Goal: Task Accomplishment & Management: Manage account settings

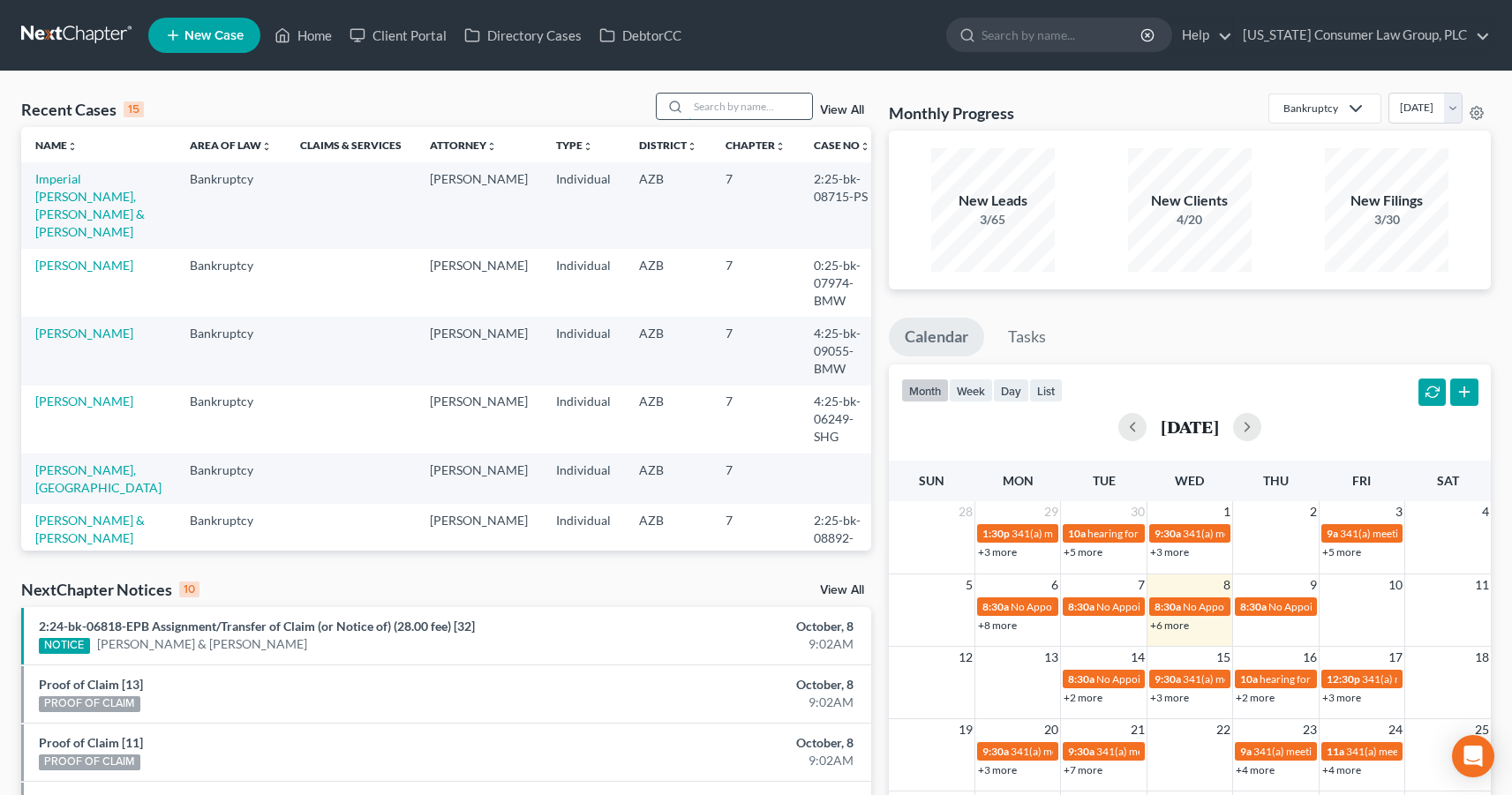
click at [773, 103] on input "search" at bounding box center [750, 106] width 124 height 26
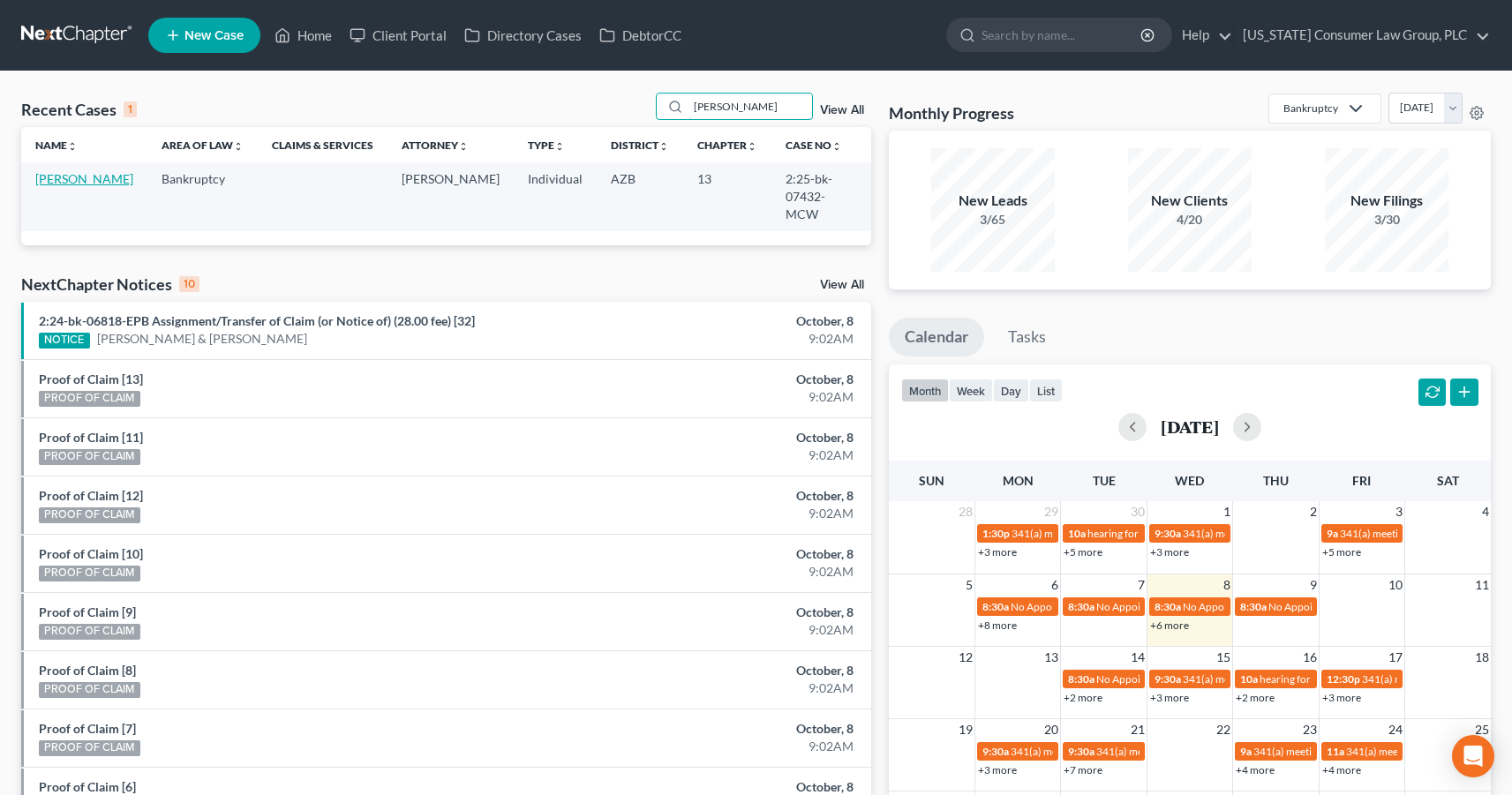
type input "latzer"
click at [49, 183] on link "[PERSON_NAME]" at bounding box center [85, 178] width 98 height 15
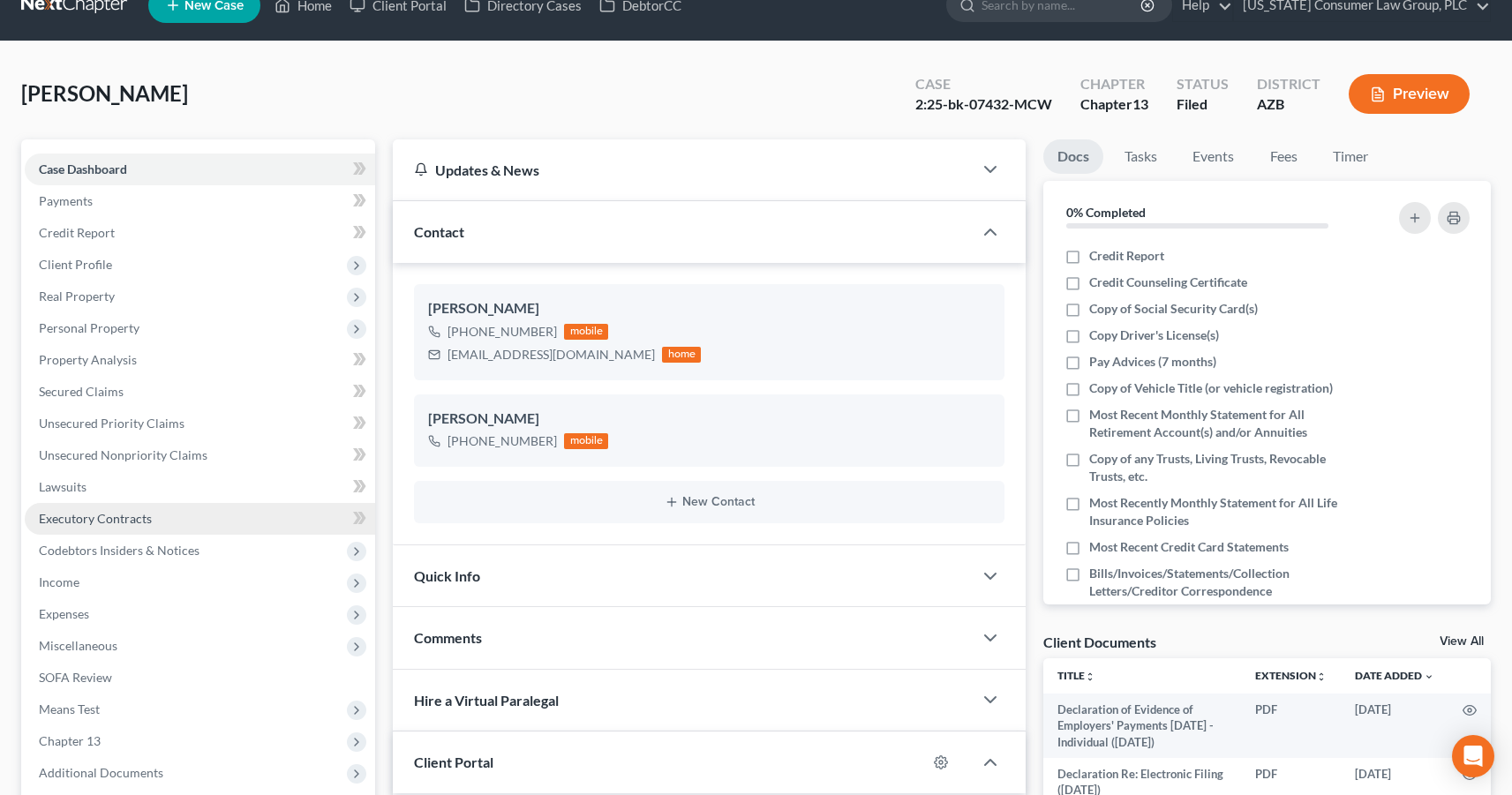
scroll to position [144, 0]
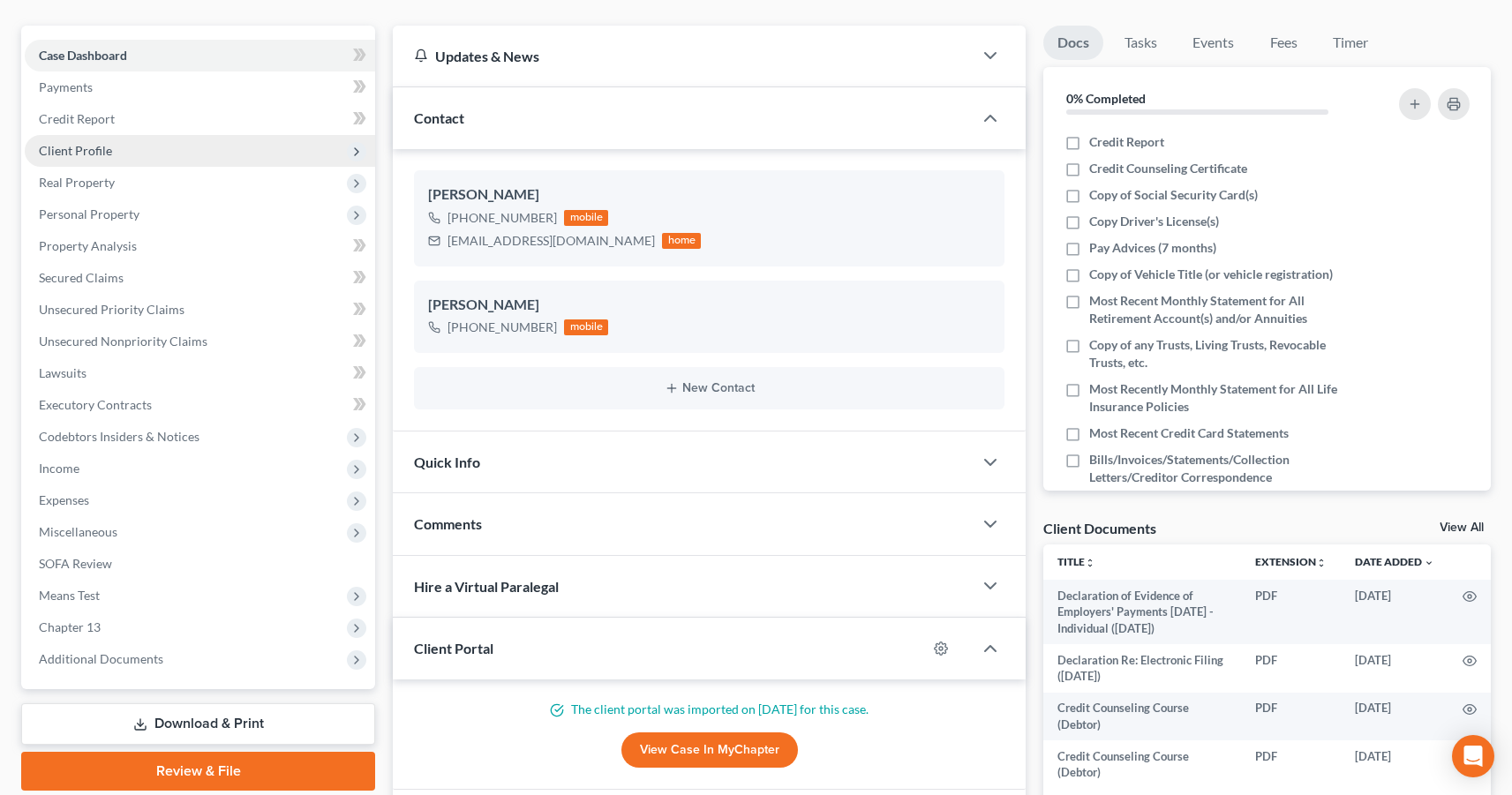
click at [105, 151] on span "Client Profile" at bounding box center [76, 150] width 73 height 15
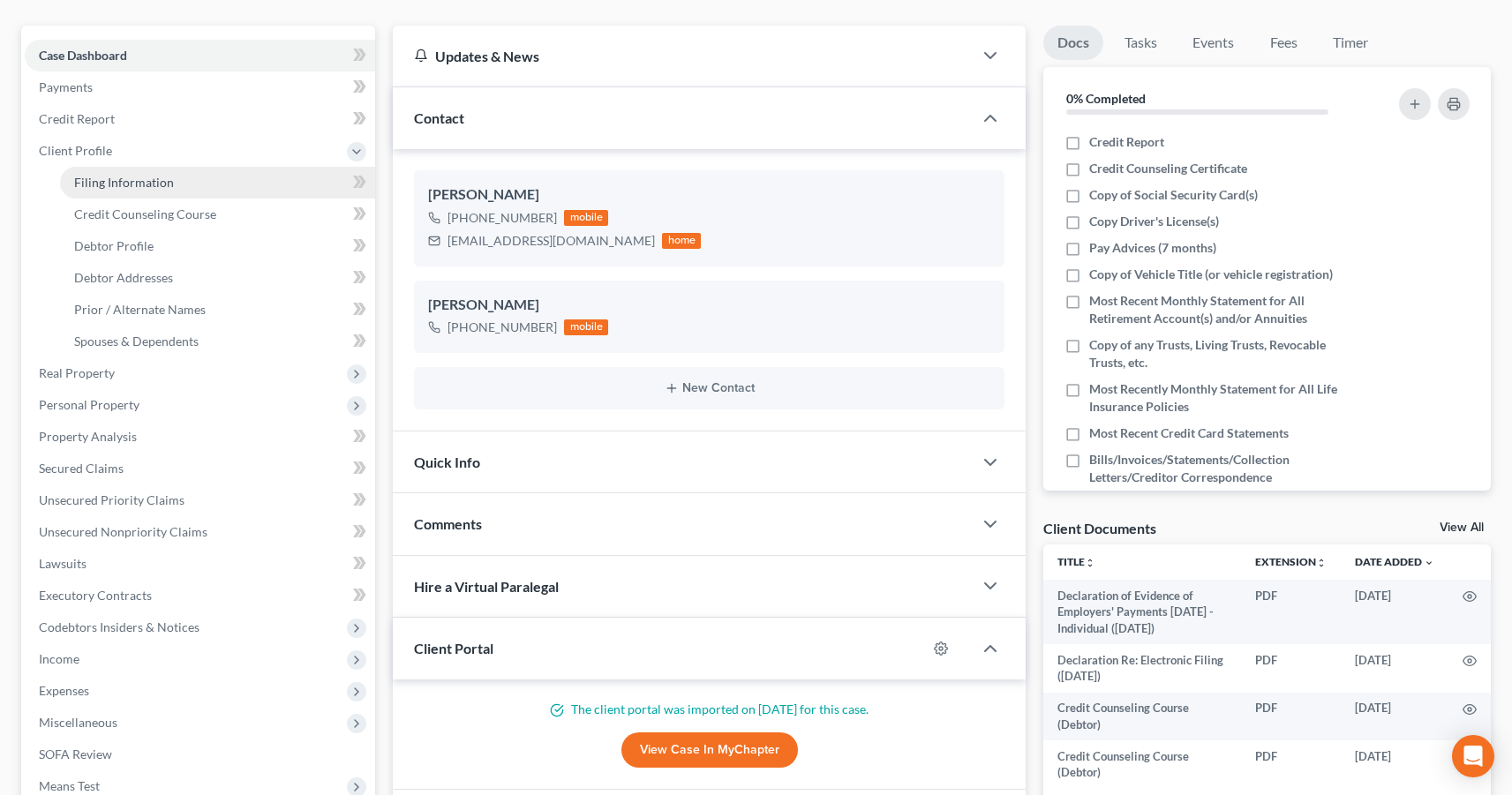
click at [121, 180] on span "Filing Information" at bounding box center [124, 182] width 100 height 15
select select "1"
select select "0"
select select "3"
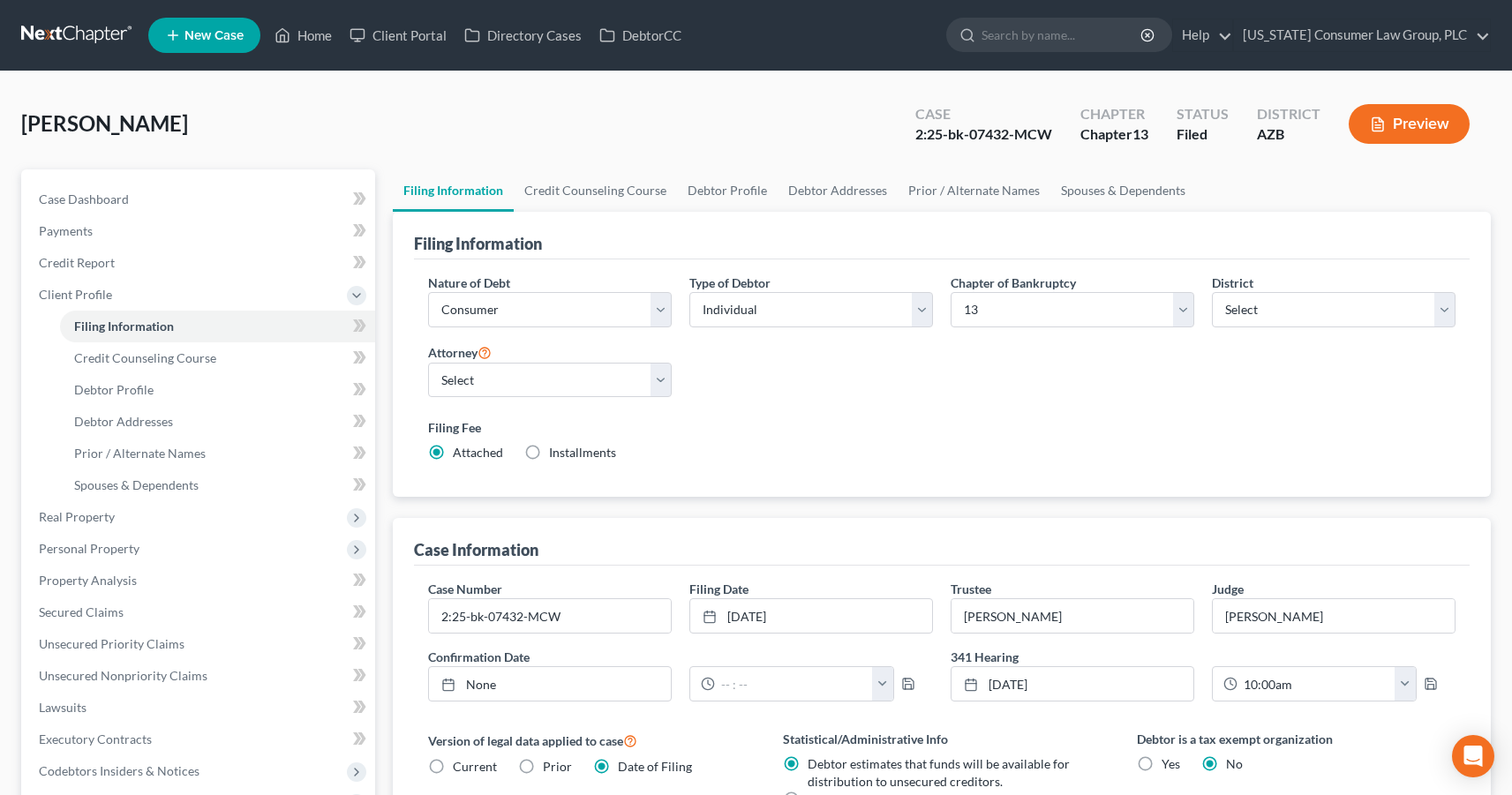
click at [74, 36] on link at bounding box center [77, 36] width 113 height 32
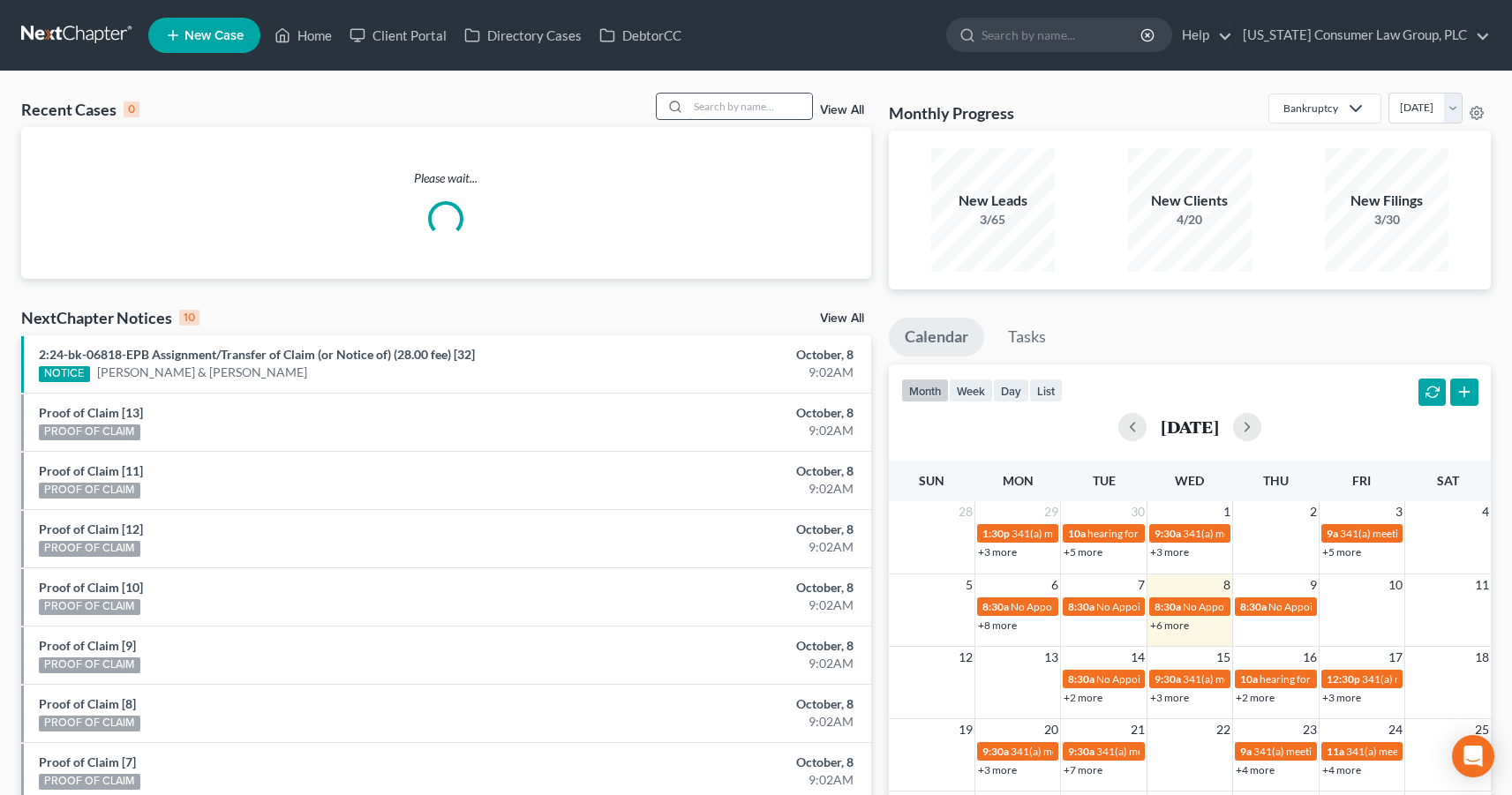
click at [741, 103] on input "search" at bounding box center [750, 106] width 124 height 26
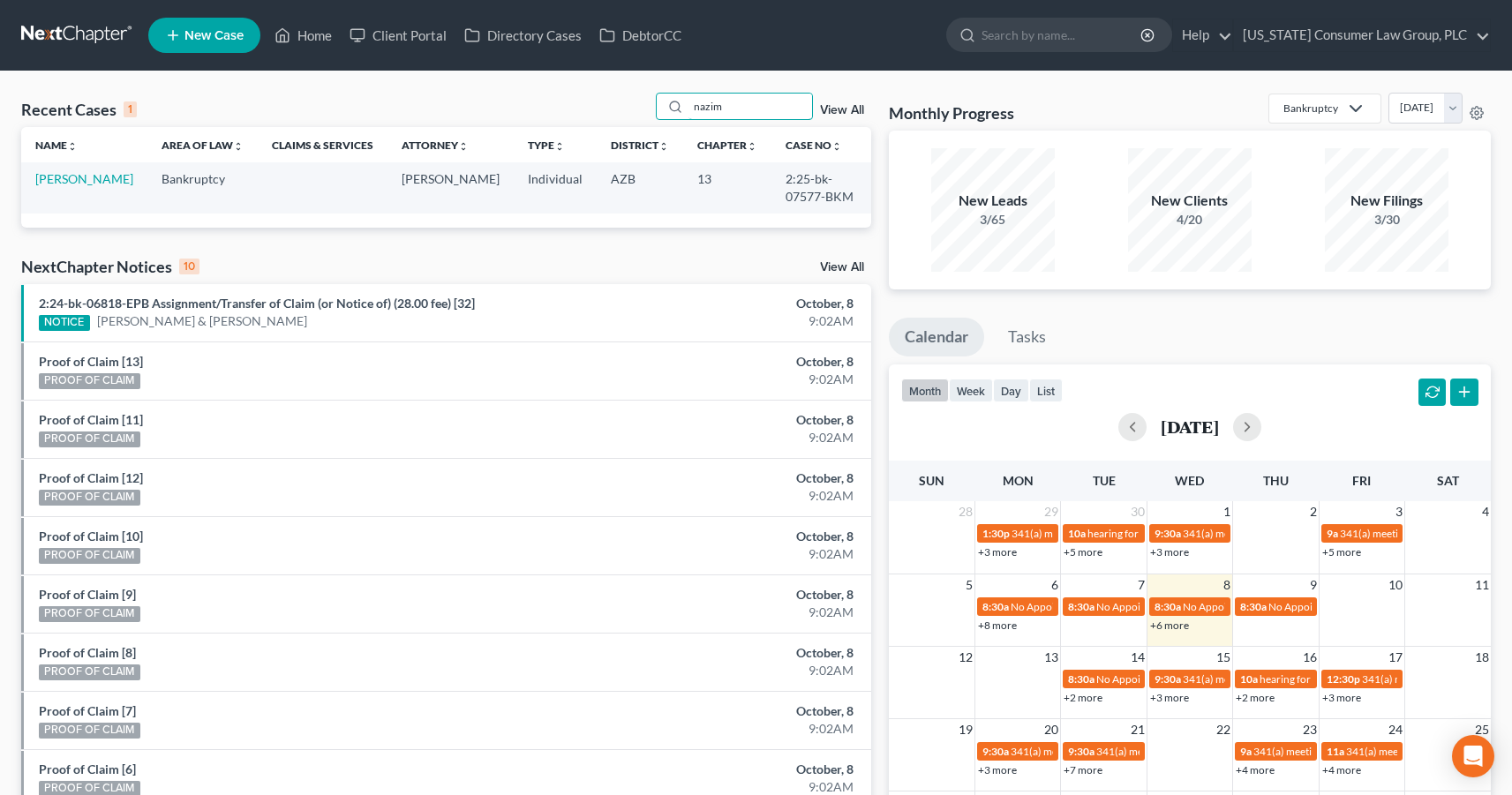
type input "nazim"
click at [87, 189] on td "Devji, Nazim" at bounding box center [85, 187] width 126 height 51
click at [88, 183] on link "Devji, Nazim" at bounding box center [85, 178] width 98 height 15
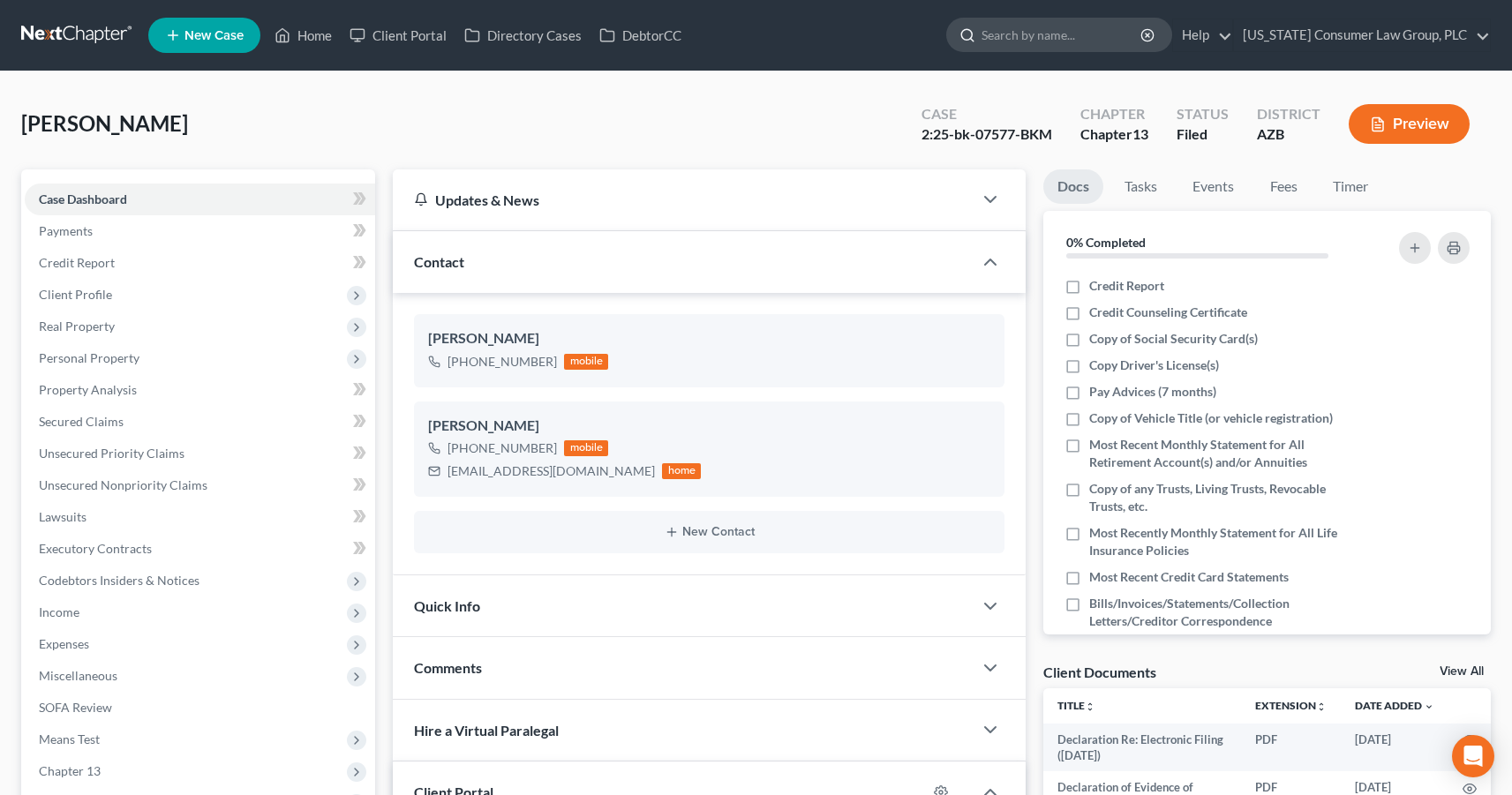
click at [1004, 42] on input "search" at bounding box center [1061, 35] width 161 height 33
click at [58, 25] on link at bounding box center [77, 36] width 113 height 32
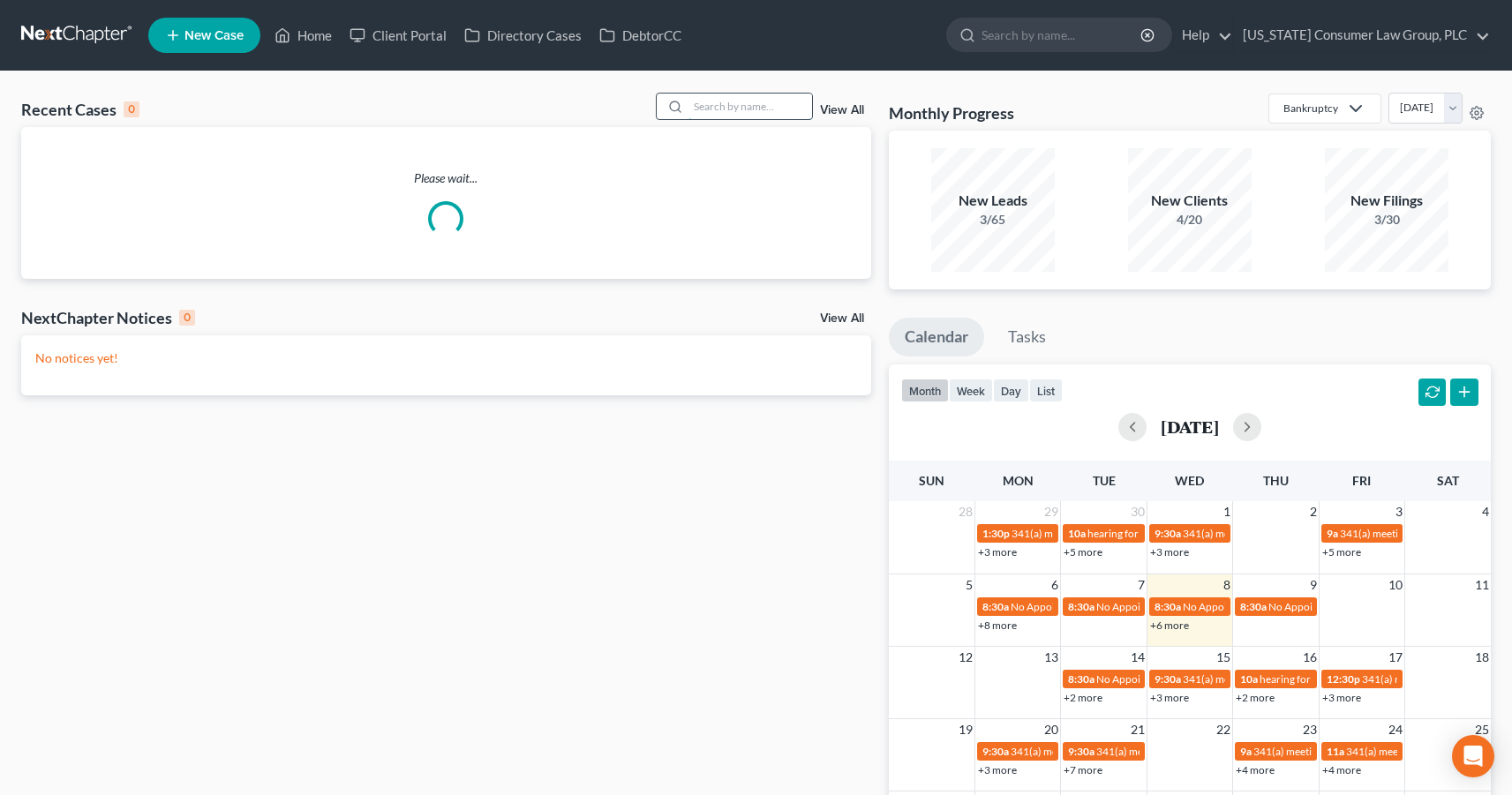
click at [741, 101] on input "search" at bounding box center [750, 106] width 124 height 26
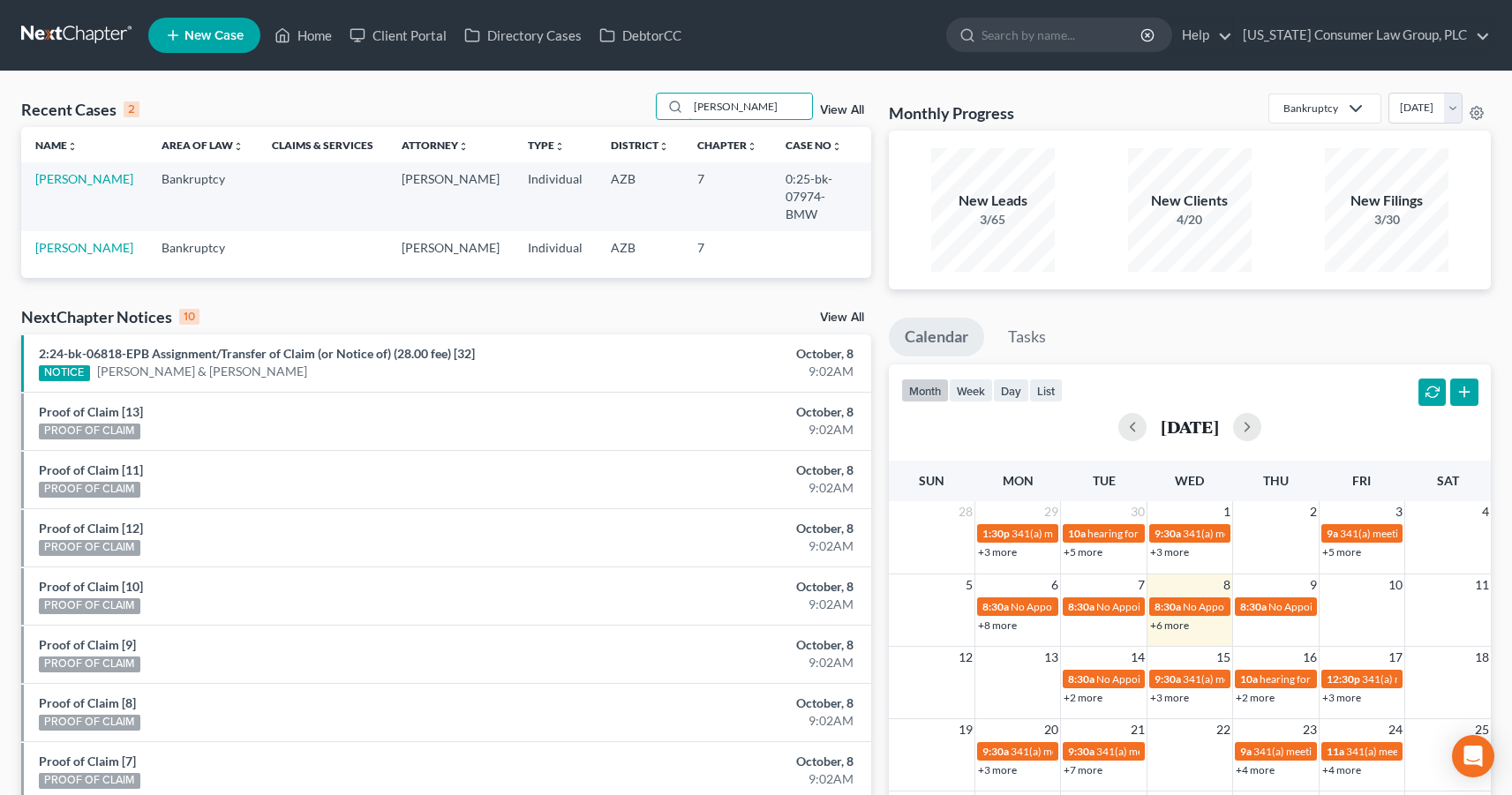
type input "ferraro"
click at [160, 175] on td "Bankruptcy" at bounding box center [203, 196] width 110 height 68
click at [45, 185] on link "[PERSON_NAME]" at bounding box center [85, 178] width 98 height 15
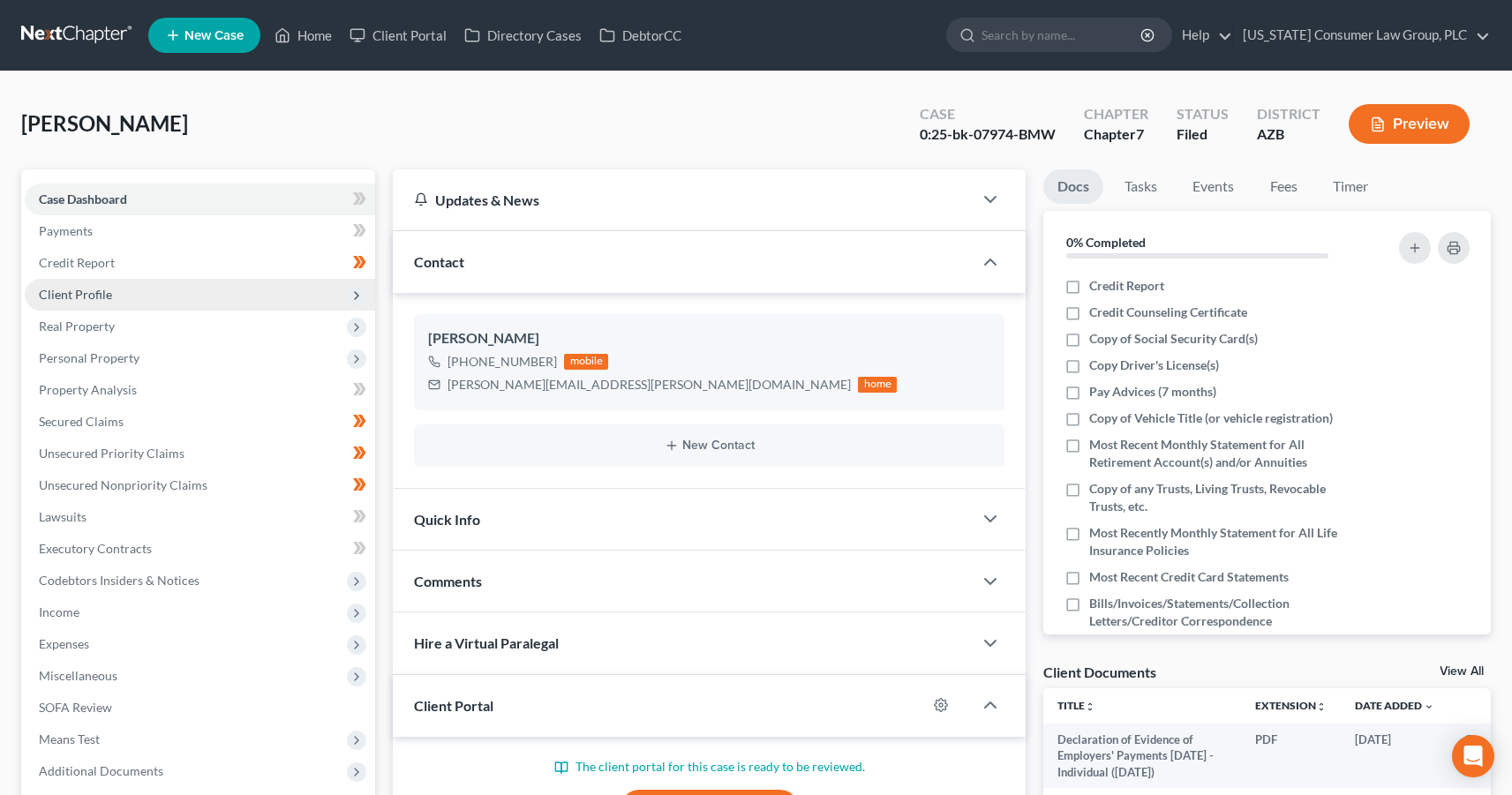
click at [110, 296] on span "Client Profile" at bounding box center [76, 294] width 73 height 15
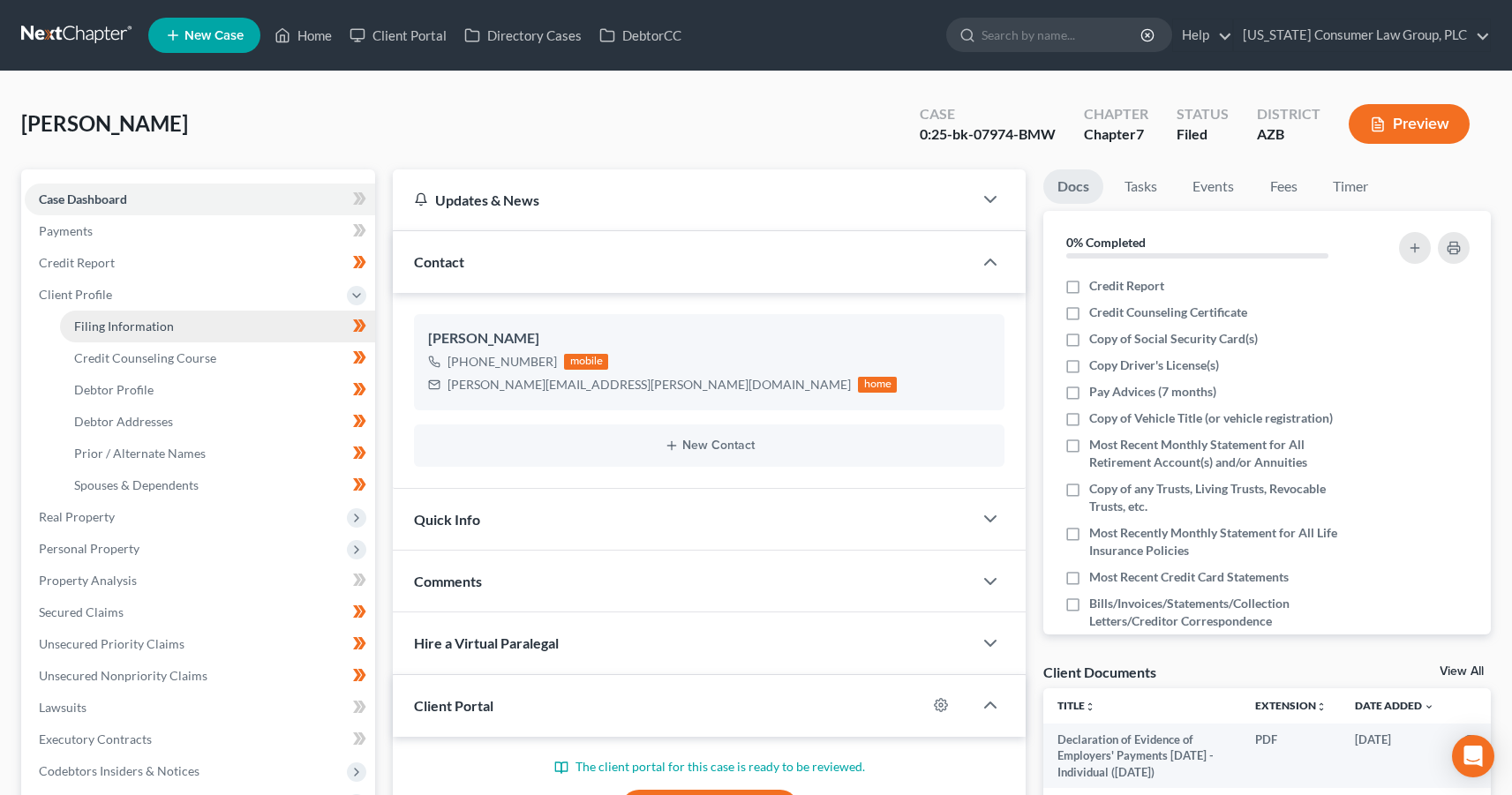
click at [123, 322] on span "Filing Information" at bounding box center [124, 326] width 100 height 15
select select "1"
select select "0"
select select "3"
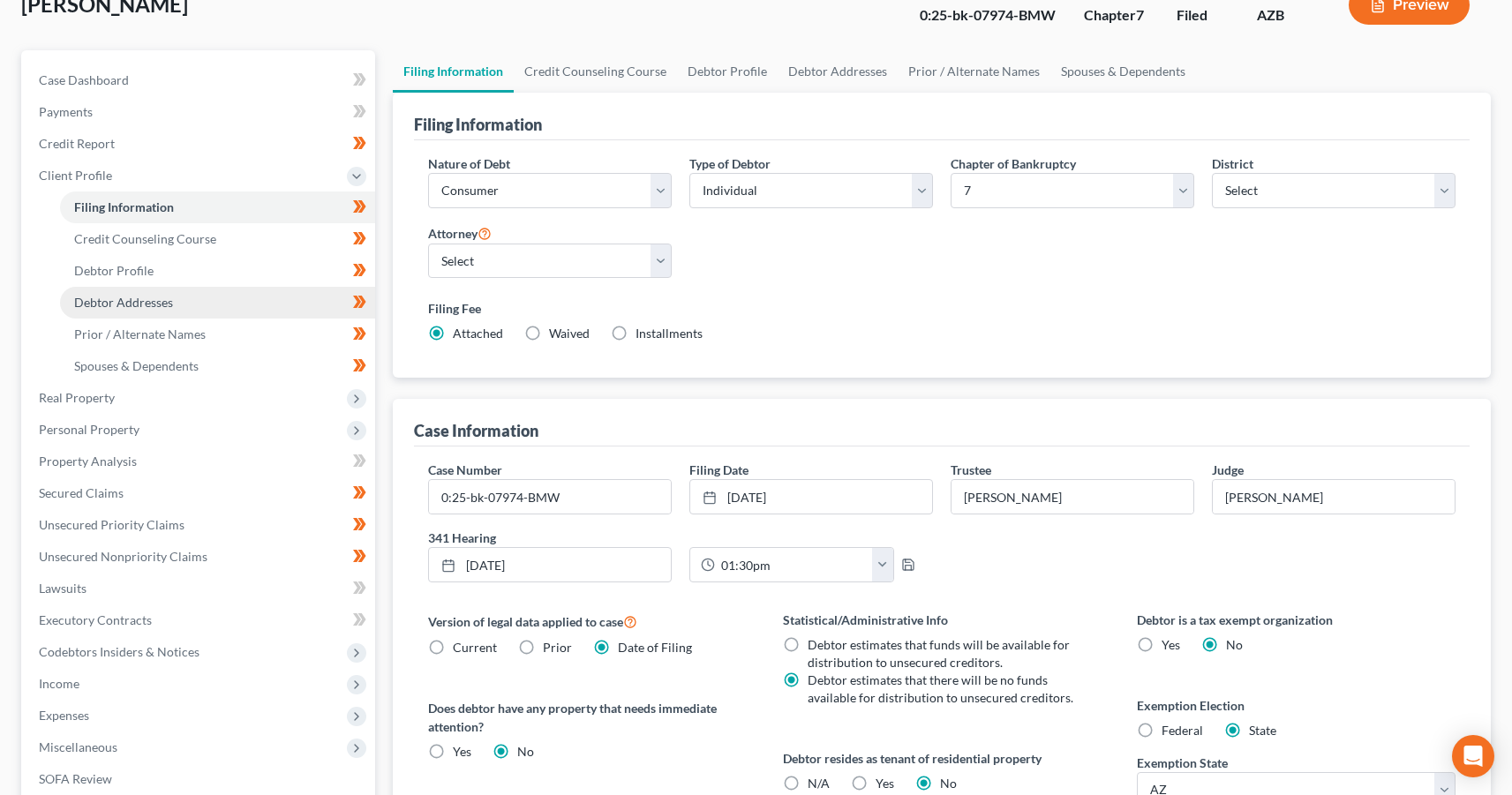
scroll to position [256, 0]
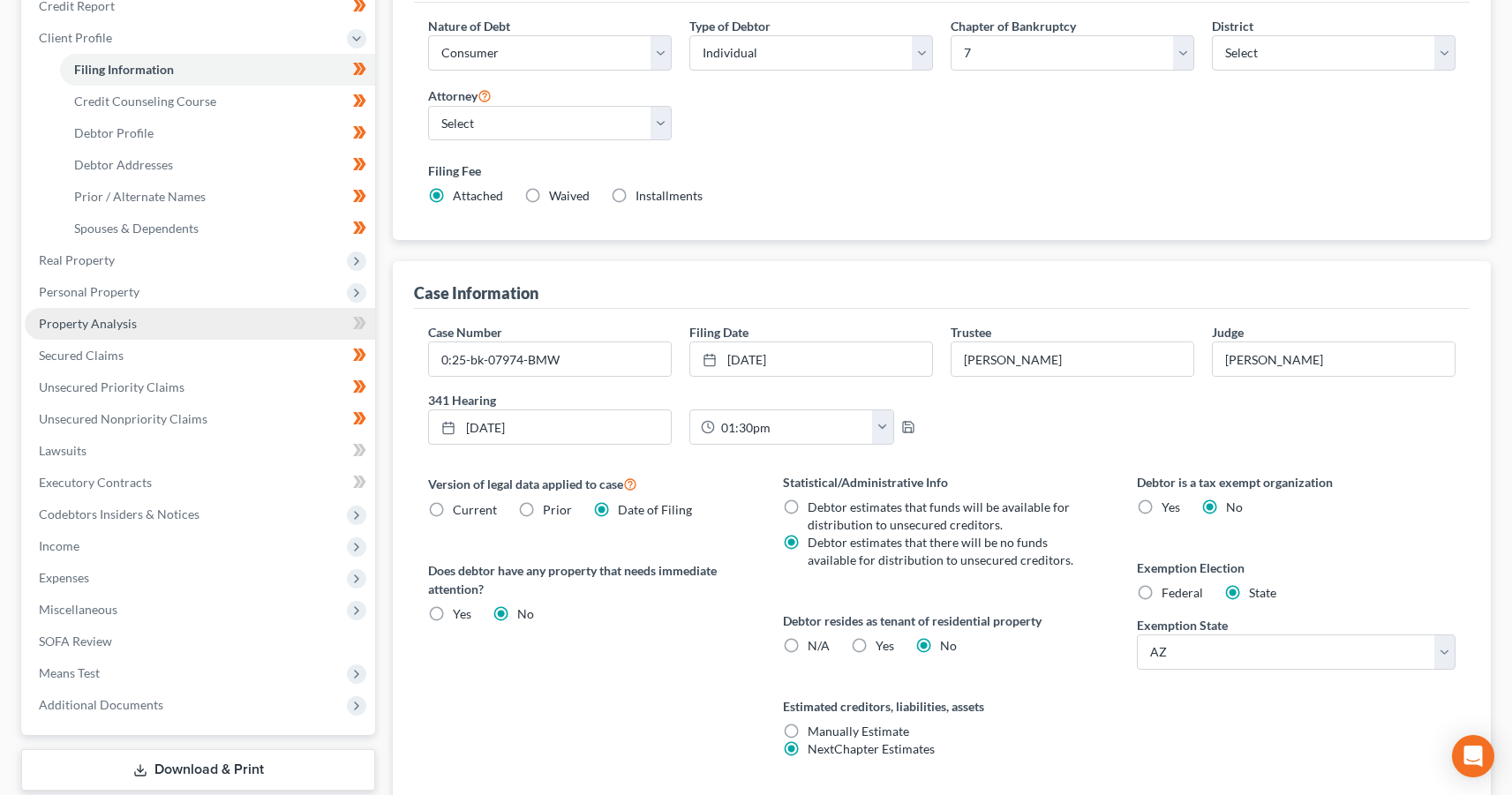
click at [122, 333] on link "Property Analysis" at bounding box center [200, 324] width 351 height 32
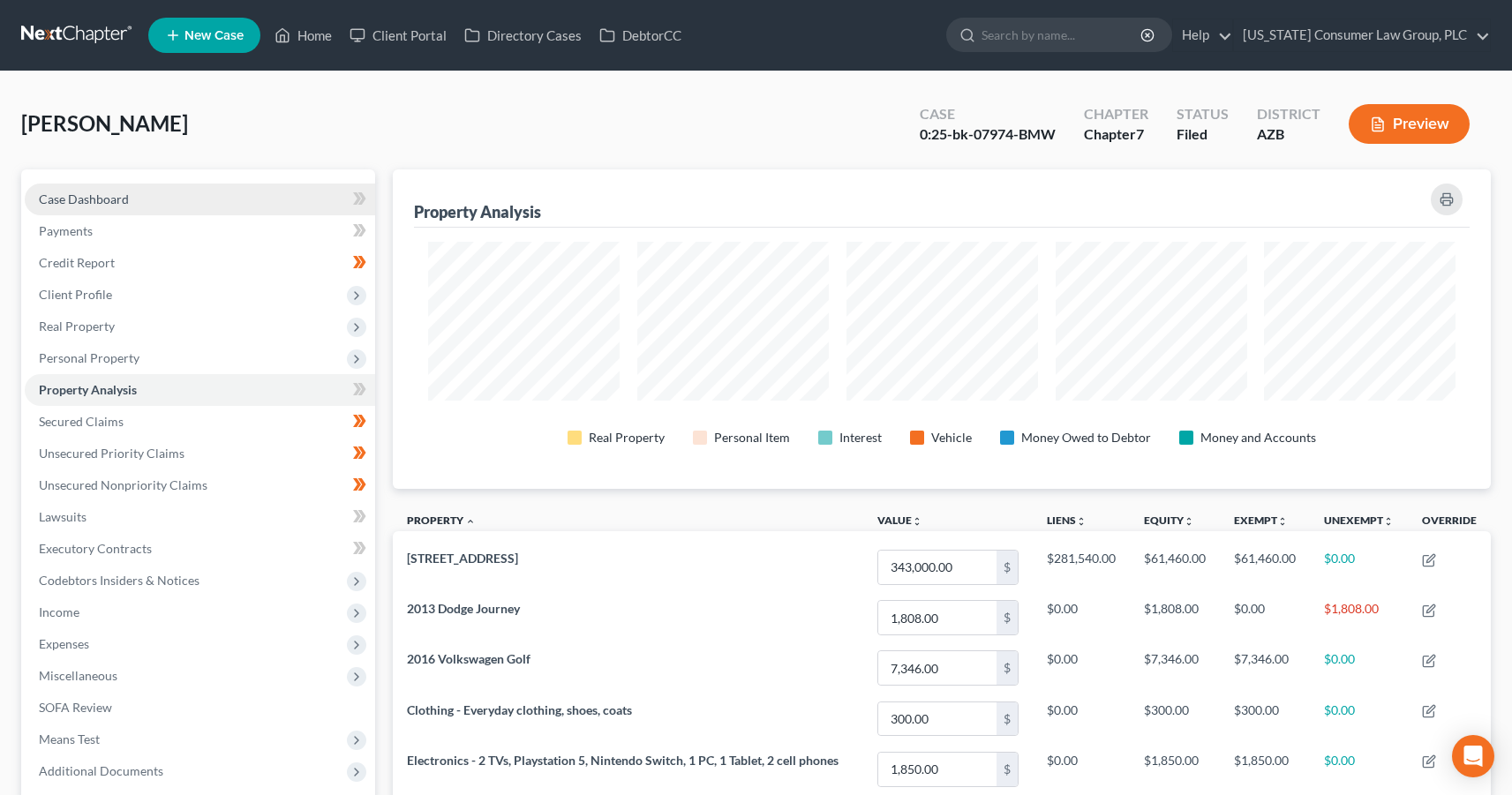
click at [123, 192] on span "Case Dashboard" at bounding box center [84, 199] width 90 height 15
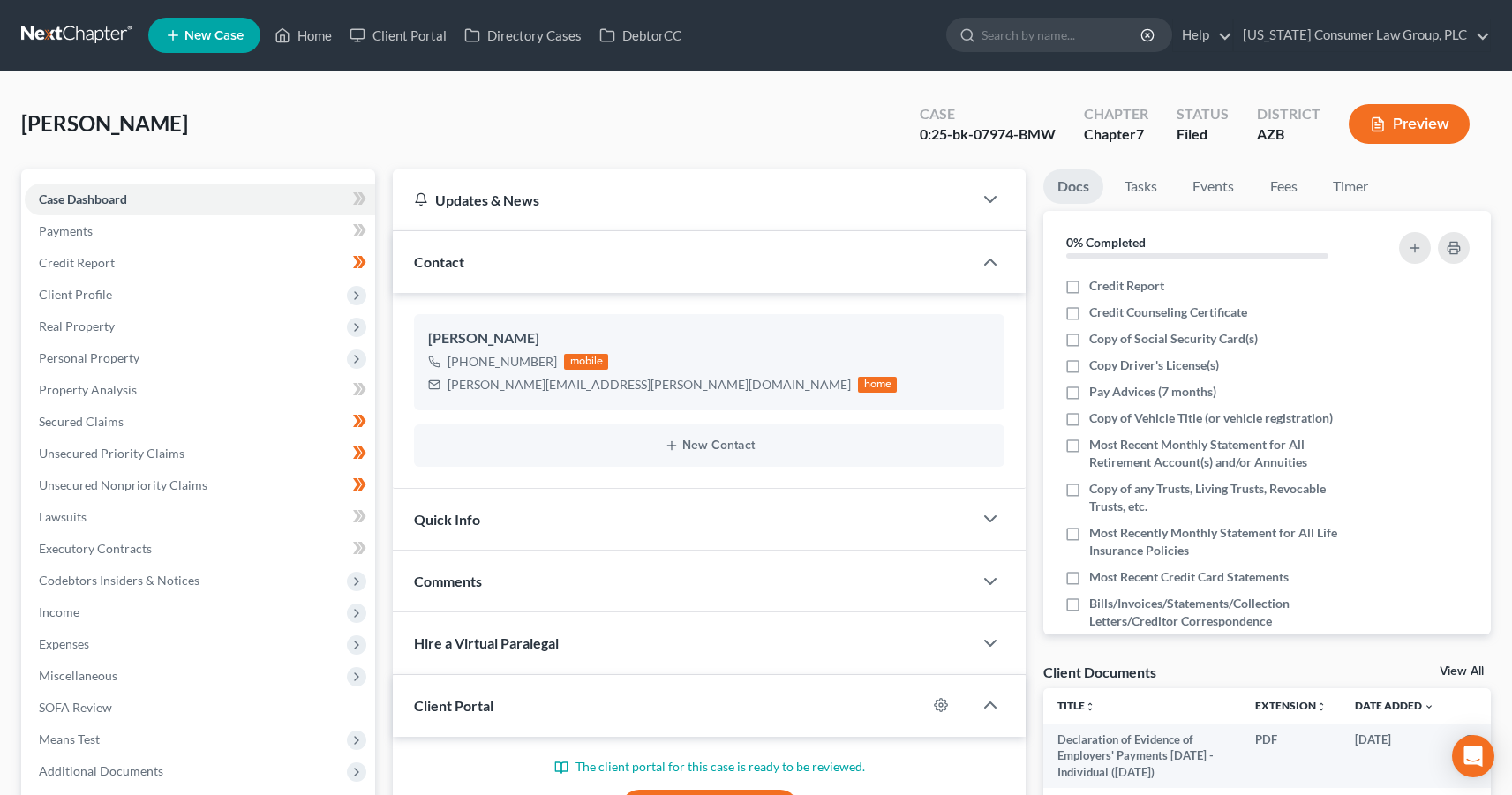
click at [114, 35] on link at bounding box center [77, 36] width 113 height 32
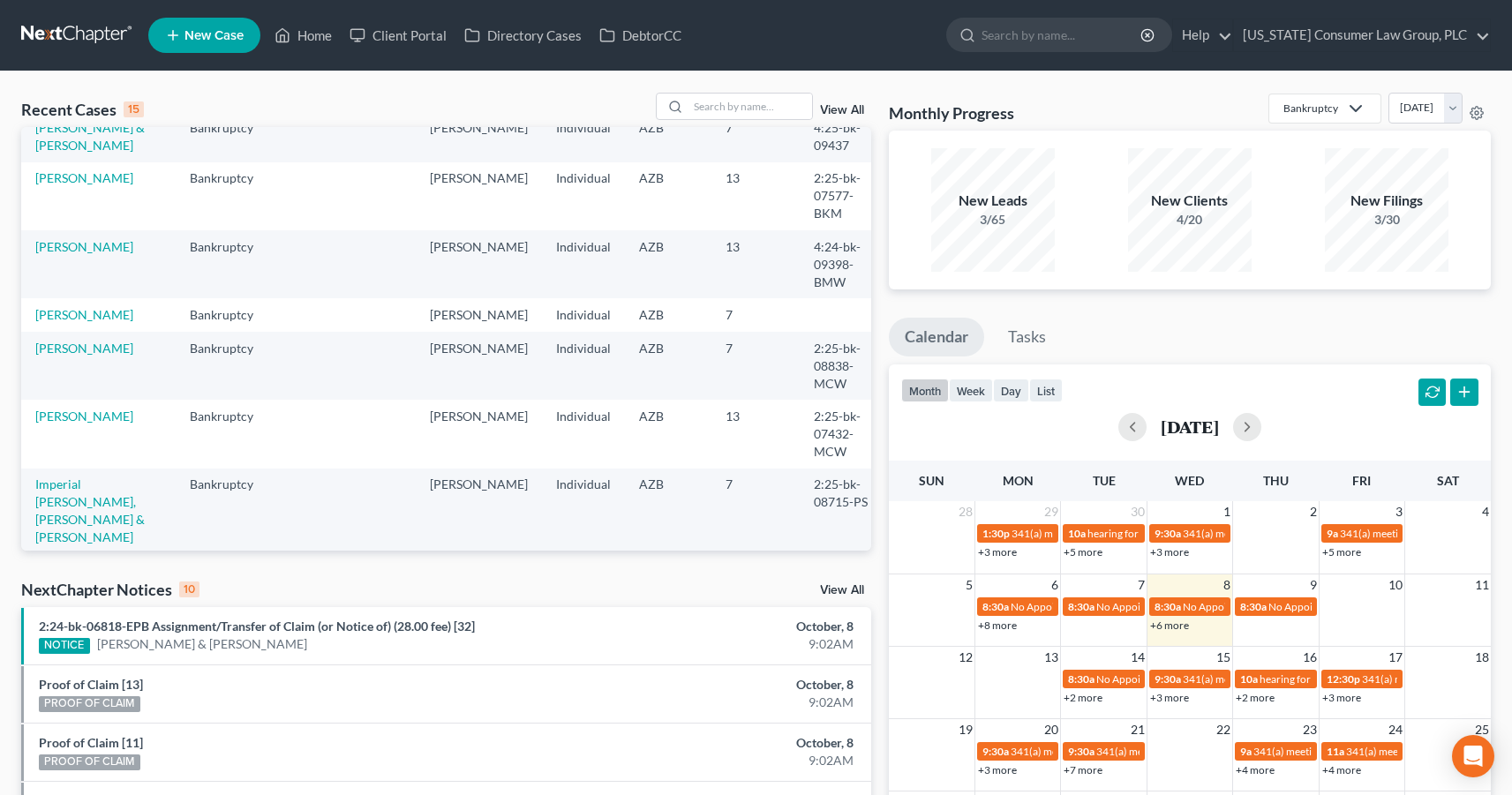
scroll to position [151, 0]
click at [61, 410] on link "[PERSON_NAME]" at bounding box center [85, 418] width 98 height 15
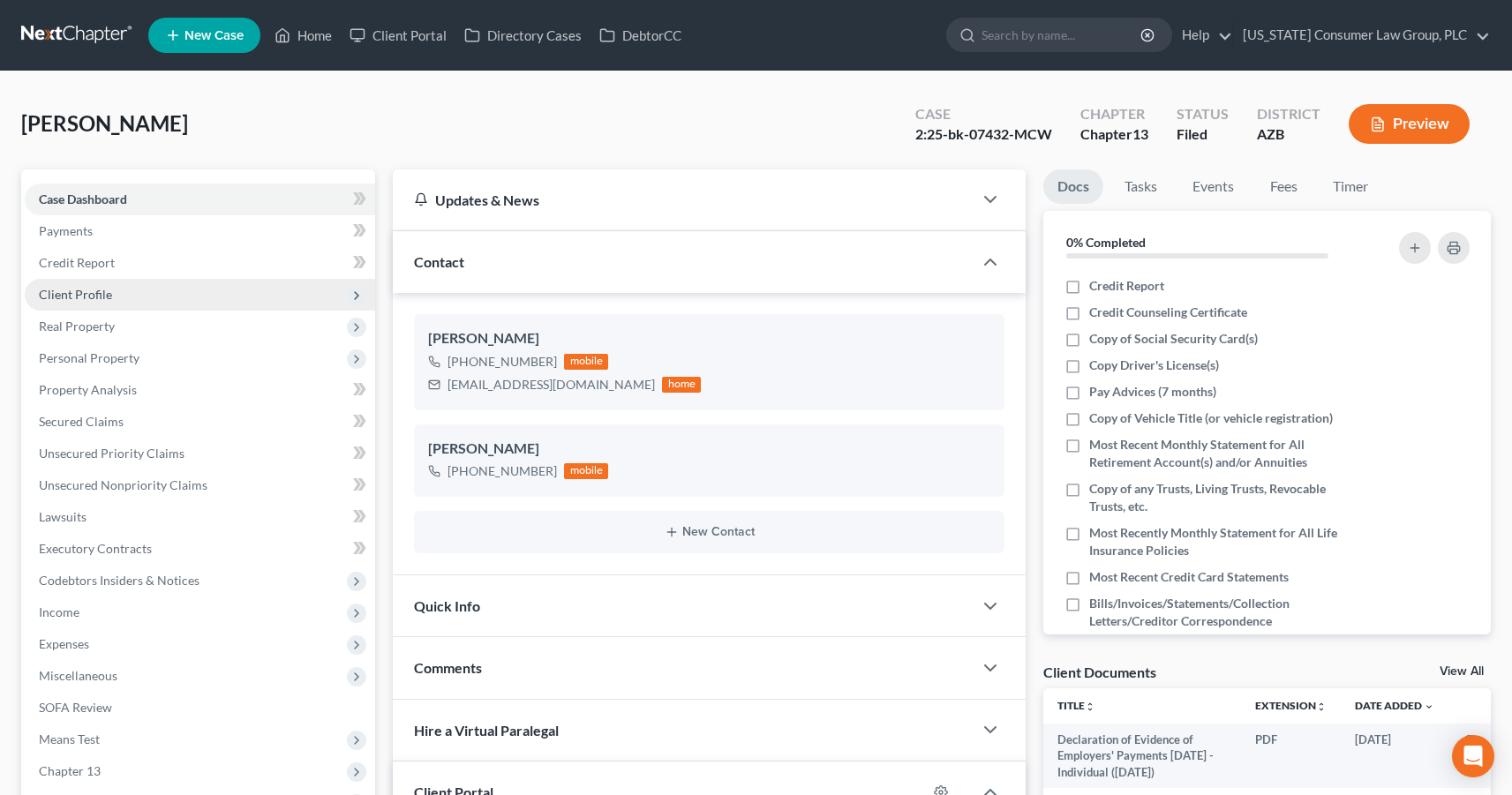
click at [71, 288] on span "Client Profile" at bounding box center [76, 294] width 73 height 15
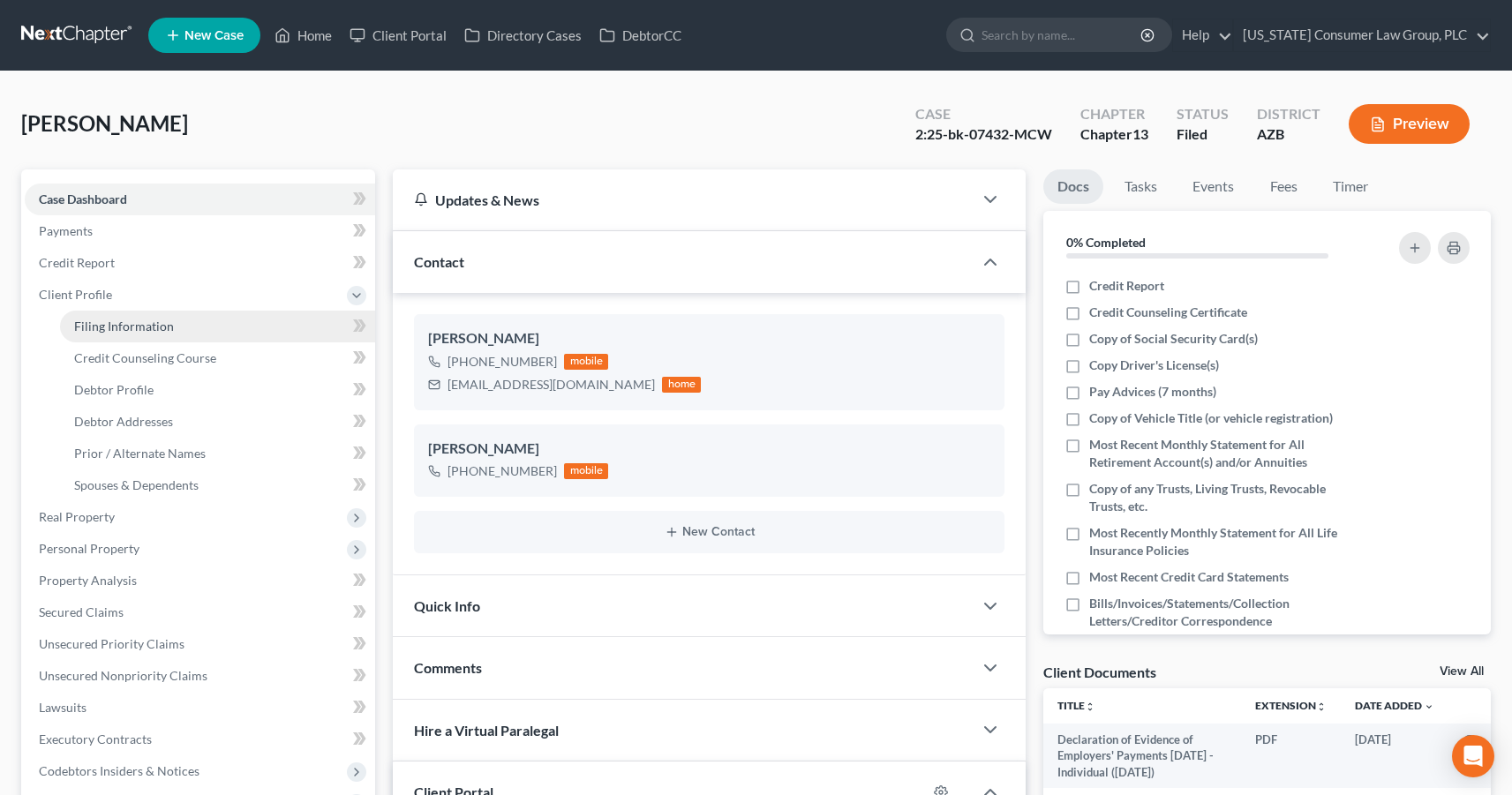
click at [90, 321] on span "Filing Information" at bounding box center [124, 326] width 100 height 15
select select "1"
select select "0"
select select "3"
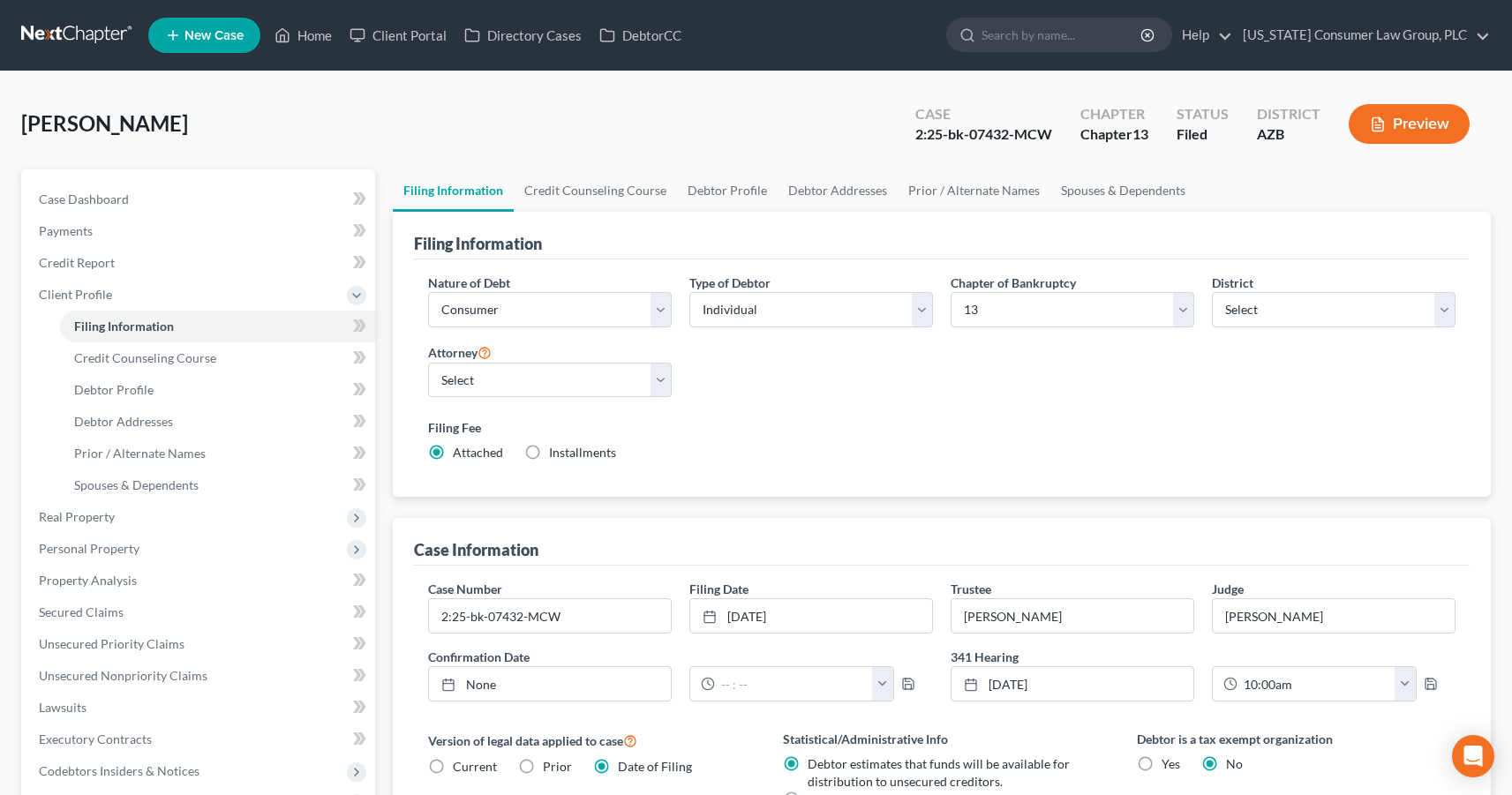
click at [109, 40] on link at bounding box center [77, 36] width 113 height 32
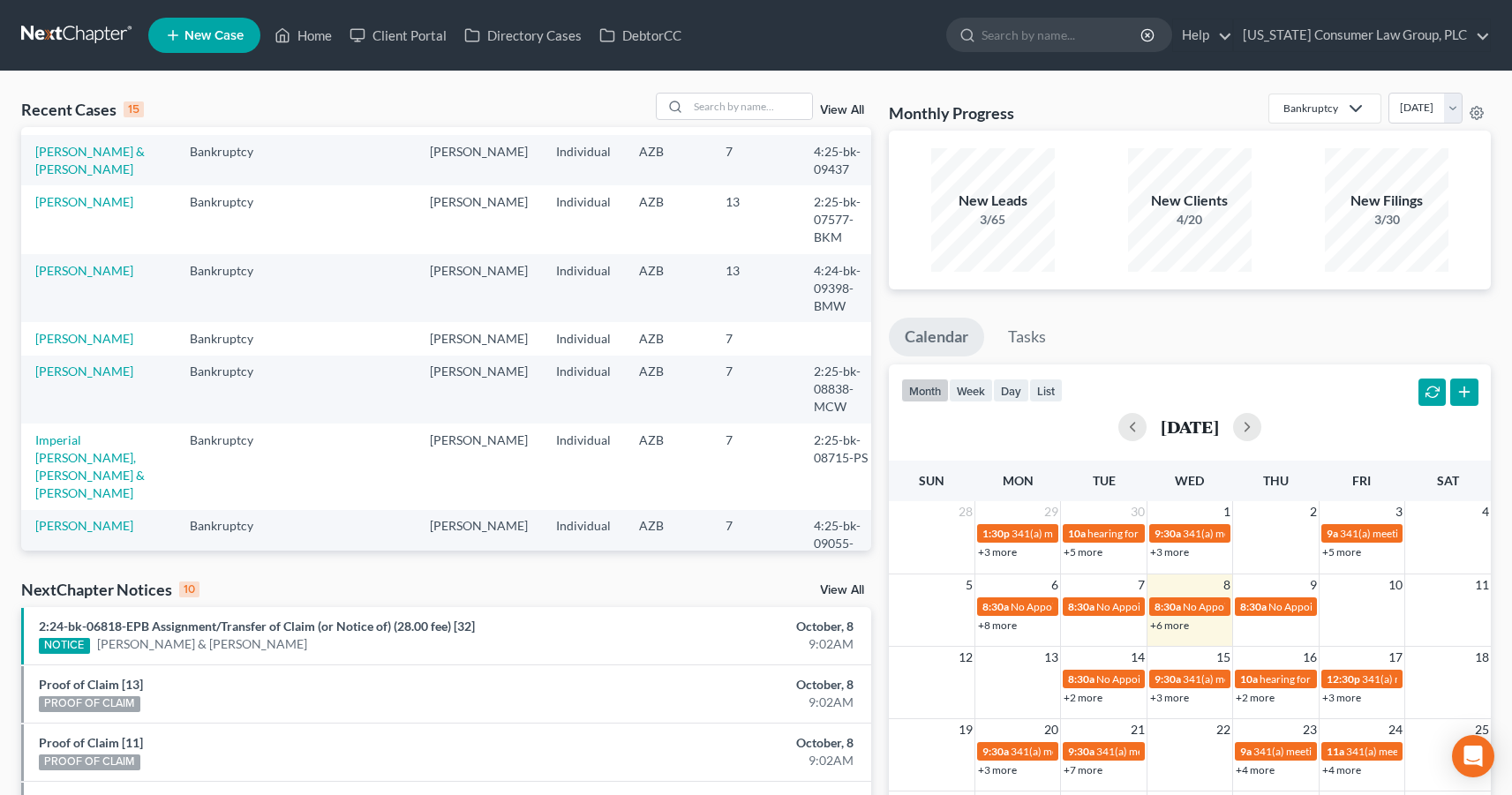
scroll to position [267, 0]
click at [68, 516] on link "[PERSON_NAME]" at bounding box center [85, 523] width 98 height 15
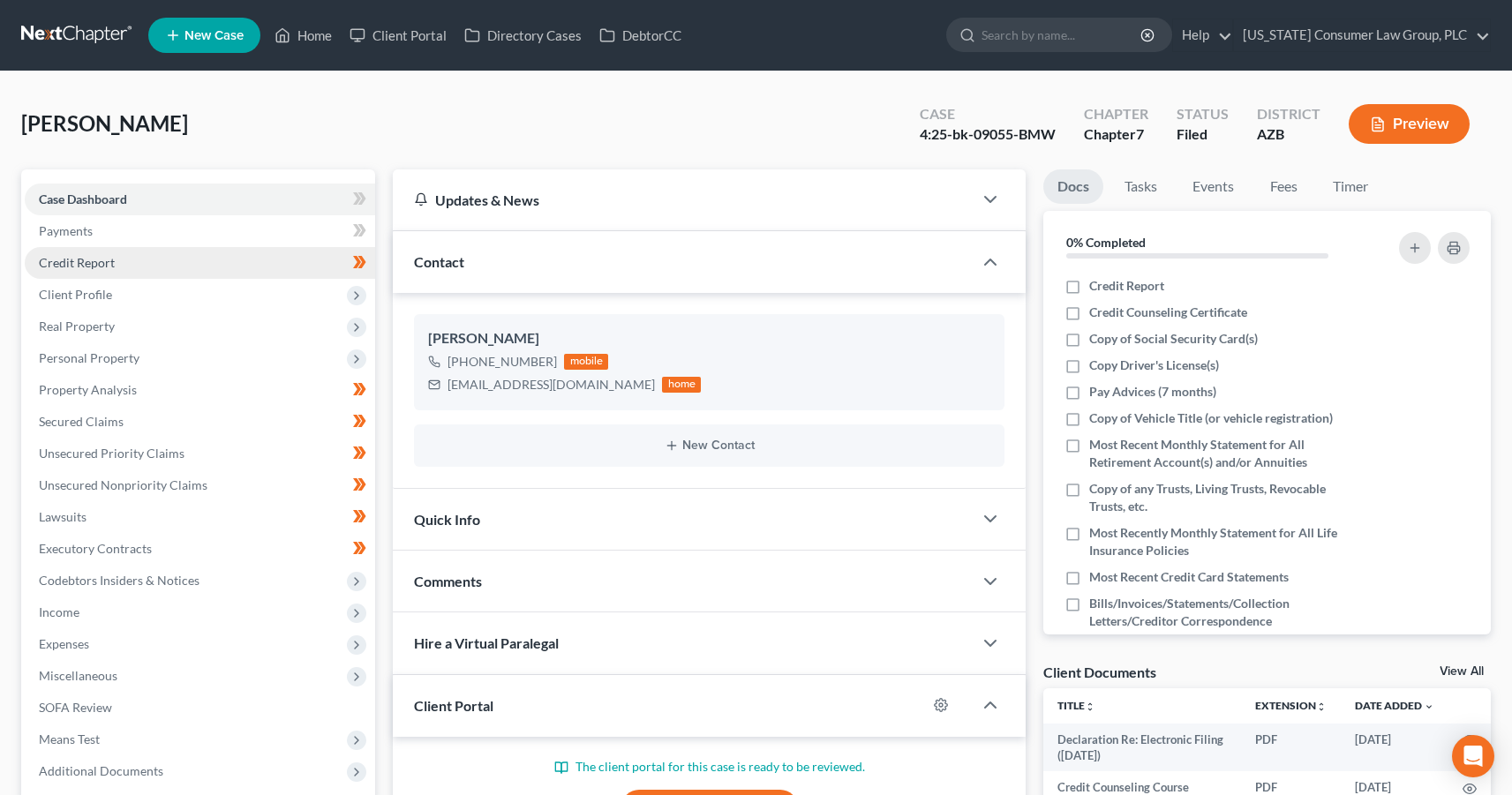
click at [103, 268] on span "Credit Report" at bounding box center [77, 263] width 76 height 15
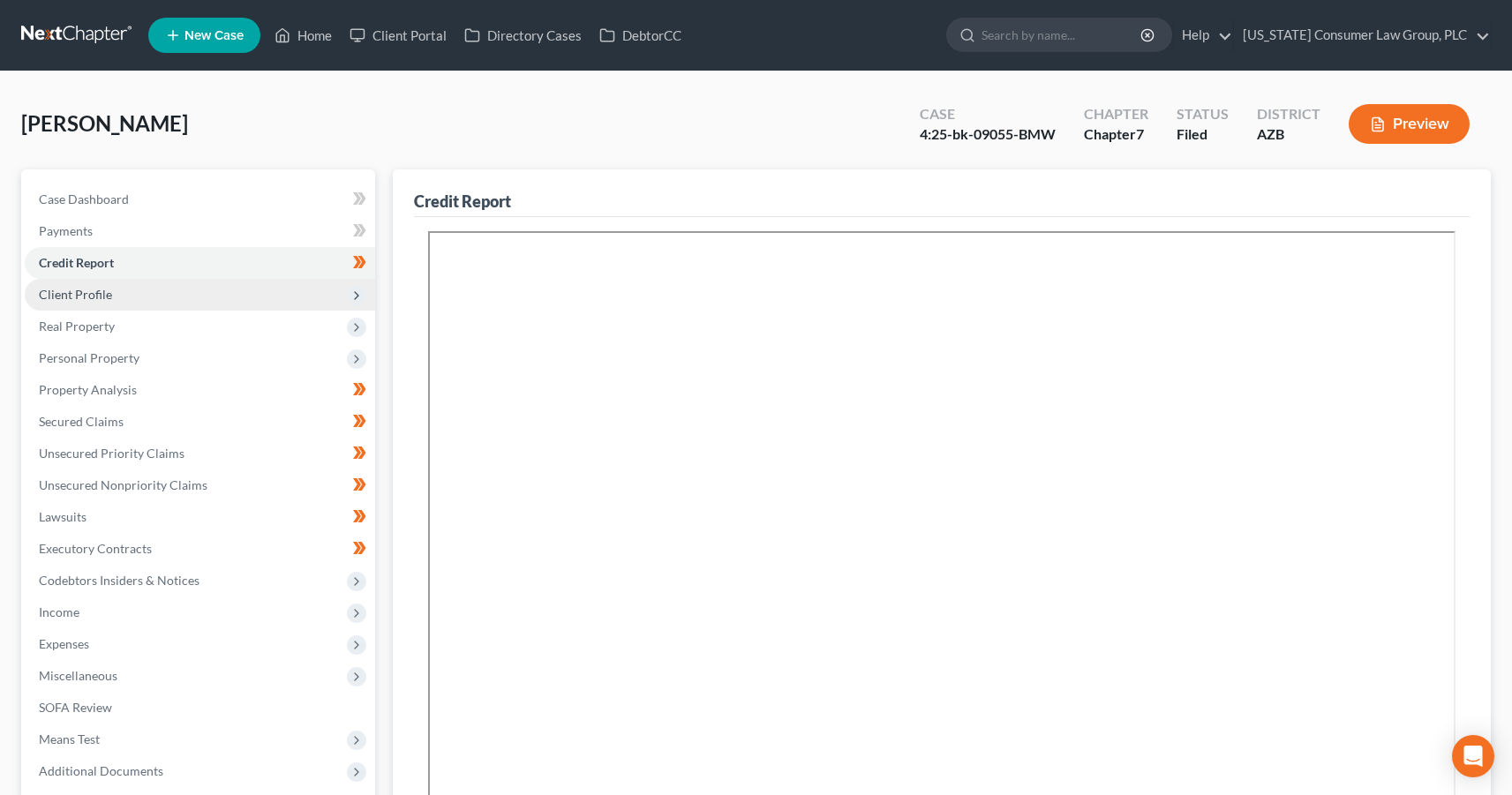
click at [103, 293] on span "Client Profile" at bounding box center [76, 294] width 73 height 15
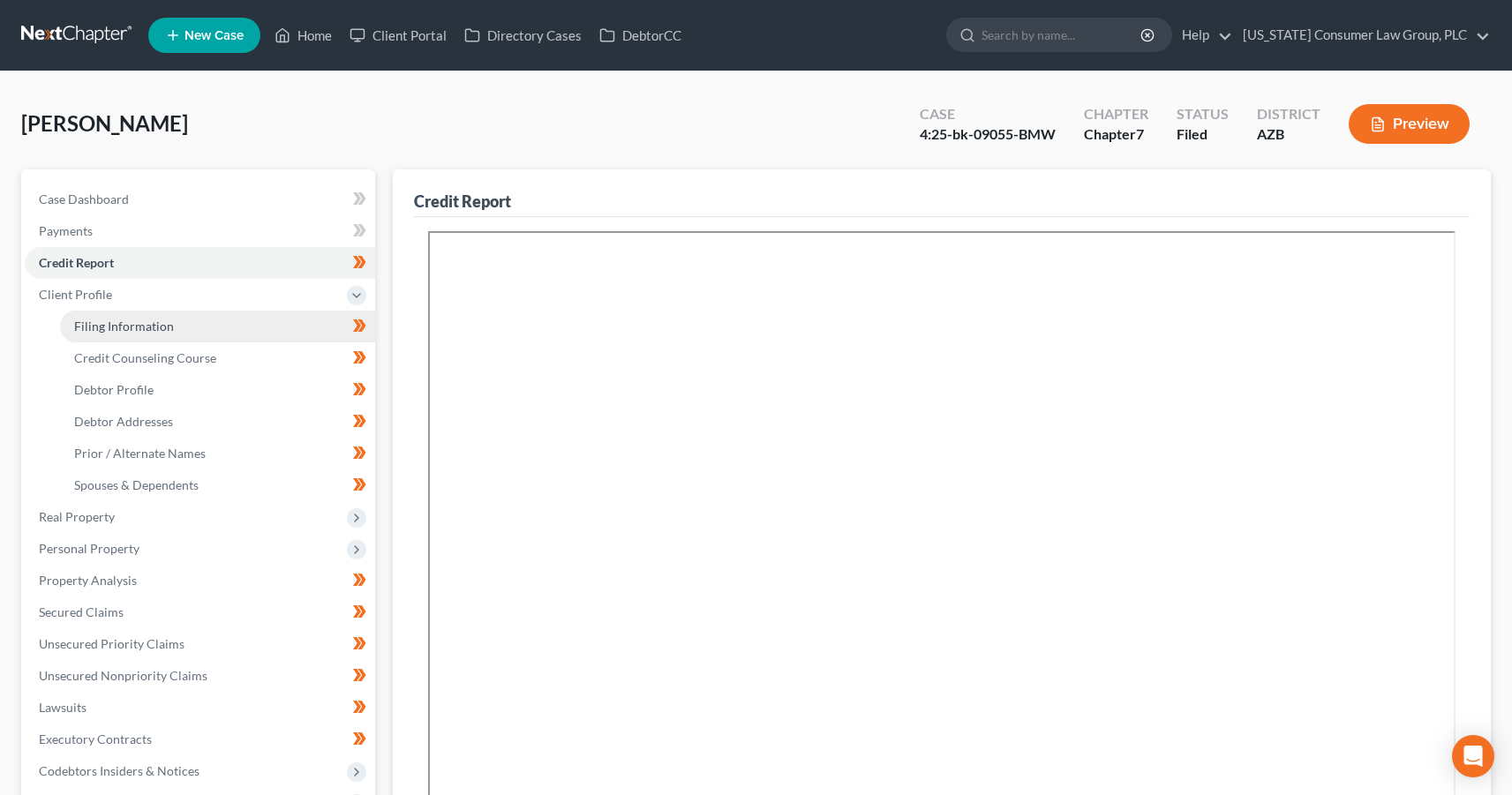
click at [110, 320] on span "Filing Information" at bounding box center [124, 326] width 100 height 15
select select "1"
select select "0"
select select "3"
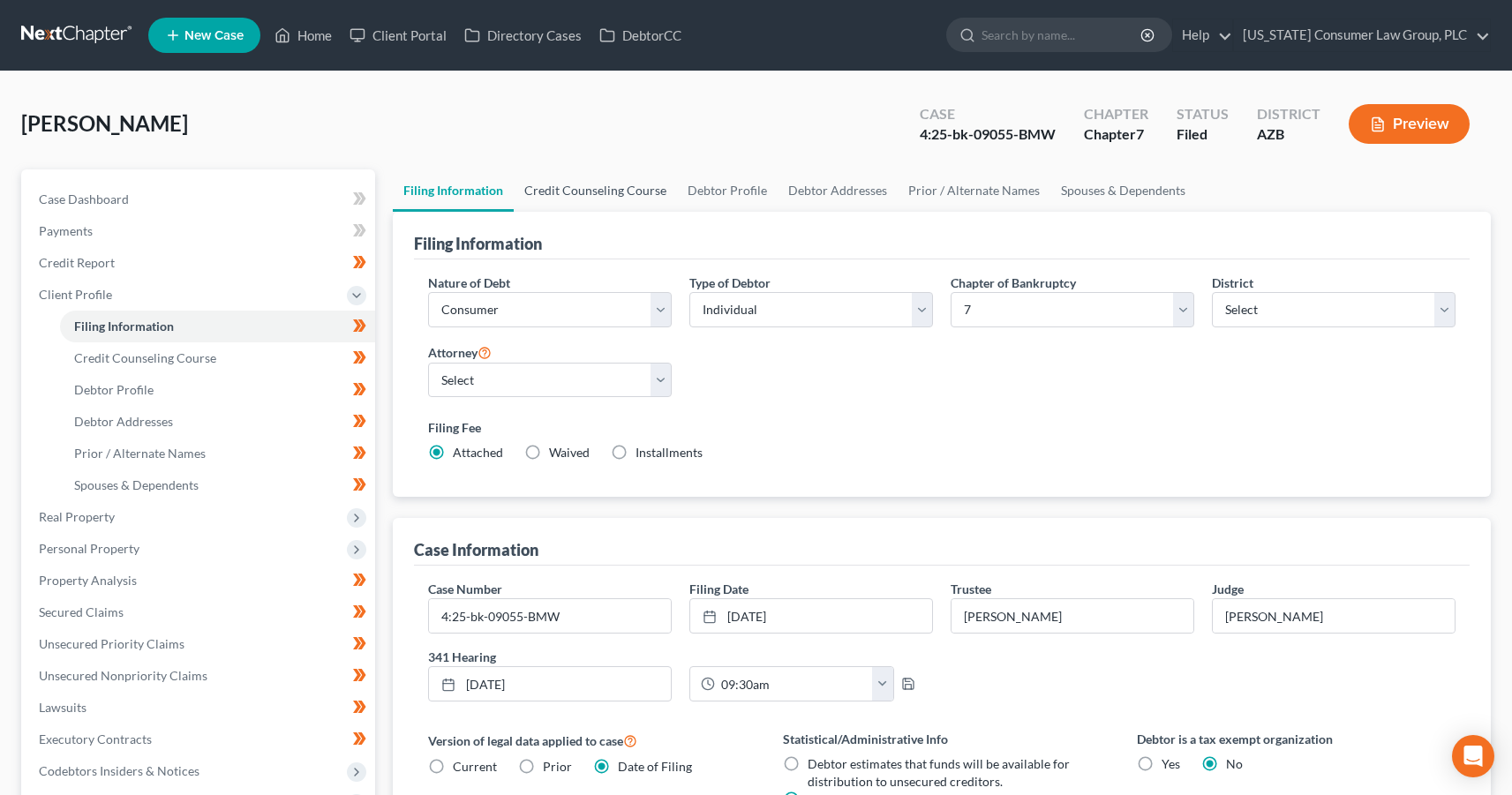
click at [604, 178] on link "Credit Counseling Course" at bounding box center [595, 191] width 163 height 43
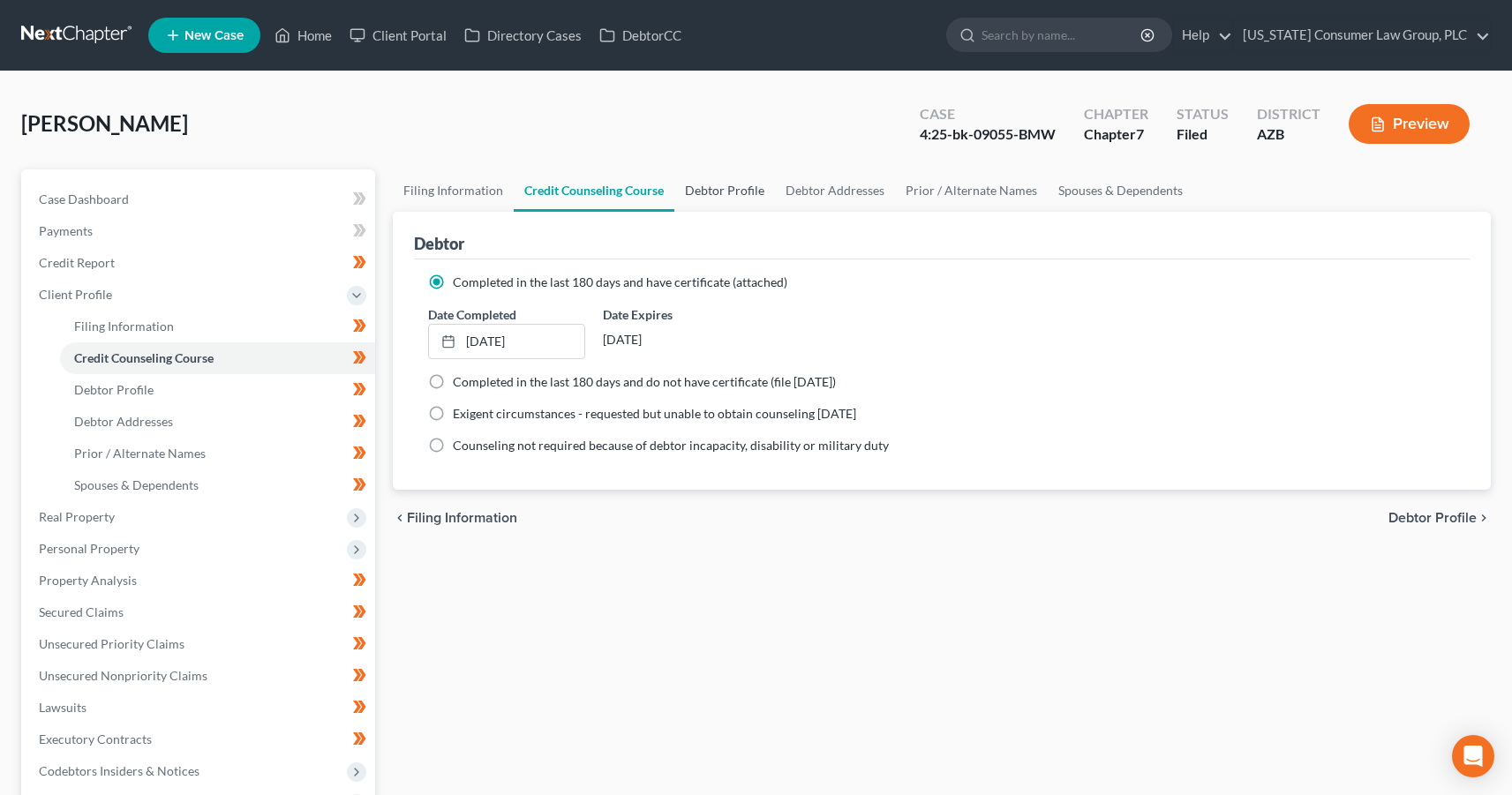
click at [745, 193] on link "Debtor Profile" at bounding box center [724, 191] width 101 height 43
select select "0"
select select "4"
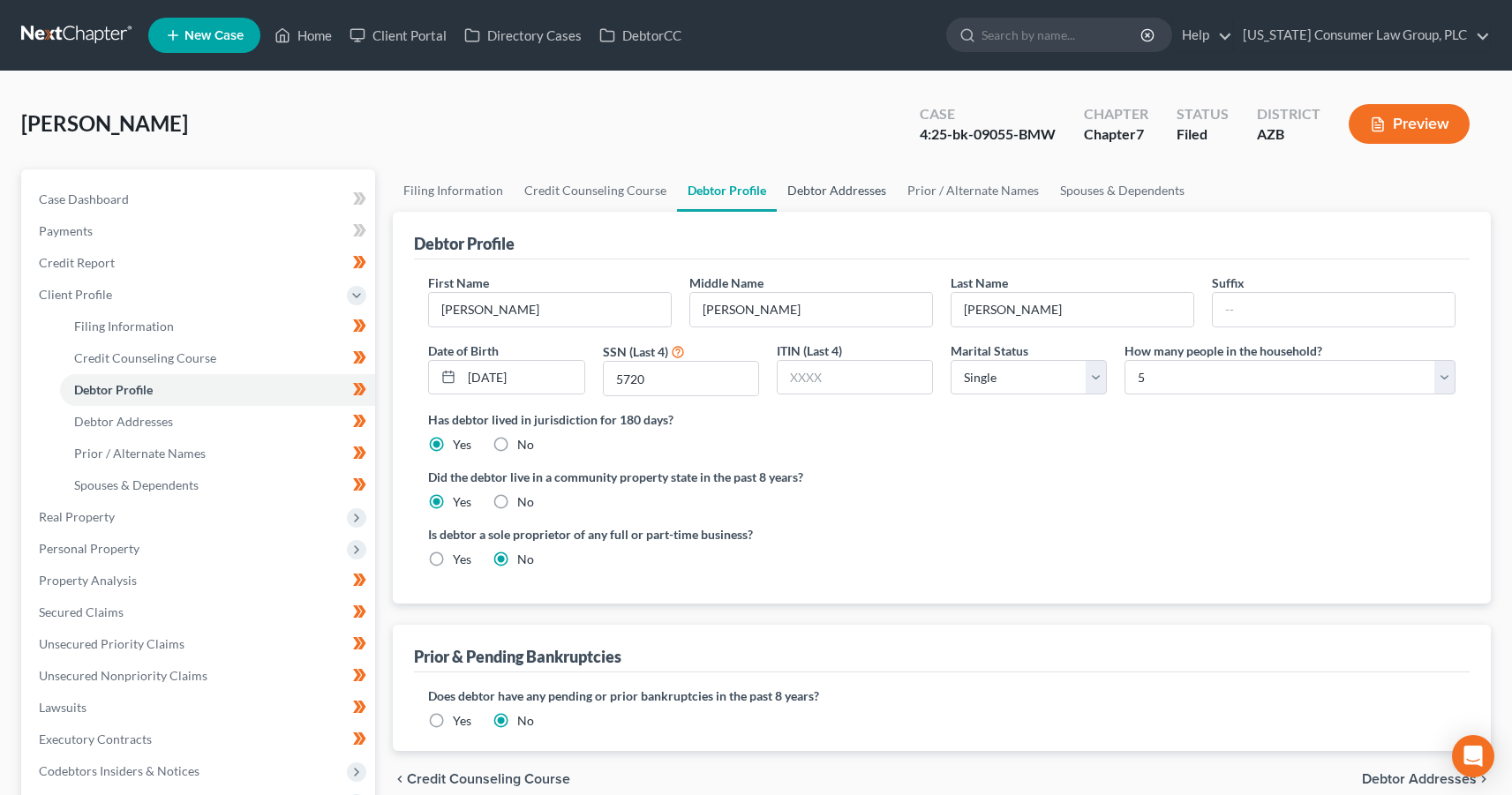
click at [809, 180] on link "Debtor Addresses" at bounding box center [836, 191] width 120 height 43
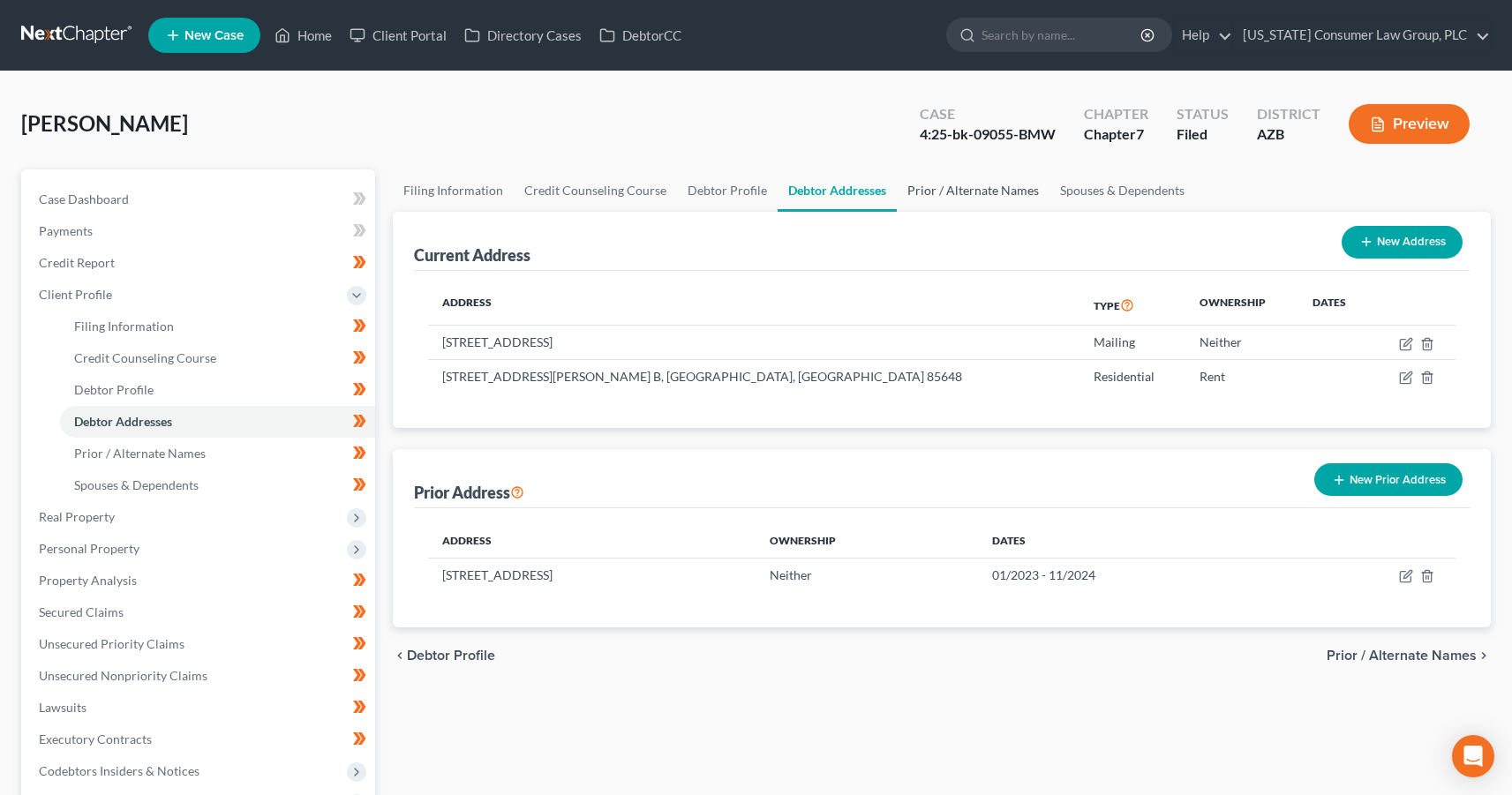
click at [967, 194] on link "Prior / Alternate Names" at bounding box center [973, 191] width 153 height 43
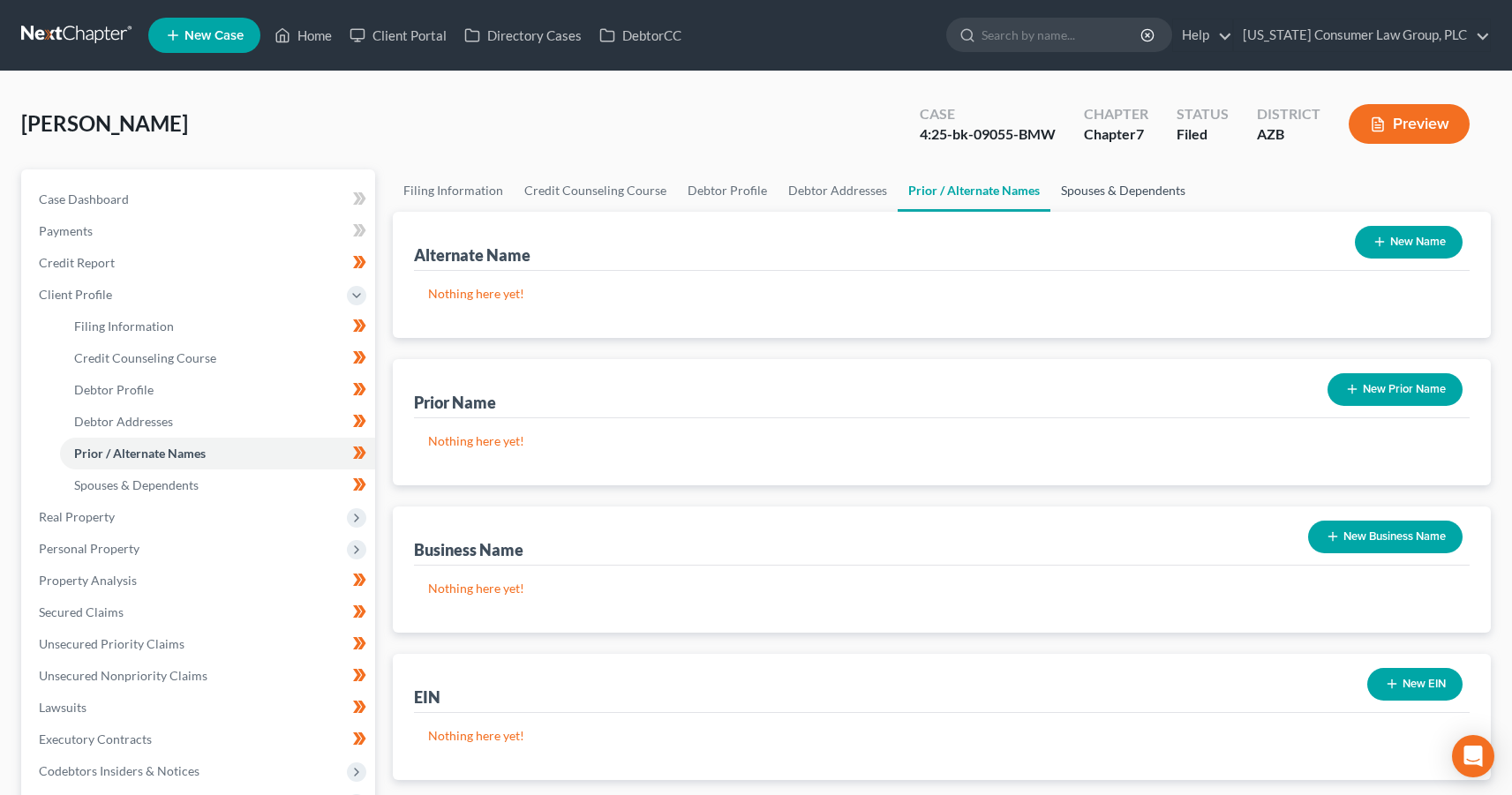
click at [1080, 200] on link "Spouses & Dependents" at bounding box center [1124, 191] width 146 height 43
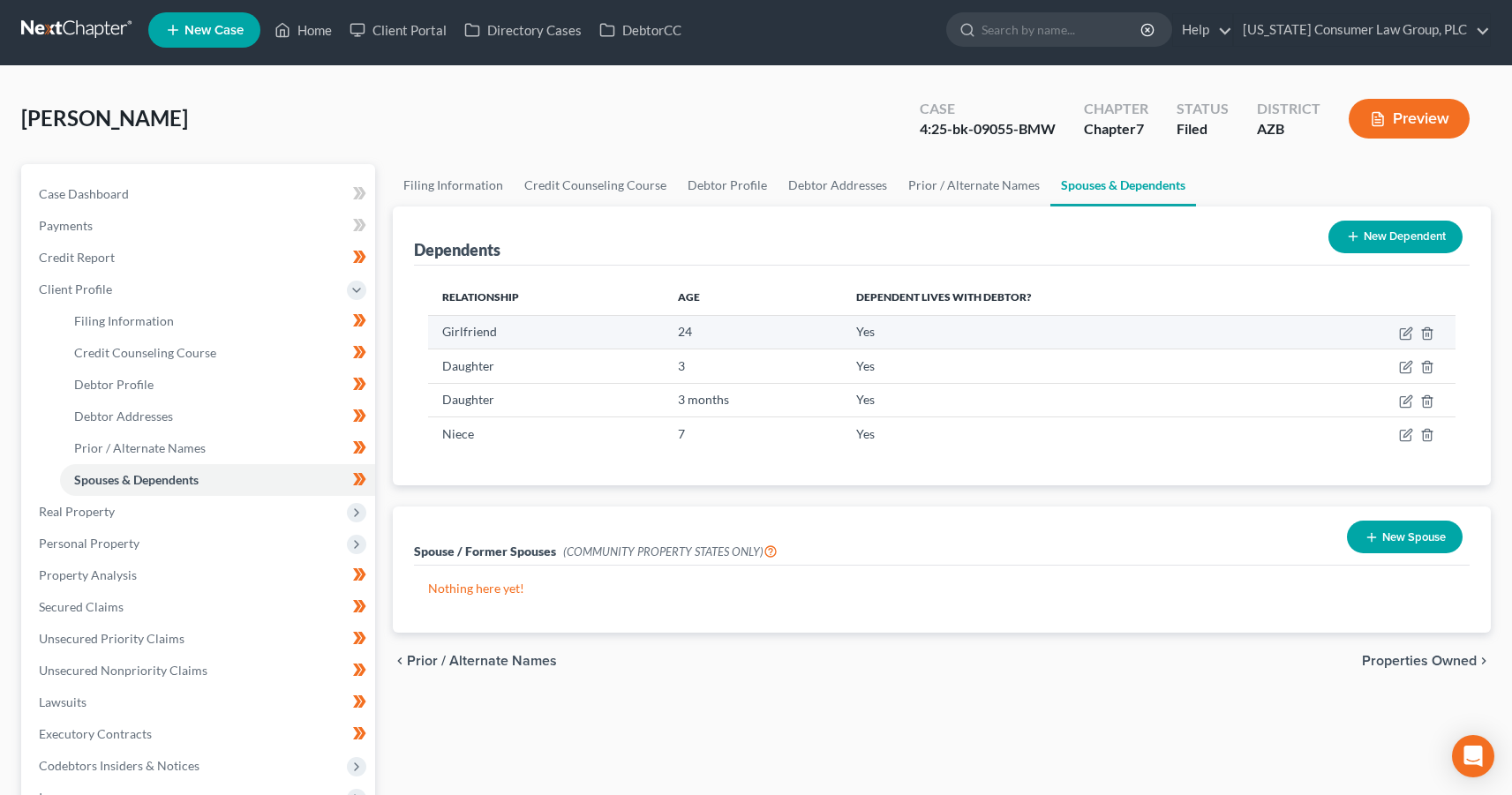
scroll to position [9, 0]
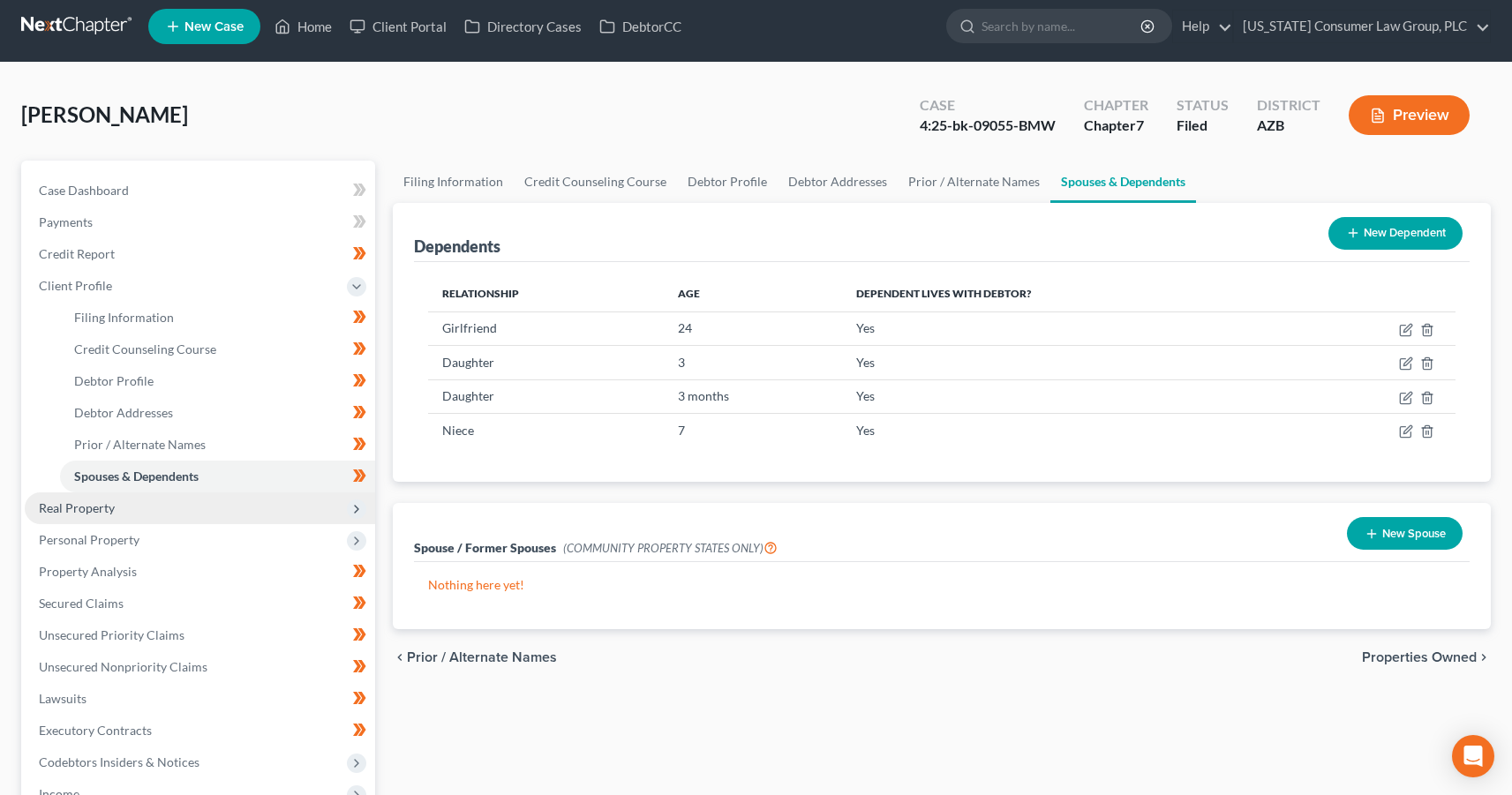
click at [113, 513] on span "Real Property" at bounding box center [77, 507] width 76 height 15
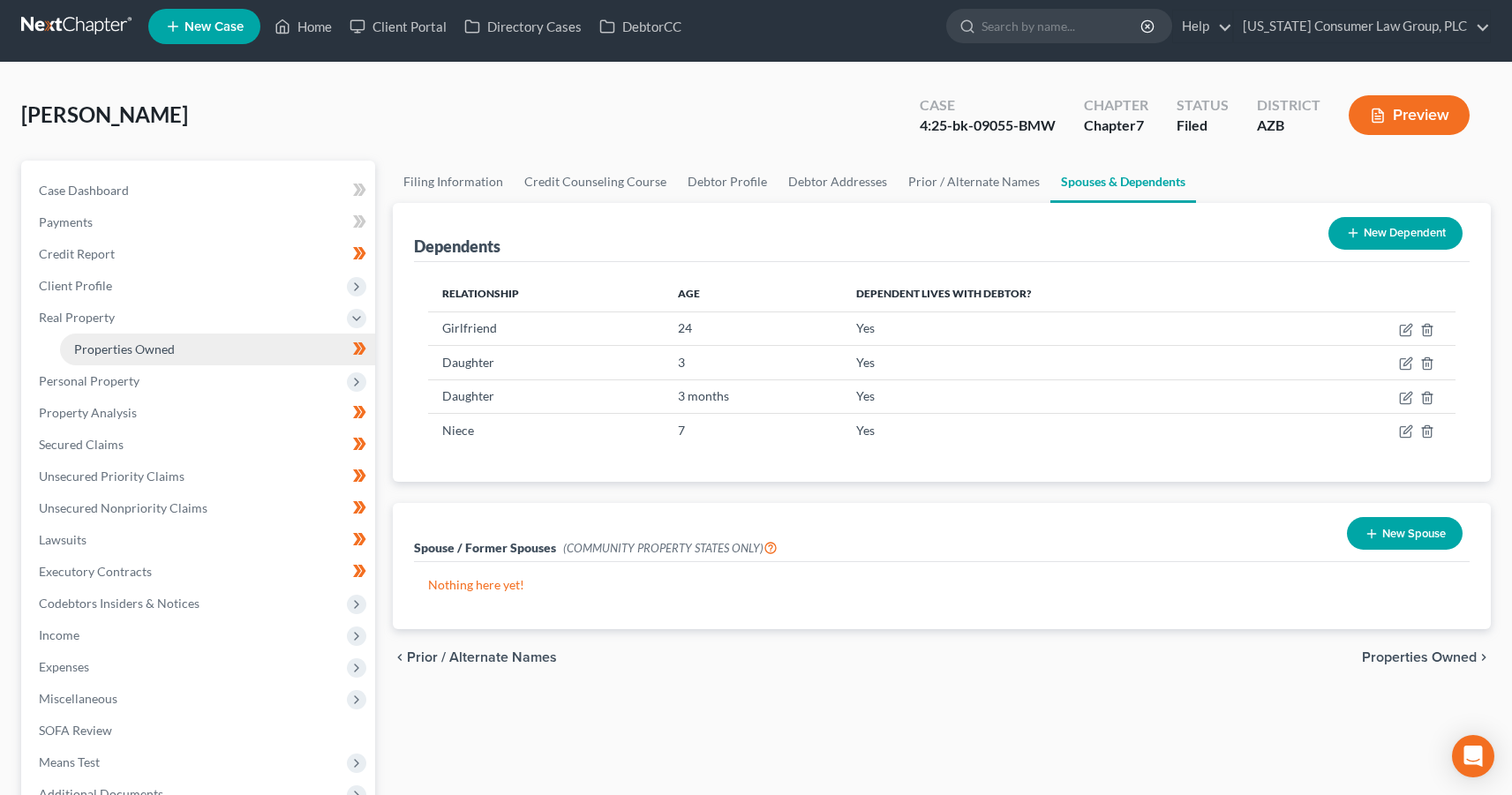
click at [146, 337] on link "Properties Owned" at bounding box center [217, 350] width 315 height 32
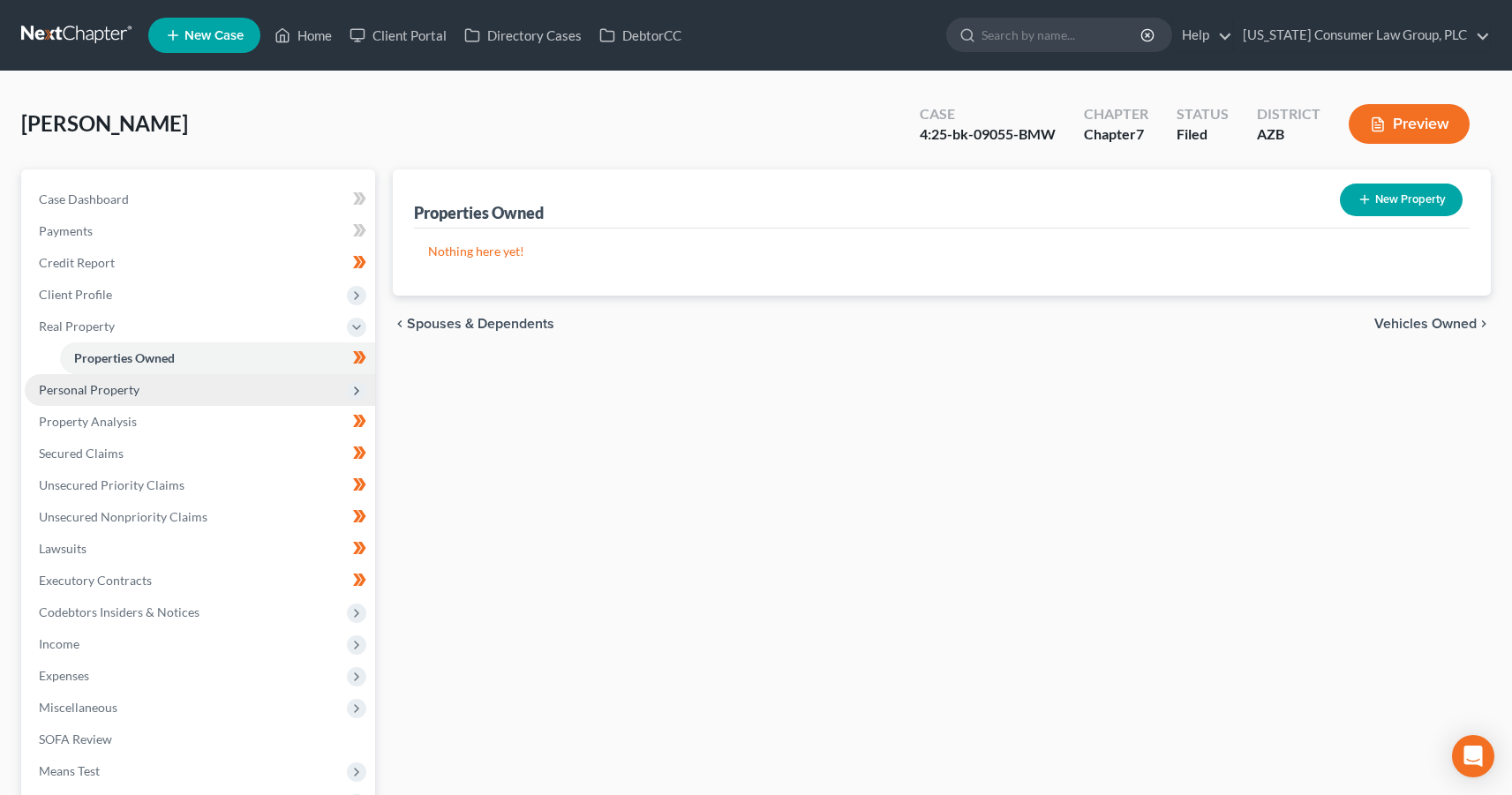
click at [121, 383] on span "Personal Property" at bounding box center [89, 389] width 101 height 15
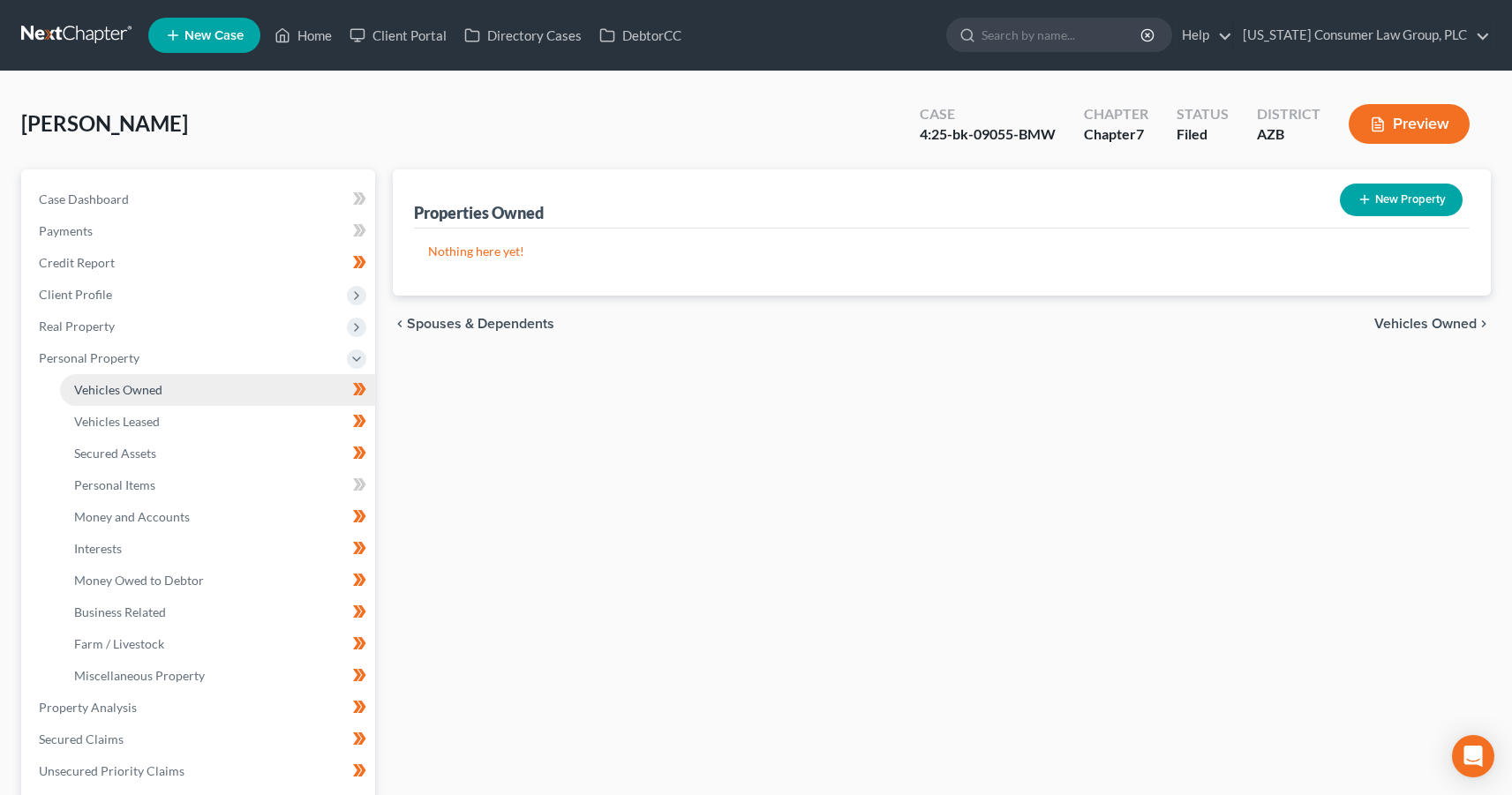
click at [135, 399] on link "Vehicles Owned" at bounding box center [217, 390] width 315 height 32
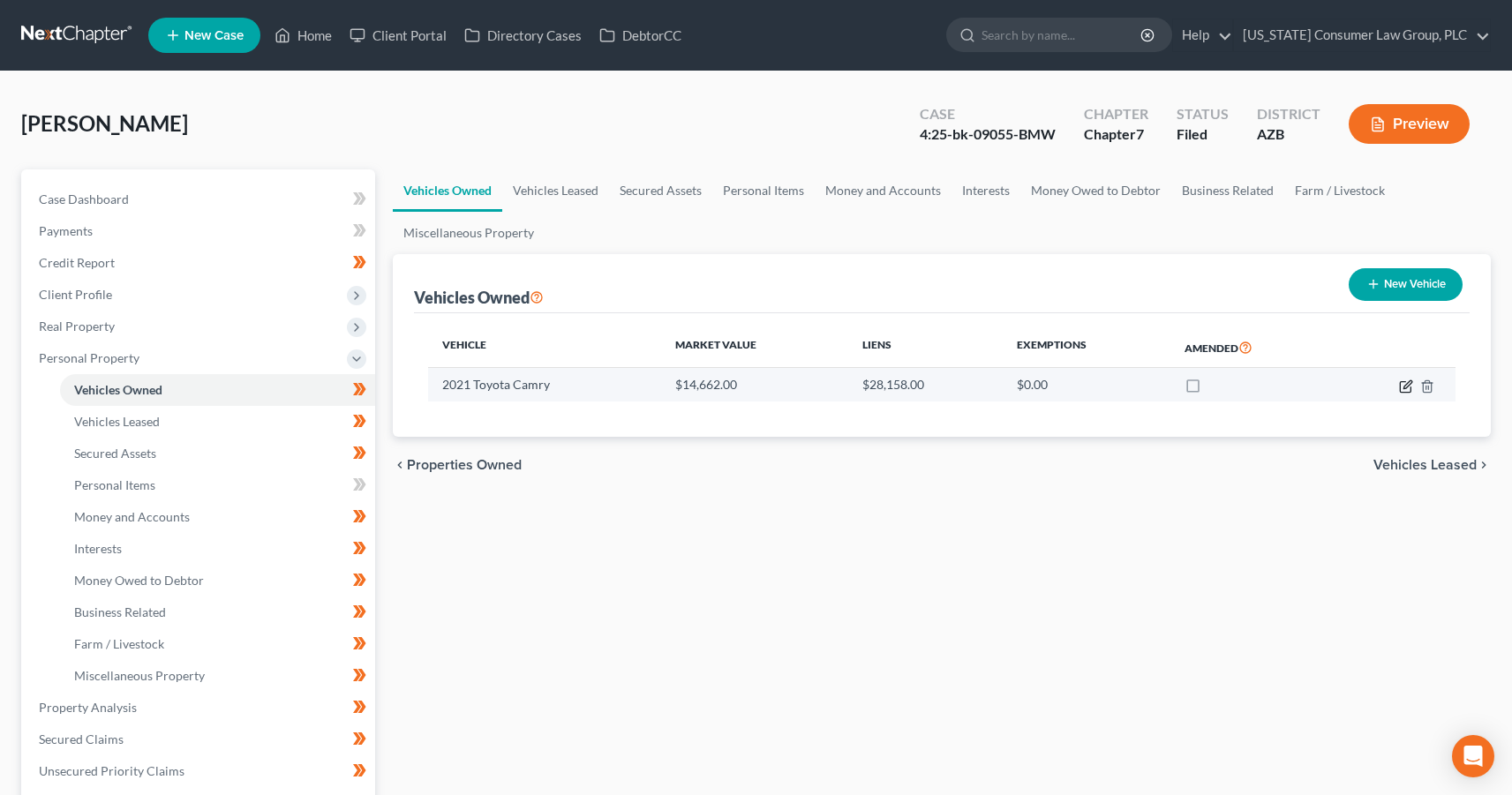
click at [1403, 388] on icon "button" at bounding box center [1407, 384] width 8 height 8
select select "0"
select select "5"
select select "3"
select select "0"
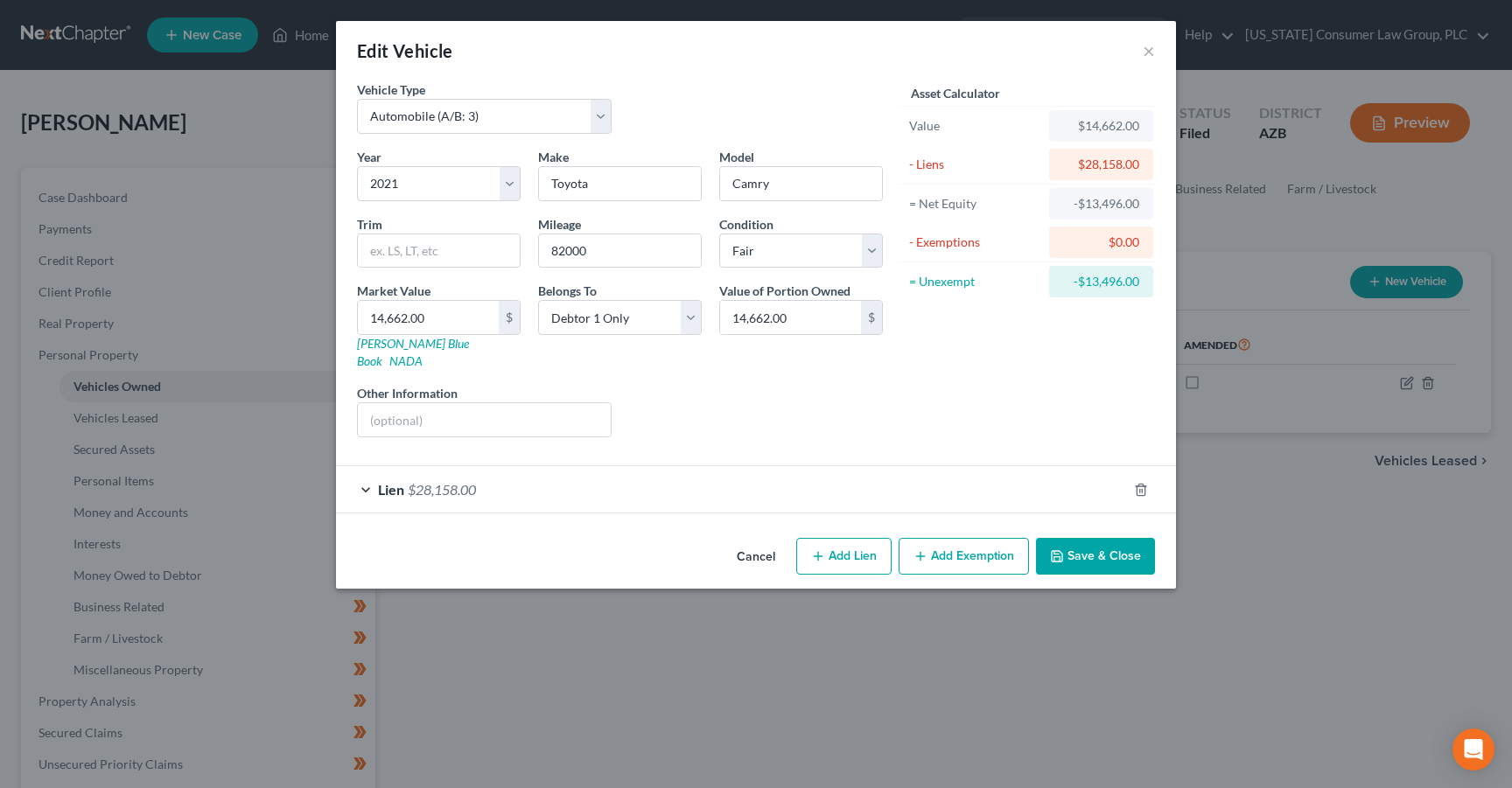
click at [1122, 557] on button "Save & Close" at bounding box center [1095, 557] width 119 height 37
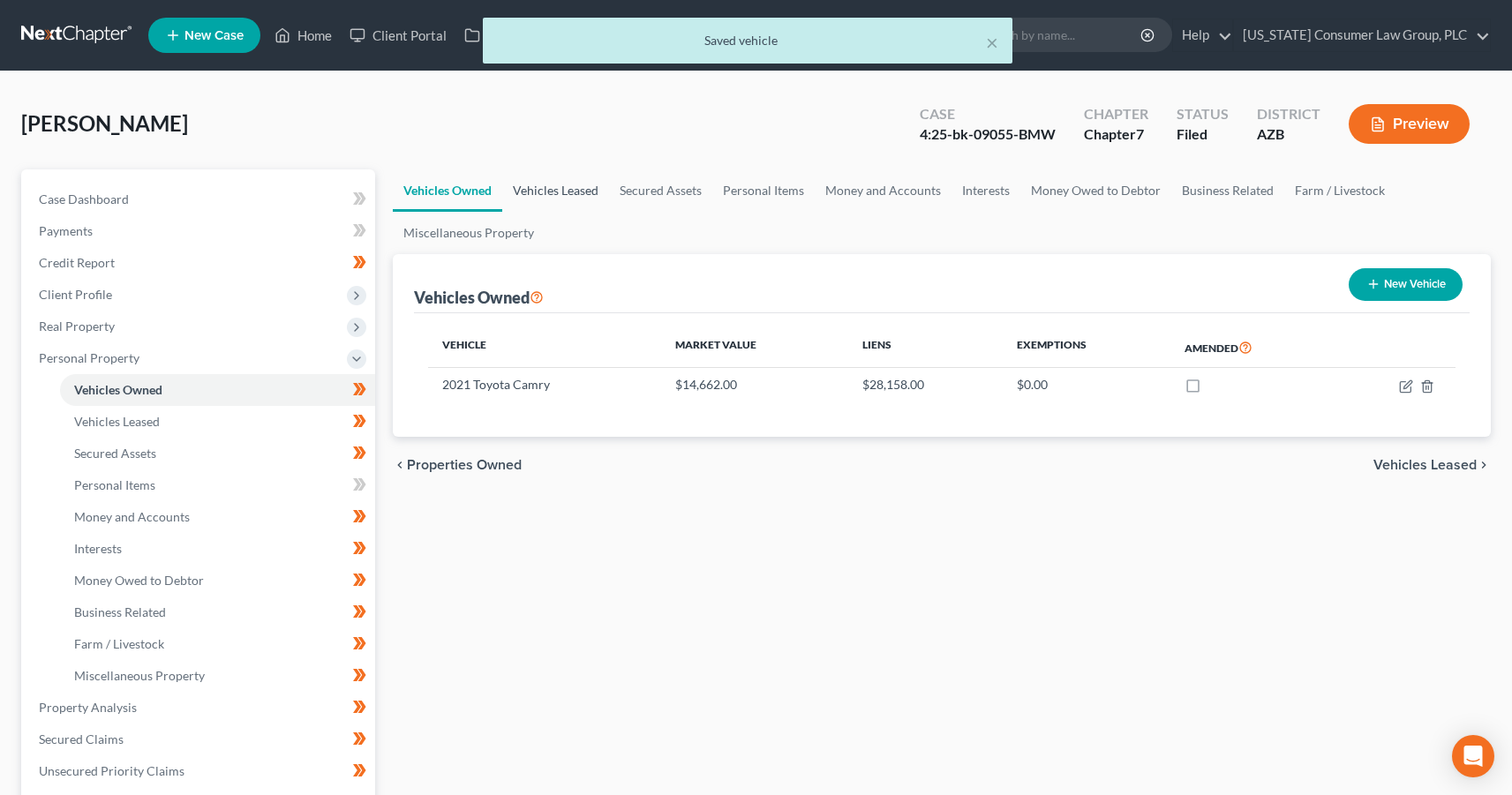
click at [552, 184] on link "Vehicles Leased" at bounding box center [556, 191] width 107 height 43
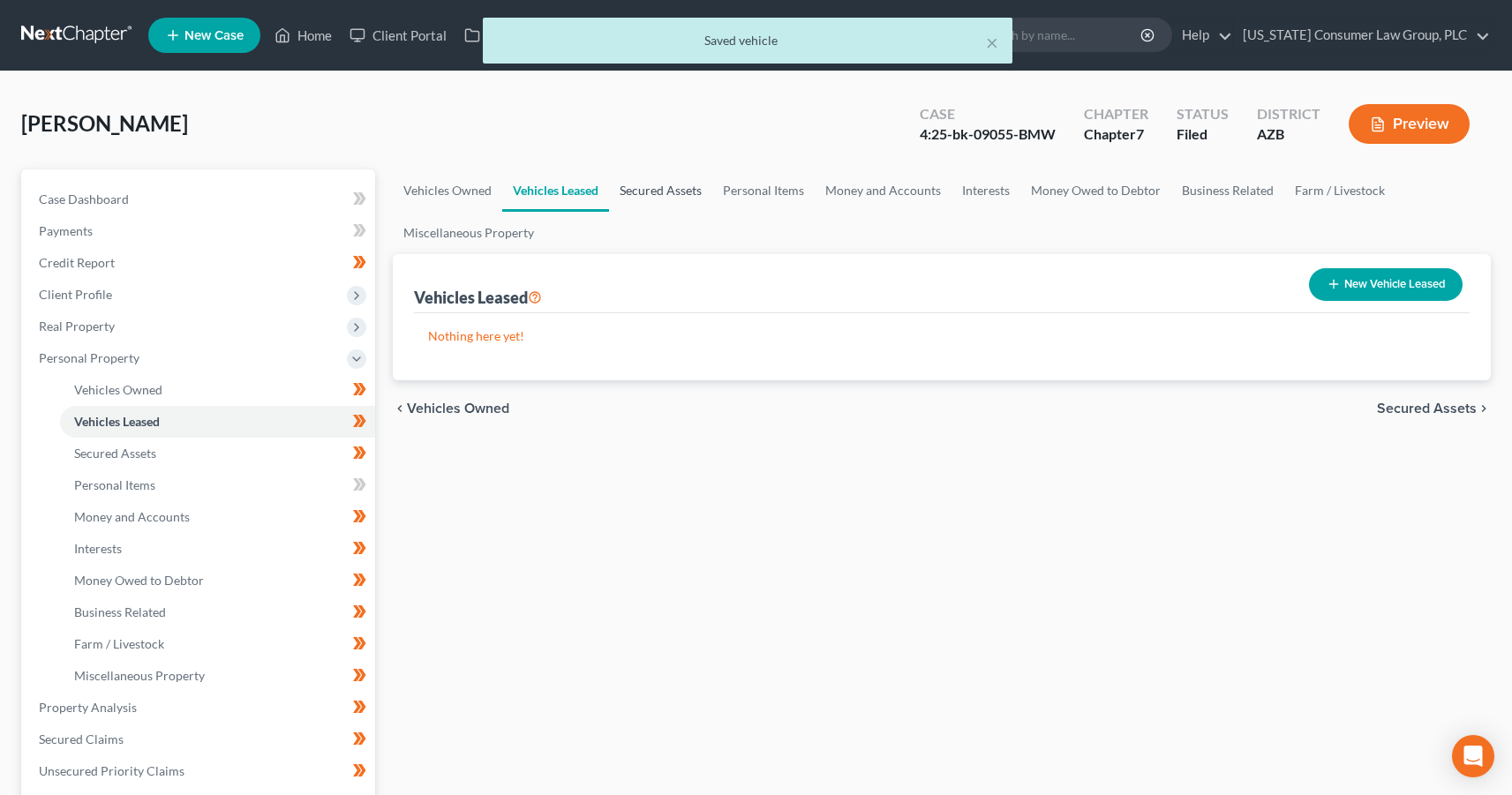
click at [650, 183] on link "Secured Assets" at bounding box center [661, 191] width 103 height 43
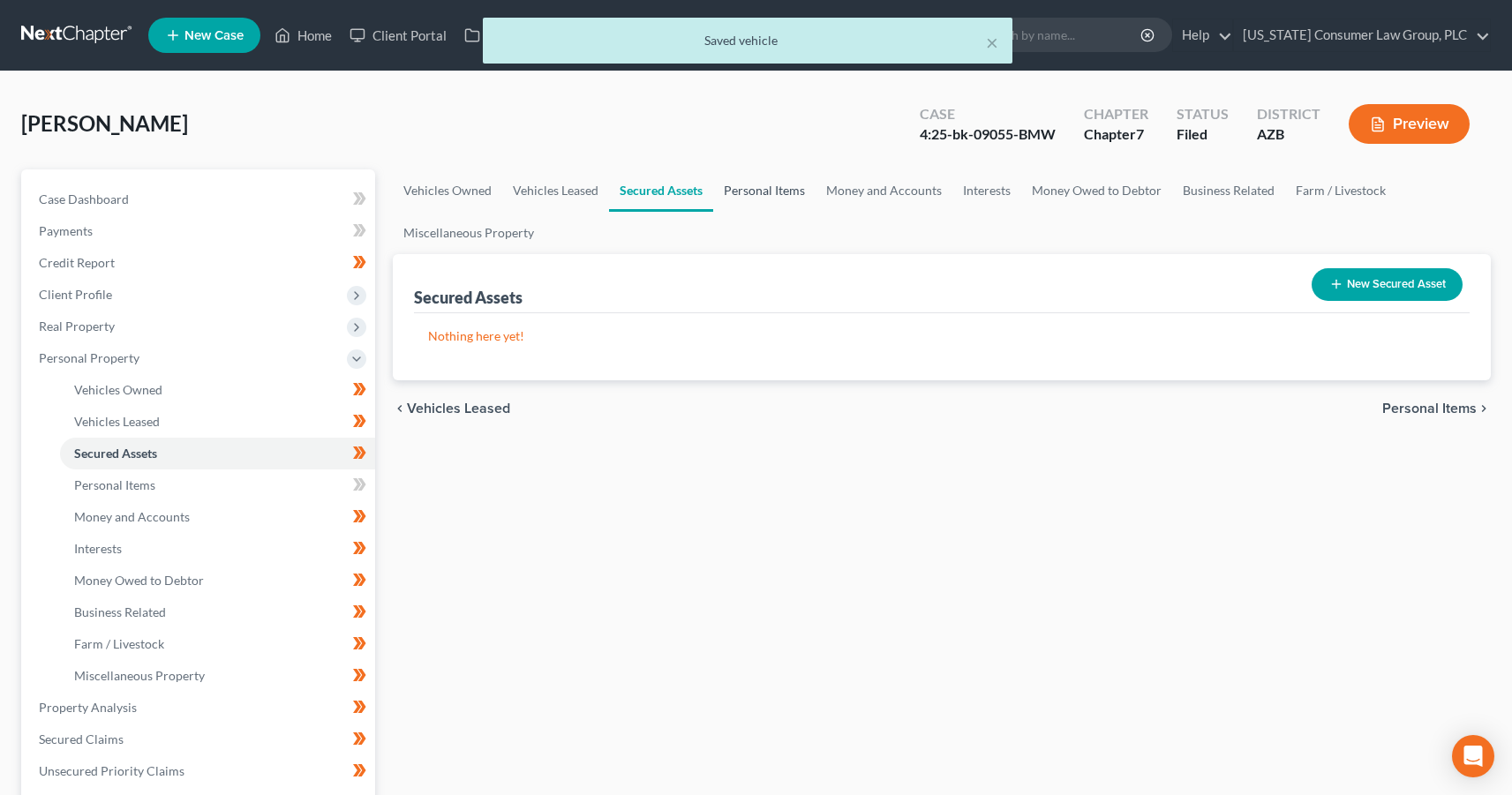
click at [740, 189] on link "Personal Items" at bounding box center [764, 191] width 102 height 43
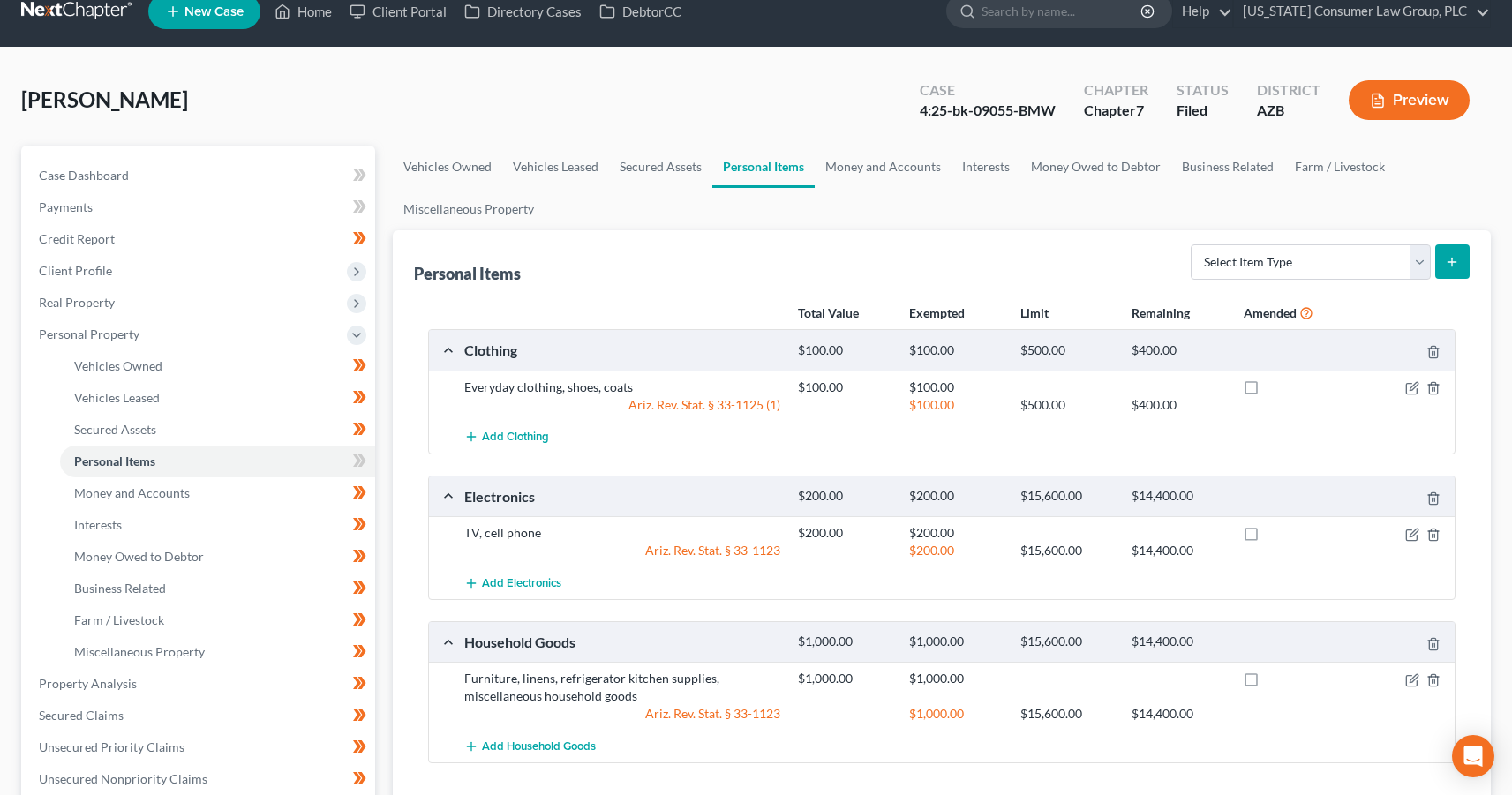
scroll to position [31, 0]
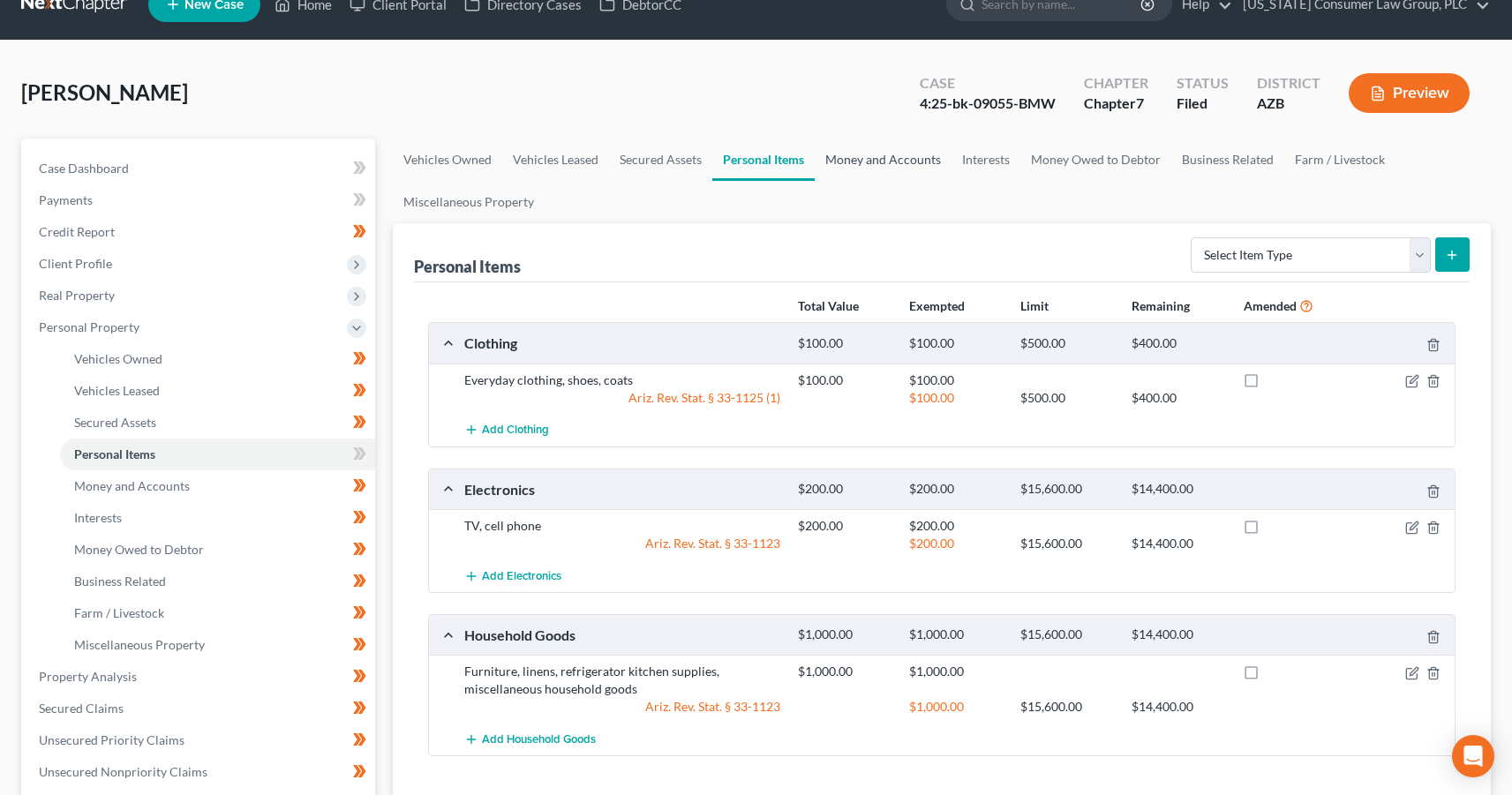
click at [838, 157] on link "Money and Accounts" at bounding box center [883, 160] width 137 height 43
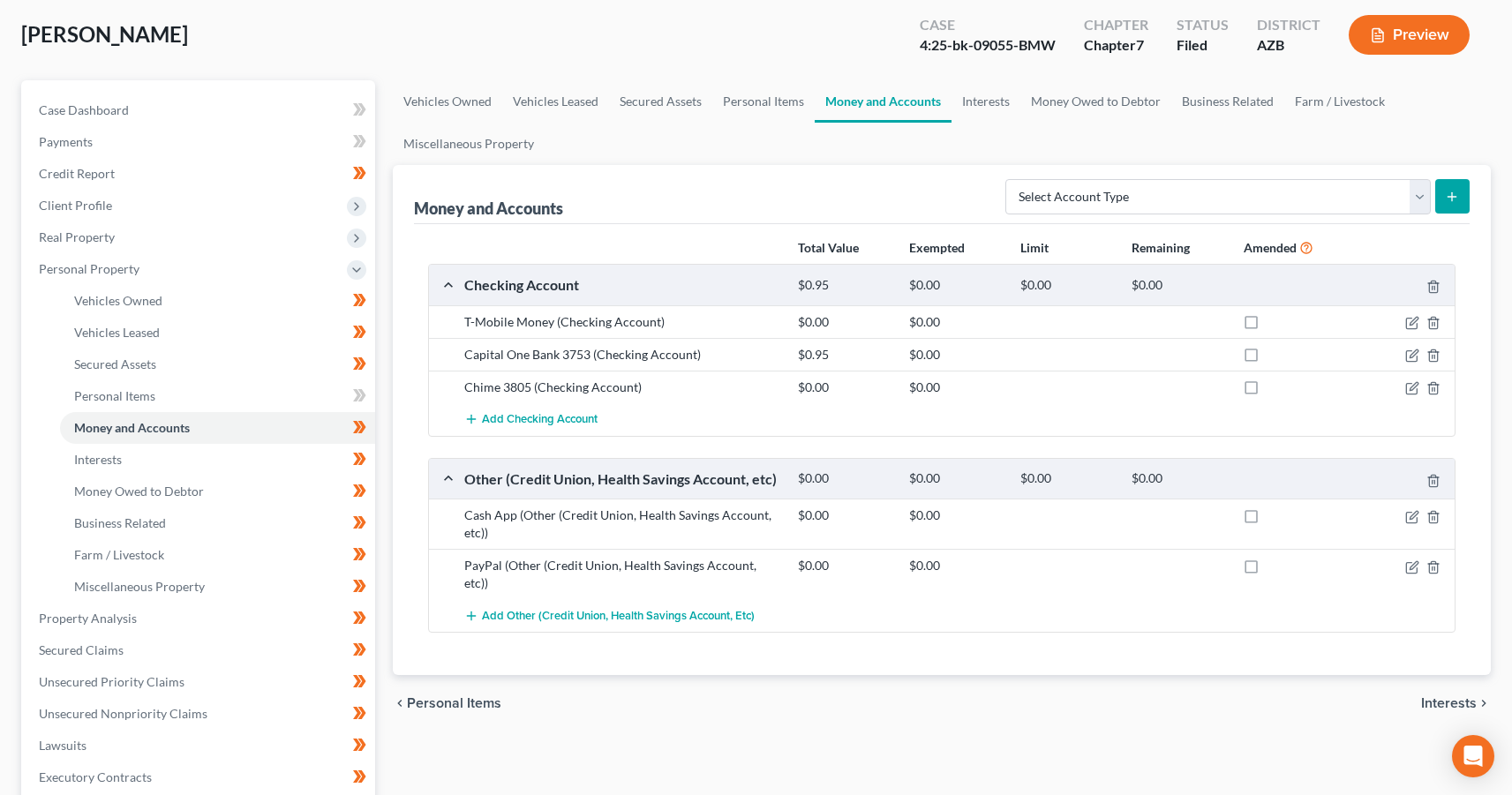
scroll to position [93, 0]
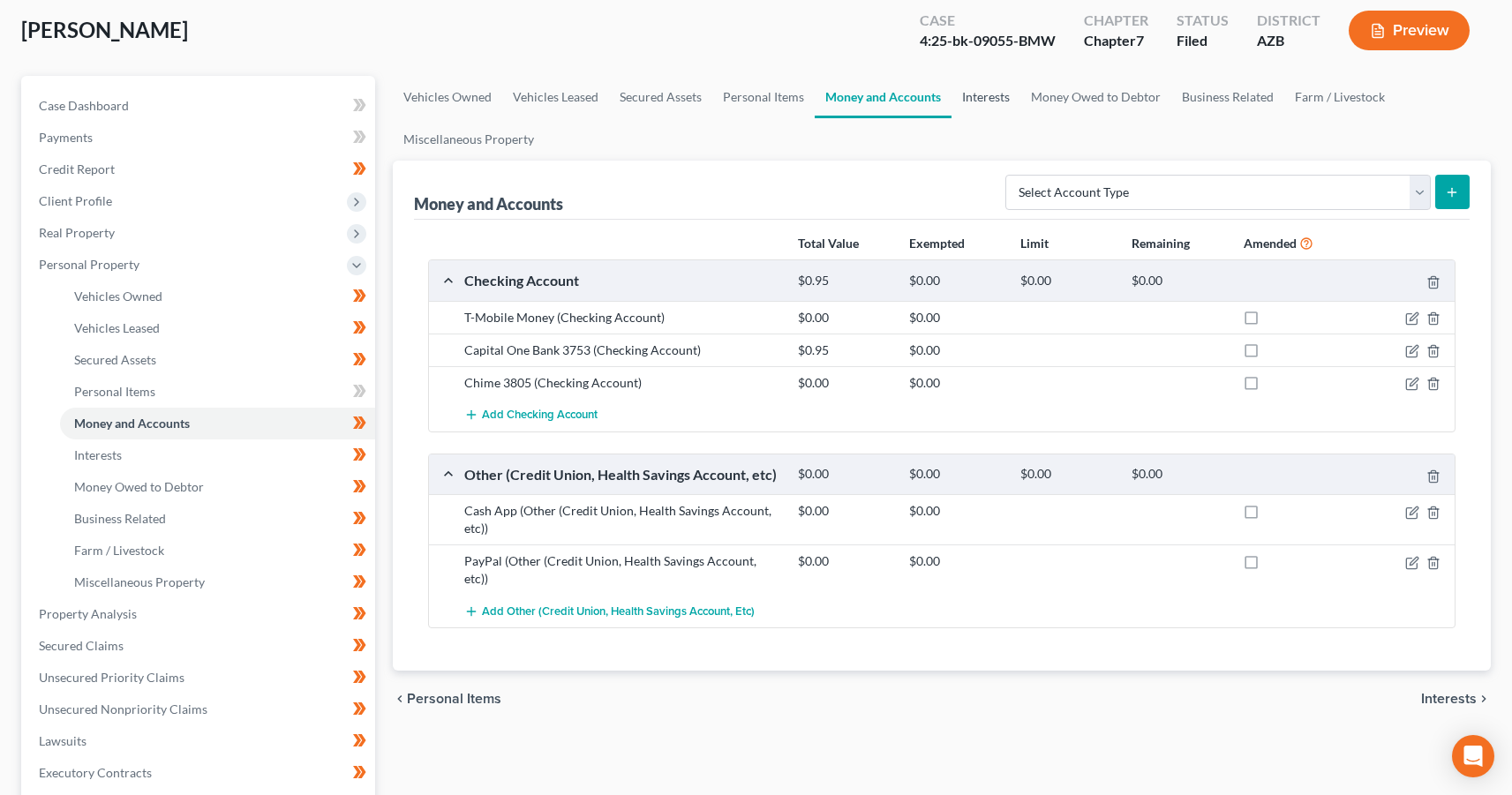
click at [986, 108] on link "Interests" at bounding box center [986, 97] width 69 height 43
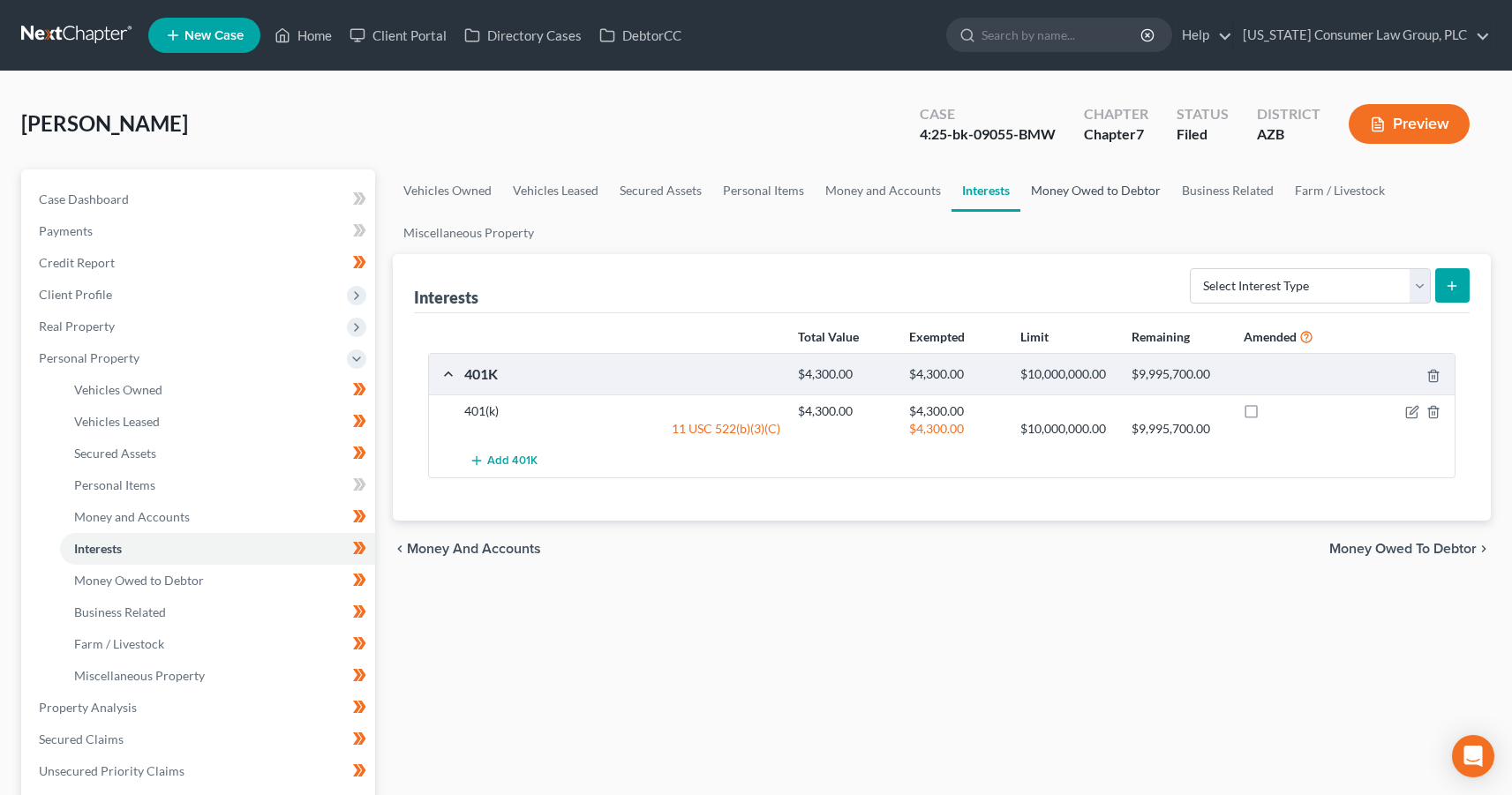
click at [1086, 191] on link "Money Owed to Debtor" at bounding box center [1096, 191] width 151 height 43
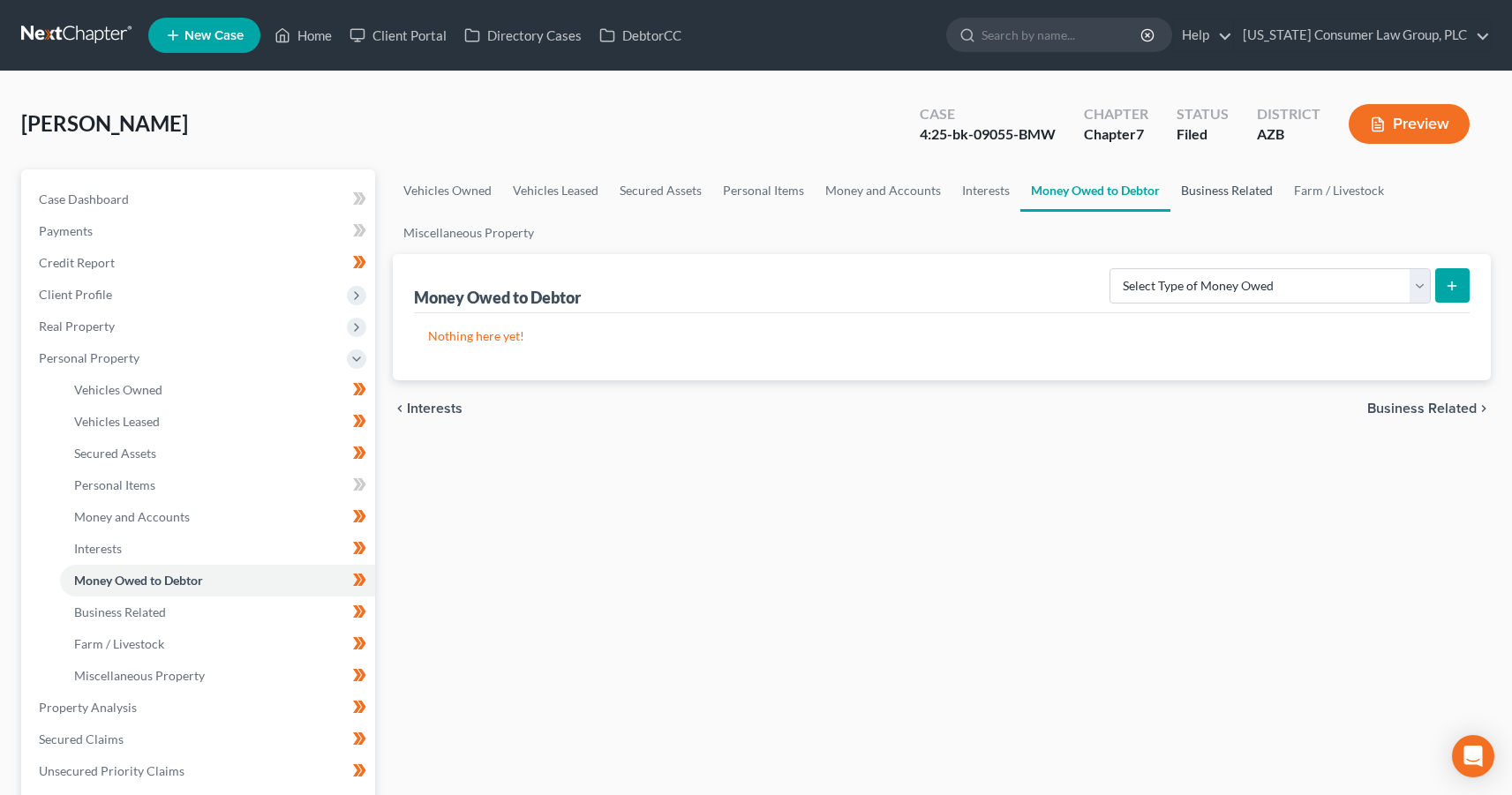
click at [1225, 195] on link "Business Related" at bounding box center [1227, 191] width 113 height 43
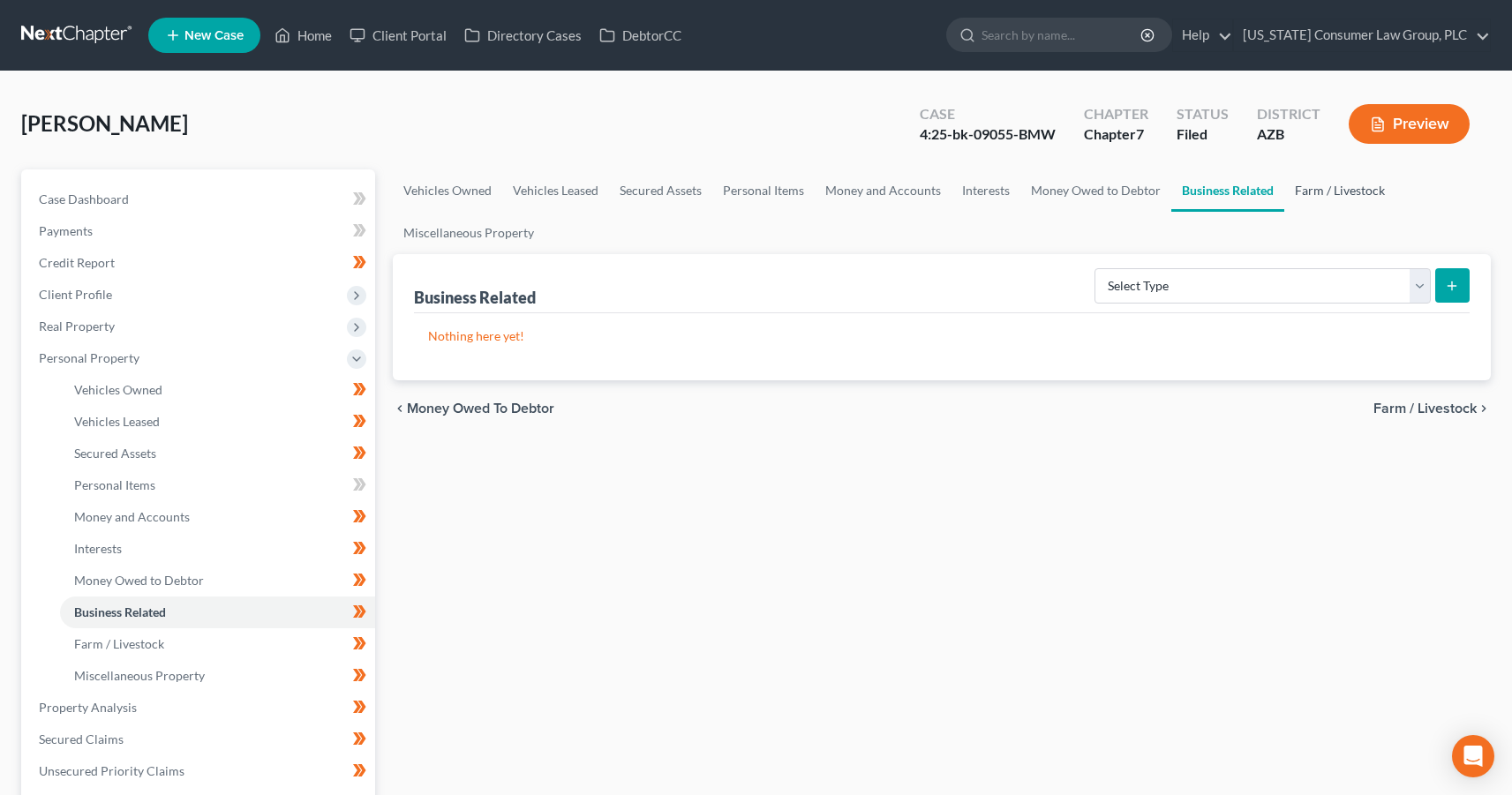
click at [1340, 194] on link "Farm / Livestock" at bounding box center [1339, 191] width 111 height 43
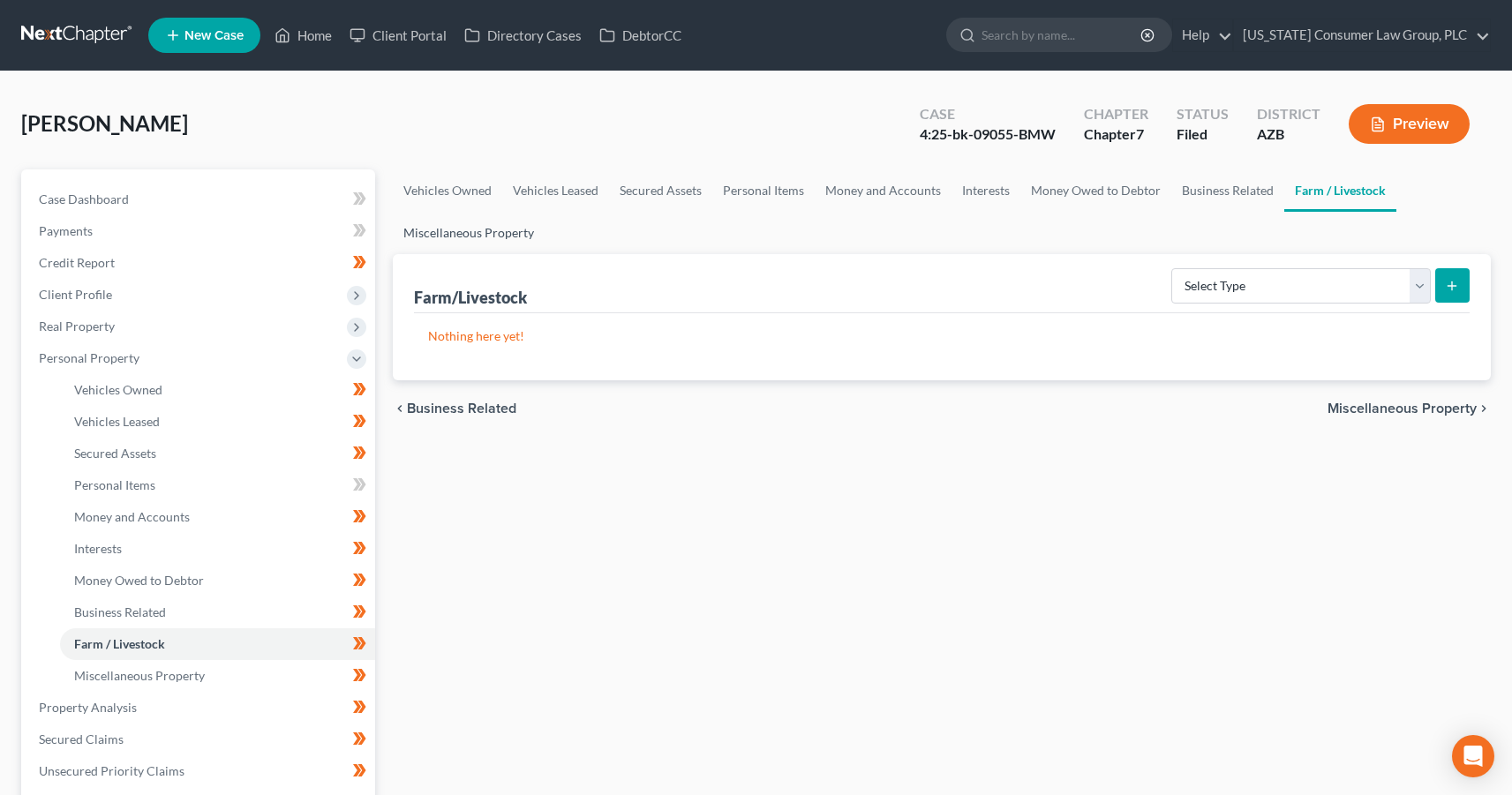
click at [492, 228] on link "Miscellaneous Property" at bounding box center [468, 233] width 152 height 43
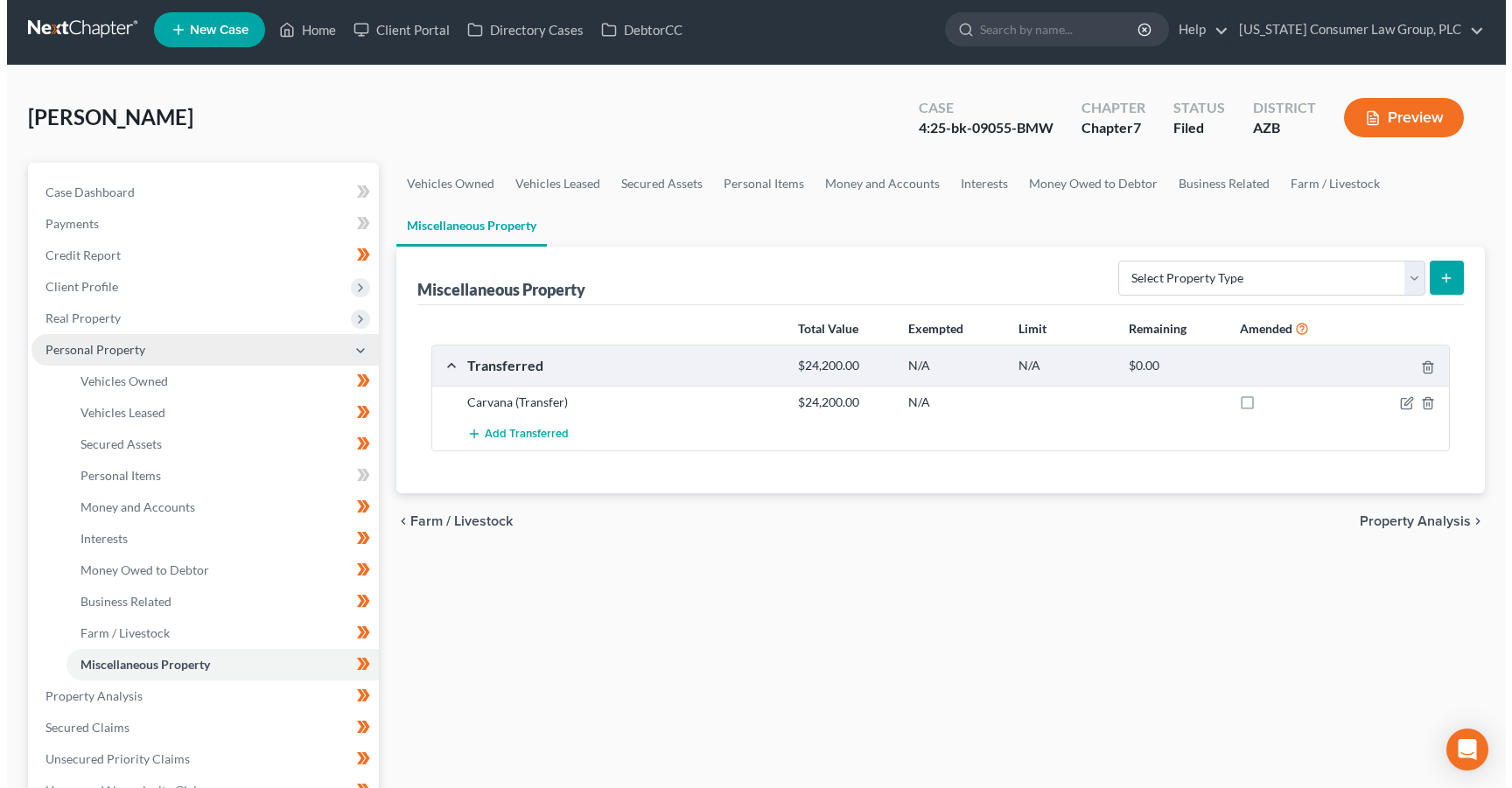
scroll to position [7, 0]
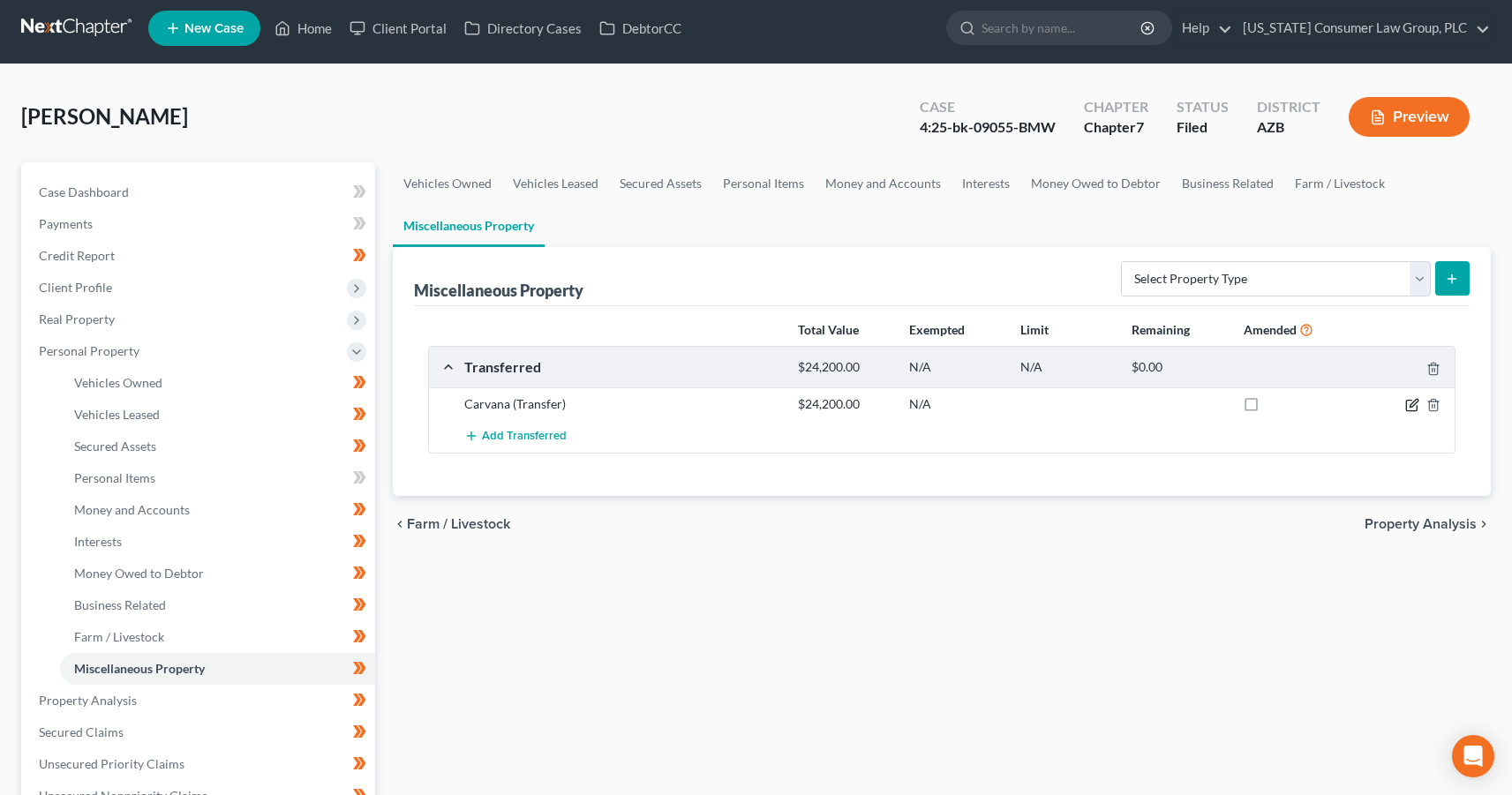
click at [1409, 406] on icon "button" at bounding box center [1412, 405] width 14 height 14
select select "Ordinary (within 2 years)"
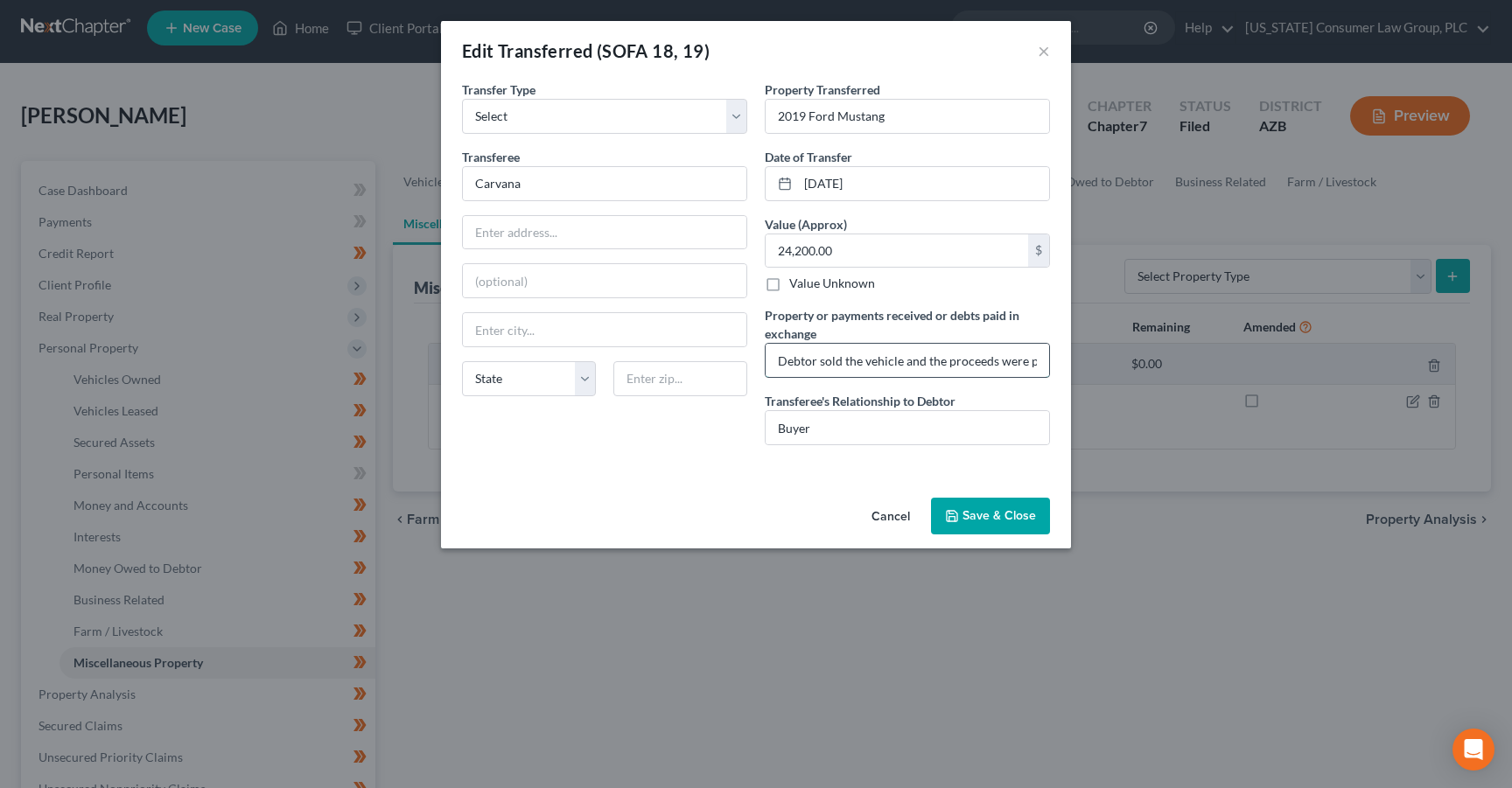
click at [930, 360] on input "Debtor sold the vehicle and the proceeds were paid by Transferee to the origina…" at bounding box center [906, 361] width 283 height 34
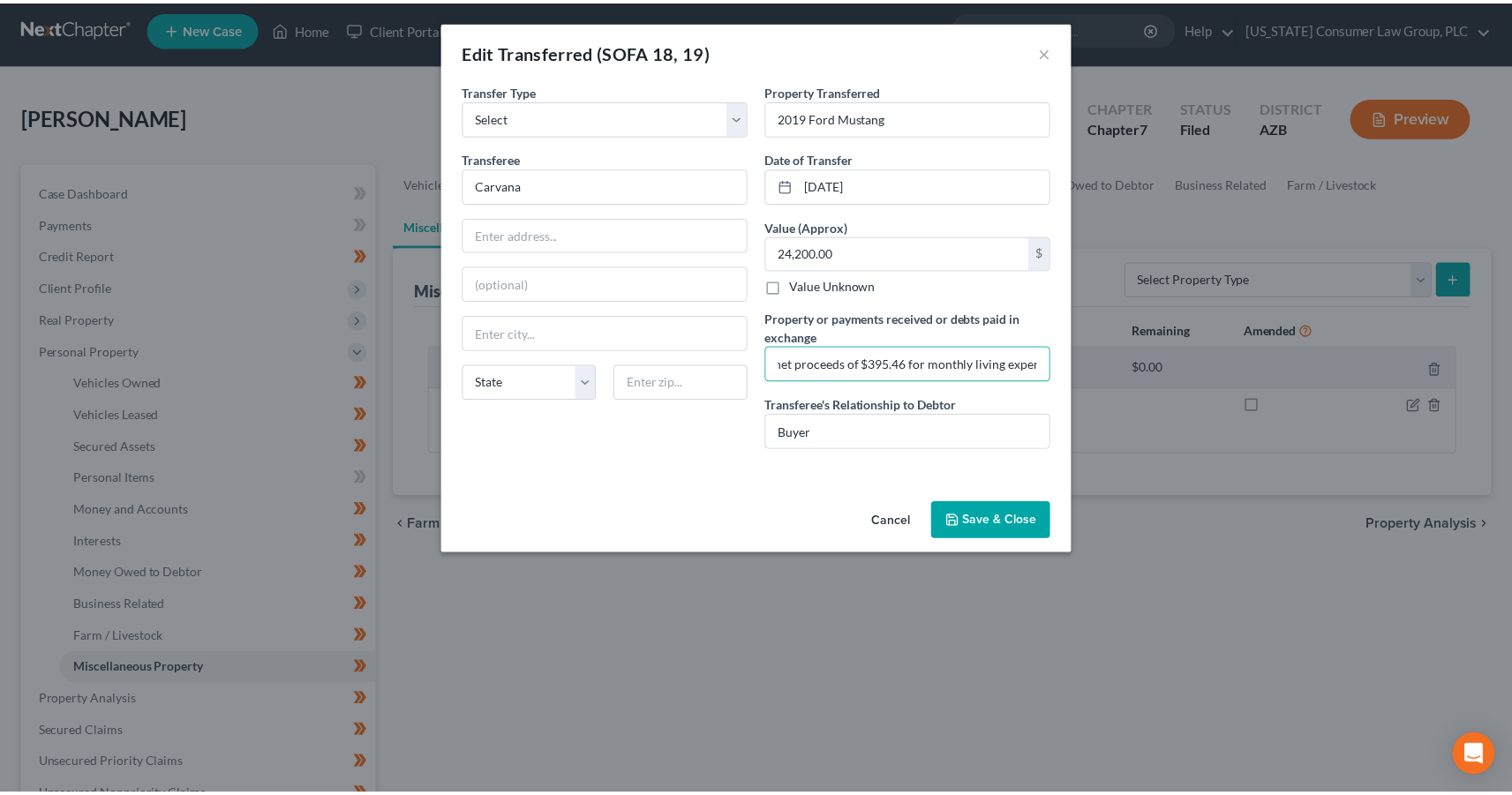
scroll to position [0, 0]
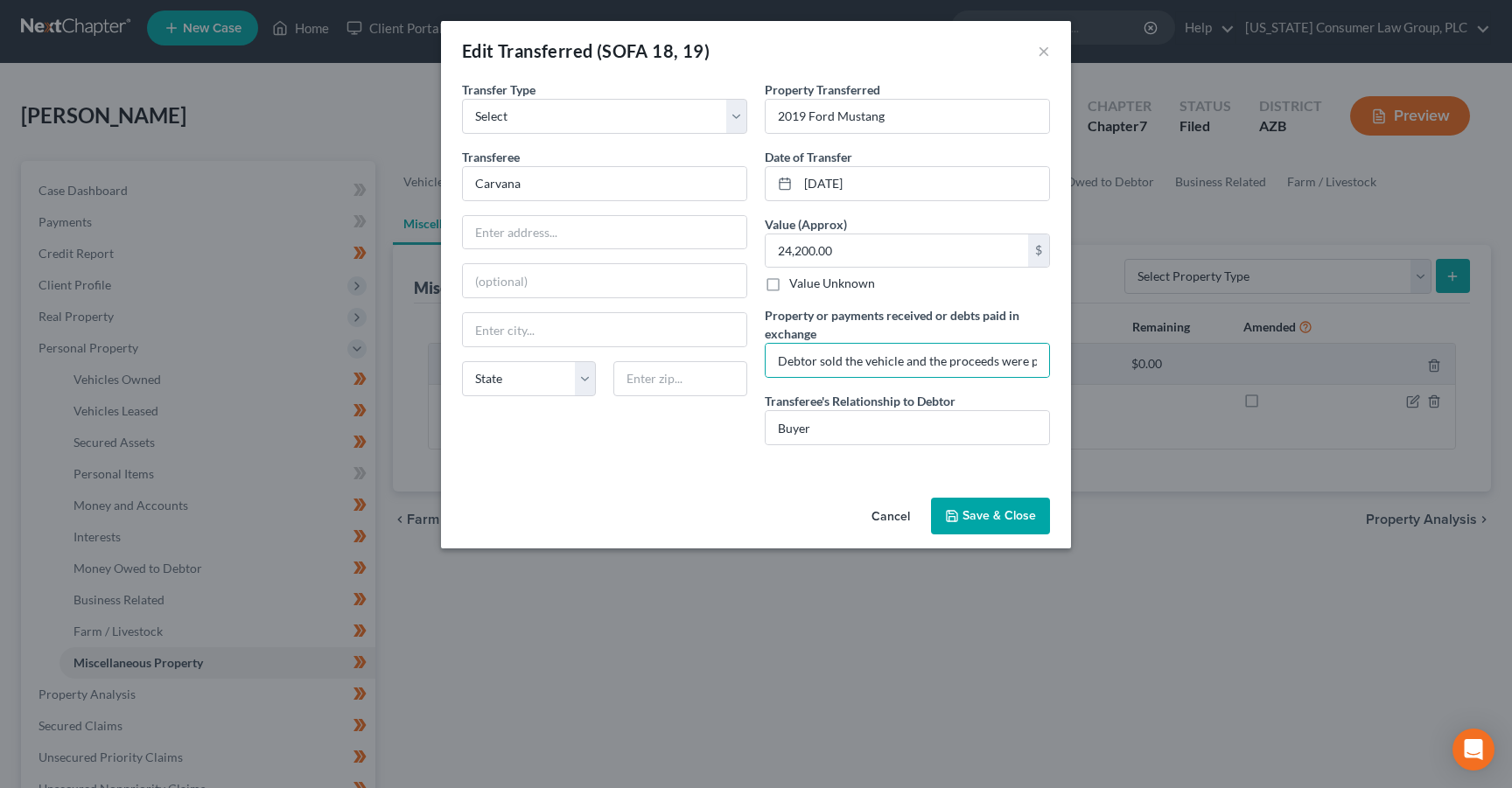
click at [1013, 523] on button "Save & Close" at bounding box center [990, 516] width 119 height 37
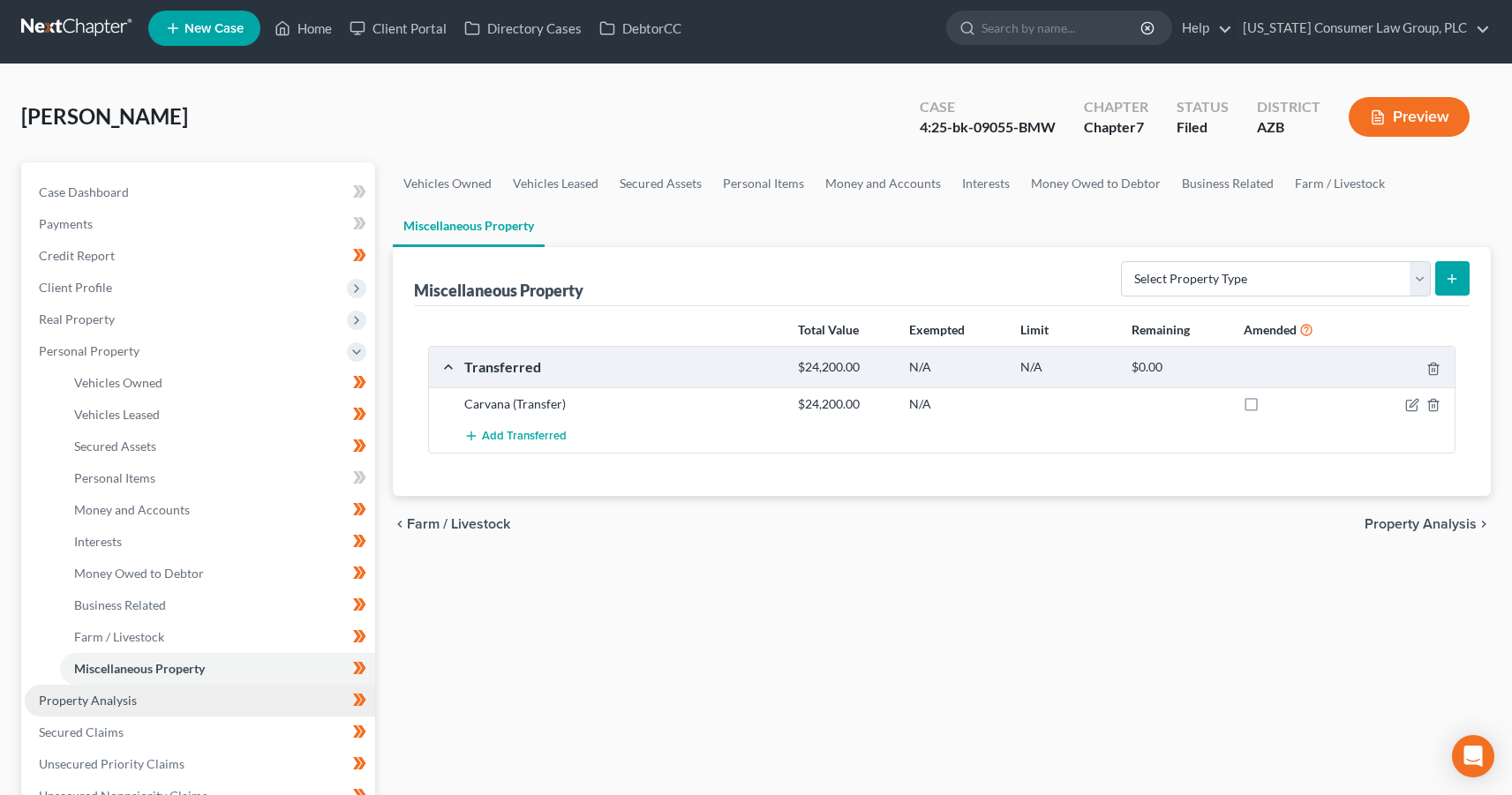
click at [133, 699] on span "Property Analysis" at bounding box center [88, 700] width 98 height 15
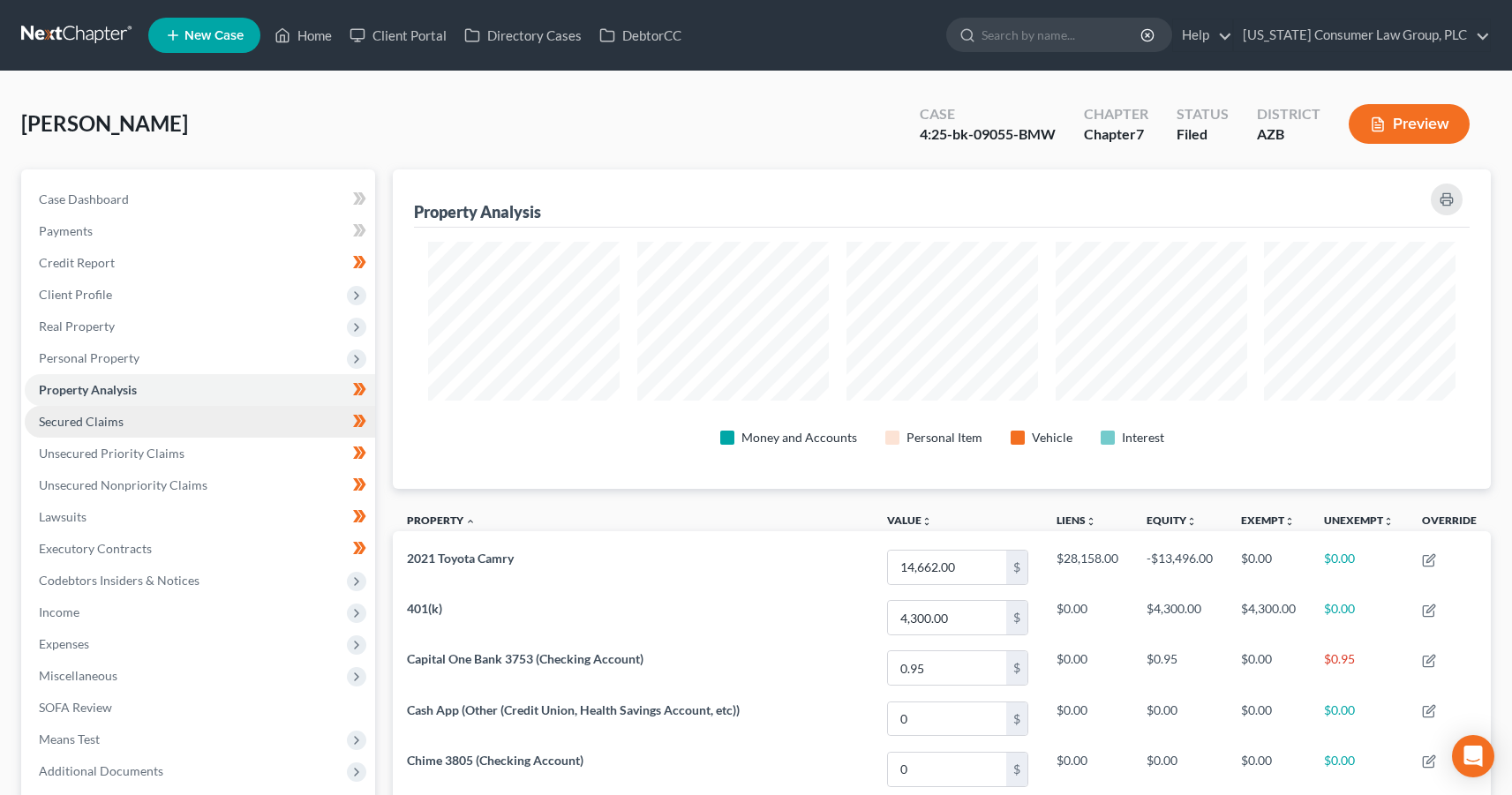
click at [124, 410] on link "Secured Claims" at bounding box center [200, 422] width 351 height 32
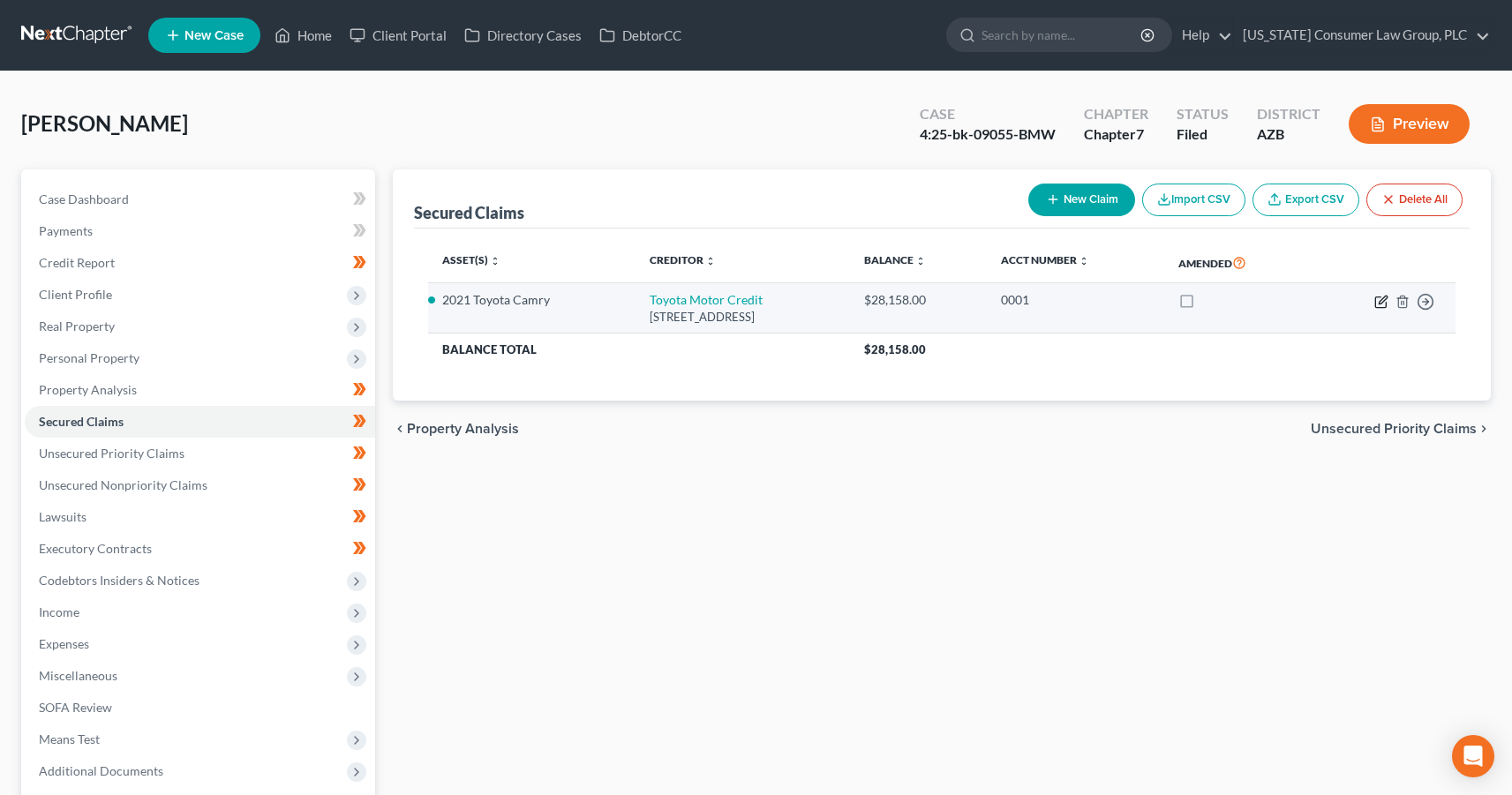
click at [1379, 301] on icon "button" at bounding box center [1383, 299] width 8 height 8
select select "22"
select select "0"
select select "2"
select select "0"
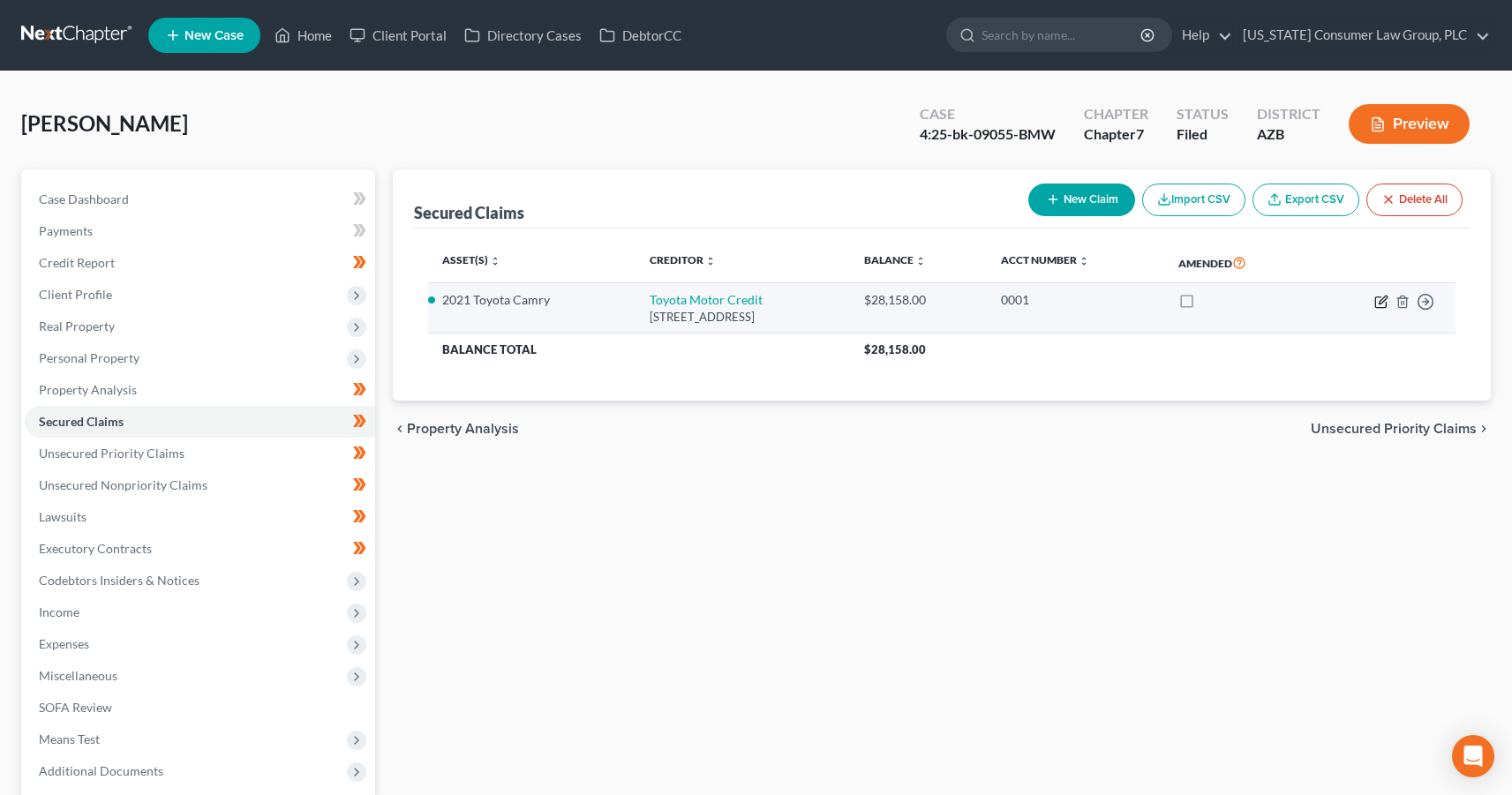
select select "0"
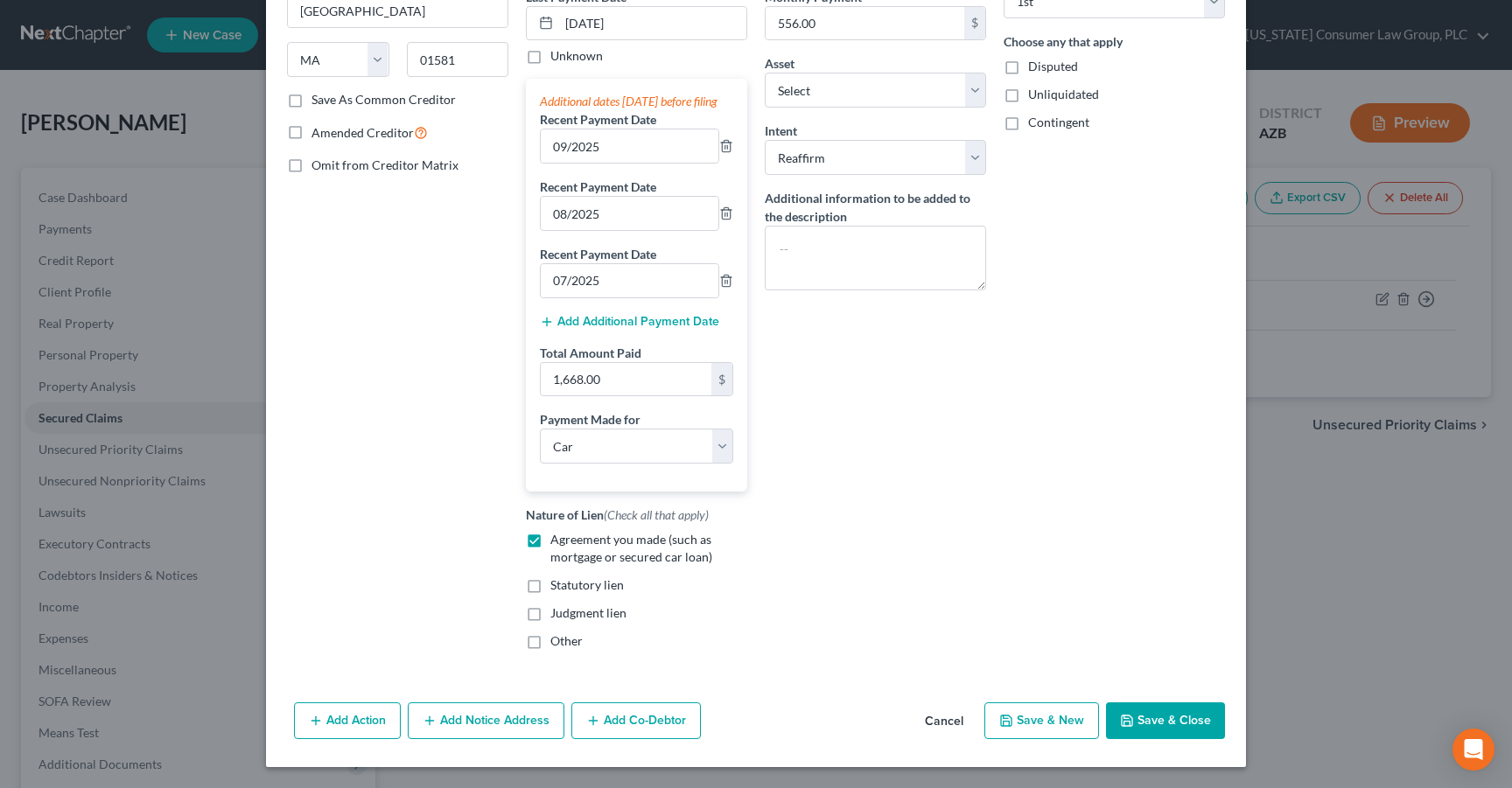
click at [1177, 710] on button "Save & Close" at bounding box center [1165, 721] width 119 height 37
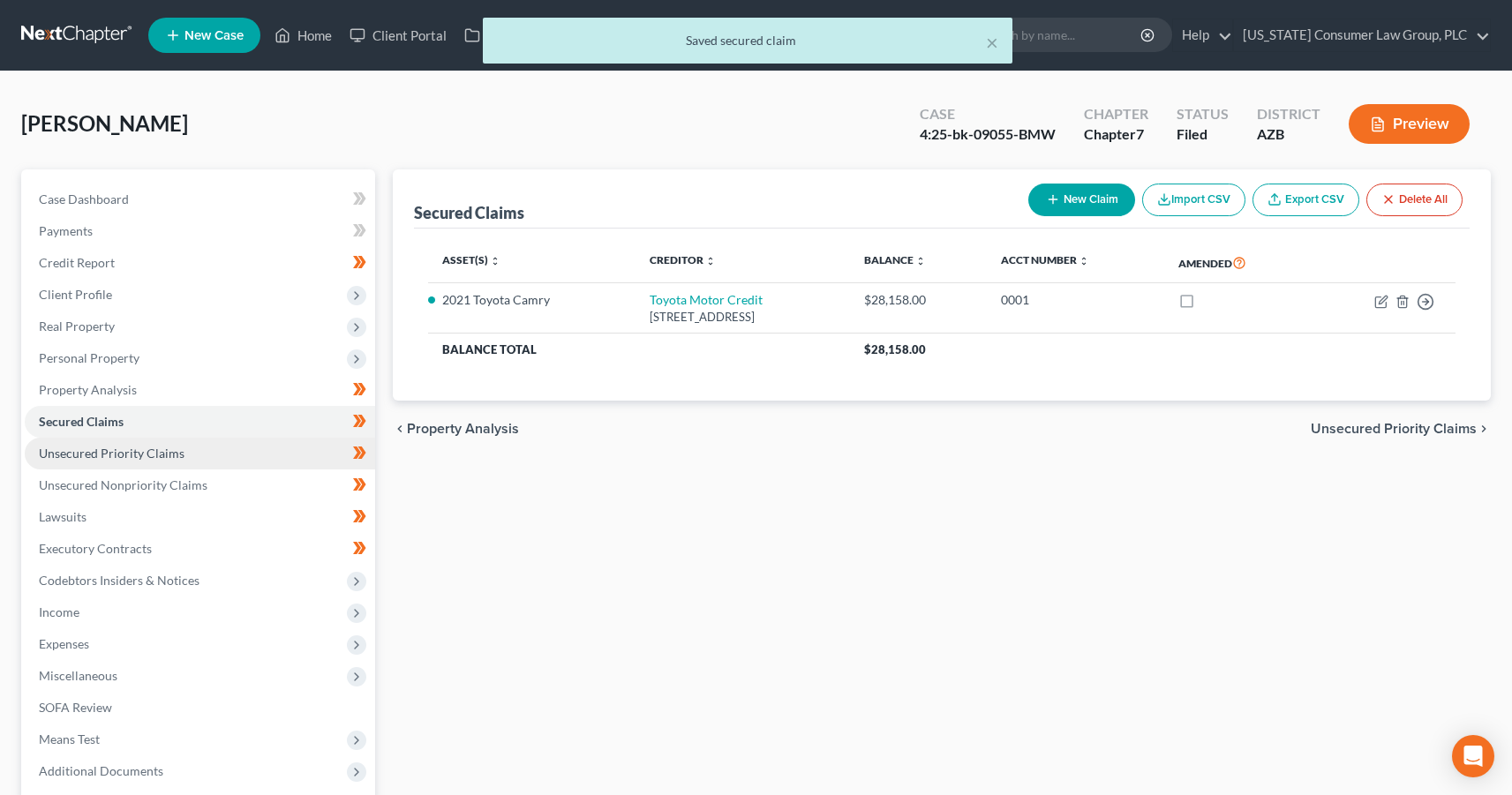
click at [167, 454] on span "Unsecured Priority Claims" at bounding box center [112, 453] width 146 height 15
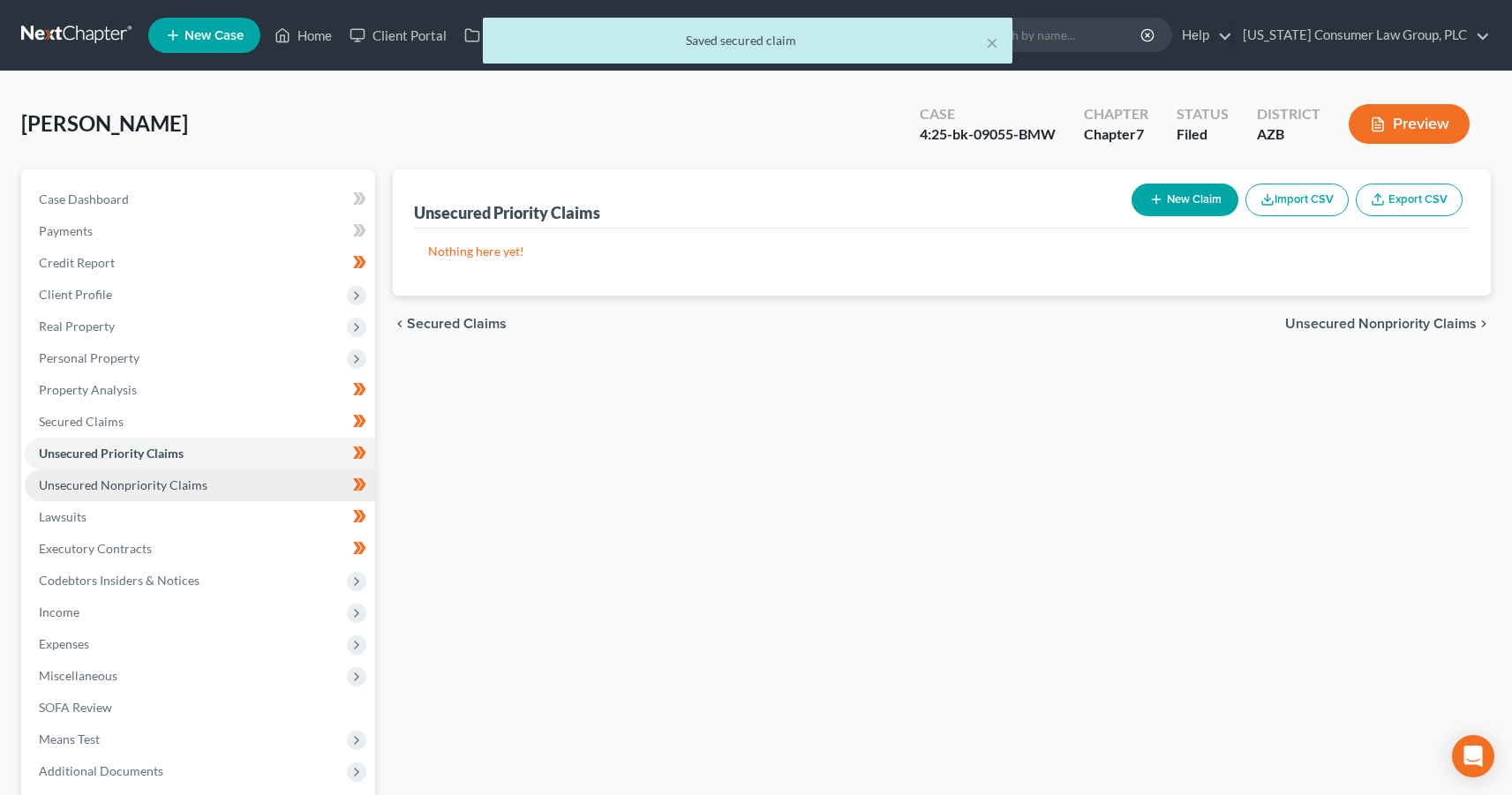
click at [167, 478] on span "Unsecured Nonpriority Claims" at bounding box center [123, 484] width 168 height 15
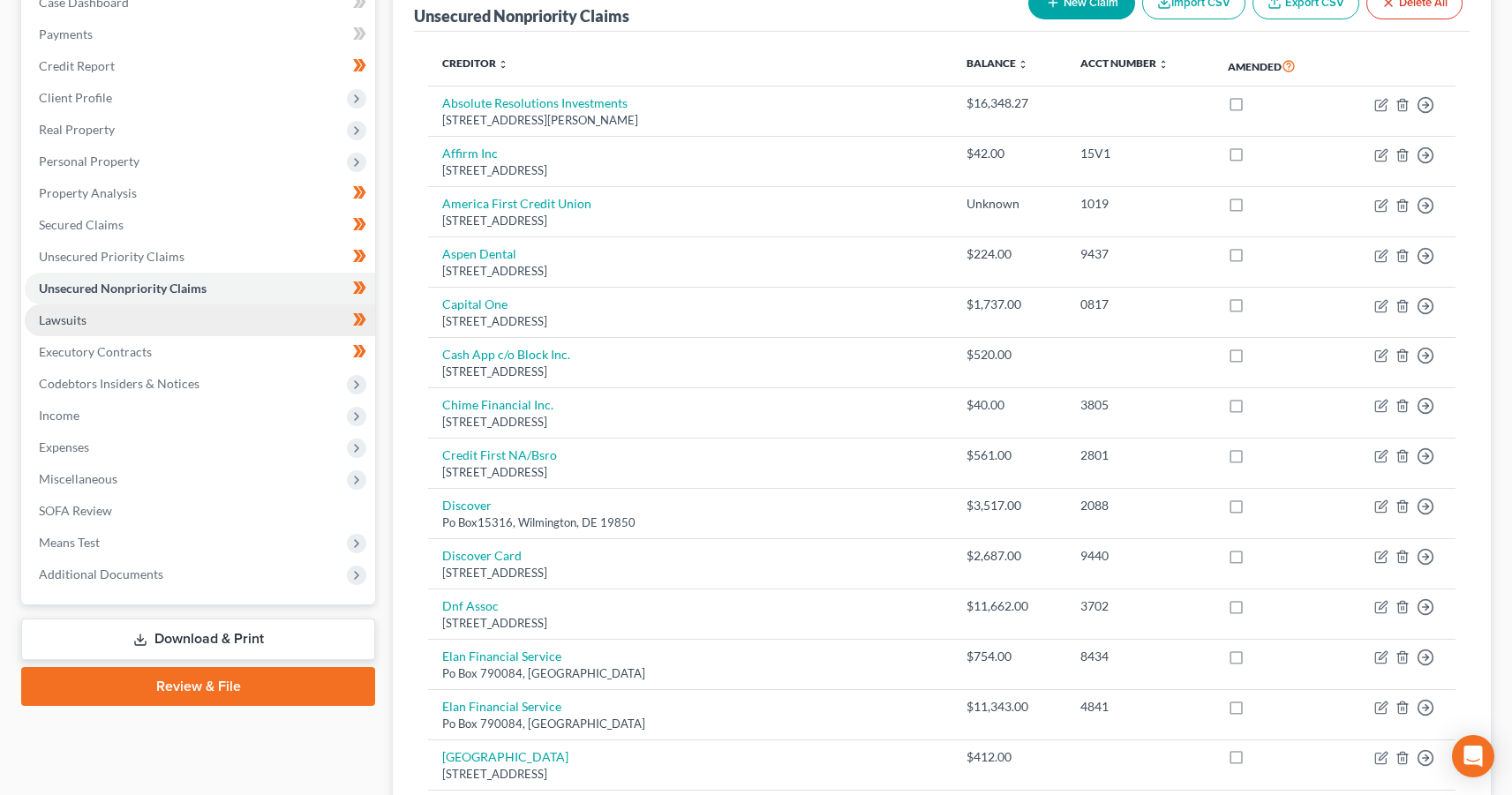
click at [86, 320] on link "Lawsuits" at bounding box center [200, 320] width 351 height 32
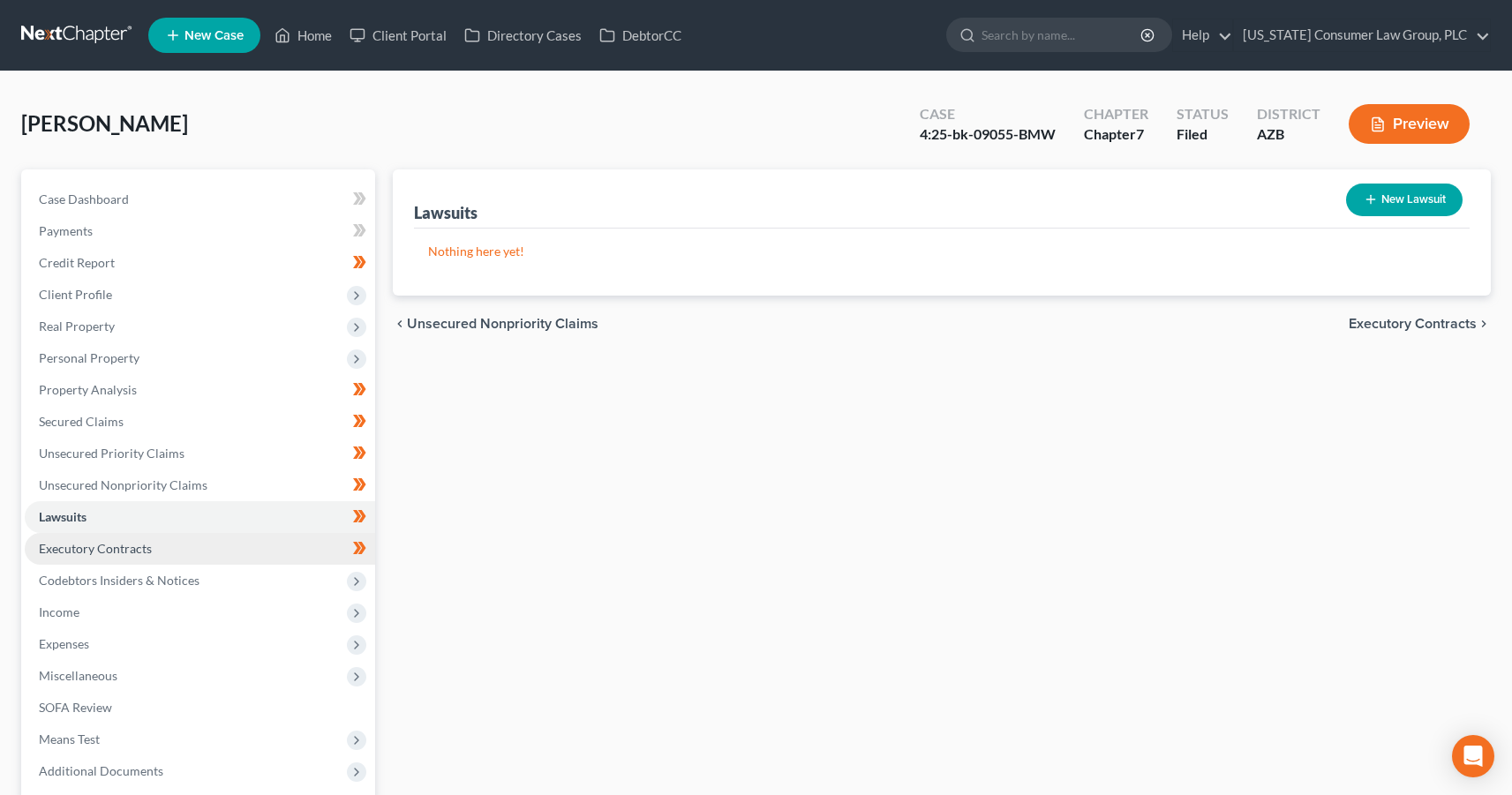
click at [110, 548] on span "Executory Contracts" at bounding box center [95, 548] width 113 height 15
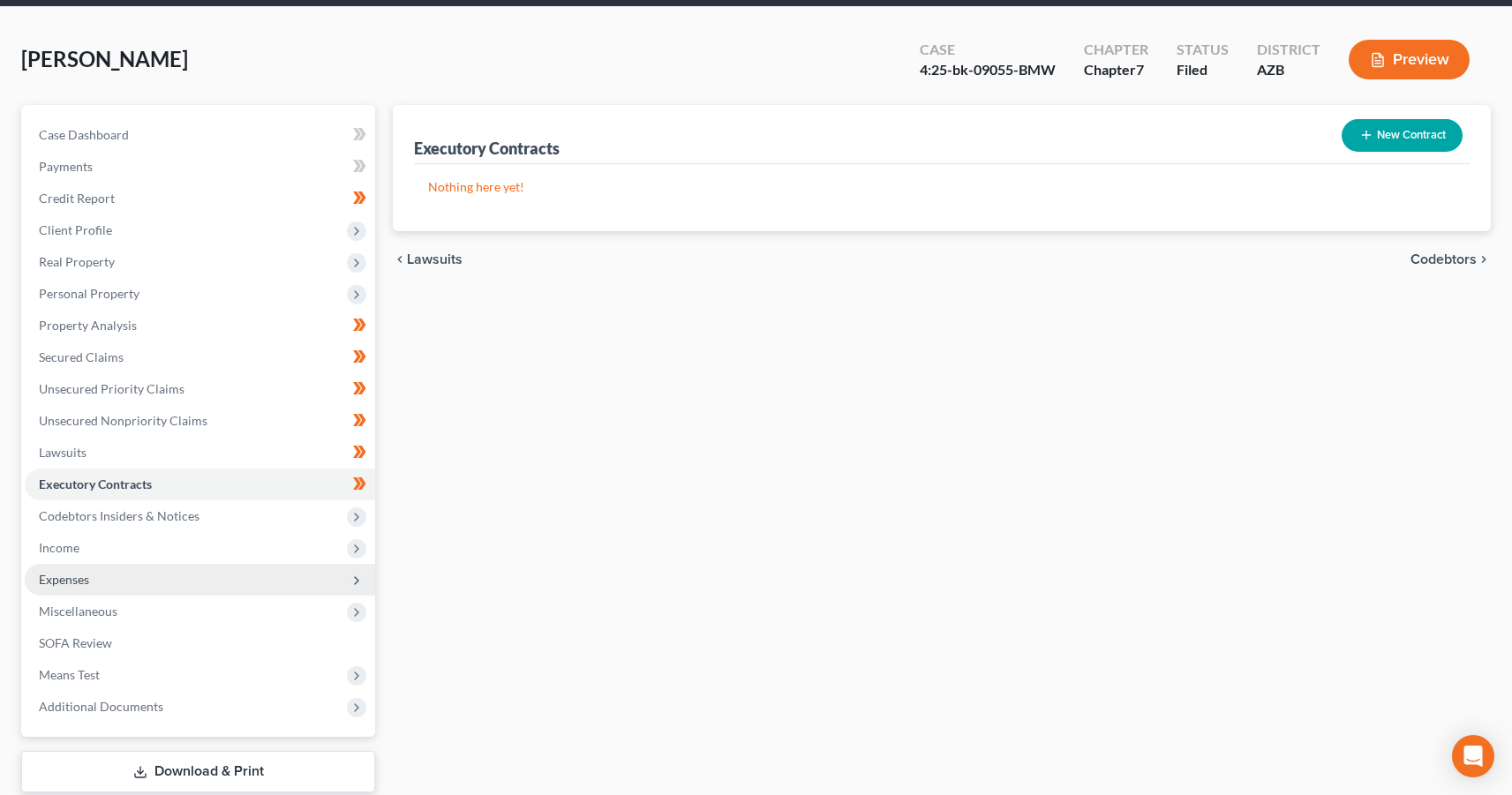
scroll to position [157, 0]
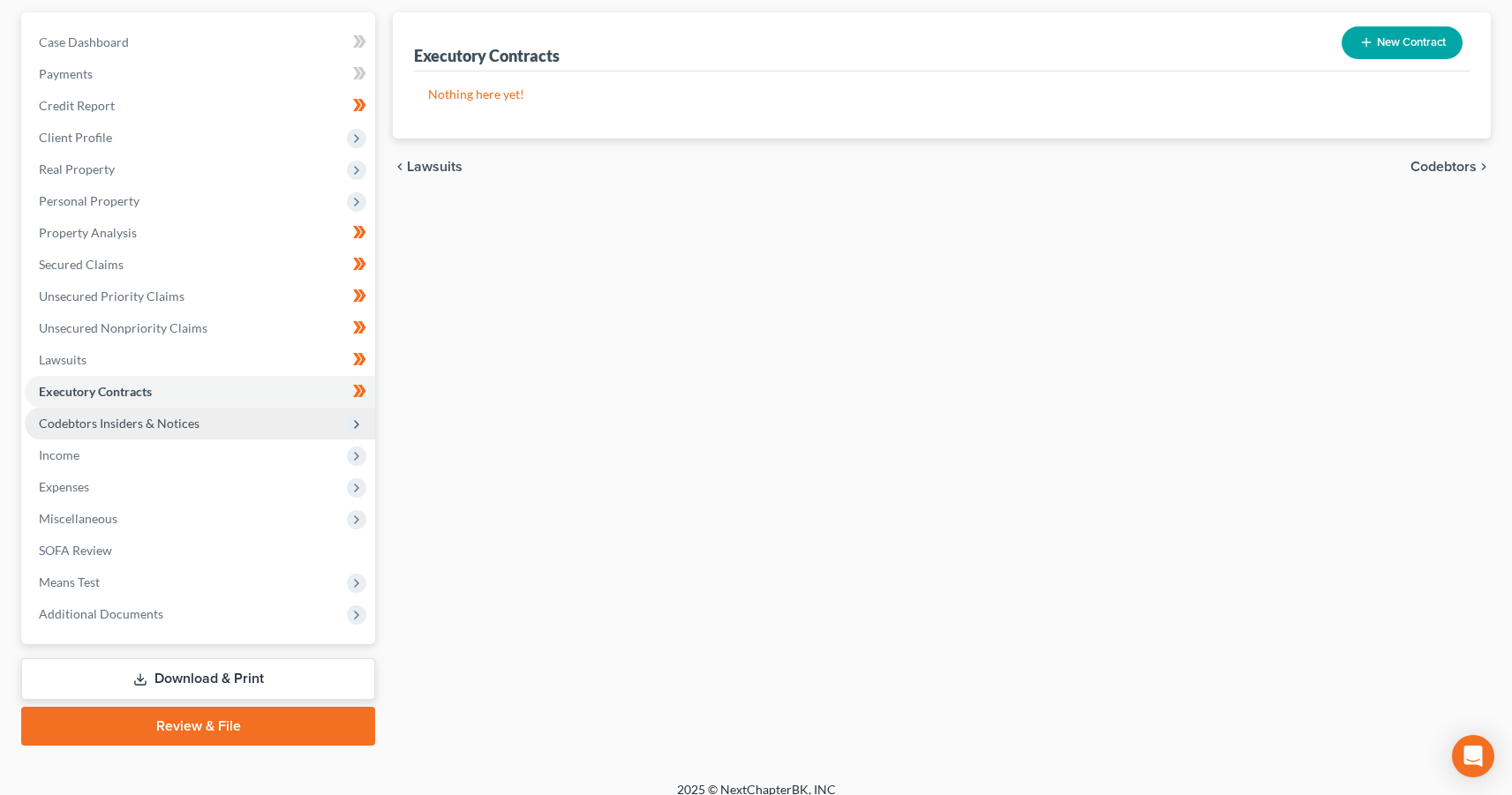
click at [144, 432] on span "Codebtors Insiders & Notices" at bounding box center [200, 424] width 351 height 32
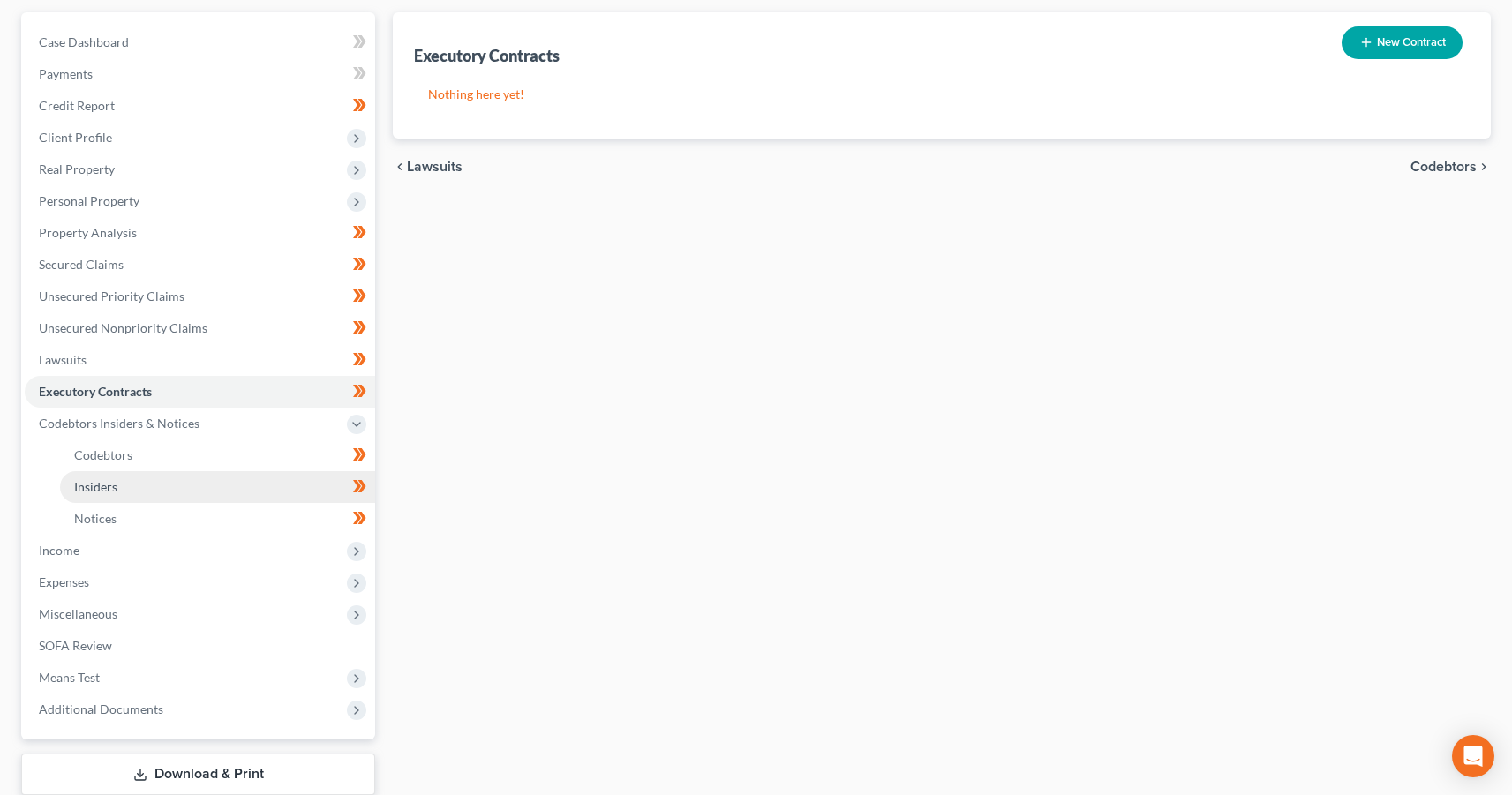
click at [134, 471] on link "Insiders" at bounding box center [217, 487] width 315 height 32
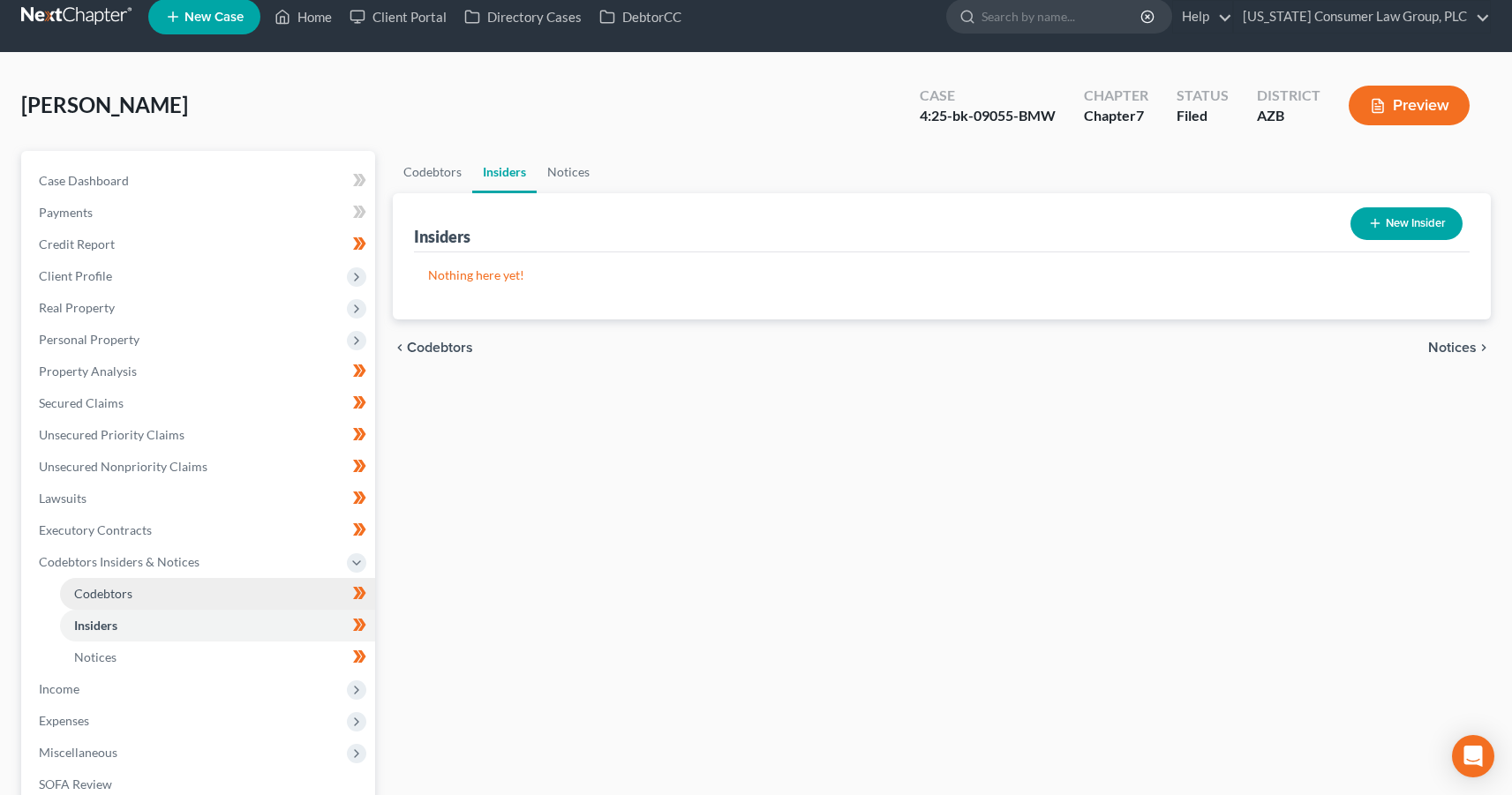
scroll to position [3, 0]
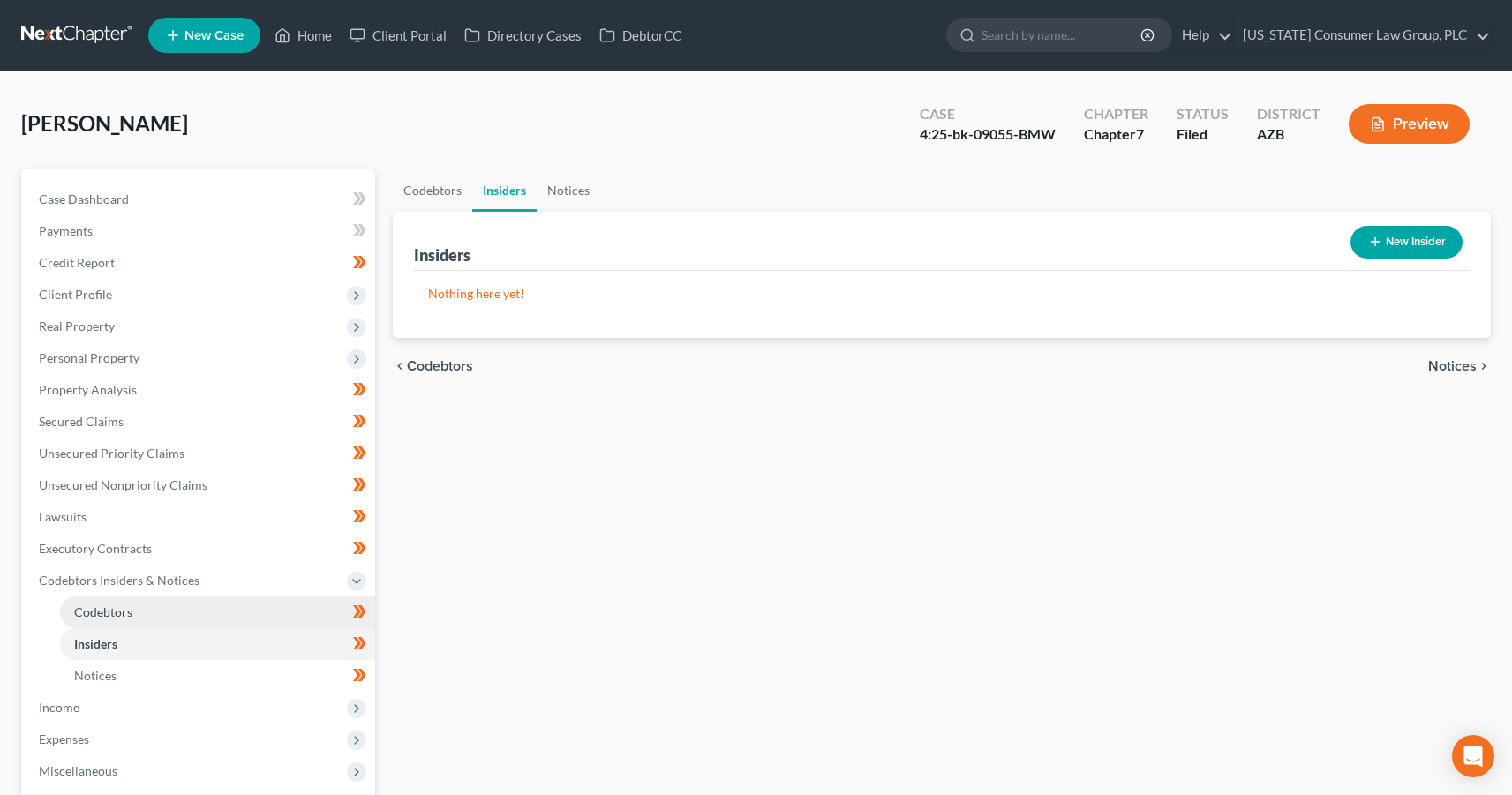
click at [108, 604] on span "Codebtors" at bounding box center [102, 612] width 58 height 15
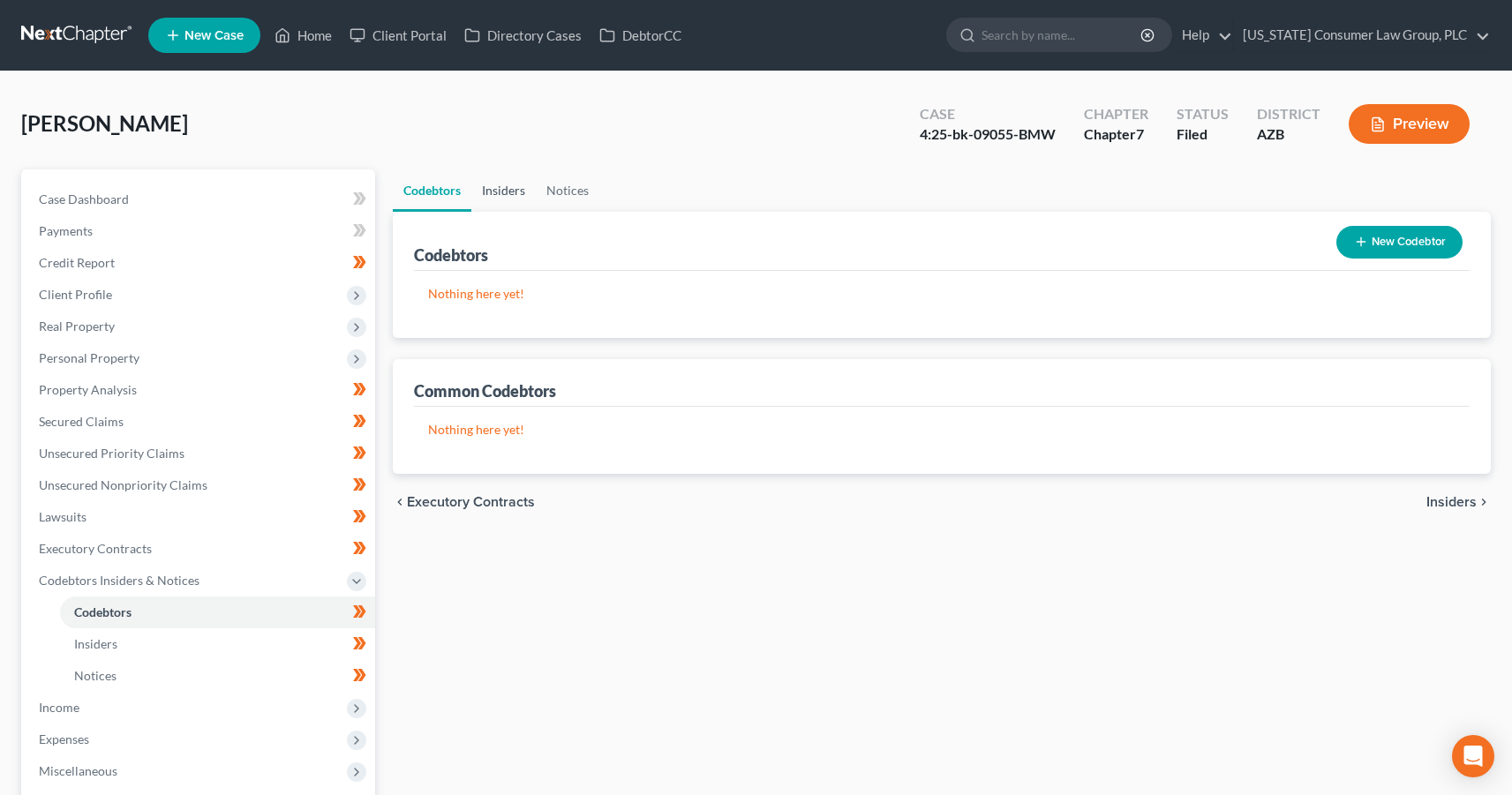
click at [517, 183] on link "Insiders" at bounding box center [503, 191] width 64 height 43
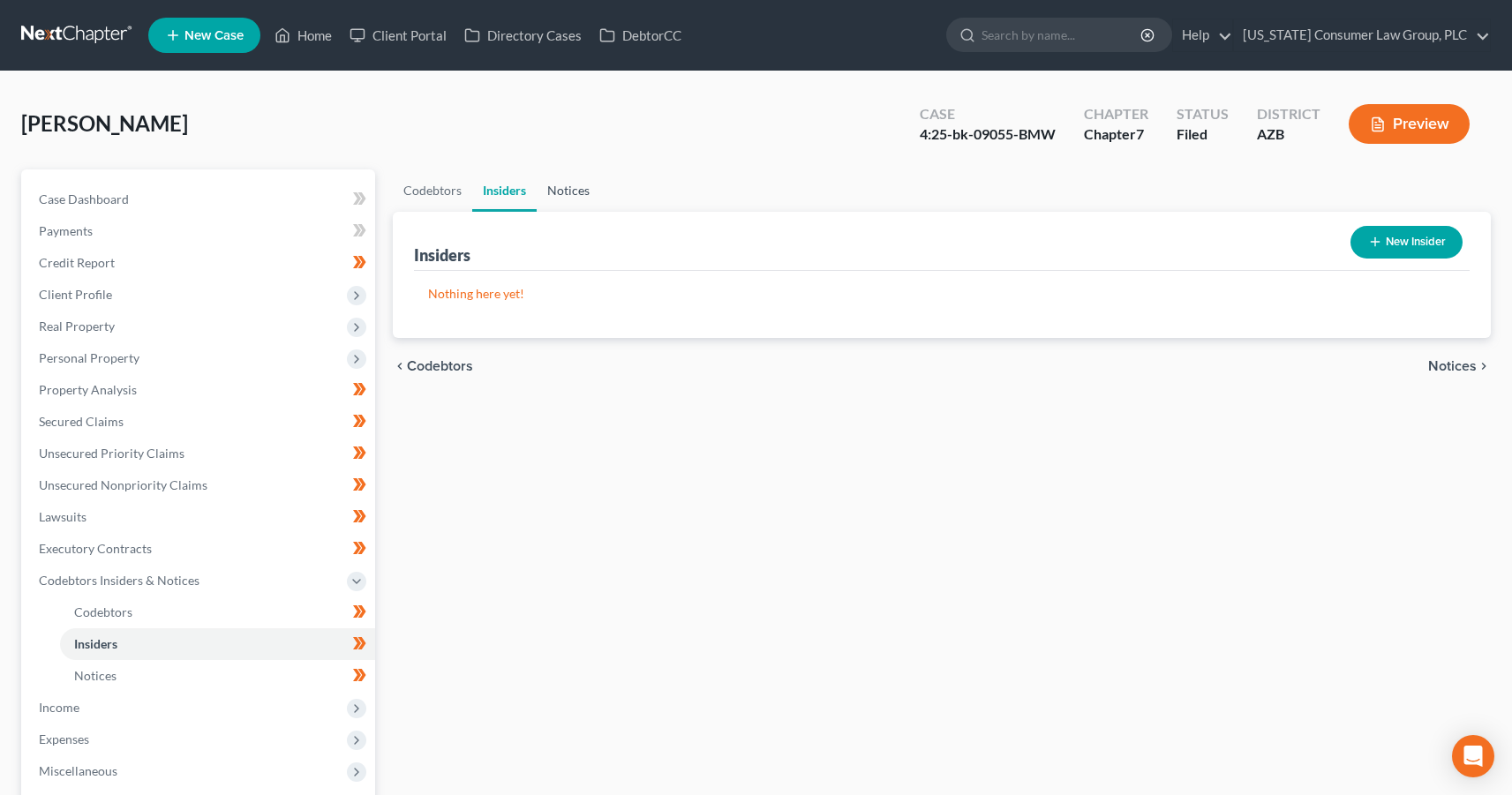
click at [565, 189] on link "Notices" at bounding box center [568, 191] width 63 height 43
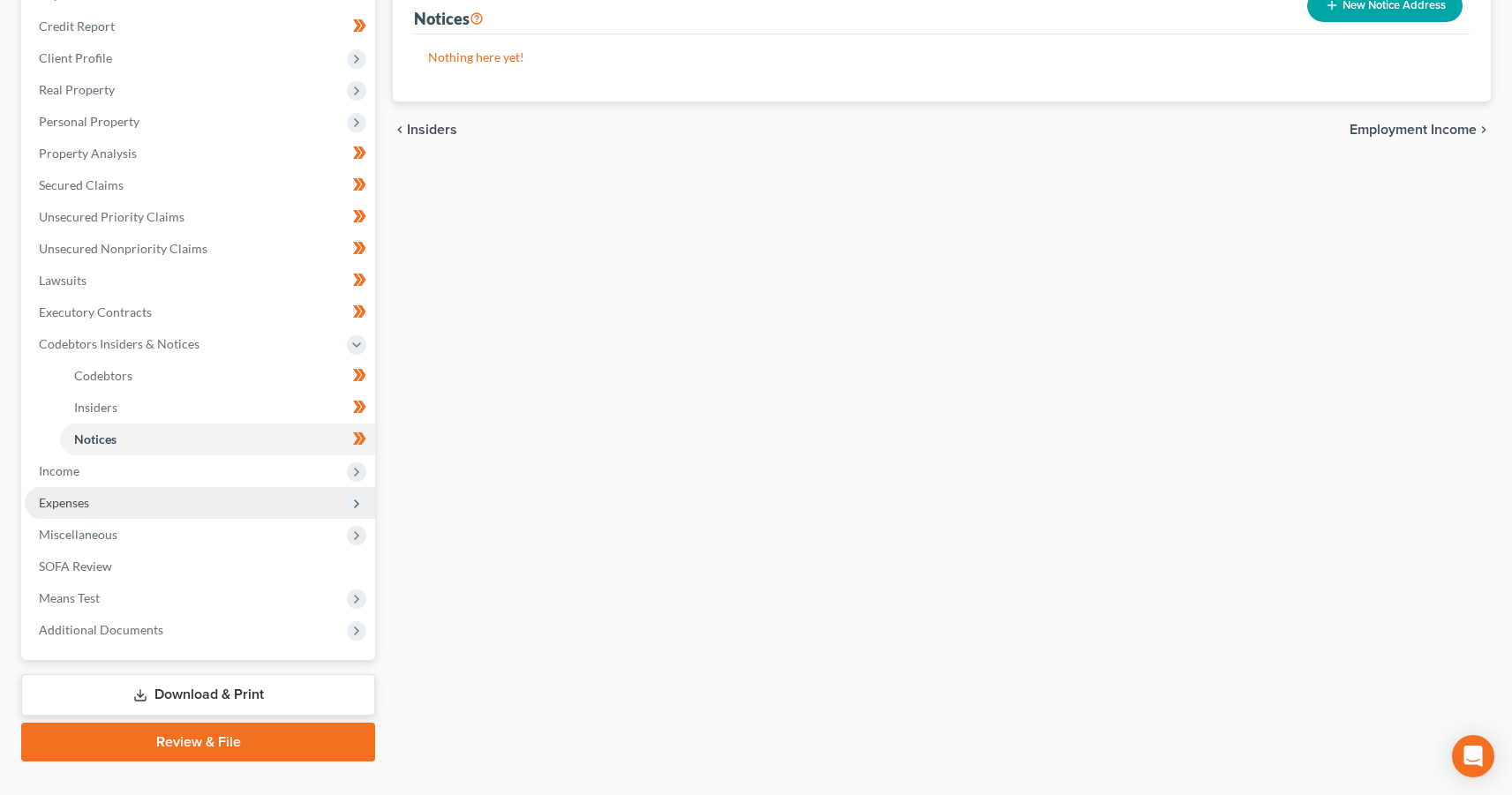
scroll to position [268, 0]
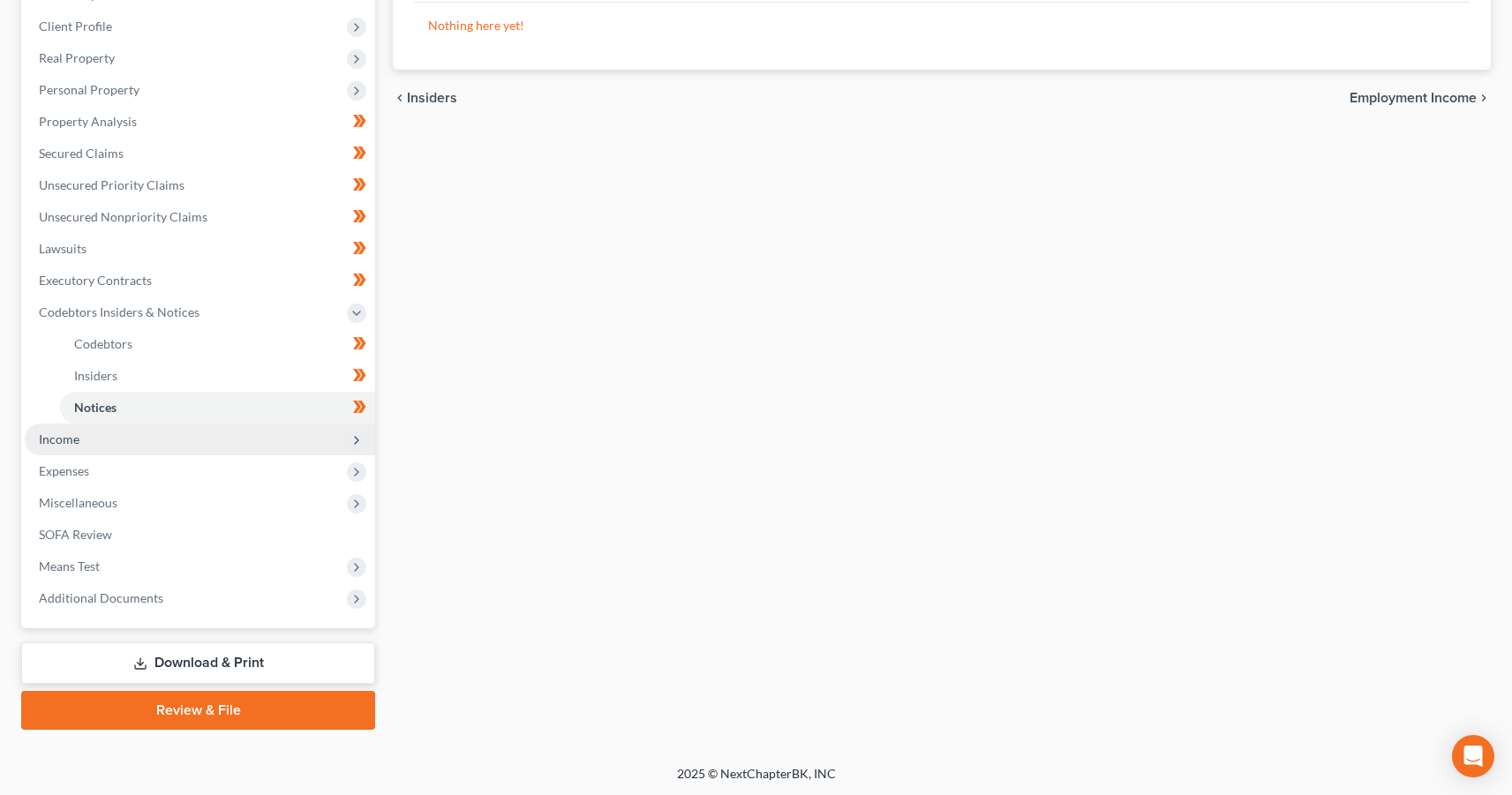
click at [91, 442] on span "Income" at bounding box center [200, 440] width 351 height 32
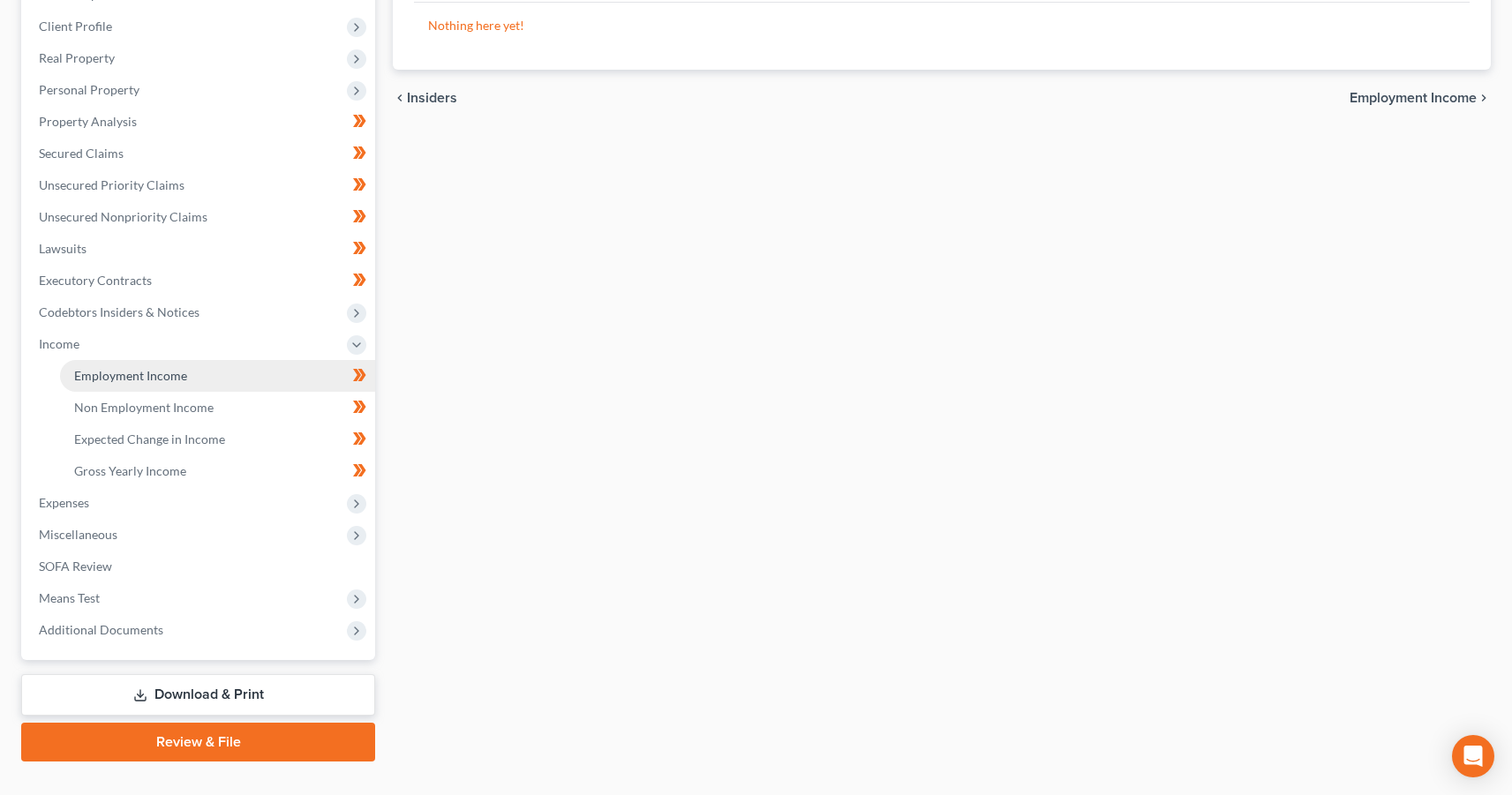
click at [133, 370] on span "Employment Income" at bounding box center [130, 375] width 113 height 15
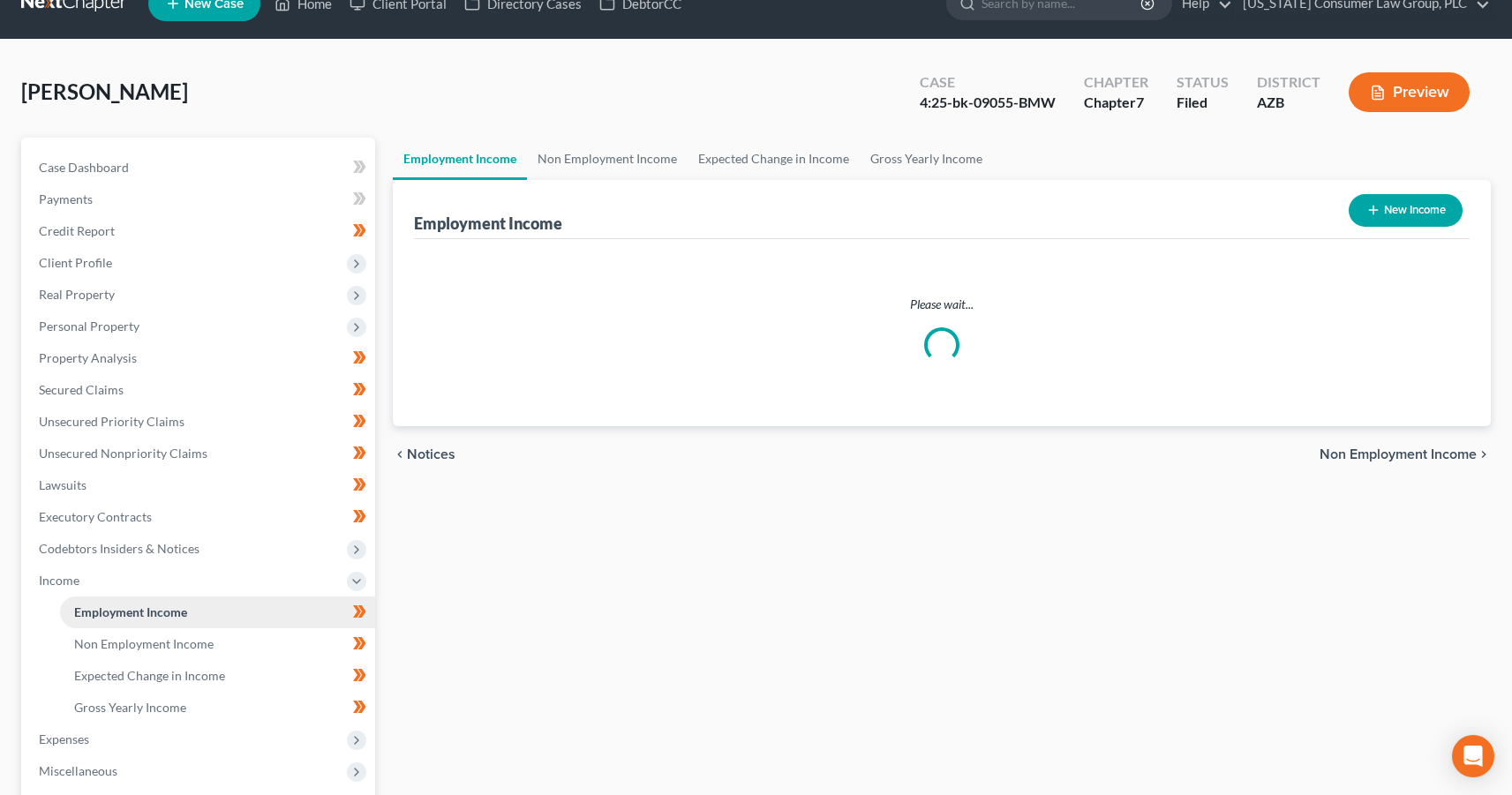
scroll to position [4, 0]
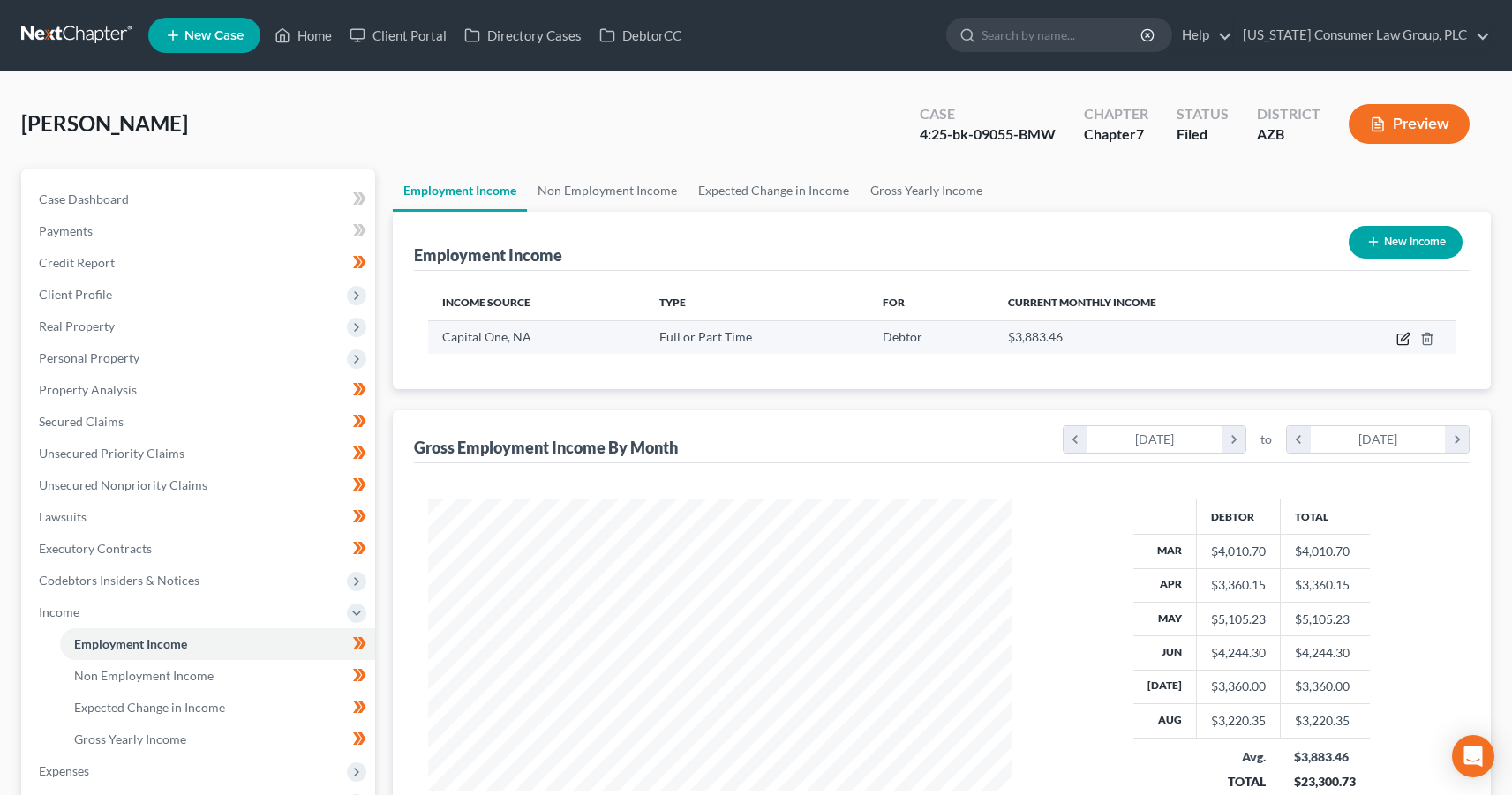
click at [1403, 336] on icon "button" at bounding box center [1403, 339] width 14 height 14
select select "0"
select select "48"
select select "2"
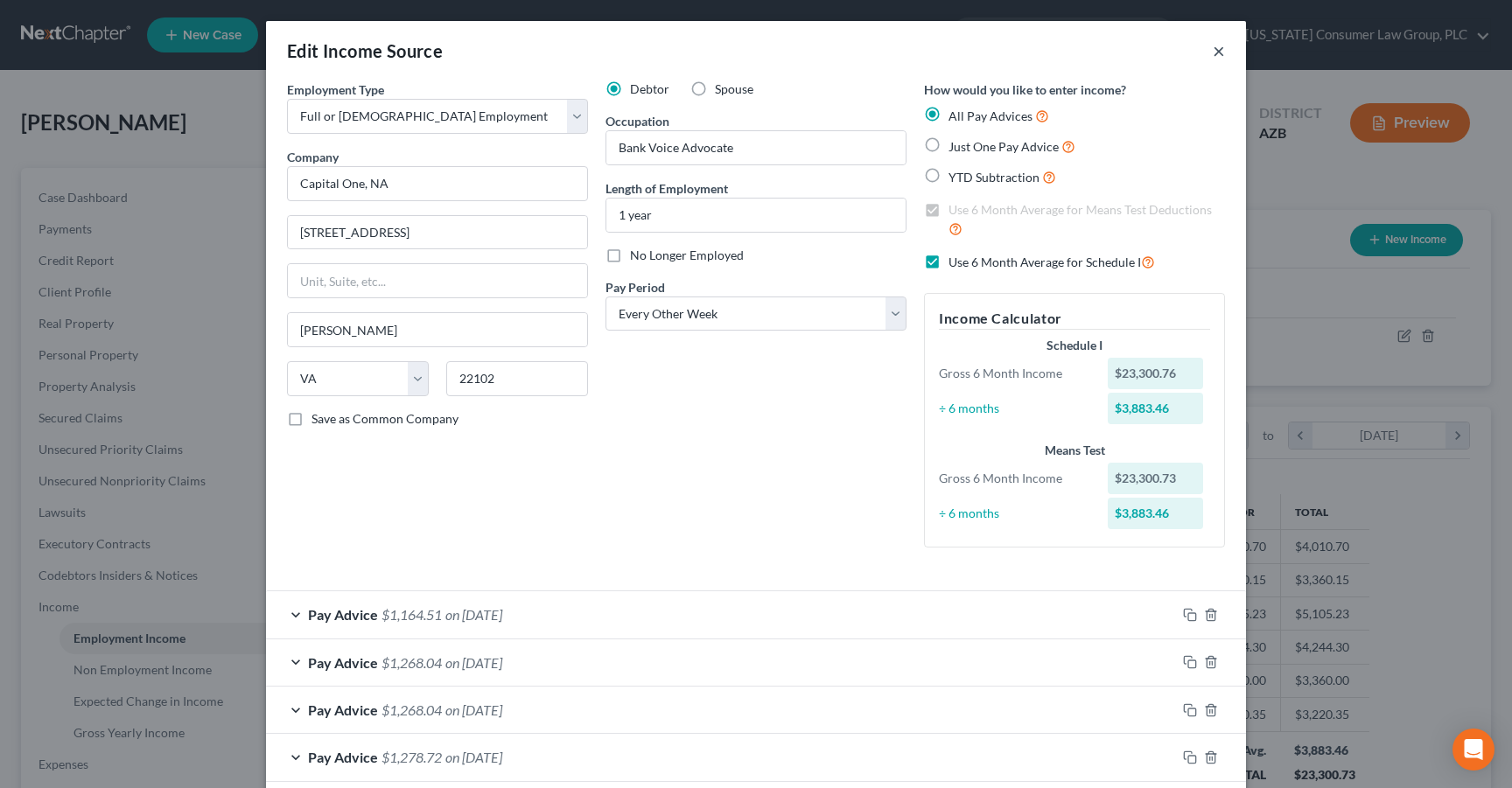
click at [1214, 53] on button "×" at bounding box center [1219, 51] width 12 height 21
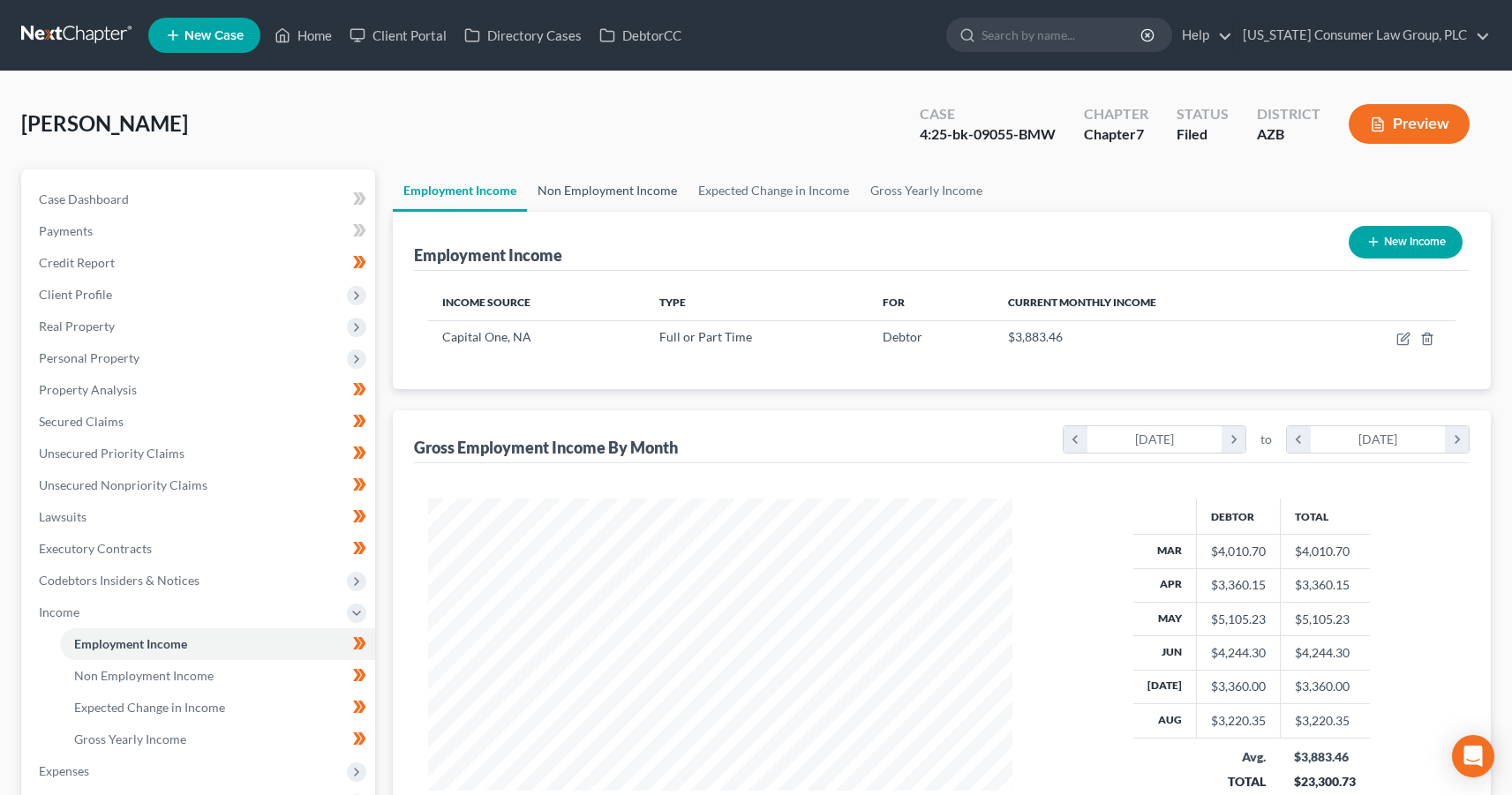
click at [611, 196] on link "Non Employment Income" at bounding box center [607, 191] width 160 height 43
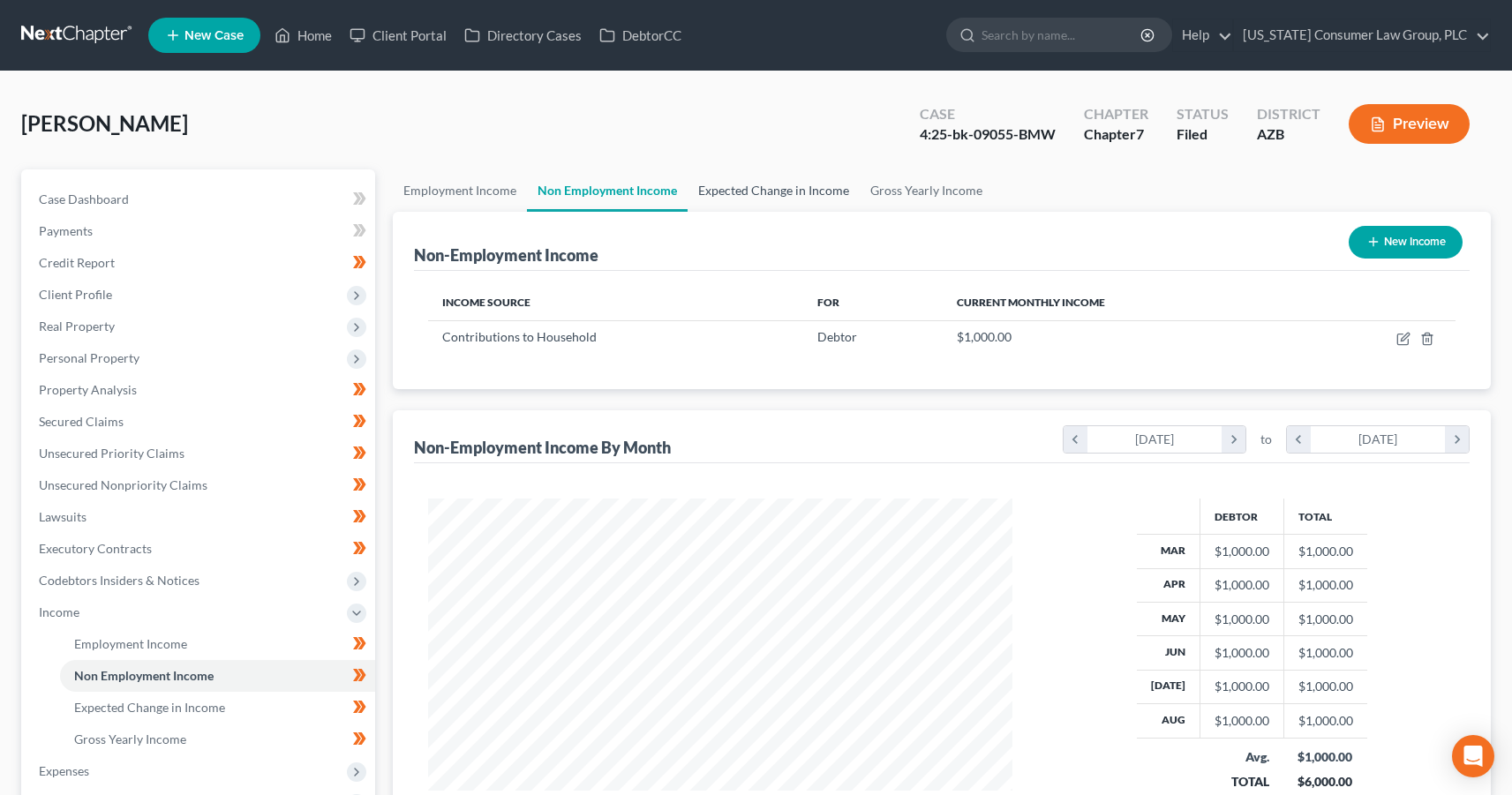
click at [771, 194] on link "Expected Change in Income" at bounding box center [773, 191] width 172 height 43
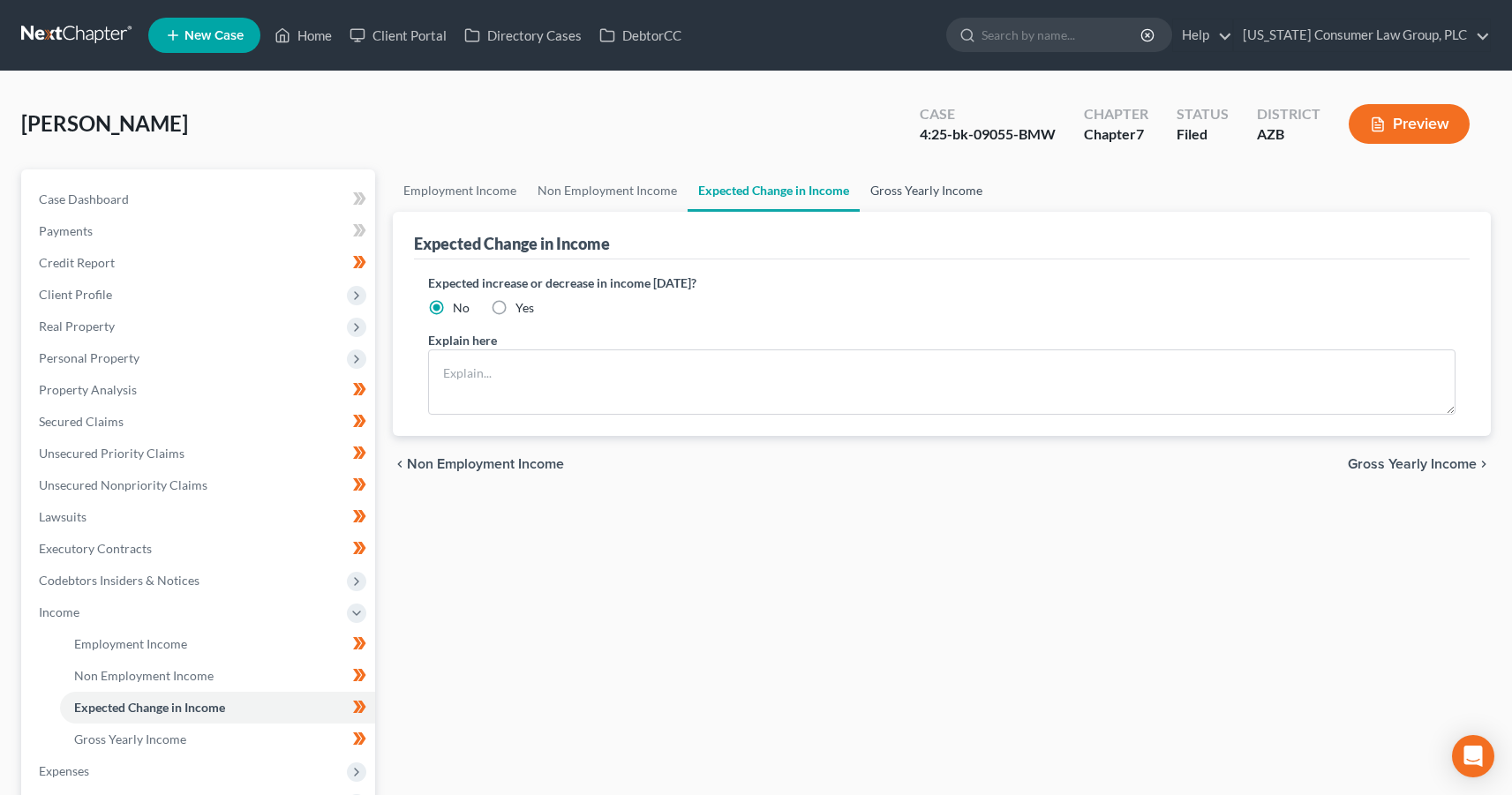
click at [928, 193] on link "Gross Yearly Income" at bounding box center [927, 191] width 134 height 43
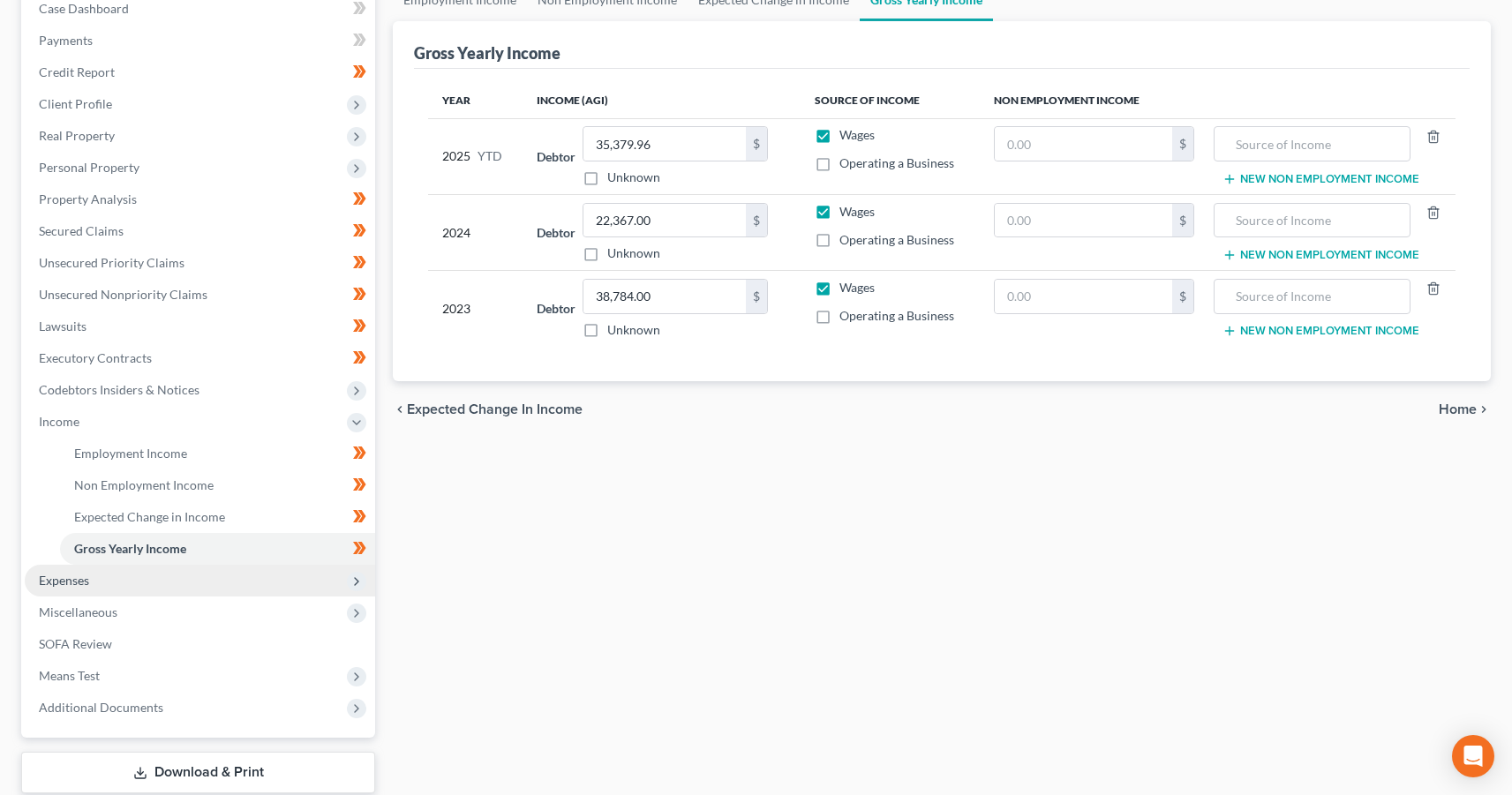
click at [52, 570] on span "Expenses" at bounding box center [200, 580] width 351 height 32
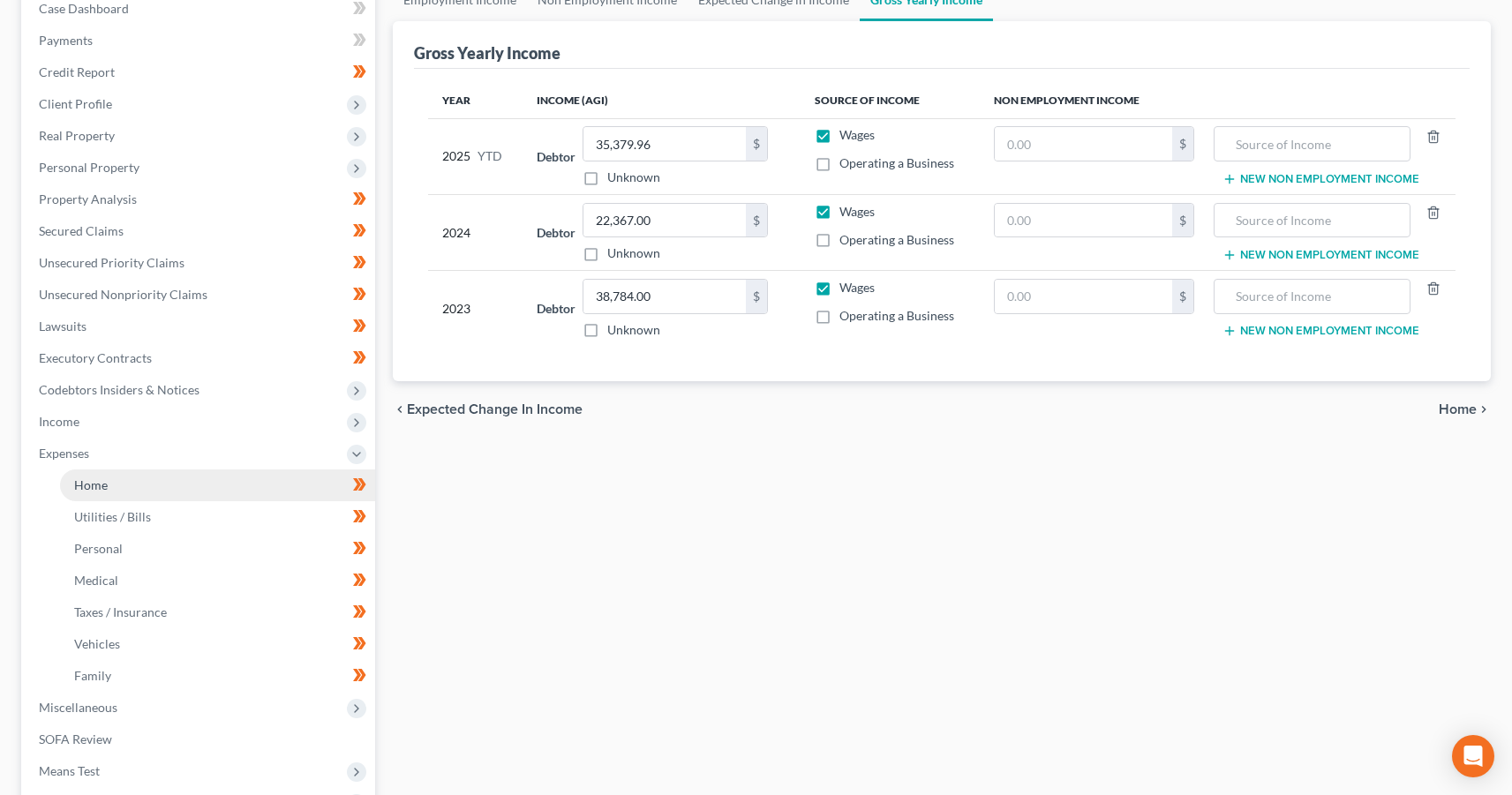
click at [112, 475] on link "Home" at bounding box center [217, 485] width 315 height 32
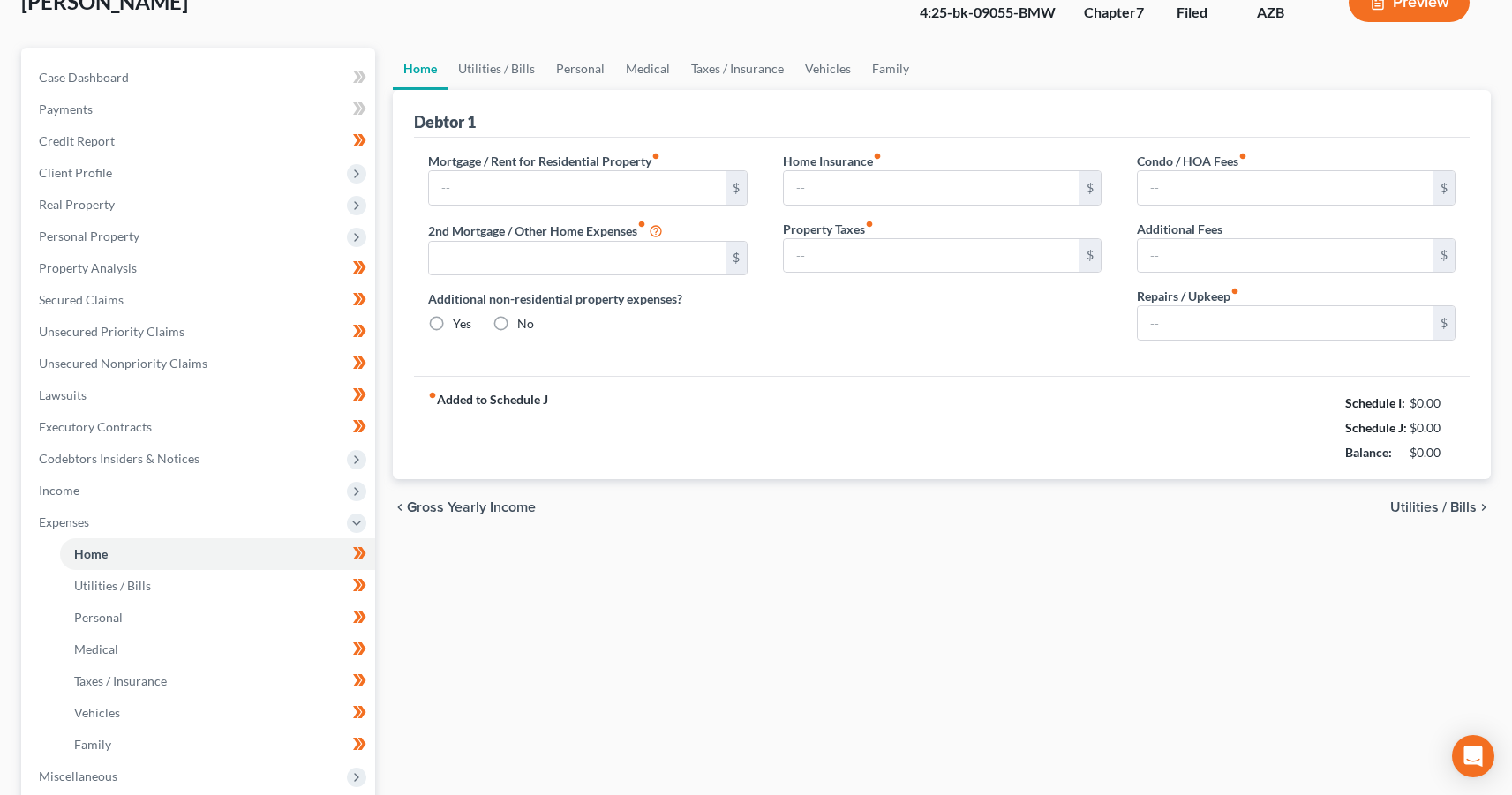
type input "950.00"
radio input "true"
type input "0.00"
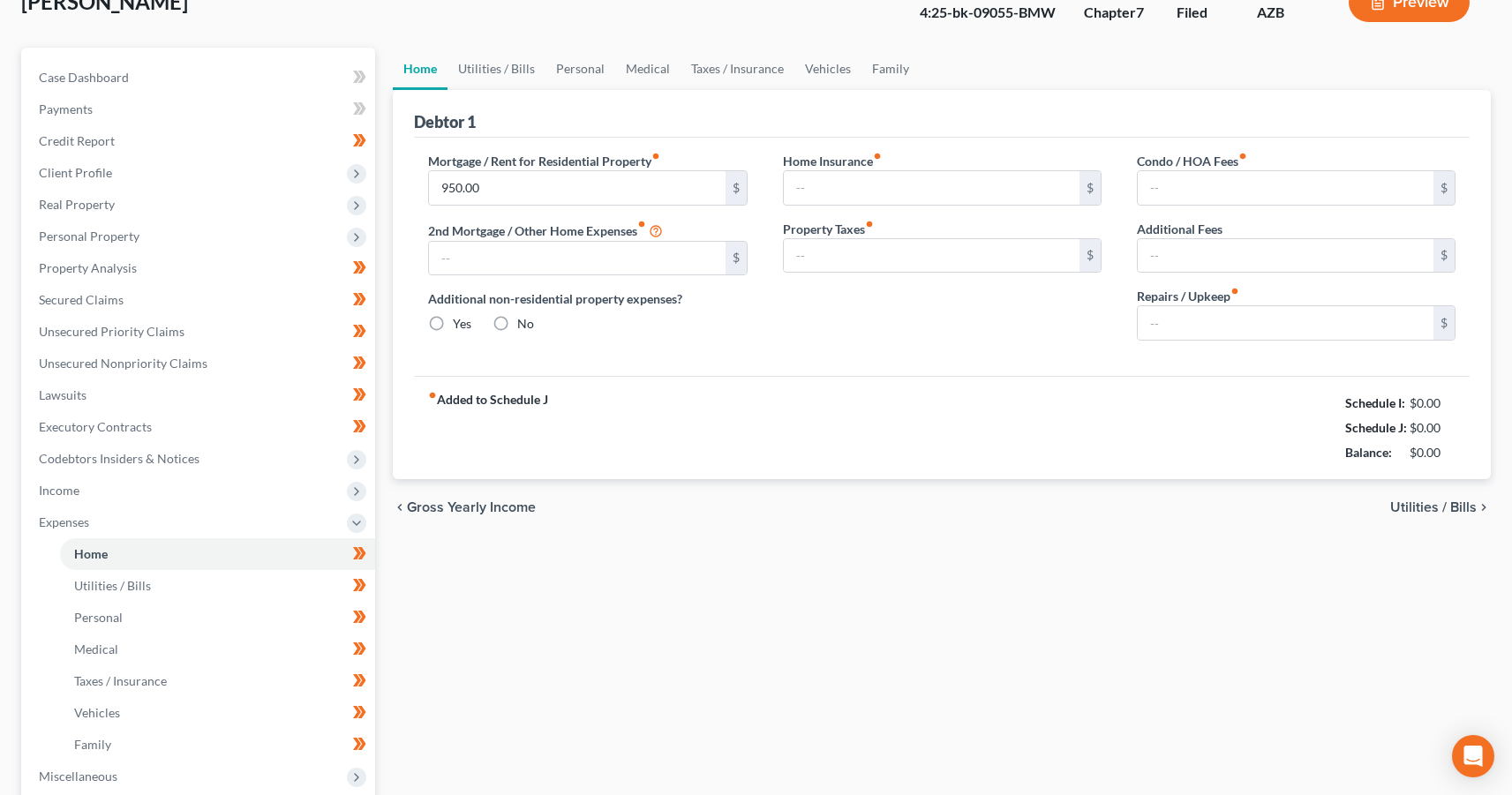
type input "0.00"
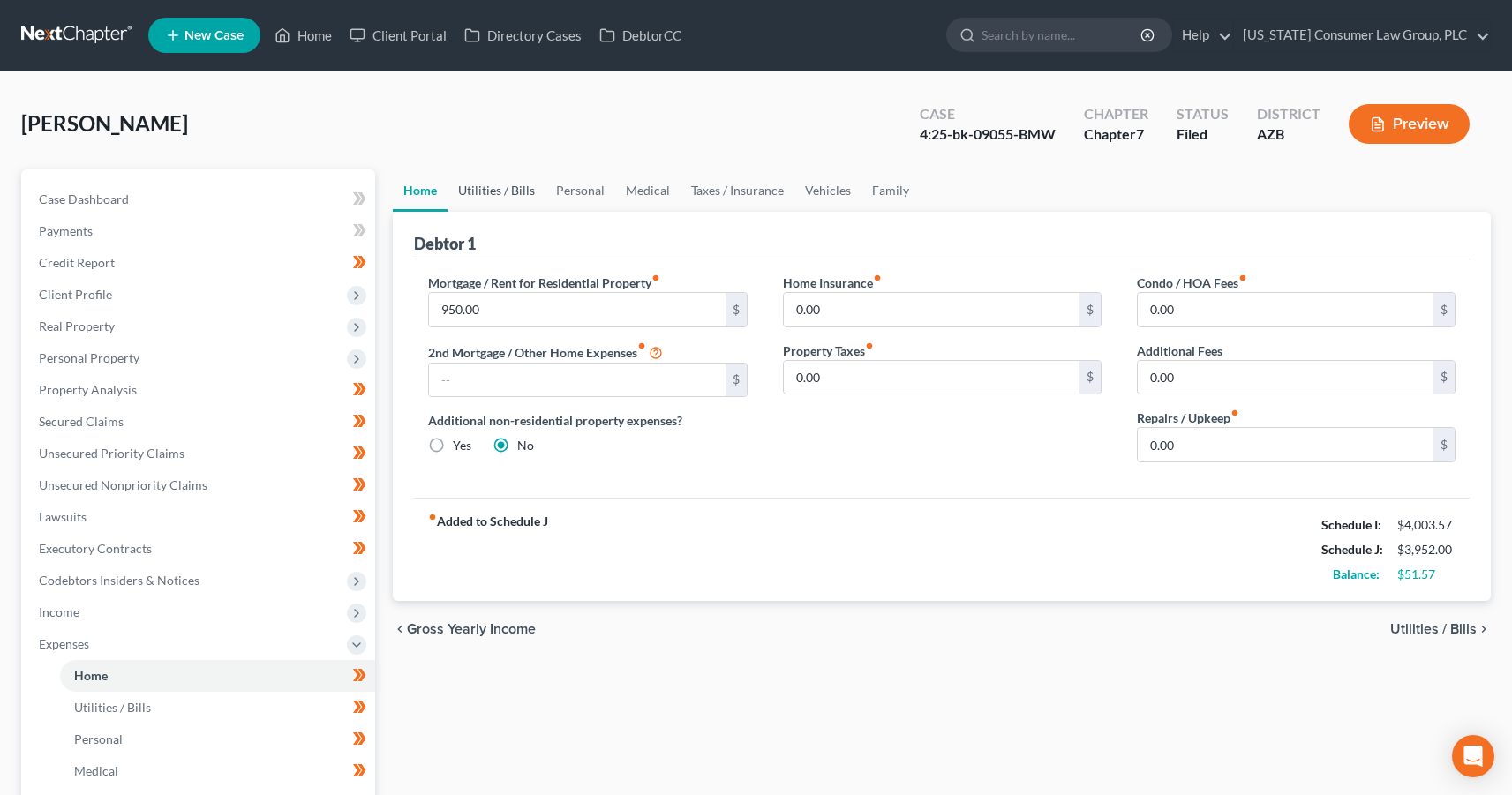
click at [507, 173] on link "Utilities / Bills" at bounding box center [497, 191] width 98 height 43
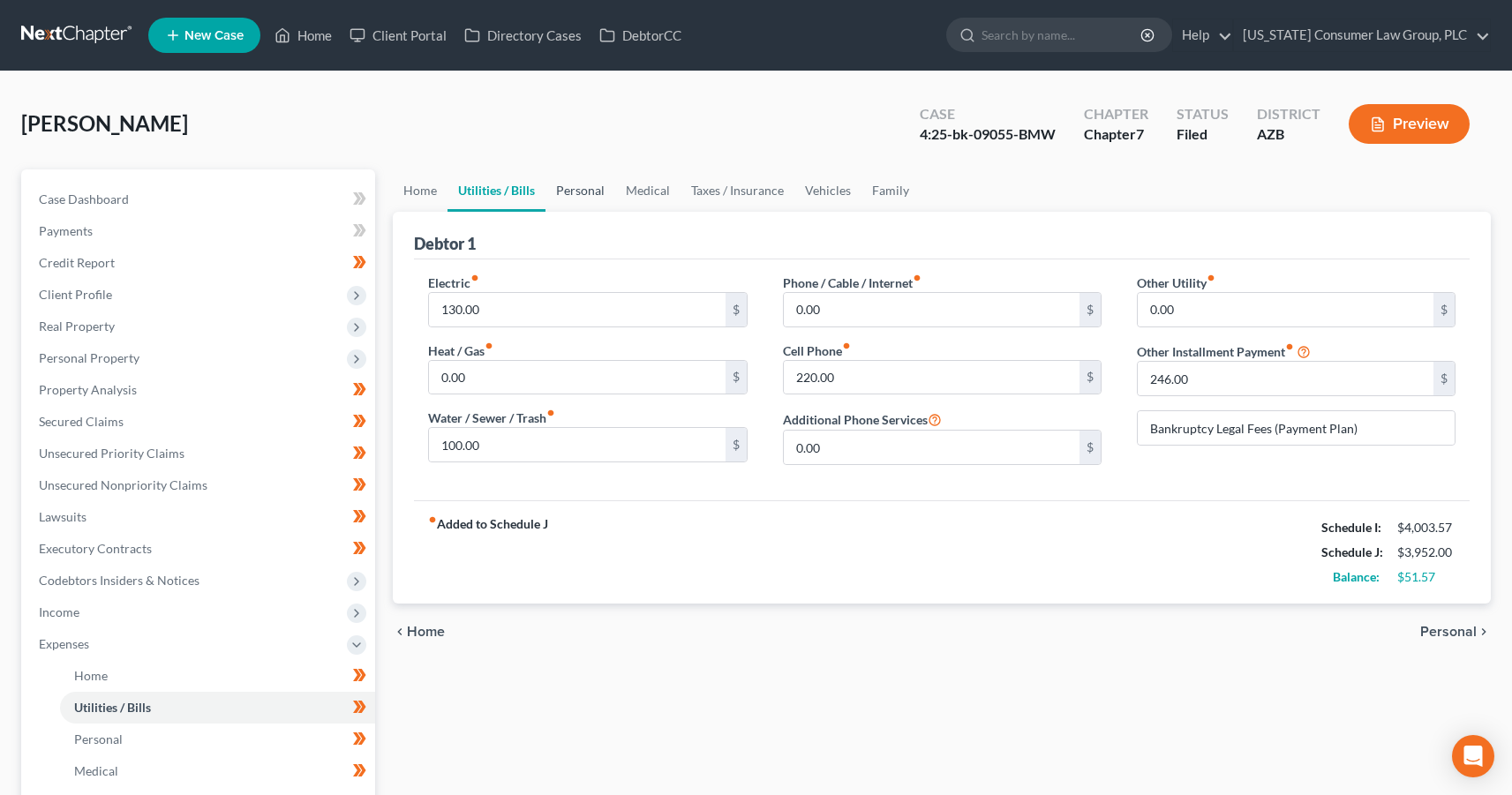
click at [600, 184] on link "Personal" at bounding box center [581, 191] width 69 height 43
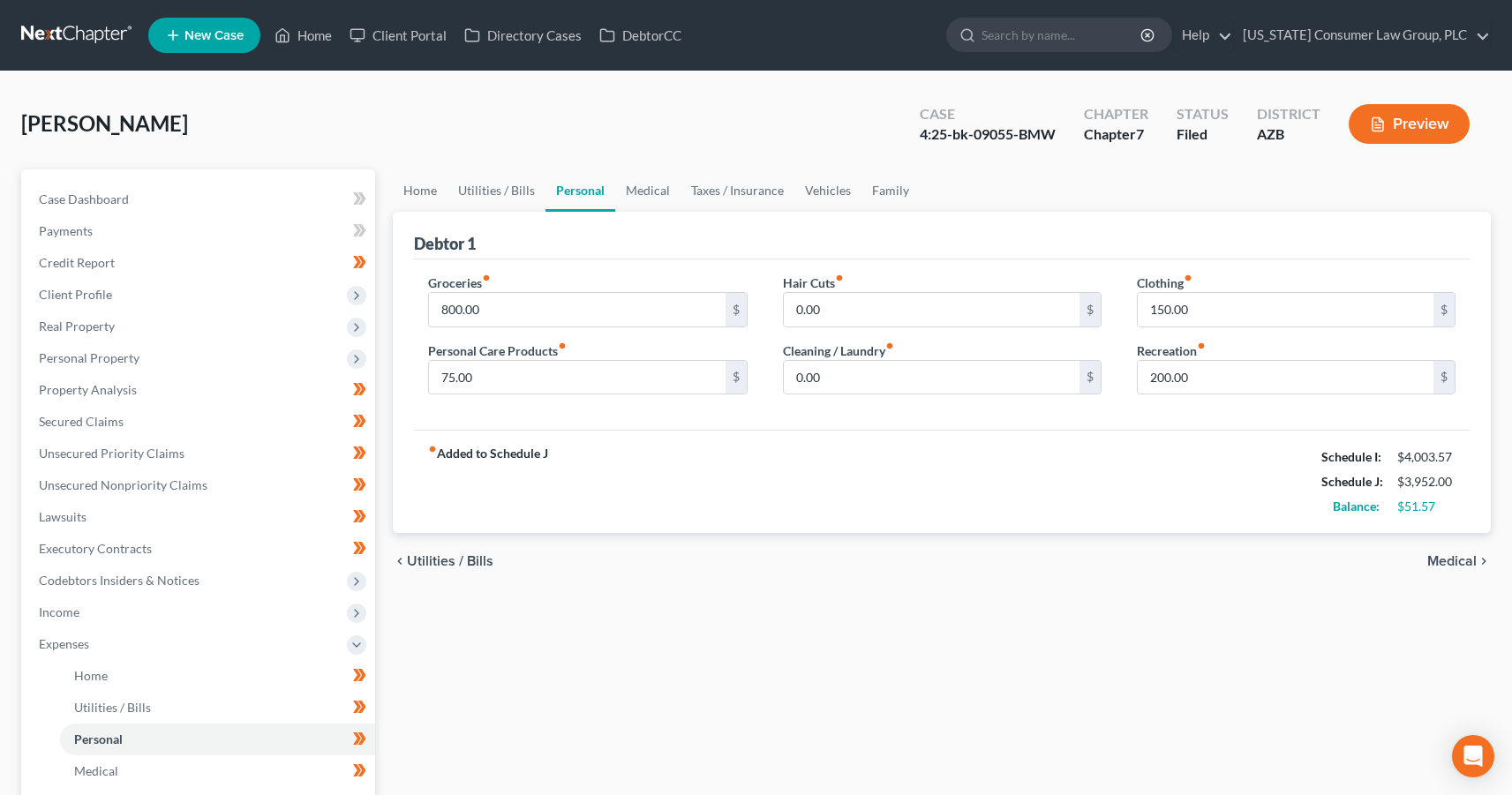
click at [566, 195] on link "Personal" at bounding box center [581, 191] width 69 height 43
click at [481, 193] on link "Utilities / Bills" at bounding box center [497, 191] width 98 height 43
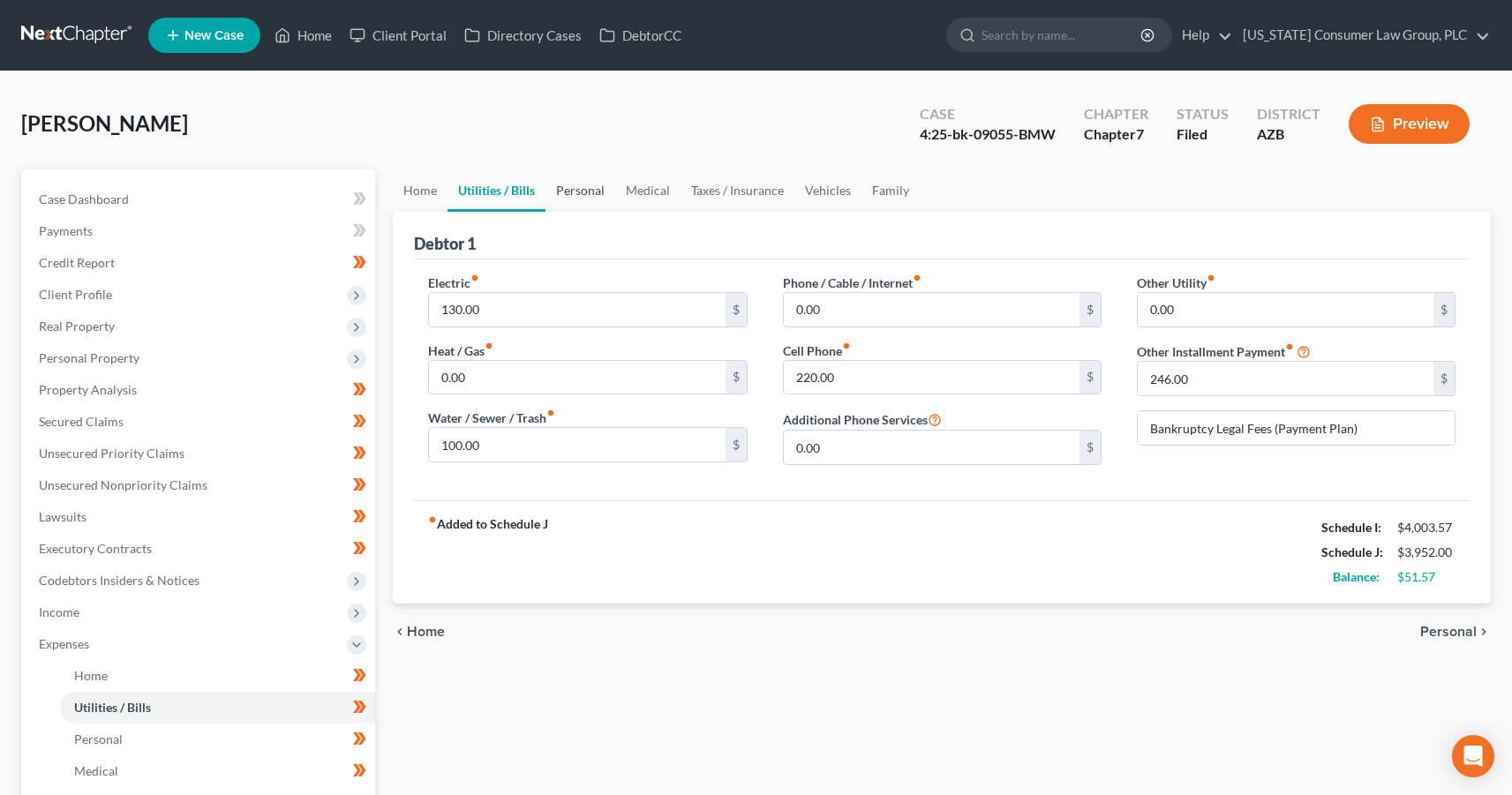
click at [579, 191] on link "Personal" at bounding box center [581, 191] width 69 height 43
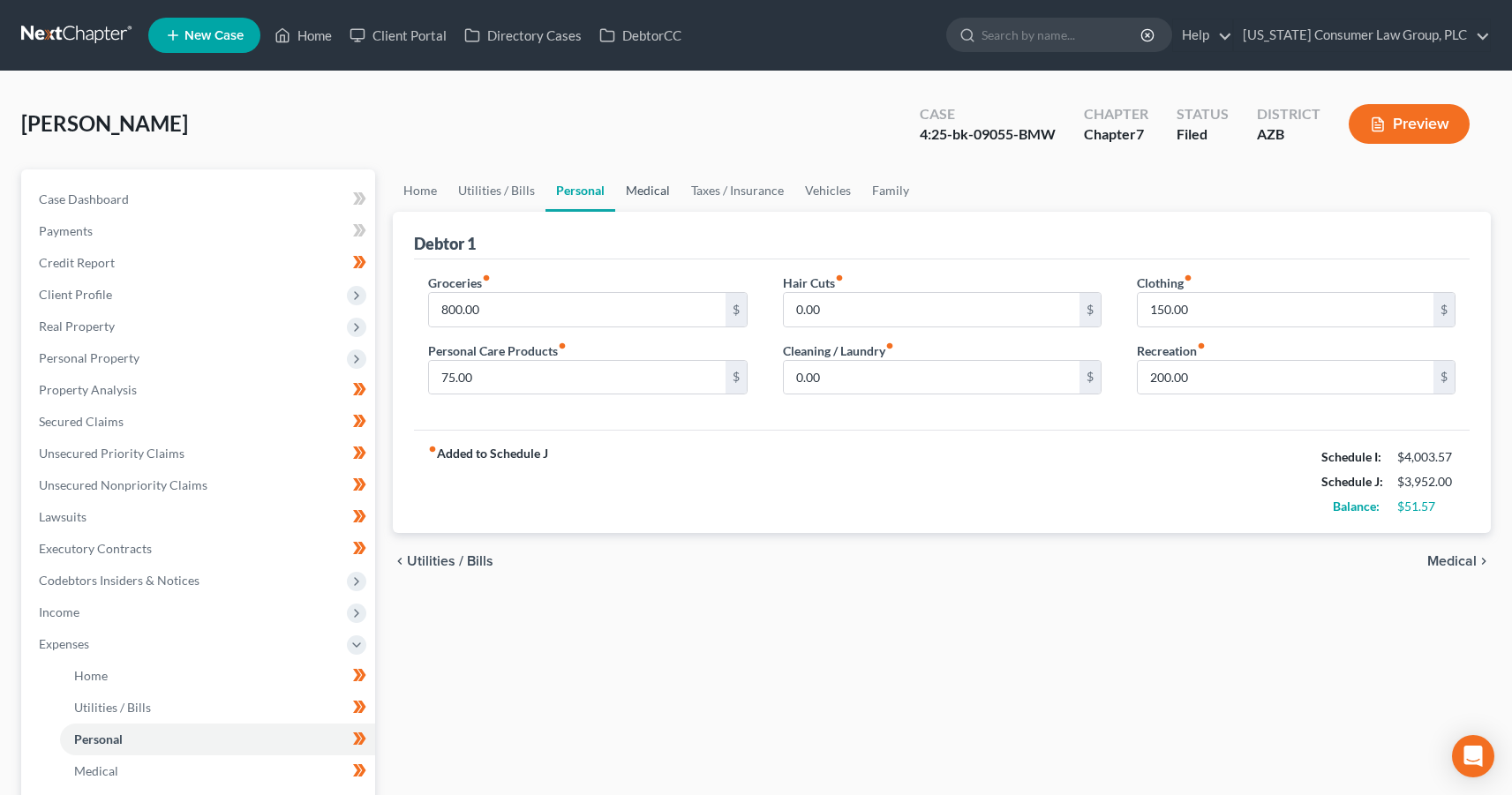
click at [642, 191] on link "Medical" at bounding box center [647, 191] width 65 height 43
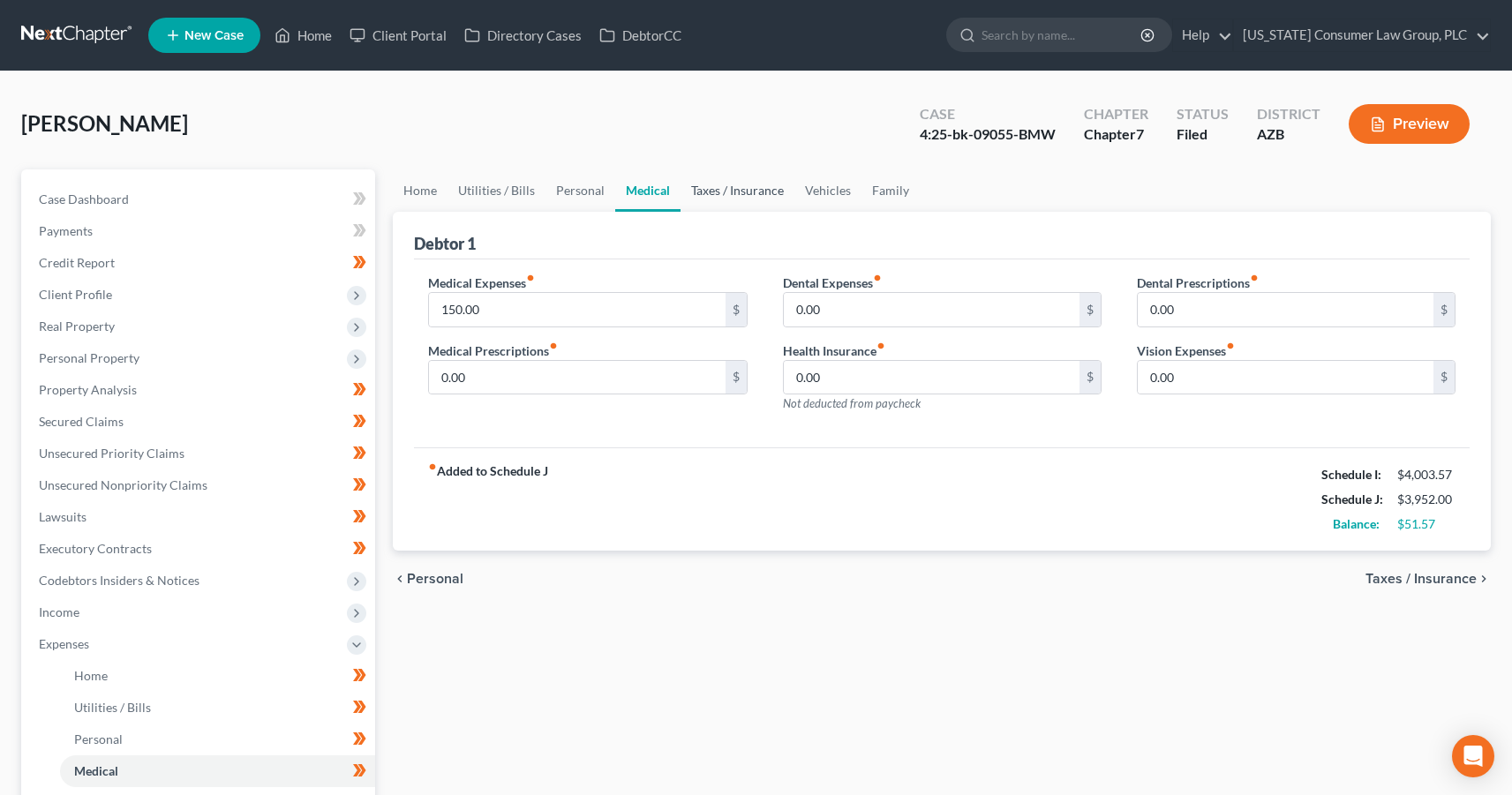
click at [709, 193] on link "Taxes / Insurance" at bounding box center [737, 191] width 114 height 43
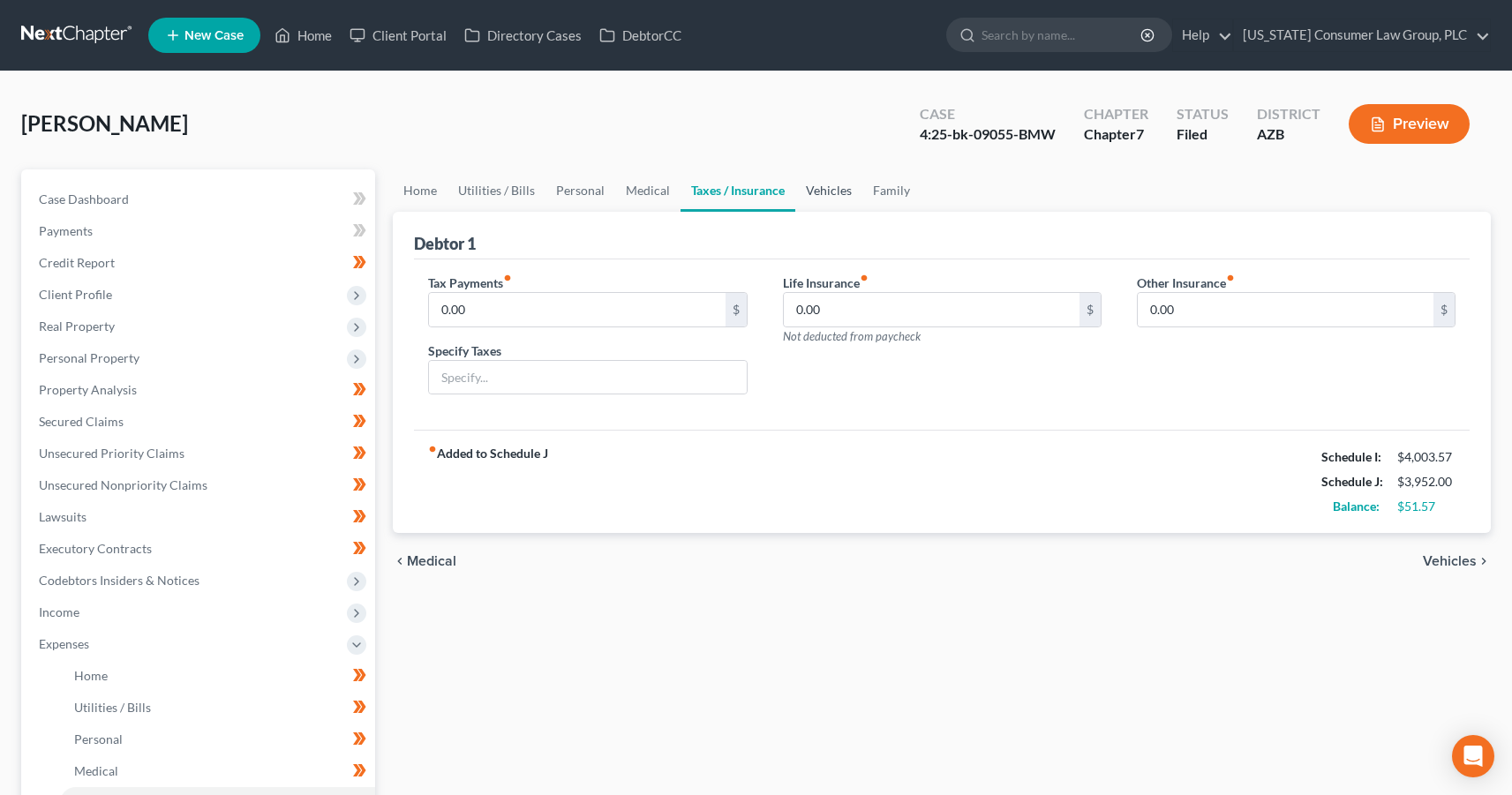
click at [817, 192] on link "Vehicles" at bounding box center [828, 191] width 67 height 43
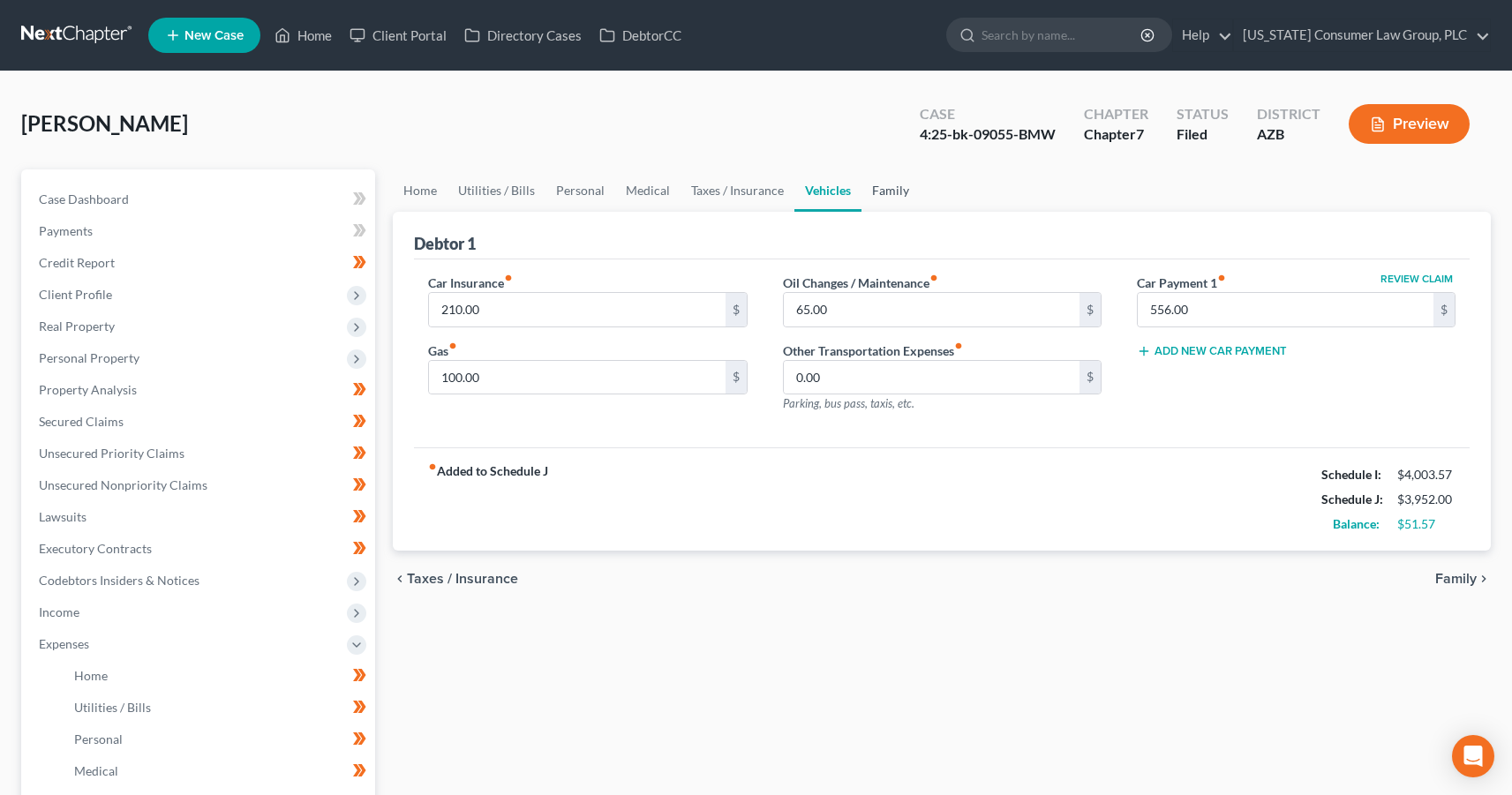
click at [896, 194] on link "Family" at bounding box center [890, 191] width 58 height 43
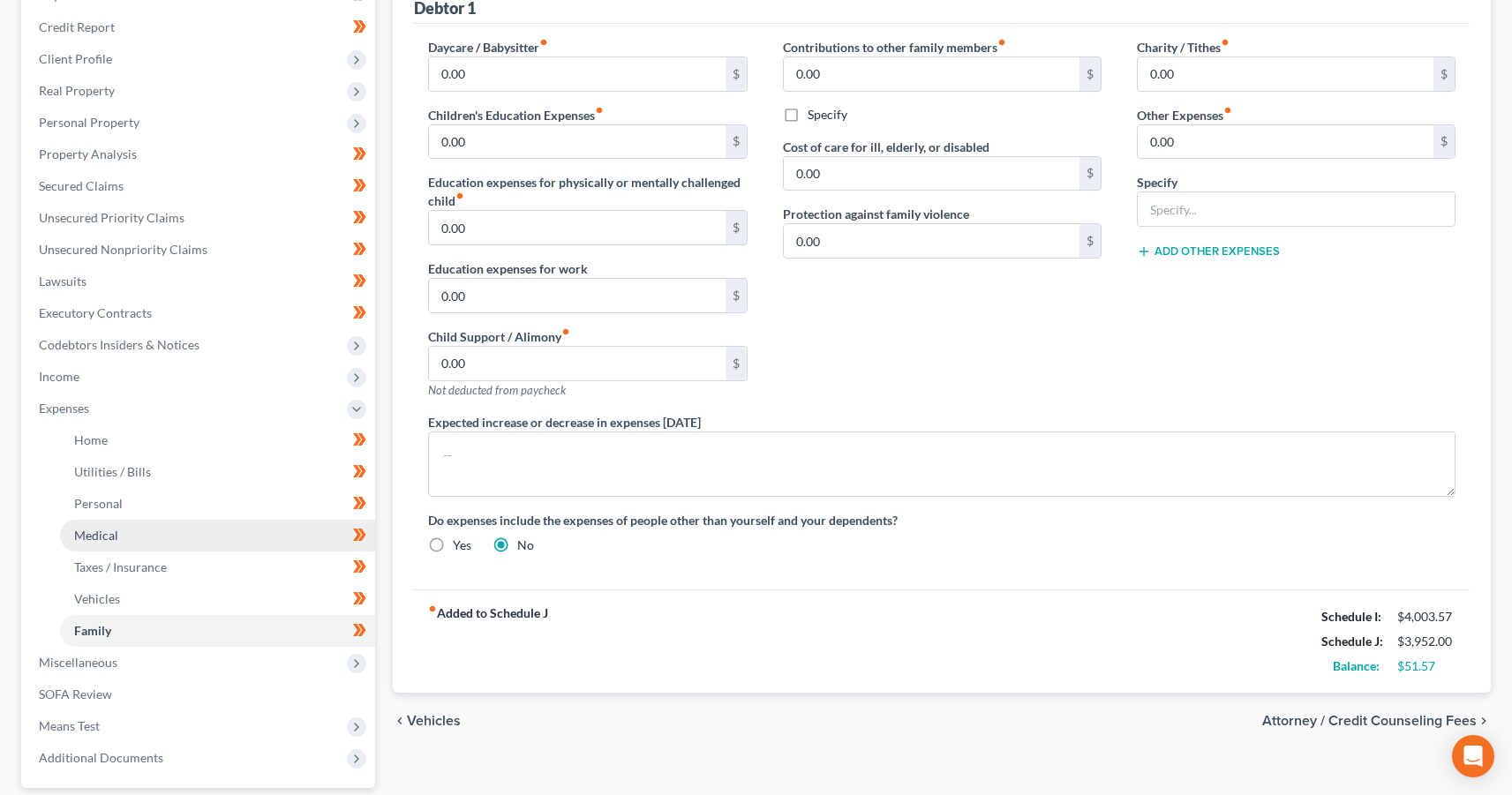
scroll to position [395, 0]
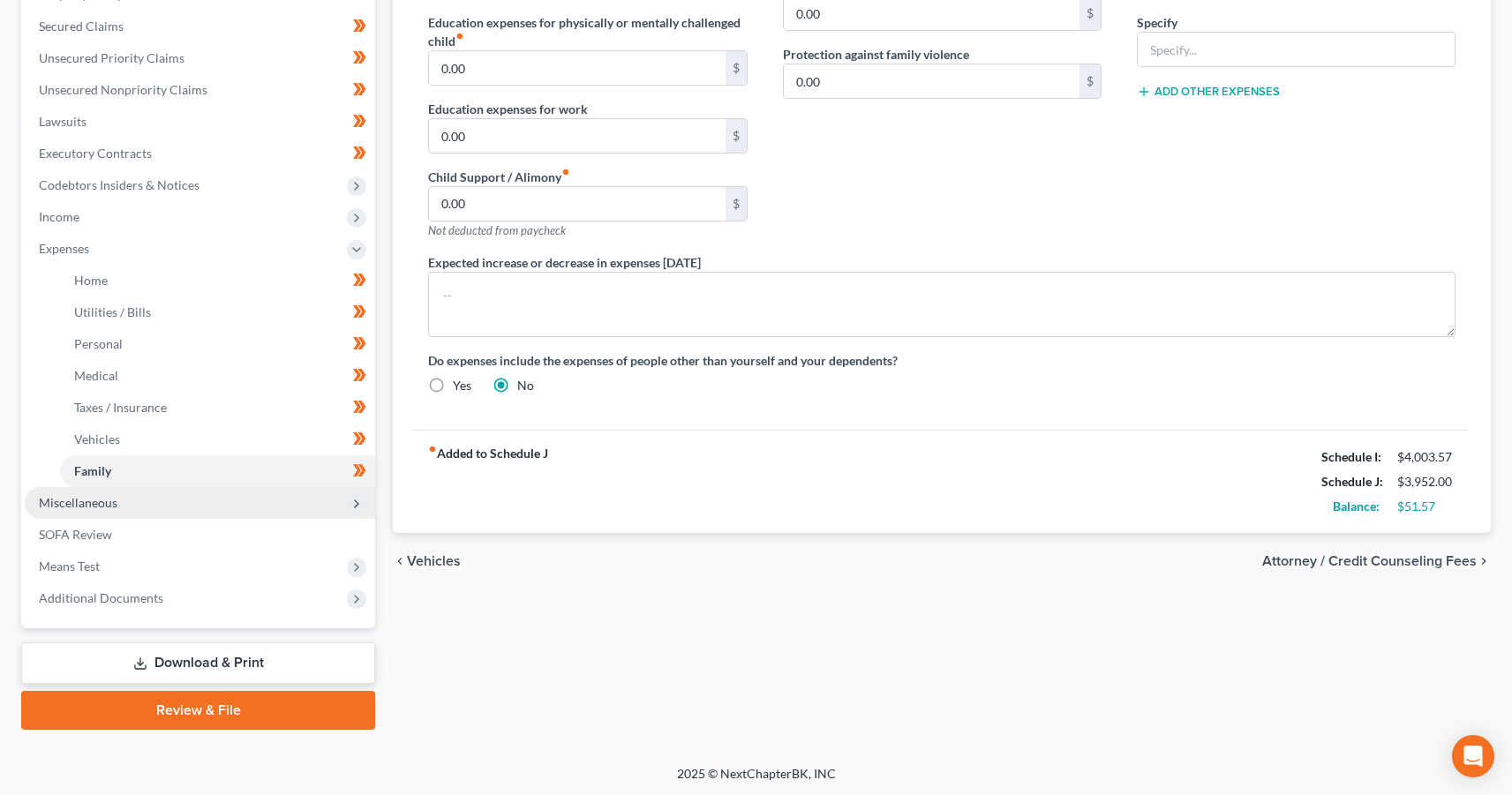
click at [102, 509] on span "Miscellaneous" at bounding box center [200, 503] width 351 height 32
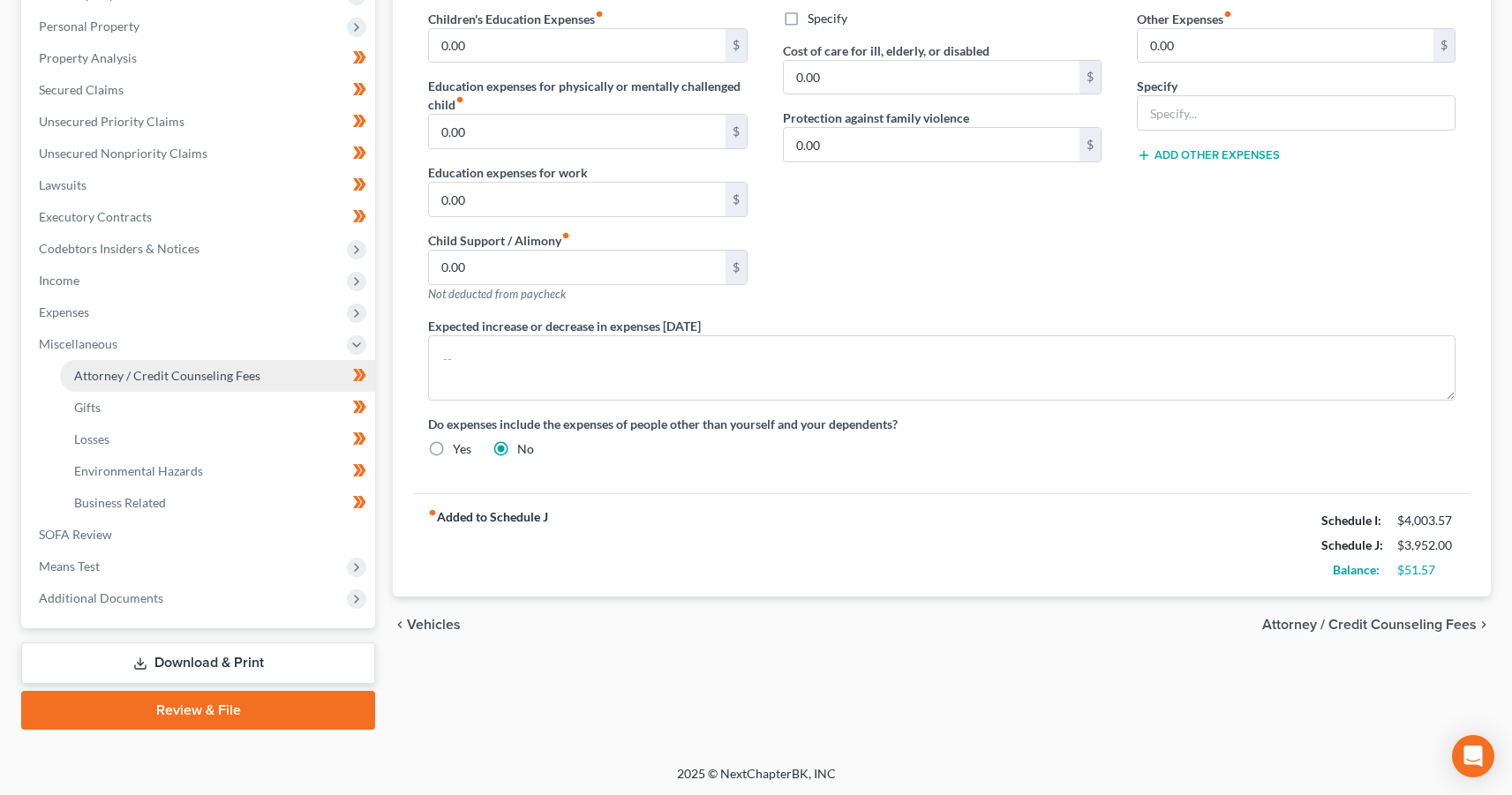
click at [163, 381] on span "Attorney / Credit Counseling Fees" at bounding box center [167, 375] width 186 height 15
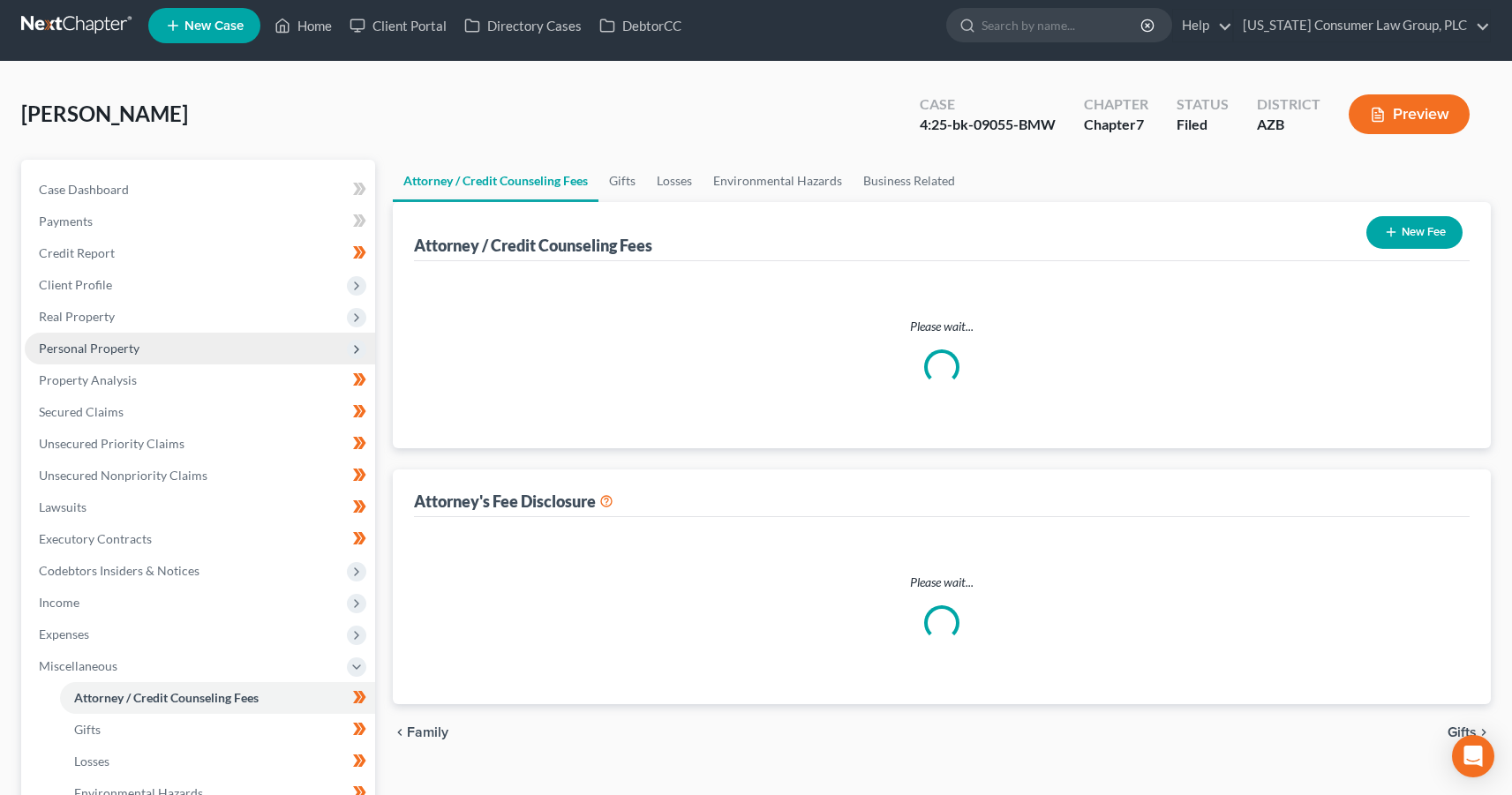
scroll to position [1, 0]
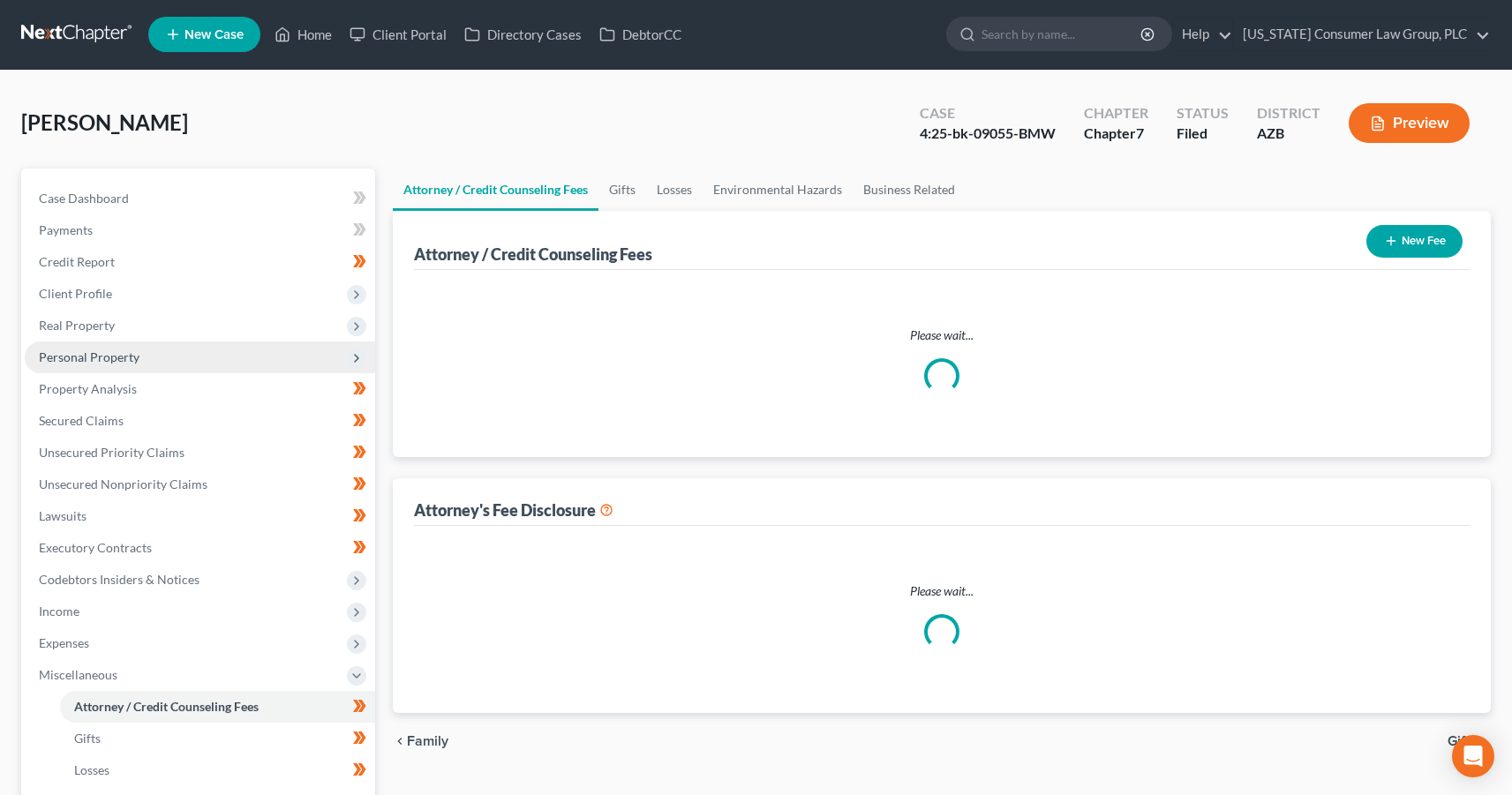
select select "8"
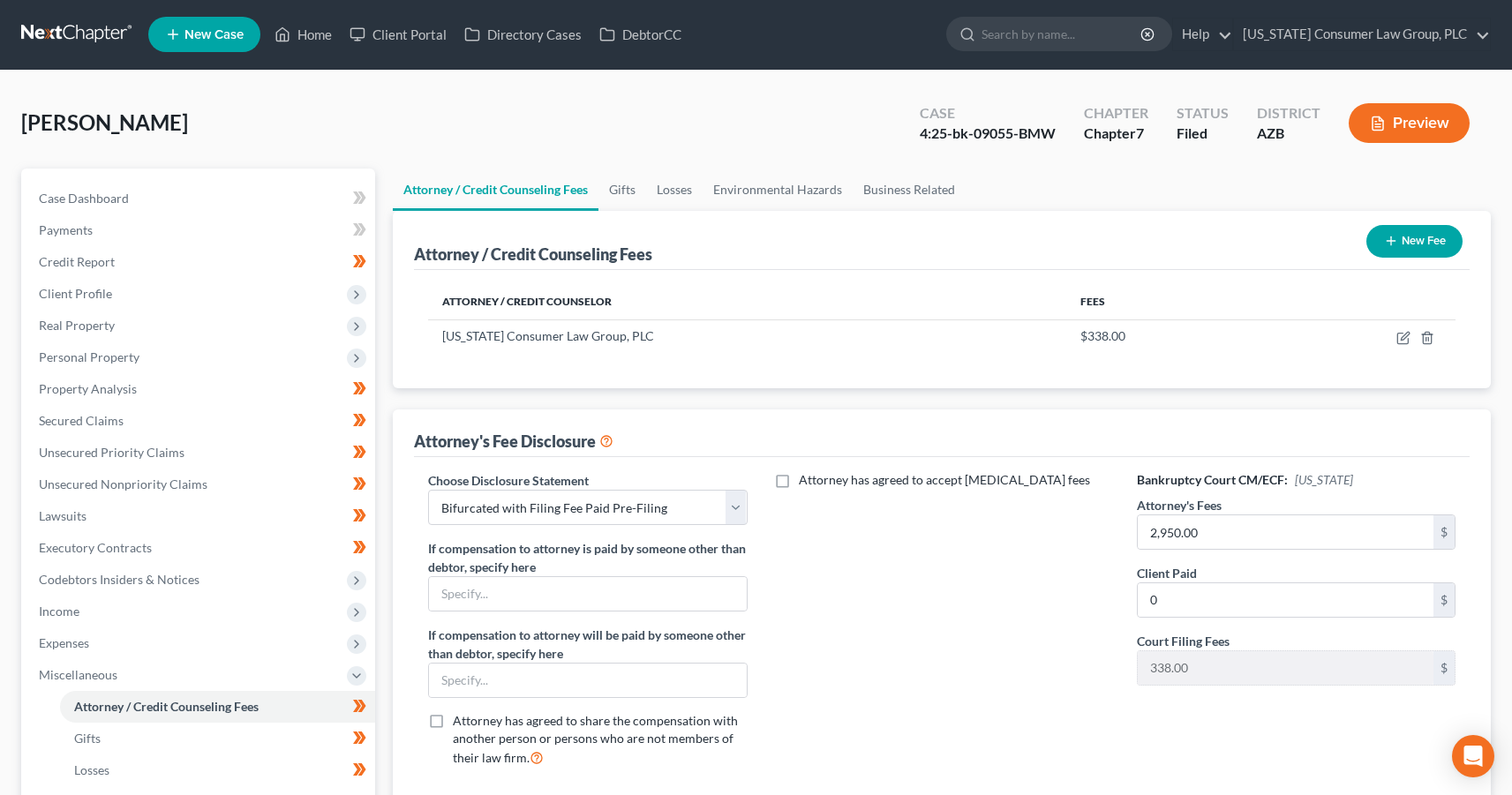
scroll to position [0, 0]
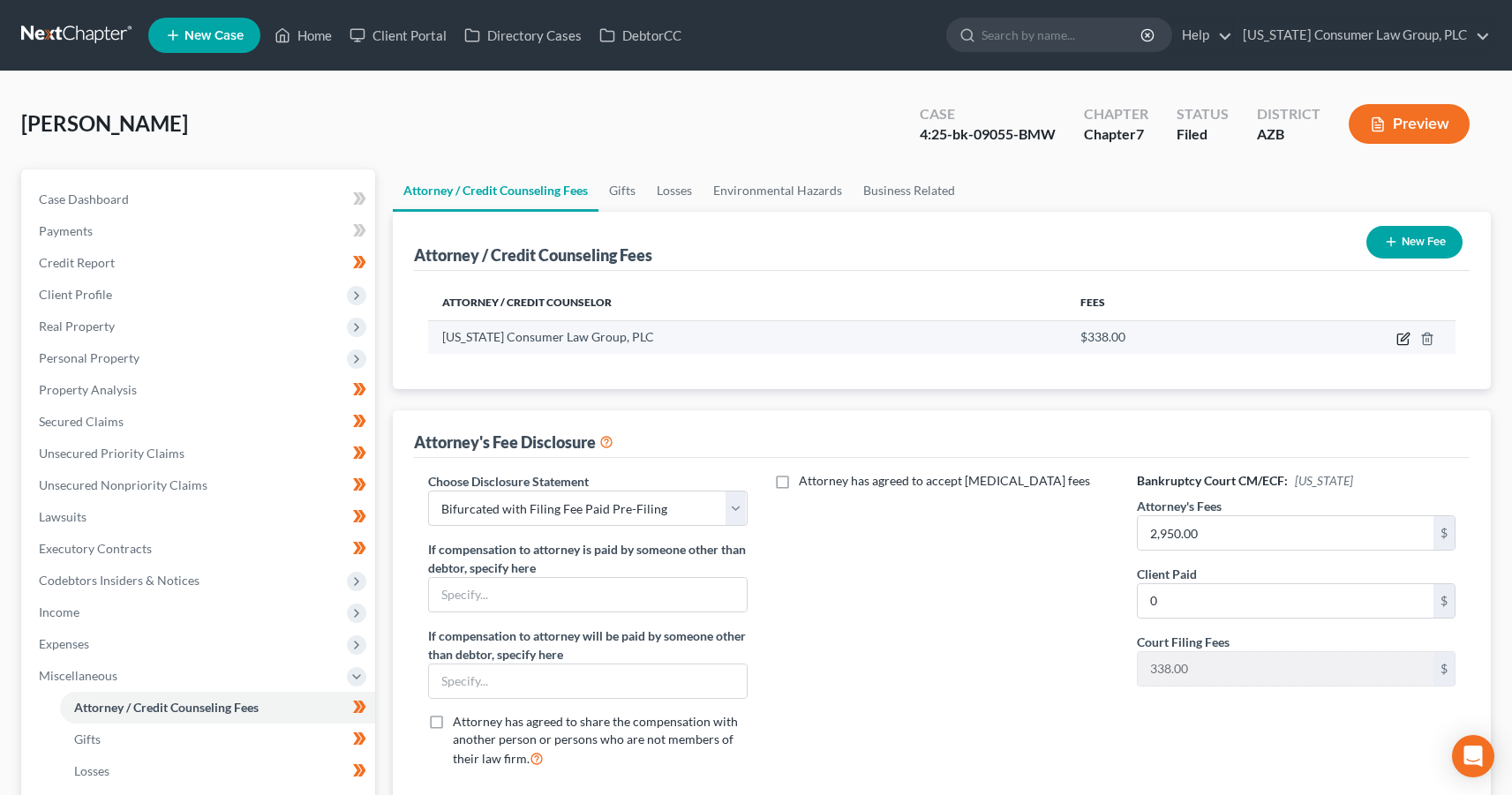
click at [1404, 343] on icon "button" at bounding box center [1403, 339] width 14 height 14
select select "3"
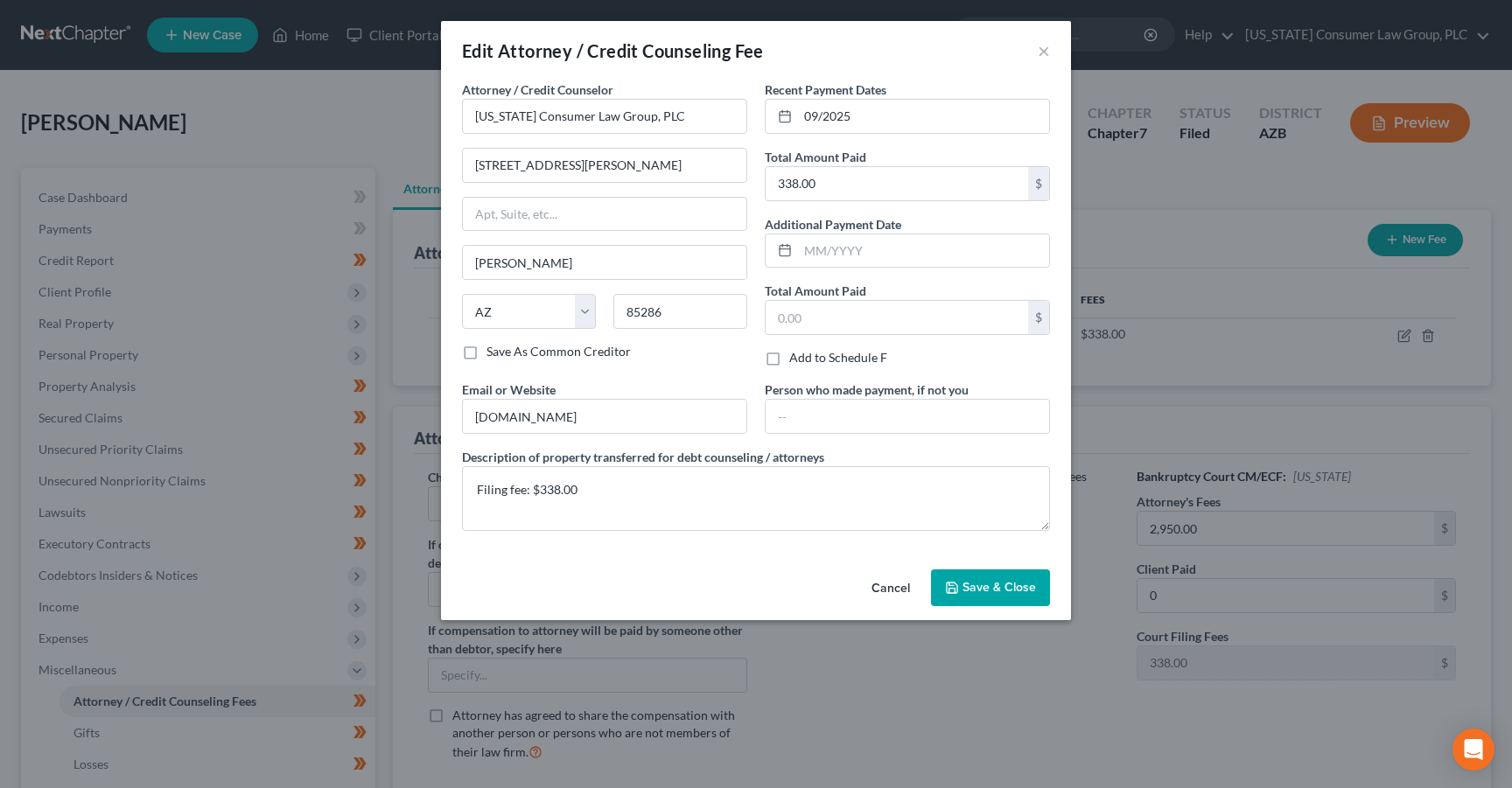
click at [999, 597] on button "Save & Close" at bounding box center [990, 588] width 119 height 37
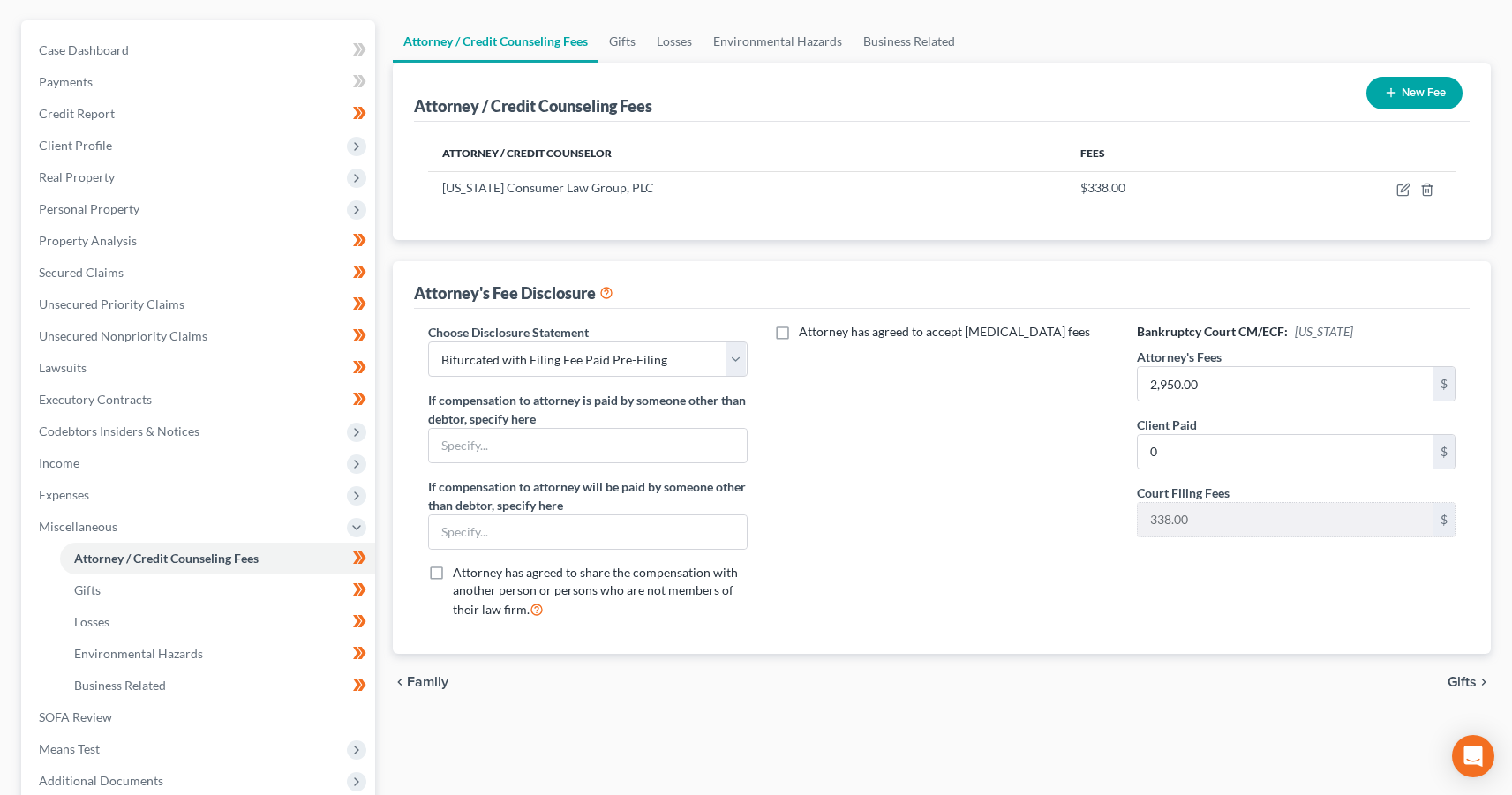
scroll to position [100, 0]
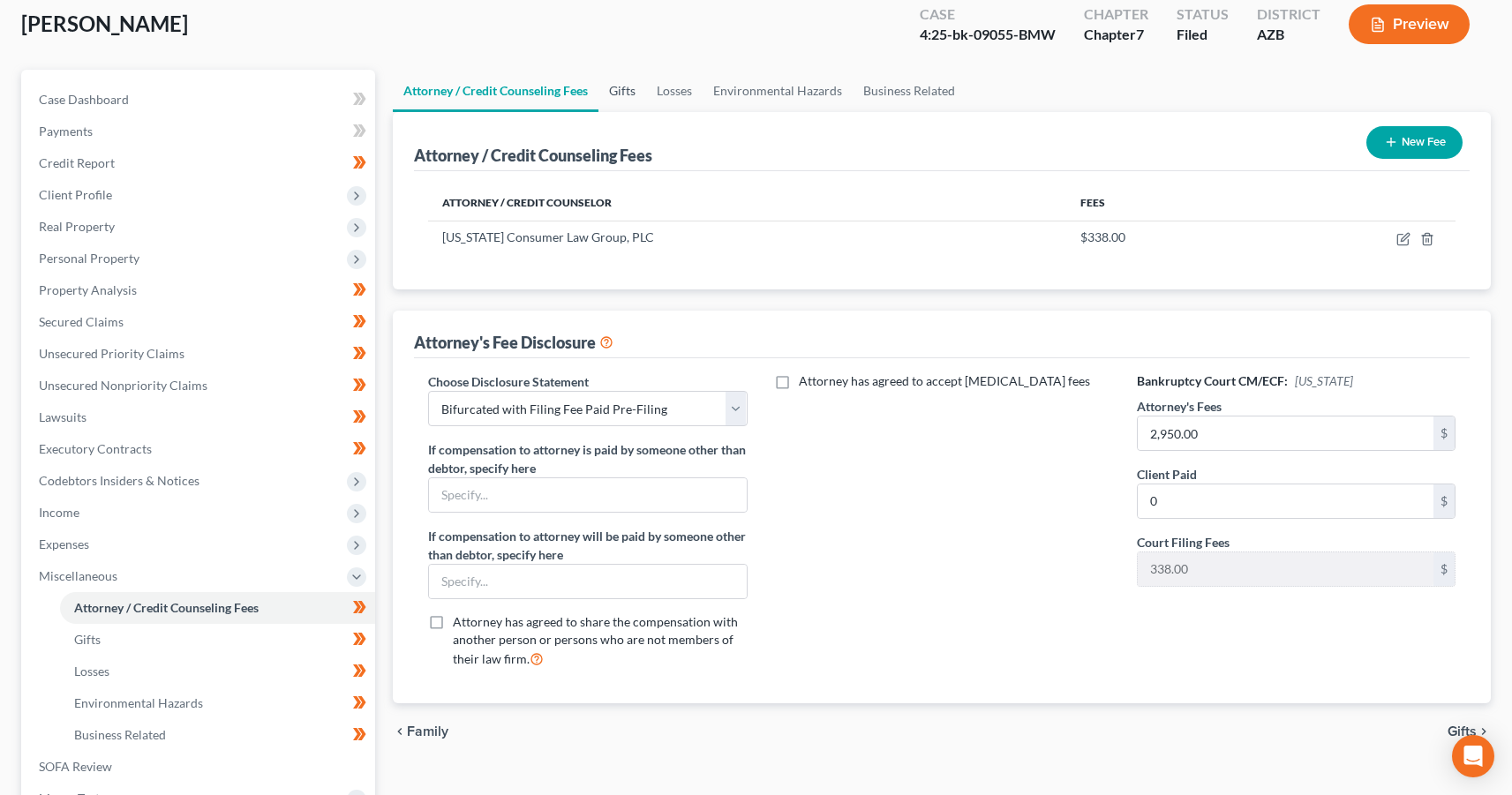
click at [622, 100] on link "Gifts" at bounding box center [622, 91] width 48 height 43
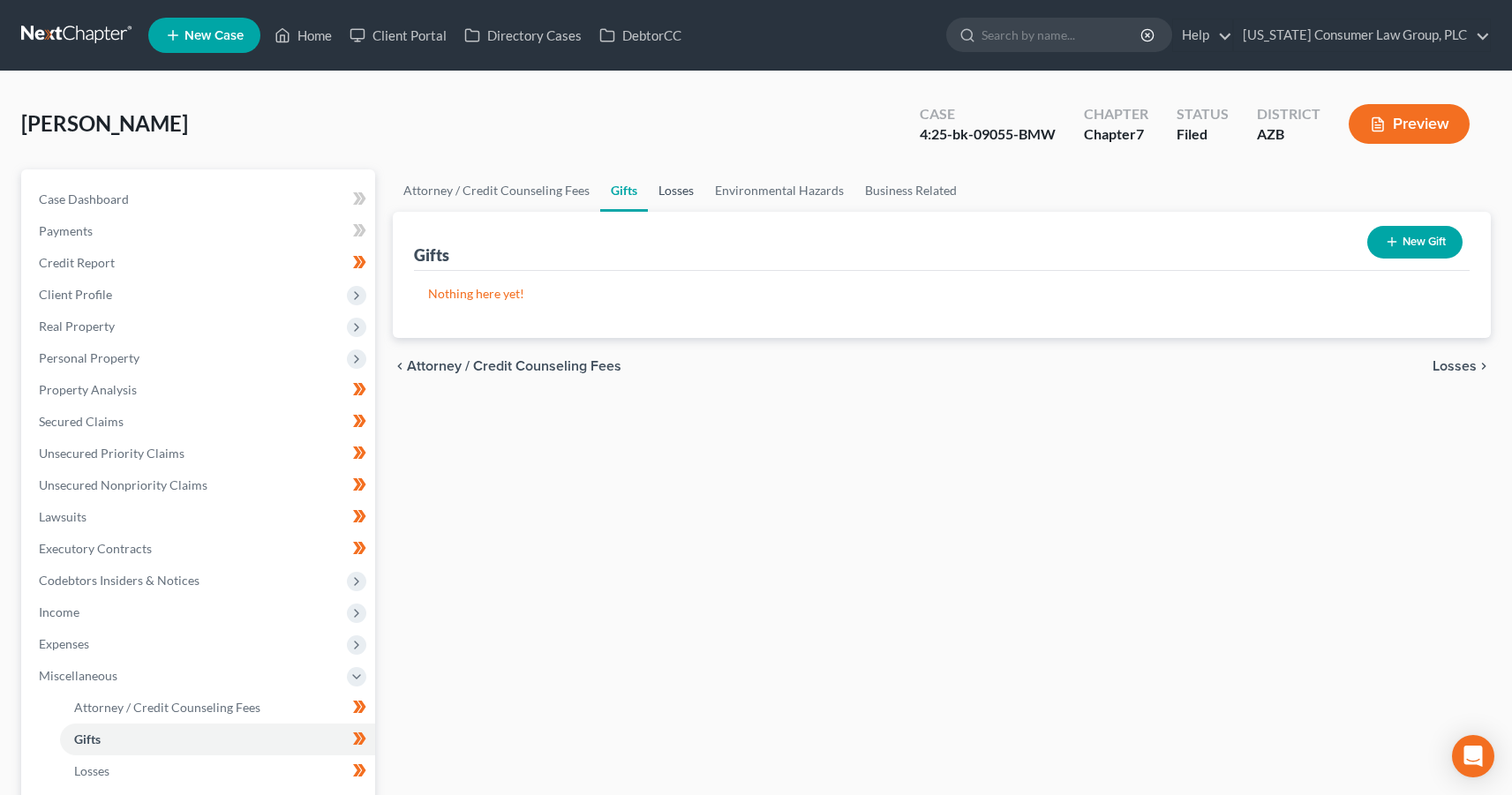
click at [676, 185] on link "Losses" at bounding box center [676, 191] width 56 height 43
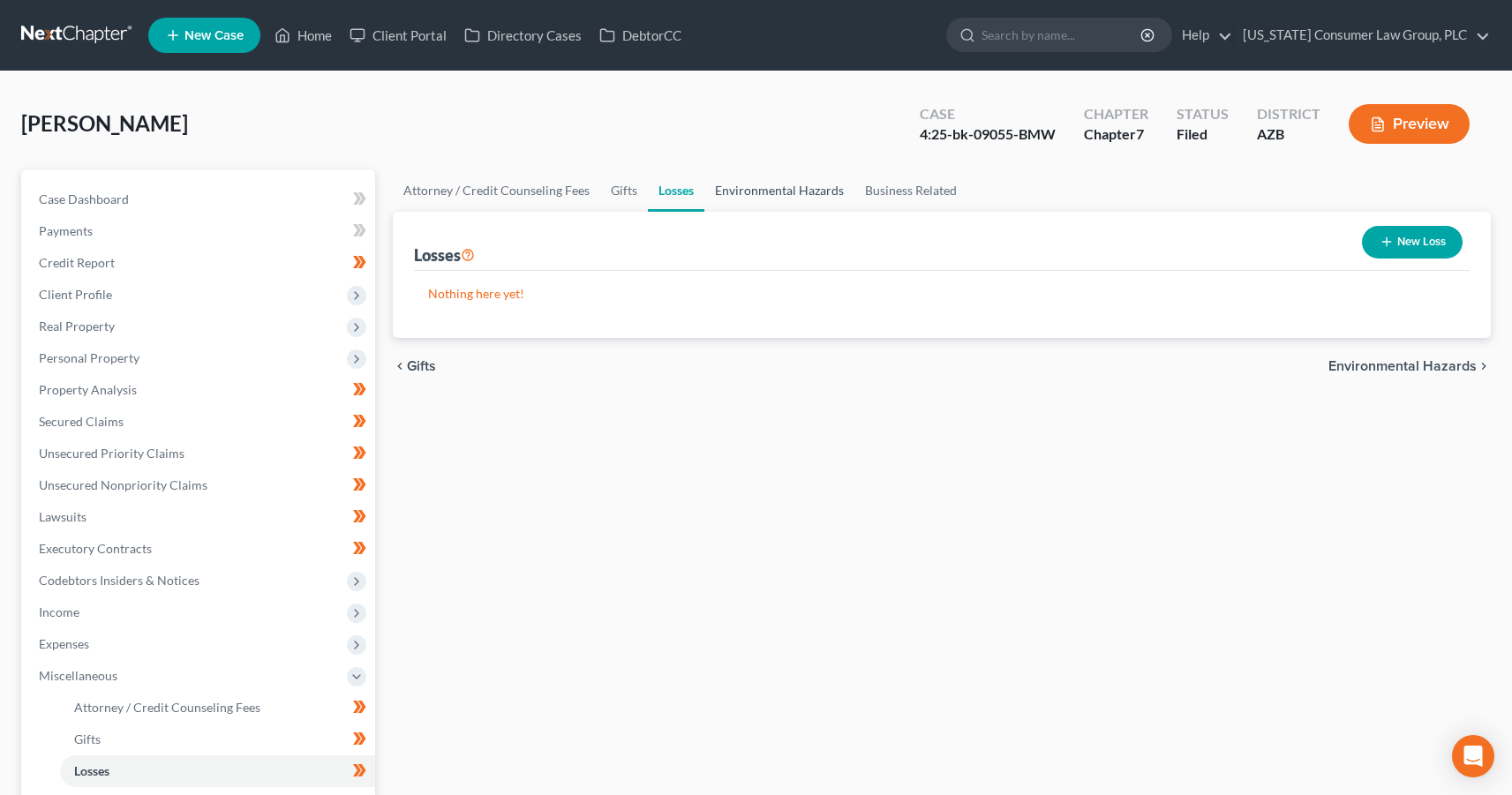
drag, startPoint x: 798, startPoint y: 195, endPoint x: 813, endPoint y: 194, distance: 15.0
click at [798, 195] on link "Environmental Hazards" at bounding box center [779, 191] width 150 height 43
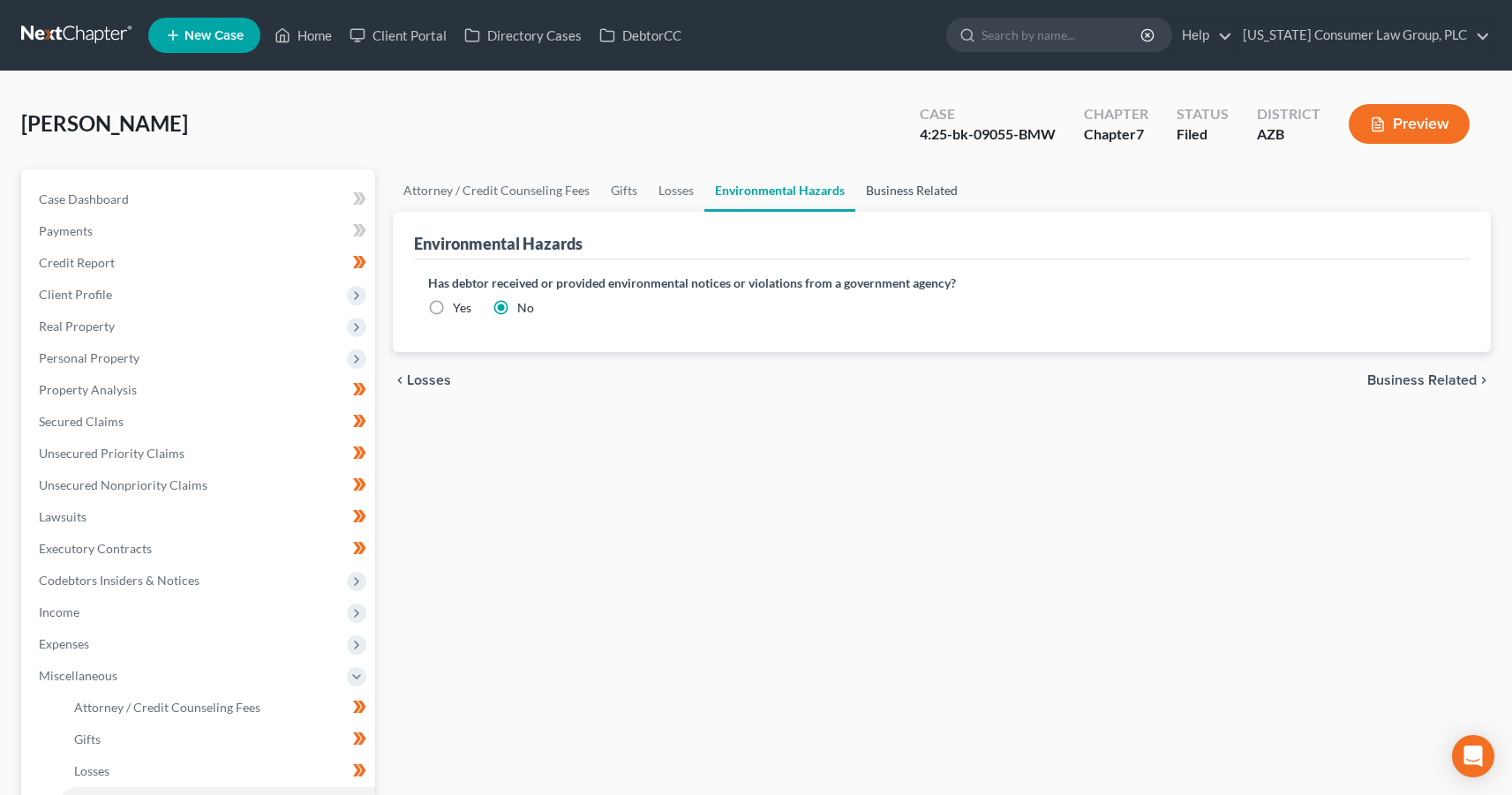
click at [913, 198] on link "Business Related" at bounding box center [912, 191] width 113 height 43
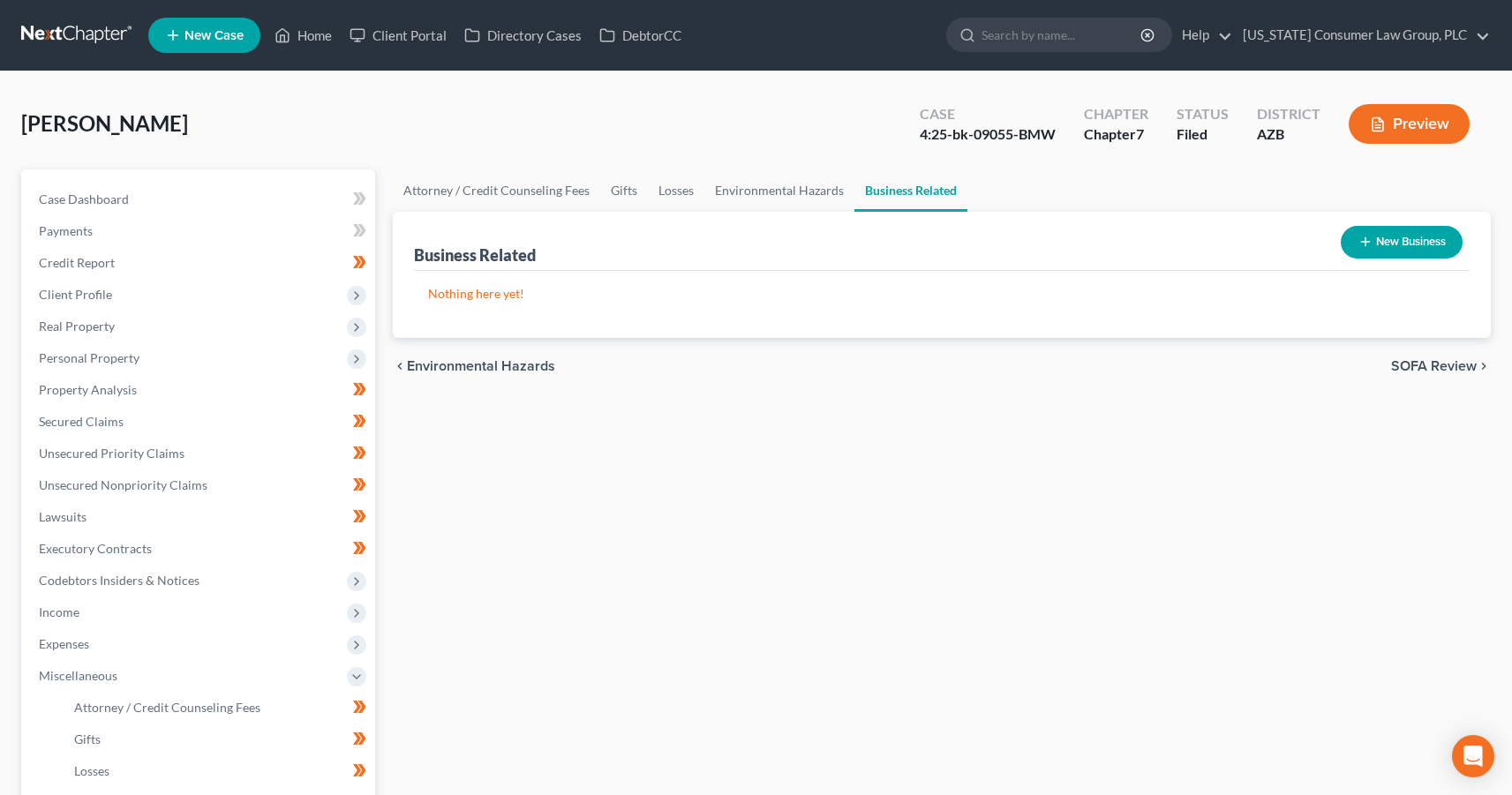
click at [1395, 136] on button "Preview" at bounding box center [1410, 124] width 121 height 40
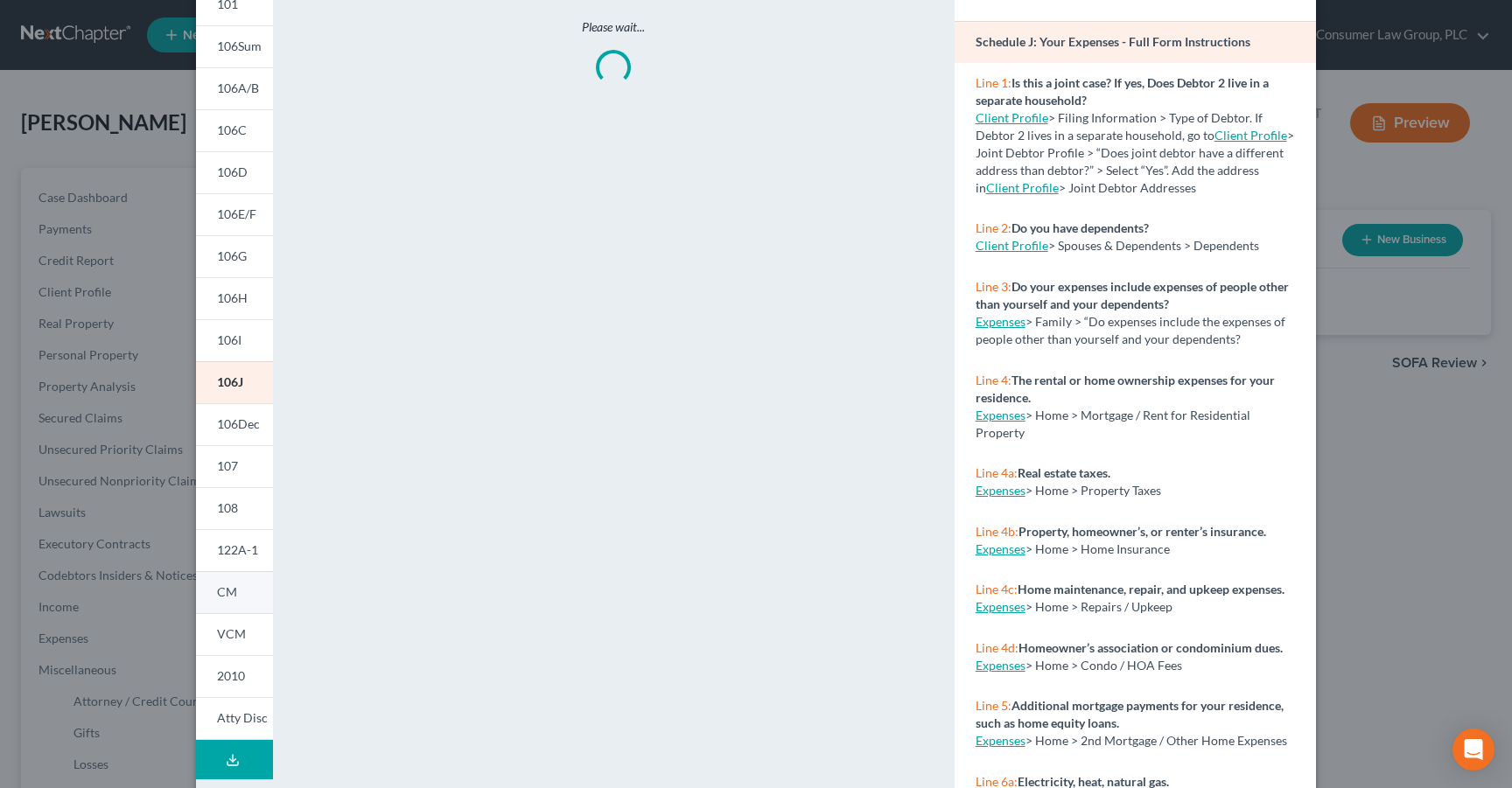
scroll to position [182, 0]
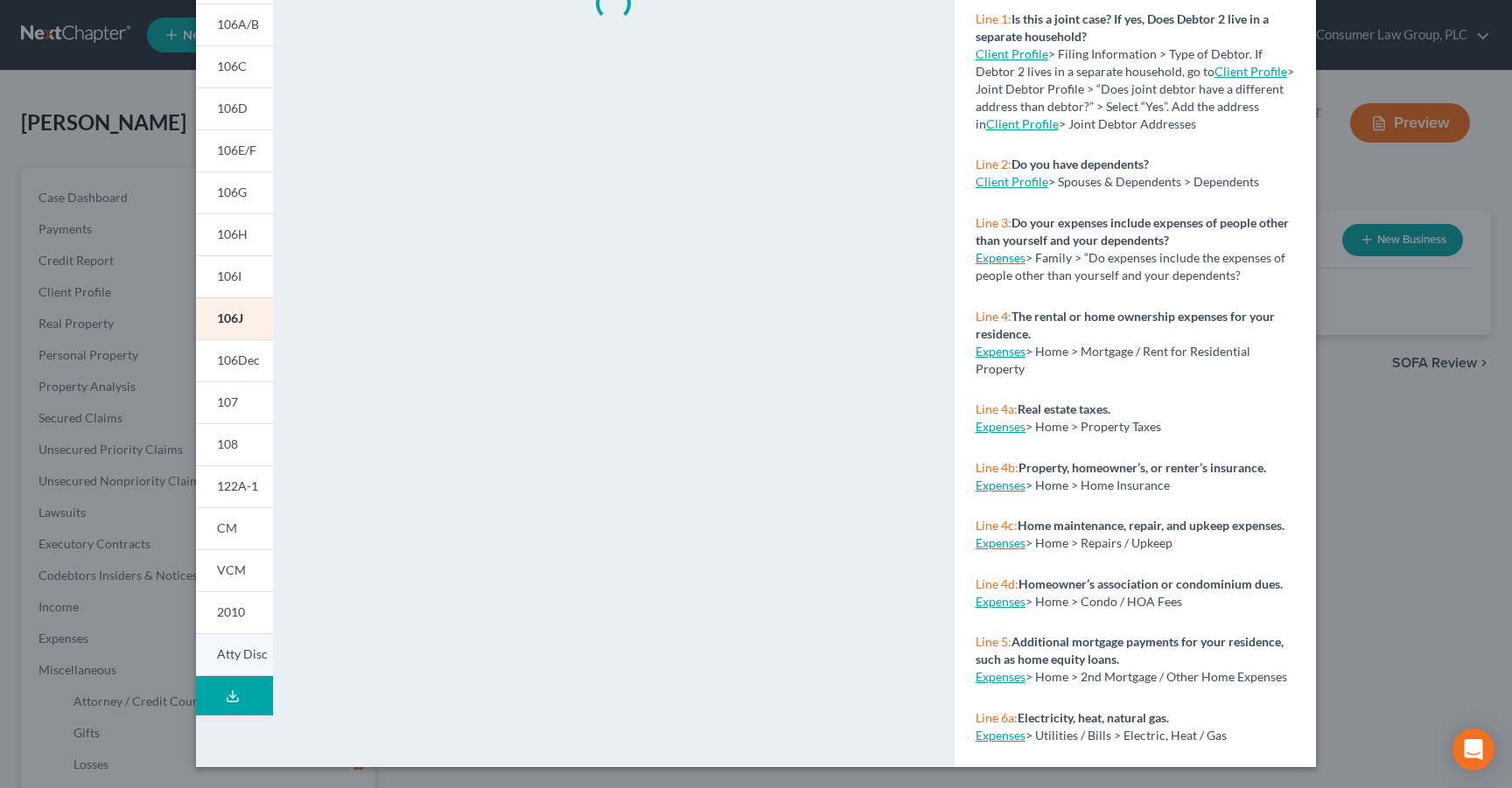
click at [219, 667] on link "Atty Disc" at bounding box center [234, 655] width 77 height 43
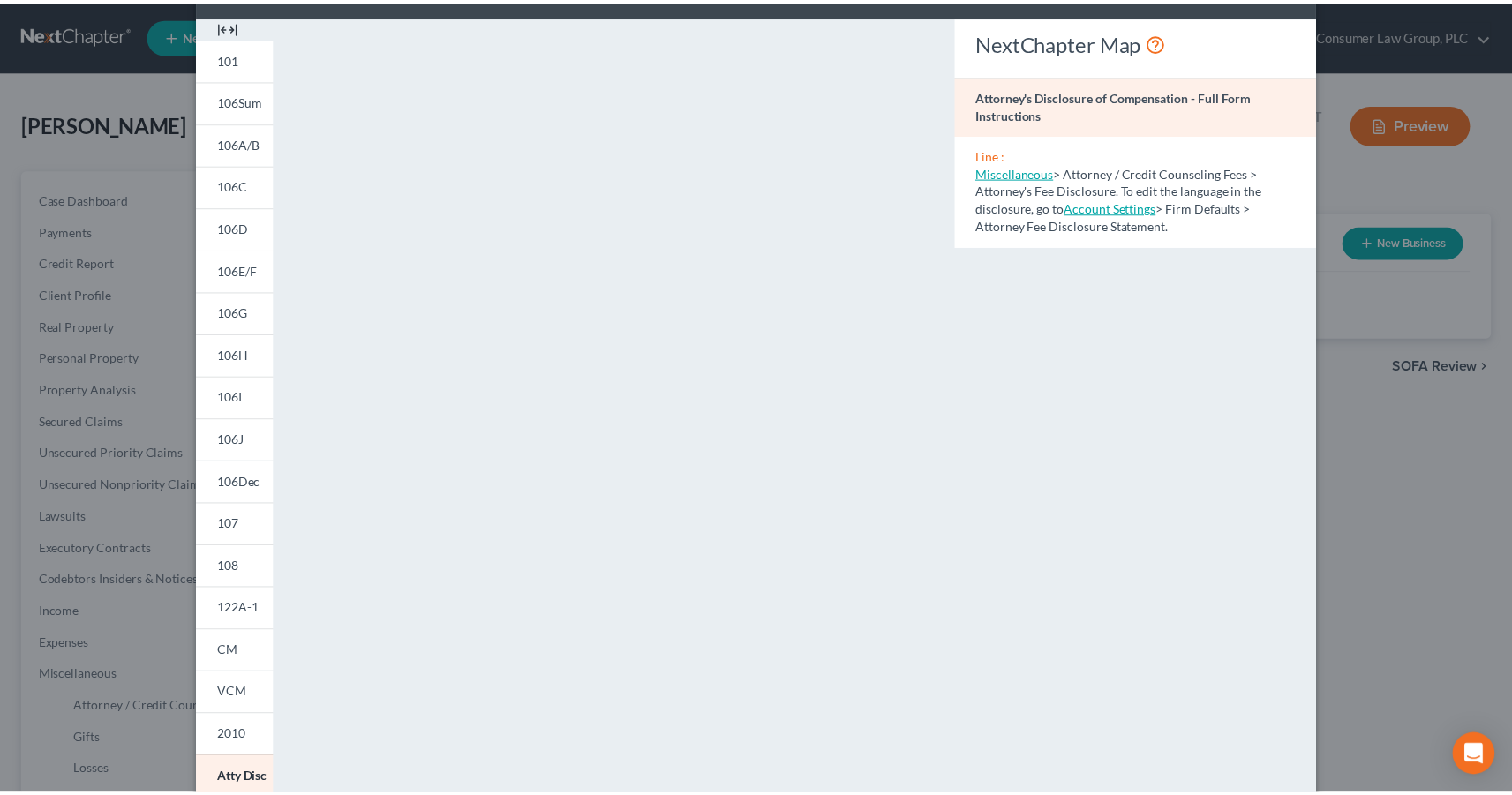
scroll to position [0, 0]
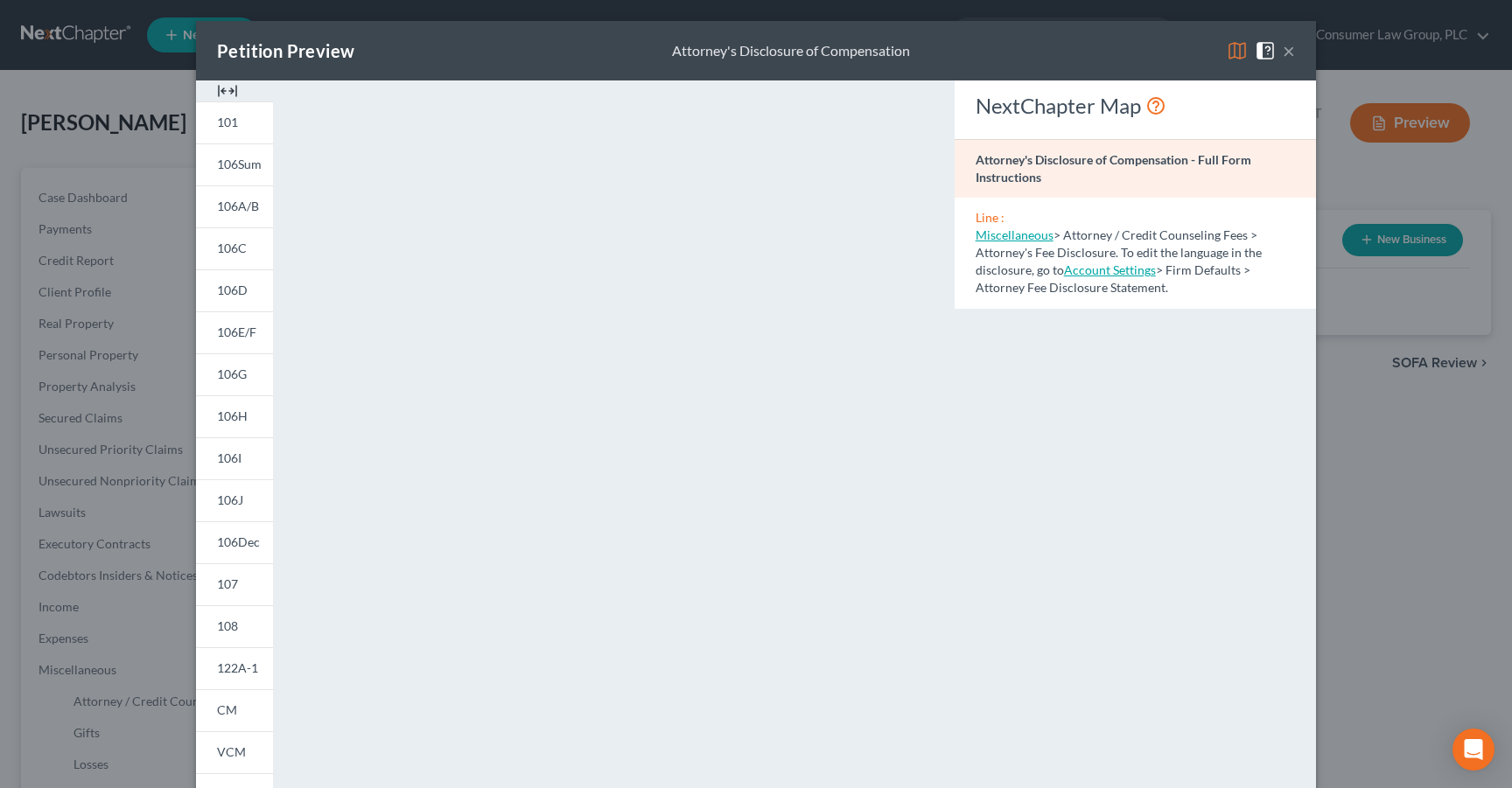
click at [1285, 51] on button "×" at bounding box center [1289, 51] width 12 height 21
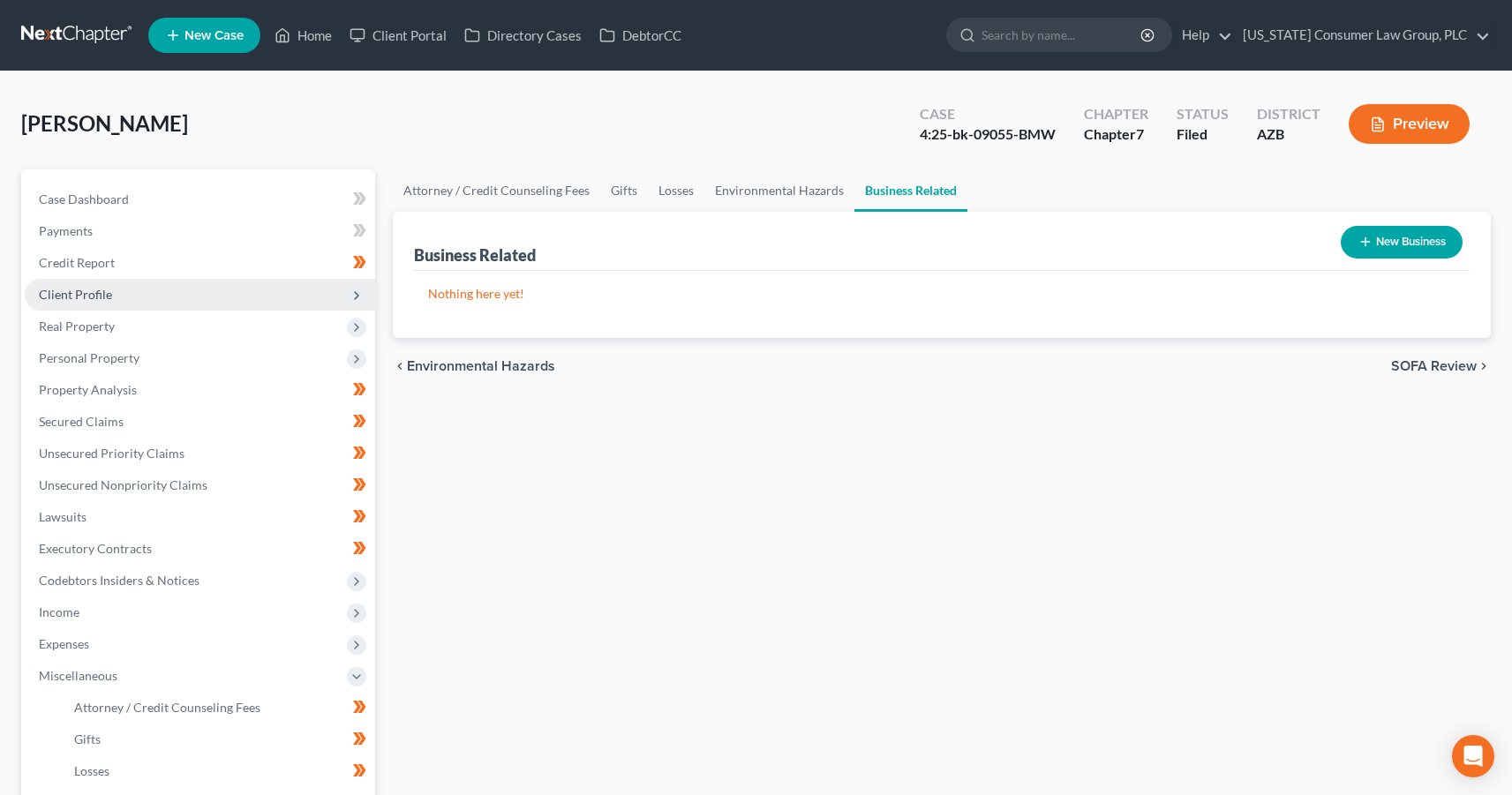
click at [69, 297] on span "Client Profile" at bounding box center [76, 294] width 73 height 15
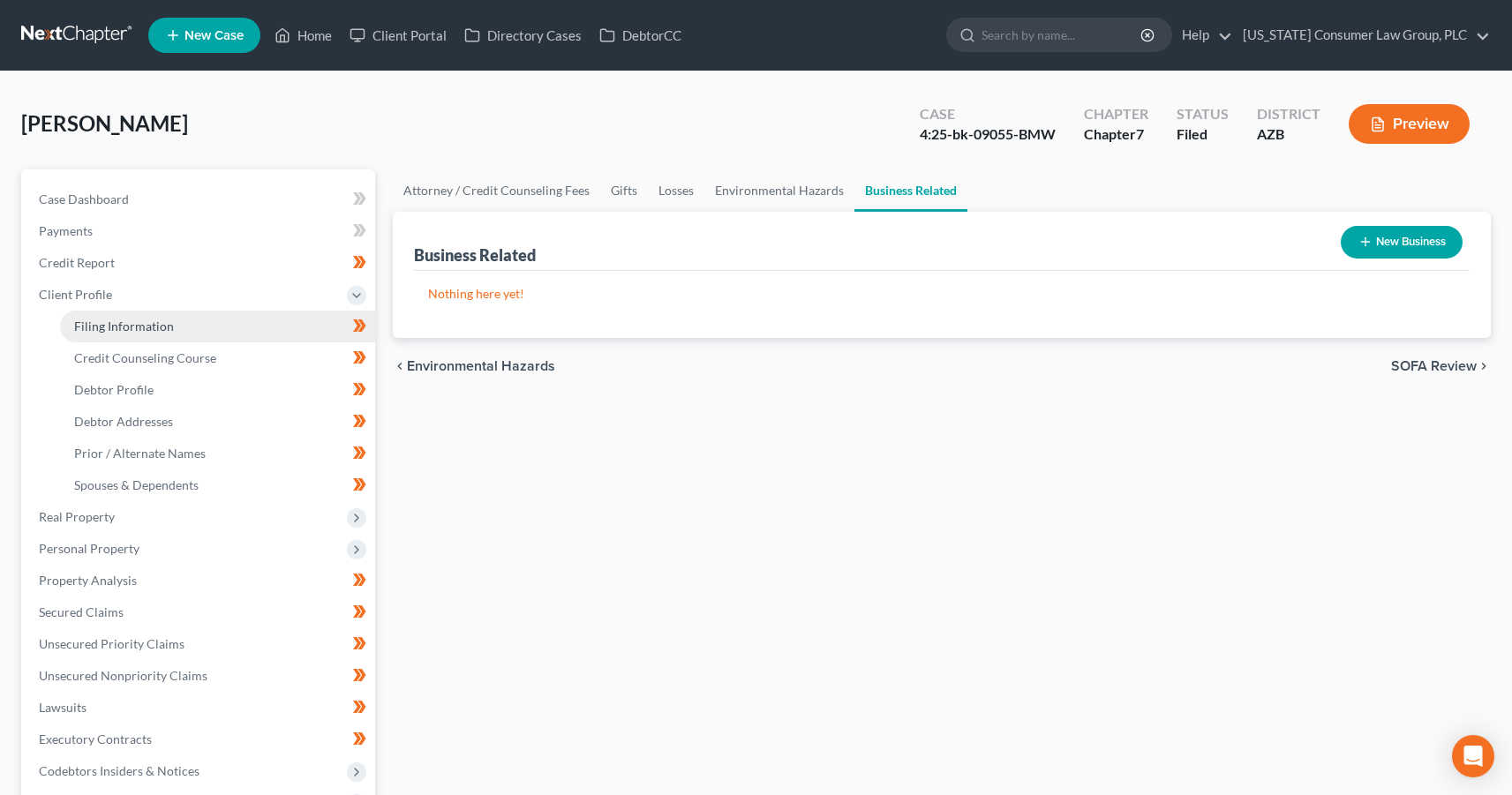
click at [99, 321] on span "Filing Information" at bounding box center [124, 326] width 100 height 15
select select "1"
select select "0"
select select "4"
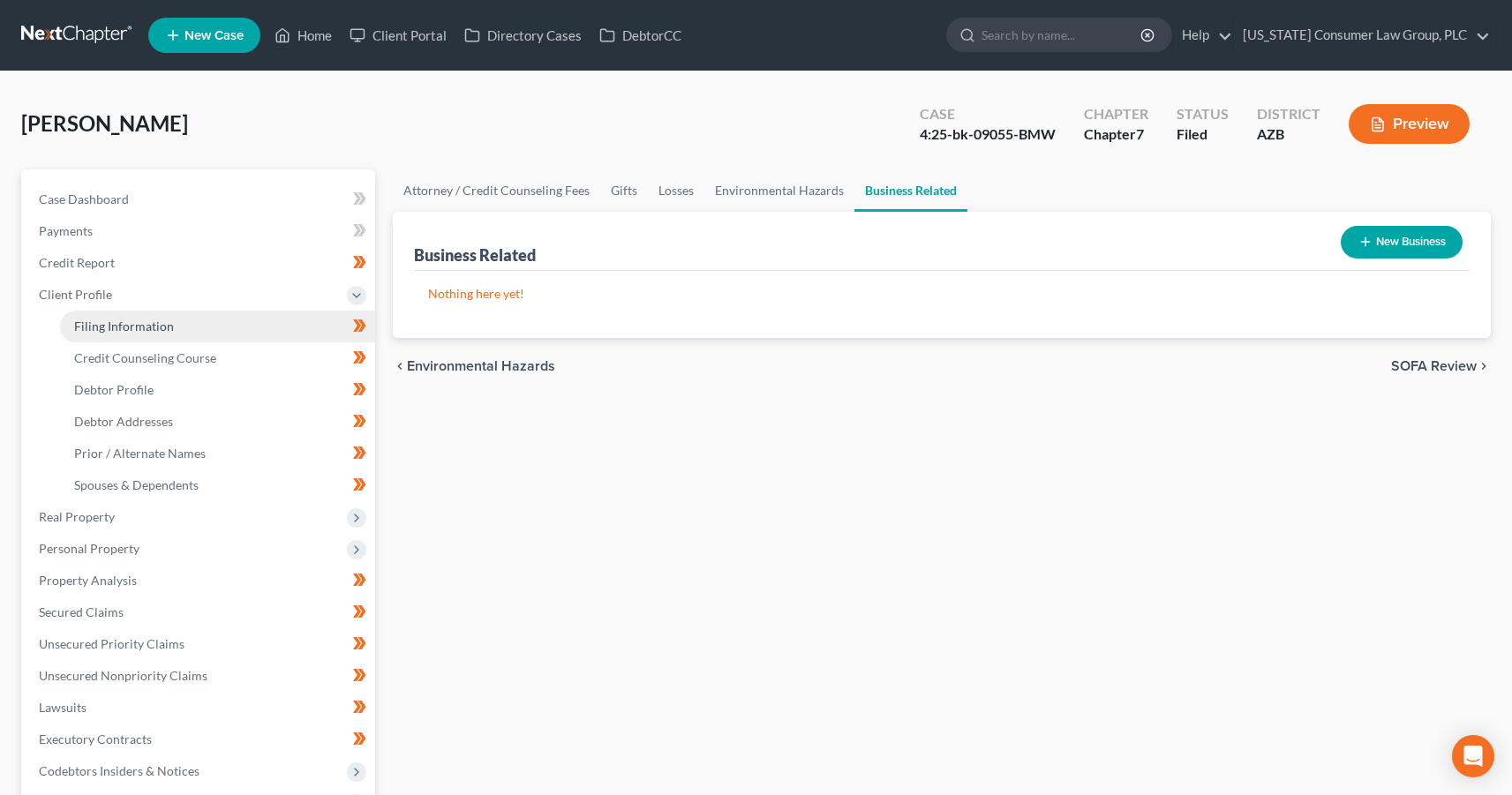
select select "0"
select select "3"
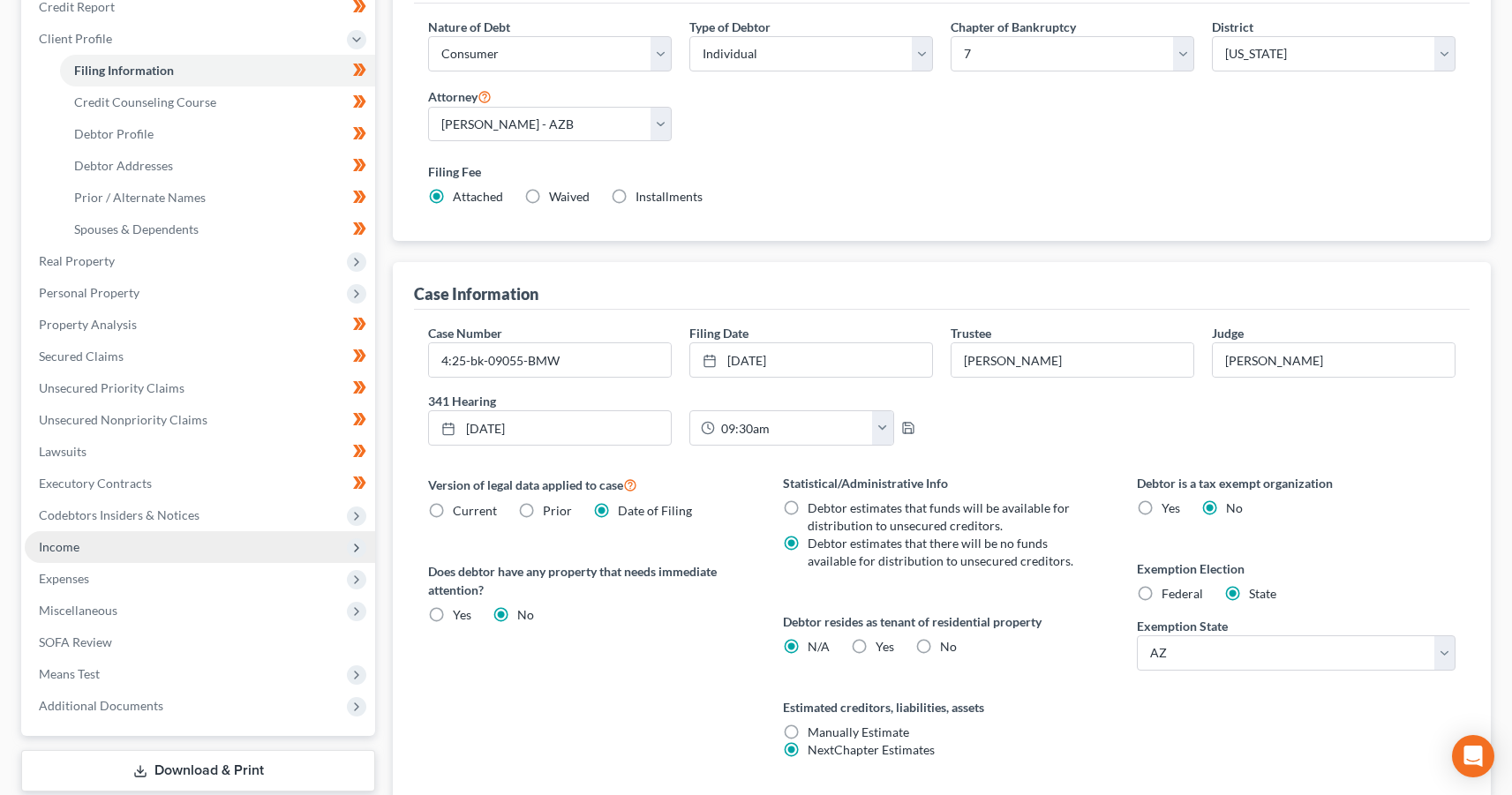
scroll to position [367, 0]
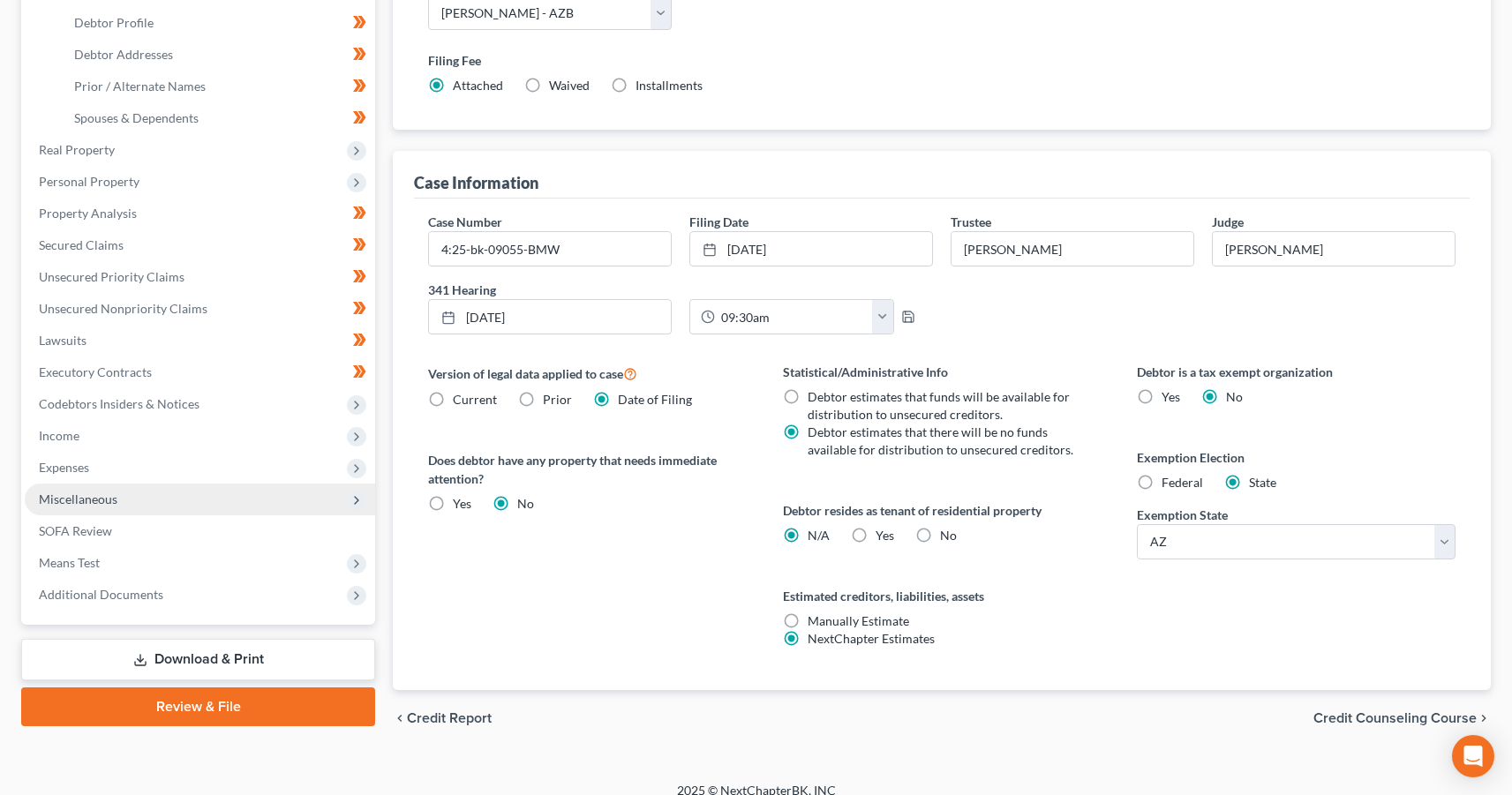
click at [106, 499] on span "Miscellaneous" at bounding box center [78, 499] width 78 height 15
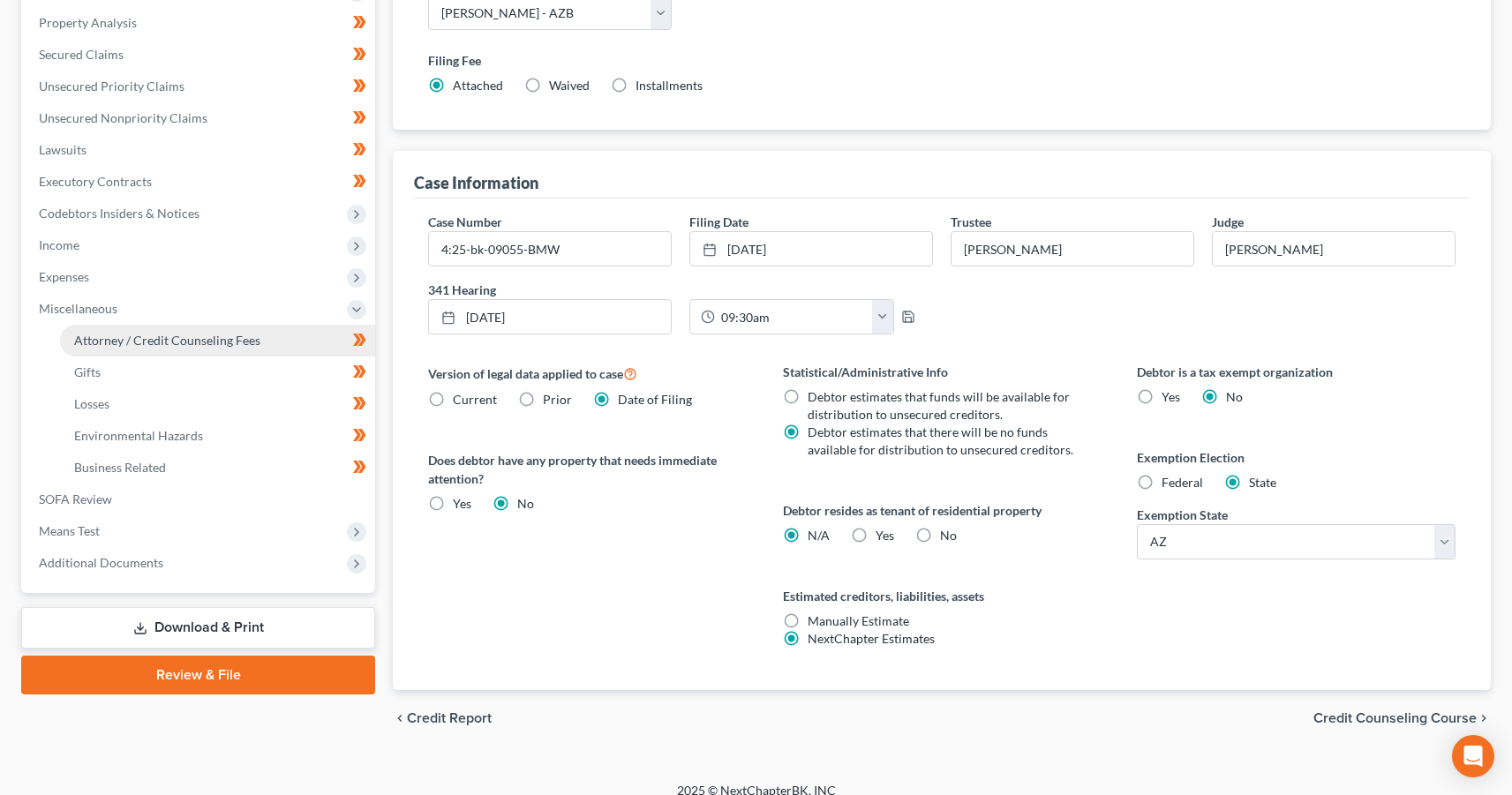
click at [185, 343] on span "Attorney / Credit Counseling Fees" at bounding box center [167, 340] width 186 height 15
select select "8"
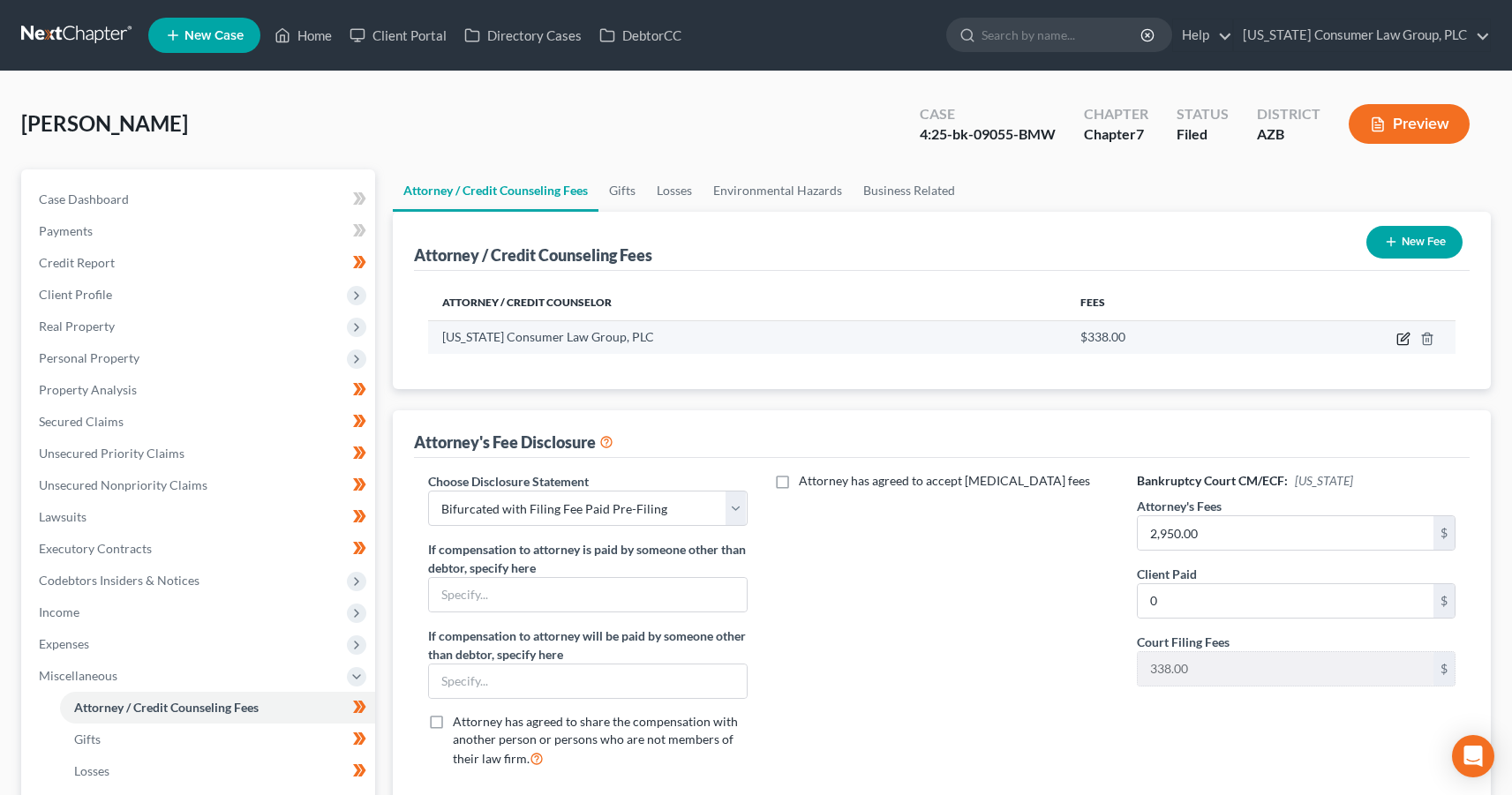
click at [1403, 339] on icon "button" at bounding box center [1403, 339] width 14 height 14
select select "3"
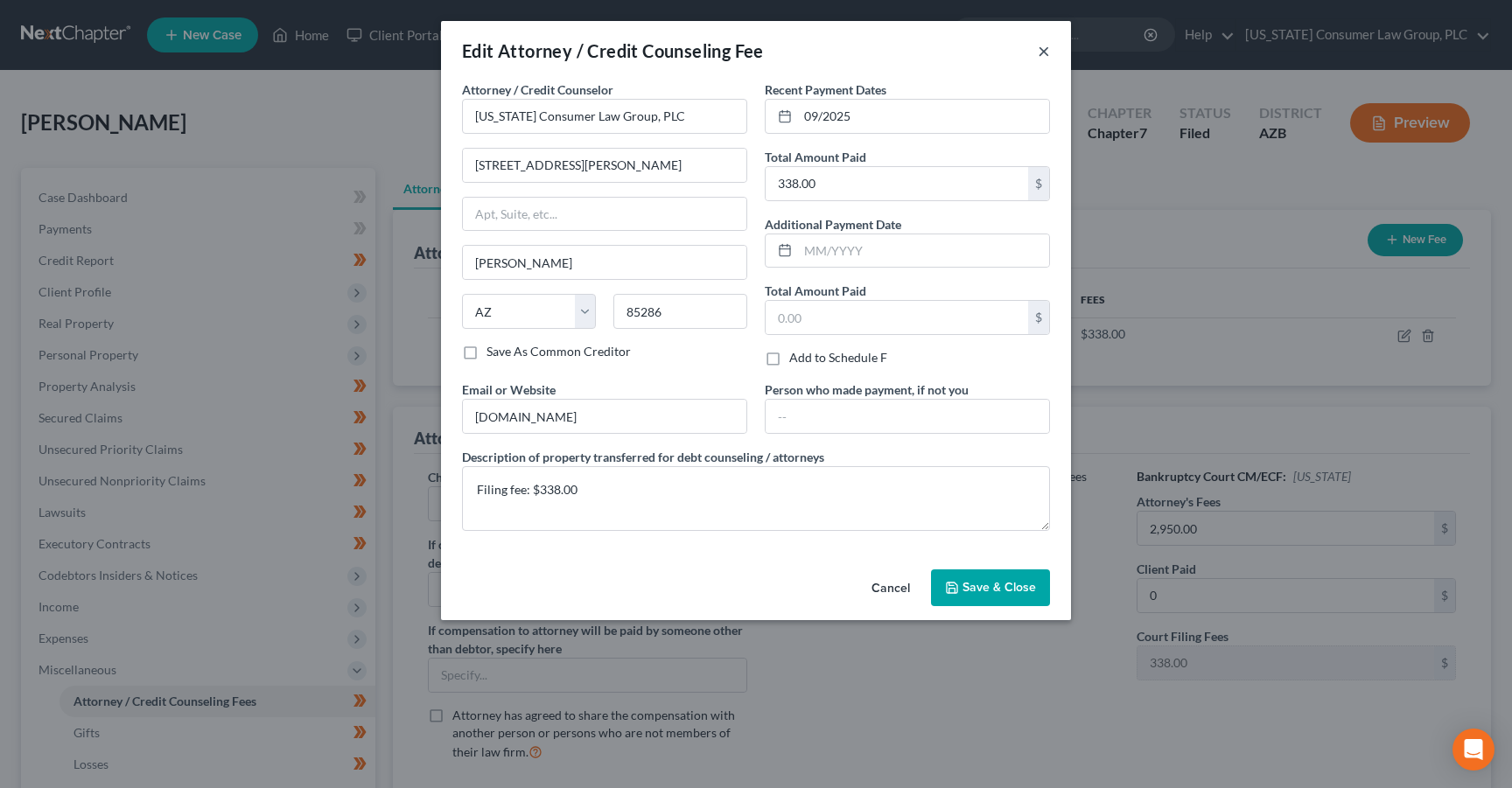
click at [1047, 54] on button "×" at bounding box center [1044, 51] width 12 height 21
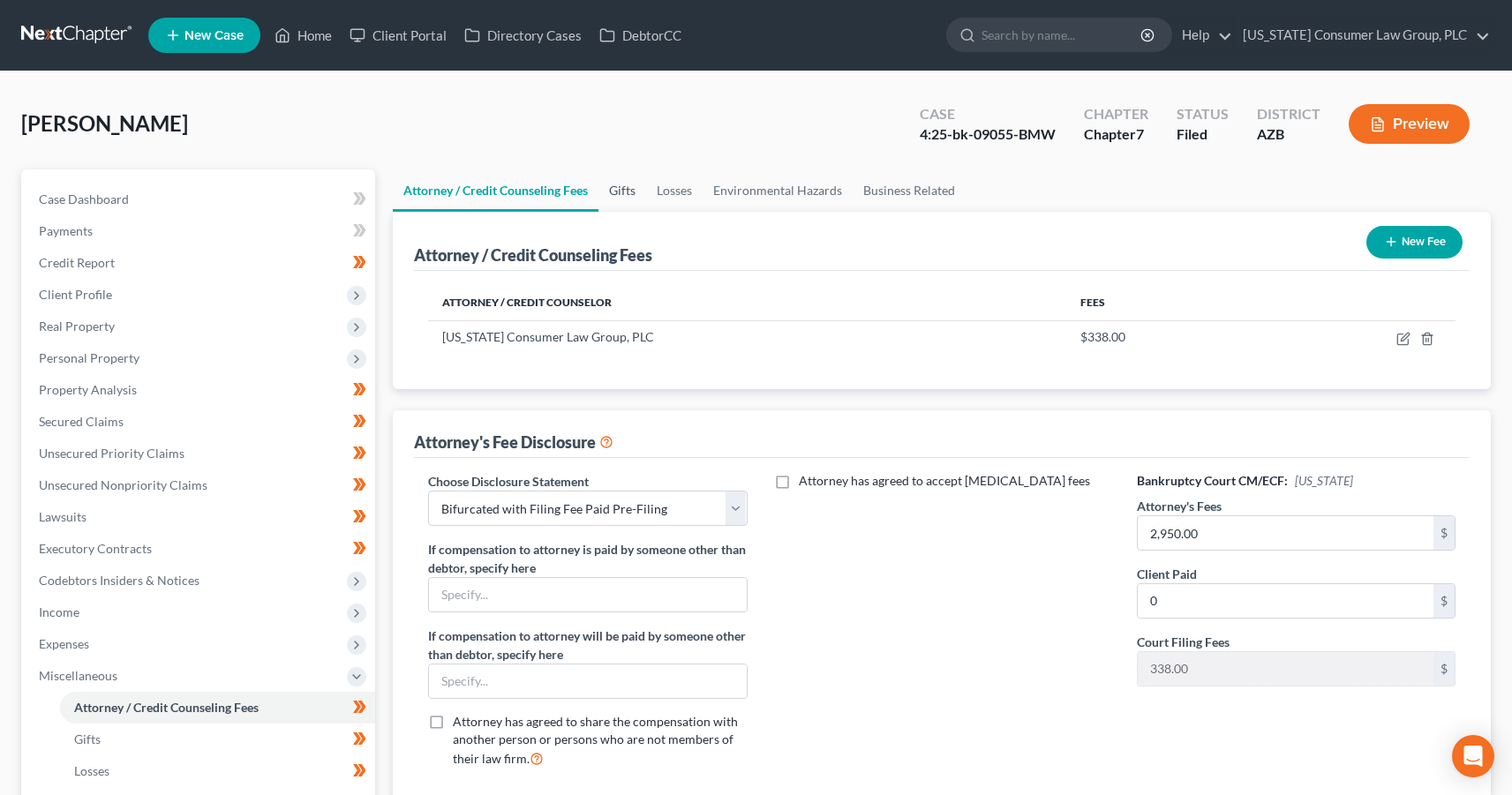
click at [614, 185] on link "Gifts" at bounding box center [622, 191] width 48 height 43
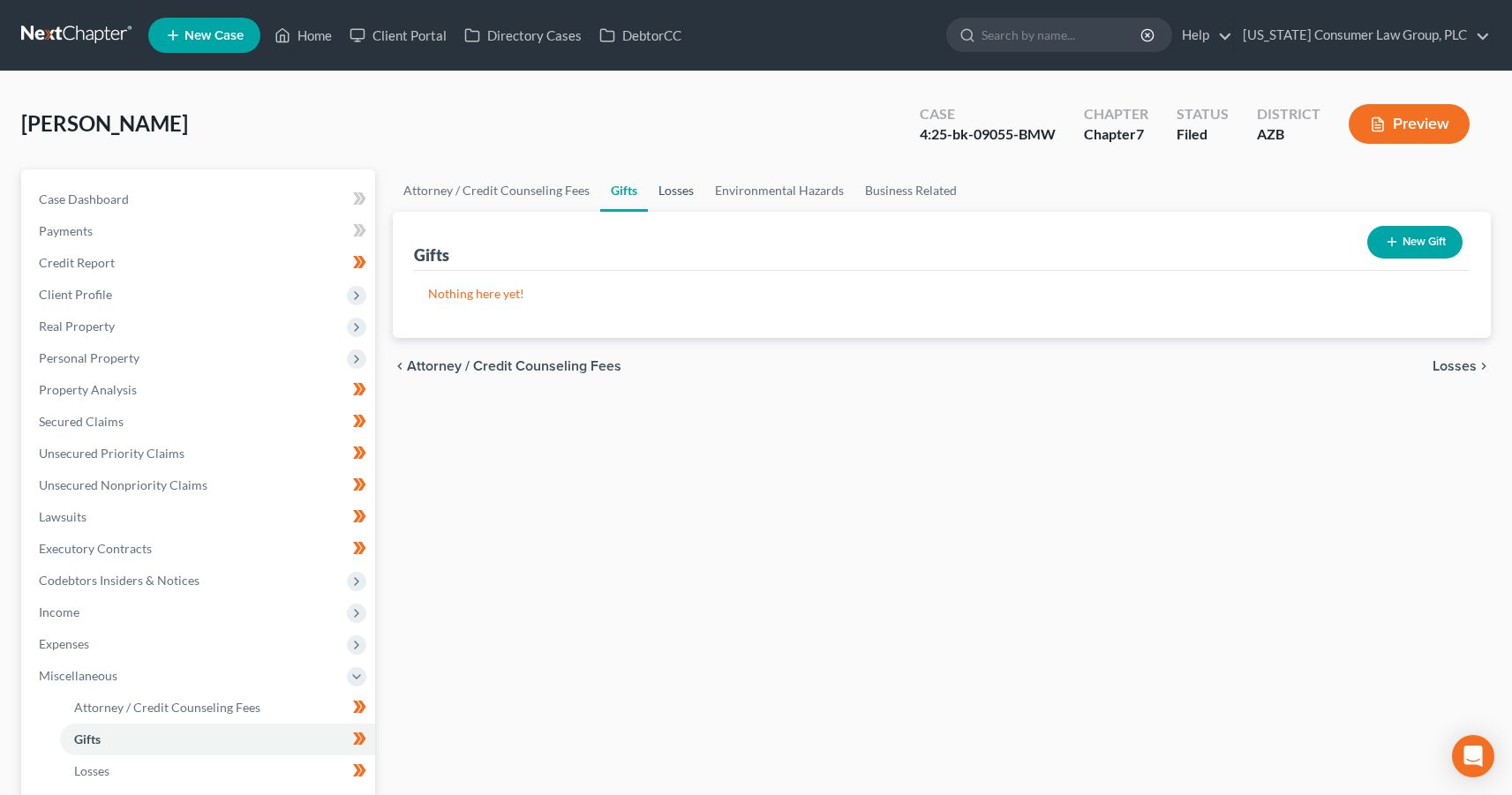
click at [680, 190] on link "Losses" at bounding box center [676, 191] width 56 height 43
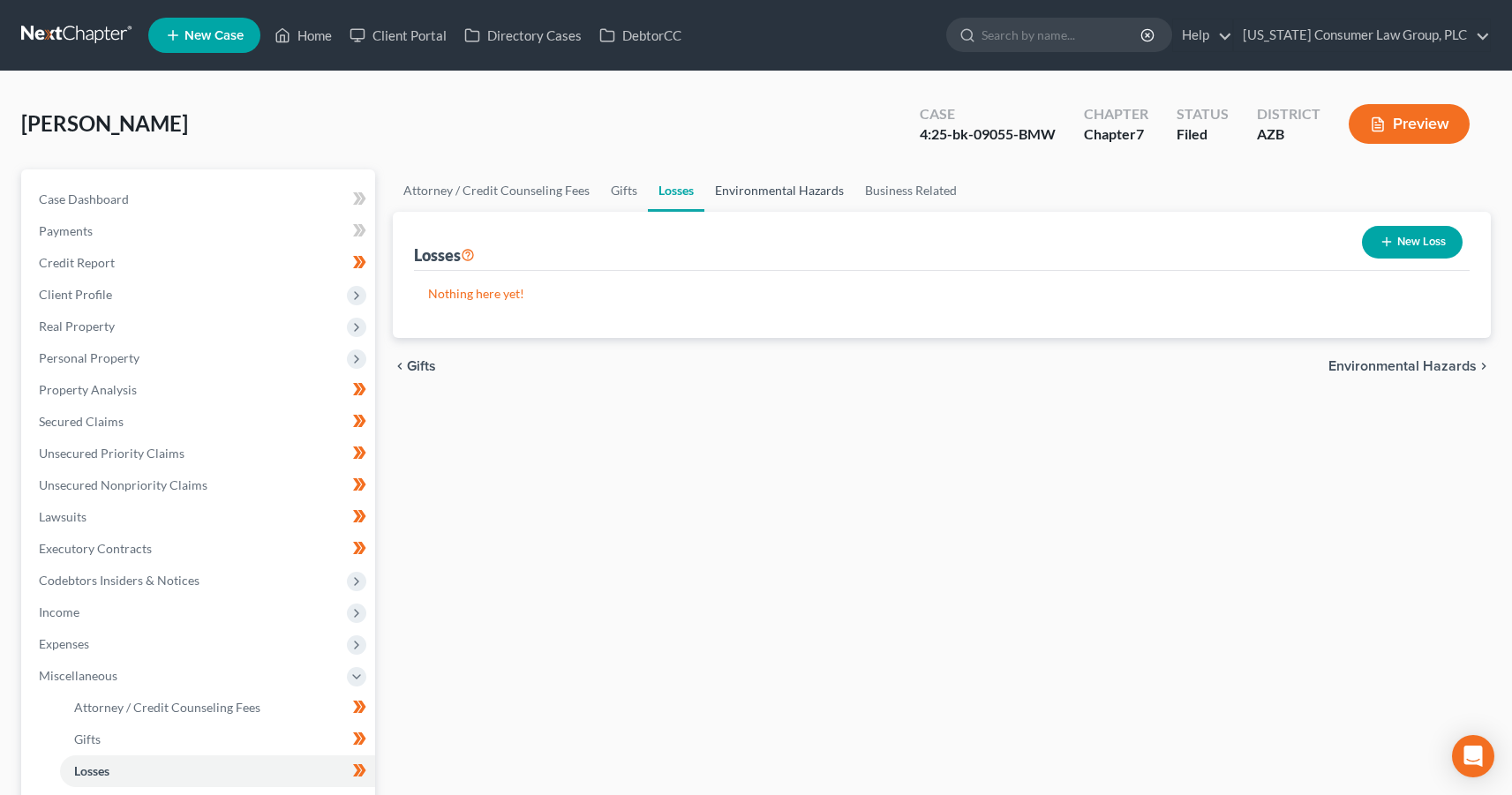
drag, startPoint x: 776, startPoint y: 194, endPoint x: 792, endPoint y: 193, distance: 16.0
click at [776, 194] on link "Environmental Hazards" at bounding box center [779, 191] width 150 height 43
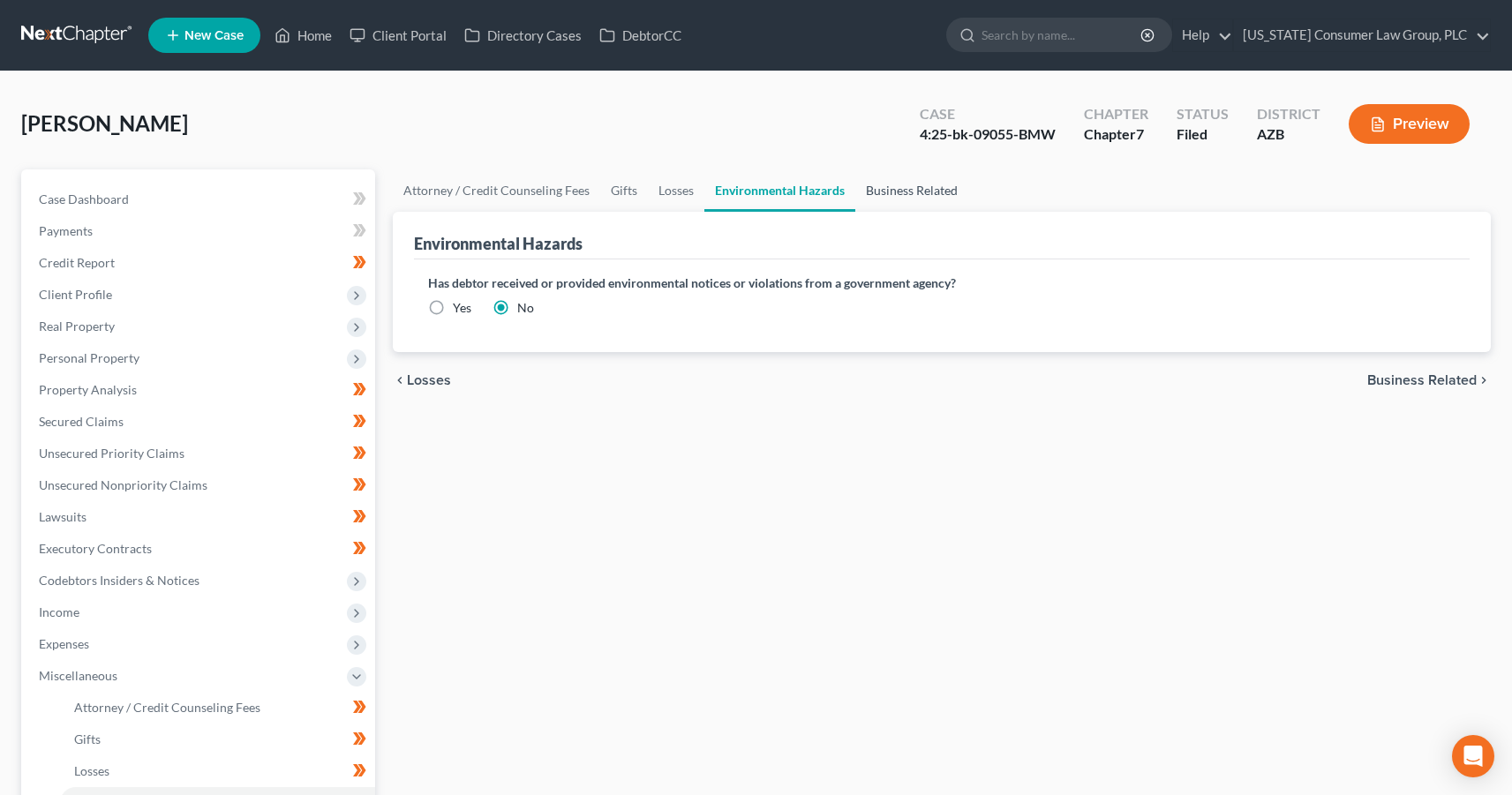
click at [929, 194] on link "Business Related" at bounding box center [912, 191] width 113 height 43
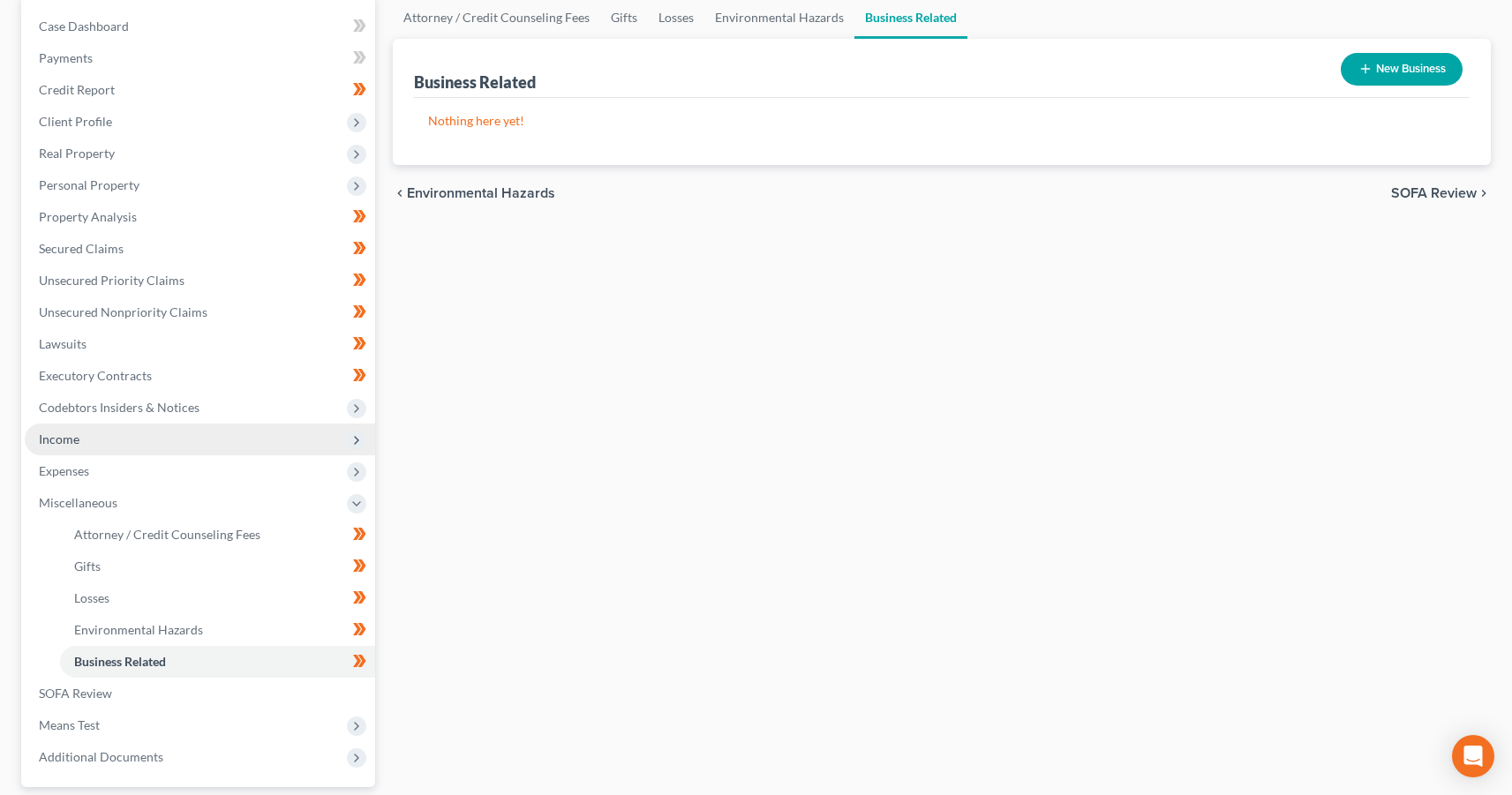
scroll to position [332, 0]
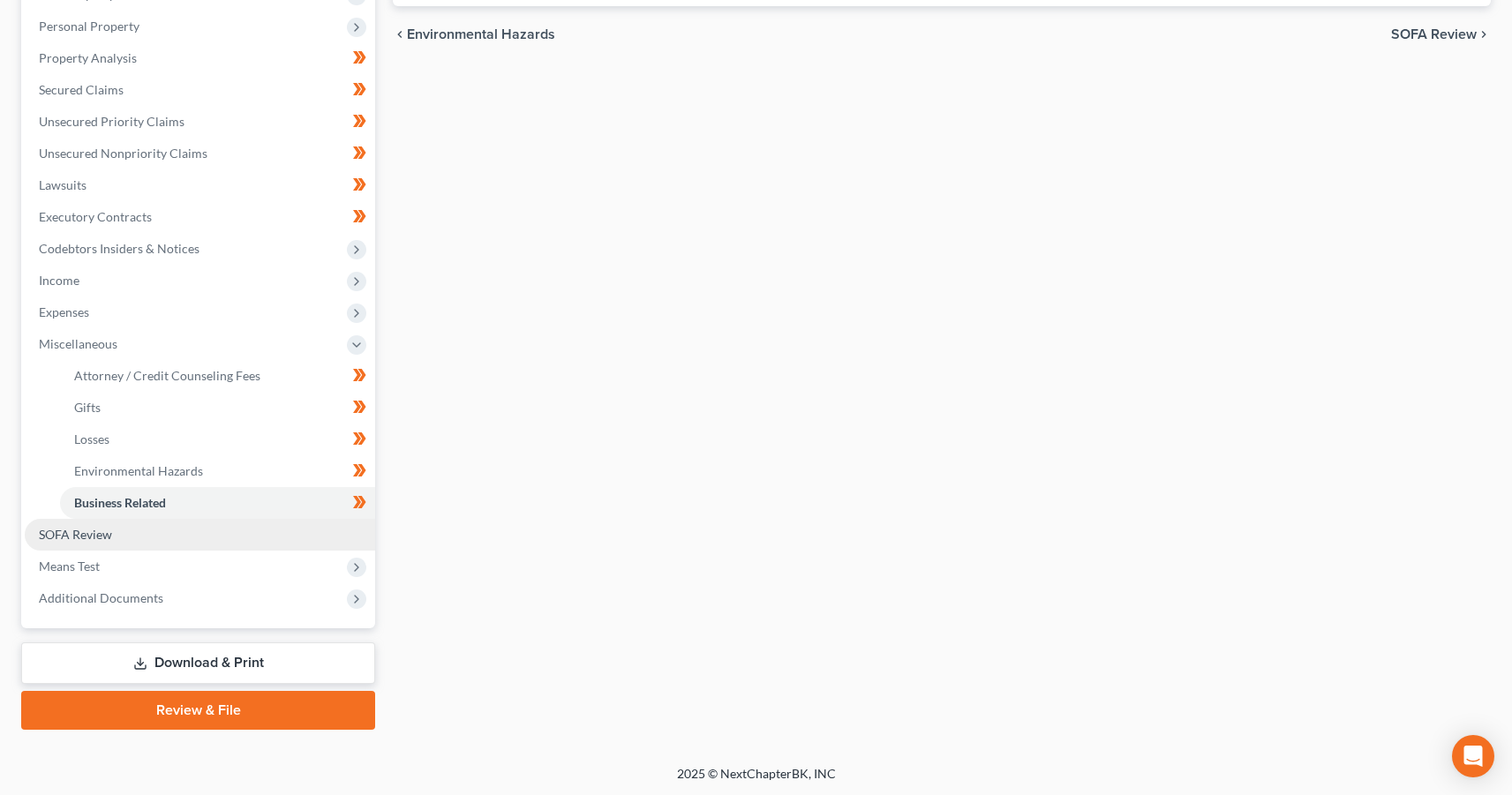
click at [95, 538] on span "SOFA Review" at bounding box center [76, 534] width 73 height 15
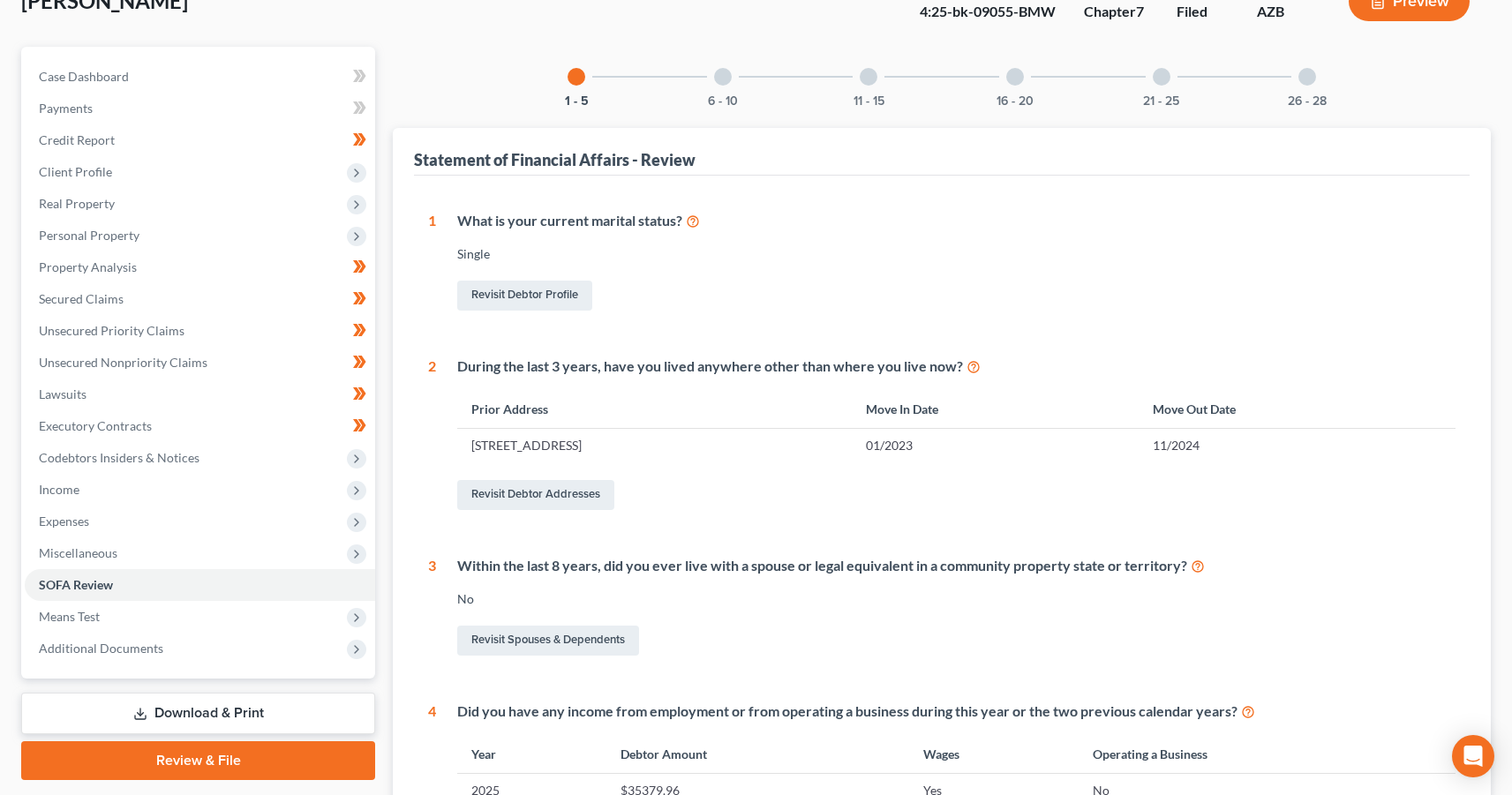
scroll to position [44, 0]
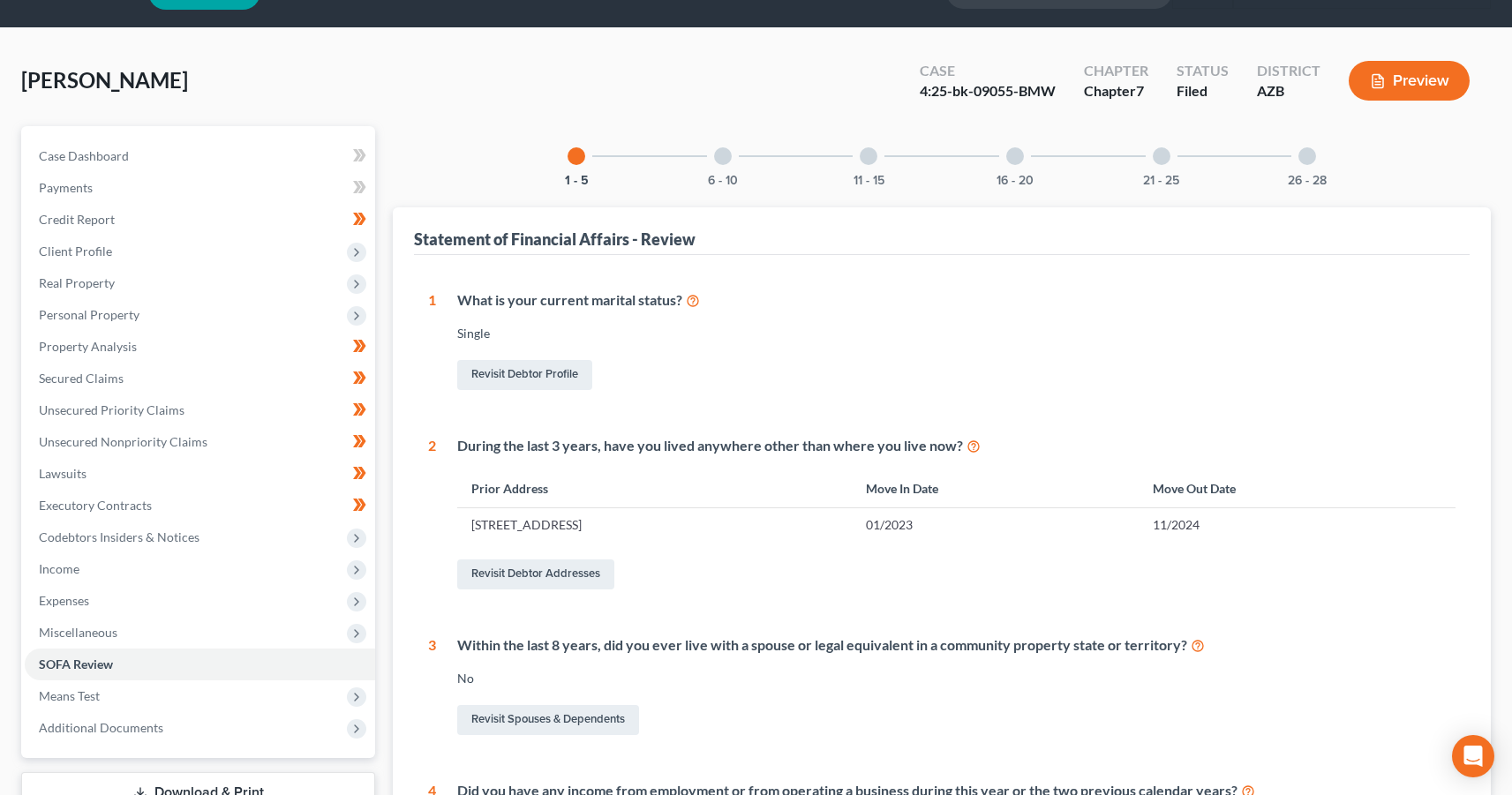
click at [727, 154] on div at bounding box center [723, 157] width 18 height 18
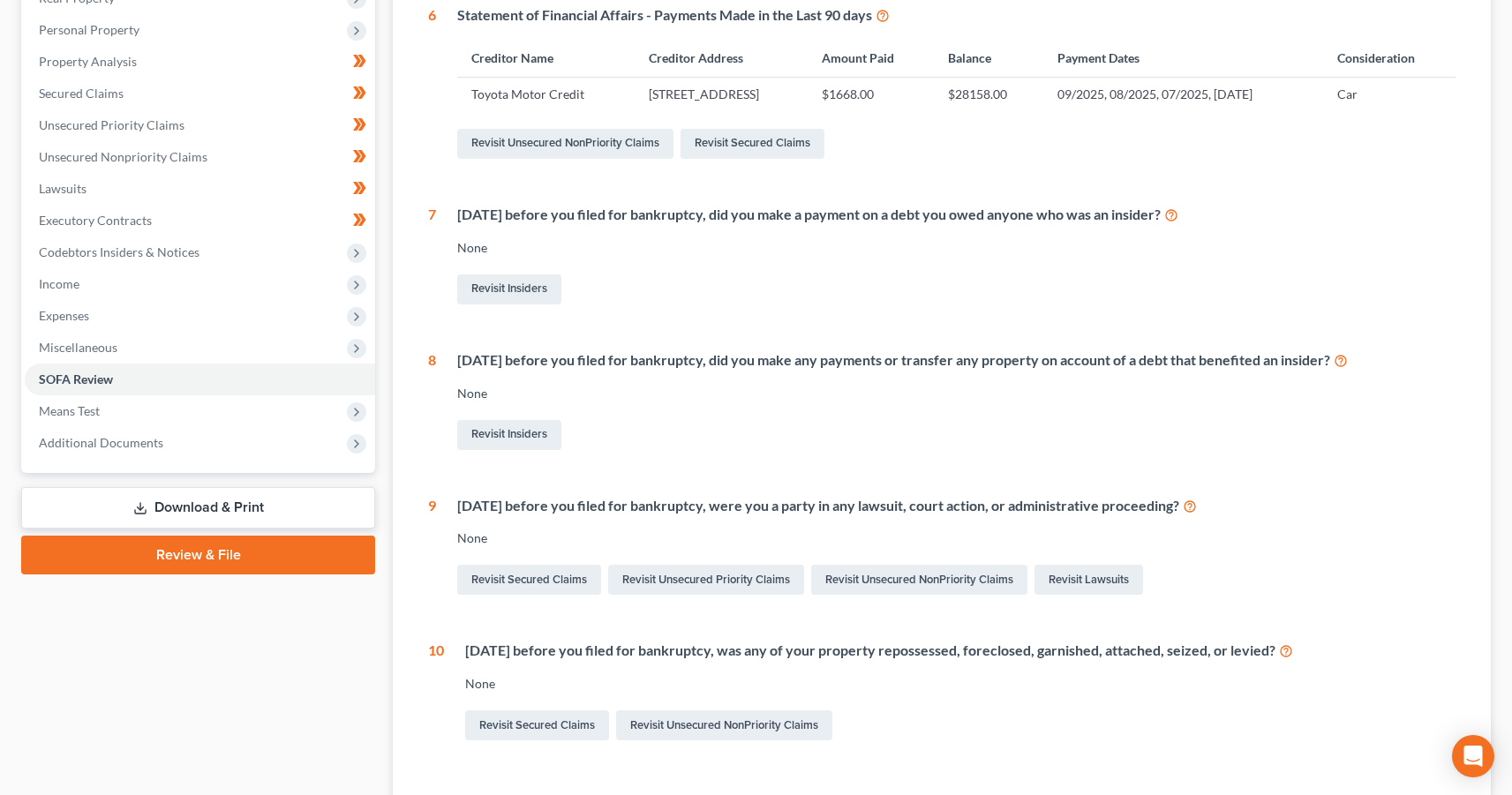
scroll to position [0, 0]
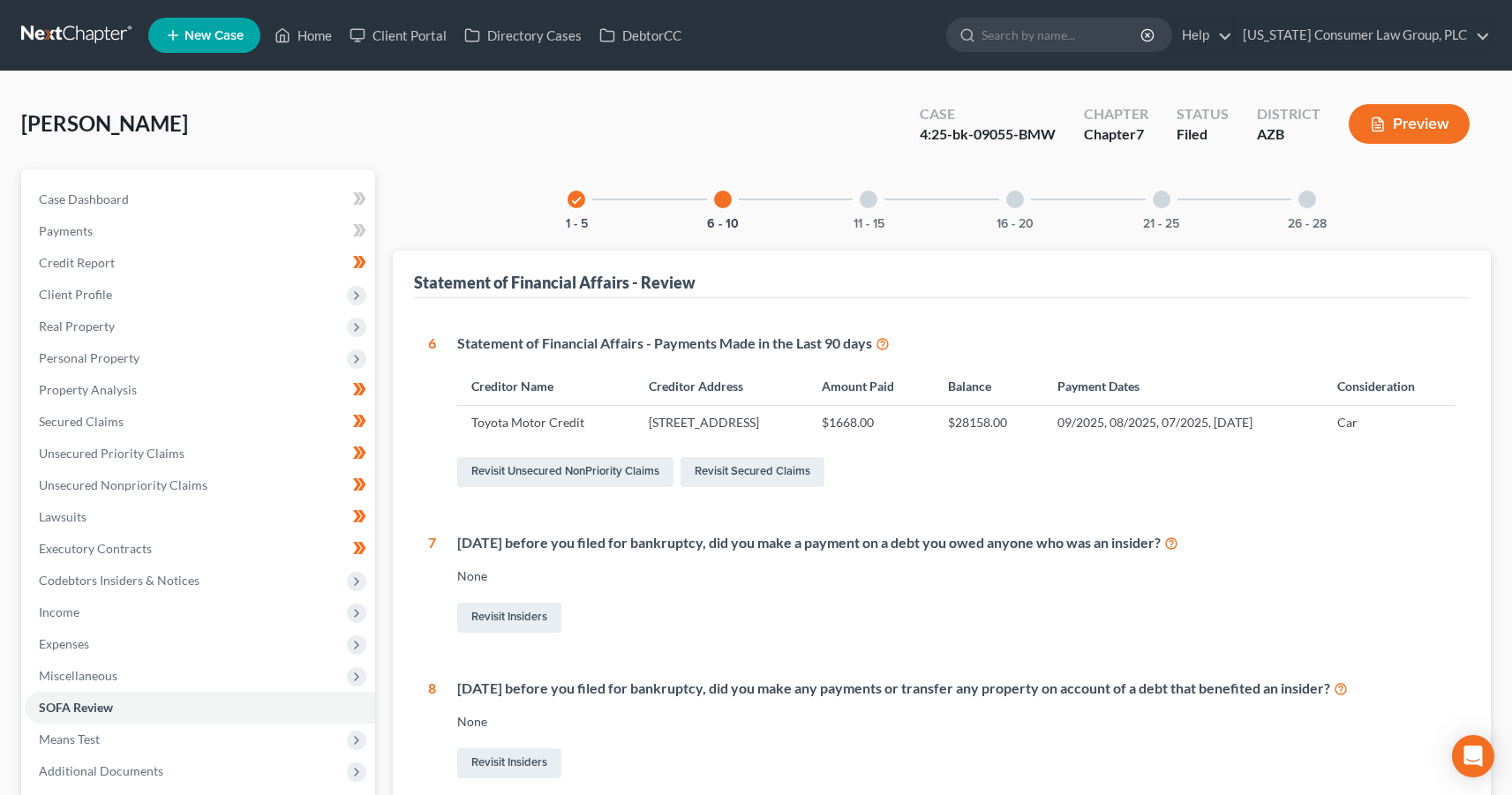
click at [880, 204] on div "11 - 15" at bounding box center [868, 199] width 60 height 60
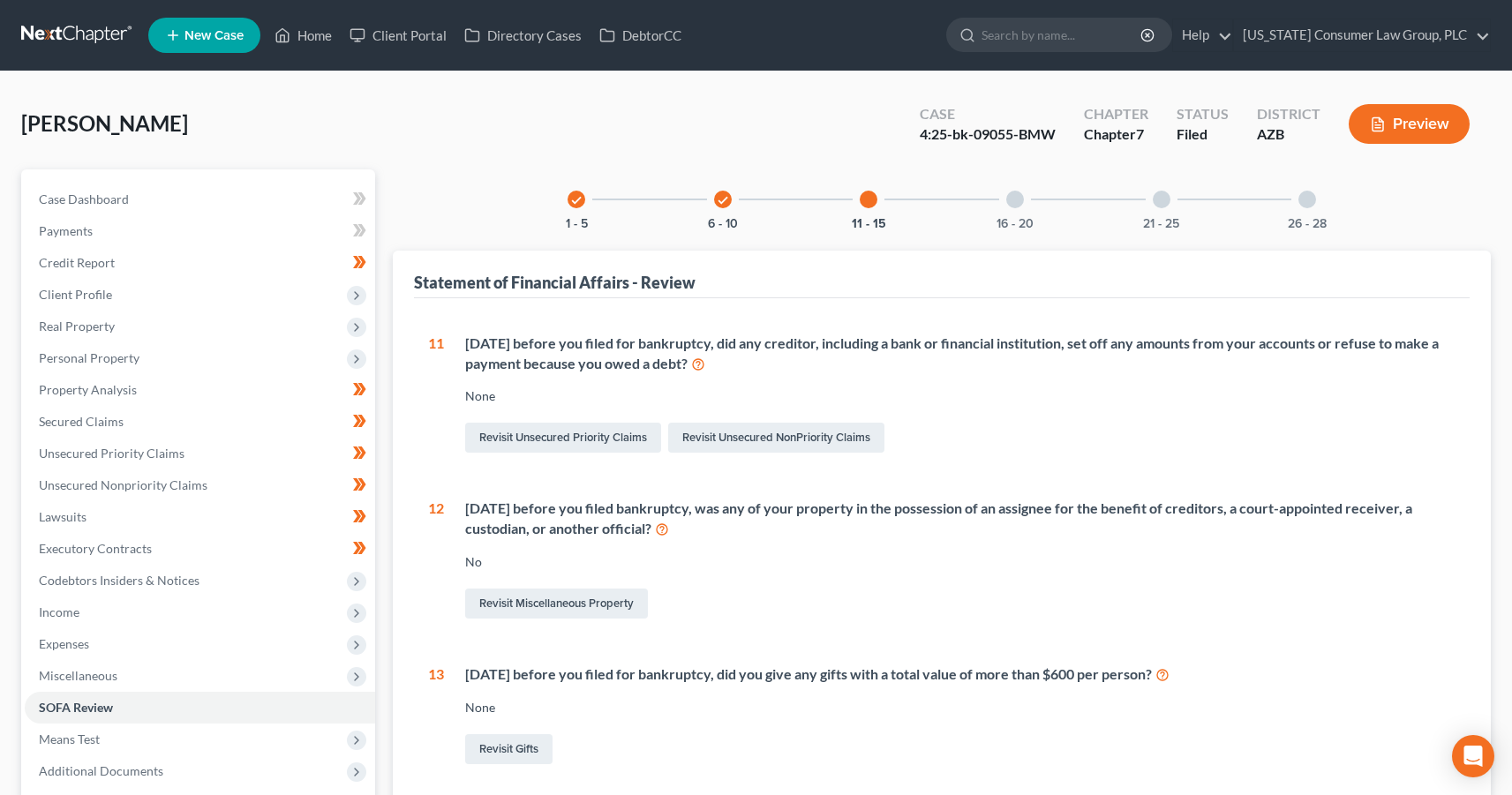
click at [1001, 205] on div "16 - 20" at bounding box center [1014, 199] width 60 height 60
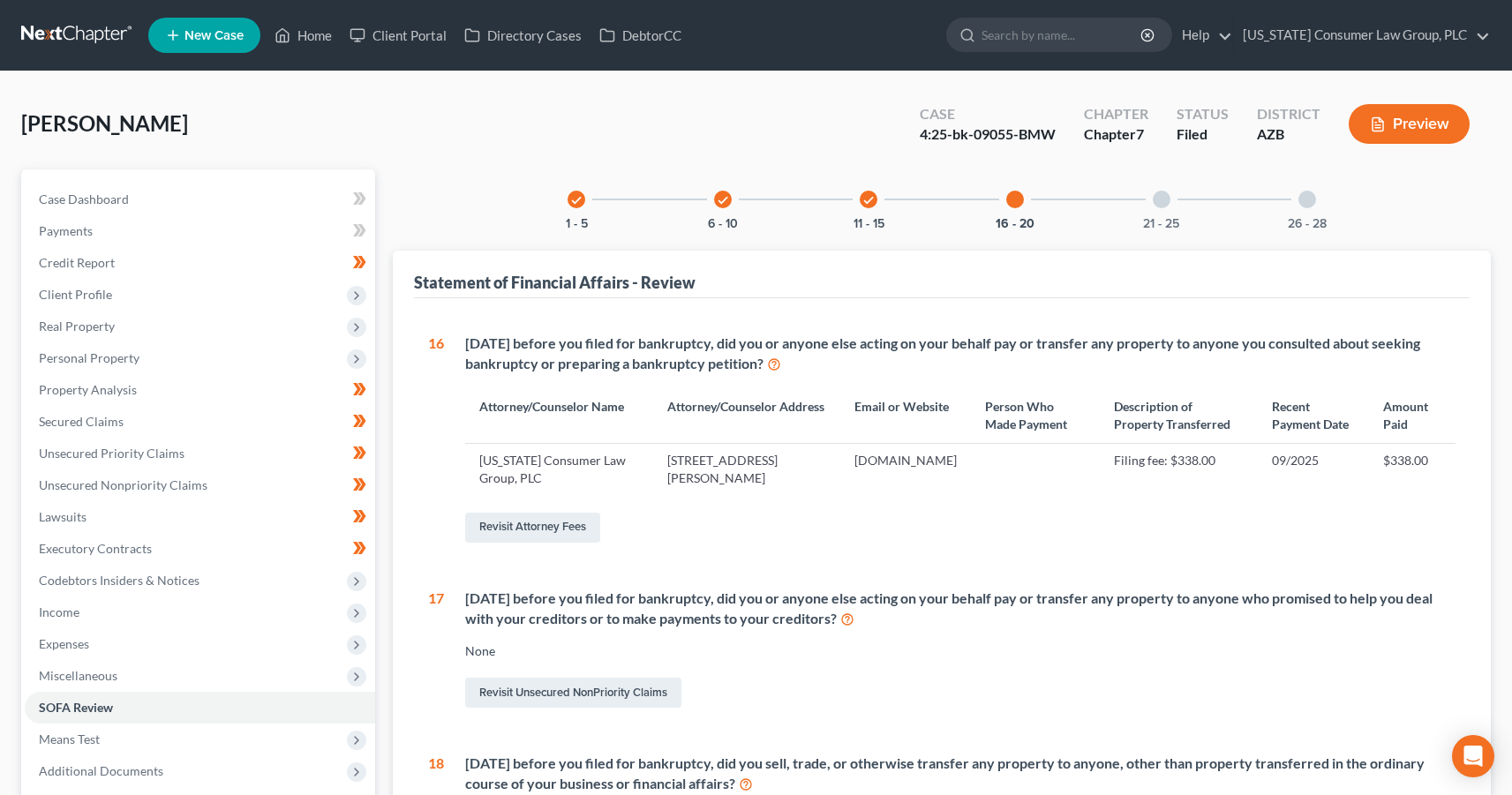
drag, startPoint x: 1158, startPoint y: 208, endPoint x: 1134, endPoint y: 221, distance: 27.3
click at [1158, 209] on div "21 - 25" at bounding box center [1161, 199] width 60 height 60
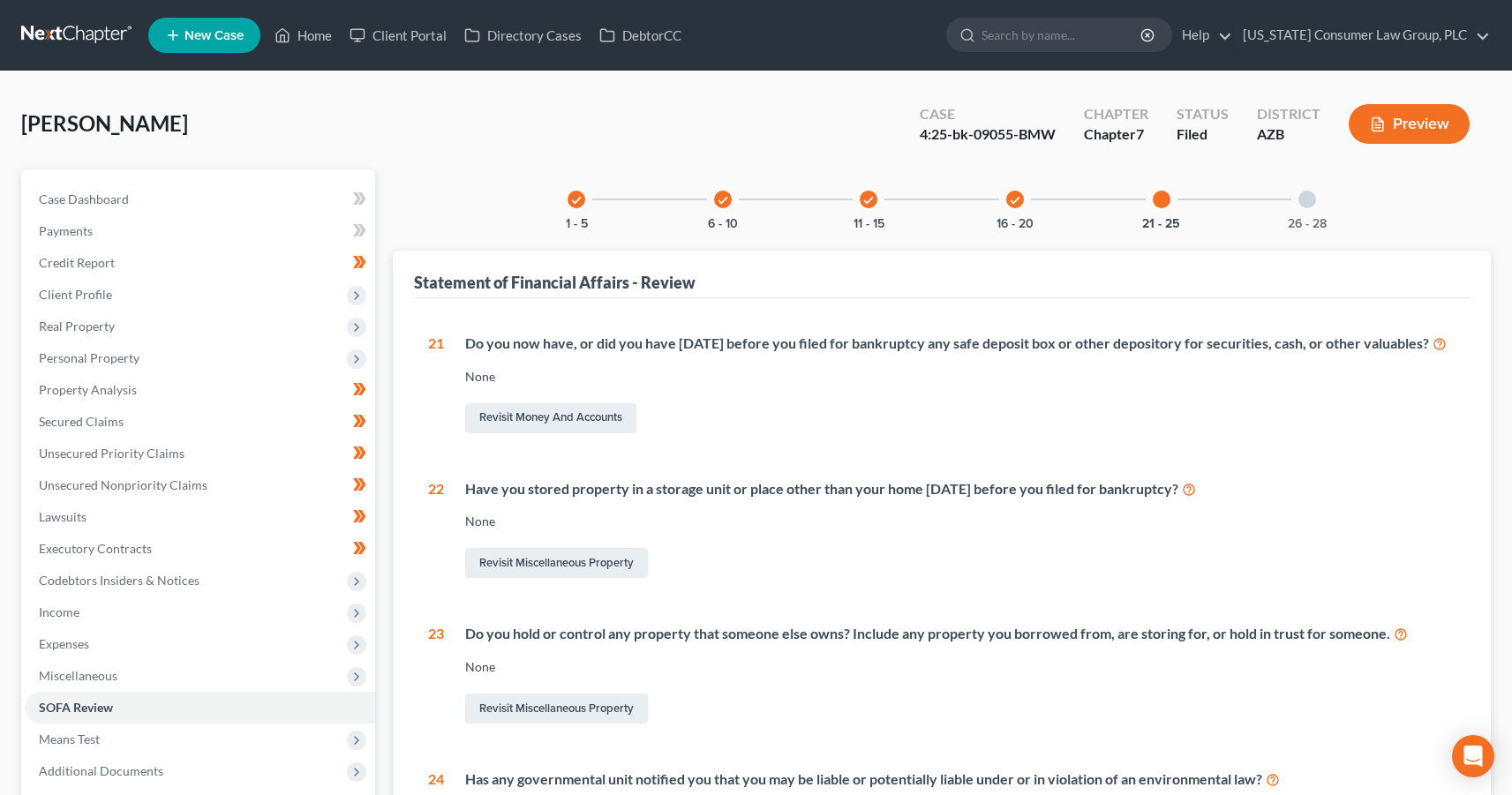
click at [1296, 207] on div "26 - 28" at bounding box center [1307, 199] width 60 height 60
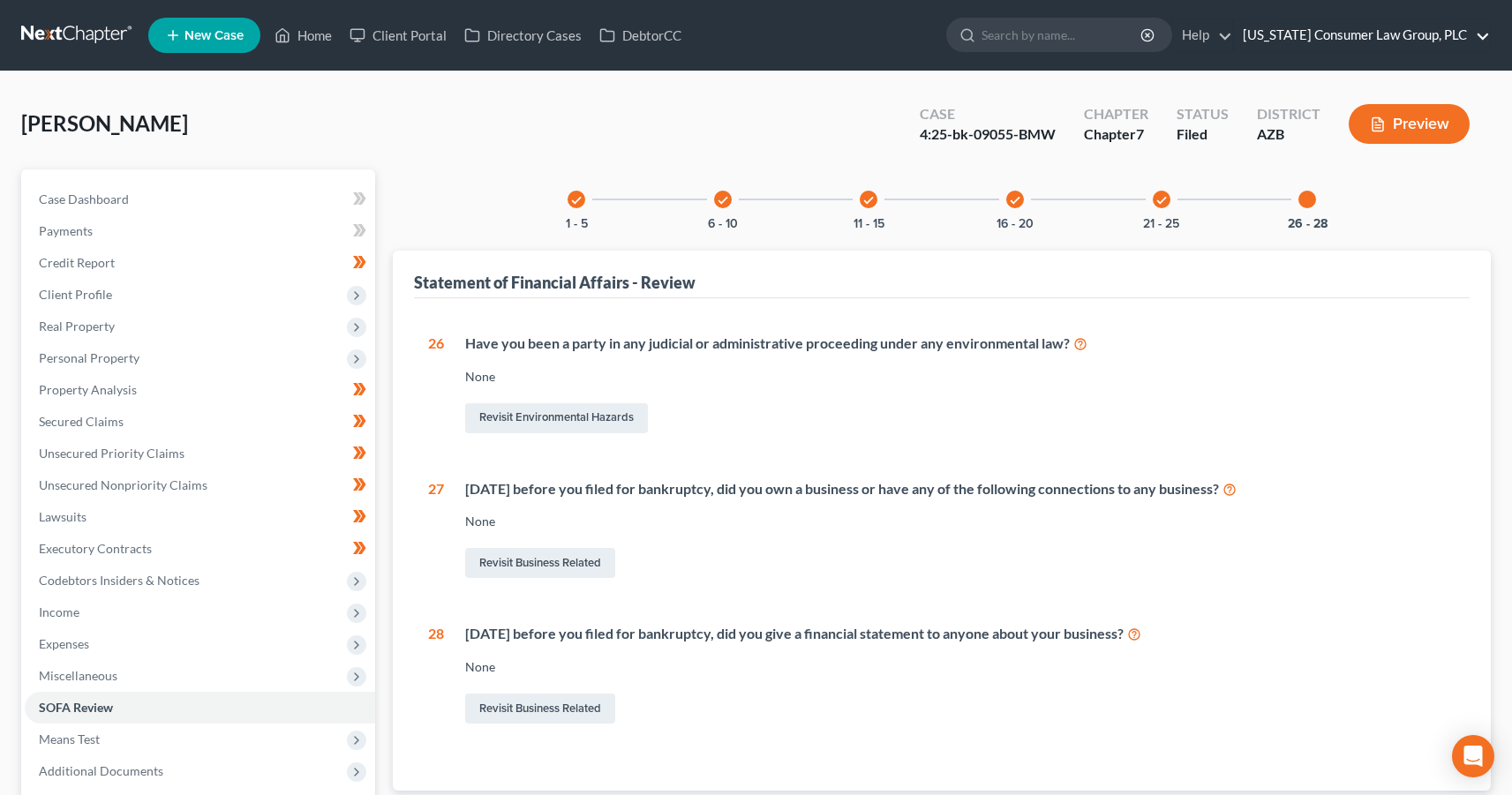
click at [1471, 40] on link "[US_STATE] Consumer Law Group, PLC" at bounding box center [1362, 36] width 256 height 32
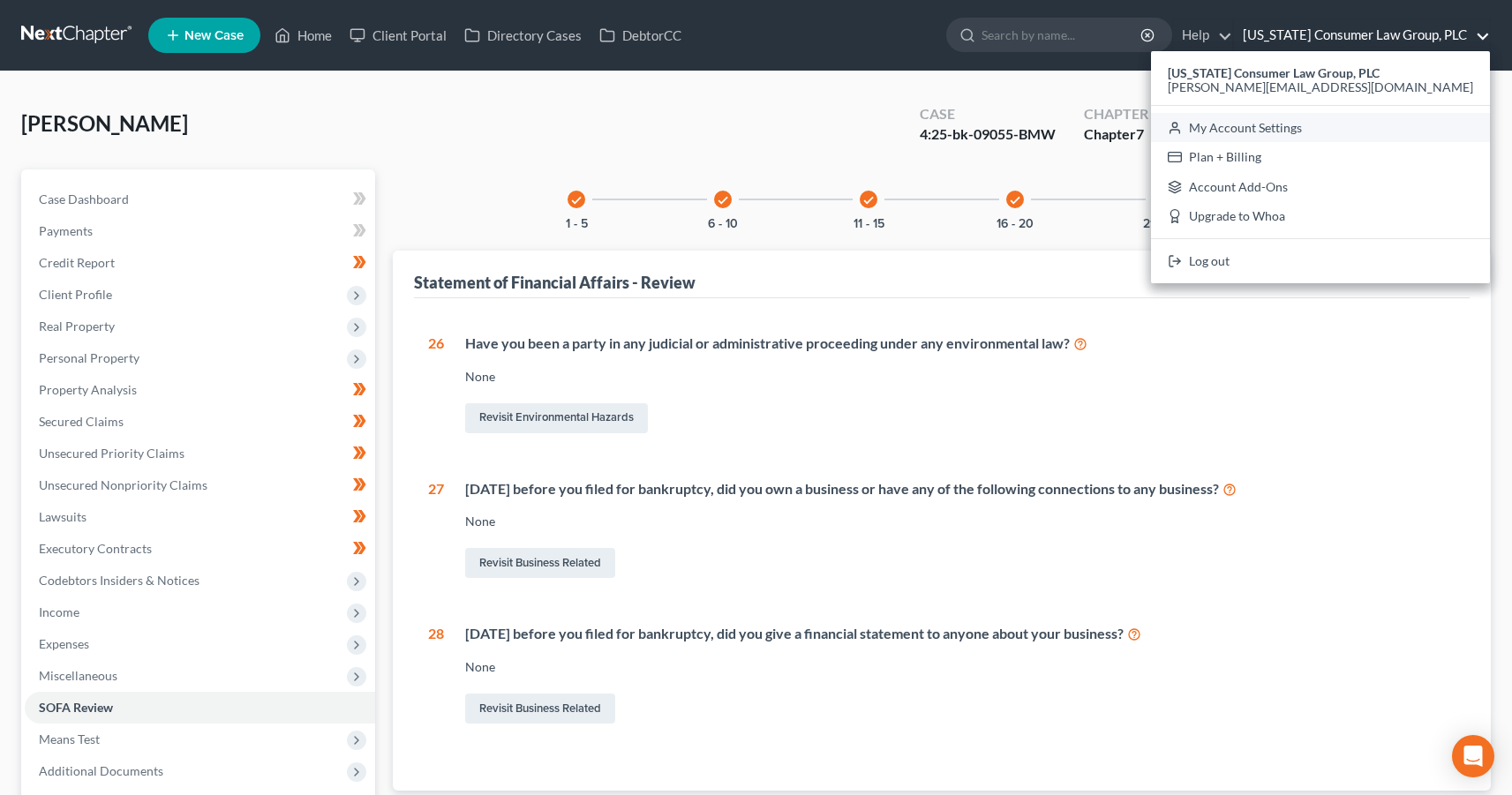
click at [1380, 126] on link "My Account Settings" at bounding box center [1321, 128] width 339 height 30
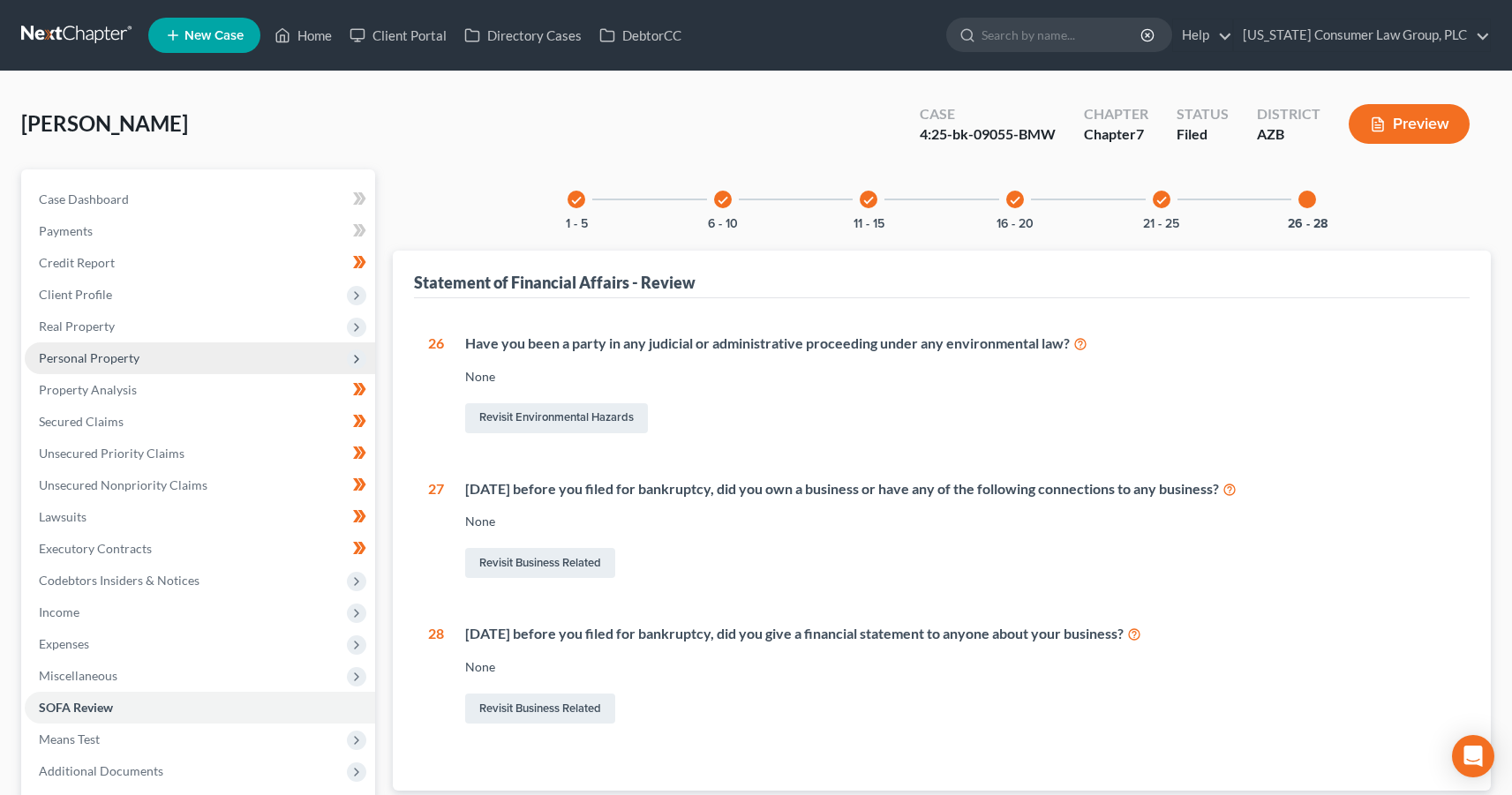
select select "4"
select select "22"
select select "3"
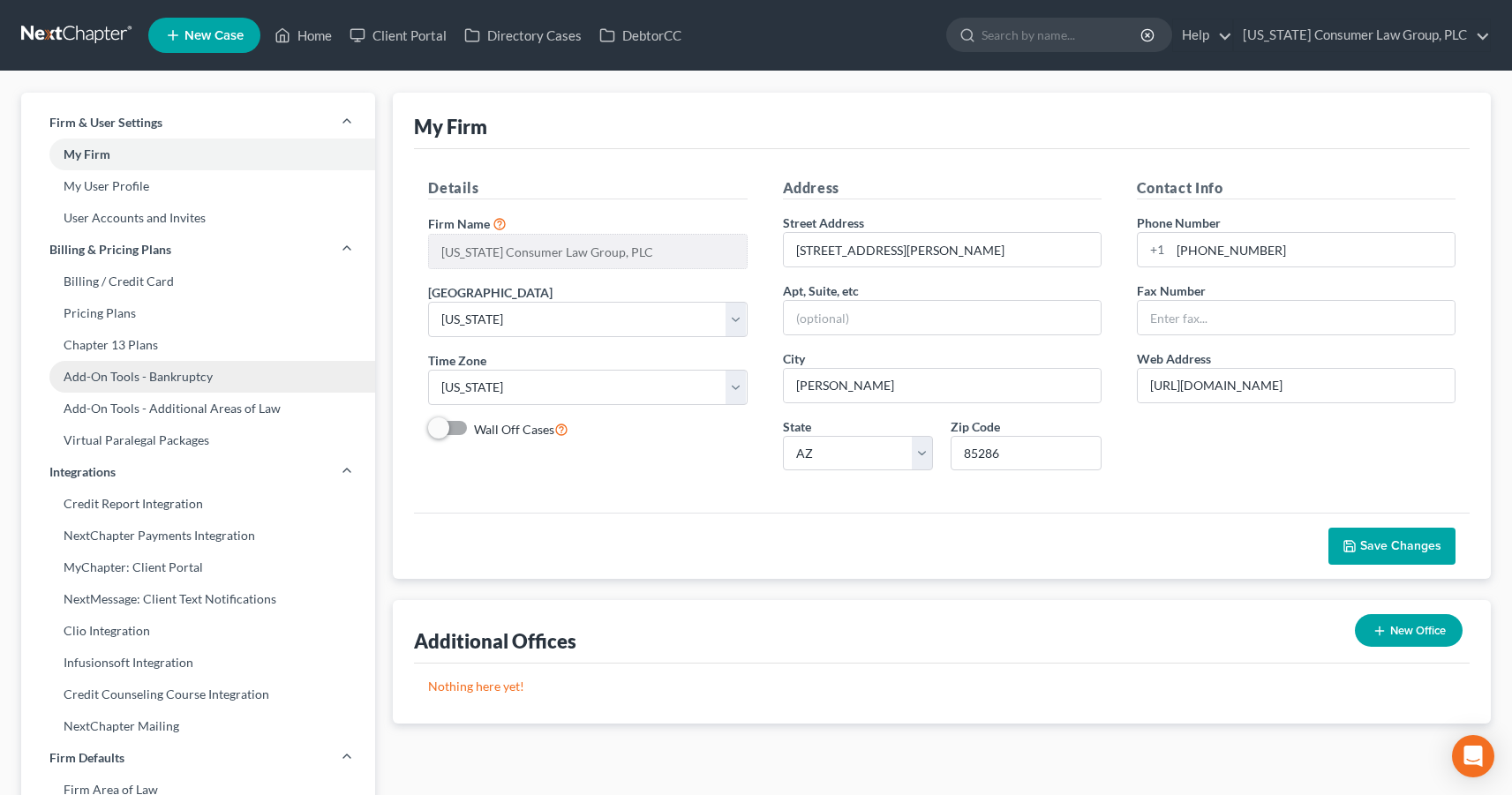
scroll to position [607, 0]
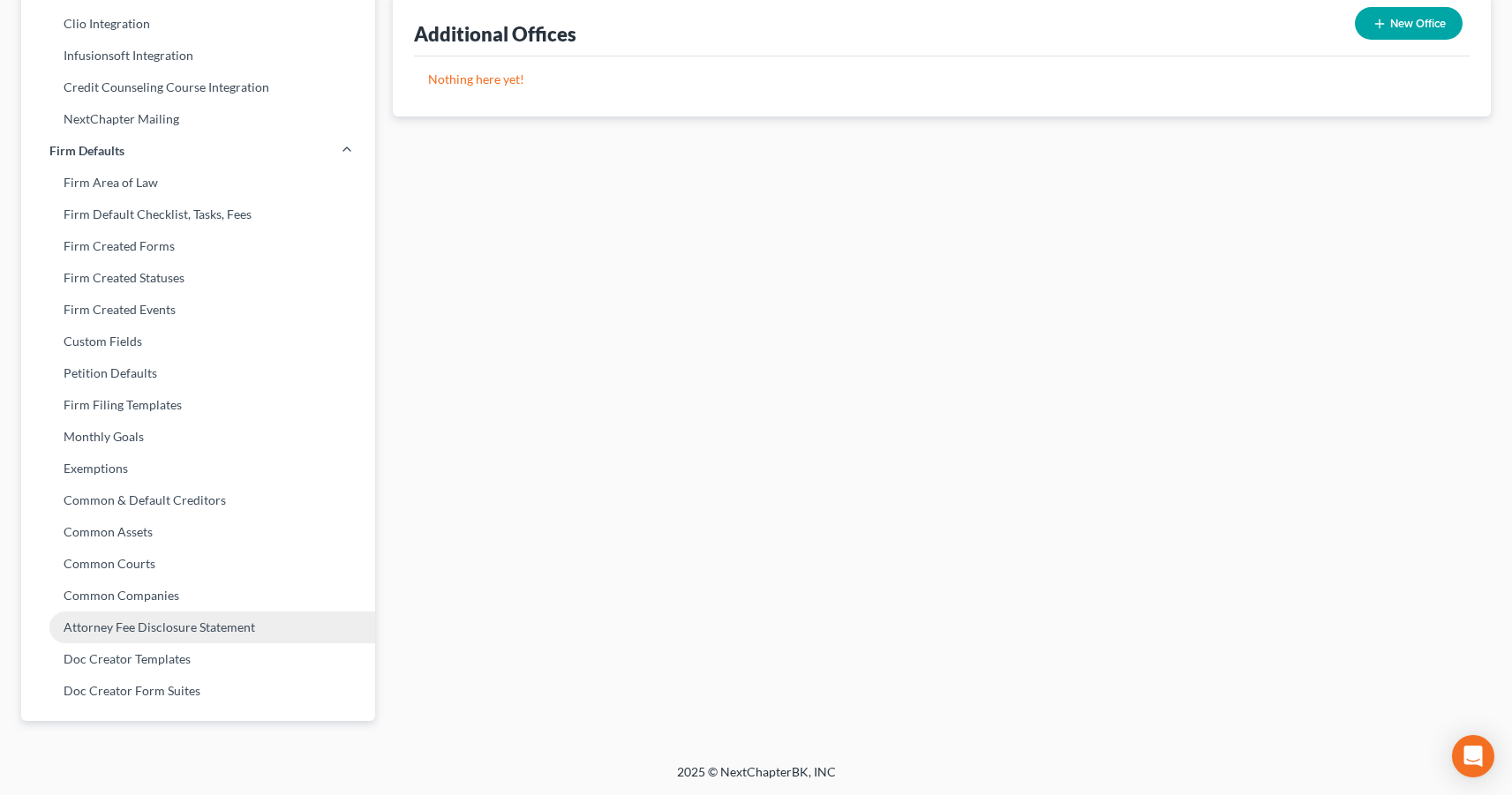
click at [146, 629] on link "Attorney Fee Disclosure Statement" at bounding box center [199, 628] width 354 height 32
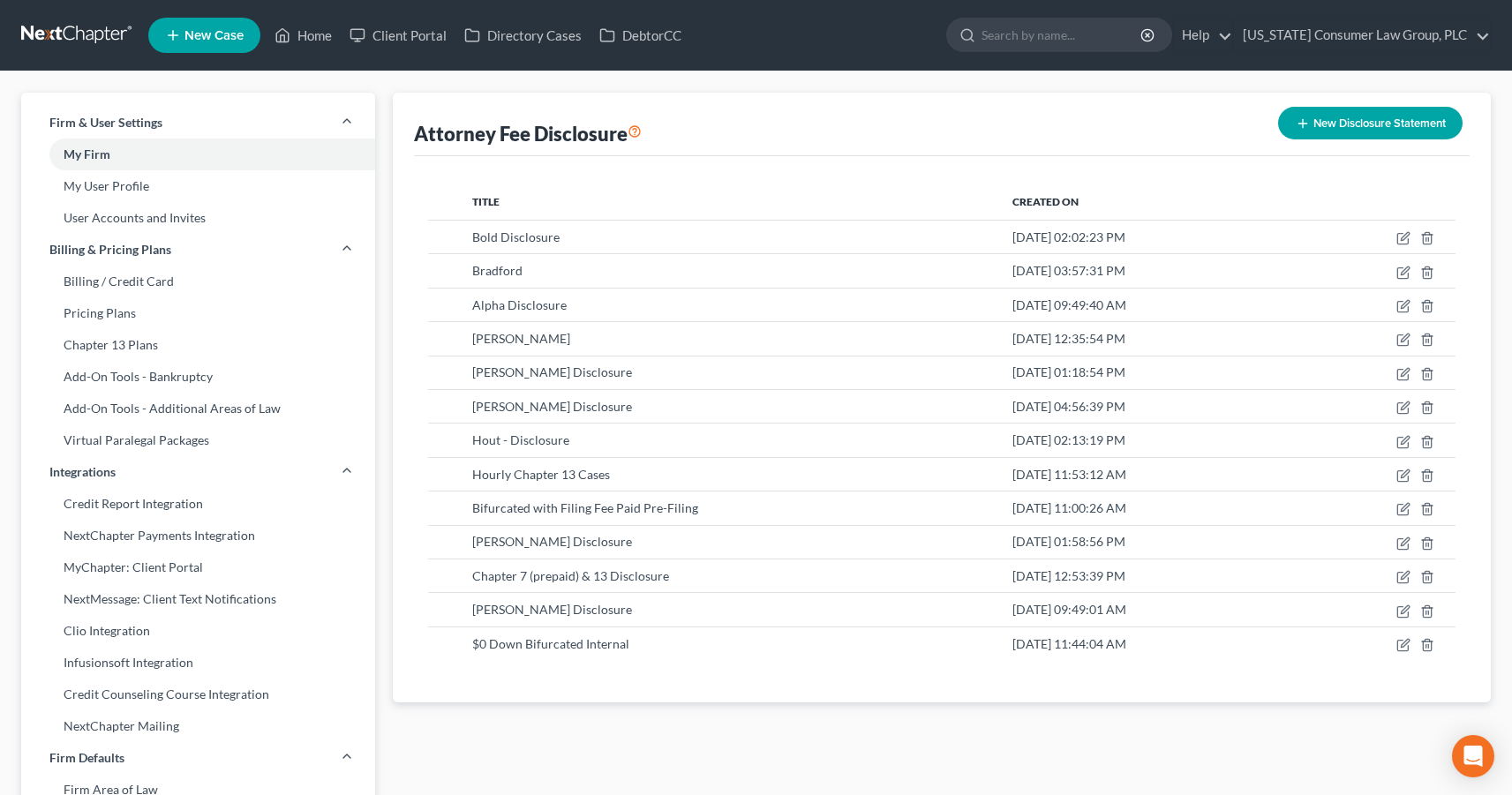
click at [1410, 126] on button "New Disclosure Statement" at bounding box center [1370, 123] width 184 height 33
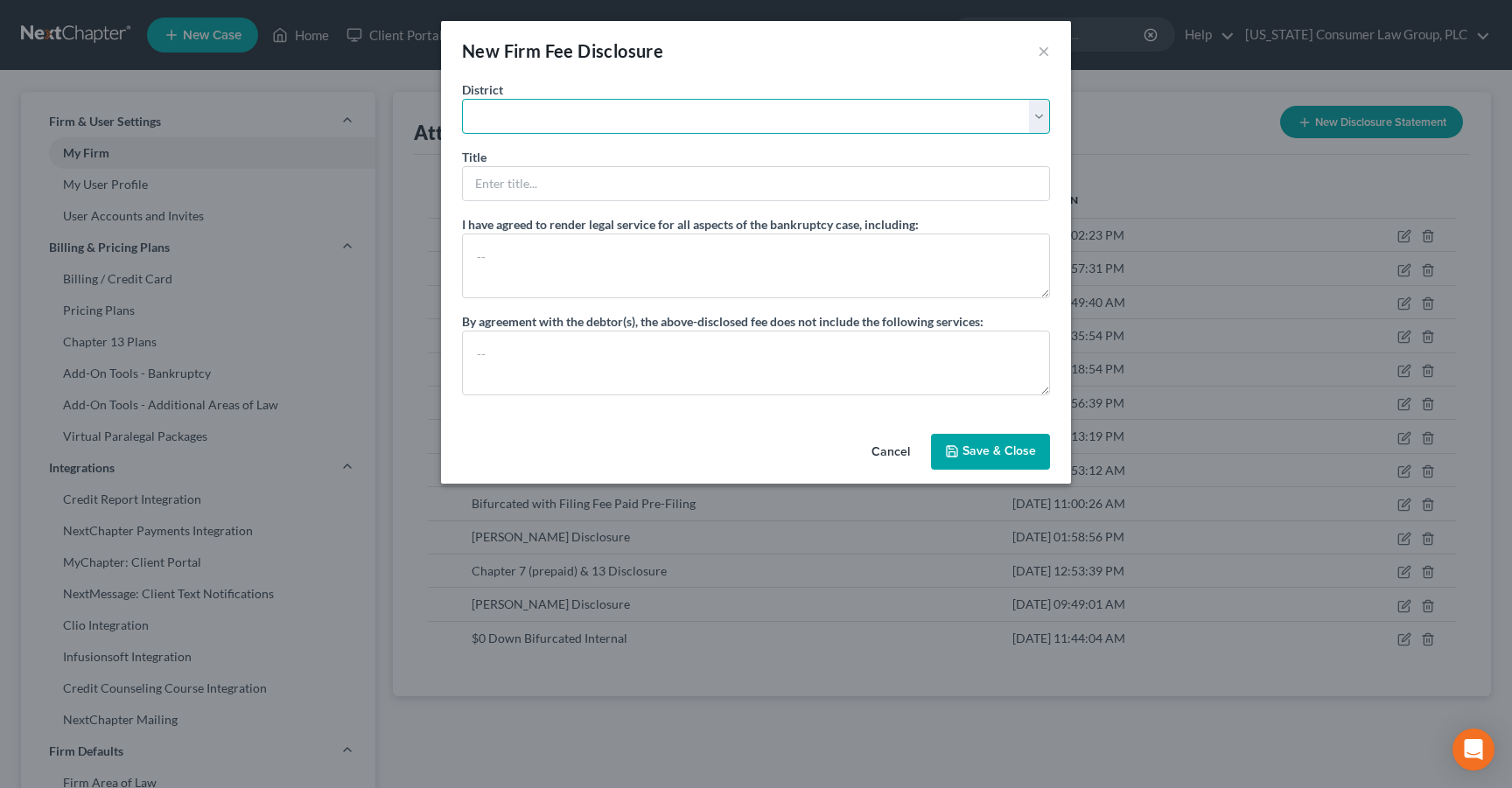
click at [716, 118] on select "Alabama - Middle Alabama - Northern Alabama - Southern Alaska Arizona Arkansas …" at bounding box center [756, 116] width 588 height 35
select select "4"
click at [462, 99] on select "Alabama - Middle Alabama - Northern Alabama - Southern Alaska Arizona Arkansas …" at bounding box center [756, 116] width 588 height 35
click at [588, 184] on input "text" at bounding box center [756, 184] width 586 height 34
type input "a"
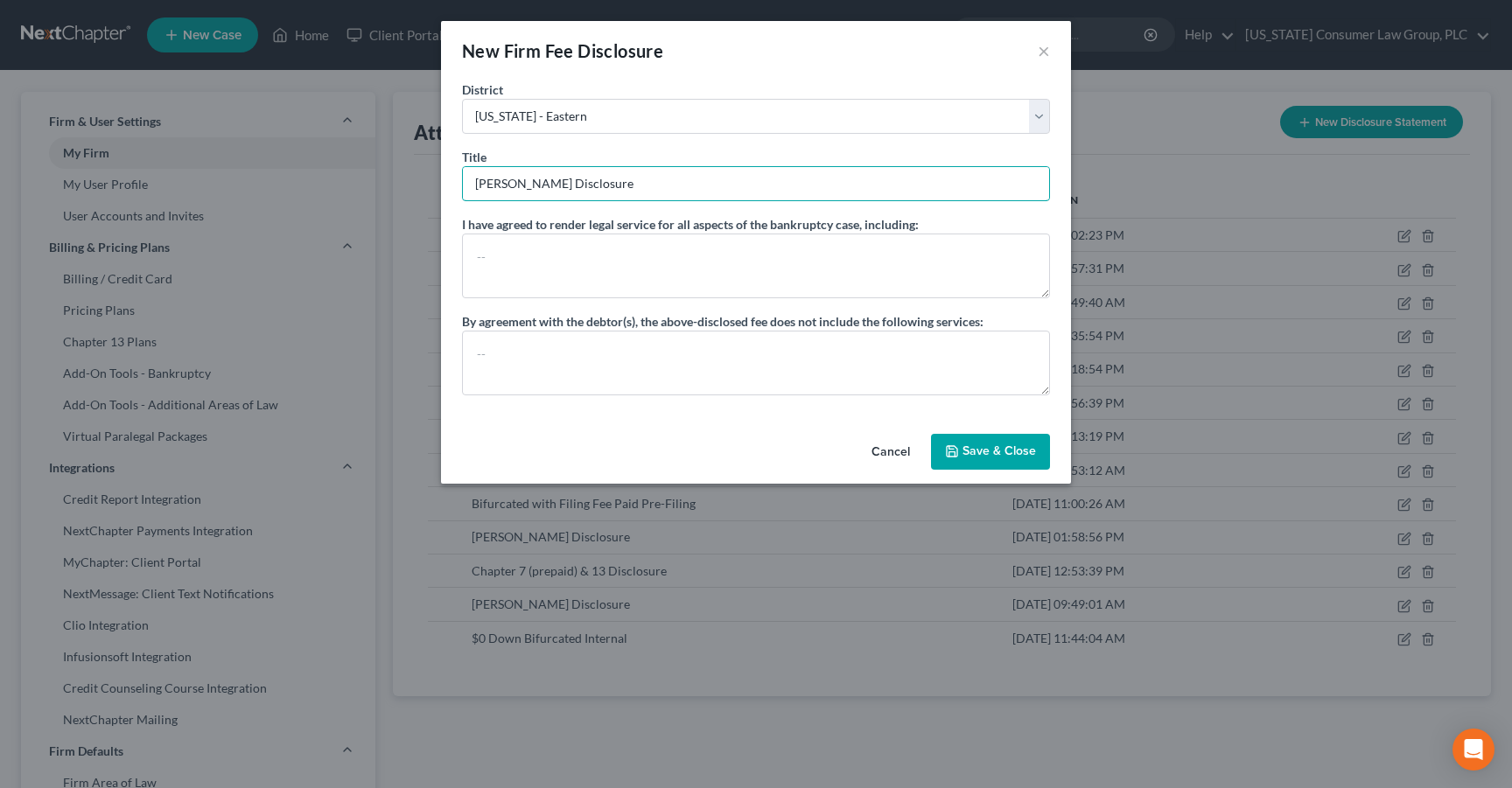
type input "Mata Disclosure"
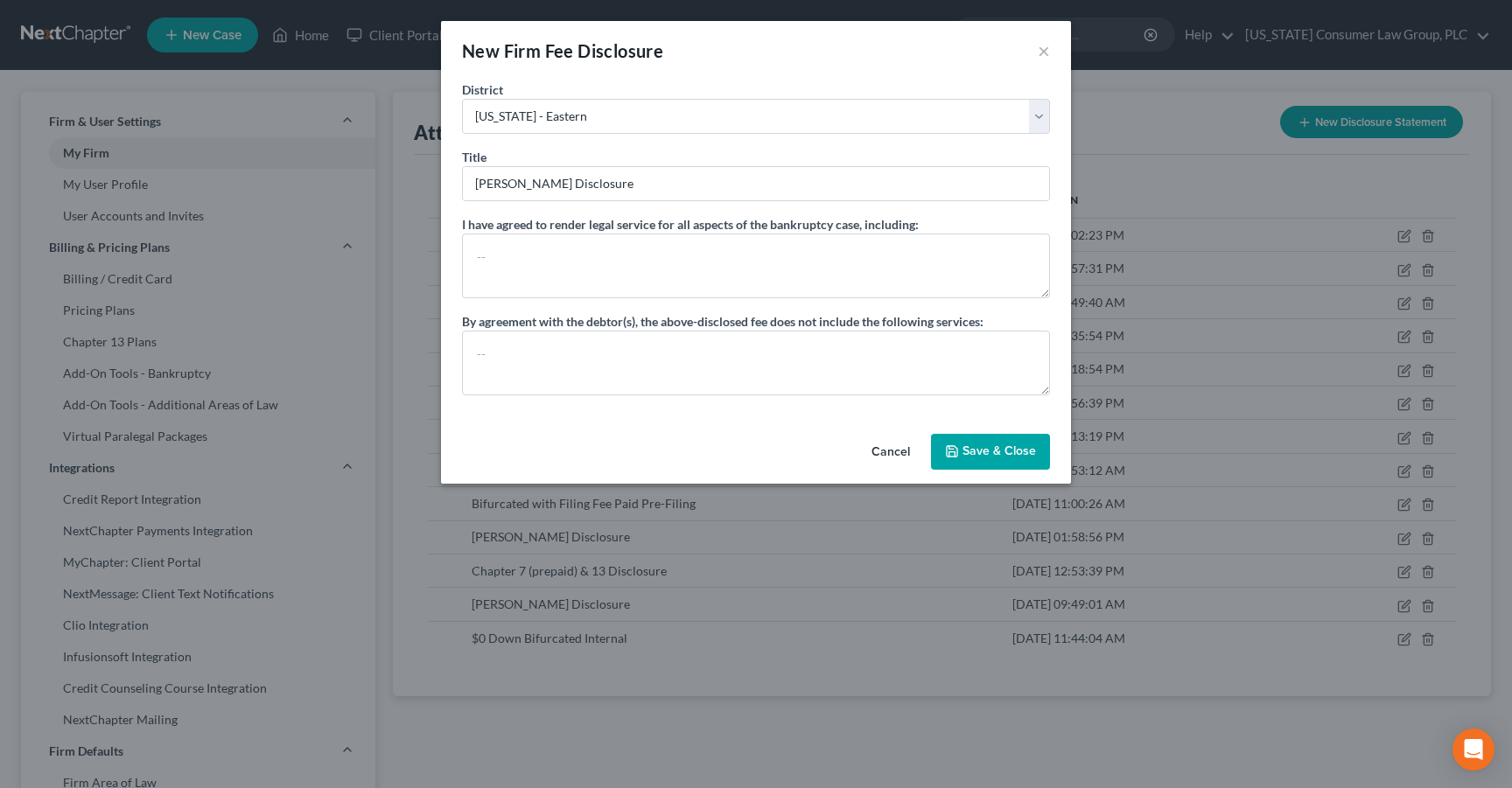
click at [966, 449] on button "Save & Close" at bounding box center [990, 453] width 119 height 37
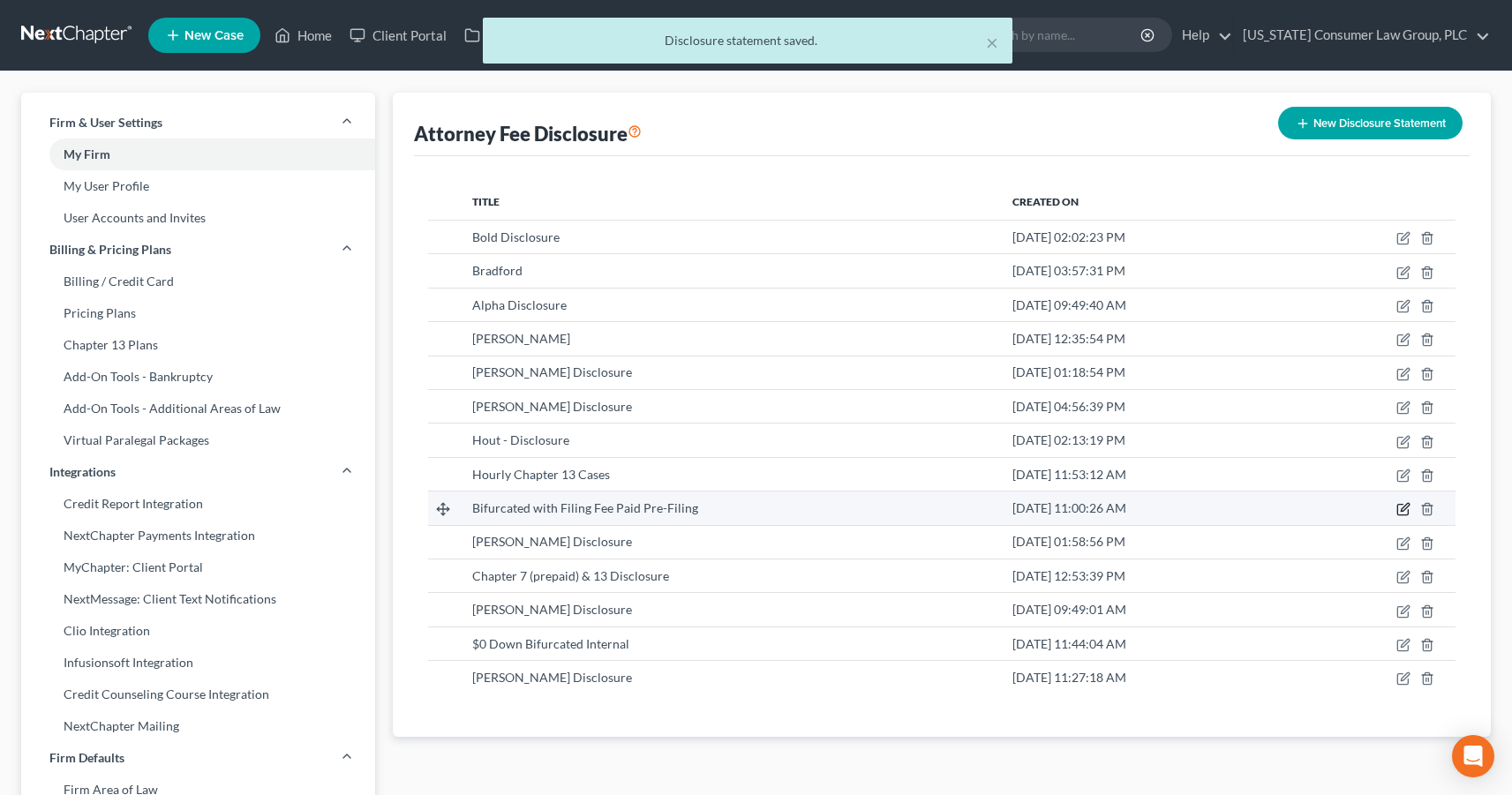
click at [1401, 510] on icon "button" at bounding box center [1404, 507] width 8 height 8
select select "4"
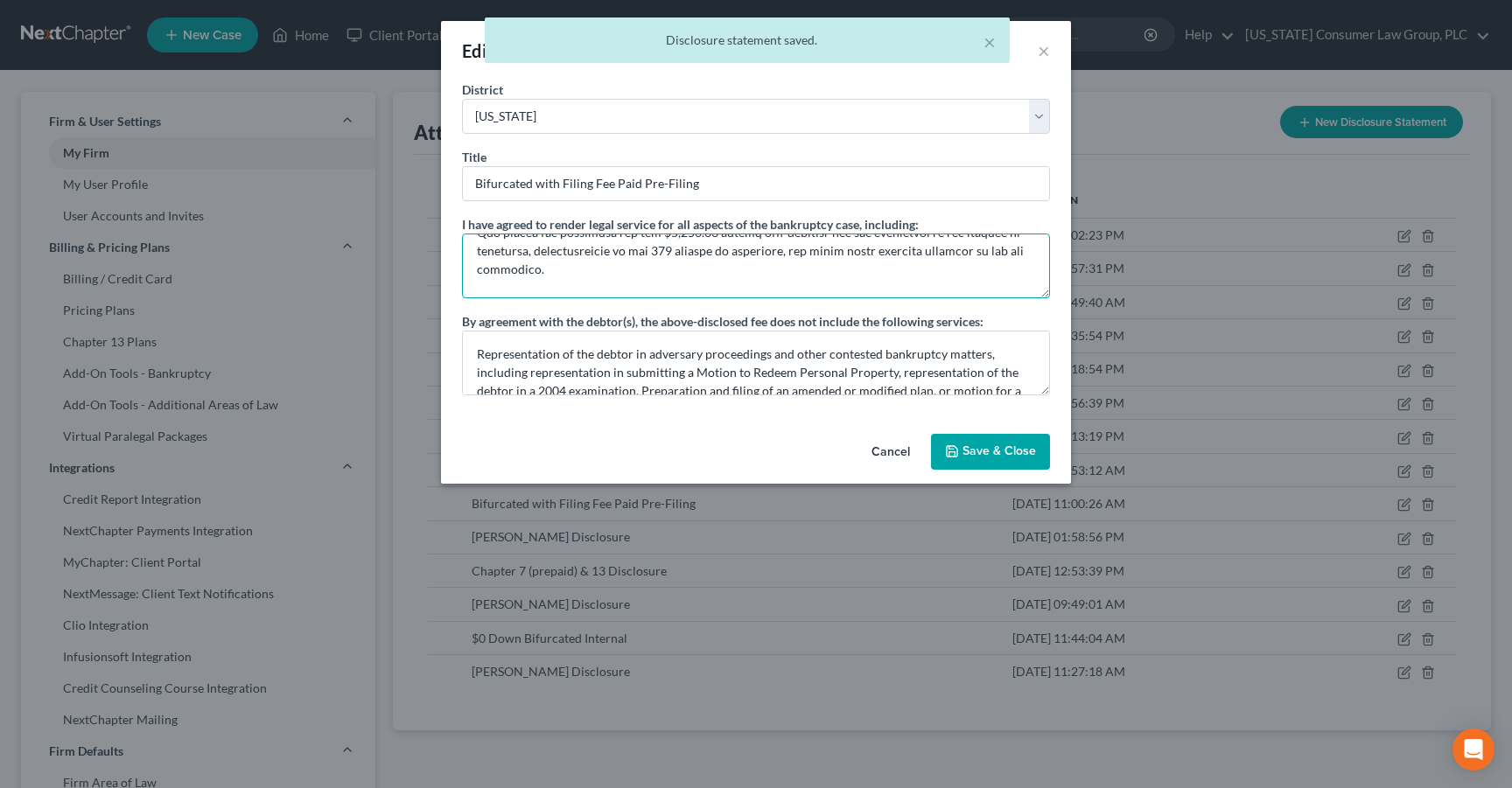
scroll to position [349, 0]
drag, startPoint x: 476, startPoint y: 254, endPoint x: 954, endPoint y: 278, distance: 478.6
click at [1073, 308] on div "Edit Firm Fee Disclosure × District Alabama - Middle Alabama - Northern Alabama…" at bounding box center [756, 394] width 1512 height 788
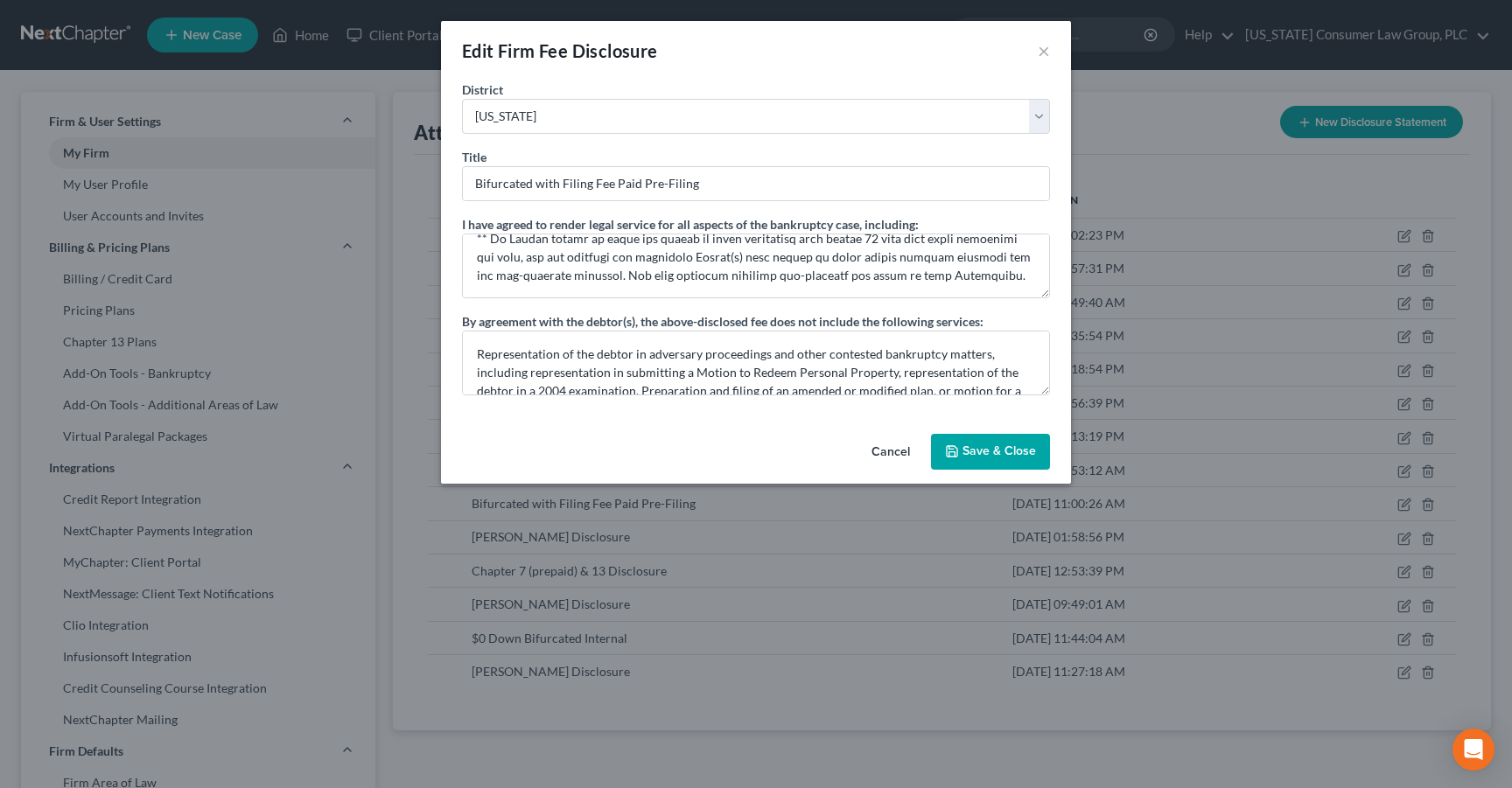
click at [980, 451] on button "Save & Close" at bounding box center [990, 453] width 119 height 37
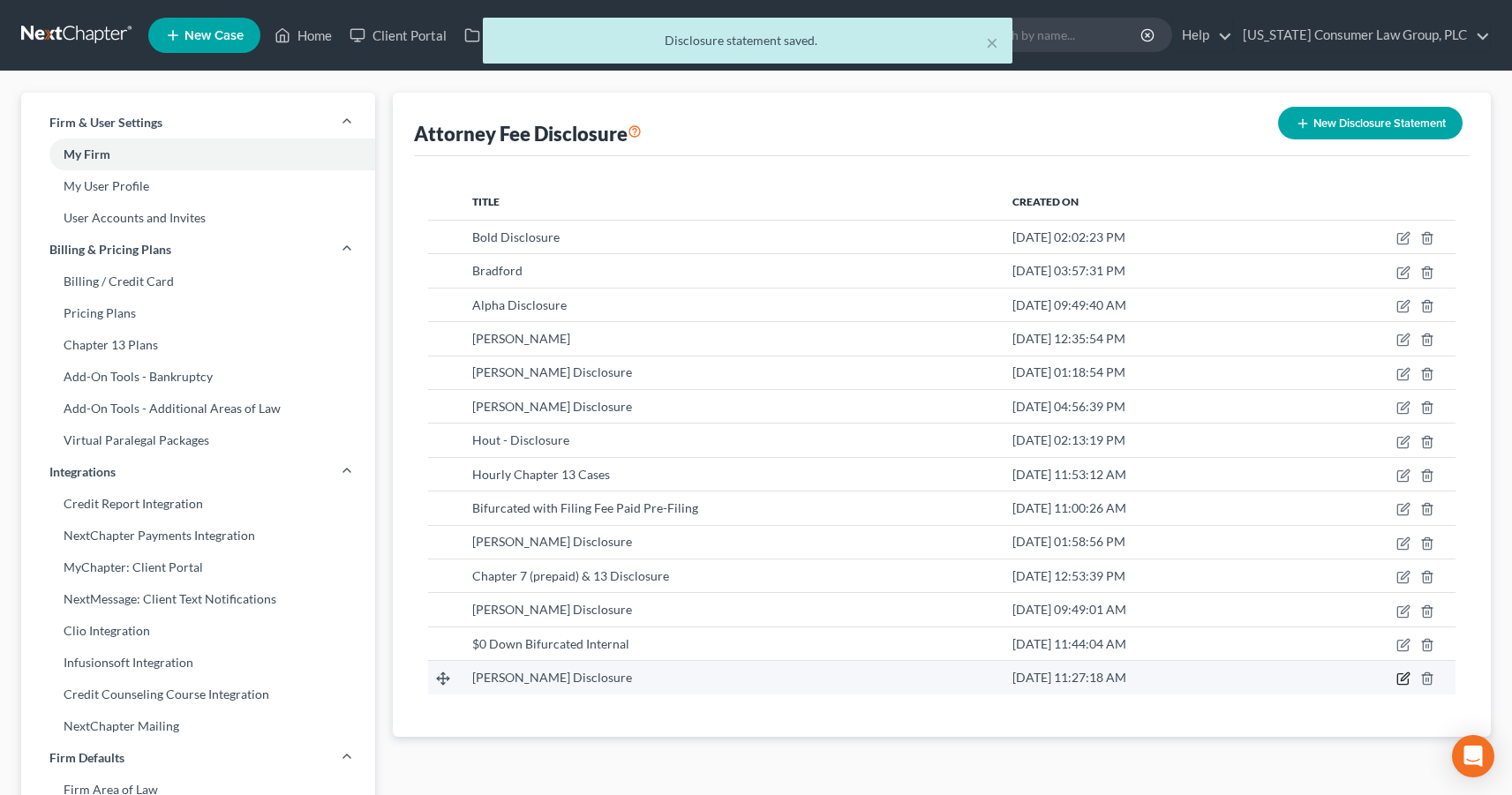
click at [1403, 682] on icon "button" at bounding box center [1403, 678] width 14 height 14
select select "4"
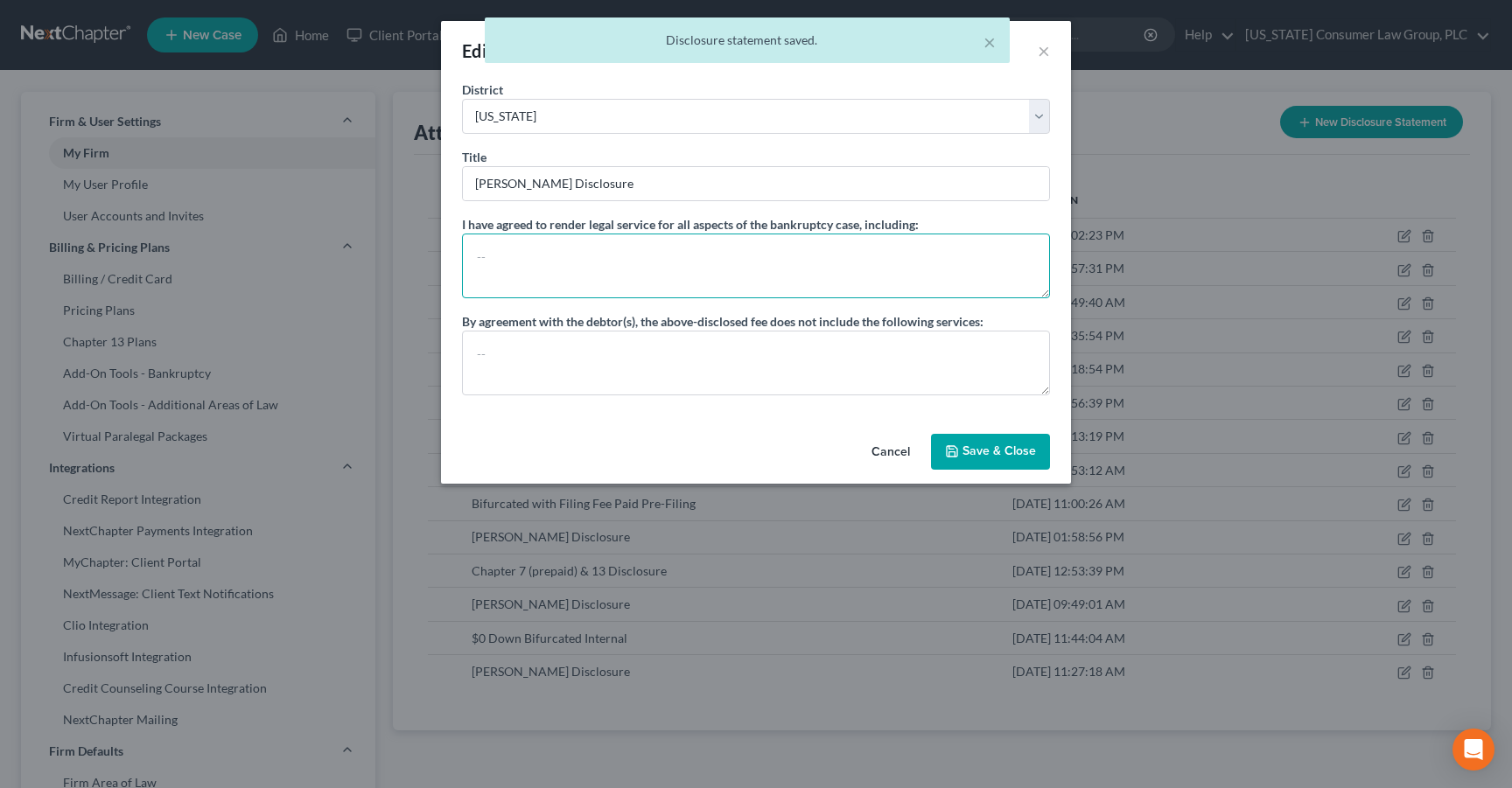
click at [692, 273] on textarea at bounding box center [756, 266] width 588 height 64
paste textarea "Debtor and Attorney have entered into two separate attorney fee agreements. The…"
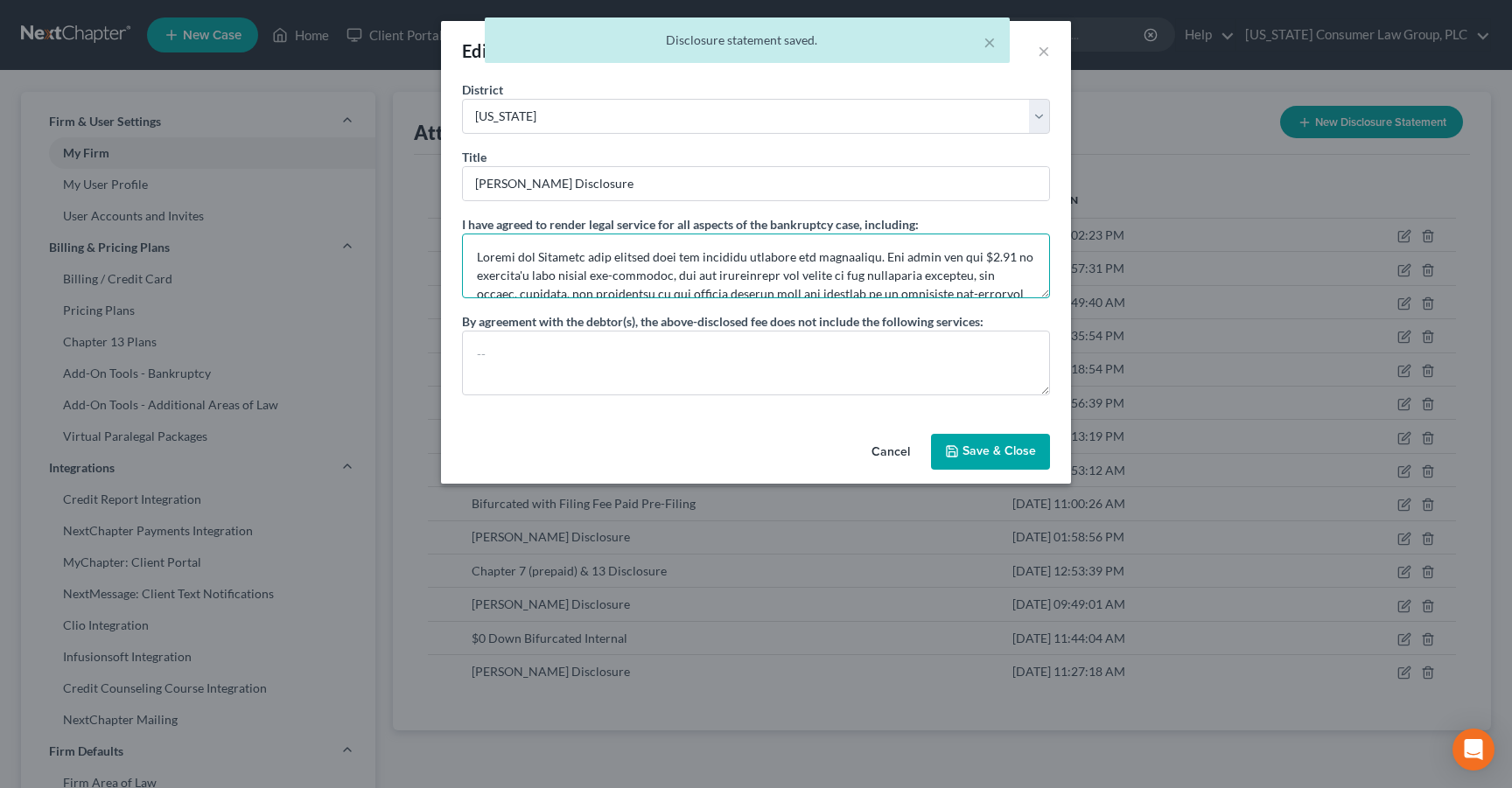
scroll to position [334, 0]
type textarea "Debtor and Attorney have entered into two separate attorney fee agreements. The…"
click at [1005, 464] on button "Save & Close" at bounding box center [990, 453] width 119 height 37
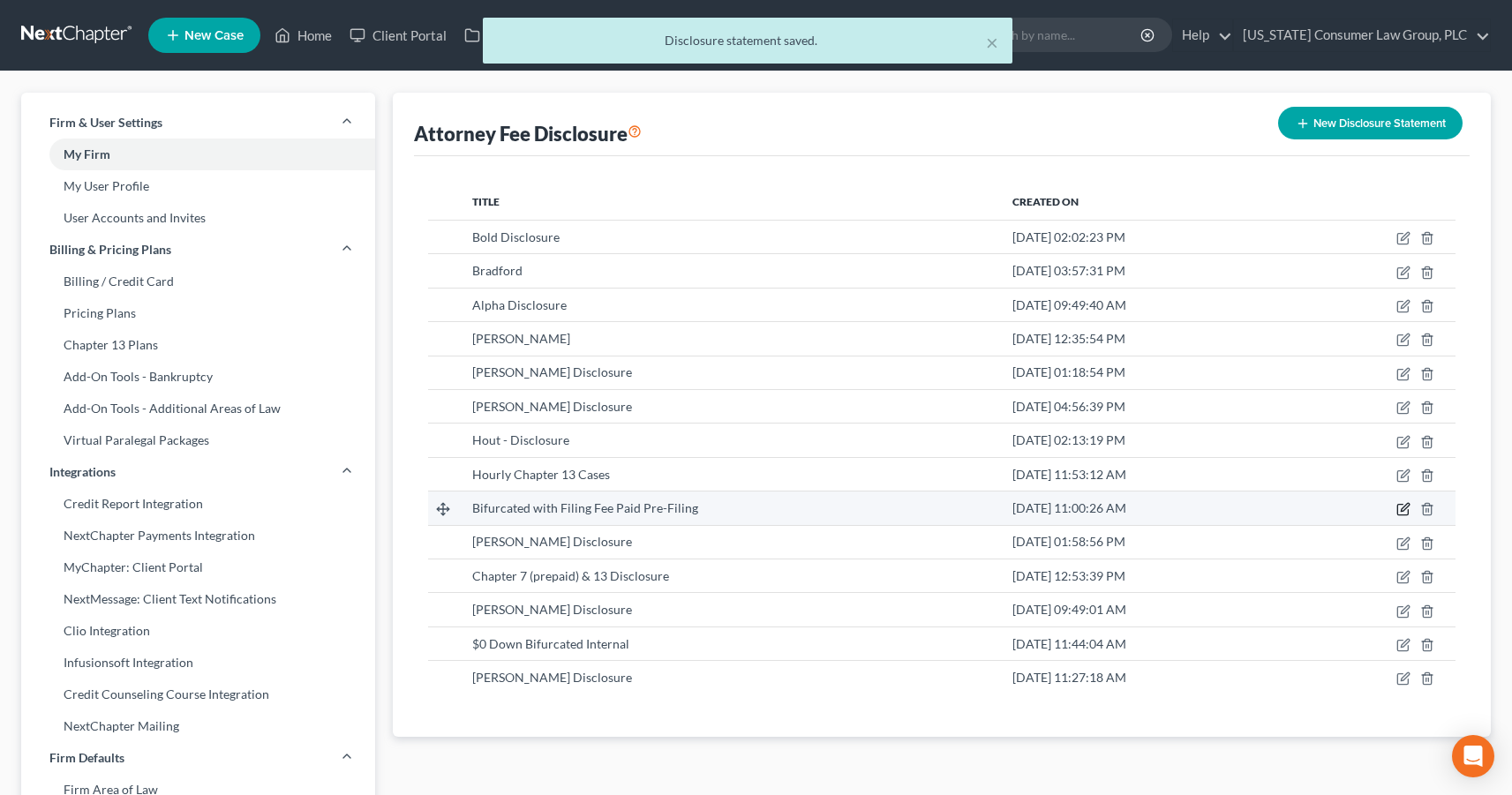
click at [1402, 508] on icon "button" at bounding box center [1404, 507] width 8 height 8
select select "4"
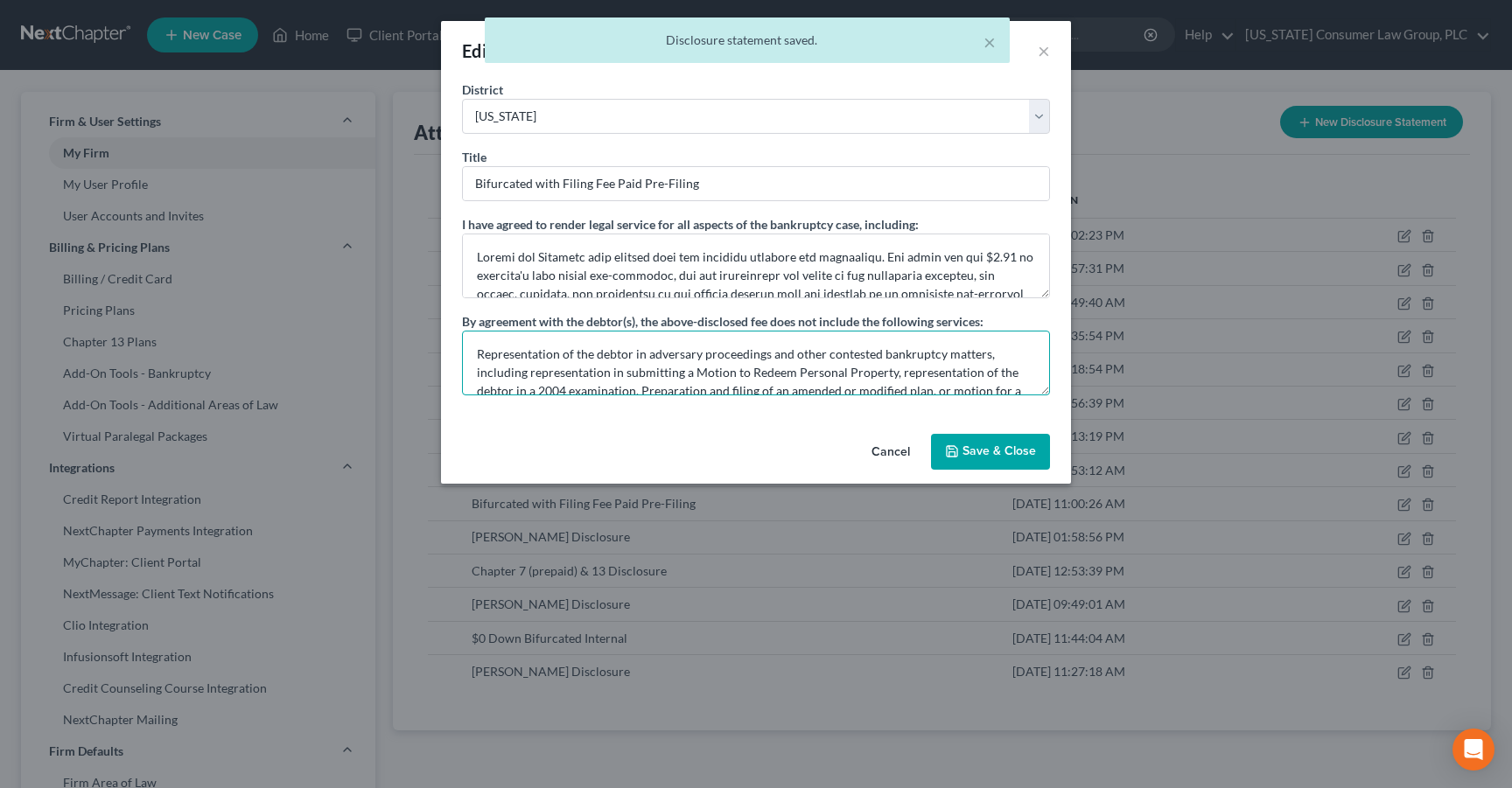
scroll to position [37, 0]
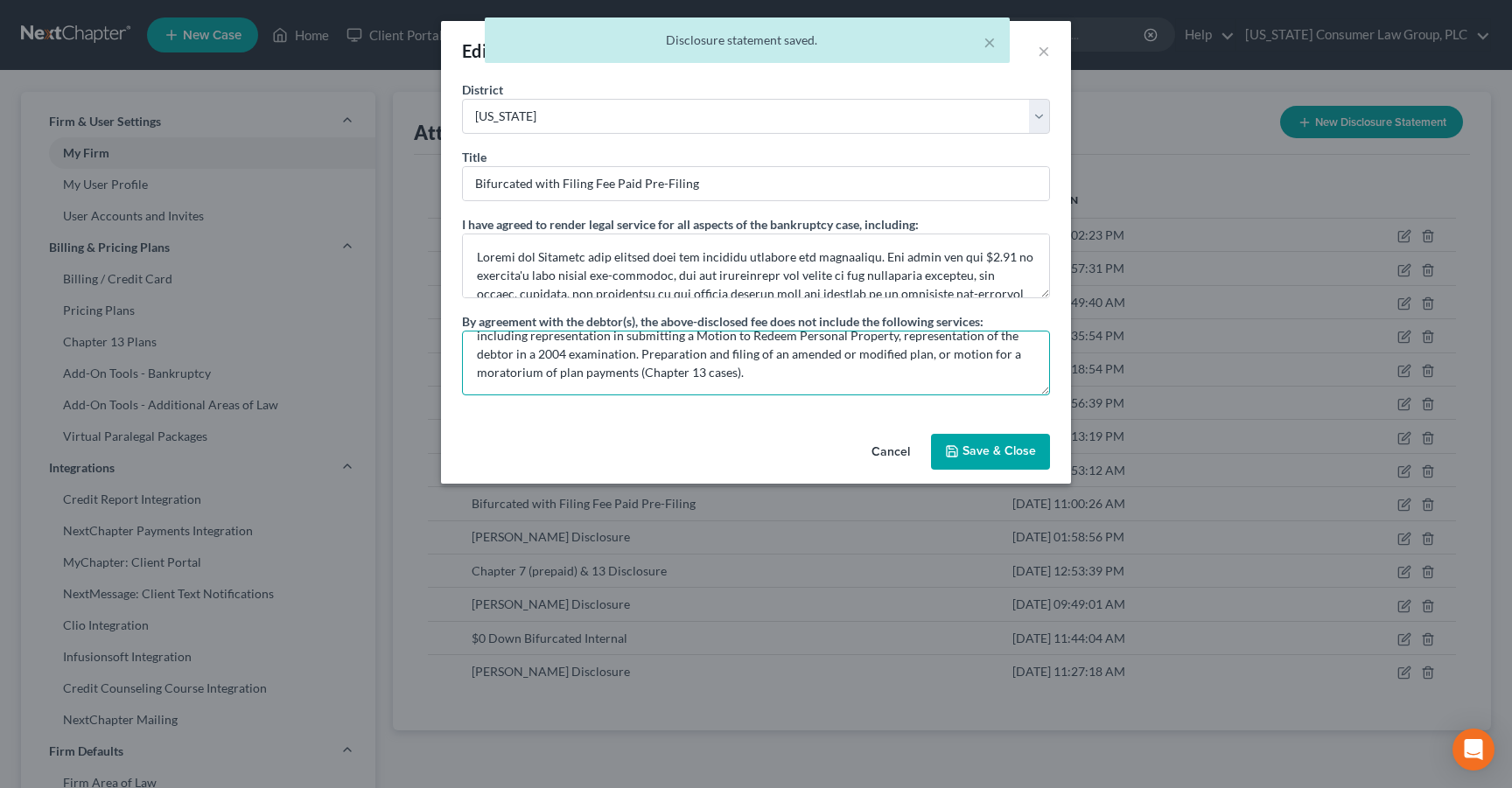
drag, startPoint x: 472, startPoint y: 352, endPoint x: 980, endPoint y: 379, distance: 508.7
click at [1056, 405] on div "District Alabama - Middle Alabama - Northern Alabama - Southern Alaska Arizona …" at bounding box center [756, 253] width 630 height 347
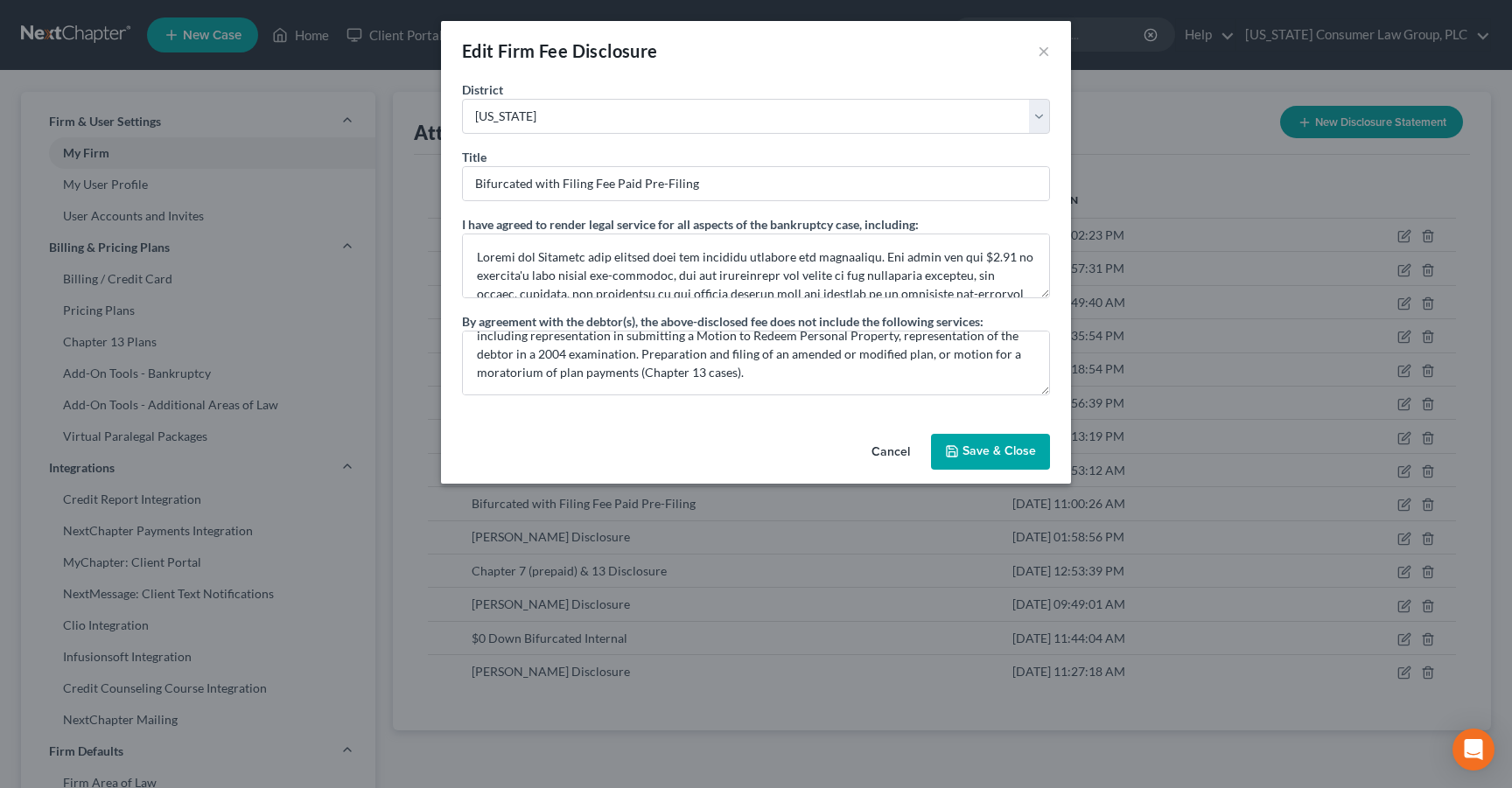
click at [984, 447] on button "Save & Close" at bounding box center [990, 453] width 119 height 37
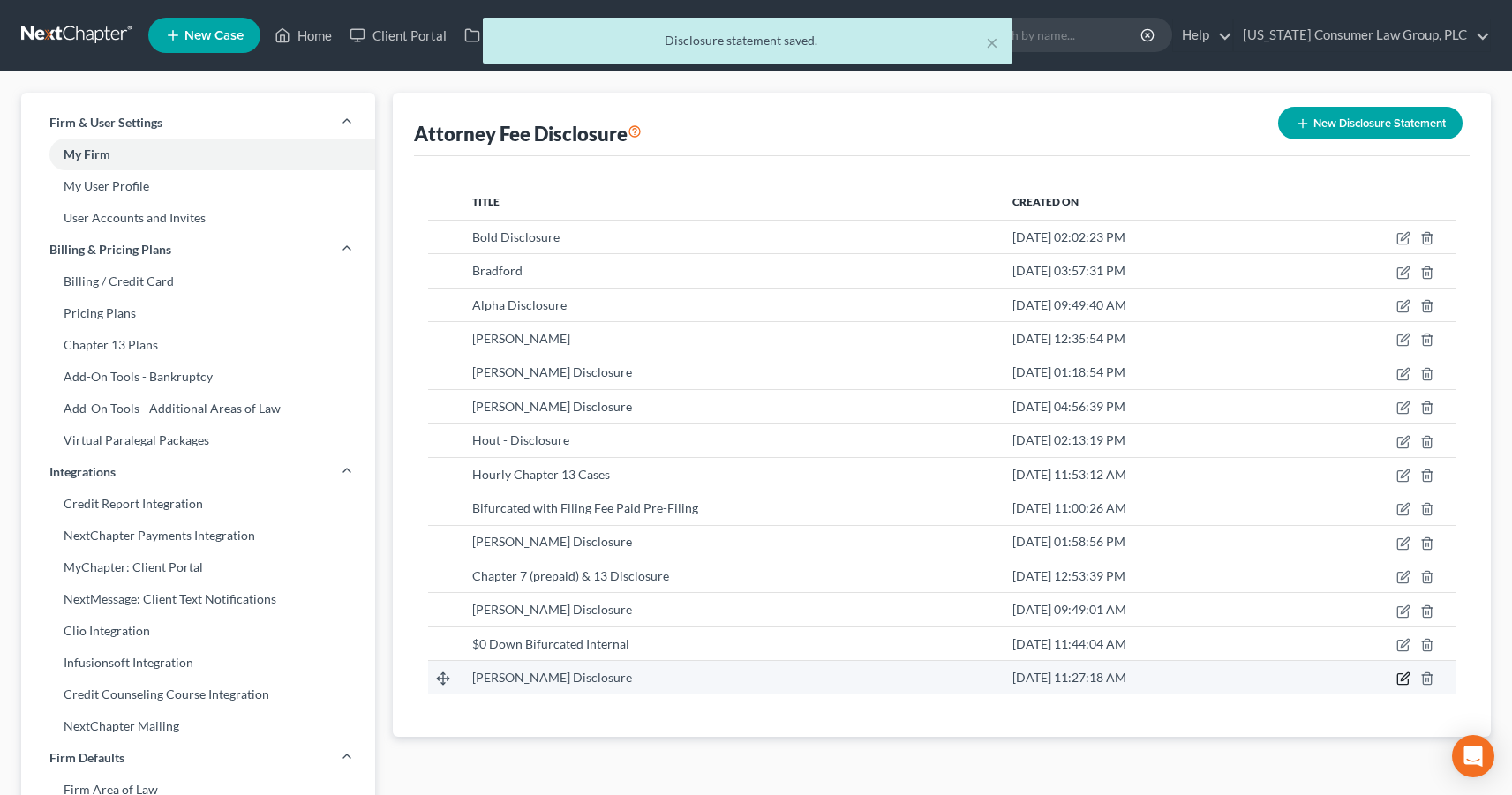
click at [1400, 679] on icon "button" at bounding box center [1403, 678] width 14 height 14
select select "4"
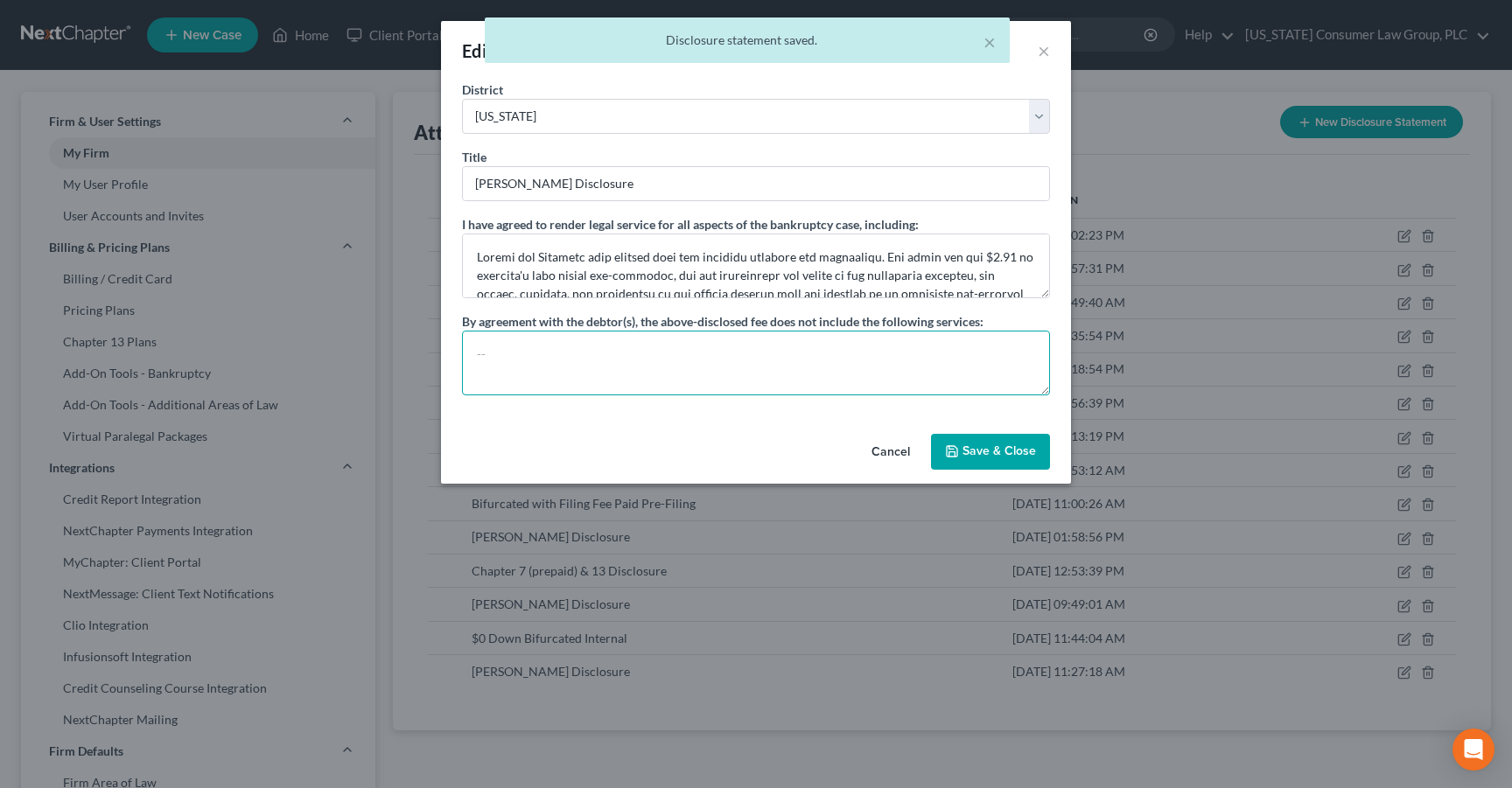
click at [589, 371] on textarea at bounding box center [756, 363] width 588 height 64
paste textarea "Representation of the debtor in adversary proceedings and other contested bankr…"
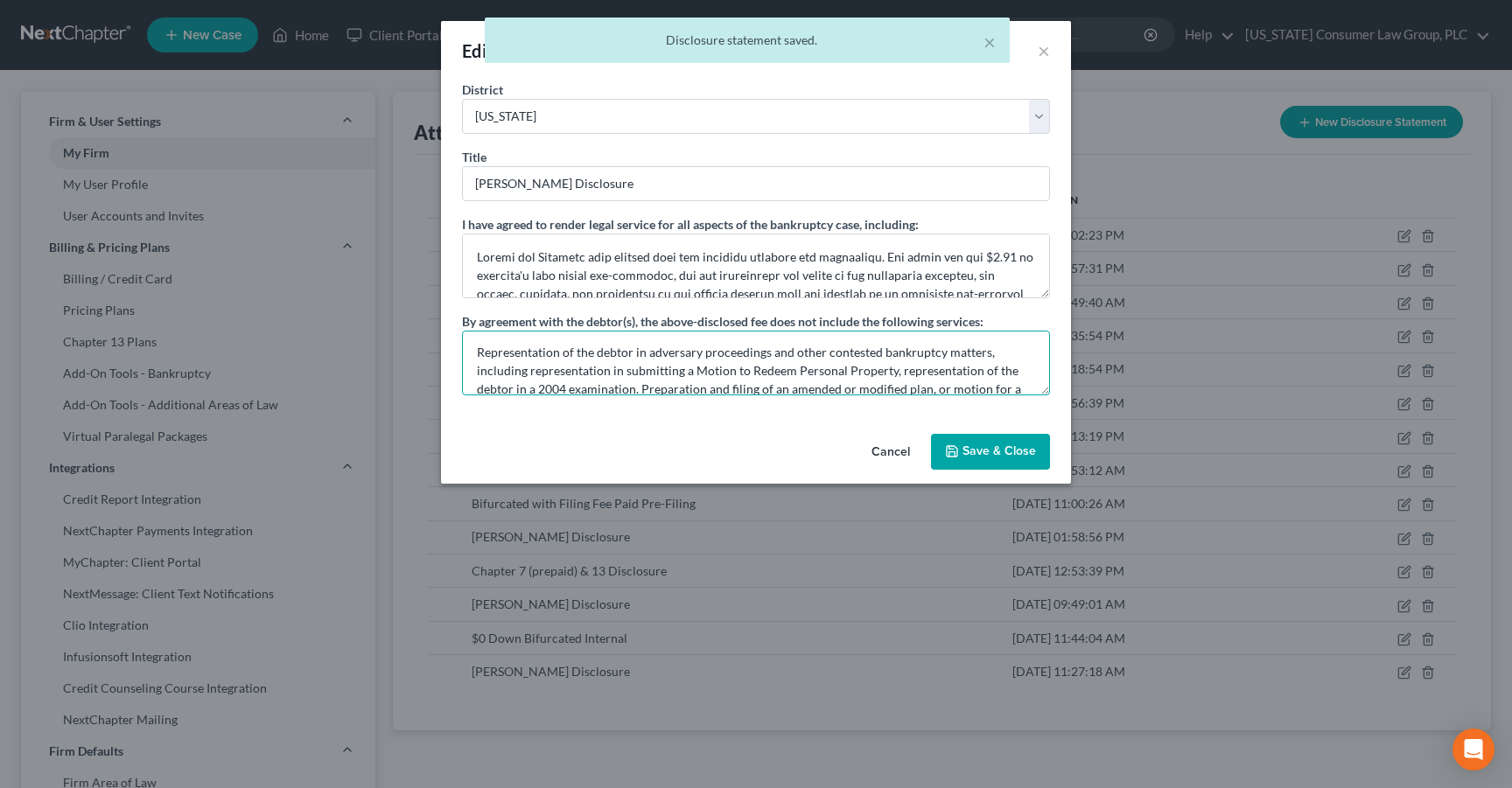
scroll to position [0, 0]
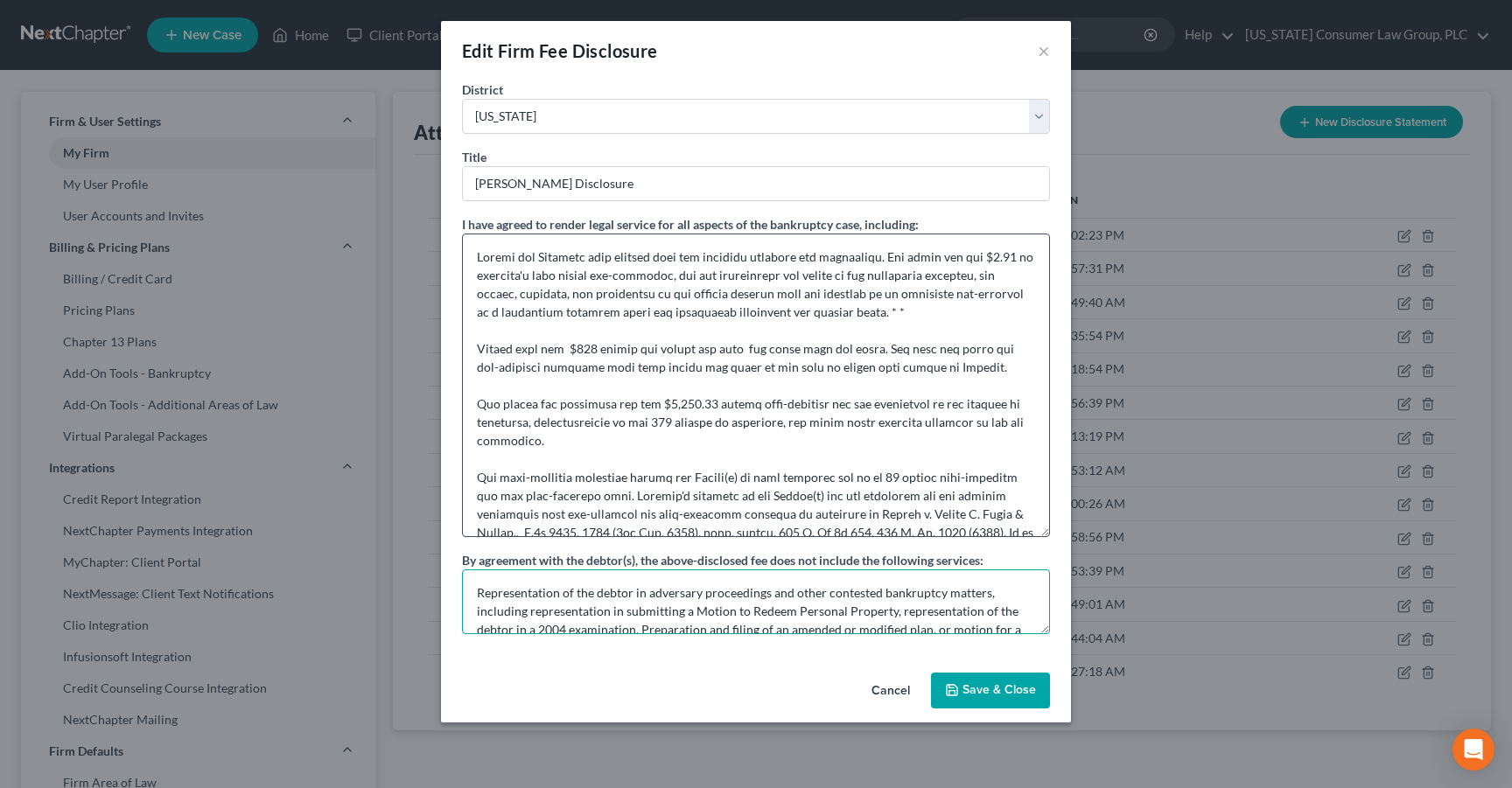
drag, startPoint x: 1047, startPoint y: 293, endPoint x: 1002, endPoint y: 514, distance: 225.5
click at [1019, 532] on textarea at bounding box center [756, 386] width 588 height 304
type textarea "Representation of the debtor in adversary proceedings and other contested bankr…"
click at [897, 311] on textarea at bounding box center [756, 386] width 588 height 304
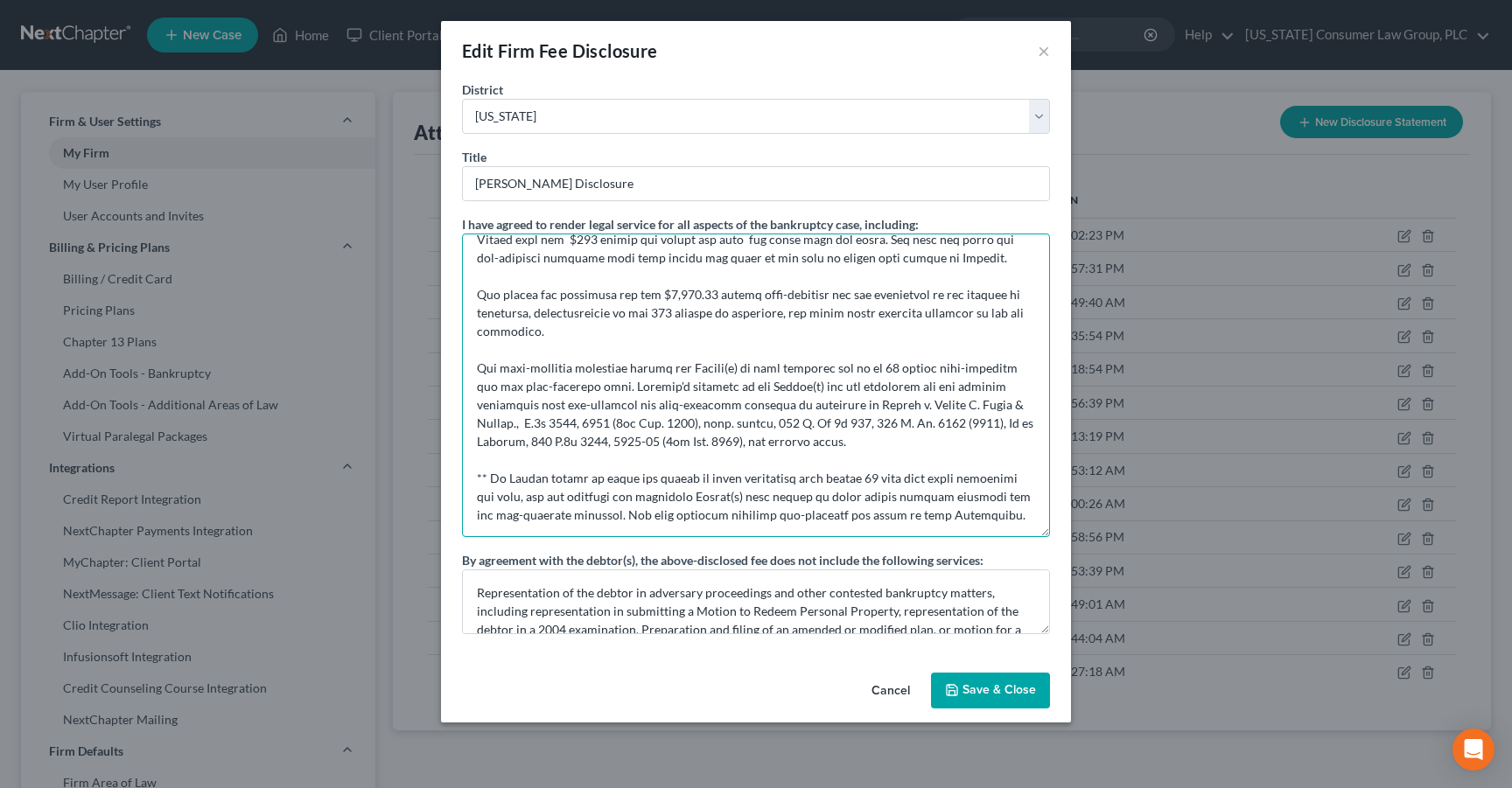
scroll to position [110, 0]
drag, startPoint x: 472, startPoint y: 481, endPoint x: 1023, endPoint y: 516, distance: 552.1
click at [1023, 516] on textarea at bounding box center [756, 386] width 588 height 304
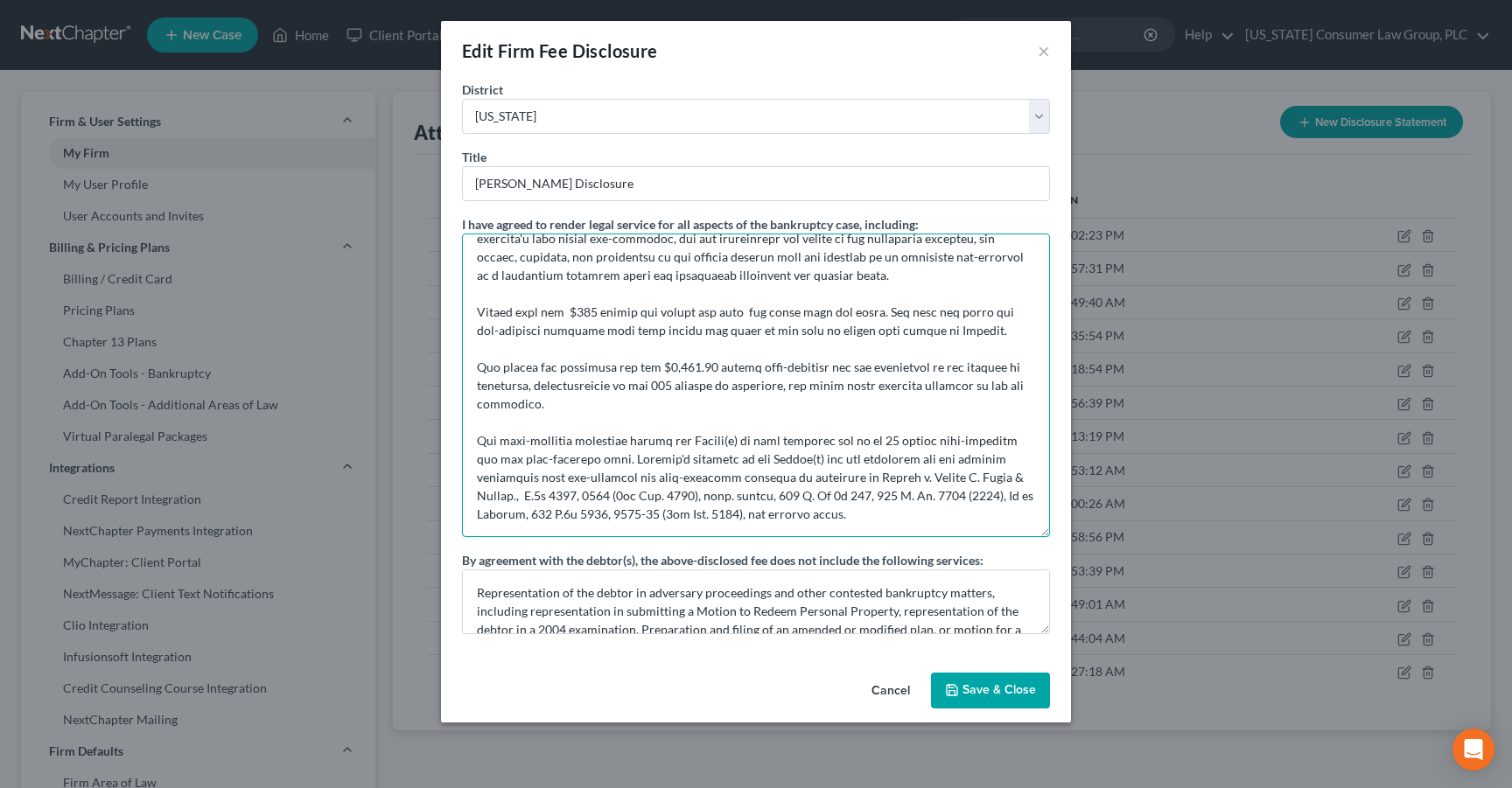
scroll to position [55, 0]
type textarea "Debtor and Attorney have entered into two separate attorney fee agreements. The…"
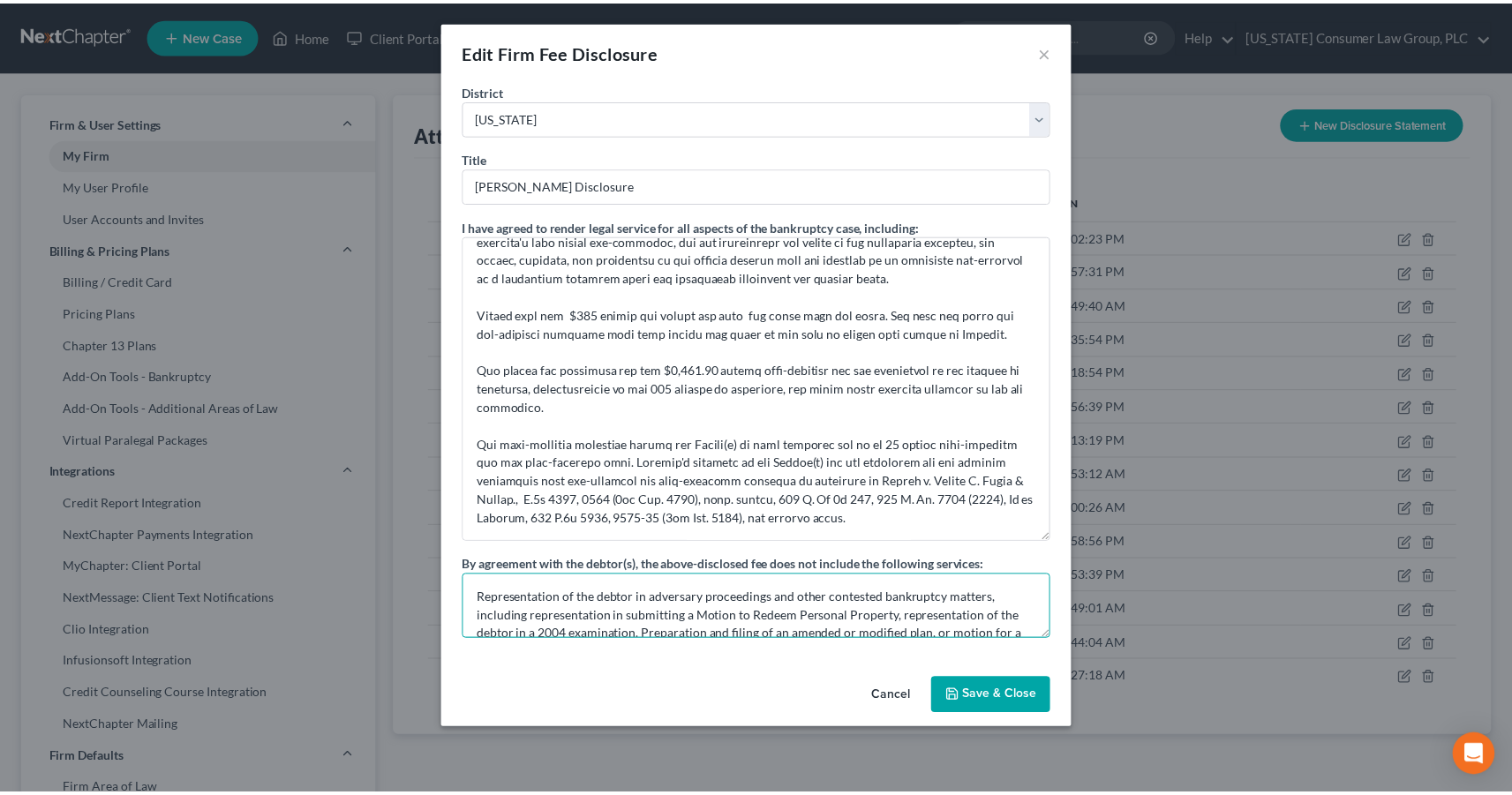
scroll to position [37, 0]
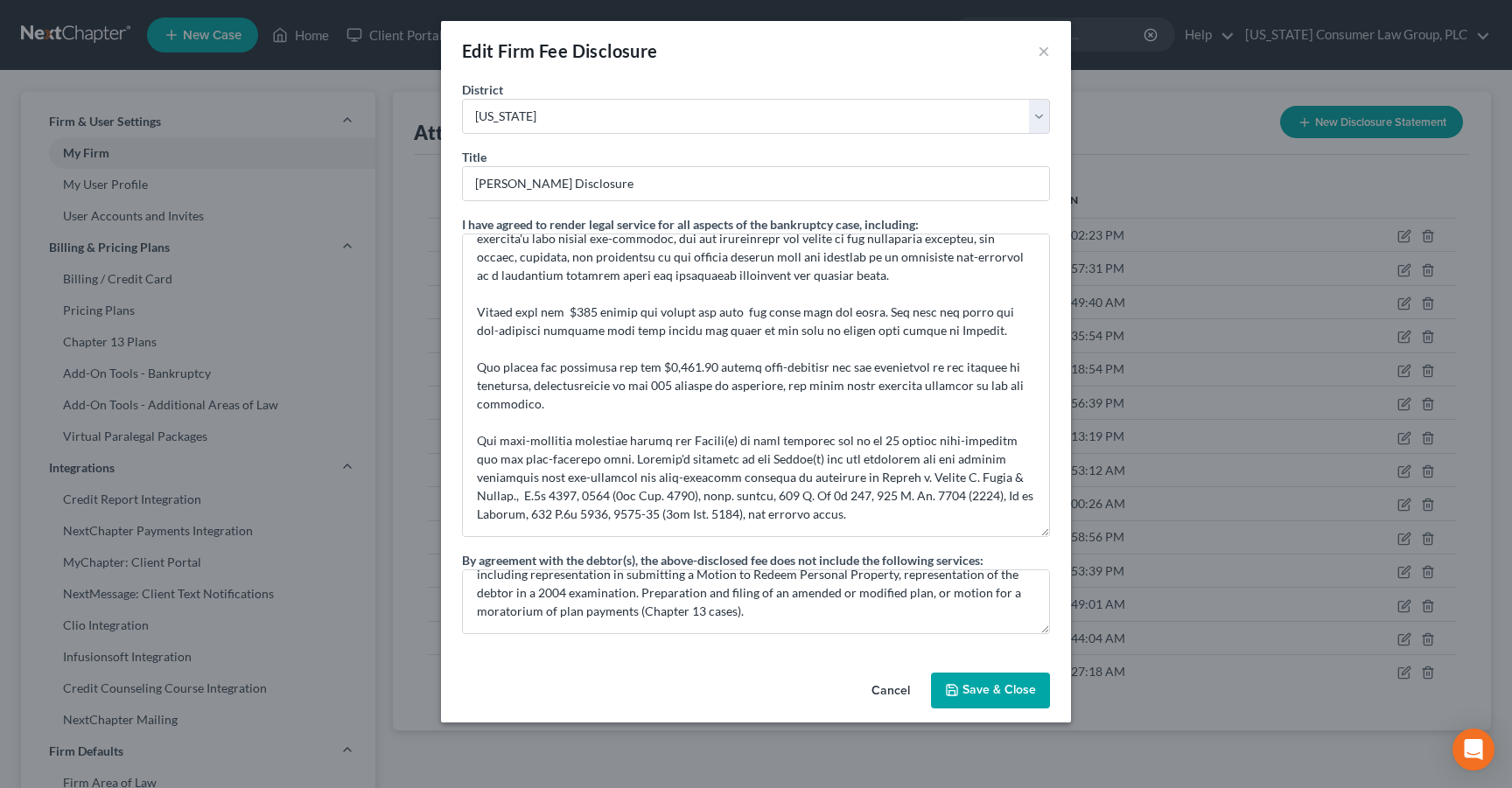
click at [1003, 688] on button "Save & Close" at bounding box center [990, 691] width 119 height 37
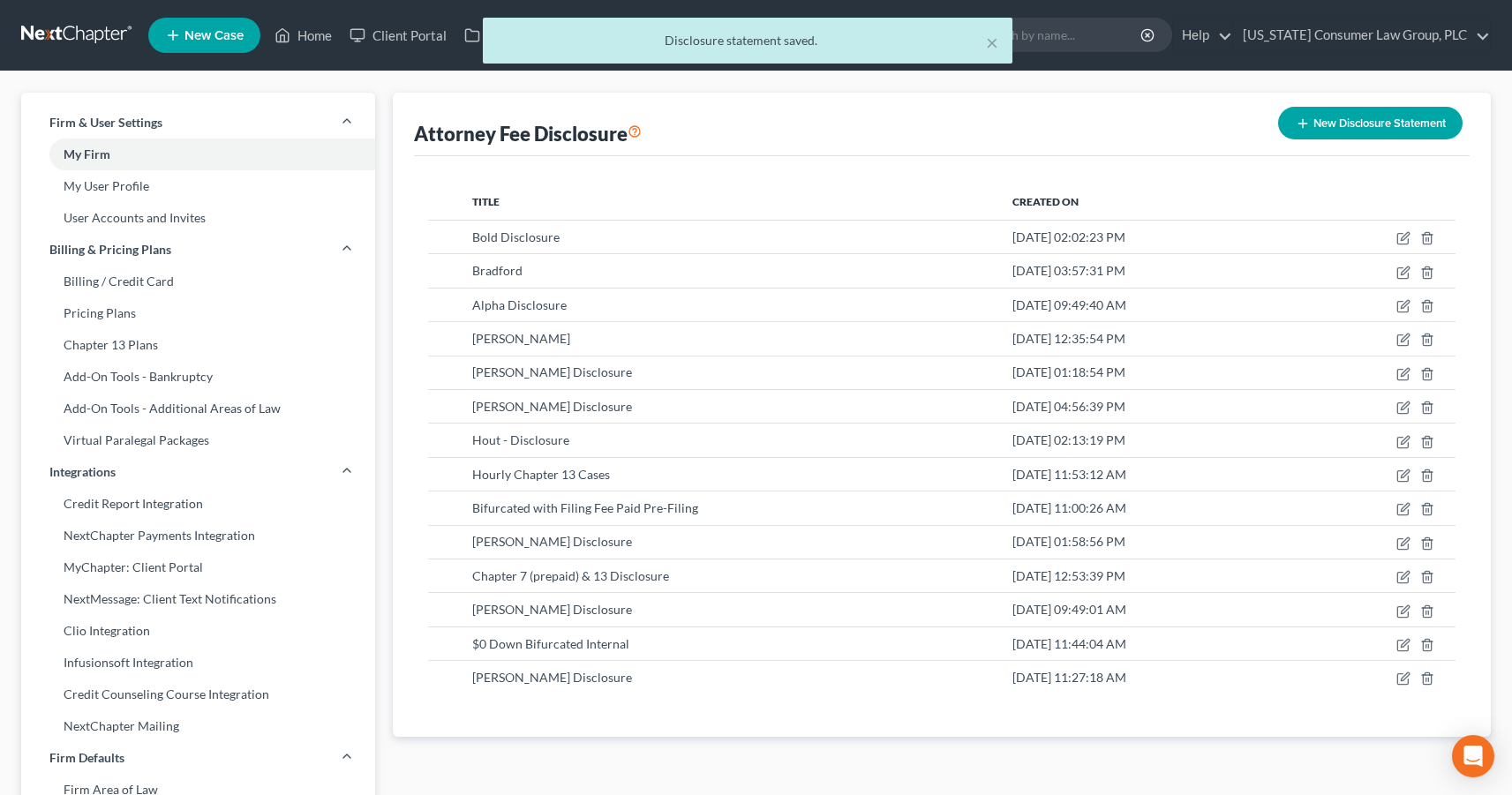
click at [94, 29] on div "× Disclosure statement saved." at bounding box center [747, 45] width 1512 height 54
drag, startPoint x: 76, startPoint y: 37, endPoint x: 57, endPoint y: 35, distance: 19.1
click at [76, 37] on div "× Disclosure statement saved." at bounding box center [747, 45] width 1512 height 54
click at [64, 37] on div "× Disclosure statement saved." at bounding box center [747, 45] width 1512 height 54
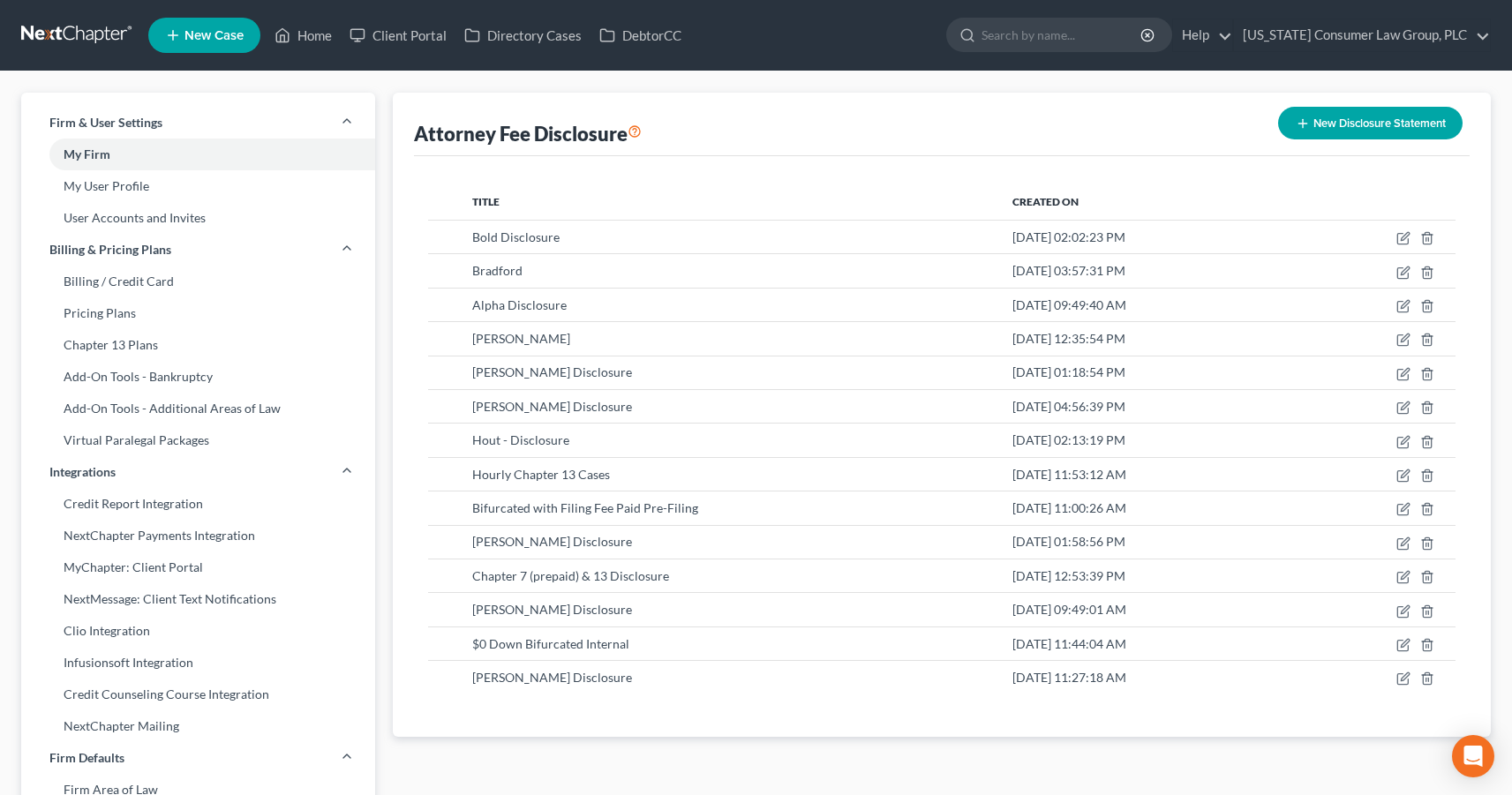
click at [72, 34] on link at bounding box center [77, 36] width 113 height 32
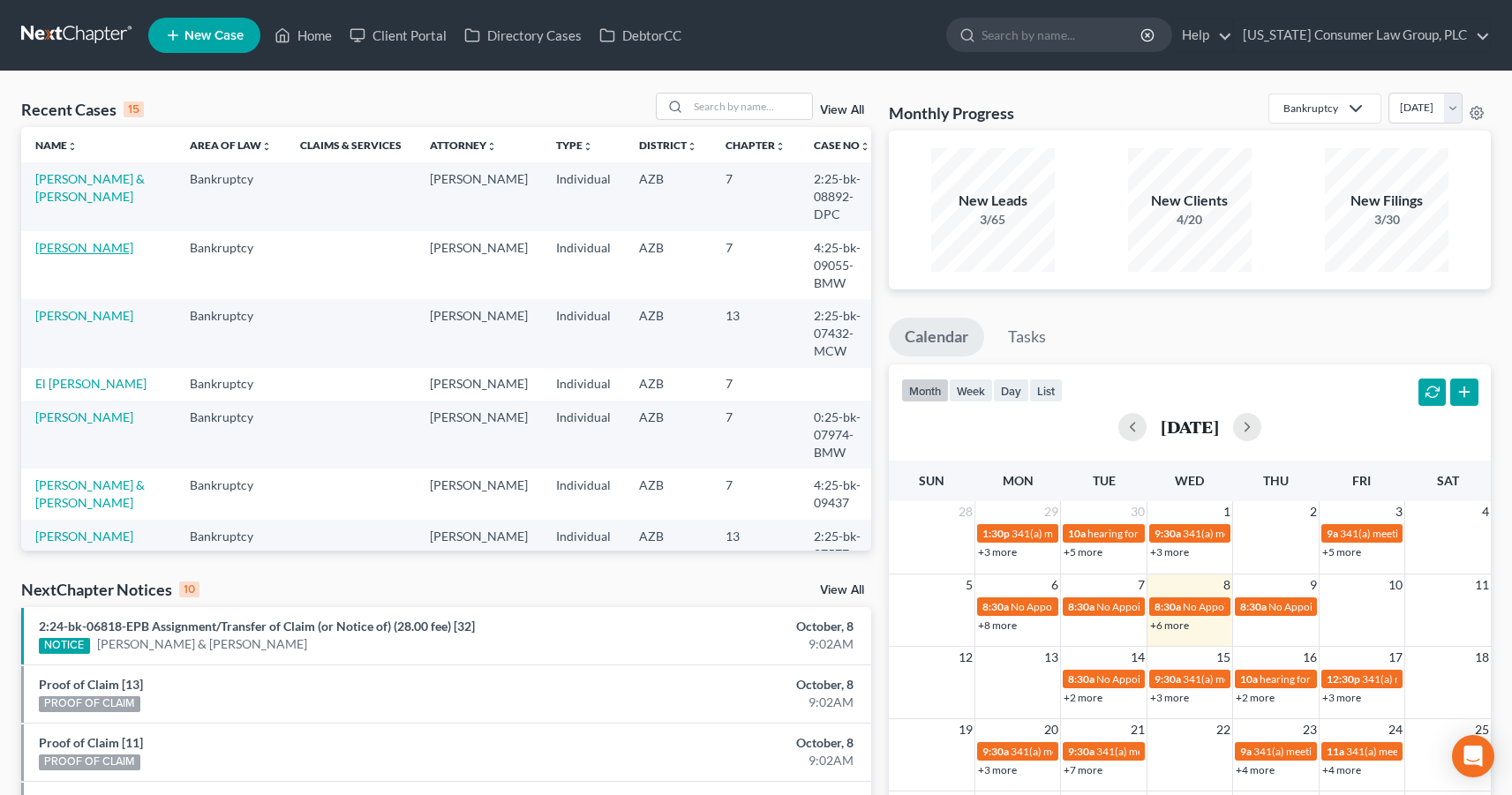
click at [62, 240] on link "[PERSON_NAME]" at bounding box center [85, 247] width 98 height 15
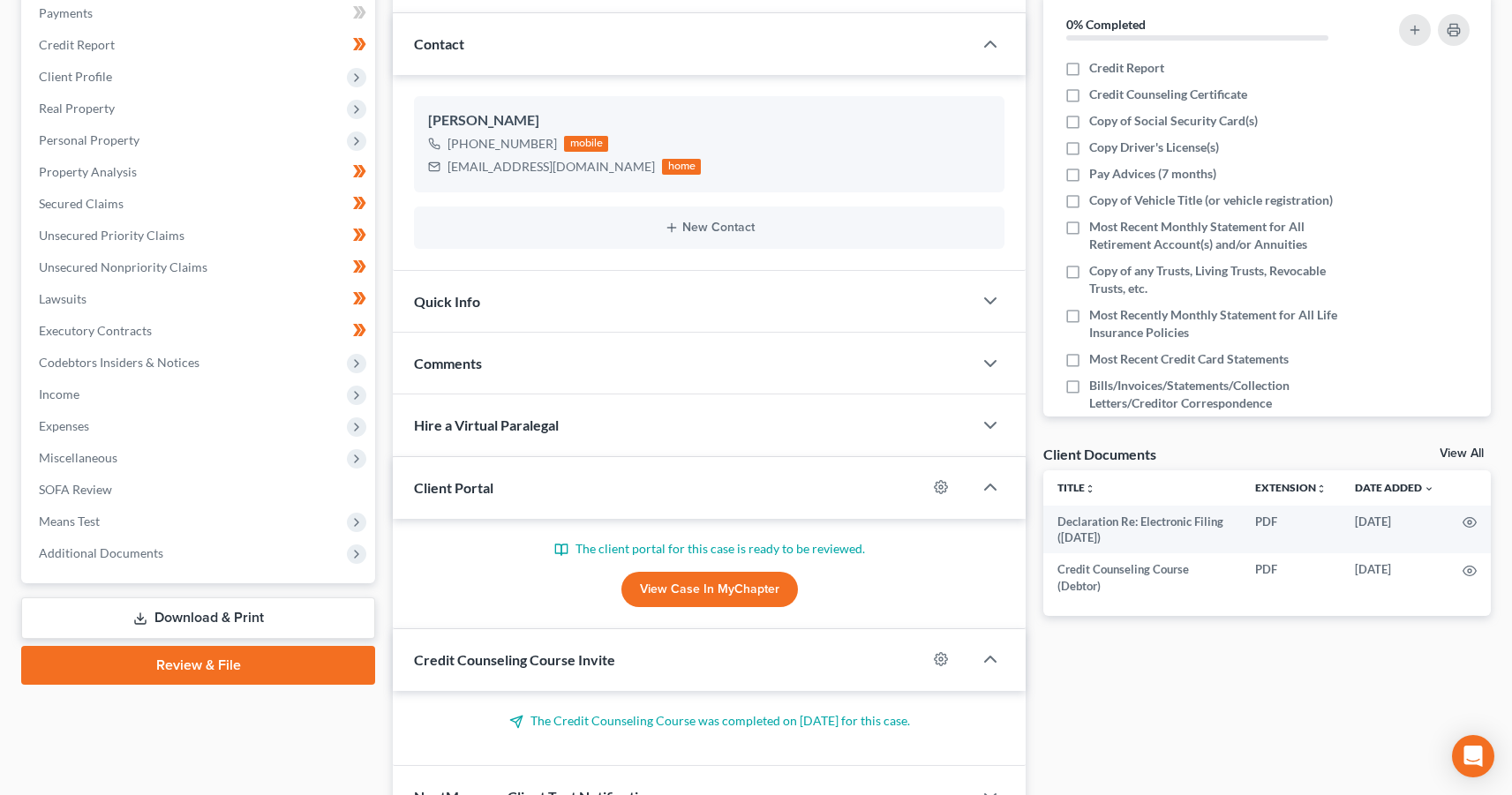
scroll to position [317, 0]
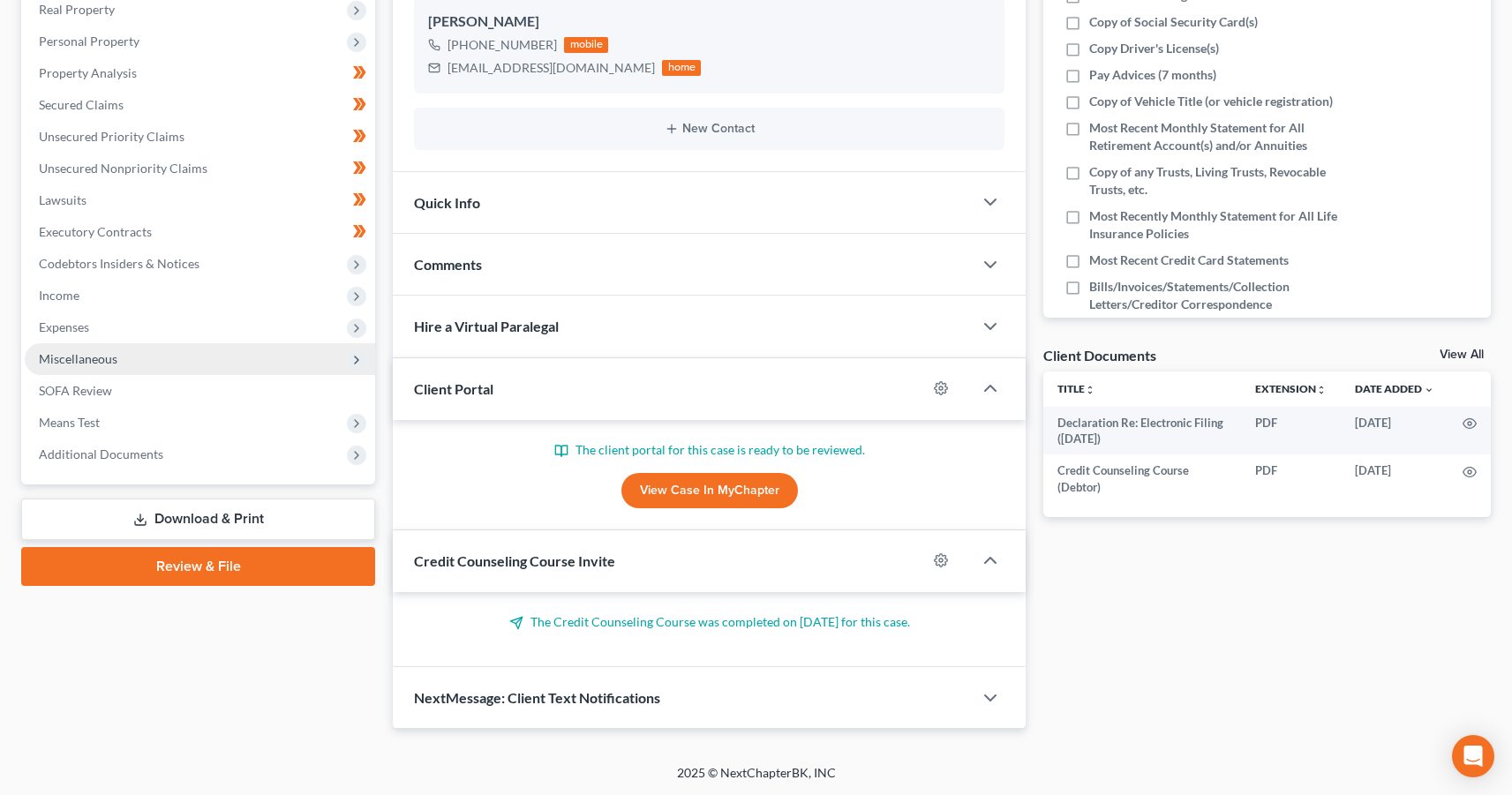
click at [76, 365] on span "Miscellaneous" at bounding box center [200, 360] width 351 height 32
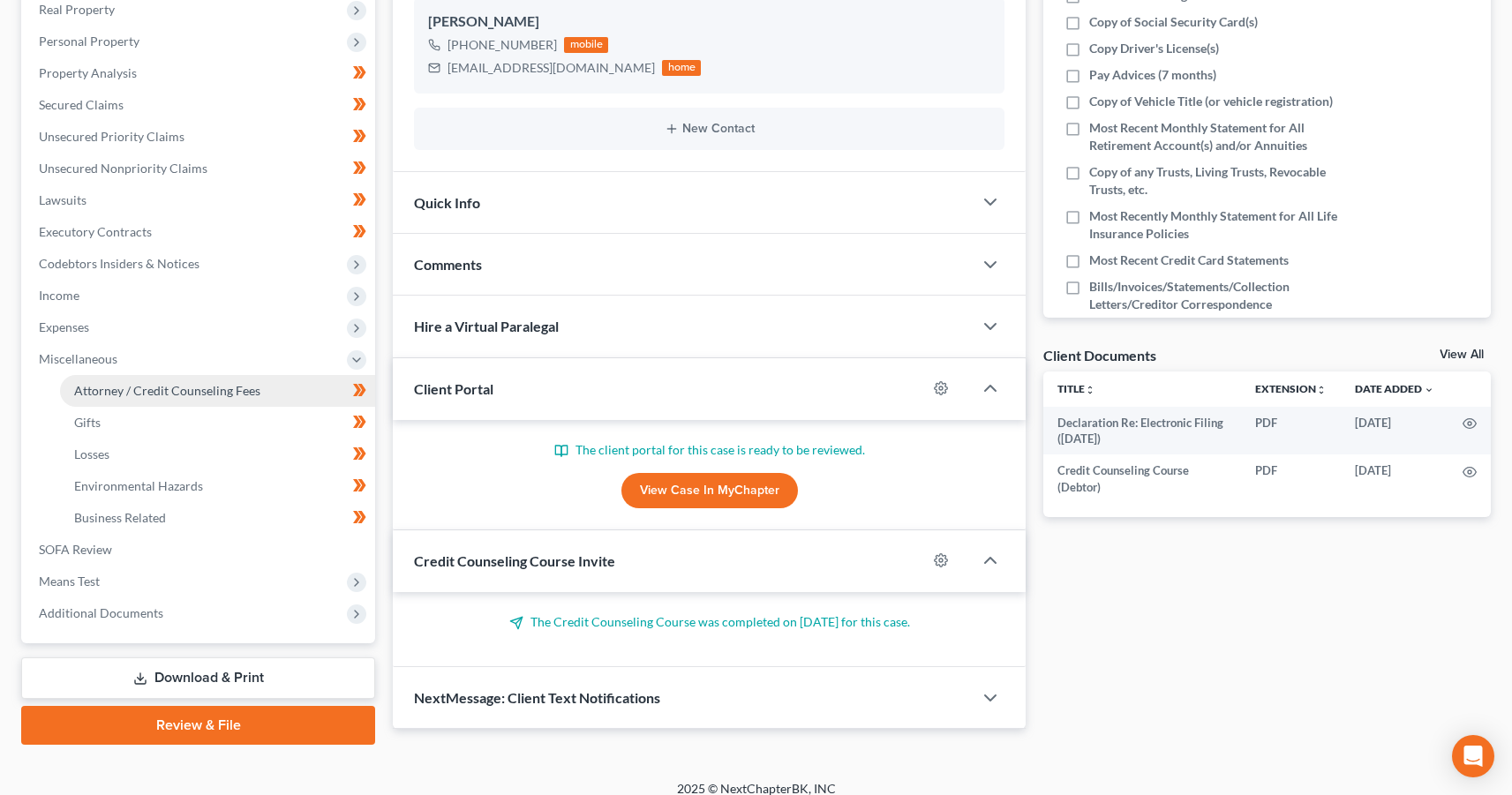
click at [103, 389] on span "Attorney / Credit Counseling Fees" at bounding box center [167, 390] width 186 height 15
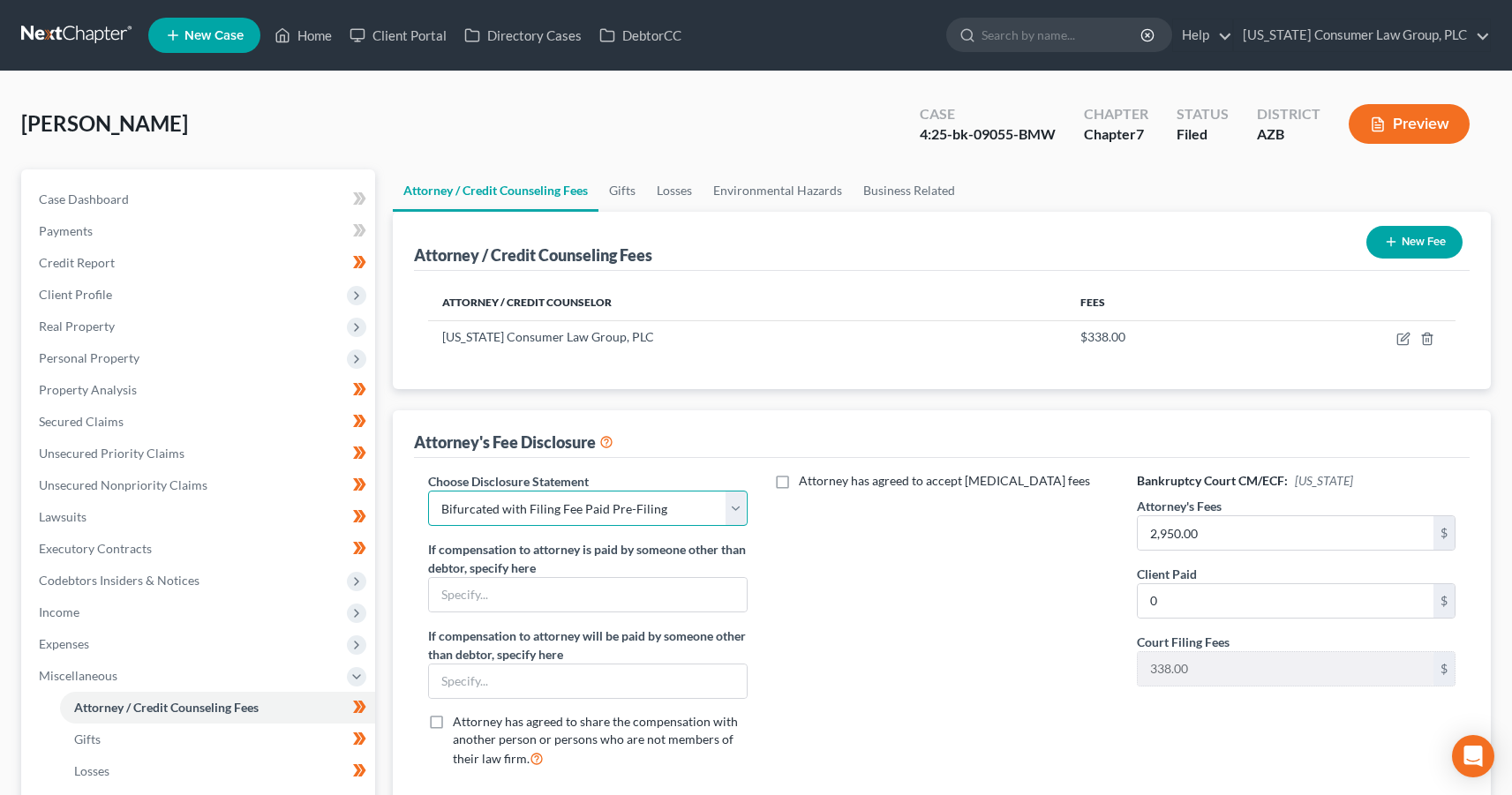
click at [731, 504] on select "Select [PERSON_NAME] Disclosure Bold Disclosure Bradford Alpha Disclosure [PERS…" at bounding box center [588, 508] width 319 height 36
select select "0"
click at [428, 491] on select "Select [PERSON_NAME] Disclosure Bold Disclosure Bradford Alpha Disclosure [PERS…" at bounding box center [588, 508] width 319 height 36
click at [622, 189] on link "Gifts" at bounding box center [622, 191] width 48 height 43
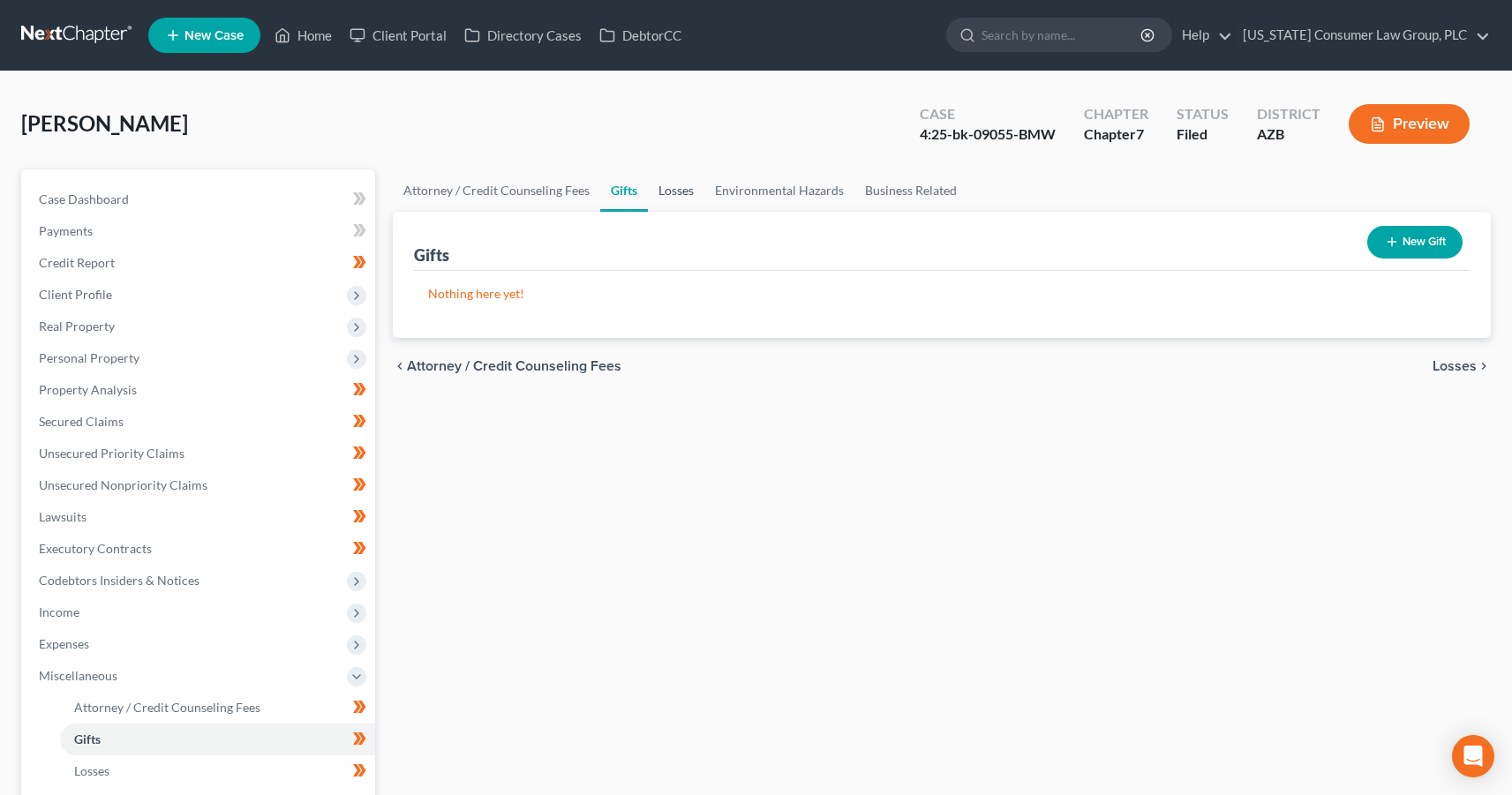
click at [672, 190] on link "Losses" at bounding box center [676, 191] width 56 height 43
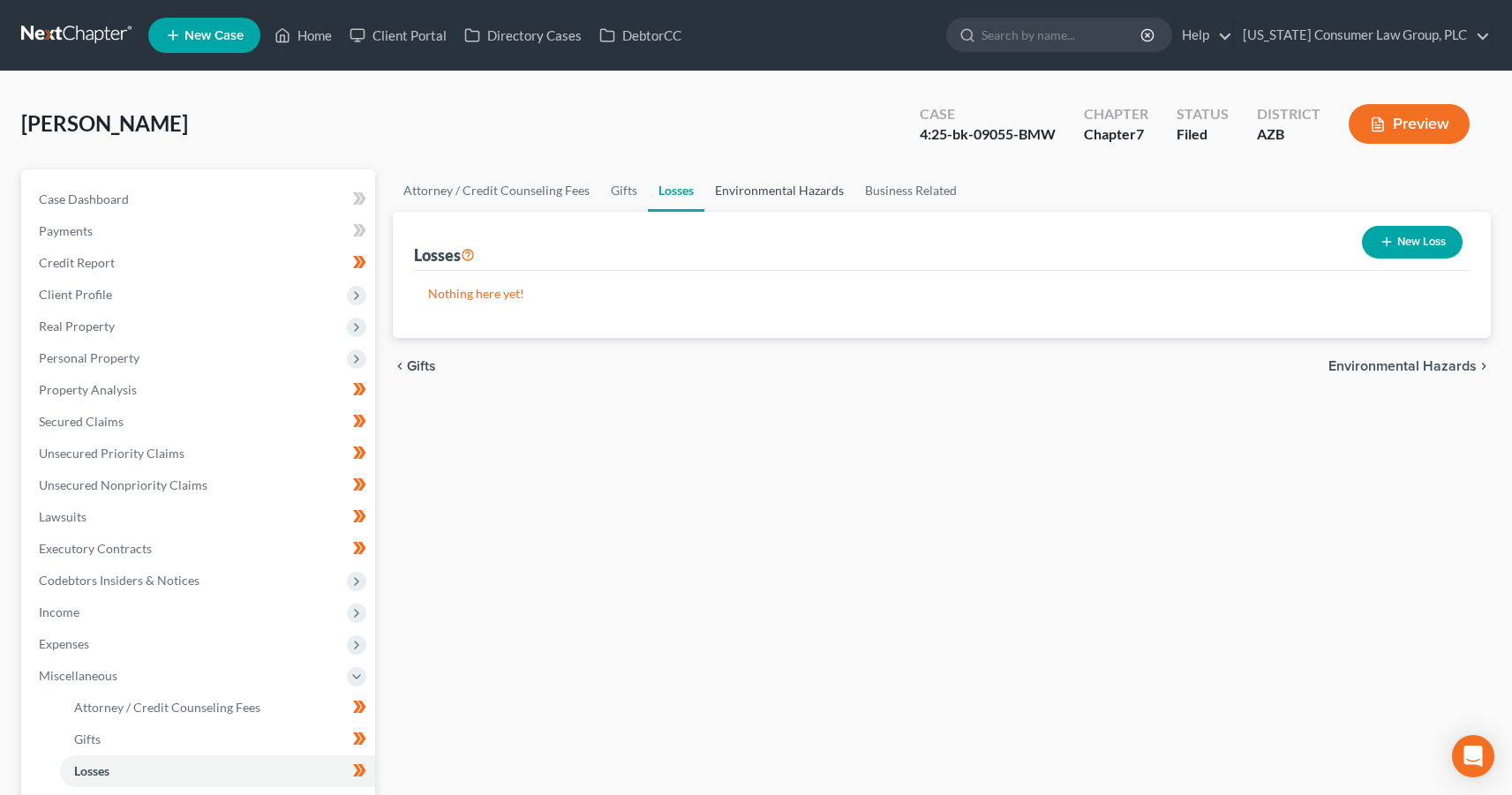
click at [736, 190] on link "Environmental Hazards" at bounding box center [779, 191] width 150 height 43
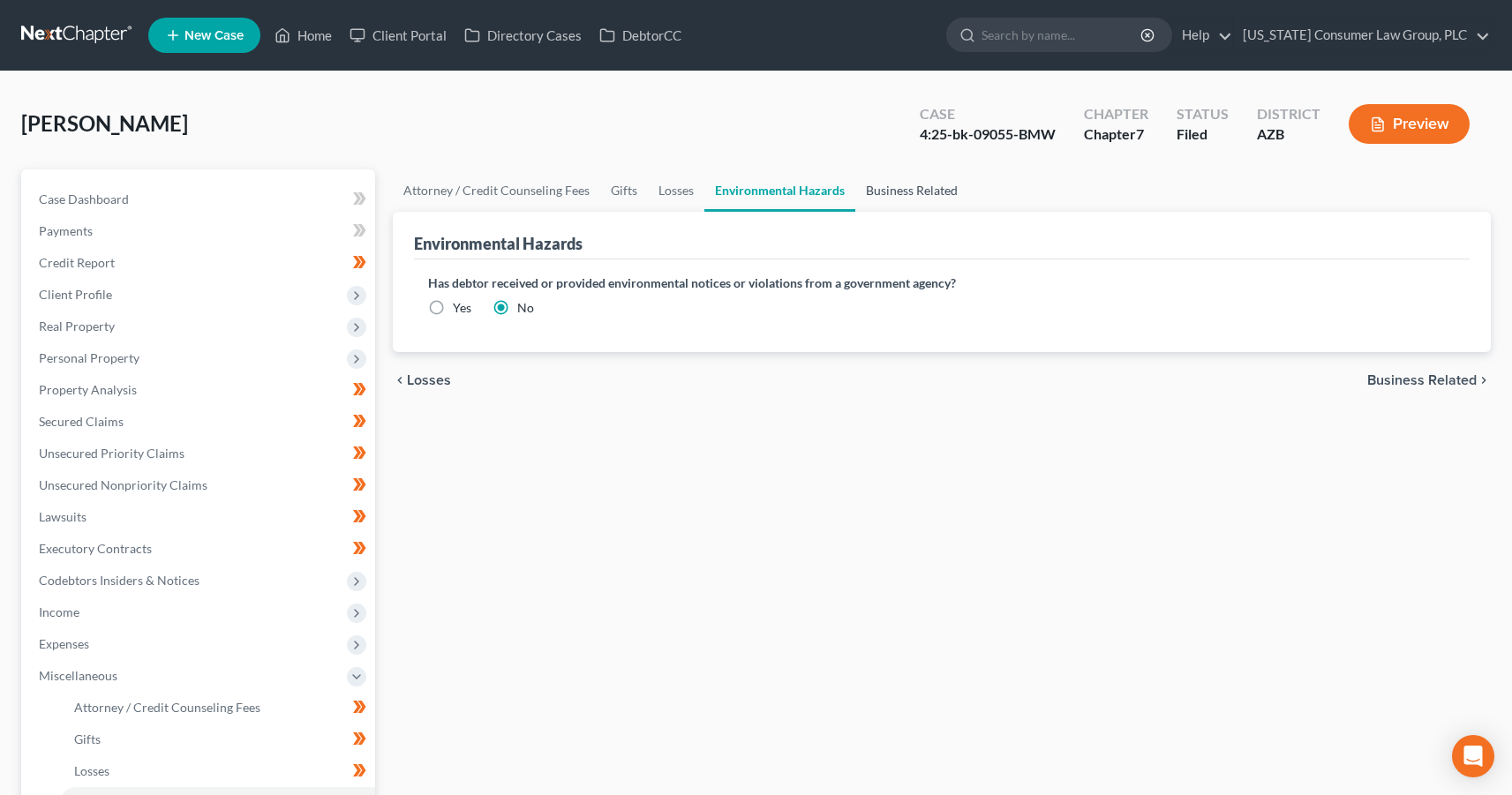
click at [885, 191] on link "Business Related" at bounding box center [912, 191] width 113 height 43
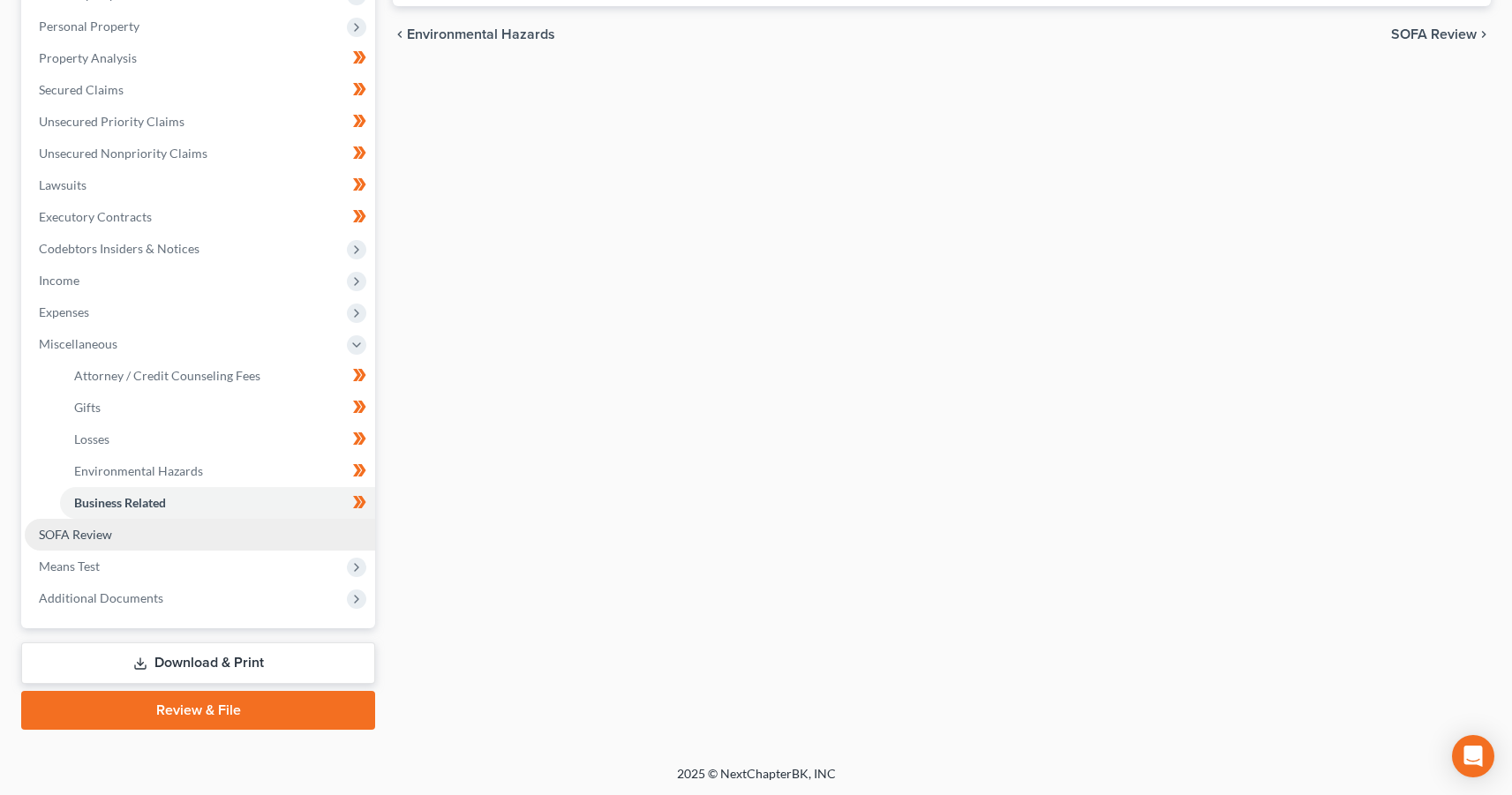
click at [98, 528] on span "SOFA Review" at bounding box center [76, 534] width 73 height 15
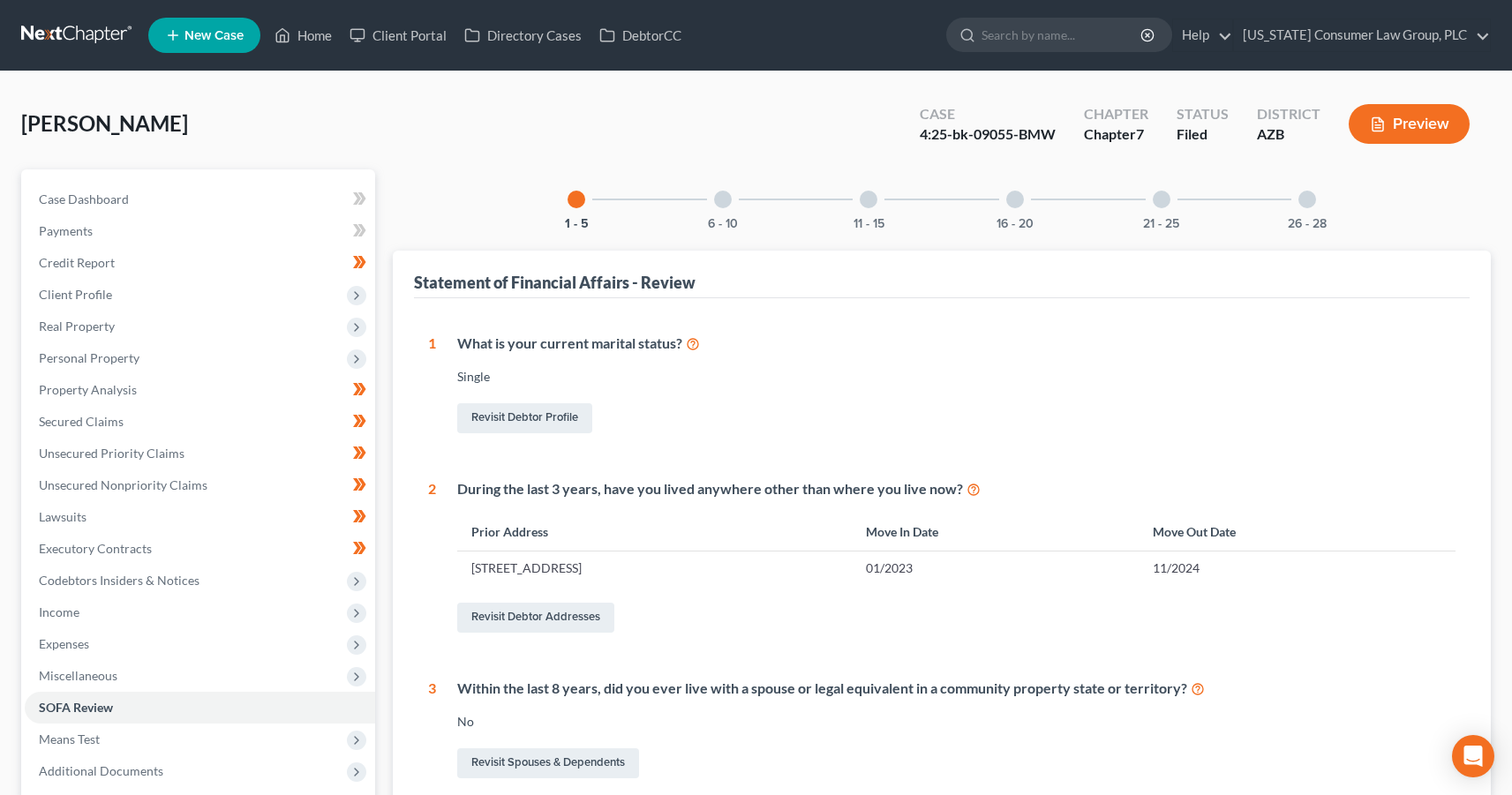
click at [1307, 214] on div "26 - 28" at bounding box center [1307, 199] width 60 height 60
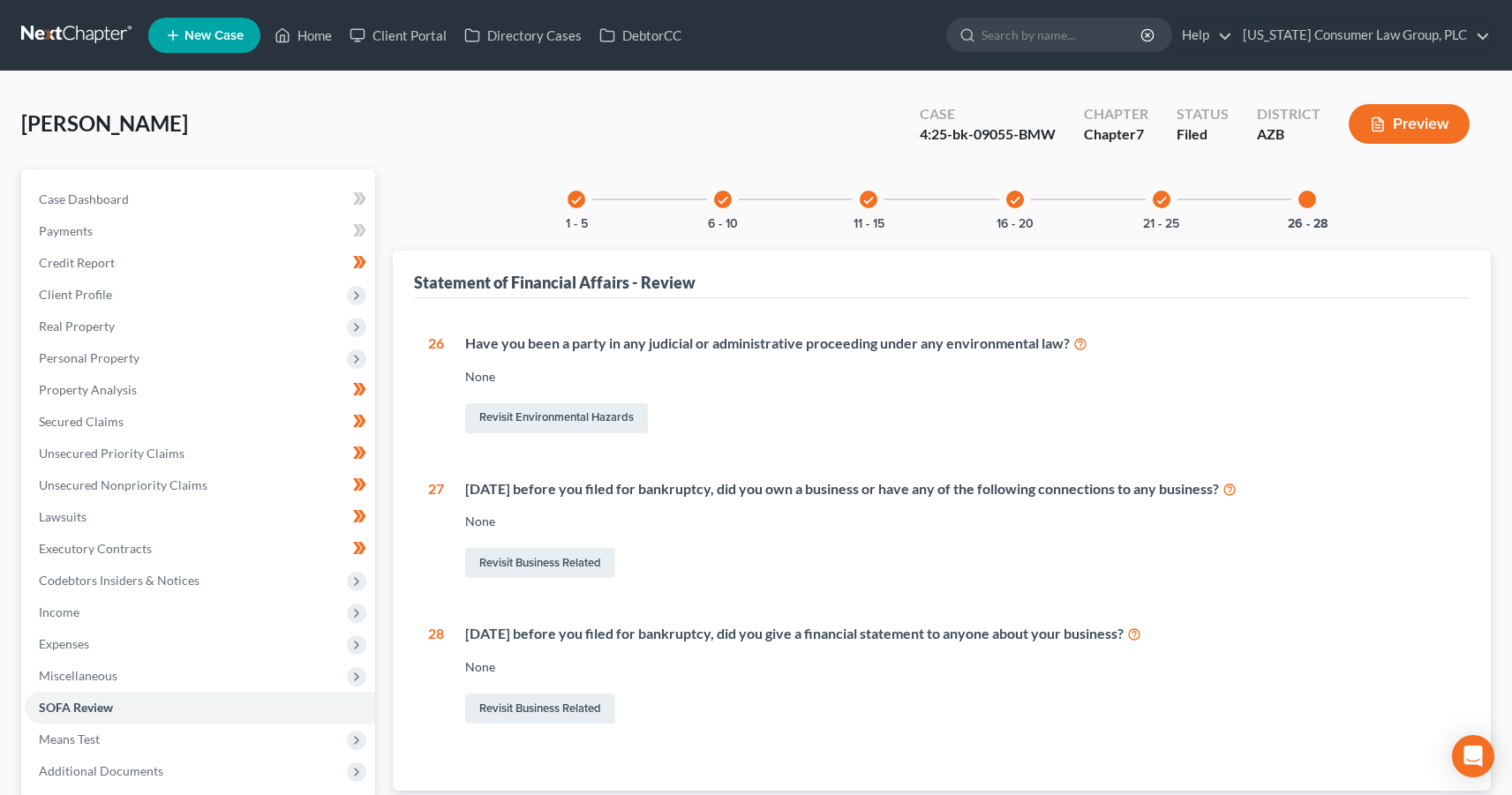
click at [1162, 203] on icon "check" at bounding box center [1162, 200] width 12 height 12
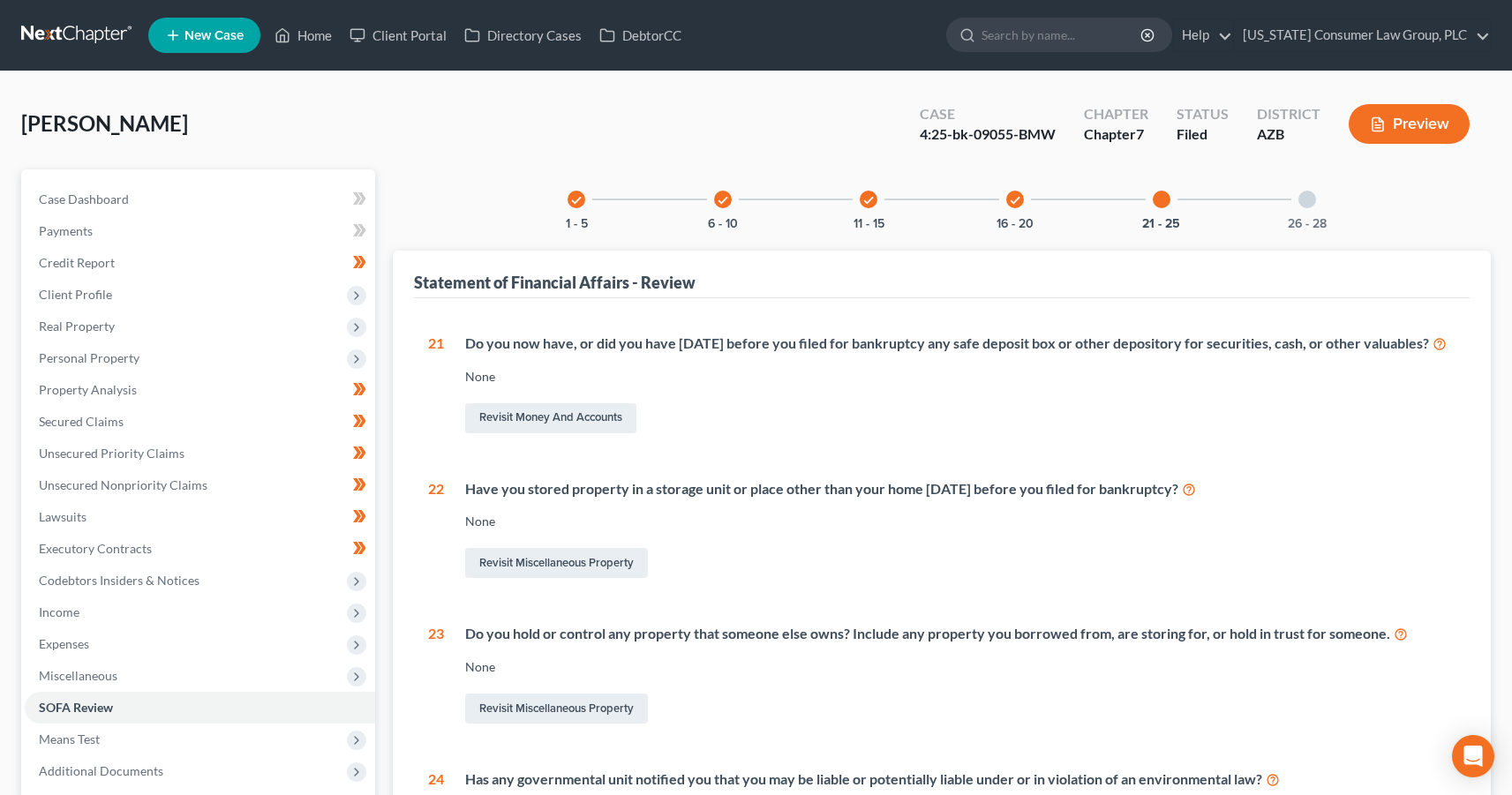
click at [1004, 201] on div "check 16 - 20" at bounding box center [1014, 199] width 60 height 60
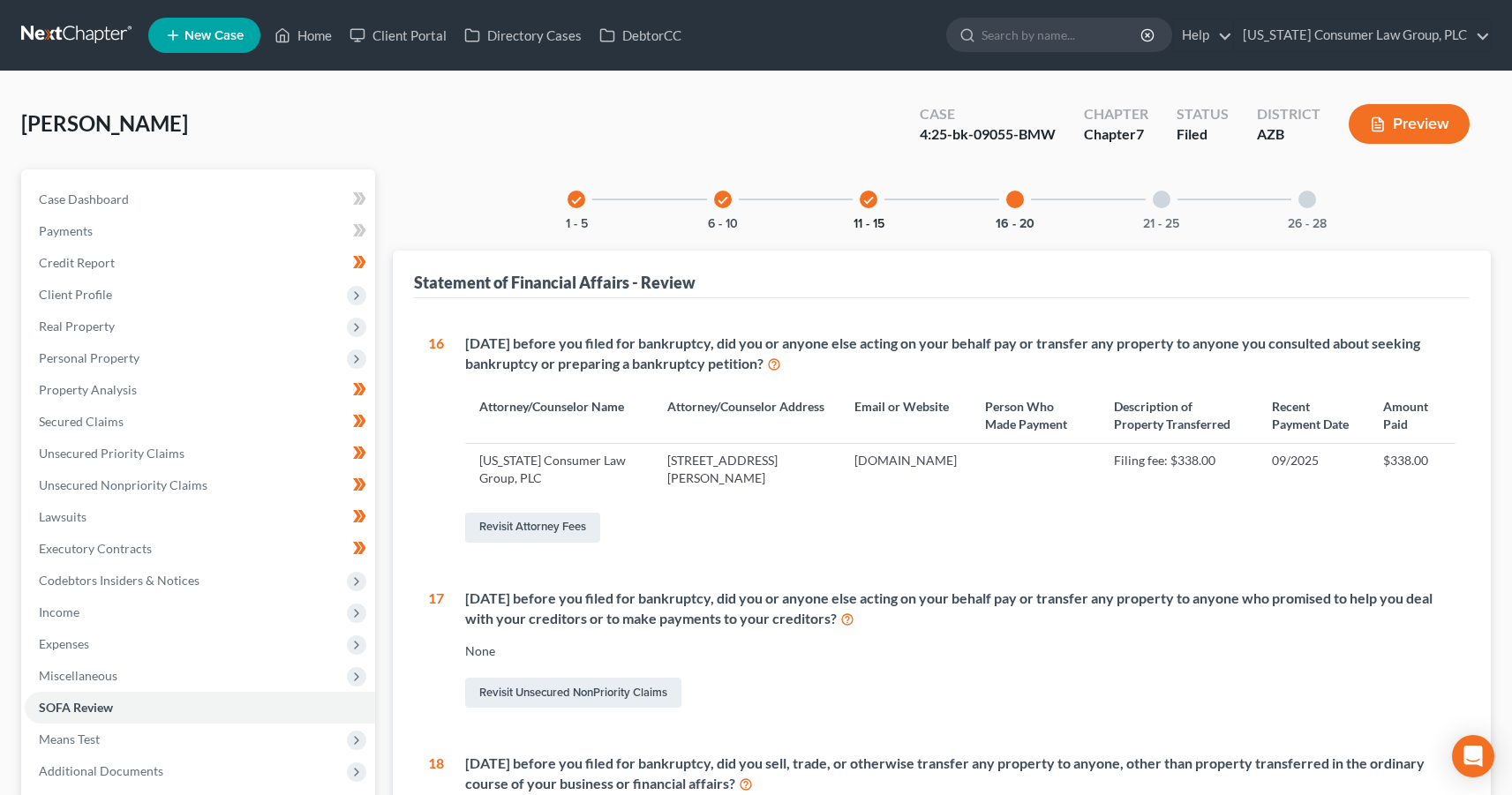
drag, startPoint x: 886, startPoint y: 207, endPoint x: 866, endPoint y: 215, distance: 21.5
click at [886, 207] on div "check 11 - 15" at bounding box center [868, 199] width 60 height 60
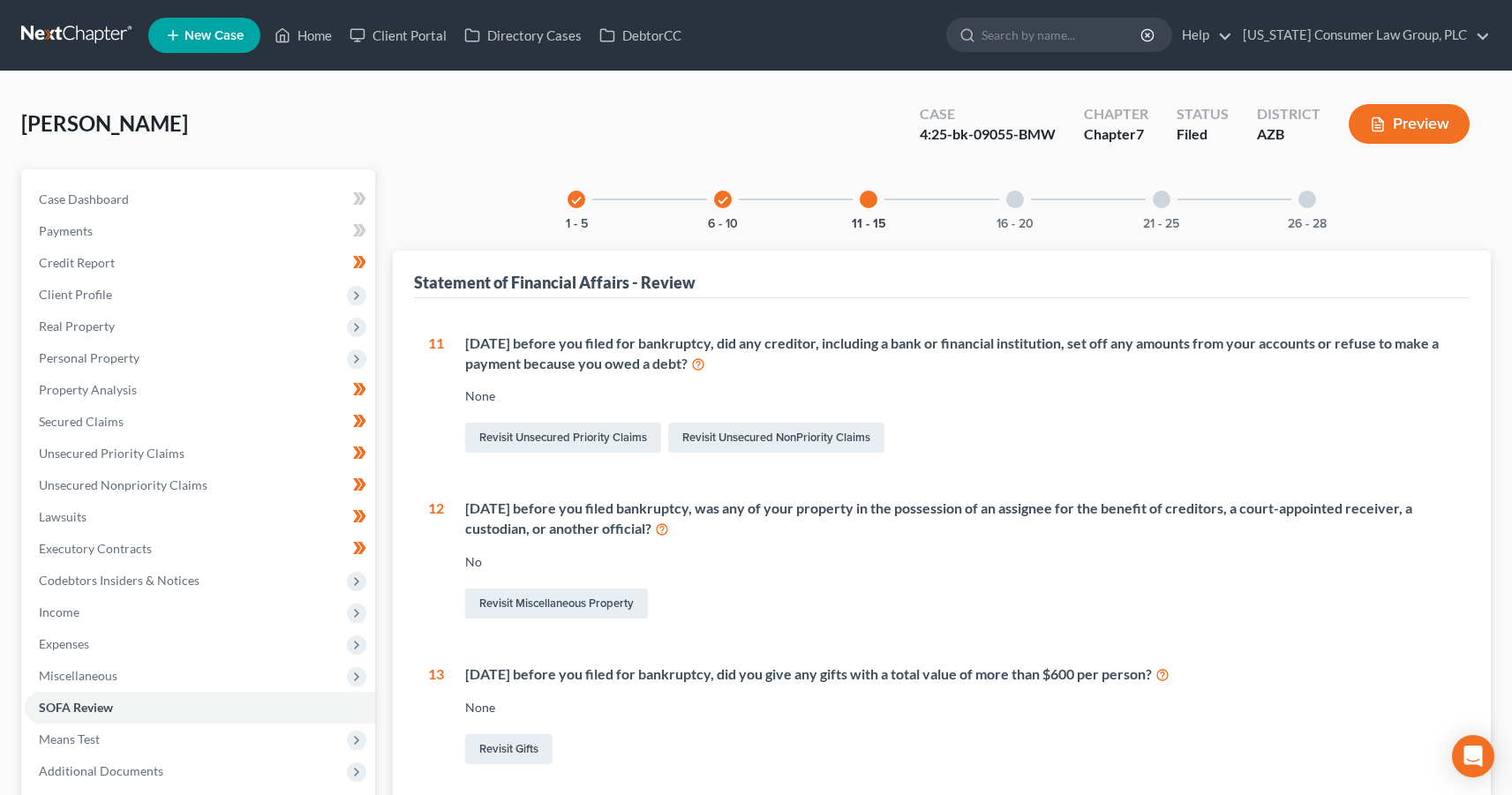
click at [1015, 200] on div at bounding box center [1015, 199] width 18 height 18
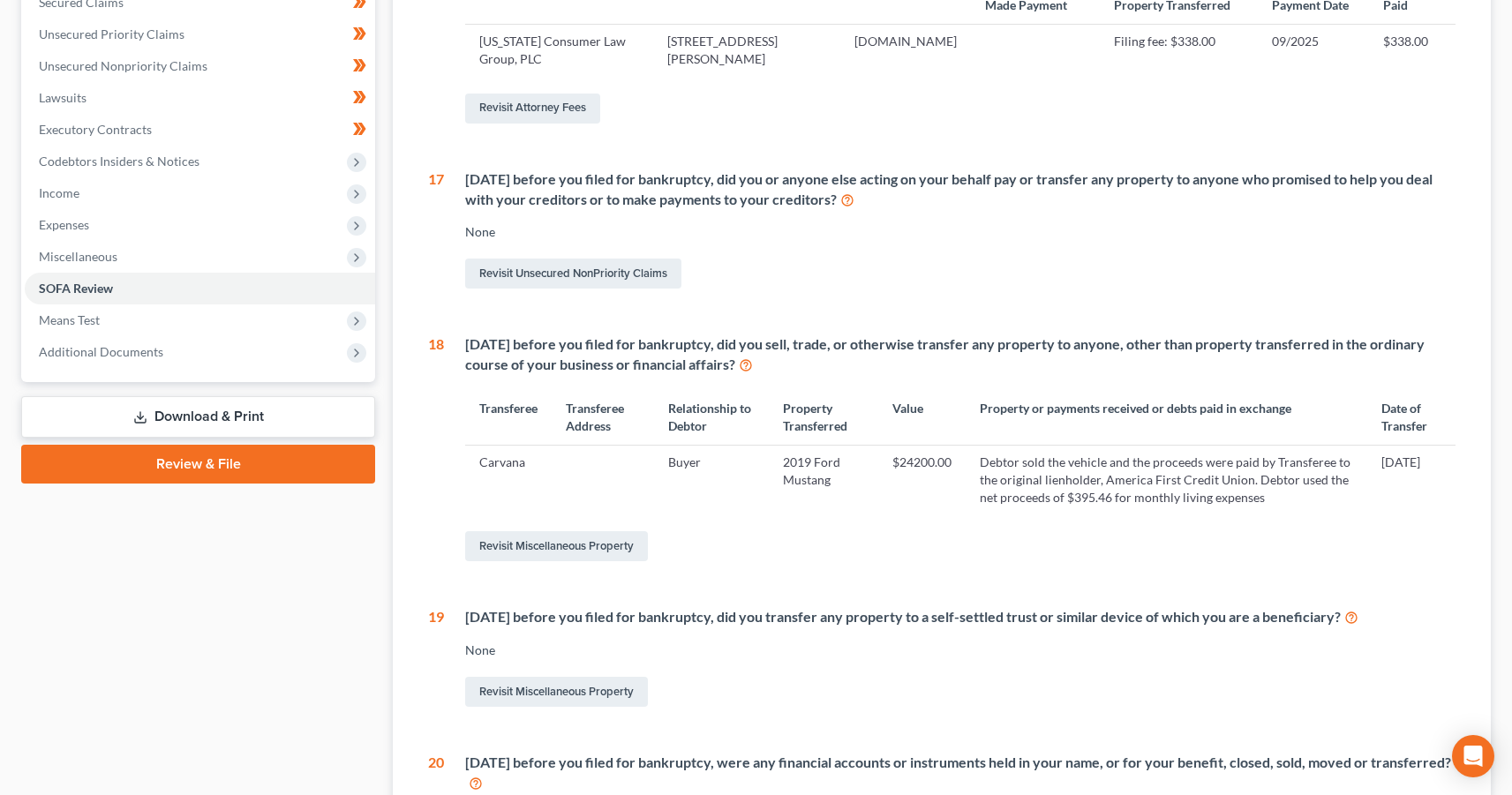
scroll to position [28, 0]
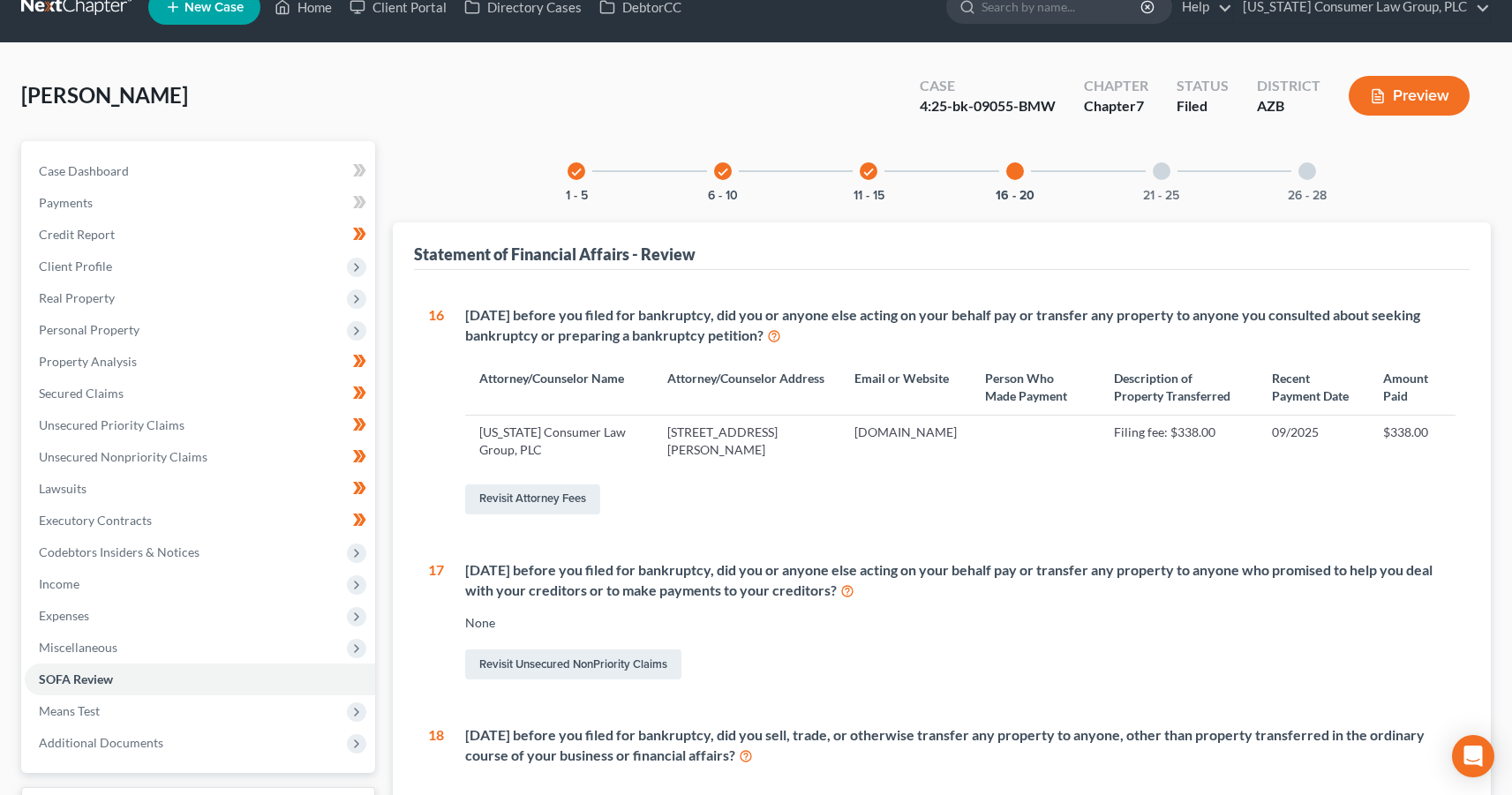
click at [722, 181] on div "check 6 - 10" at bounding box center [722, 171] width 60 height 60
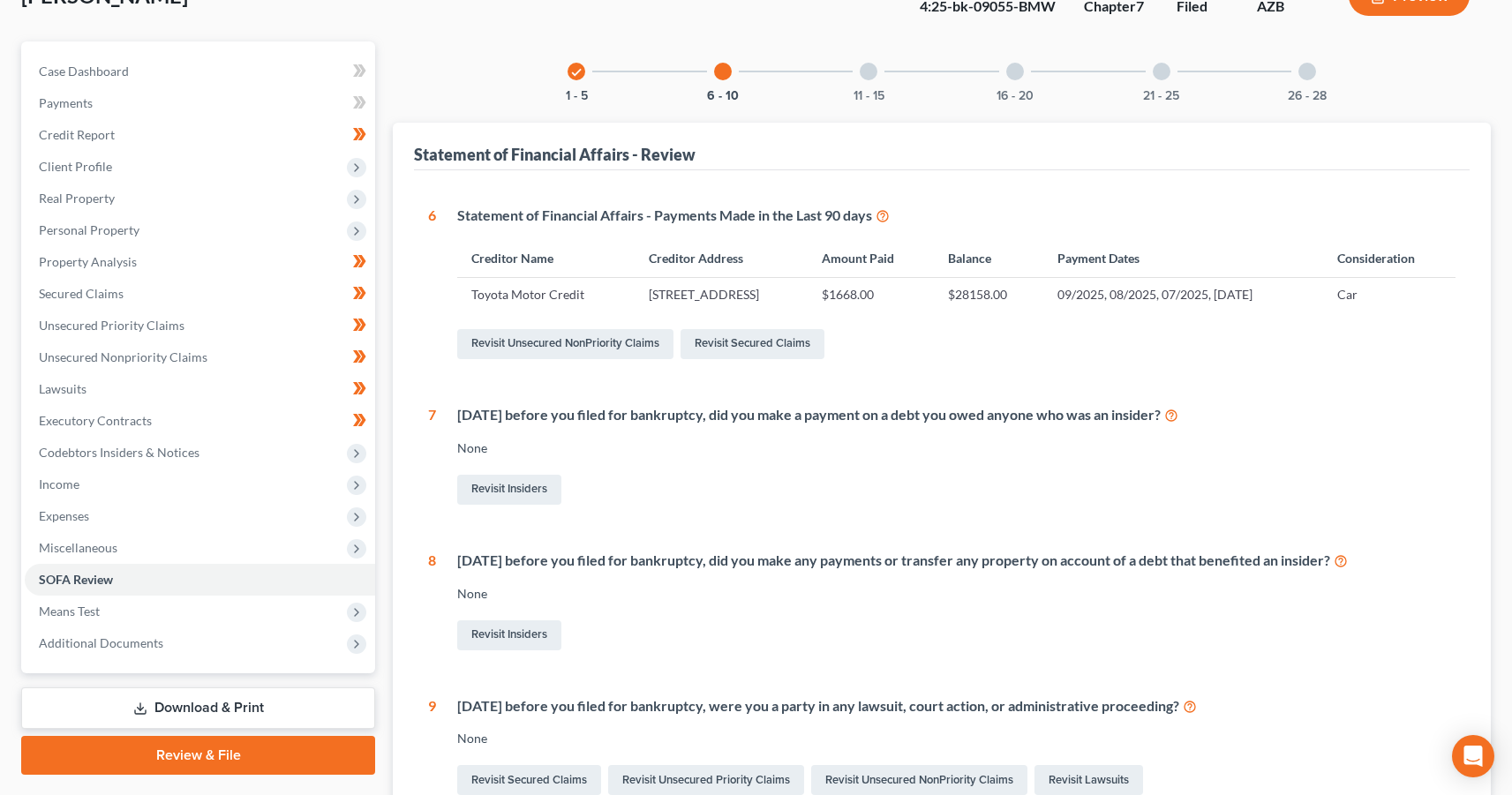
scroll to position [98, 0]
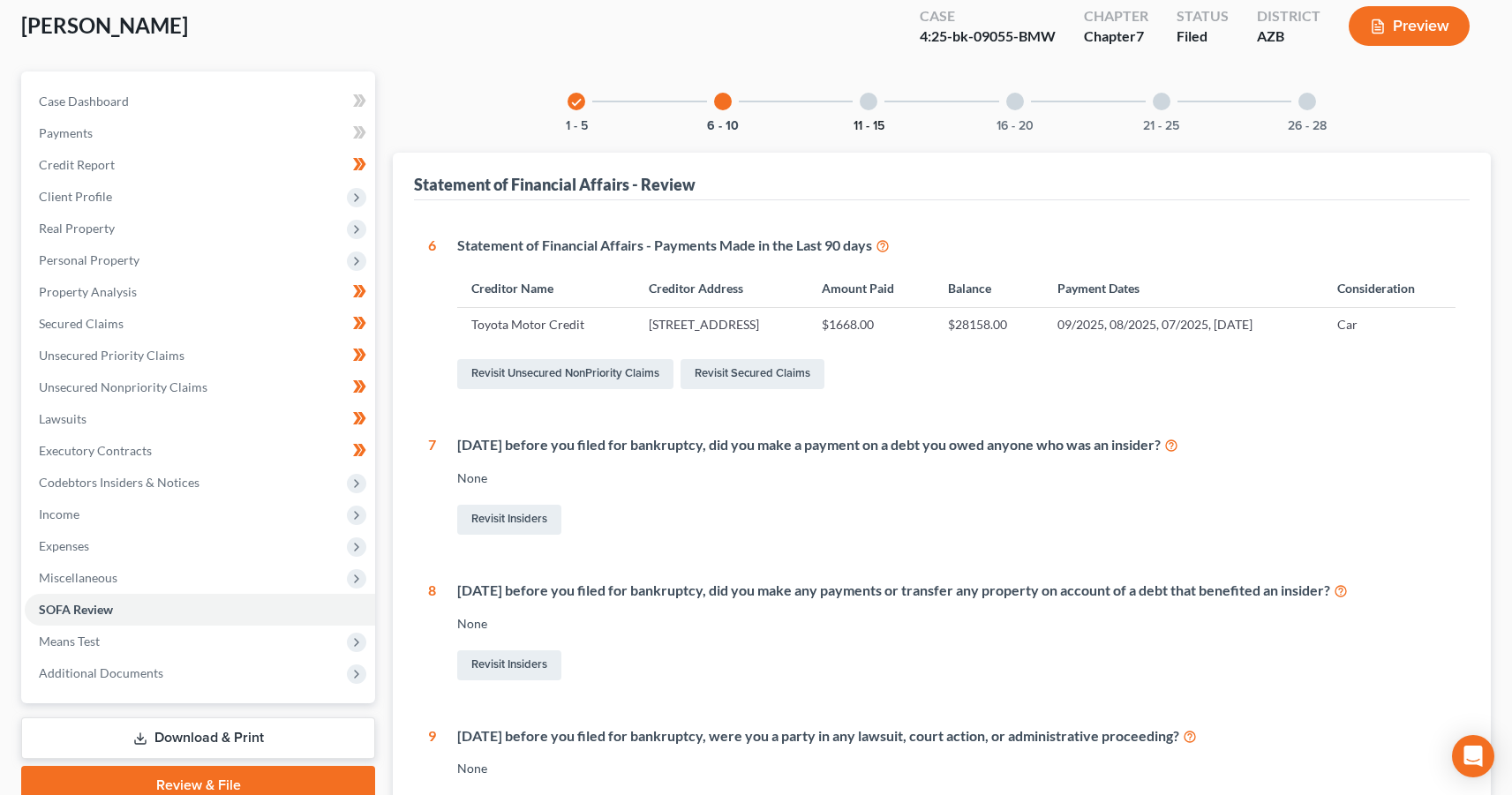
click at [878, 120] on button "11 - 15" at bounding box center [869, 126] width 31 height 12
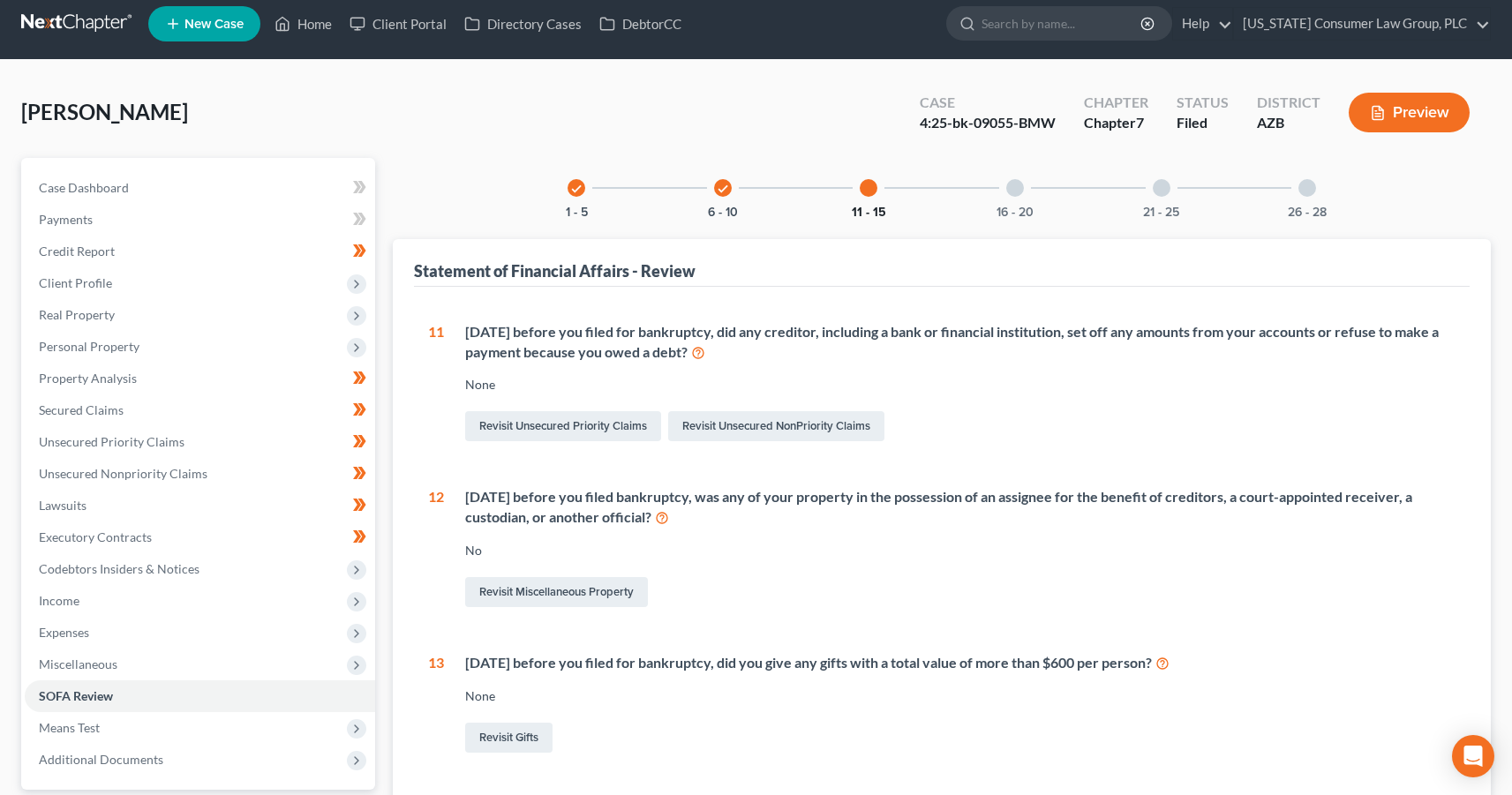
scroll to position [0, 0]
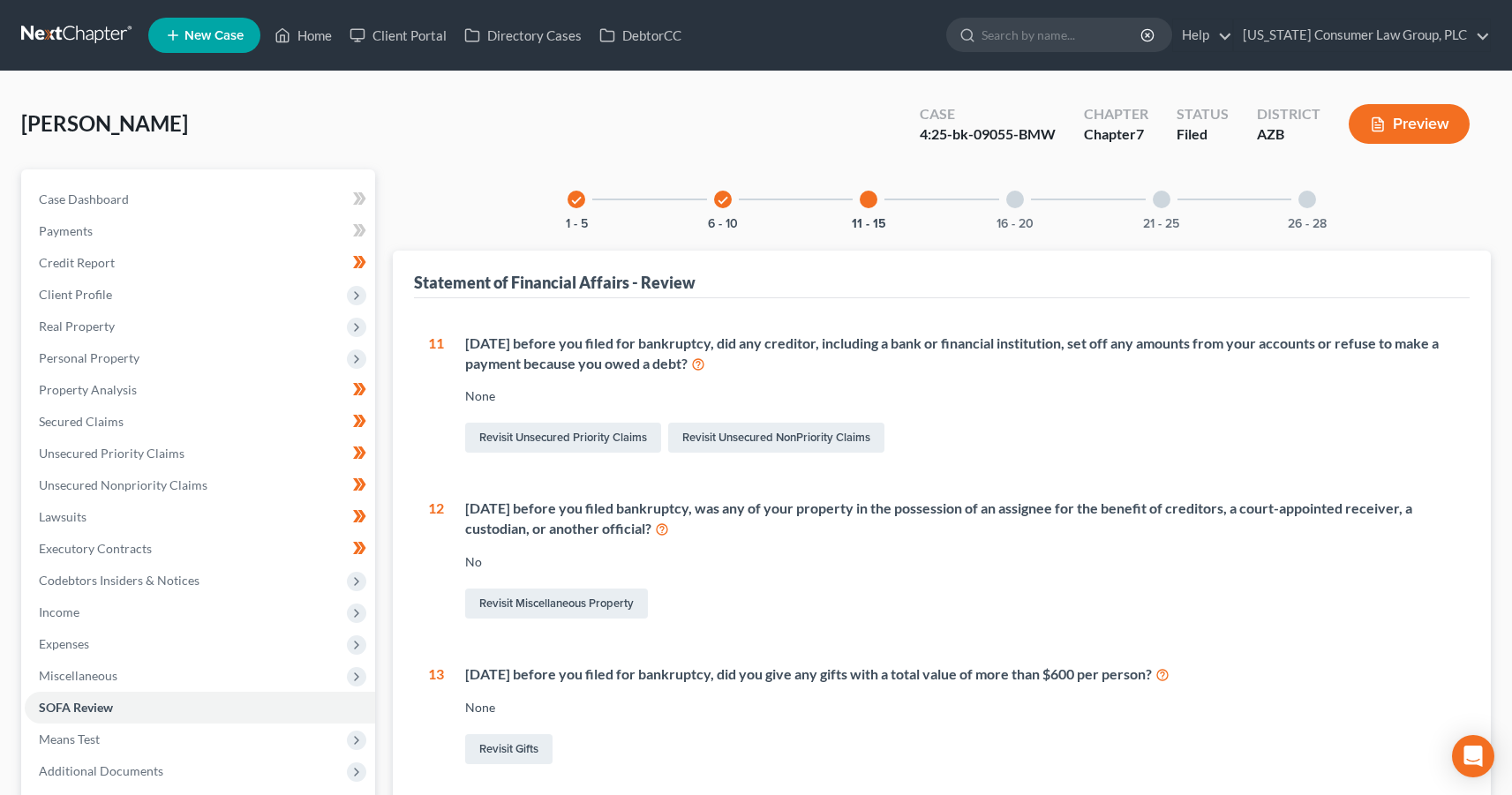
click at [577, 205] on icon "check" at bounding box center [576, 200] width 12 height 12
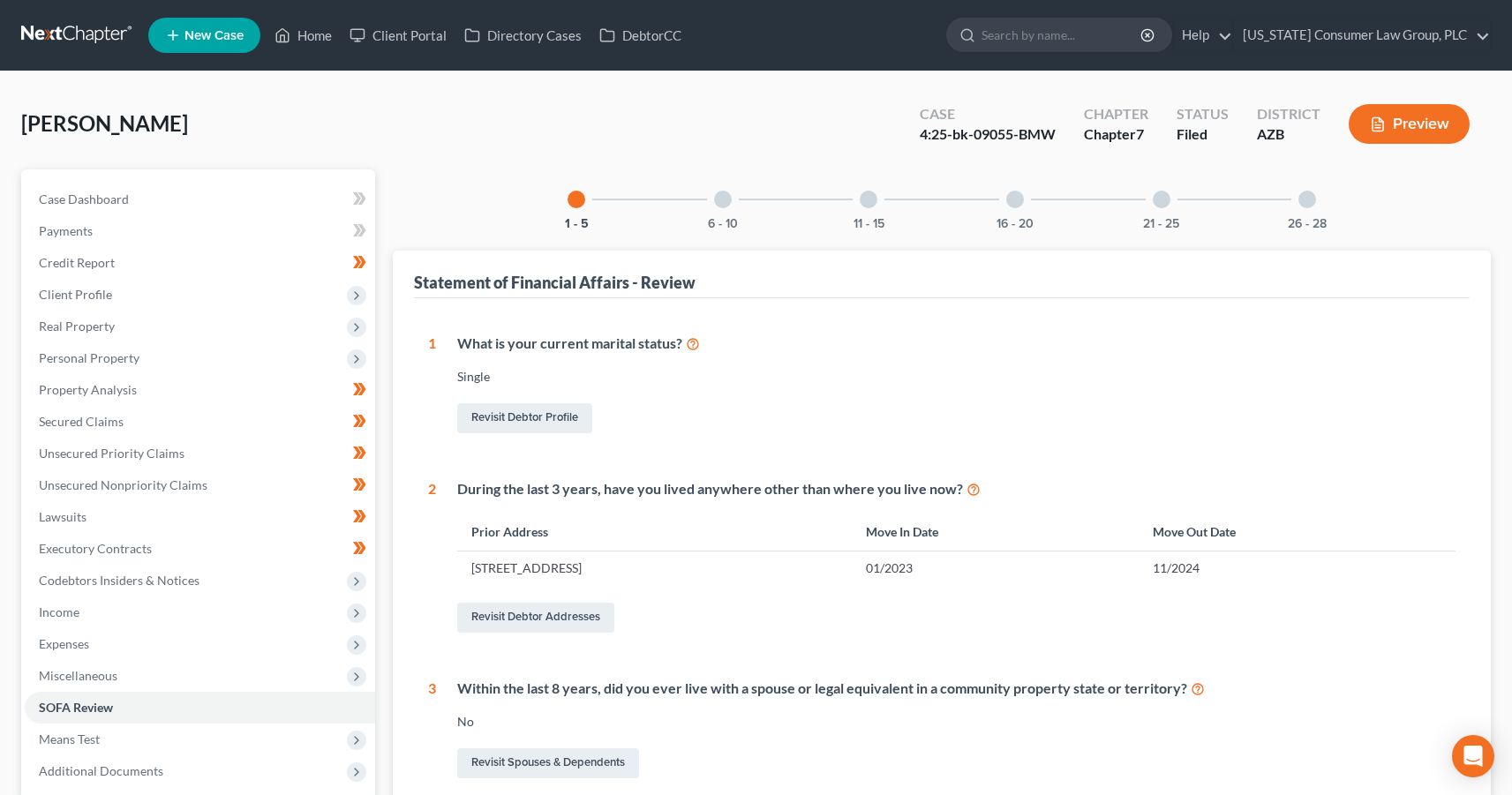
click at [723, 206] on div at bounding box center [723, 199] width 18 height 18
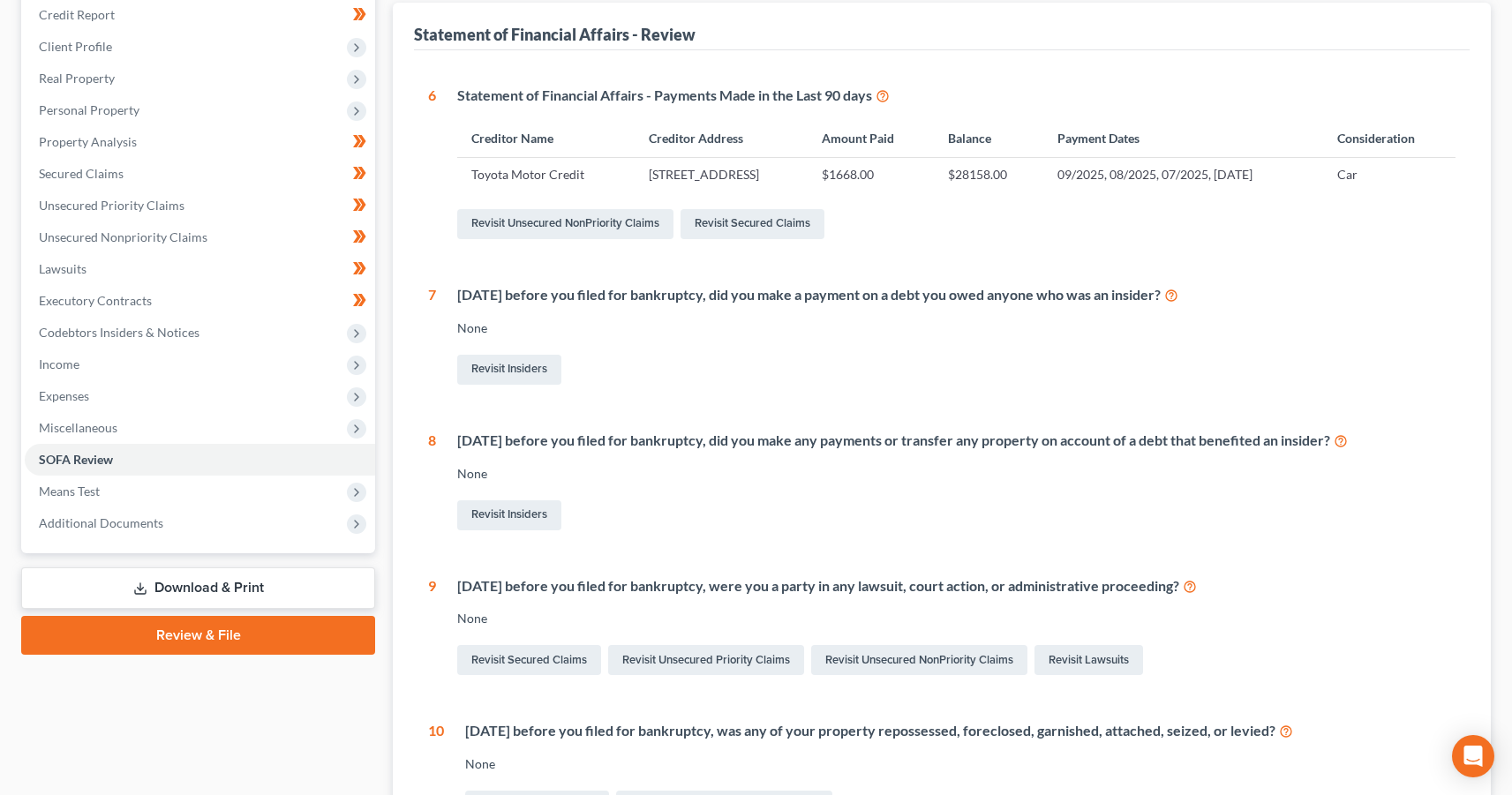
scroll to position [463, 0]
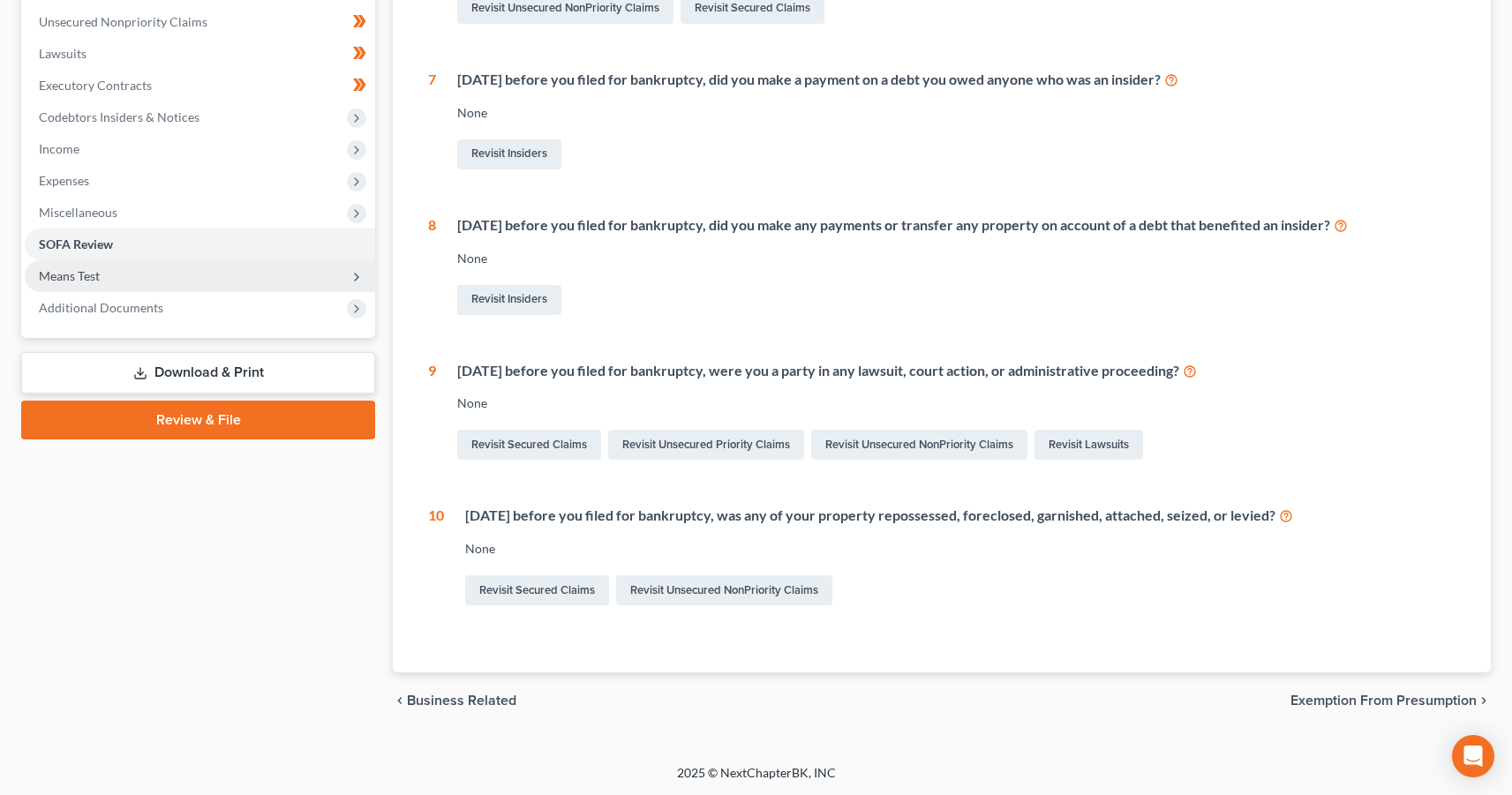
click at [97, 272] on span "Means Test" at bounding box center [69, 275] width 61 height 15
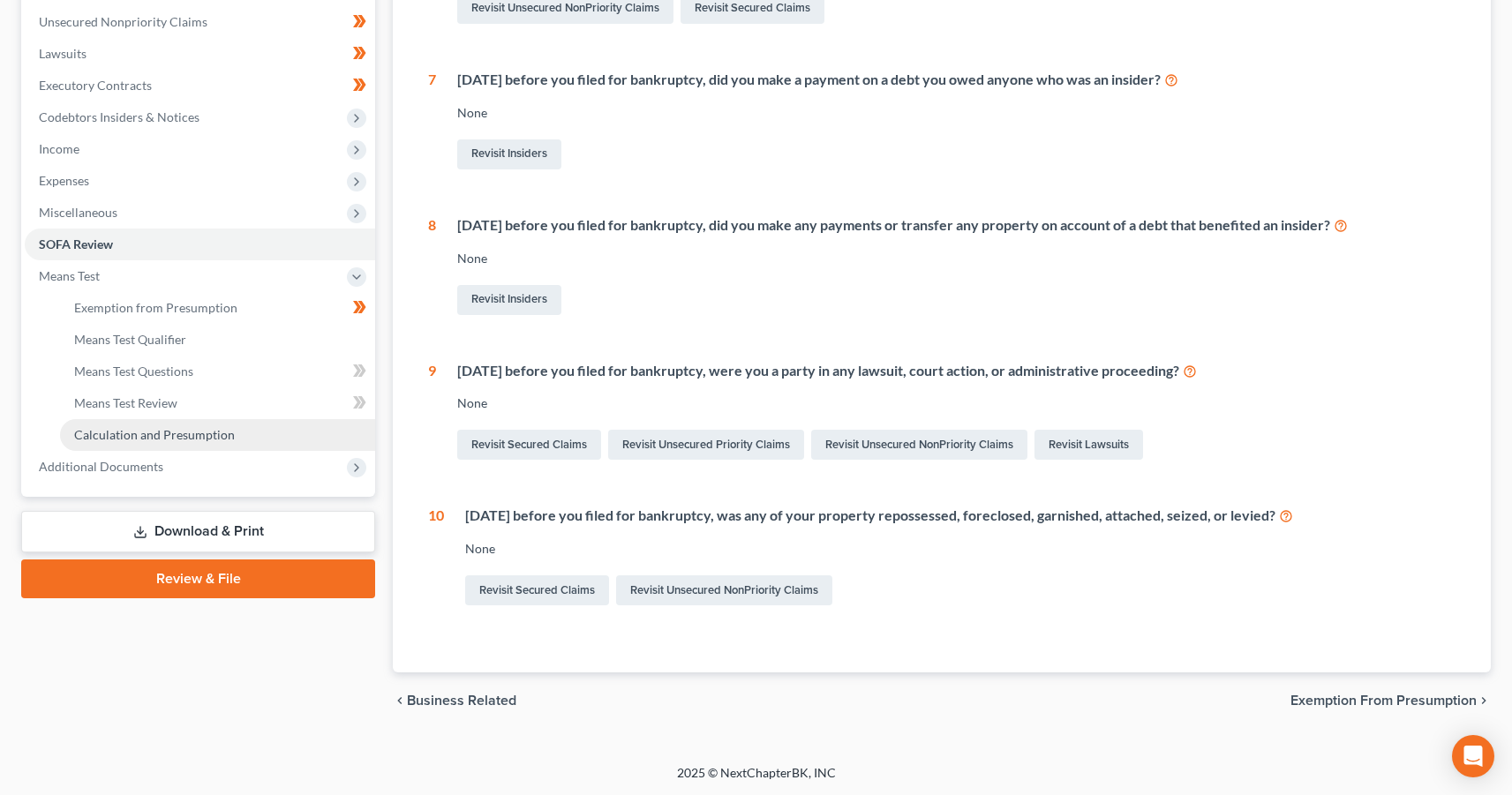
click at [123, 445] on link "Calculation and Presumption" at bounding box center [217, 435] width 315 height 32
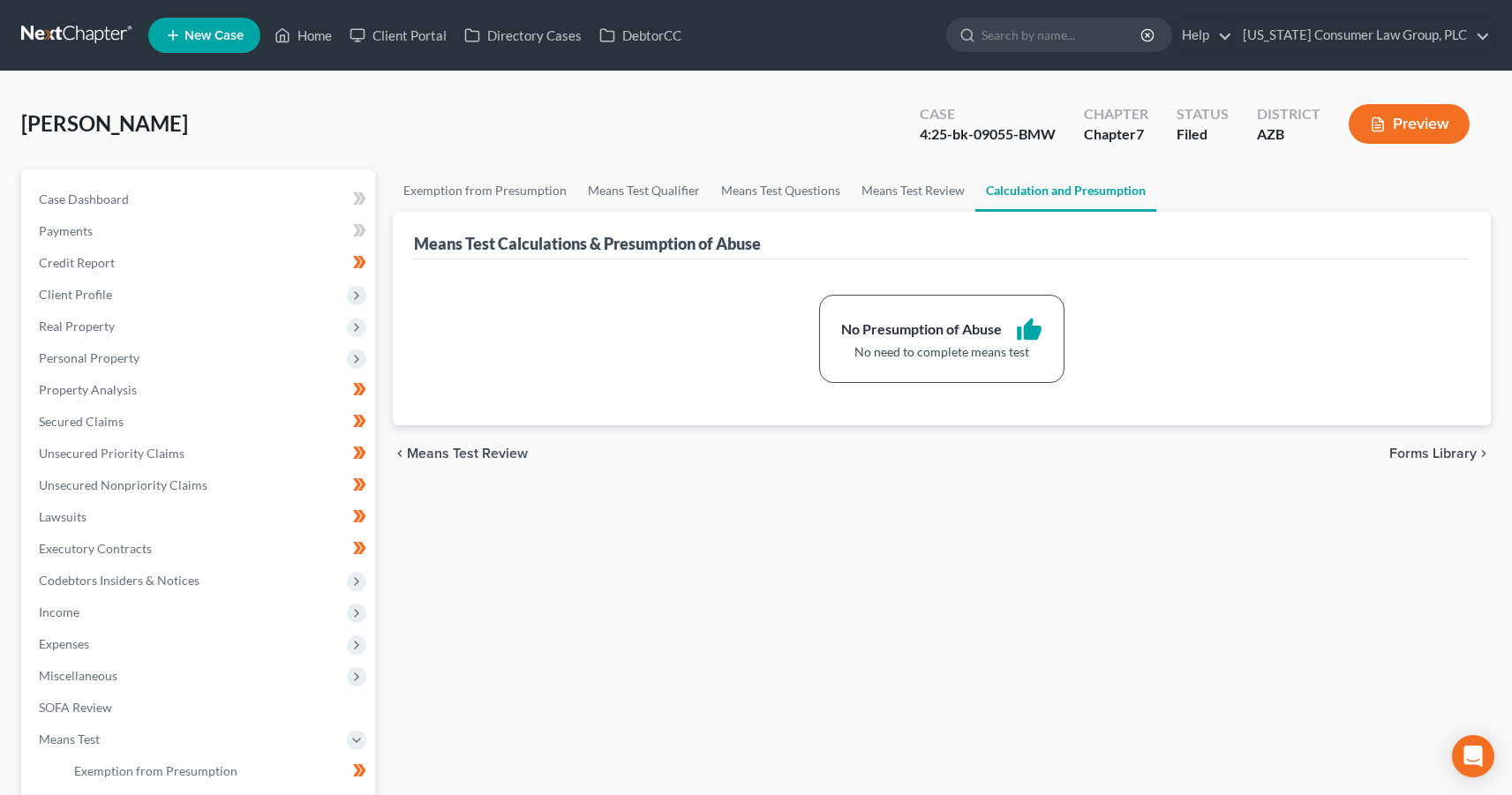
click at [28, 37] on link at bounding box center [77, 36] width 113 height 32
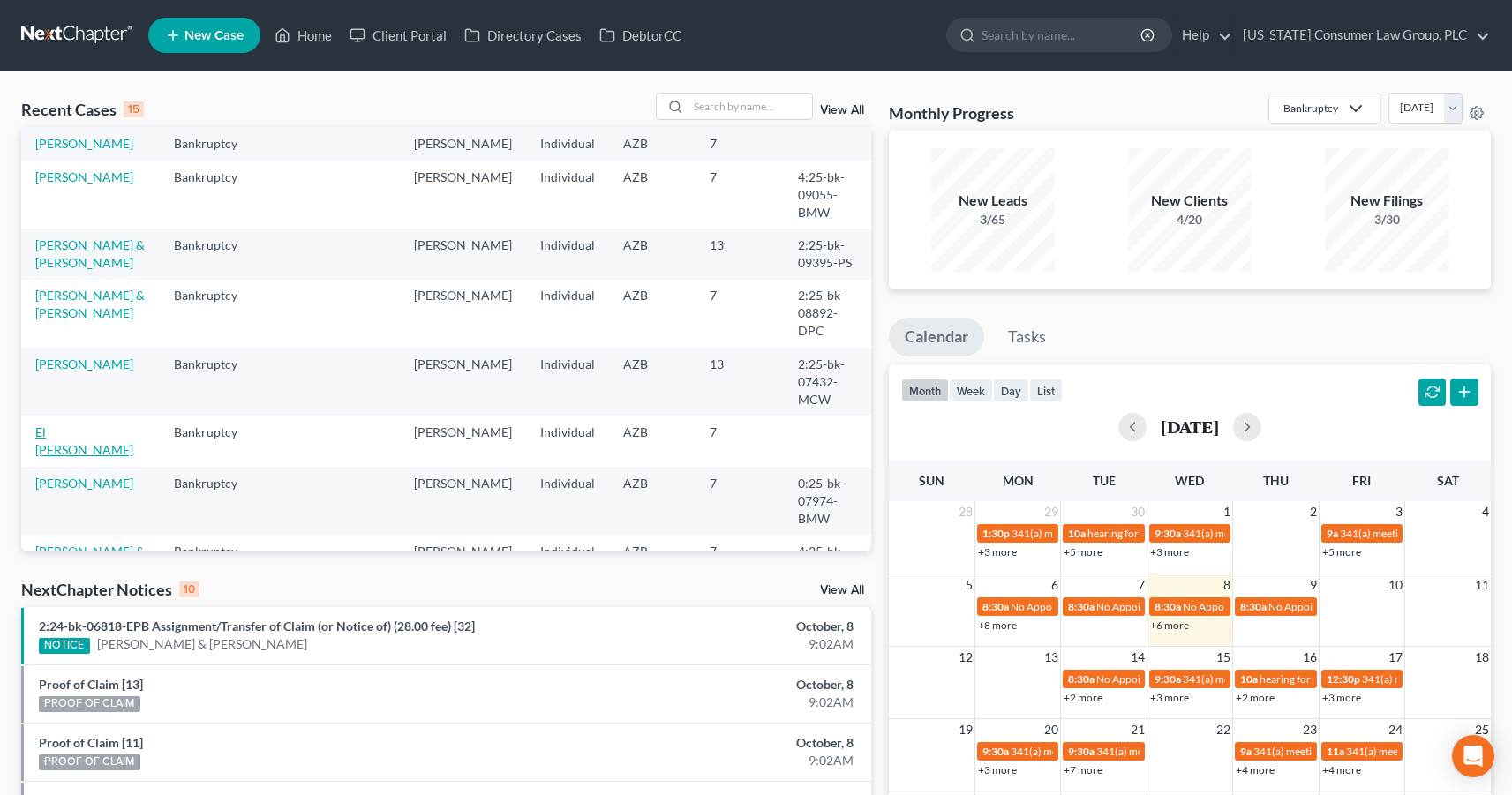
scroll to position [37, 0]
click at [52, 475] on link "[PERSON_NAME]" at bounding box center [85, 482] width 98 height 15
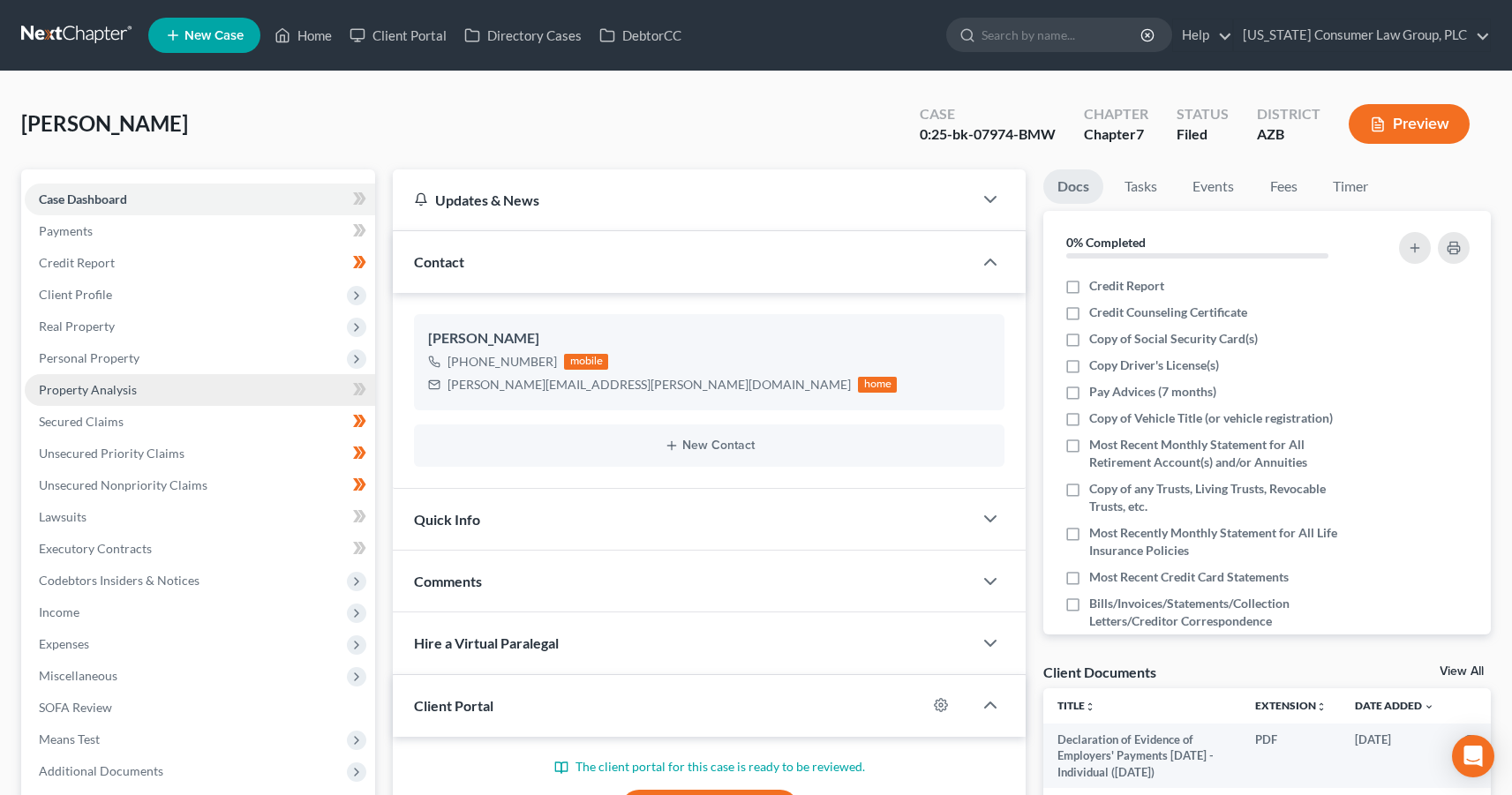
click at [122, 388] on span "Property Analysis" at bounding box center [88, 389] width 98 height 15
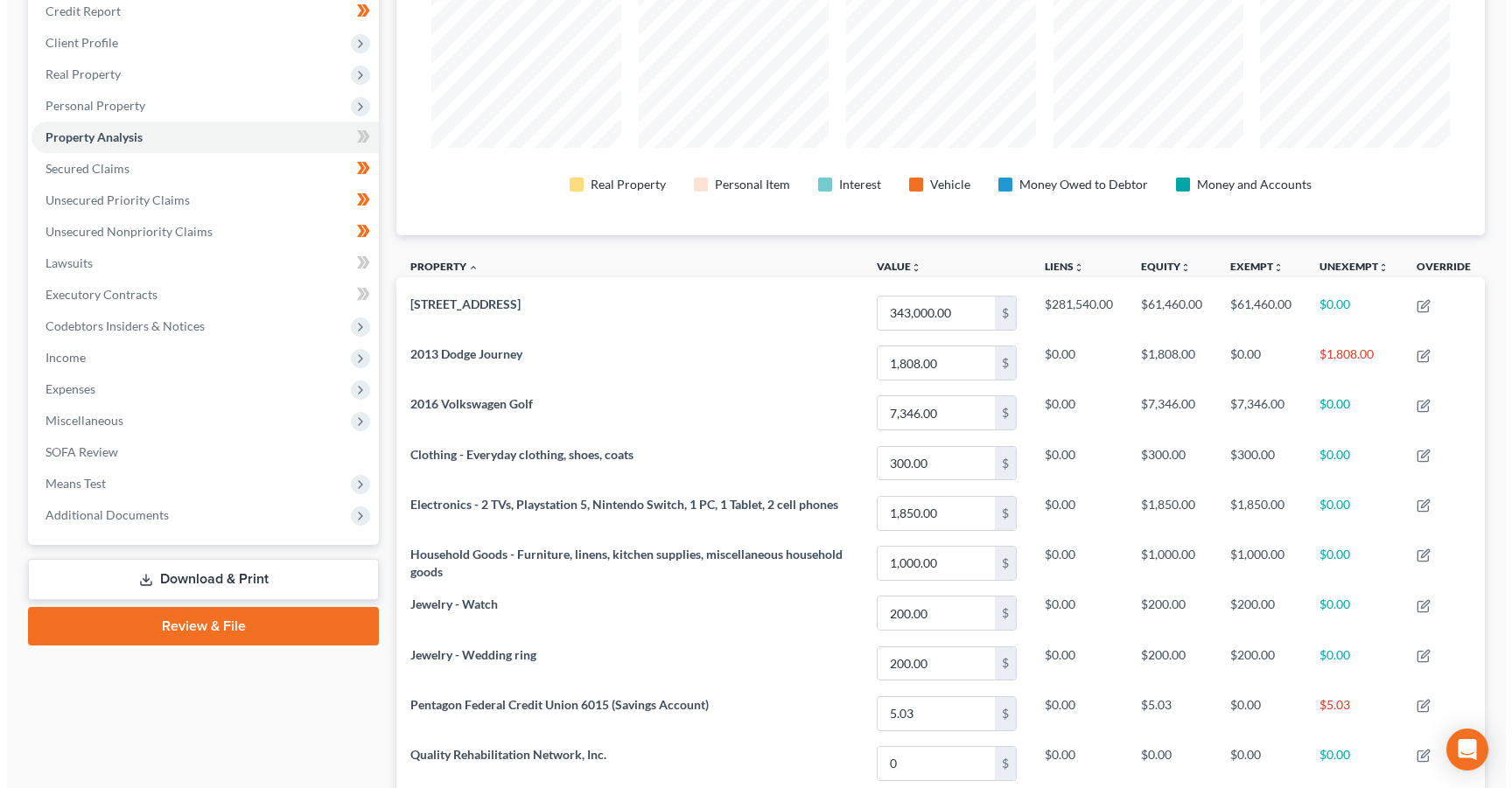
scroll to position [92, 0]
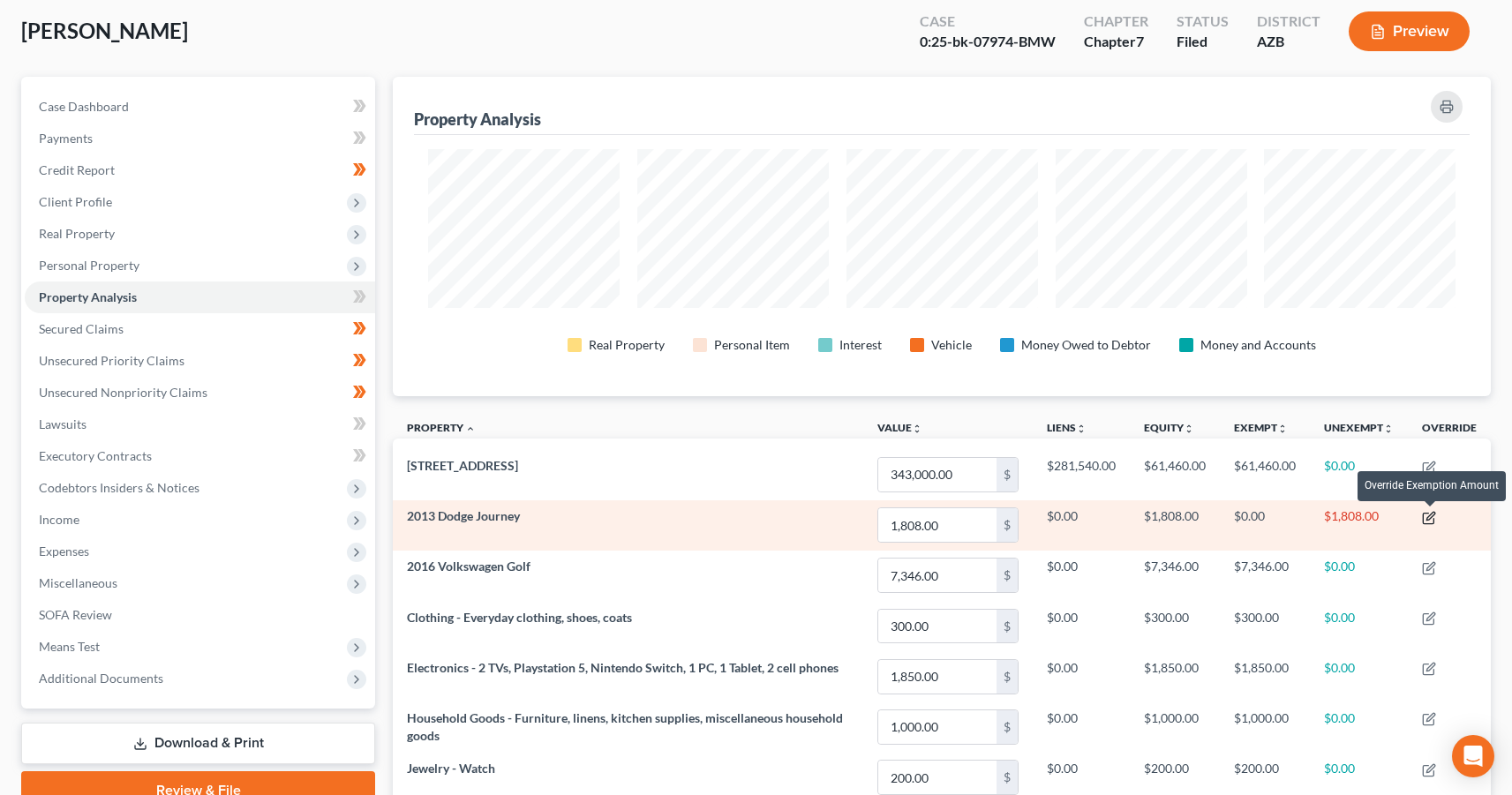
click at [1427, 517] on icon "button" at bounding box center [1429, 518] width 14 height 14
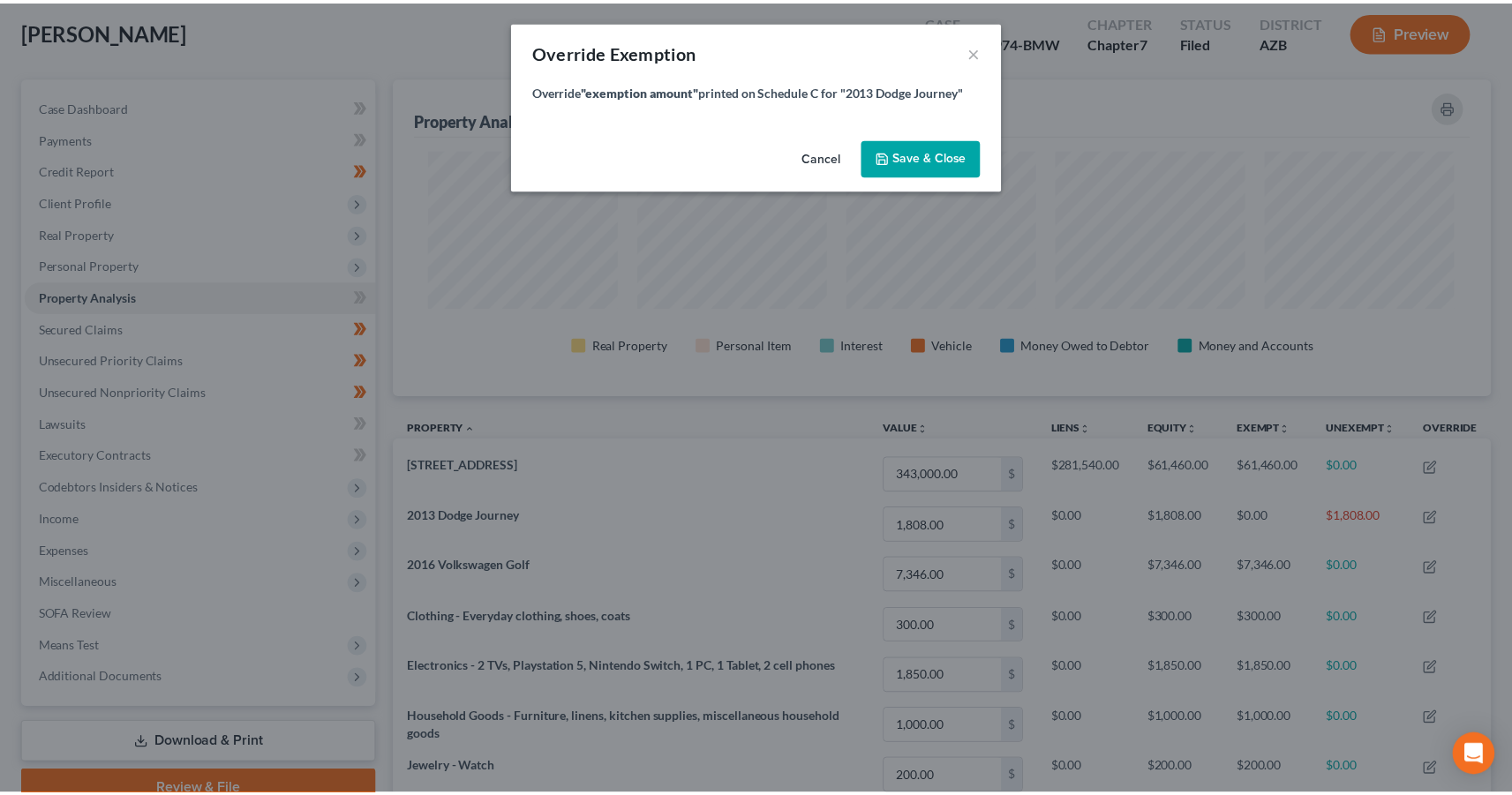
scroll to position [321, 1108]
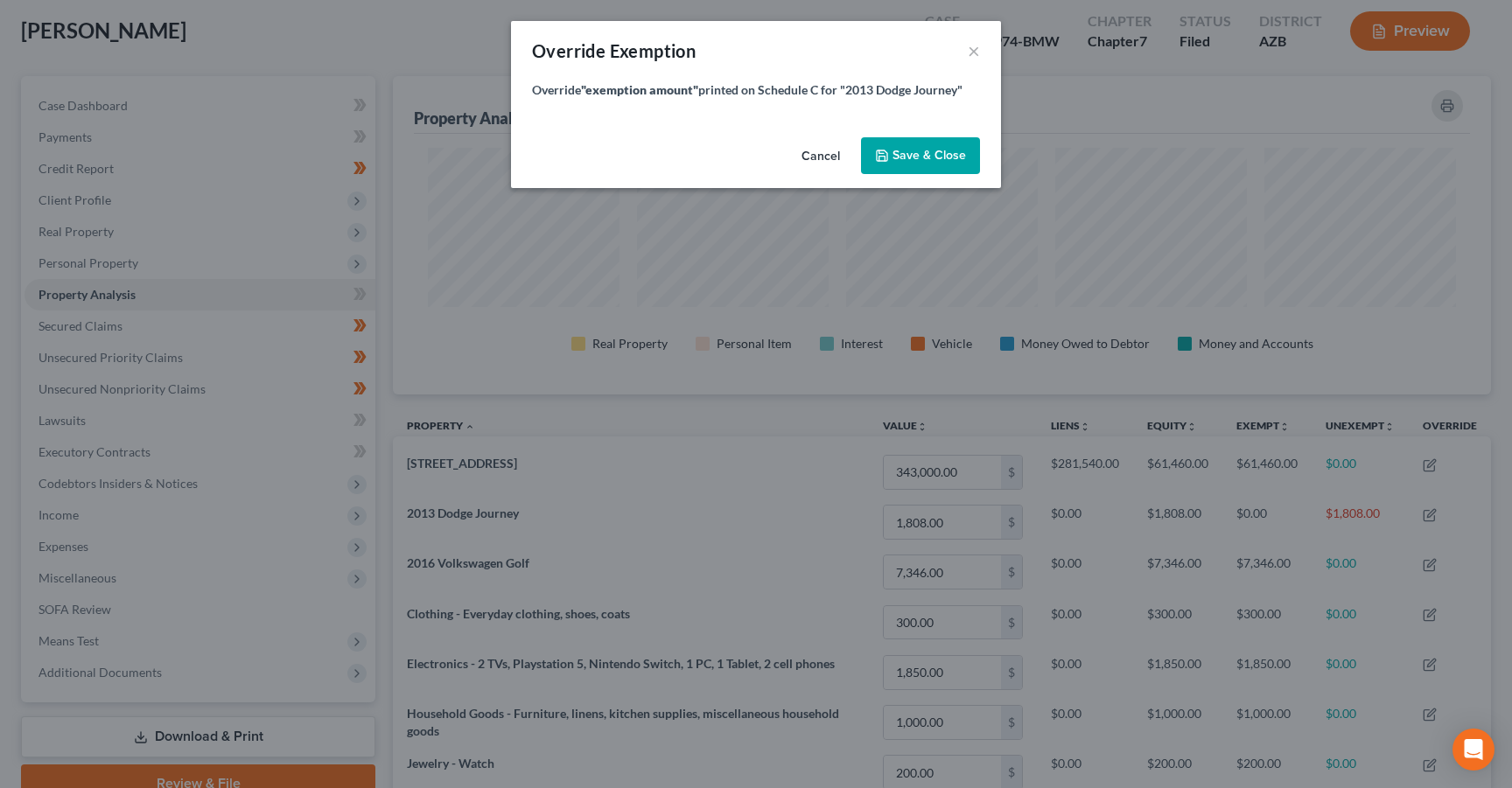
click at [823, 159] on button "Cancel" at bounding box center [820, 157] width 66 height 35
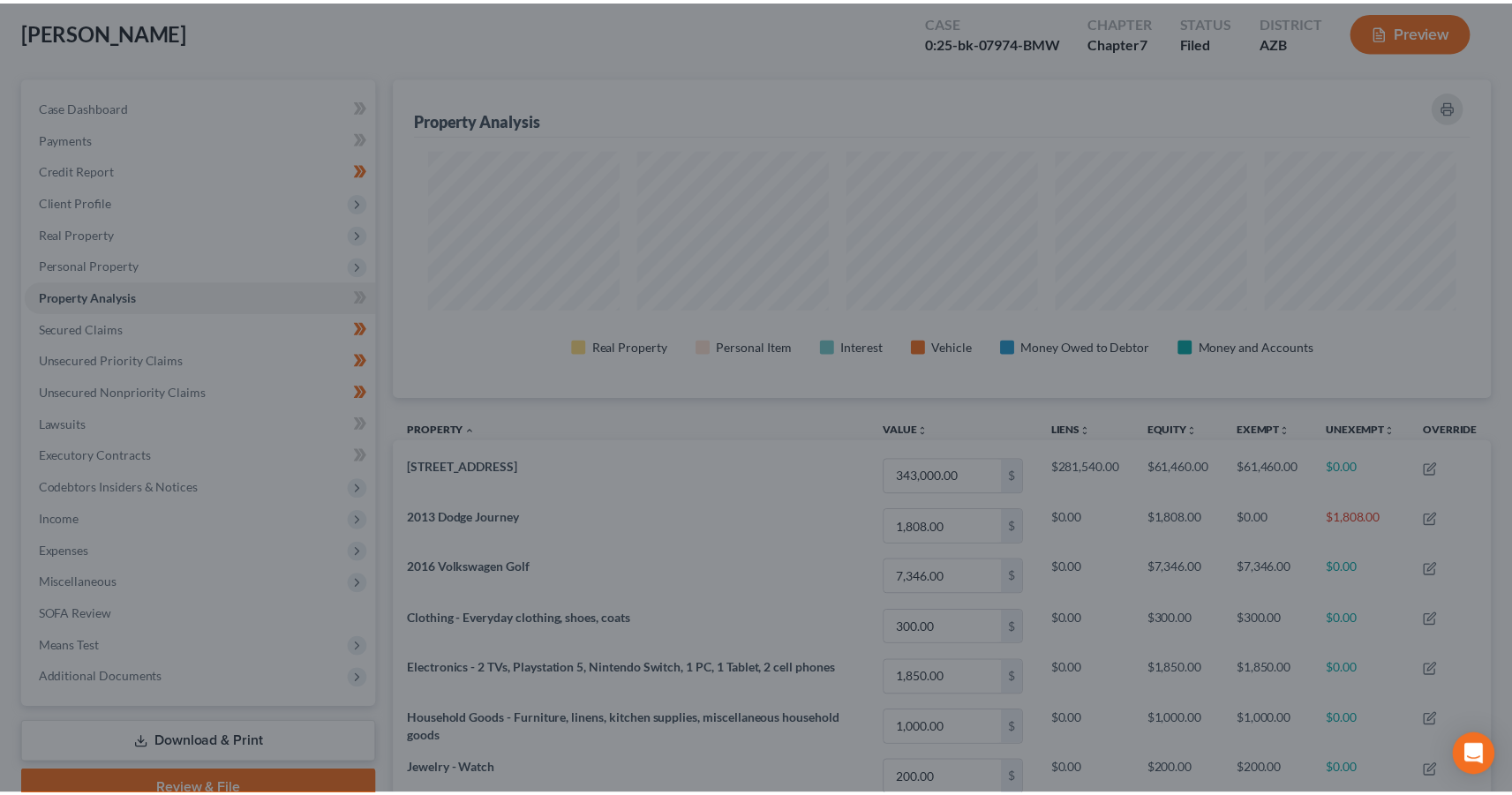
scroll to position [882269, 881690]
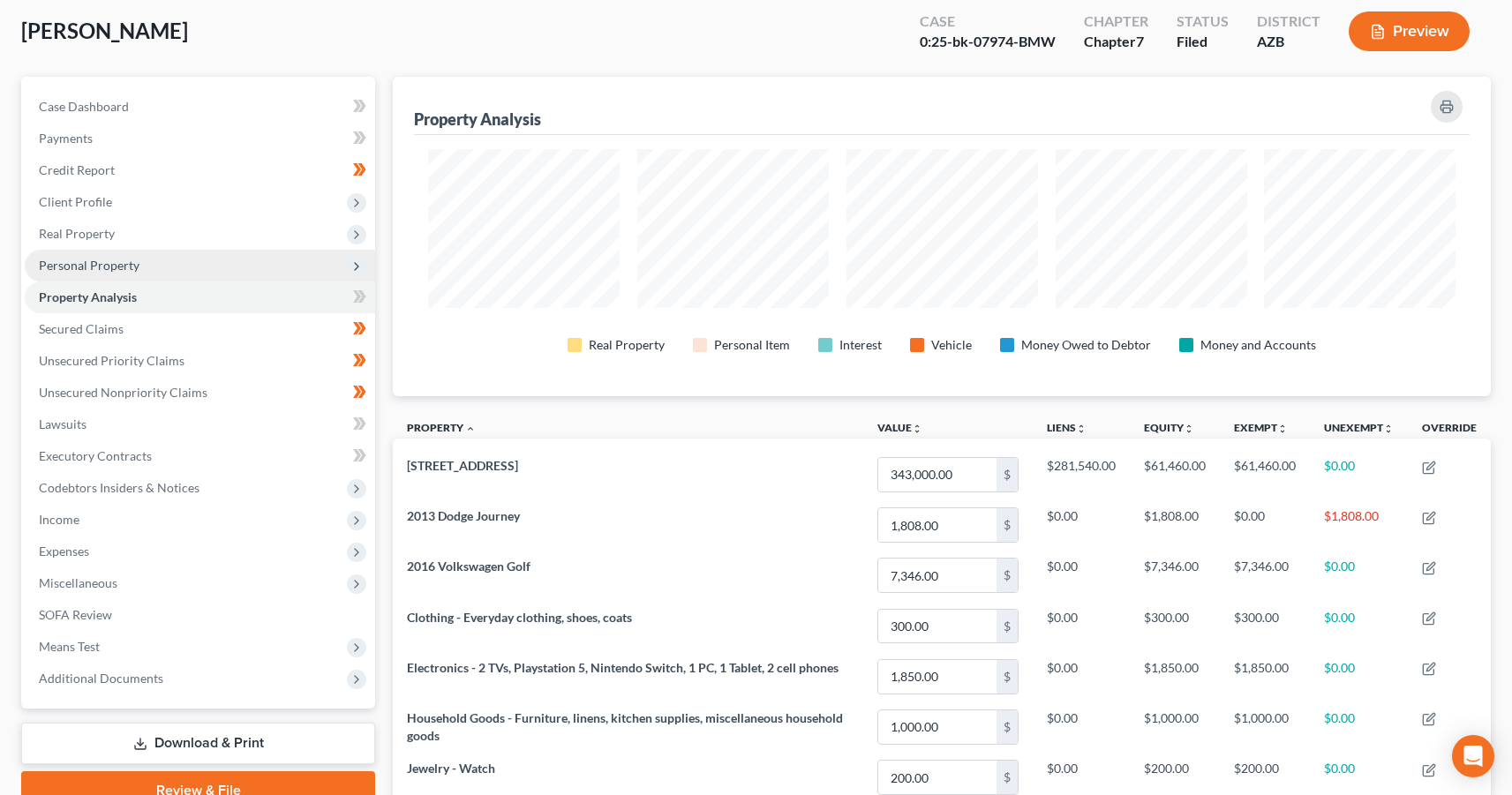
click at [102, 258] on span "Personal Property" at bounding box center [89, 264] width 101 height 15
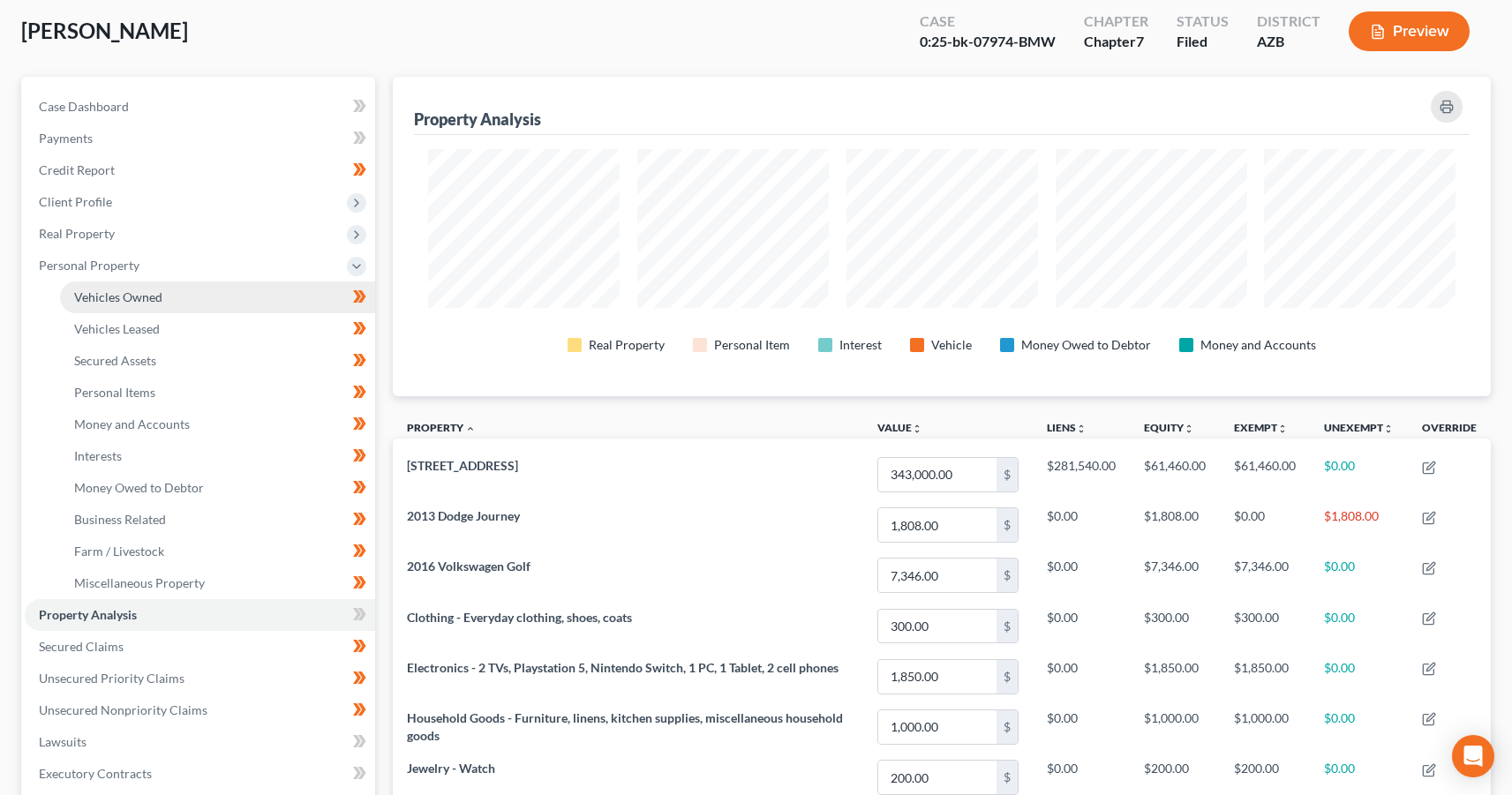
click at [141, 296] on span "Vehicles Owned" at bounding box center [118, 296] width 88 height 15
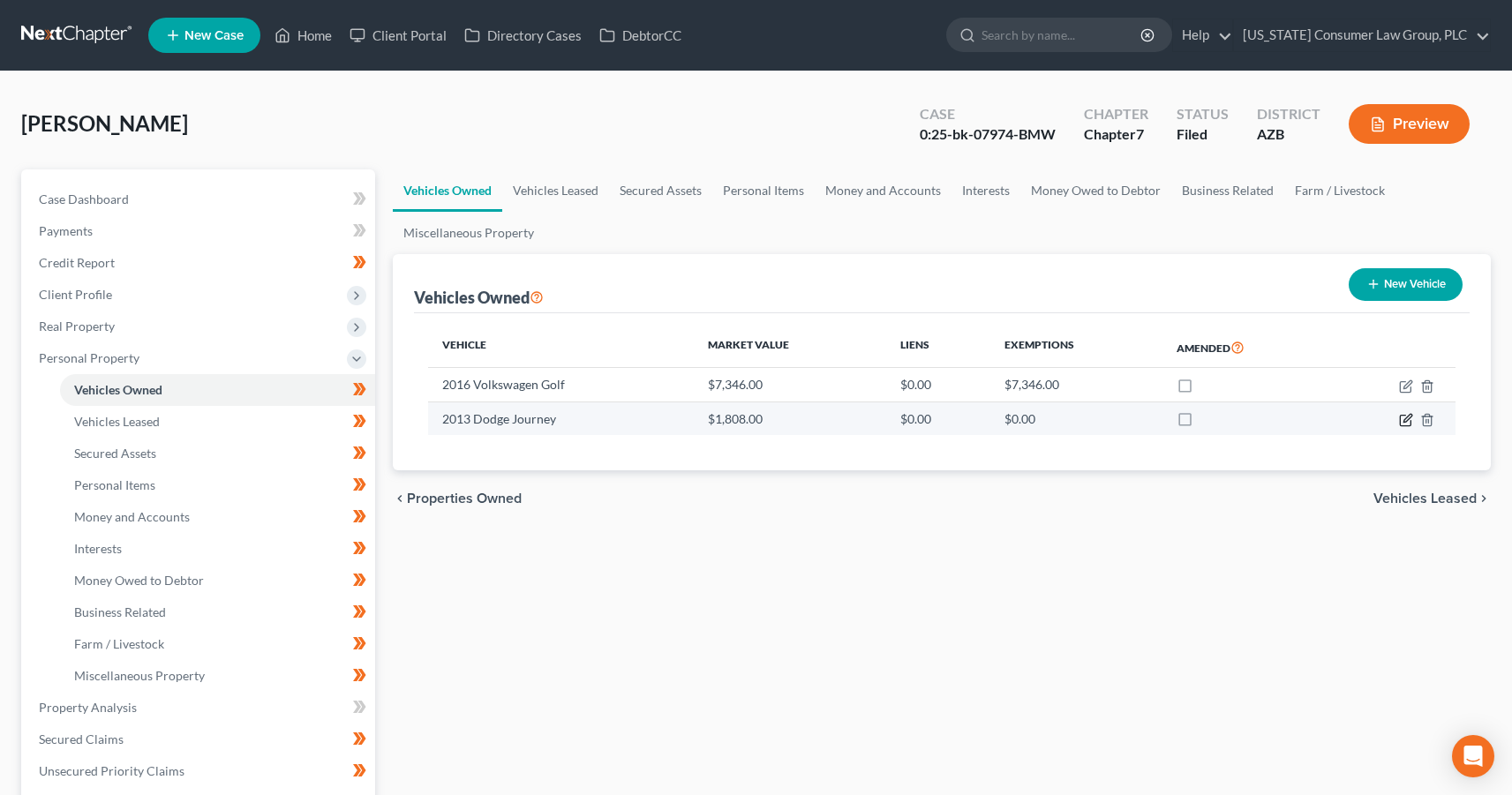
click at [1403, 418] on icon "button" at bounding box center [1406, 420] width 14 height 14
select select "0"
select select "13"
select select "3"
select select "0"
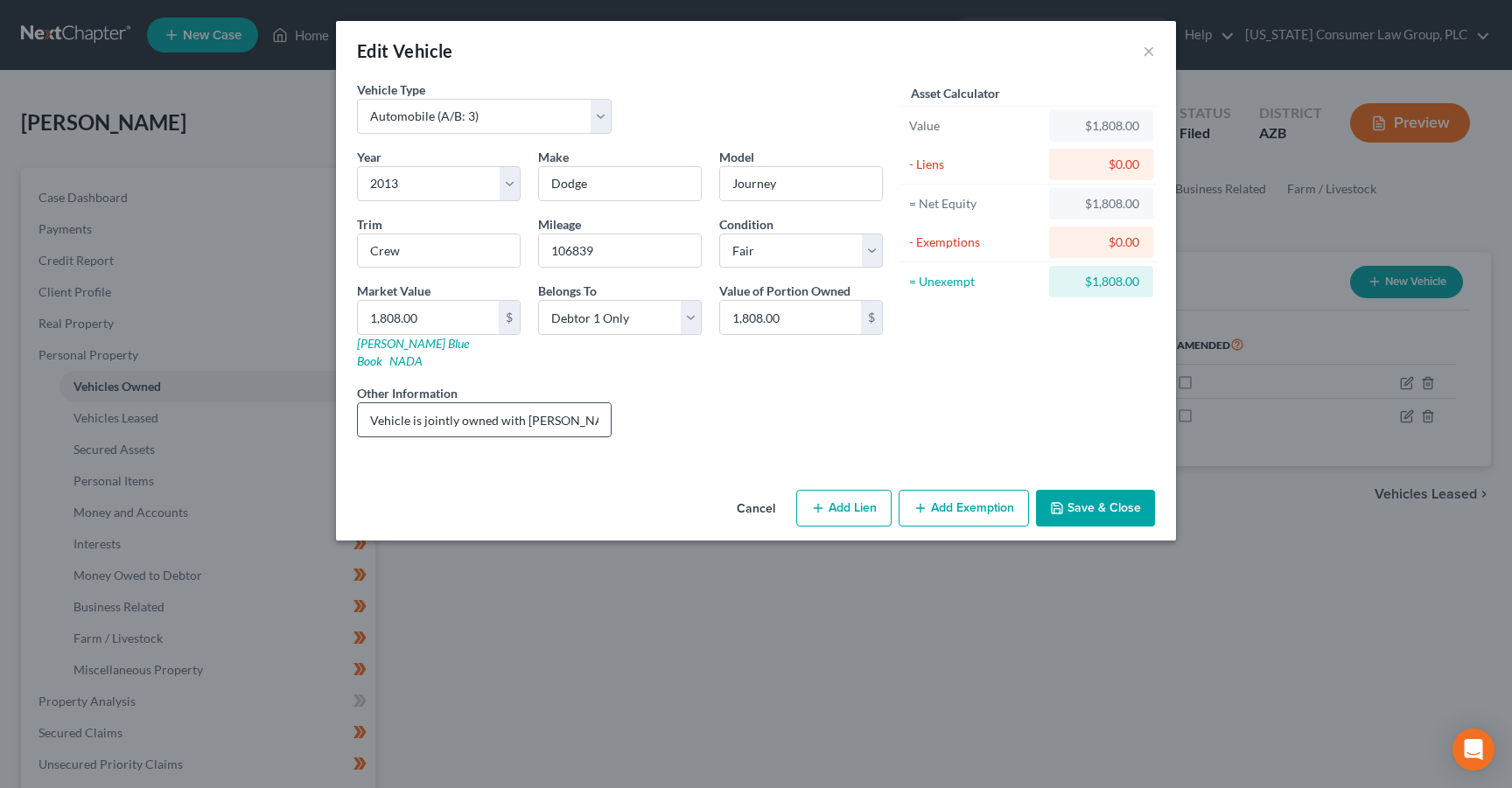
click at [549, 403] on input "Vehicle is jointly owned with Debtor’s wife, who asserts her ownership interest…" at bounding box center [484, 420] width 253 height 34
drag, startPoint x: 580, startPoint y: 406, endPoint x: 590, endPoint y: 403, distance: 10.4
click at [581, 406] on input "Vehicle is jointly owned with Debtor’s wife, who asserts her ownership interest…" at bounding box center [484, 420] width 253 height 34
click at [1104, 497] on button "Save & Close" at bounding box center [1095, 508] width 119 height 37
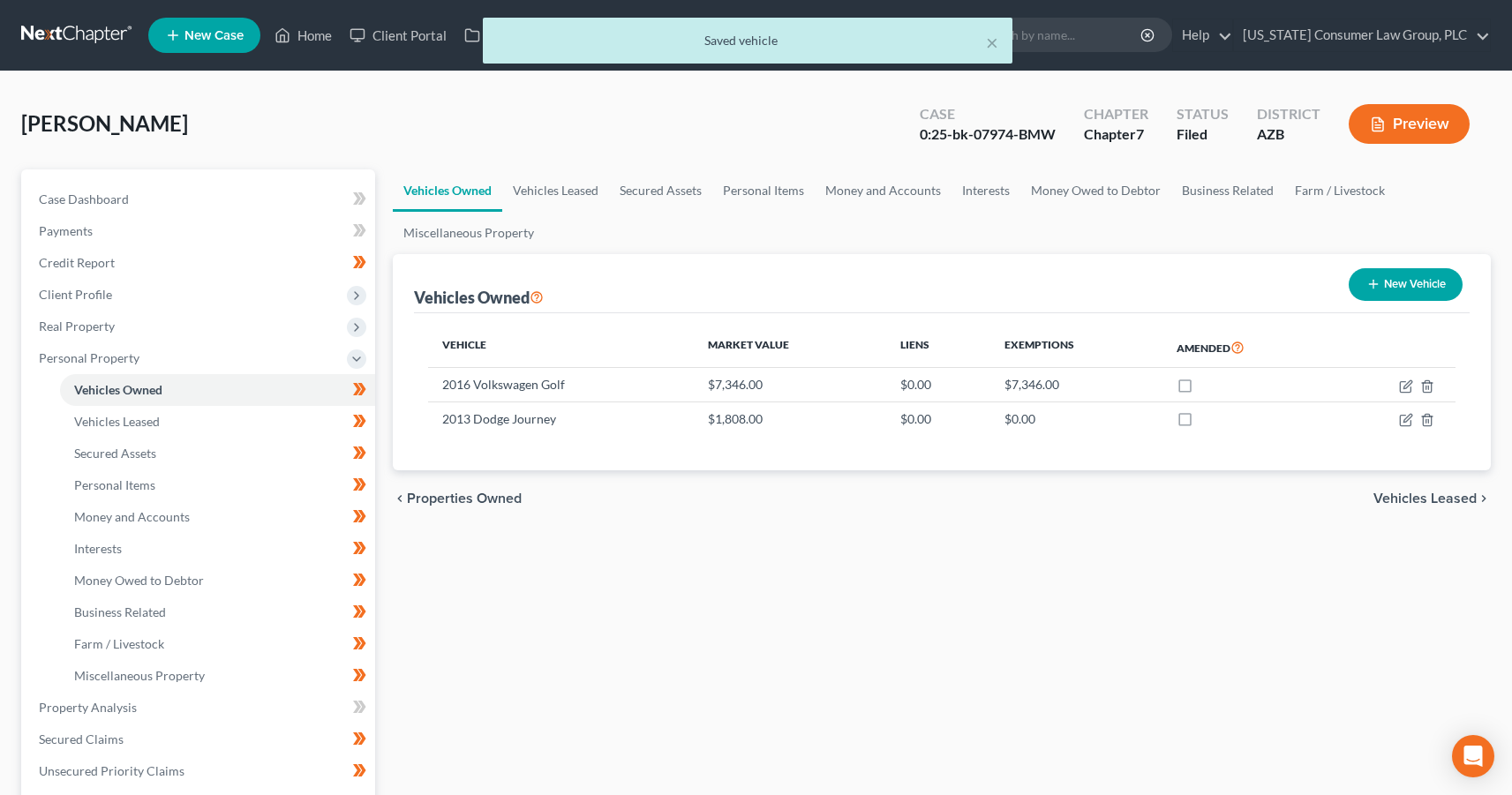
scroll to position [359, 0]
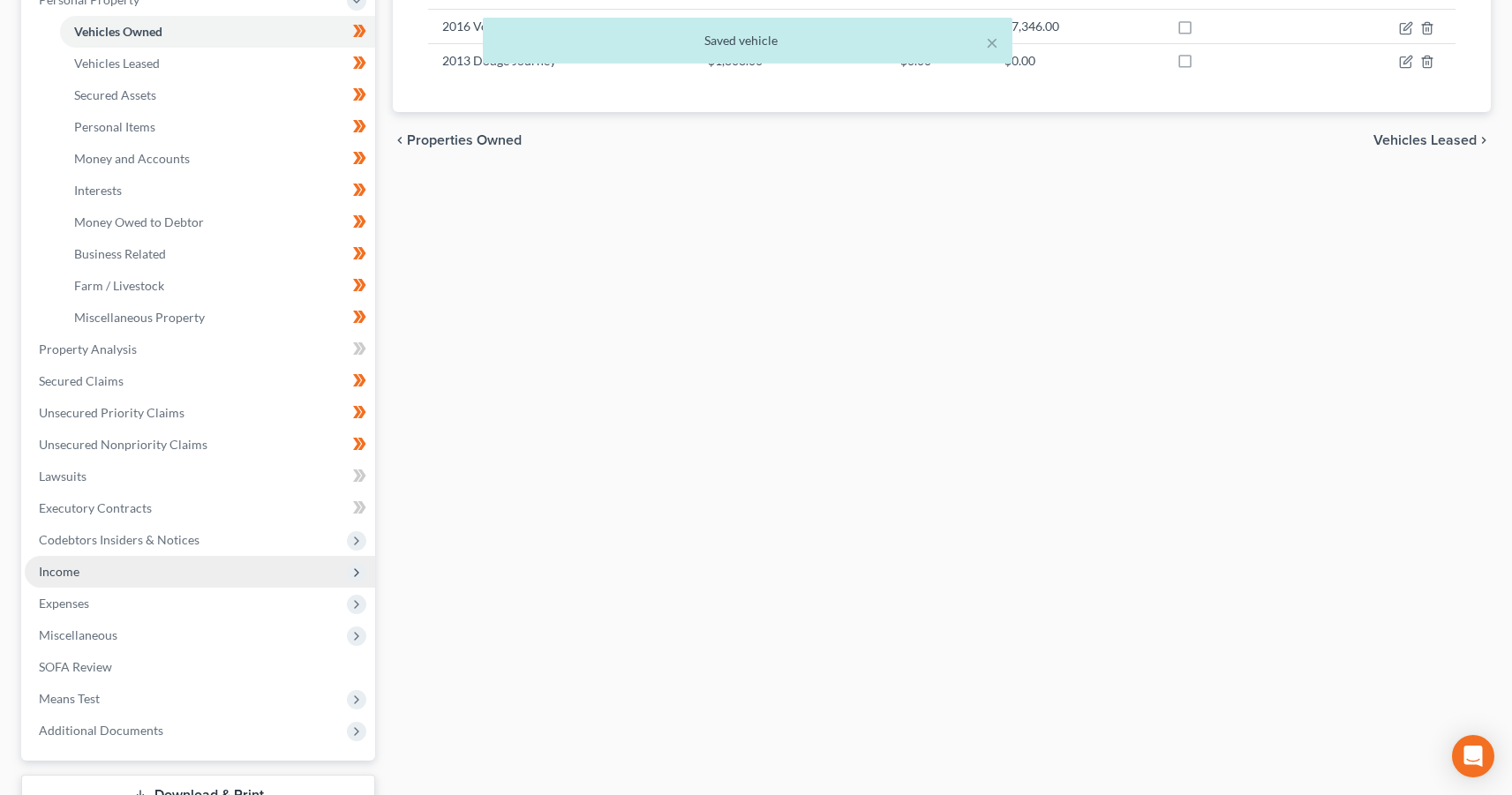
click at [62, 570] on span "Income" at bounding box center [60, 571] width 41 height 15
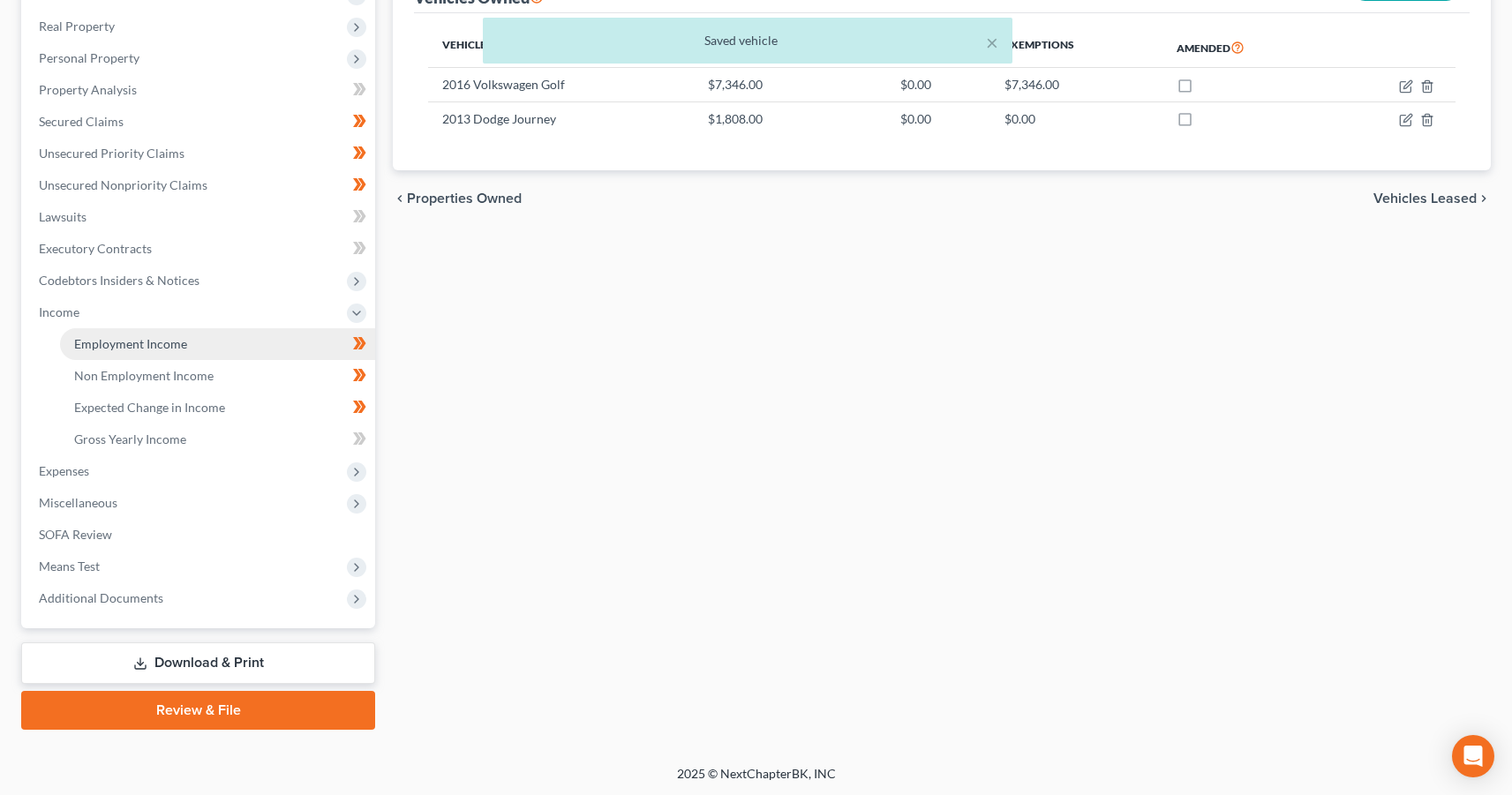
click at [138, 350] on span "Employment Income" at bounding box center [130, 344] width 113 height 15
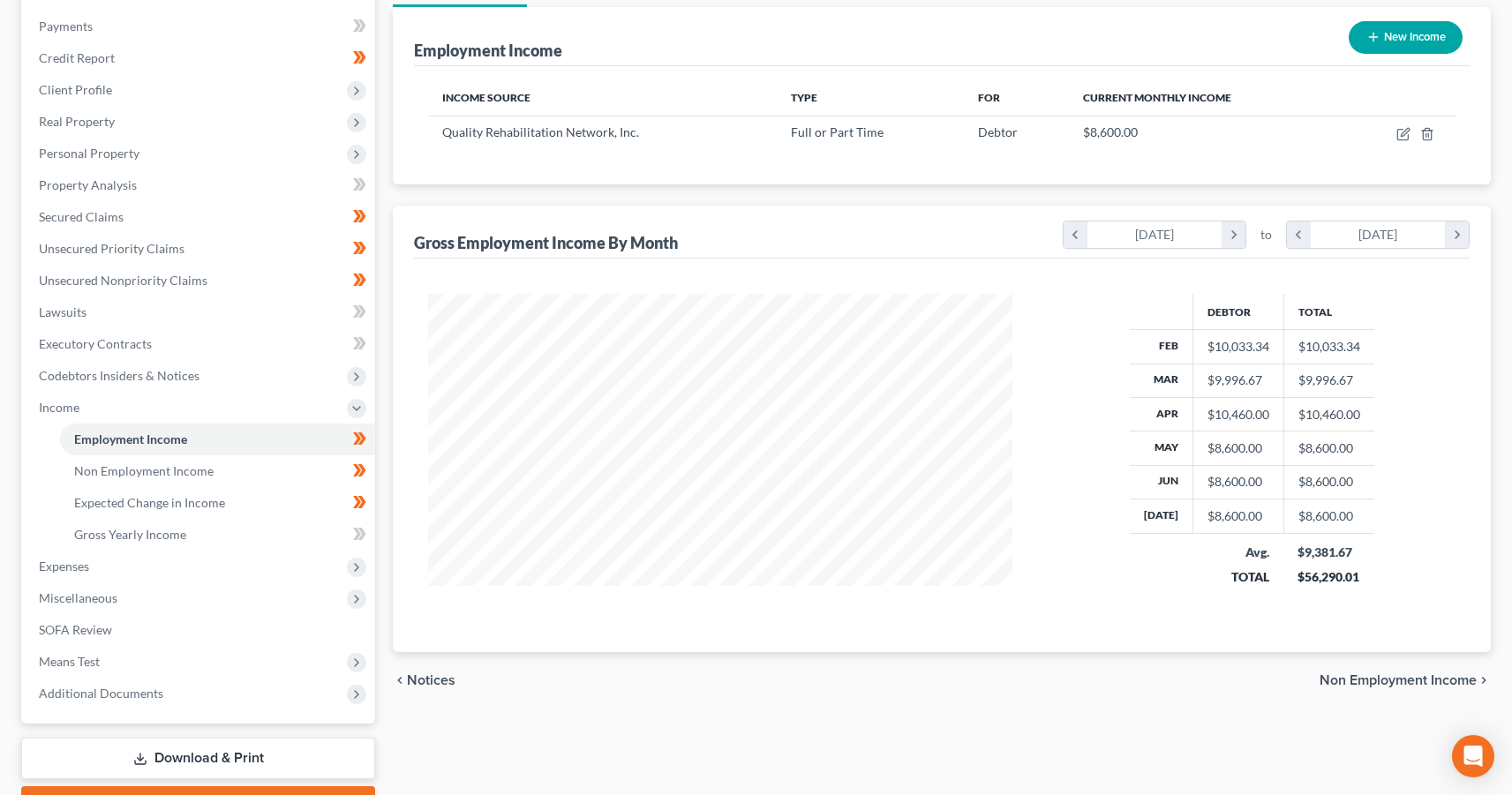
scroll to position [300, 0]
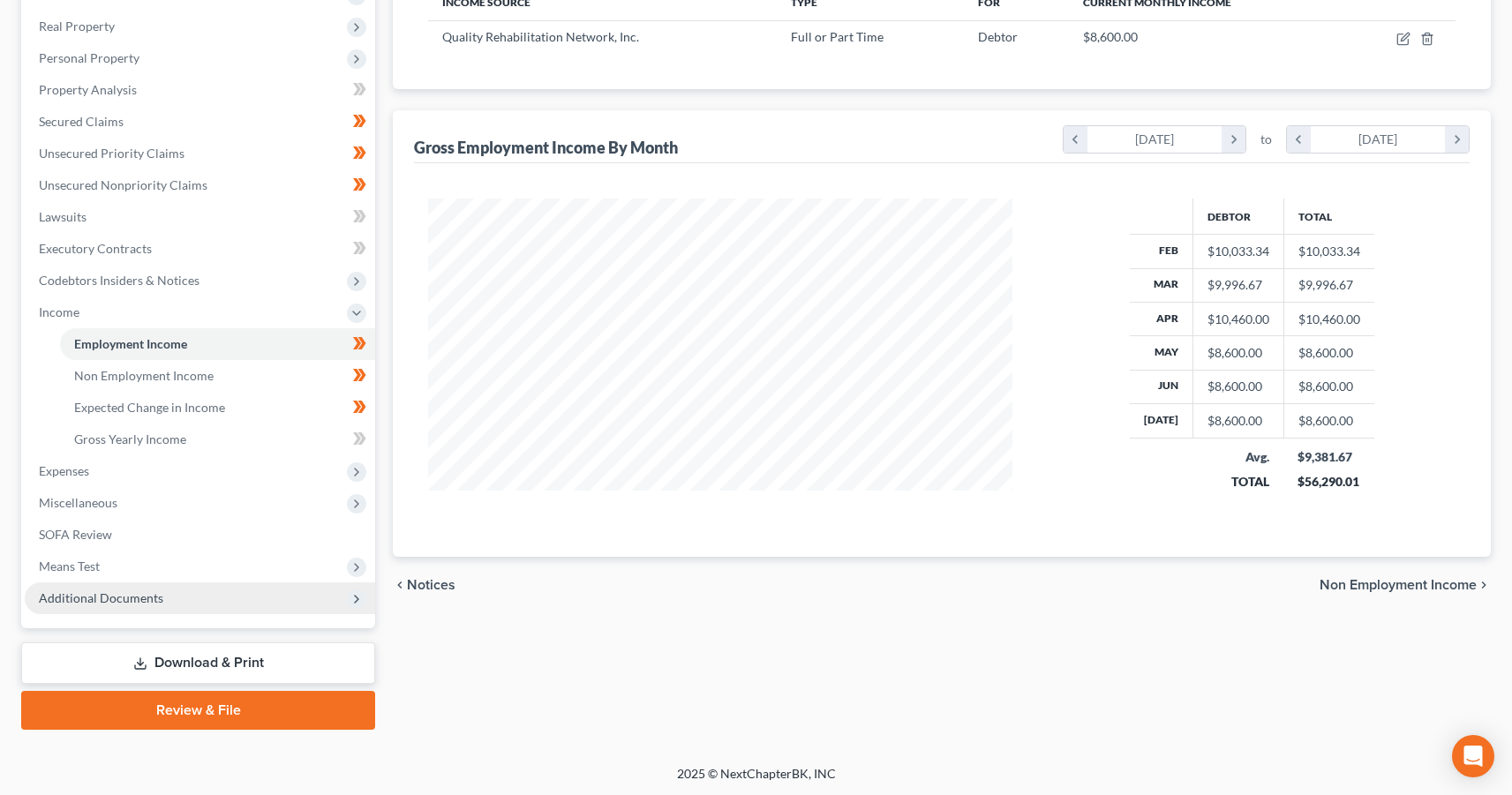
click at [87, 602] on span "Additional Documents" at bounding box center [102, 597] width 125 height 15
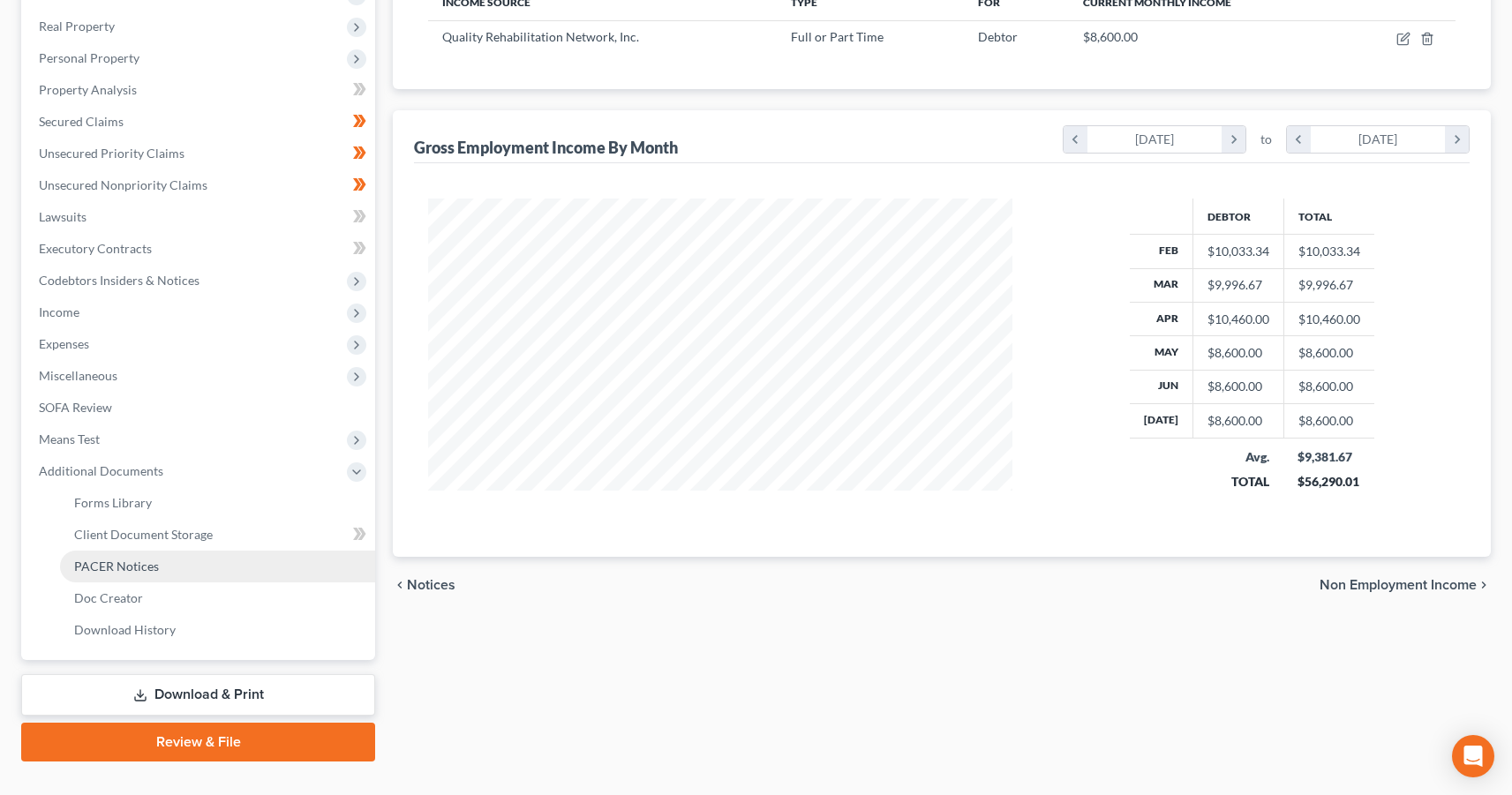
click at [118, 563] on span "PACER Notices" at bounding box center [116, 566] width 85 height 15
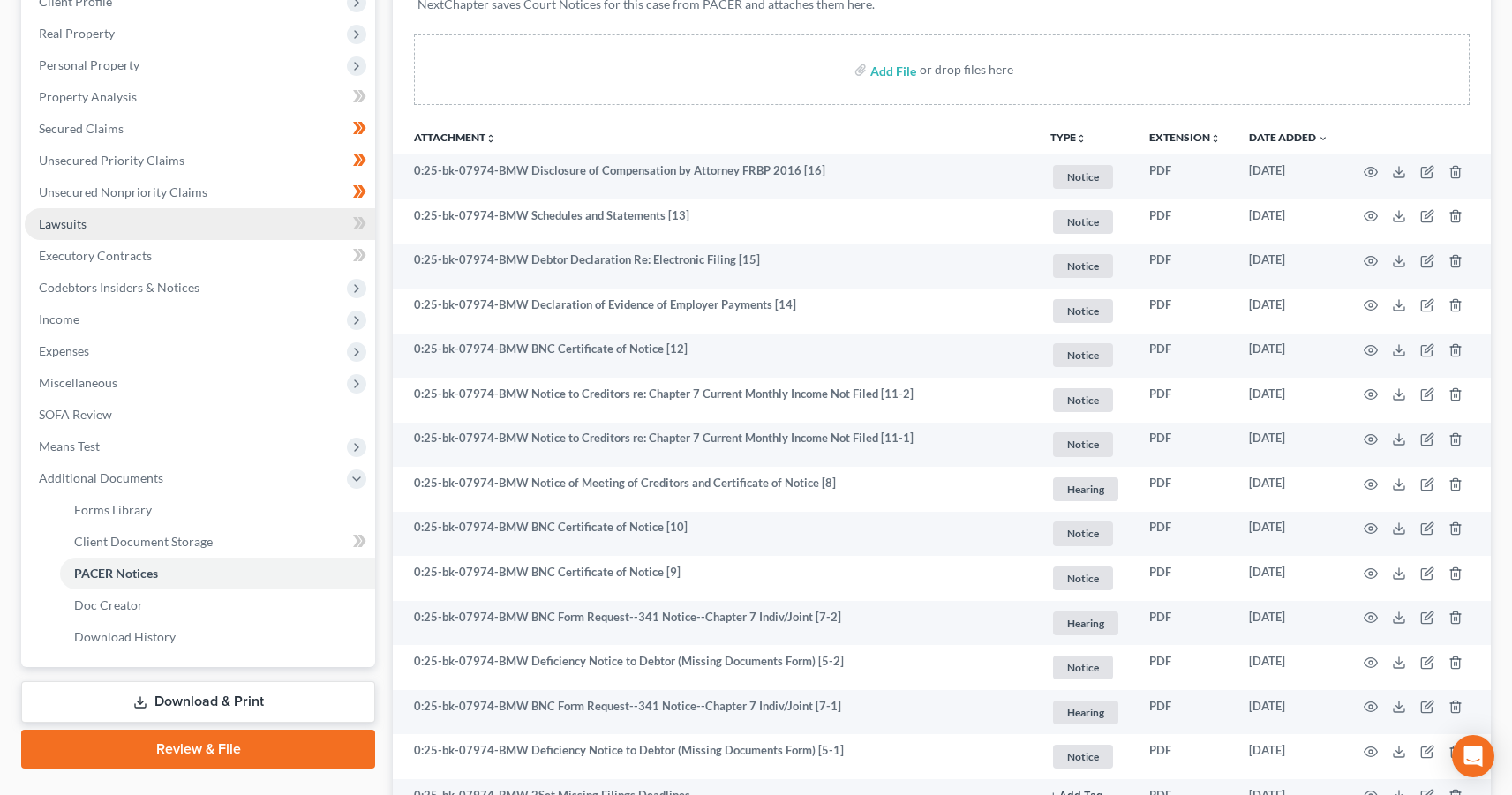
scroll to position [291, 0]
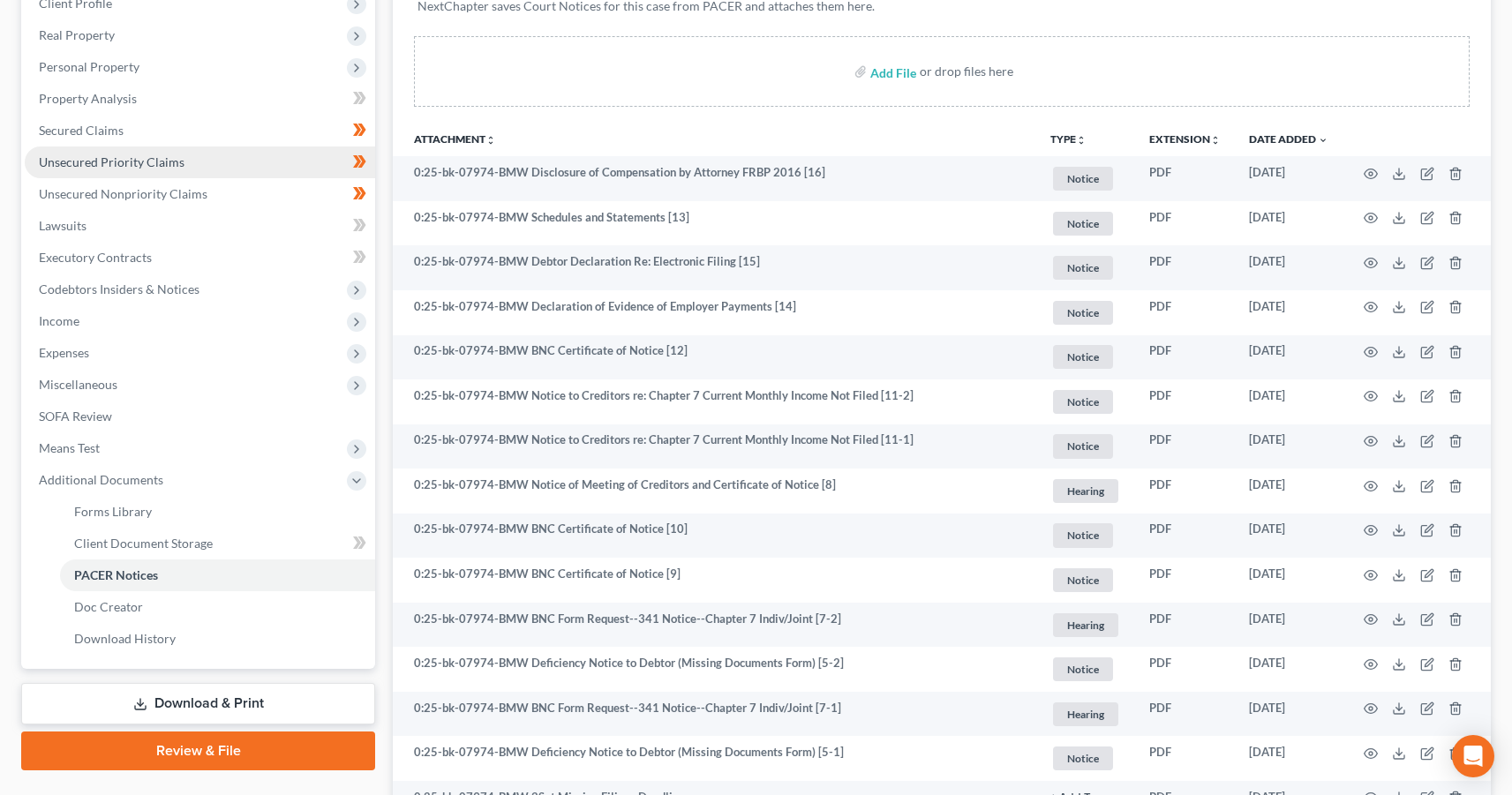
click at [148, 166] on span "Unsecured Priority Claims" at bounding box center [112, 161] width 146 height 15
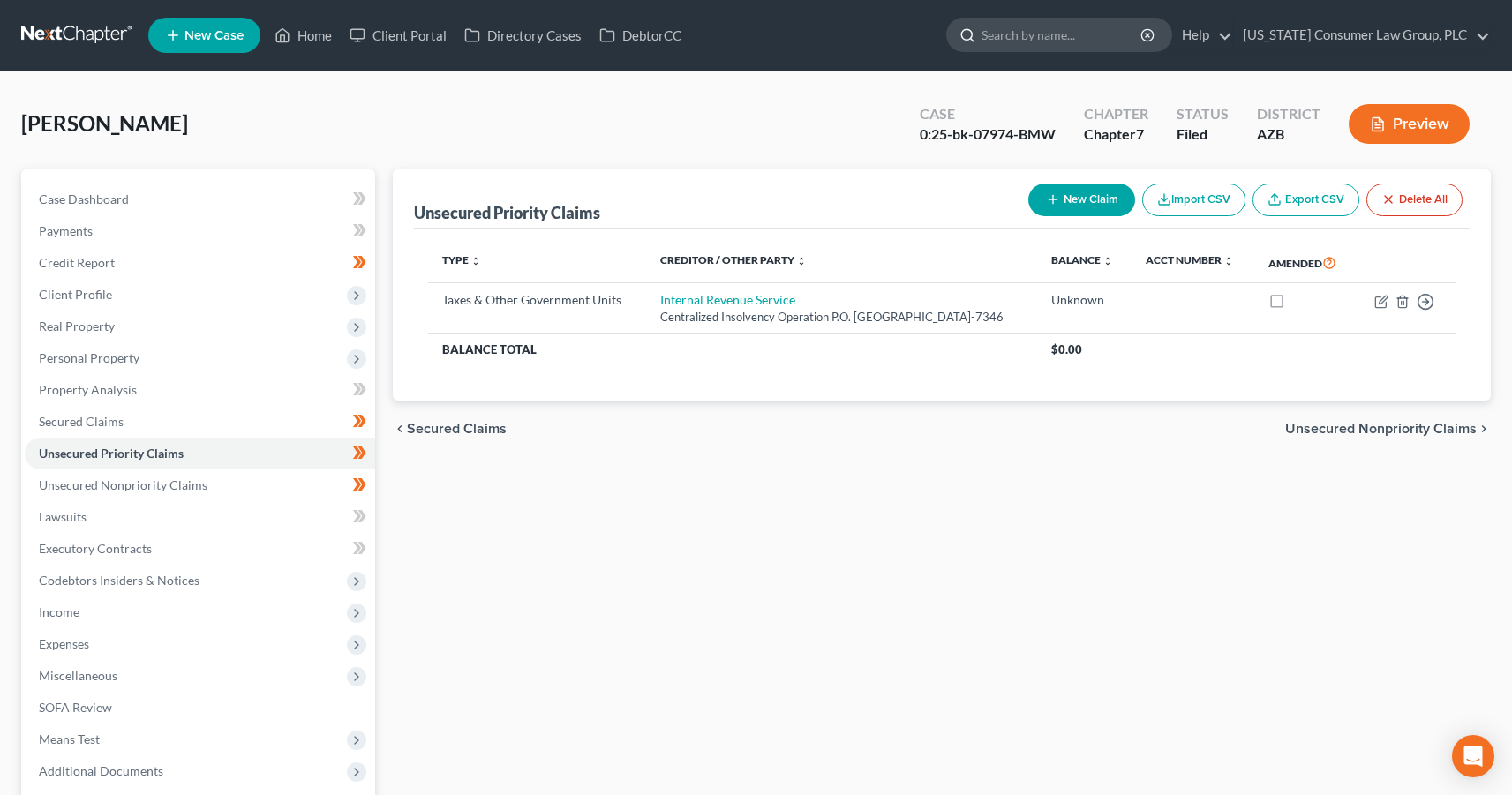
click at [1074, 44] on input "search" at bounding box center [1061, 35] width 161 height 33
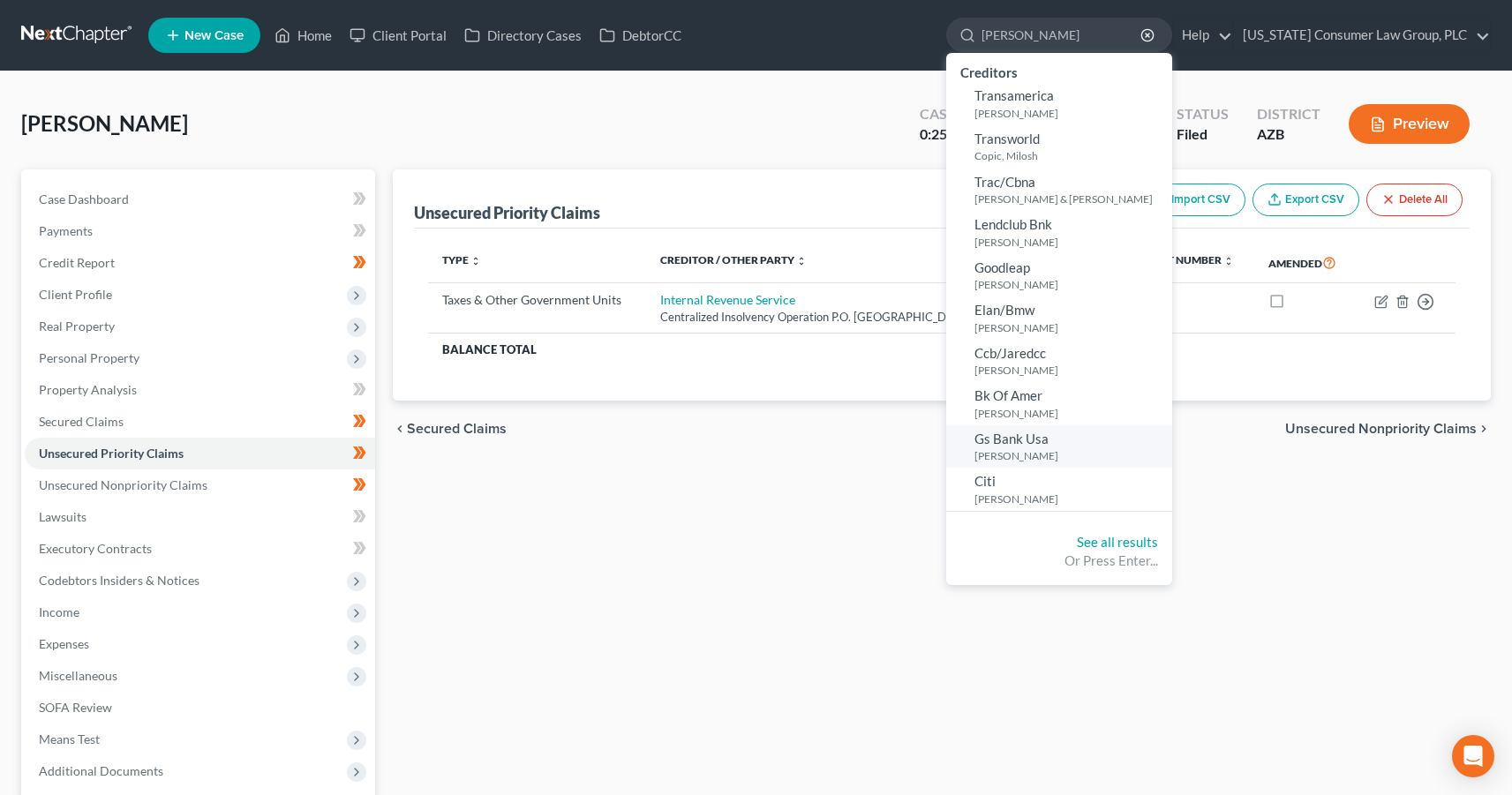
type input "tran"
click at [1013, 451] on small "[PERSON_NAME]" at bounding box center [1070, 456] width 193 height 15
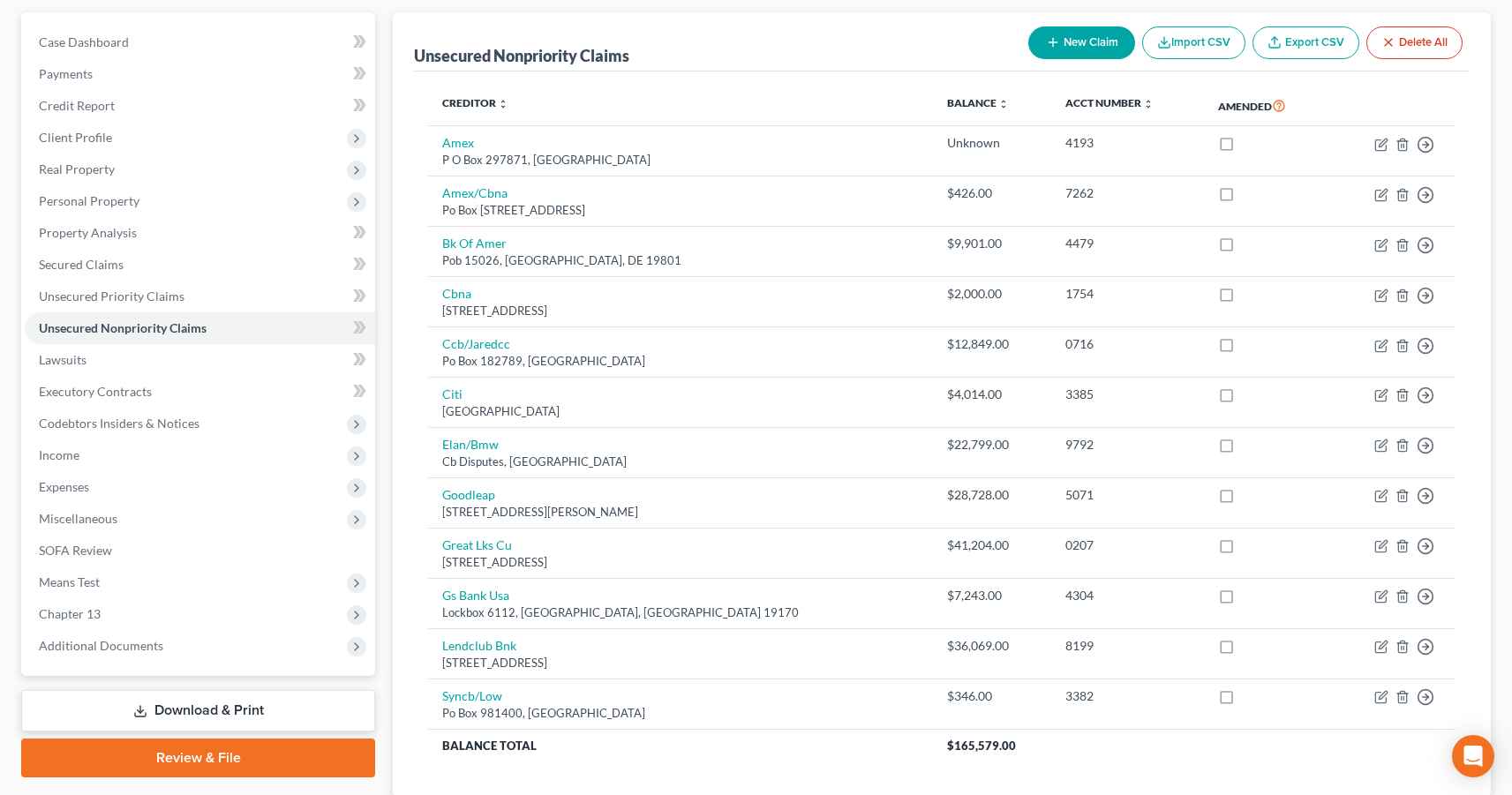
scroll to position [281, 0]
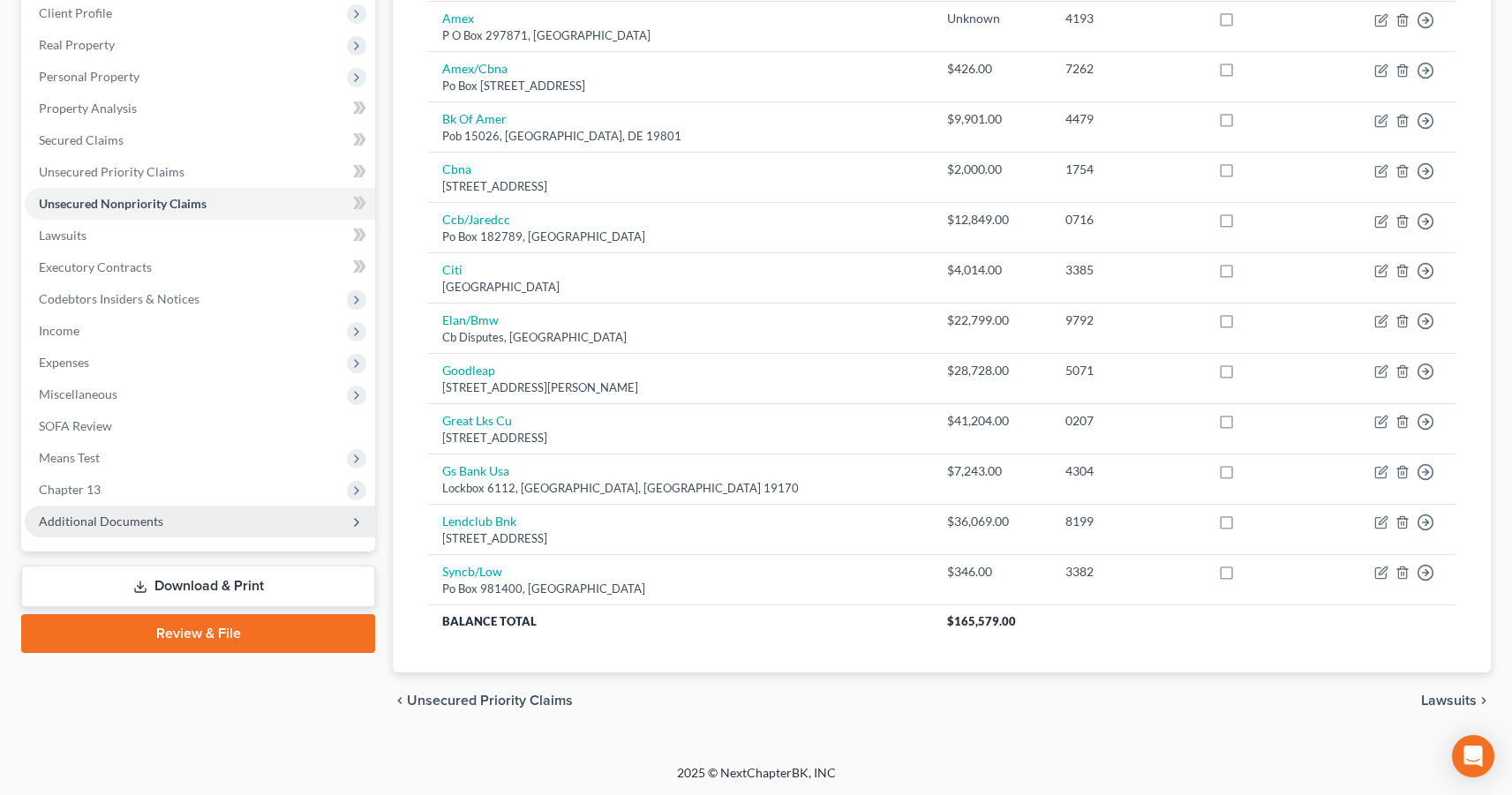
click at [100, 521] on span "Additional Documents" at bounding box center [102, 521] width 125 height 15
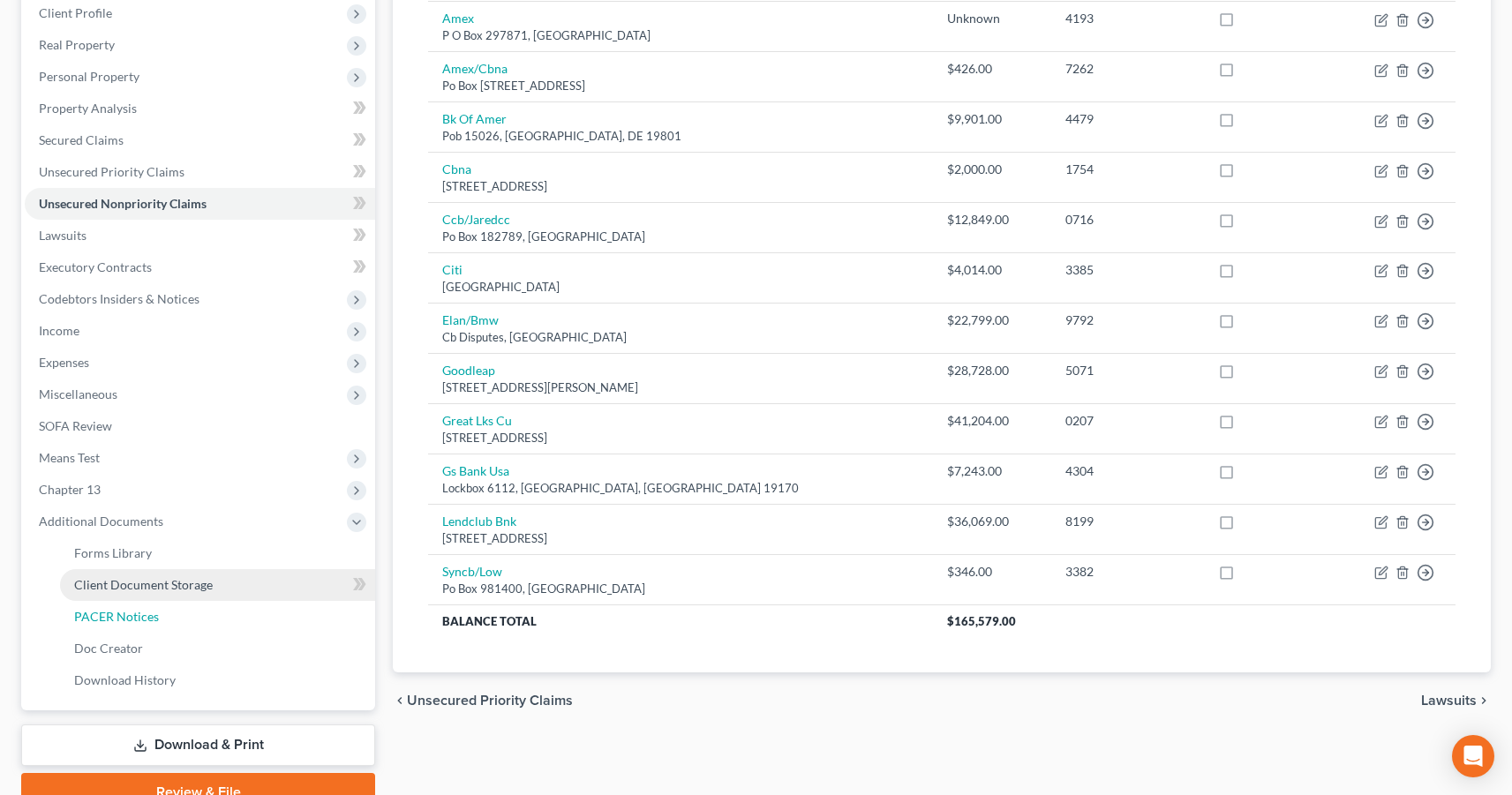
drag, startPoint x: 102, startPoint y: 608, endPoint x: 118, endPoint y: 600, distance: 17.9
click at [101, 609] on span "PACER Notices" at bounding box center [116, 616] width 85 height 15
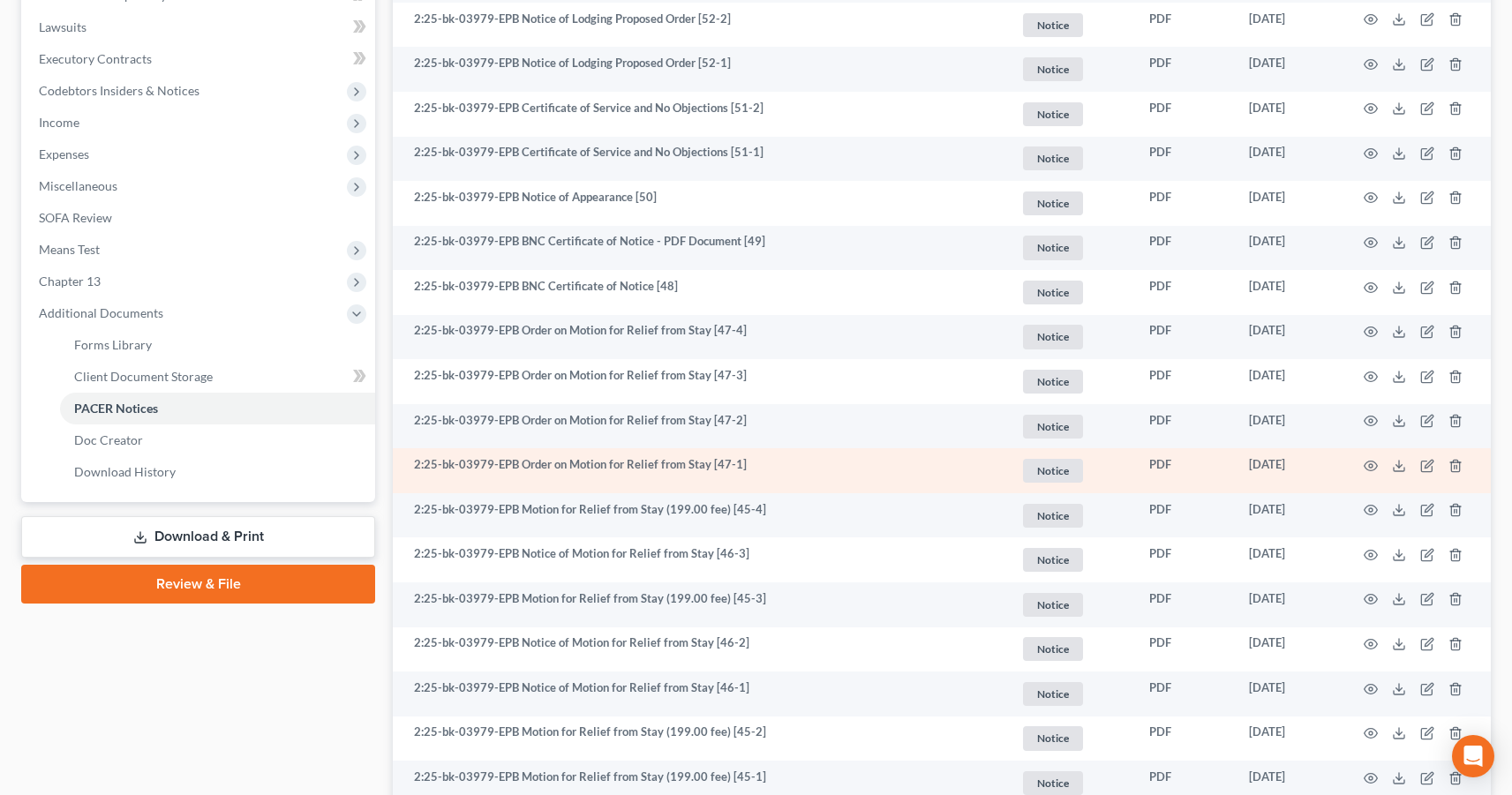
scroll to position [491, 0]
click at [1370, 460] on icon "button" at bounding box center [1371, 465] width 13 height 10
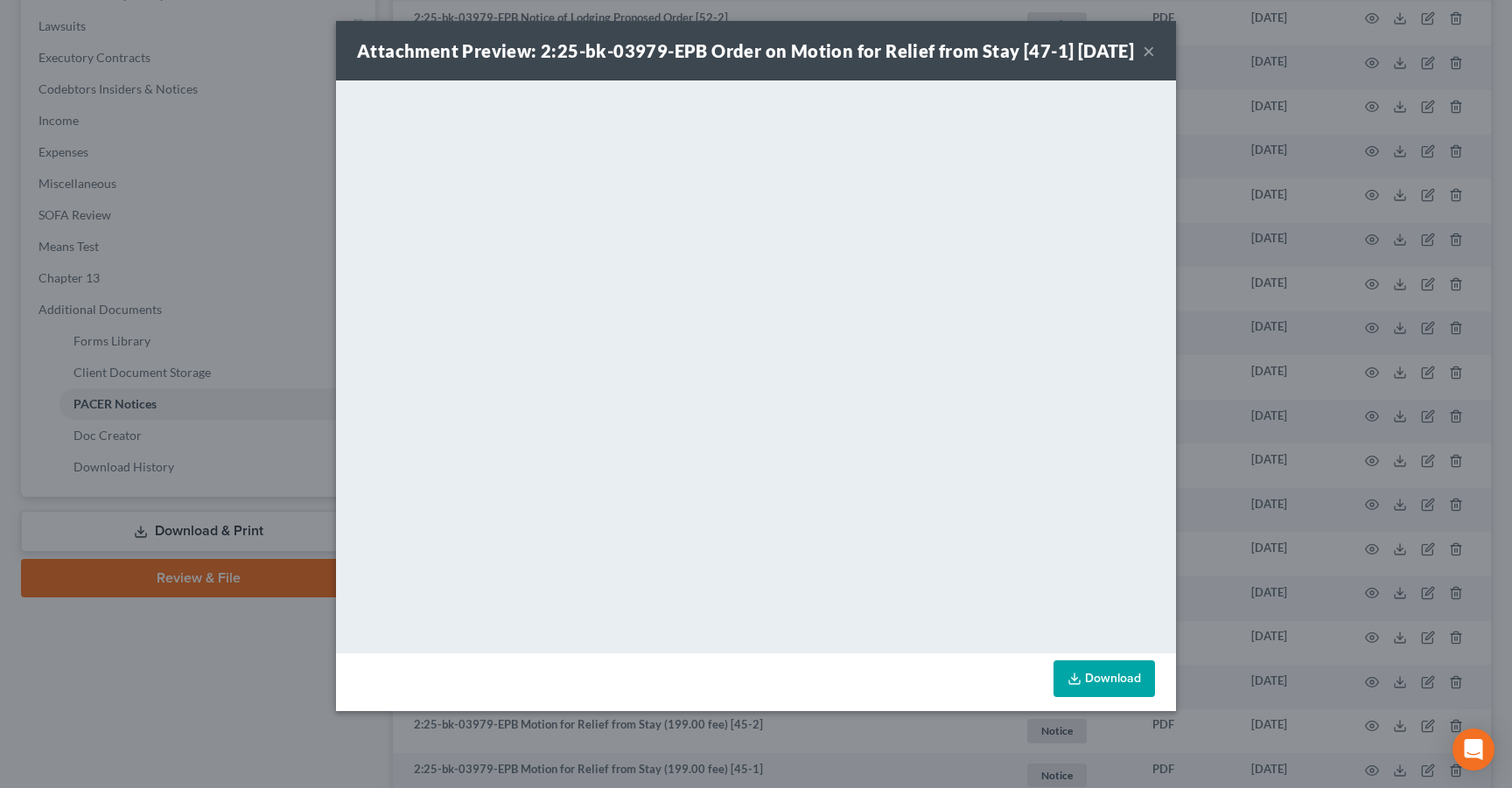
click at [1151, 58] on button "×" at bounding box center [1149, 51] width 12 height 21
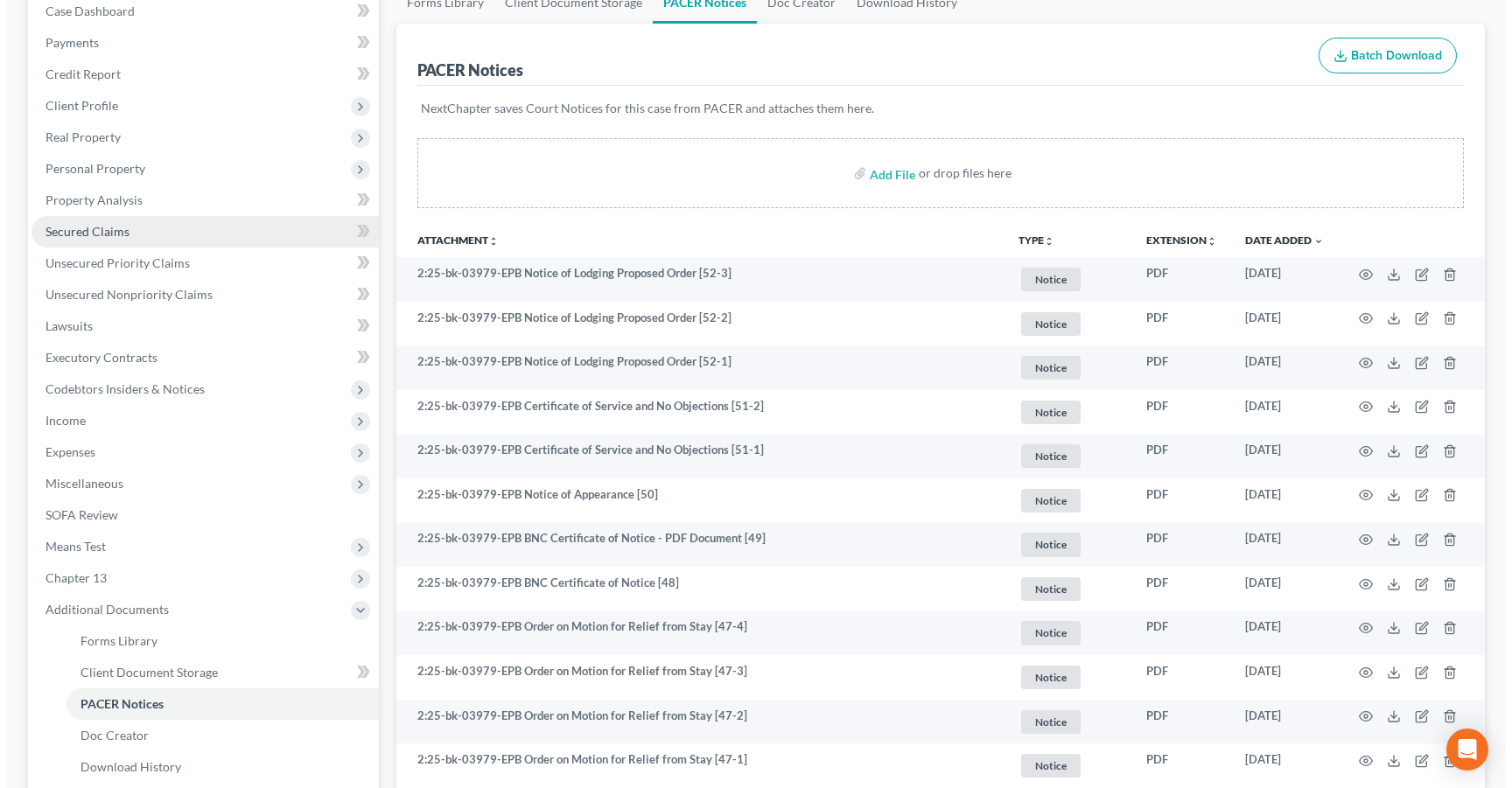
scroll to position [0, 0]
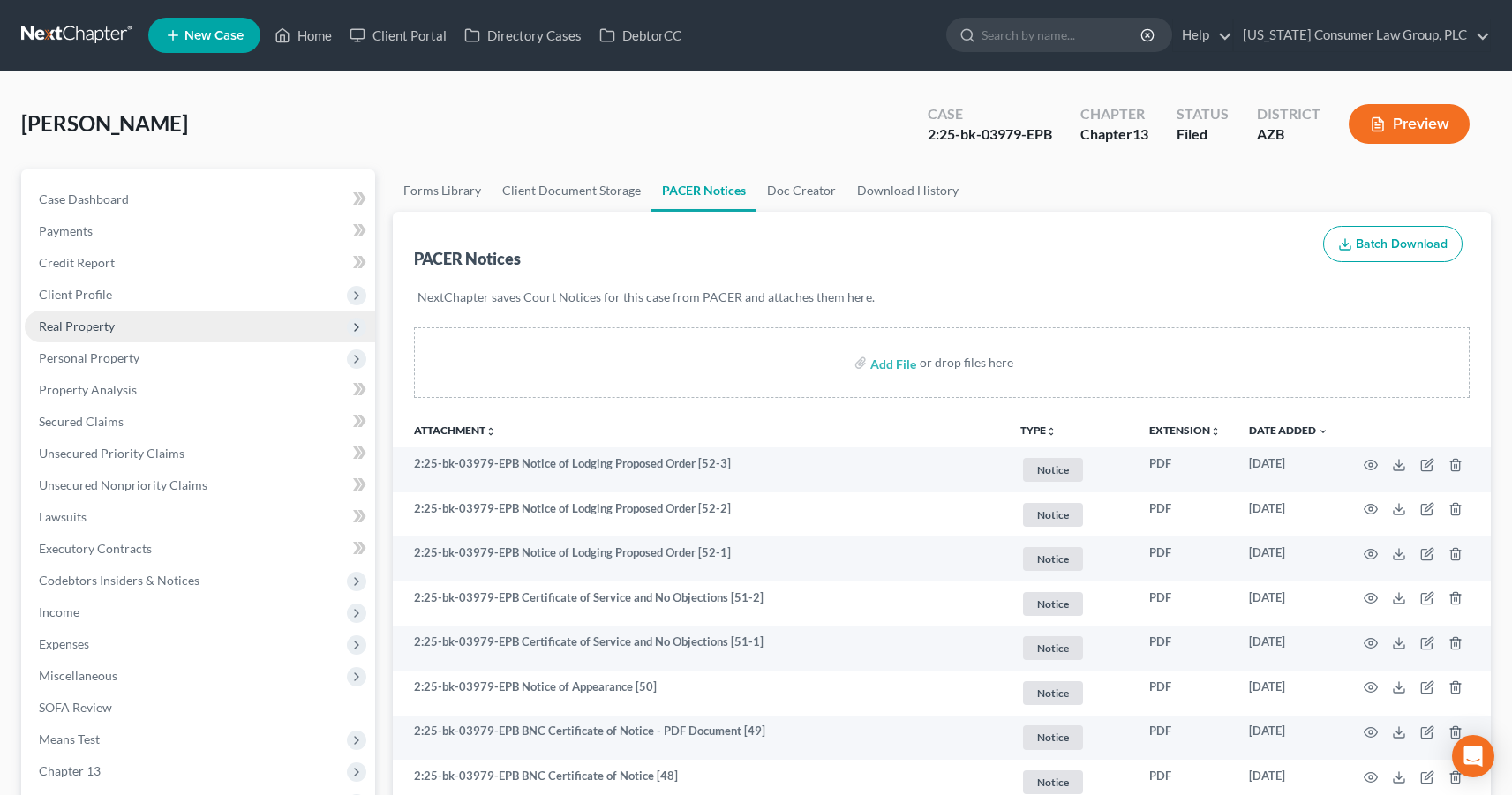
click at [78, 329] on span "Real Property" at bounding box center [77, 326] width 76 height 15
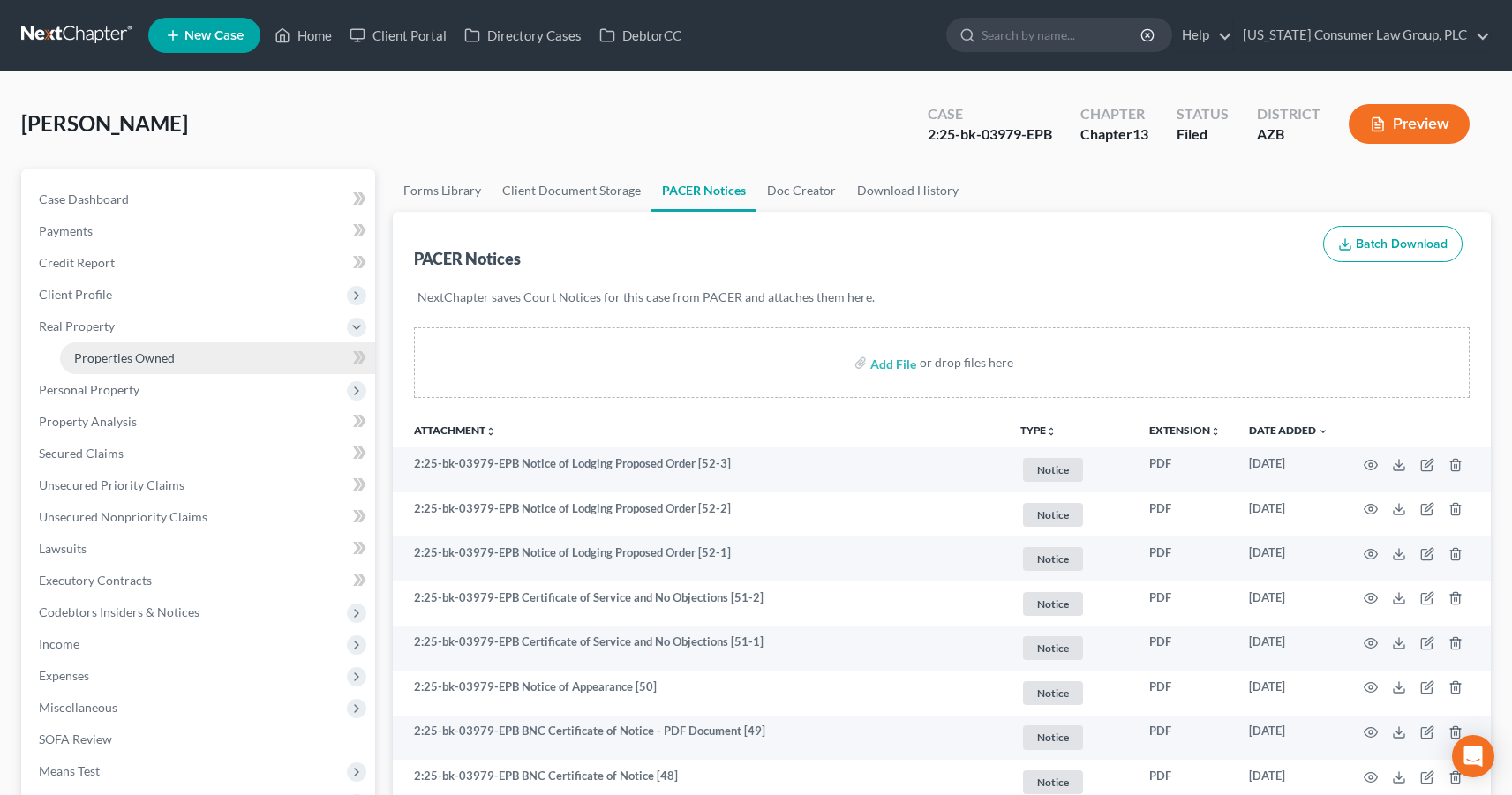
click at [93, 348] on link "Properties Owned" at bounding box center [217, 359] width 315 height 32
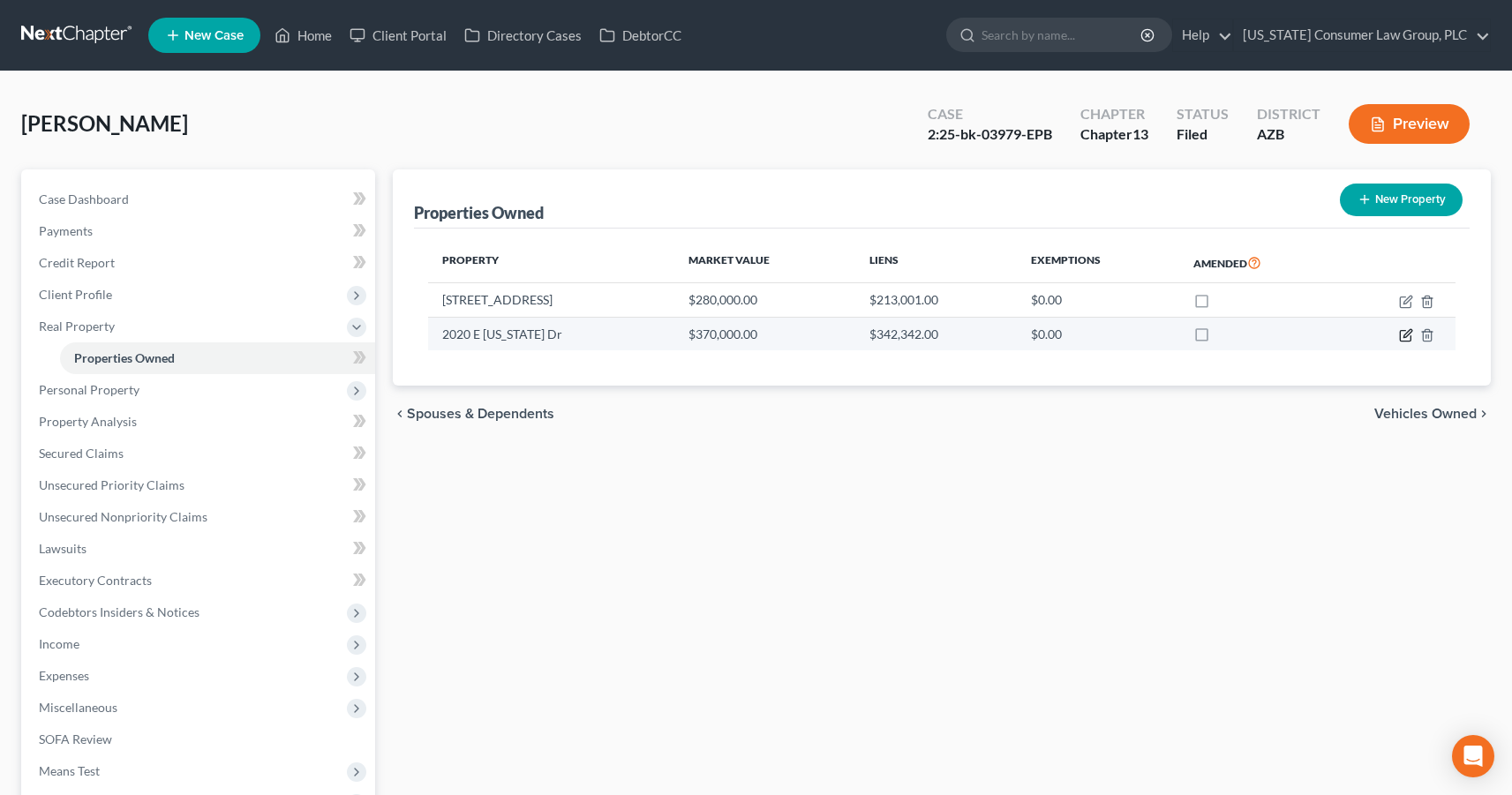
click at [1404, 334] on icon "button" at bounding box center [1407, 333] width 8 height 8
select select "3"
select select "0"
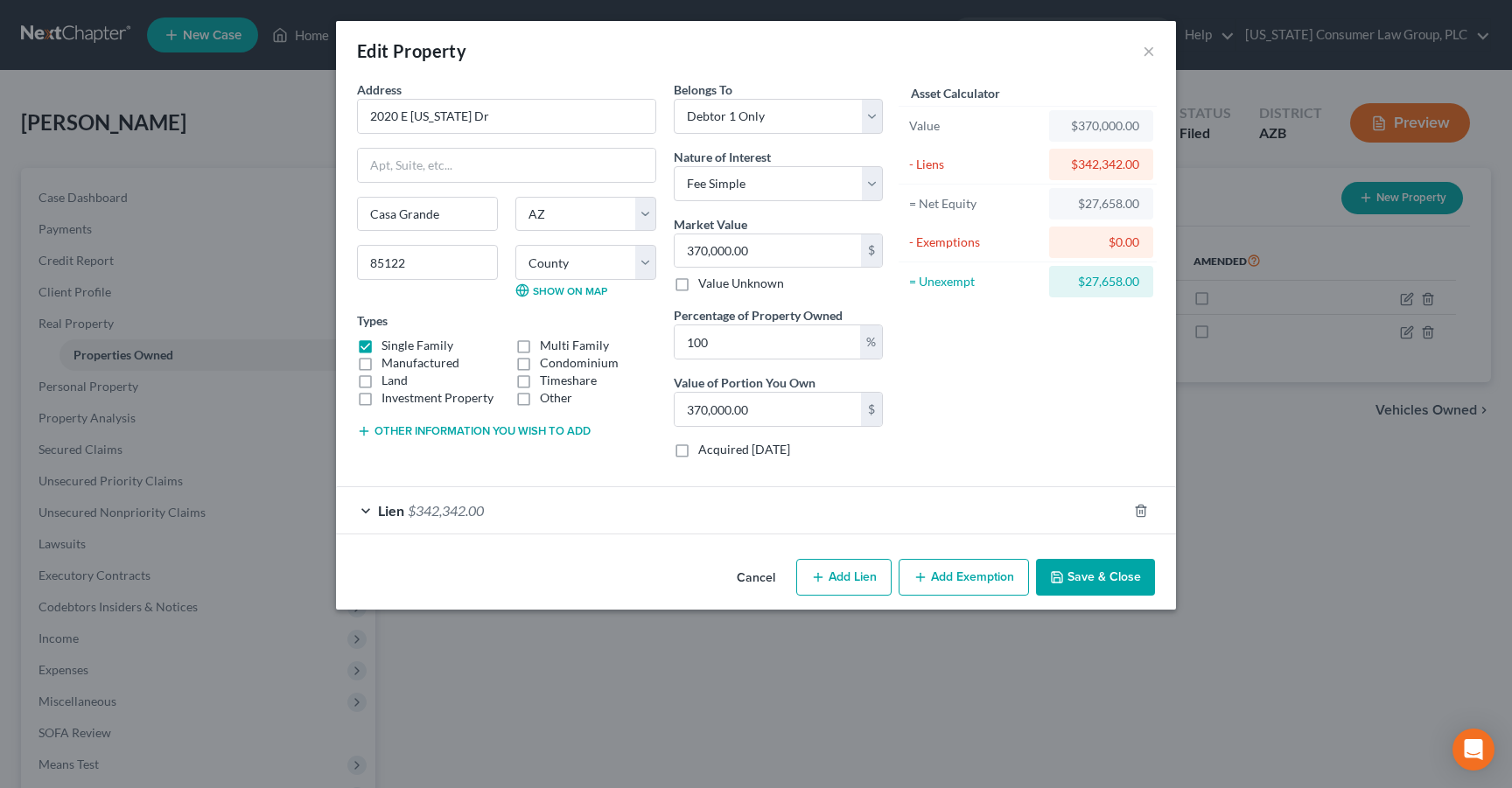
click at [396, 507] on span "Lien" at bounding box center [391, 510] width 26 height 17
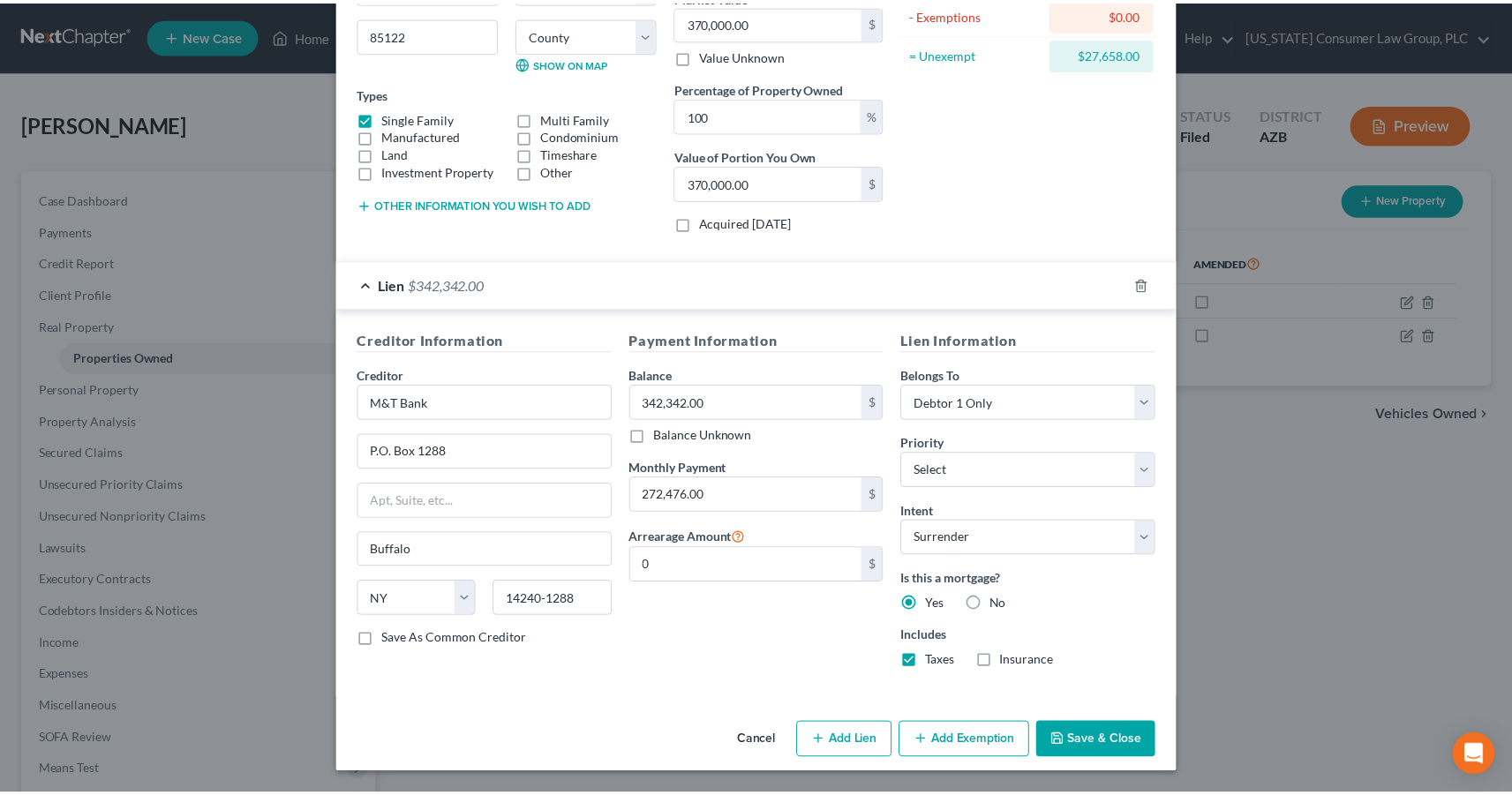
scroll to position [231, 0]
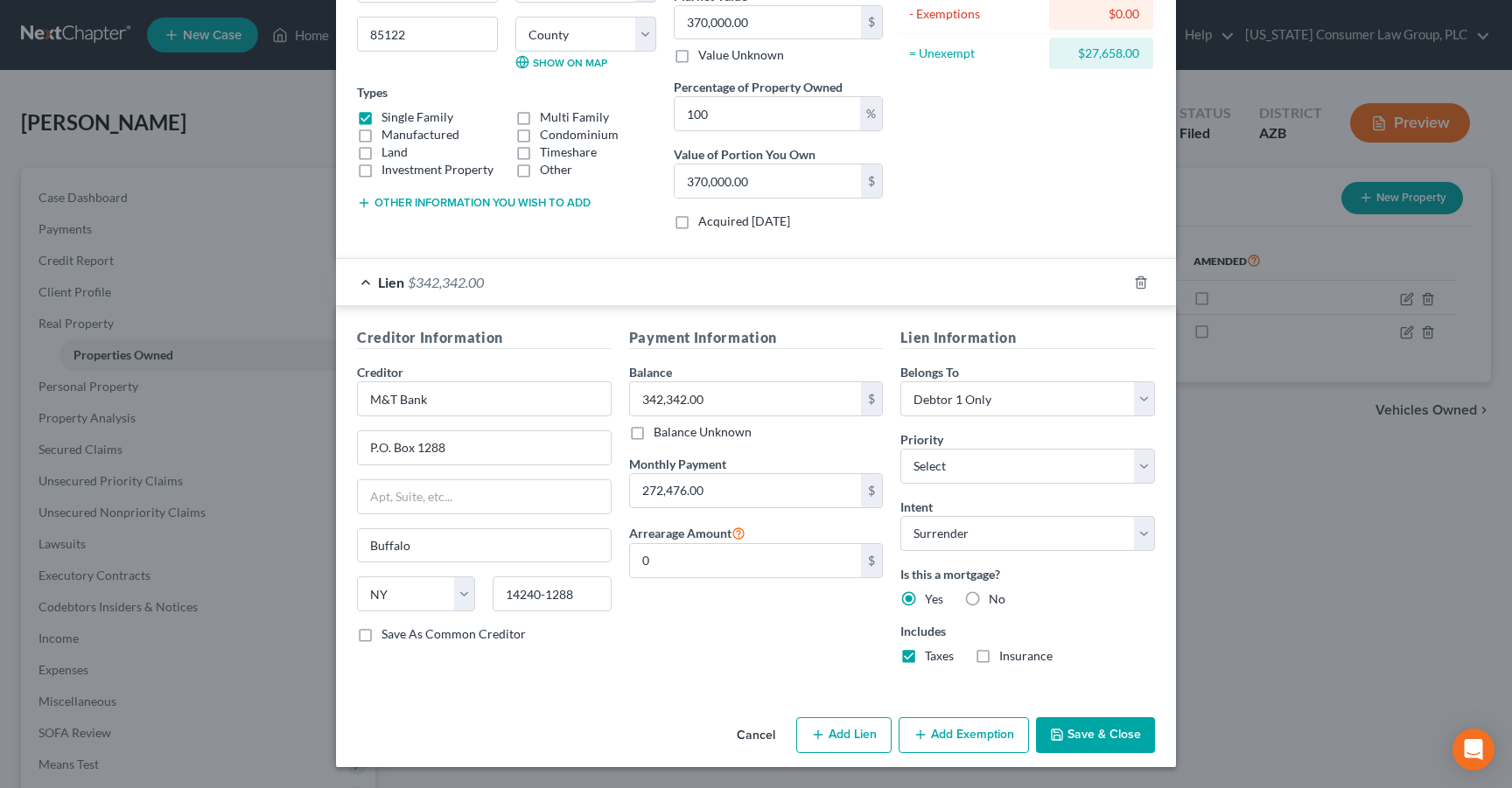
click at [1082, 723] on button "Save & Close" at bounding box center [1095, 736] width 119 height 37
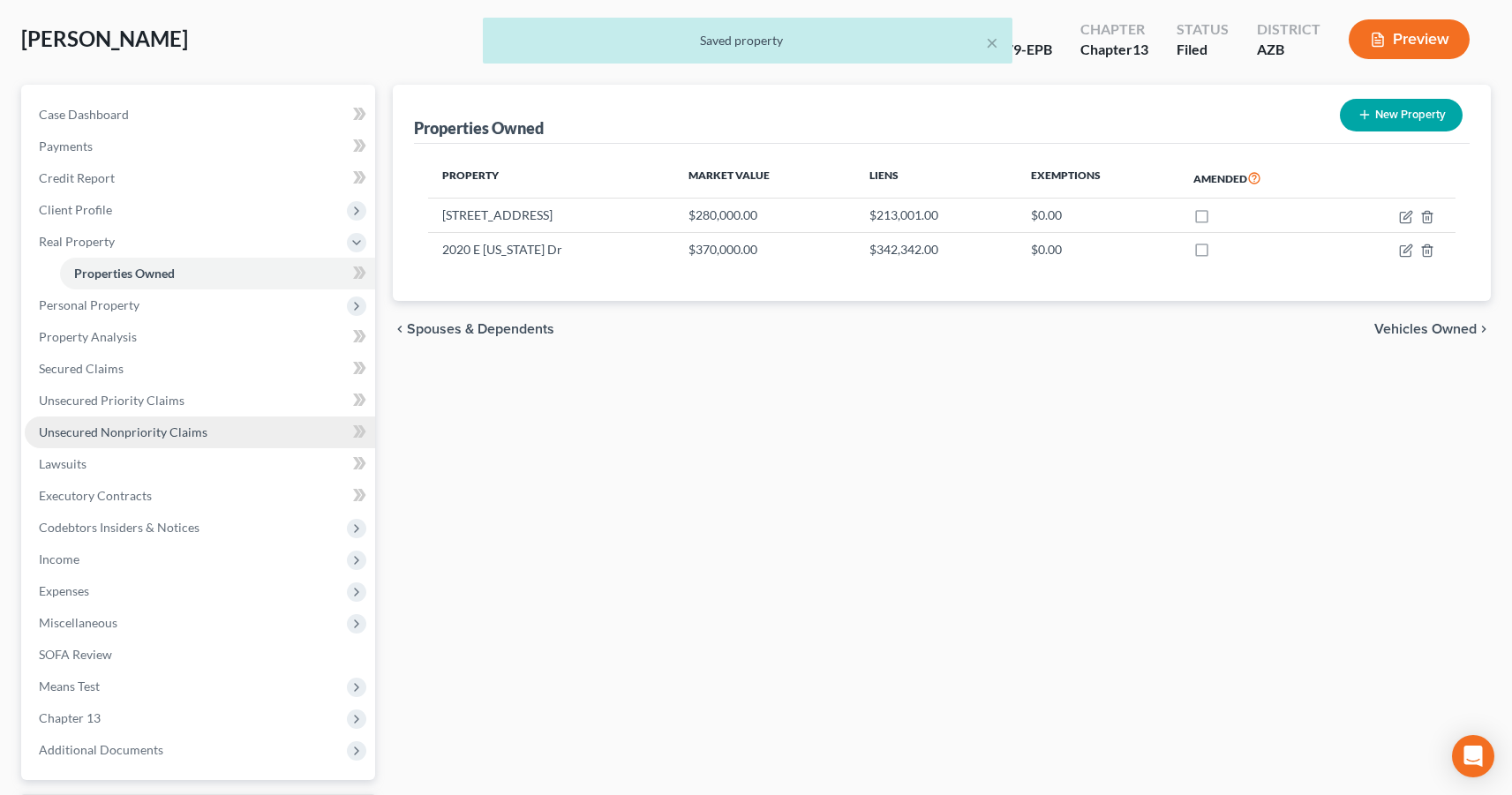
scroll to position [165, 0]
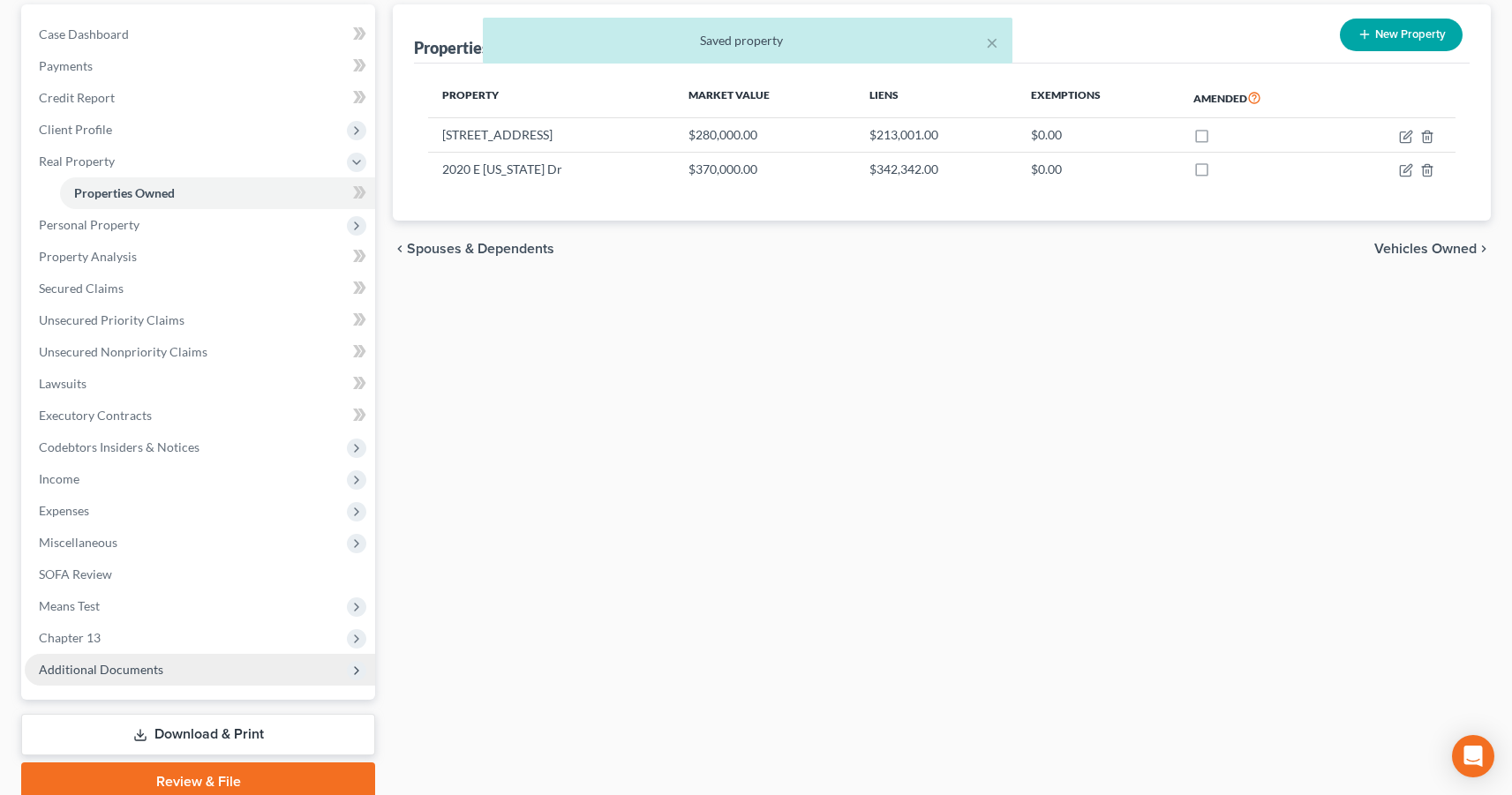
click at [120, 658] on span "Additional Documents" at bounding box center [200, 670] width 351 height 32
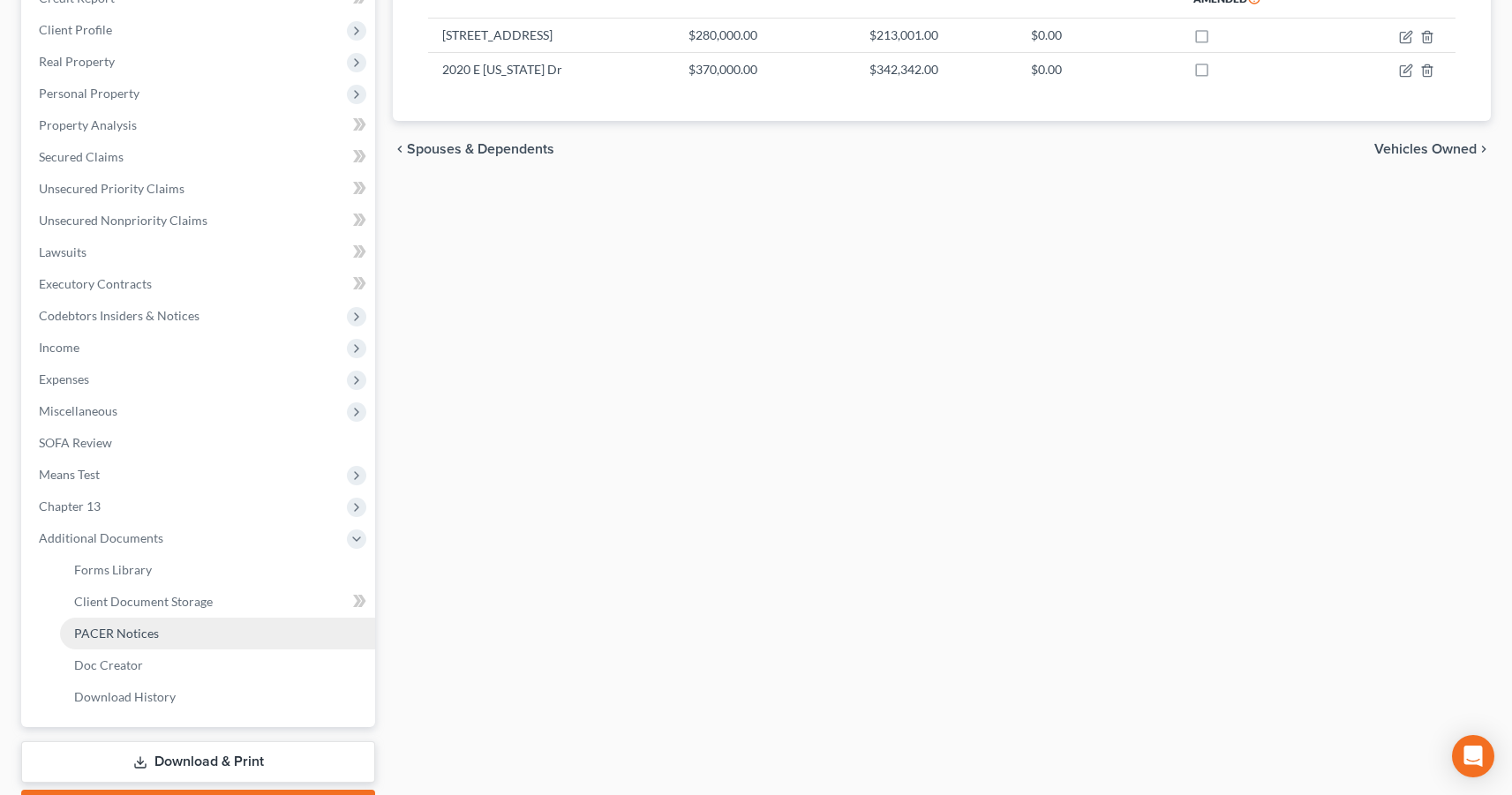
click at [129, 629] on span "PACER Notices" at bounding box center [116, 633] width 85 height 15
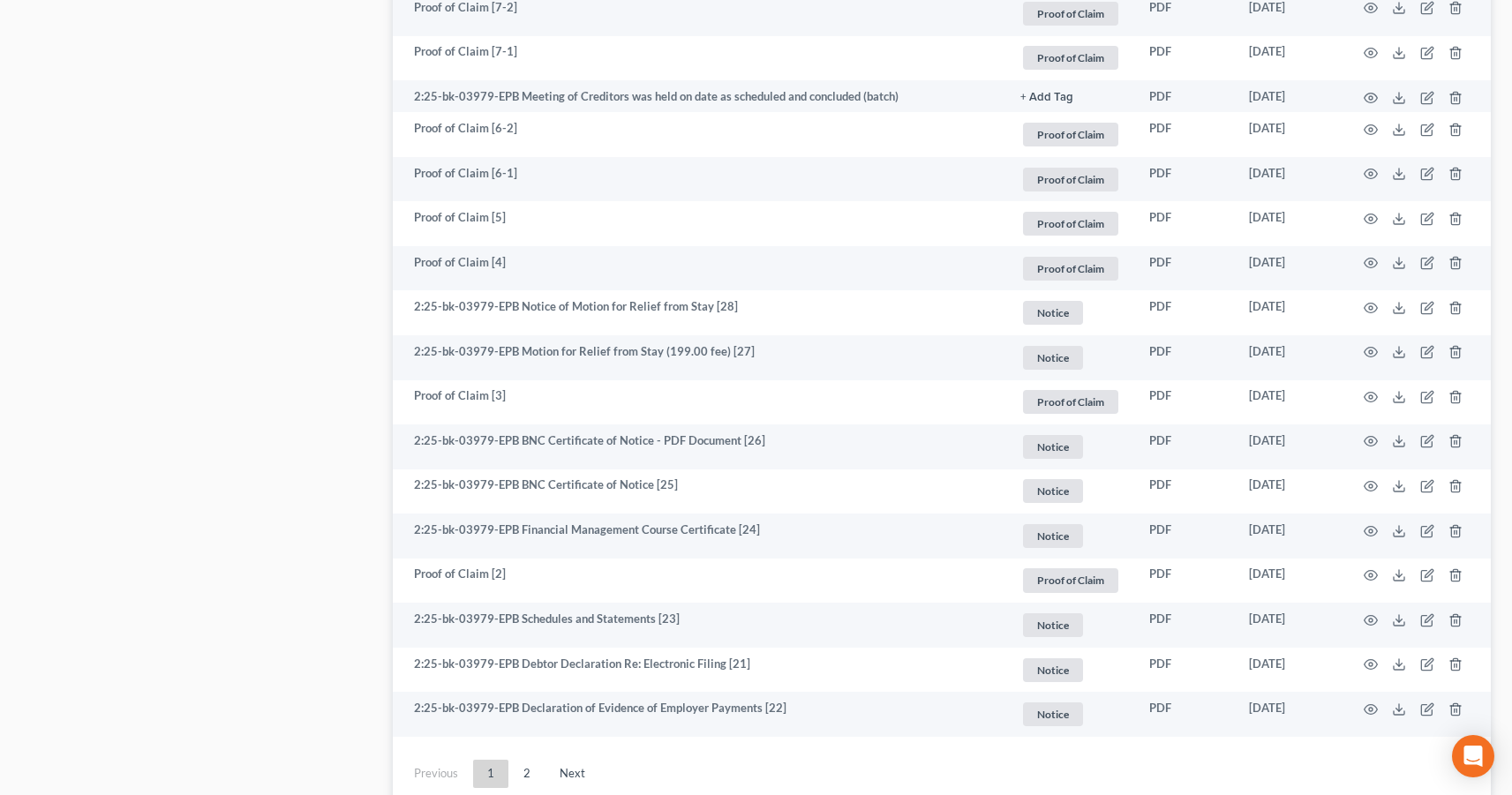
scroll to position [3184, 0]
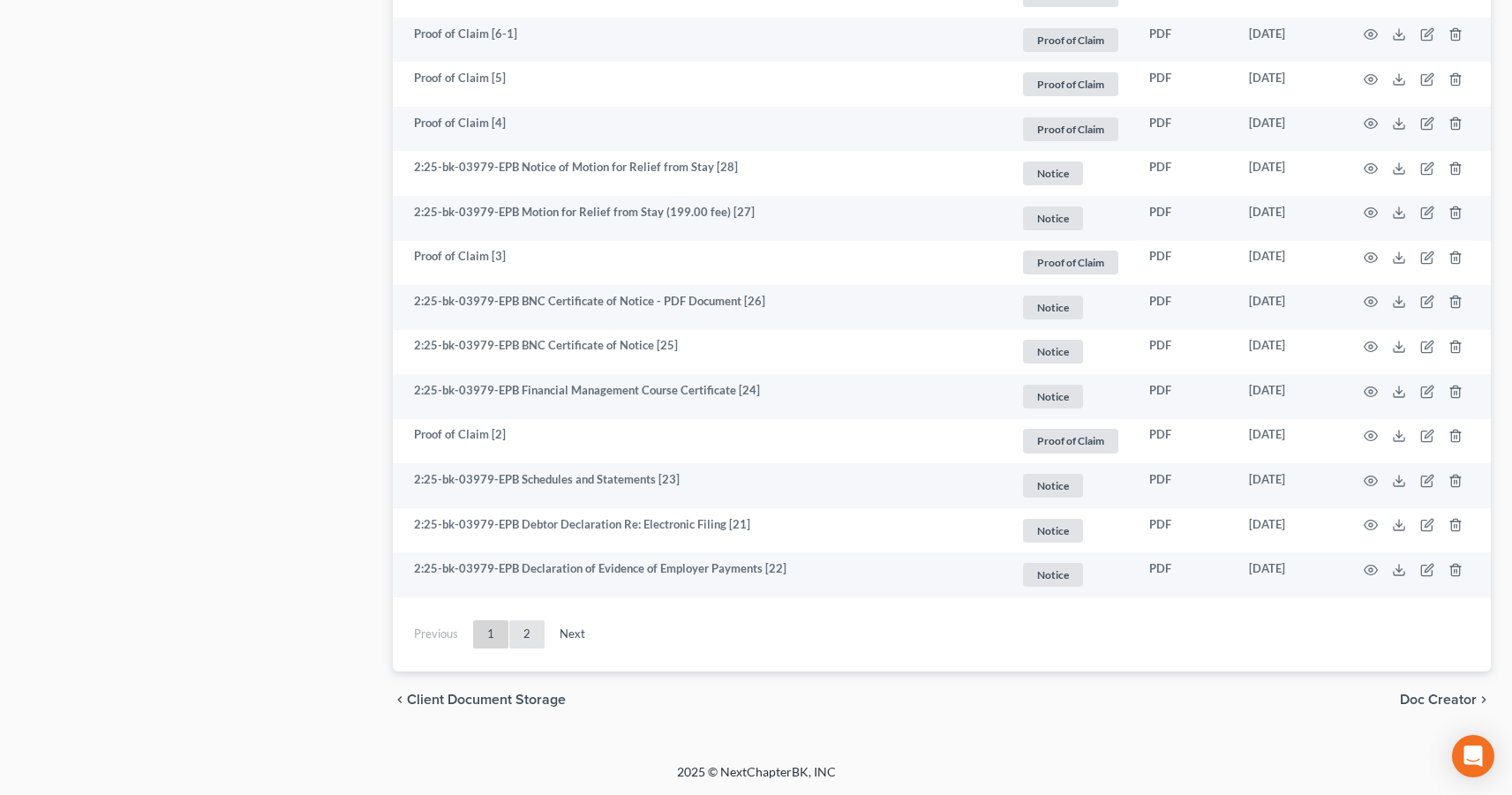
click at [533, 637] on link "2" at bounding box center [527, 635] width 36 height 28
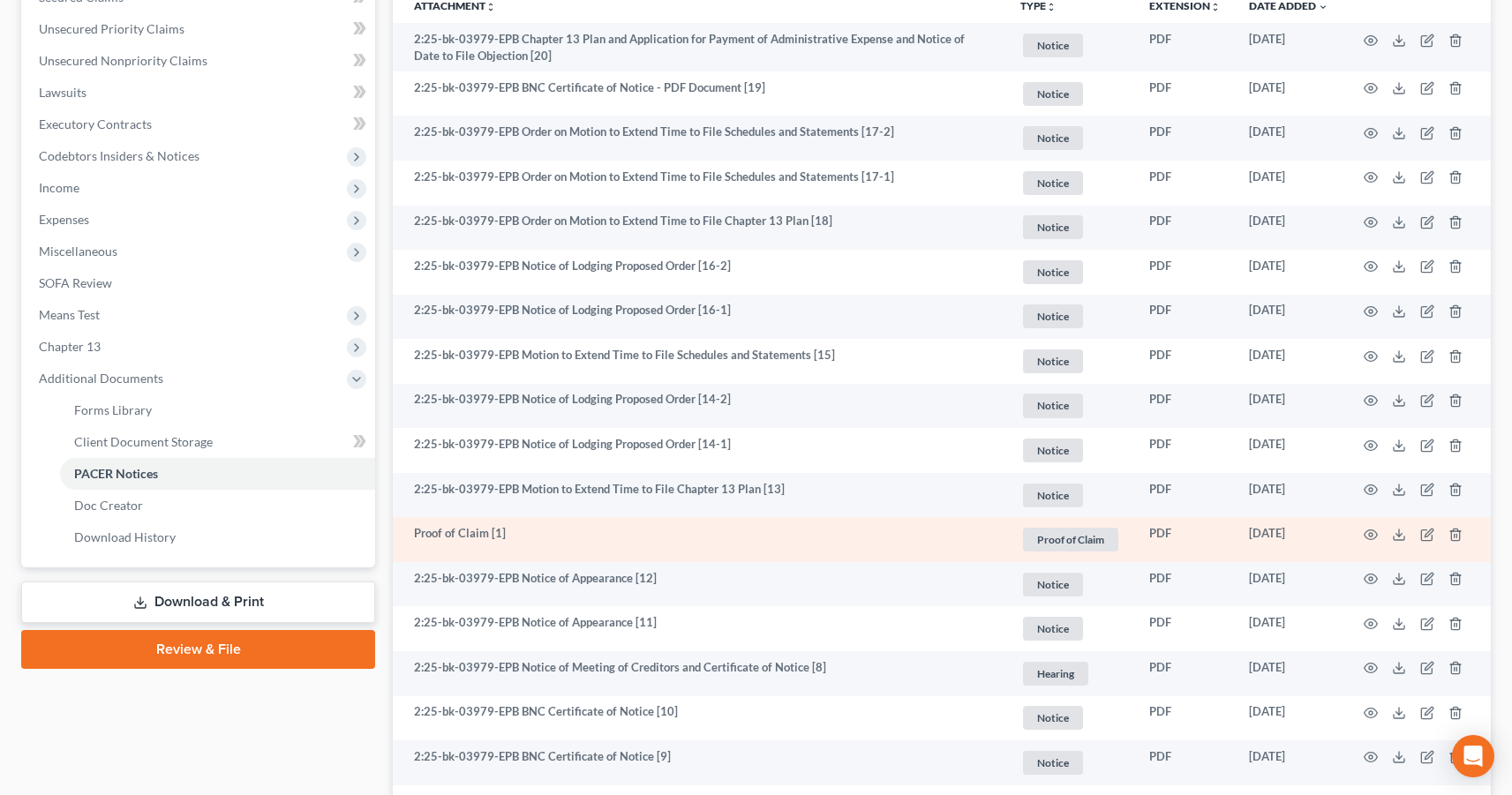
scroll to position [309, 0]
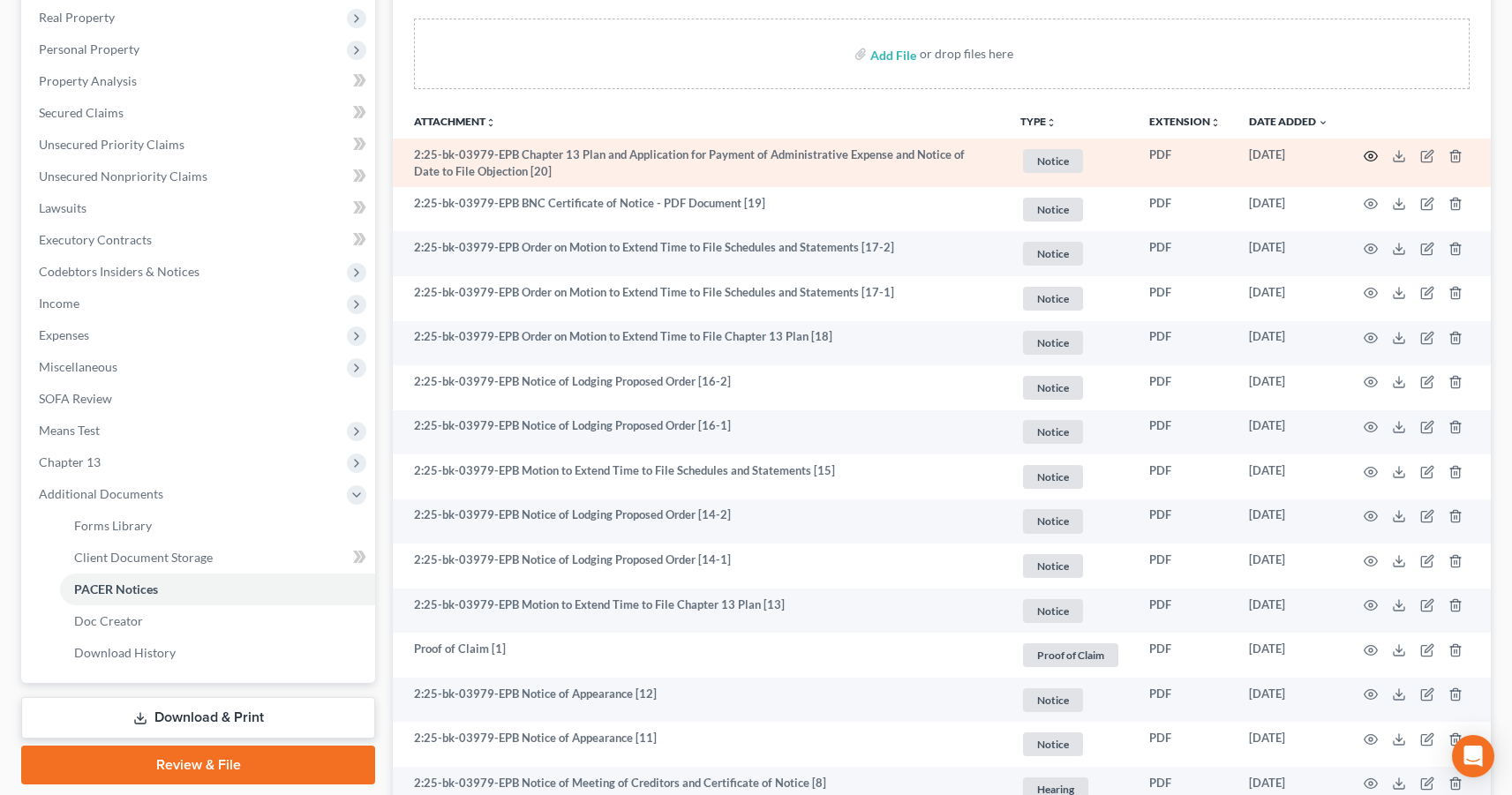
click at [1367, 154] on icon "button" at bounding box center [1371, 157] width 14 height 14
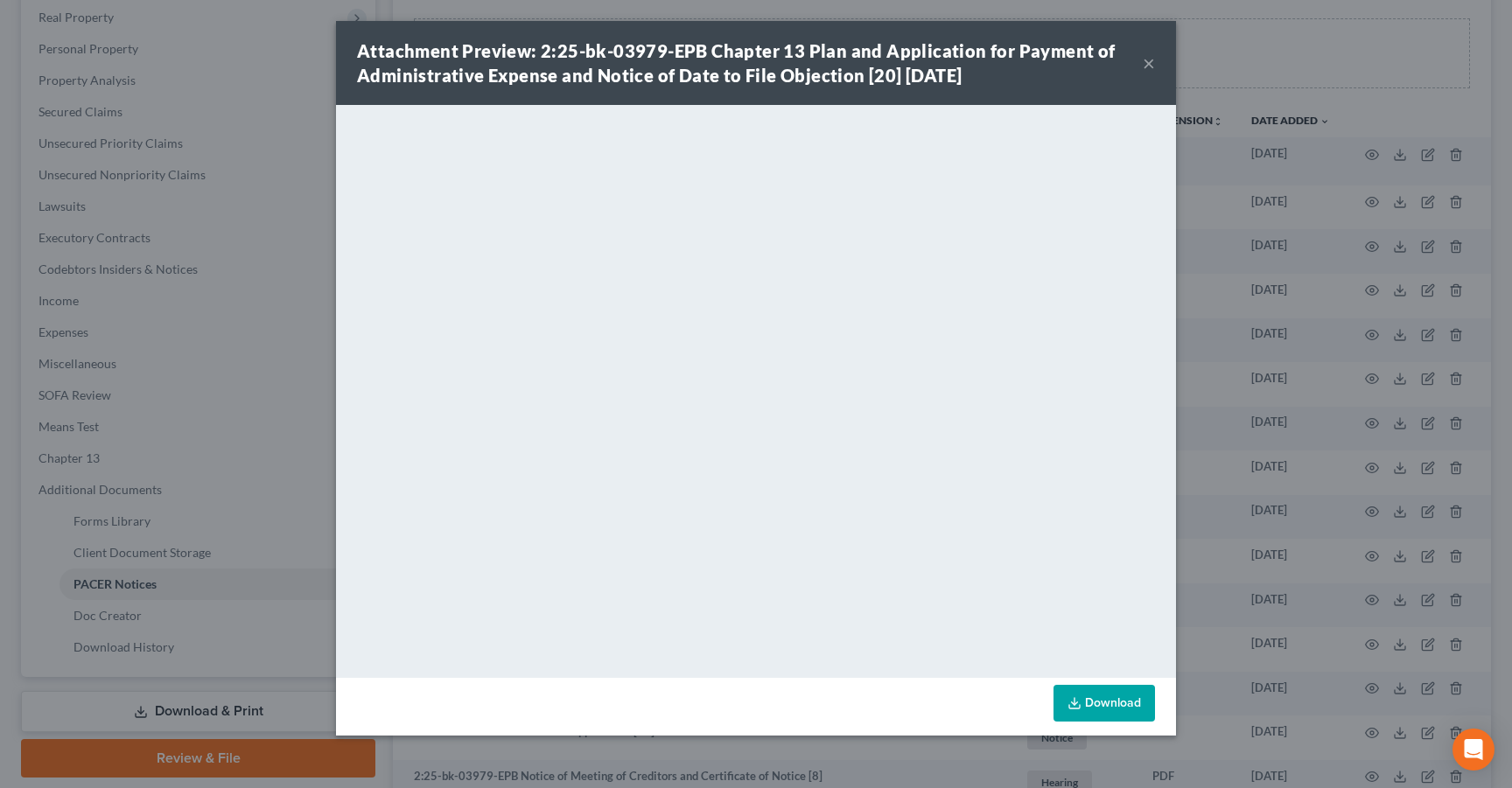
click at [1139, 62] on div "Attachment Preview: 2:25-bk-03979-EPB Chapter 13 Plan and Application for Payme…" at bounding box center [749, 64] width 786 height 49
click at [1149, 66] on button "×" at bounding box center [1149, 63] width 12 height 21
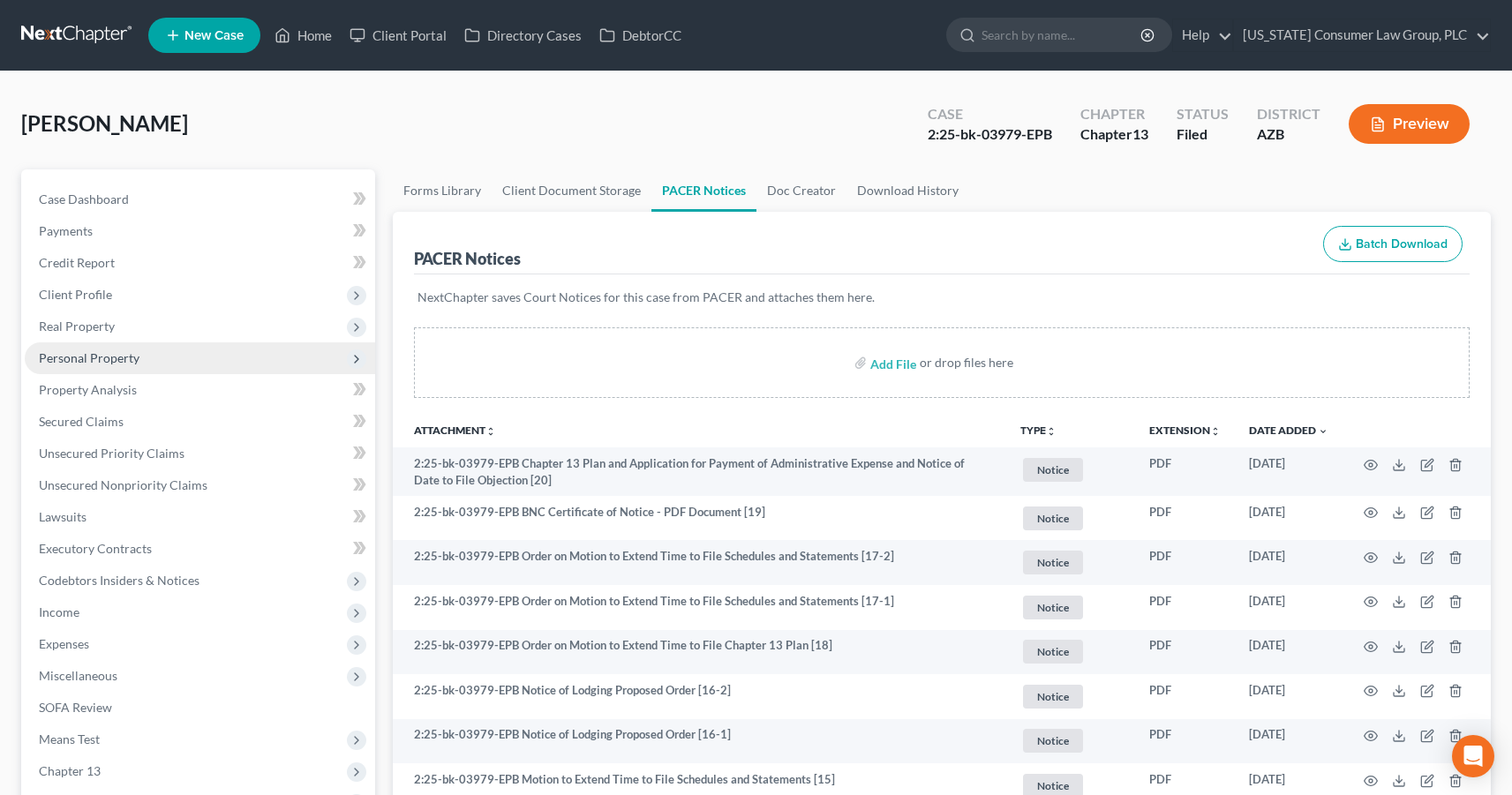
scroll to position [0, 0]
click at [85, 331] on span "Real Property" at bounding box center [77, 326] width 76 height 15
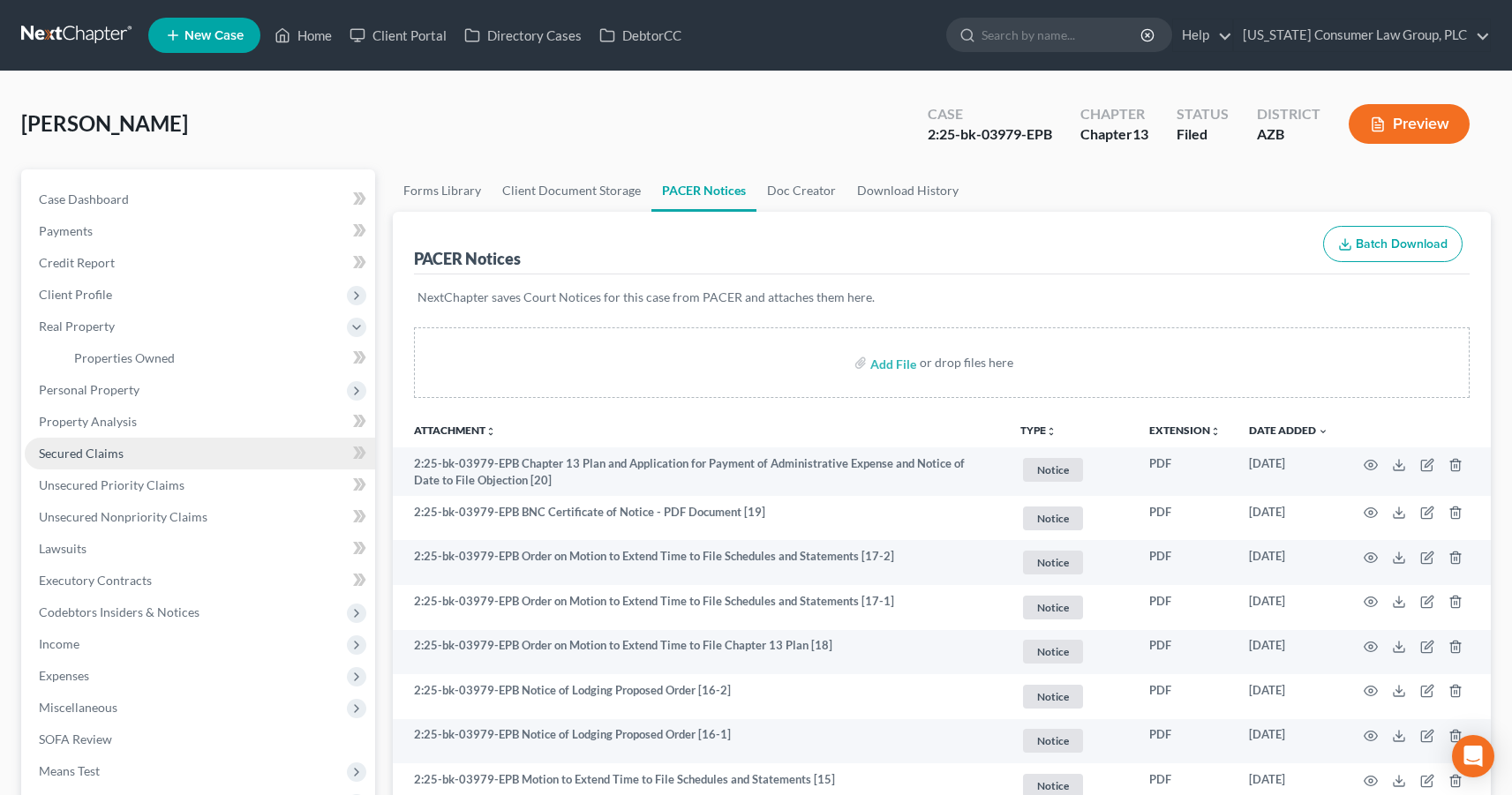
click at [104, 455] on span "Secured Claims" at bounding box center [81, 453] width 85 height 15
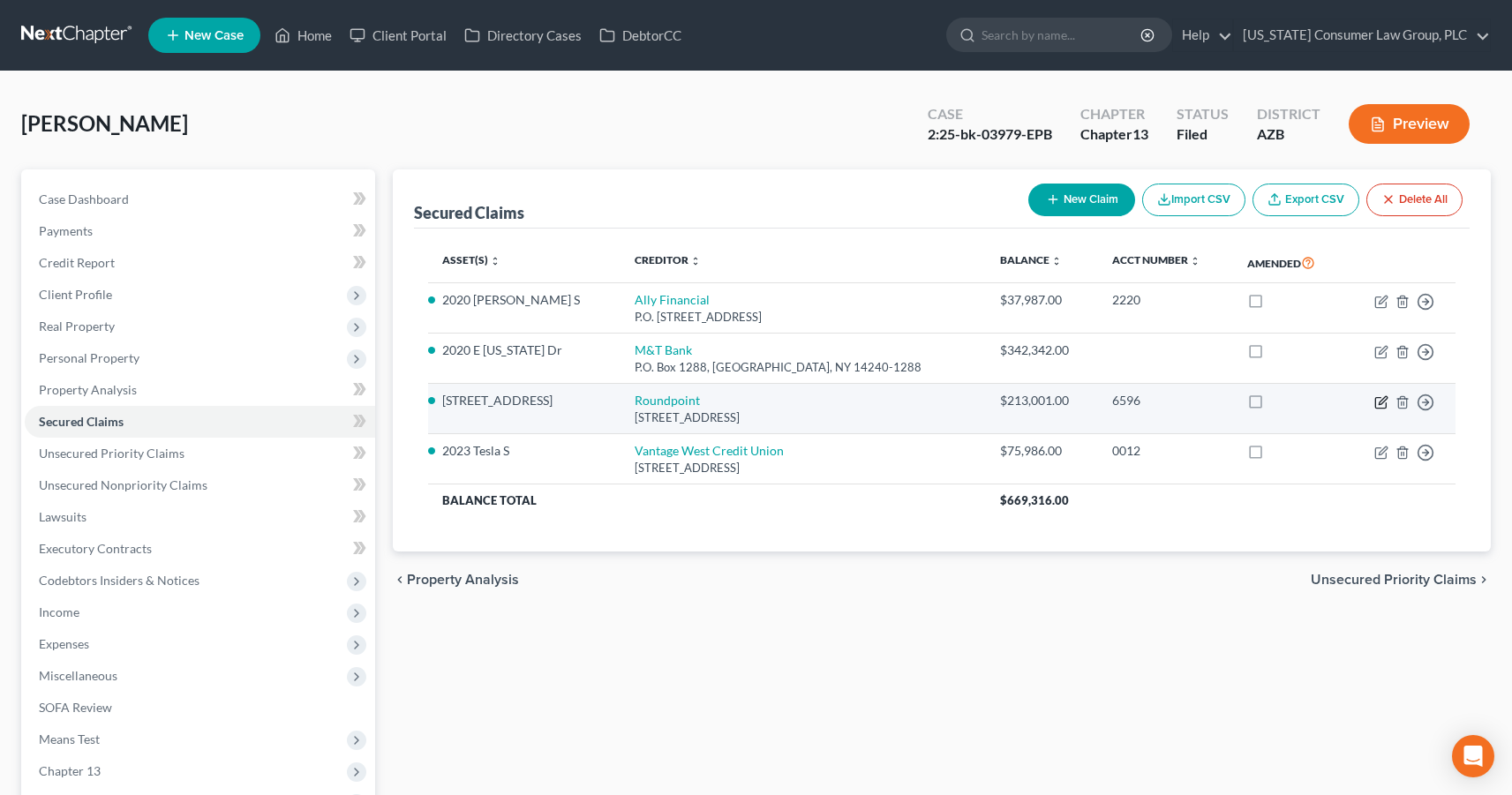
click at [1384, 405] on icon "button" at bounding box center [1382, 402] width 14 height 14
select select "42"
select select "0"
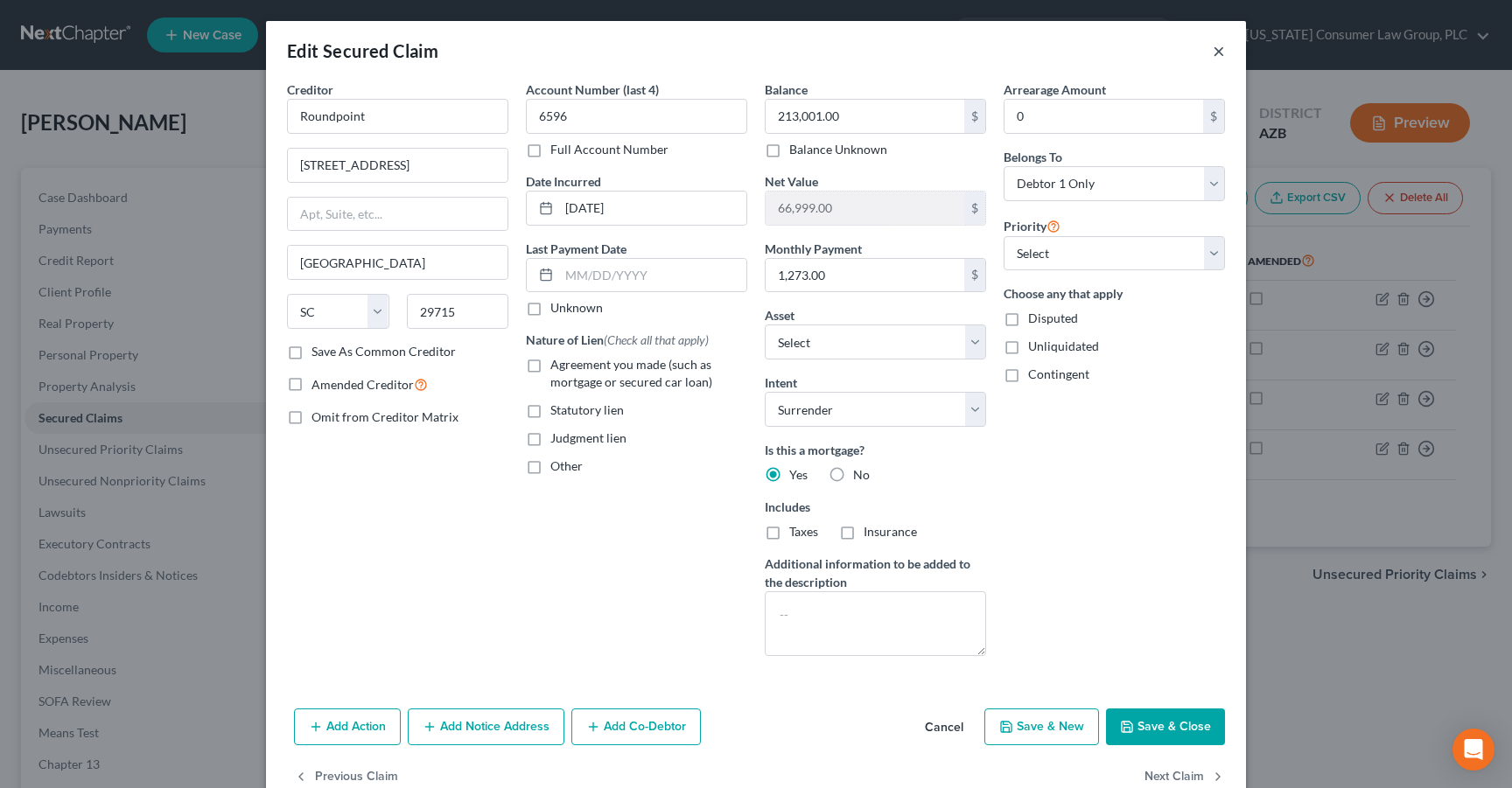
click at [1213, 55] on button "×" at bounding box center [1219, 51] width 12 height 21
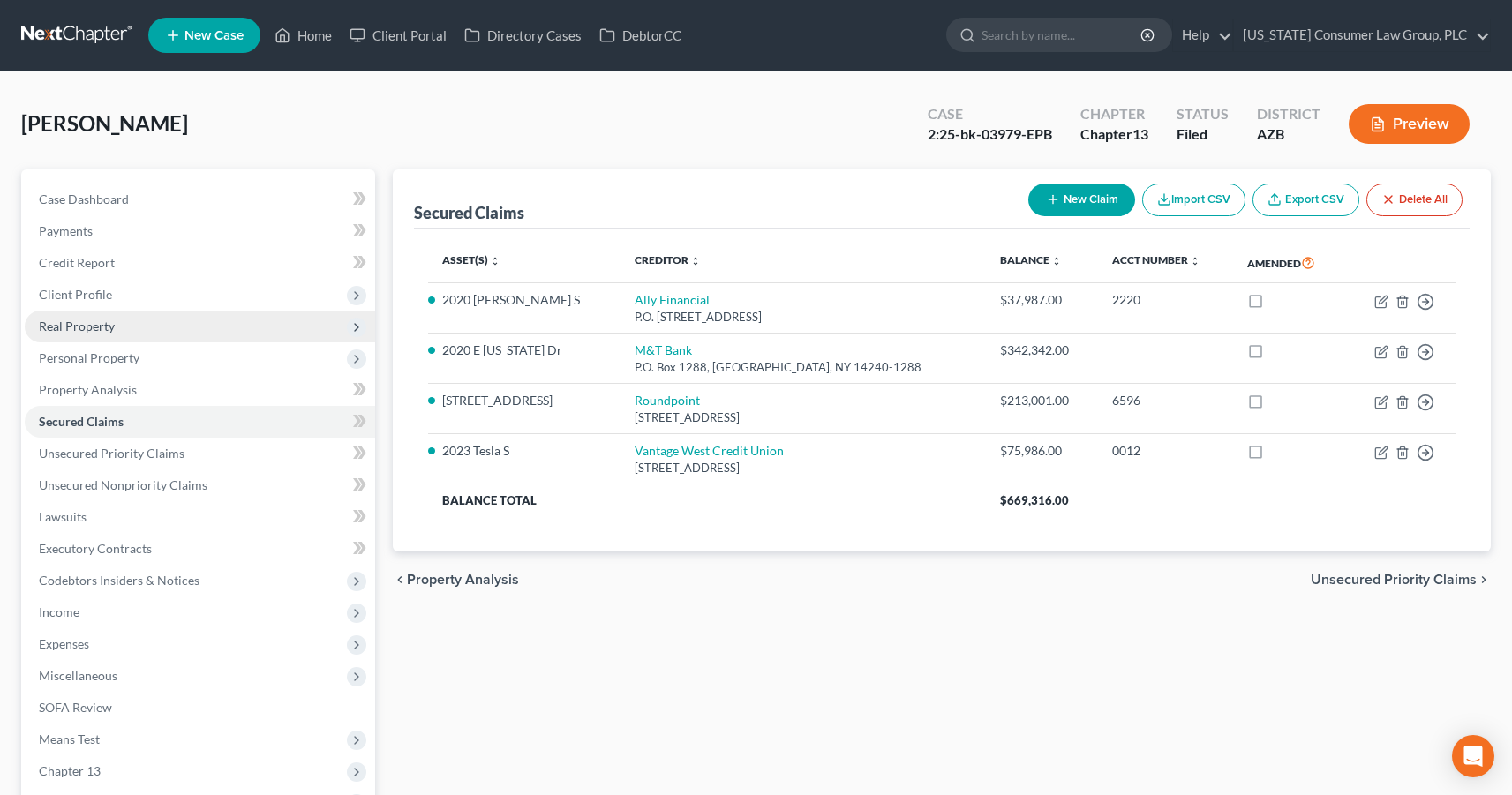
click at [58, 317] on span "Real Property" at bounding box center [200, 327] width 351 height 32
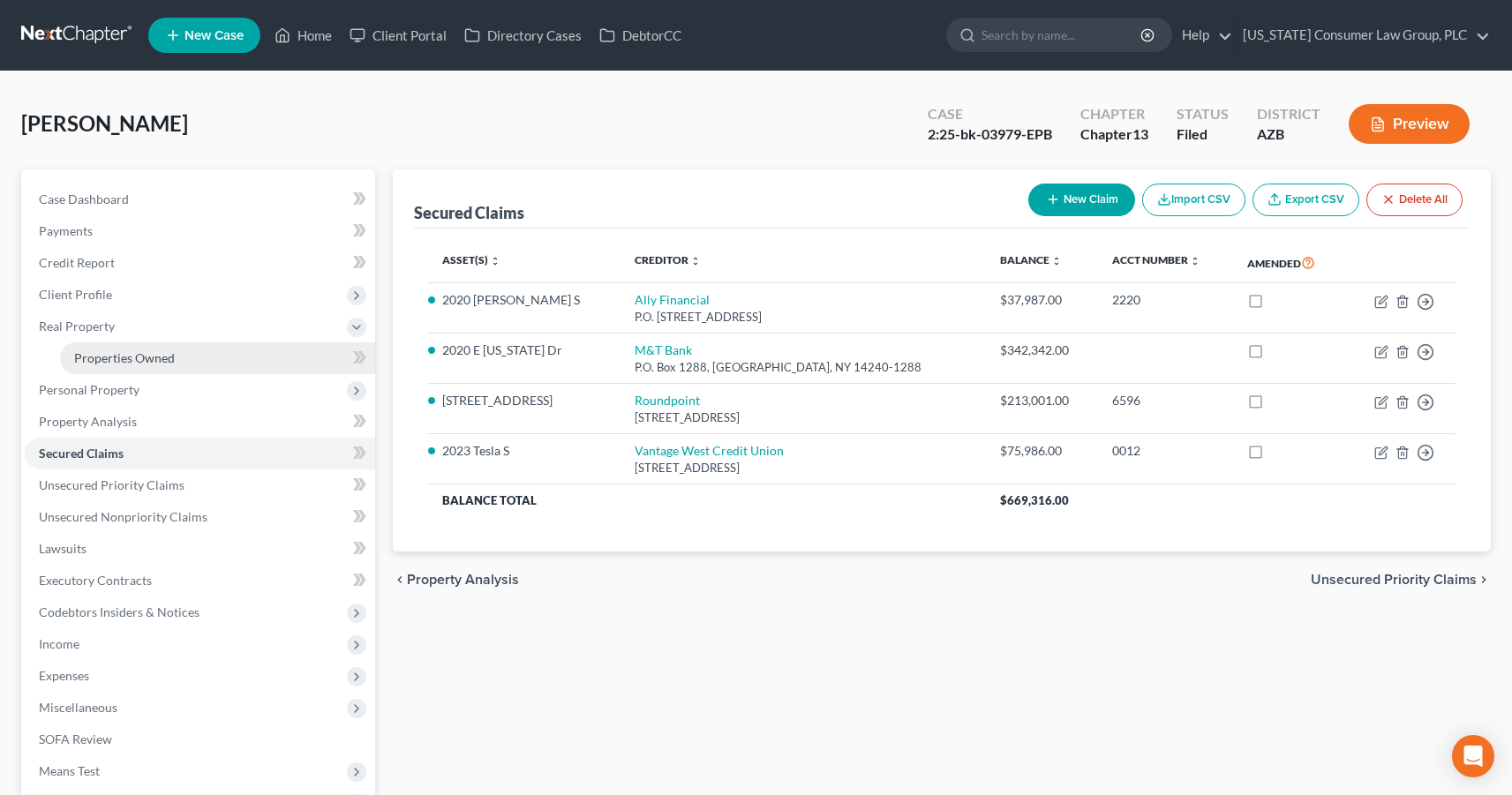
click at [85, 358] on span "Properties Owned" at bounding box center [124, 358] width 101 height 15
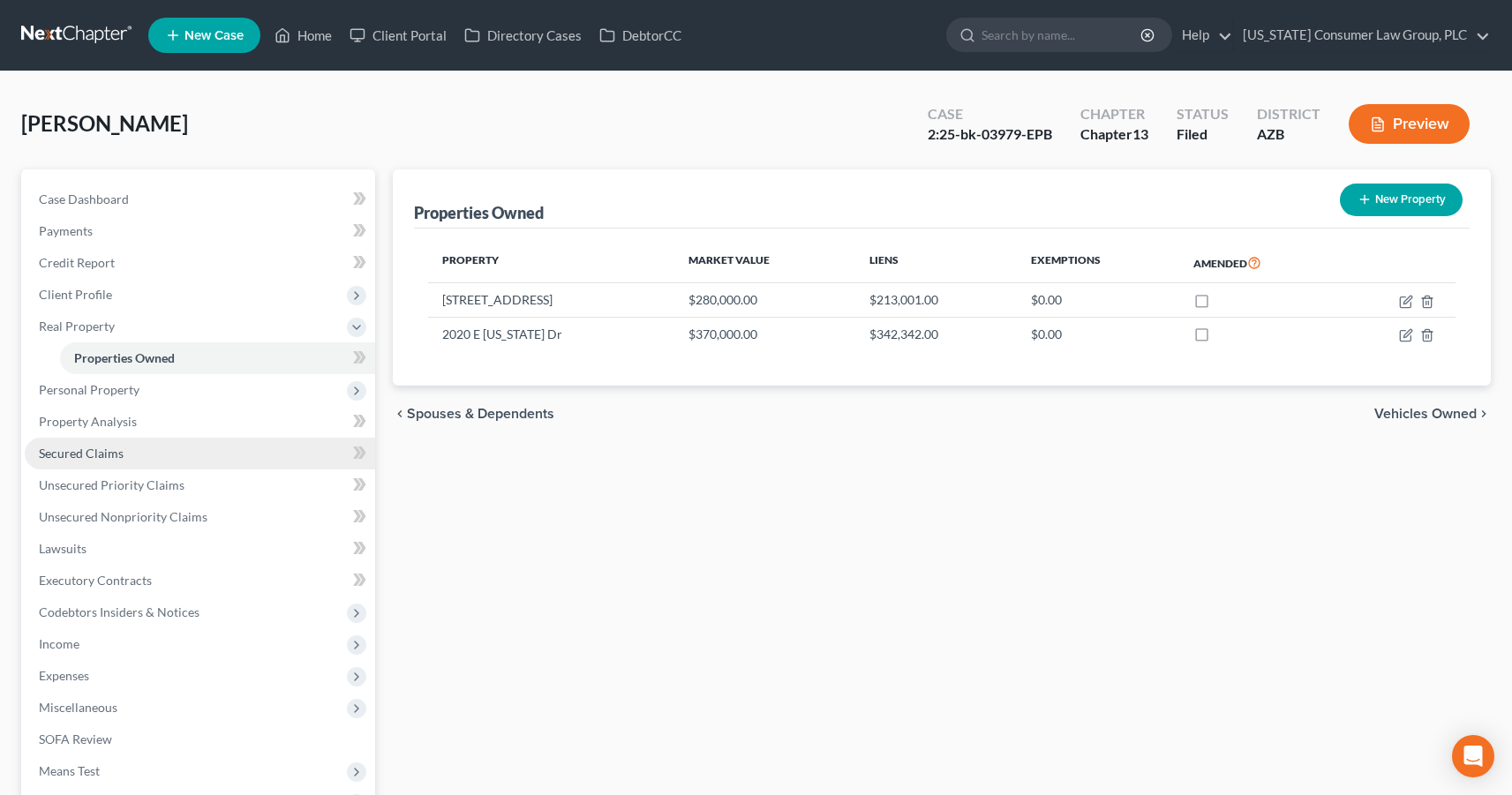
click at [106, 451] on span "Secured Claims" at bounding box center [81, 453] width 85 height 15
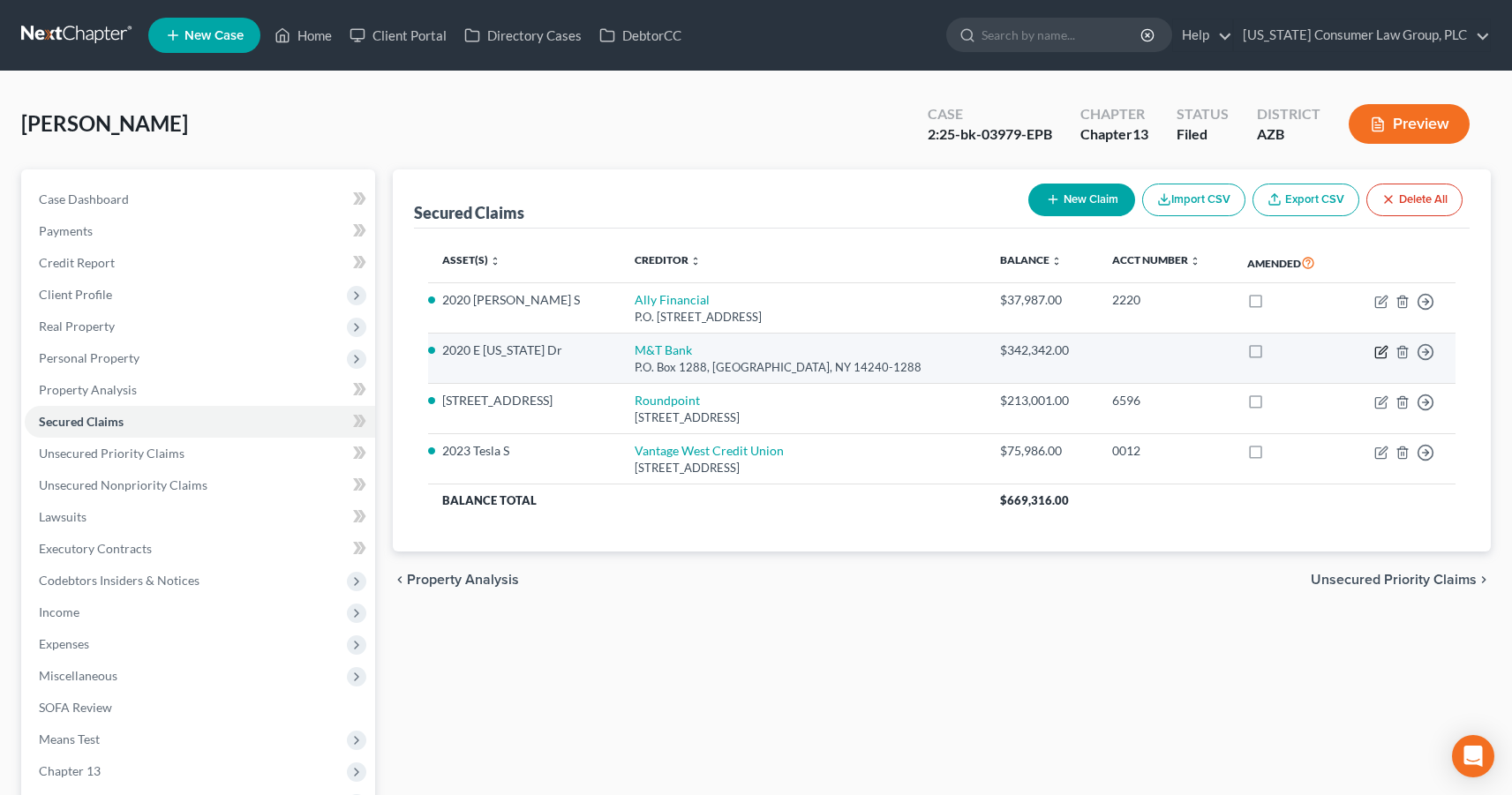
click at [1384, 353] on icon "button" at bounding box center [1382, 353] width 14 height 14
select select "35"
select select "6"
select select "0"
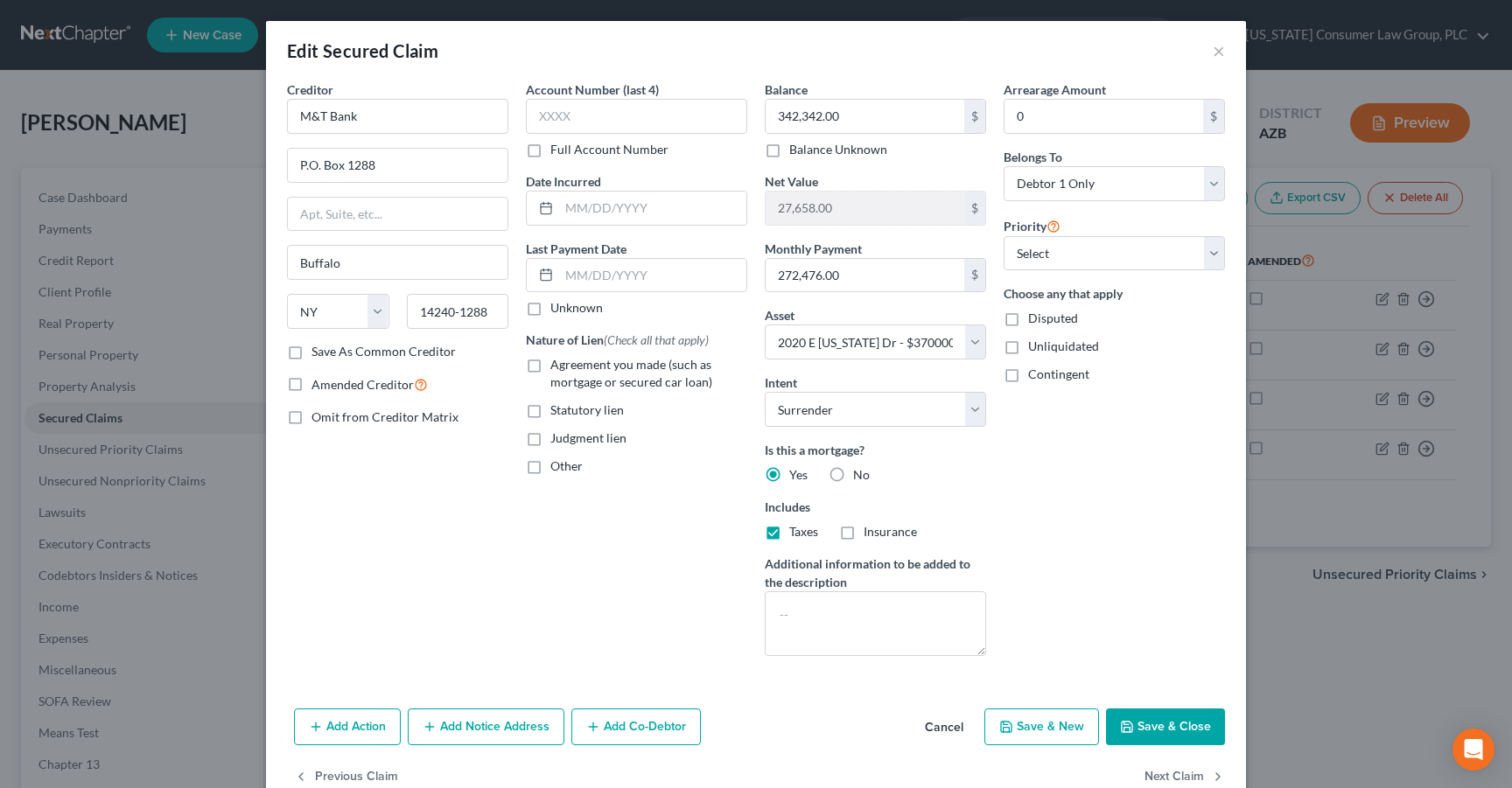
click at [1132, 719] on button "Save & Close" at bounding box center [1165, 727] width 119 height 37
select select
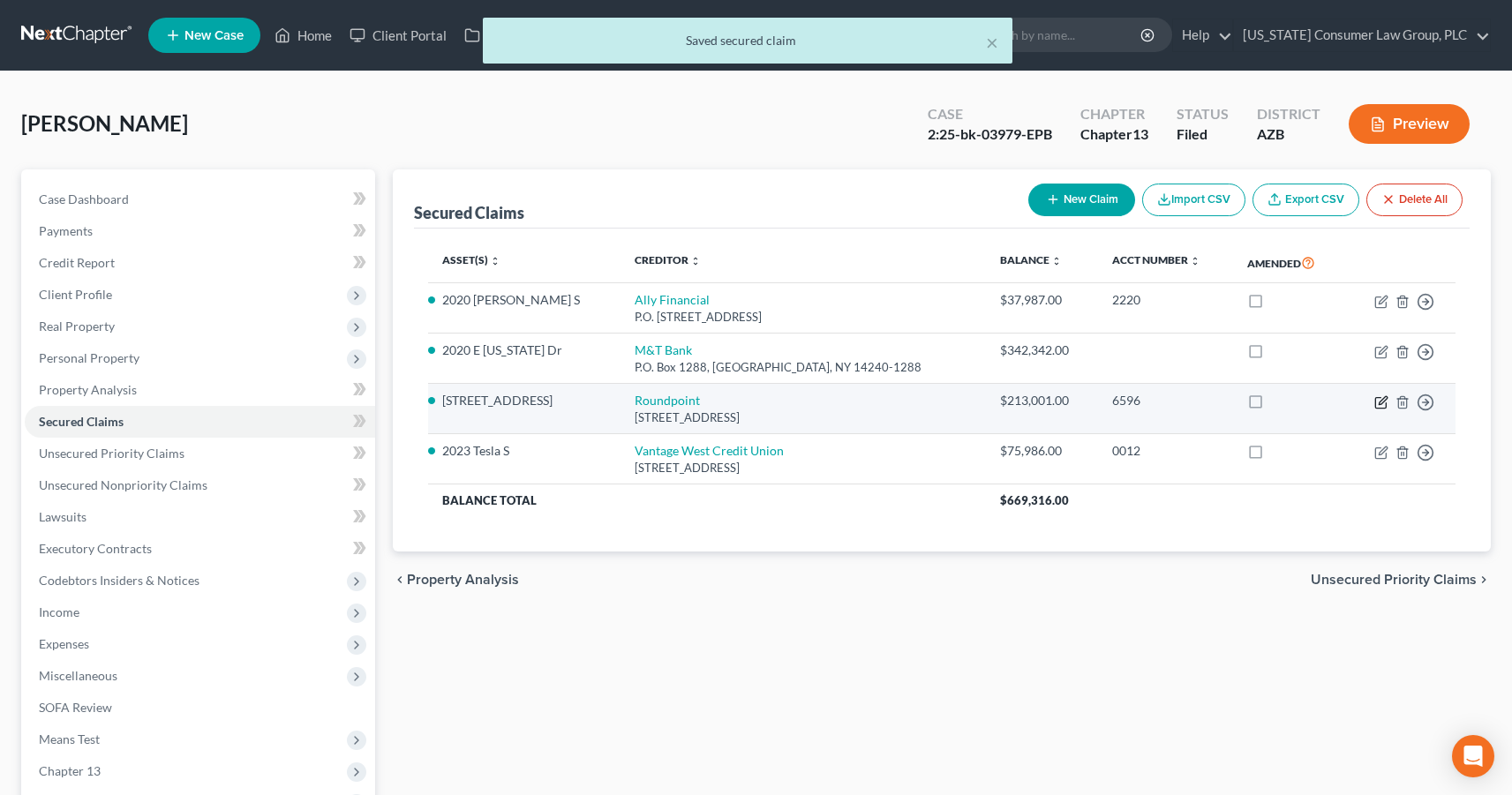
click at [1381, 402] on icon "button" at bounding box center [1382, 402] width 14 height 14
select select "42"
select select "0"
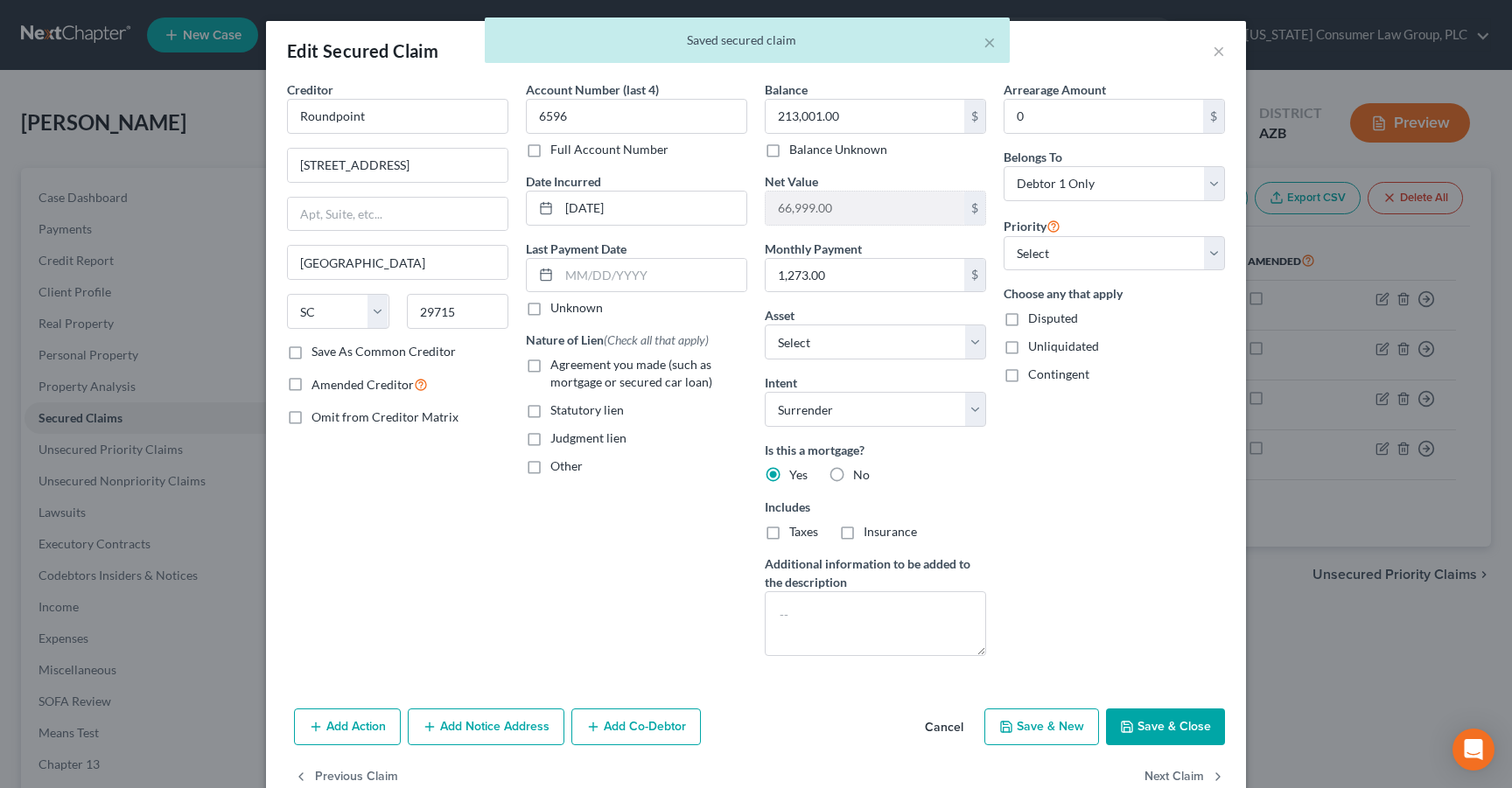
drag, startPoint x: 1144, startPoint y: 727, endPoint x: 1119, endPoint y: 716, distance: 27.3
click at [1144, 726] on button "Save & Close" at bounding box center [1165, 727] width 119 height 37
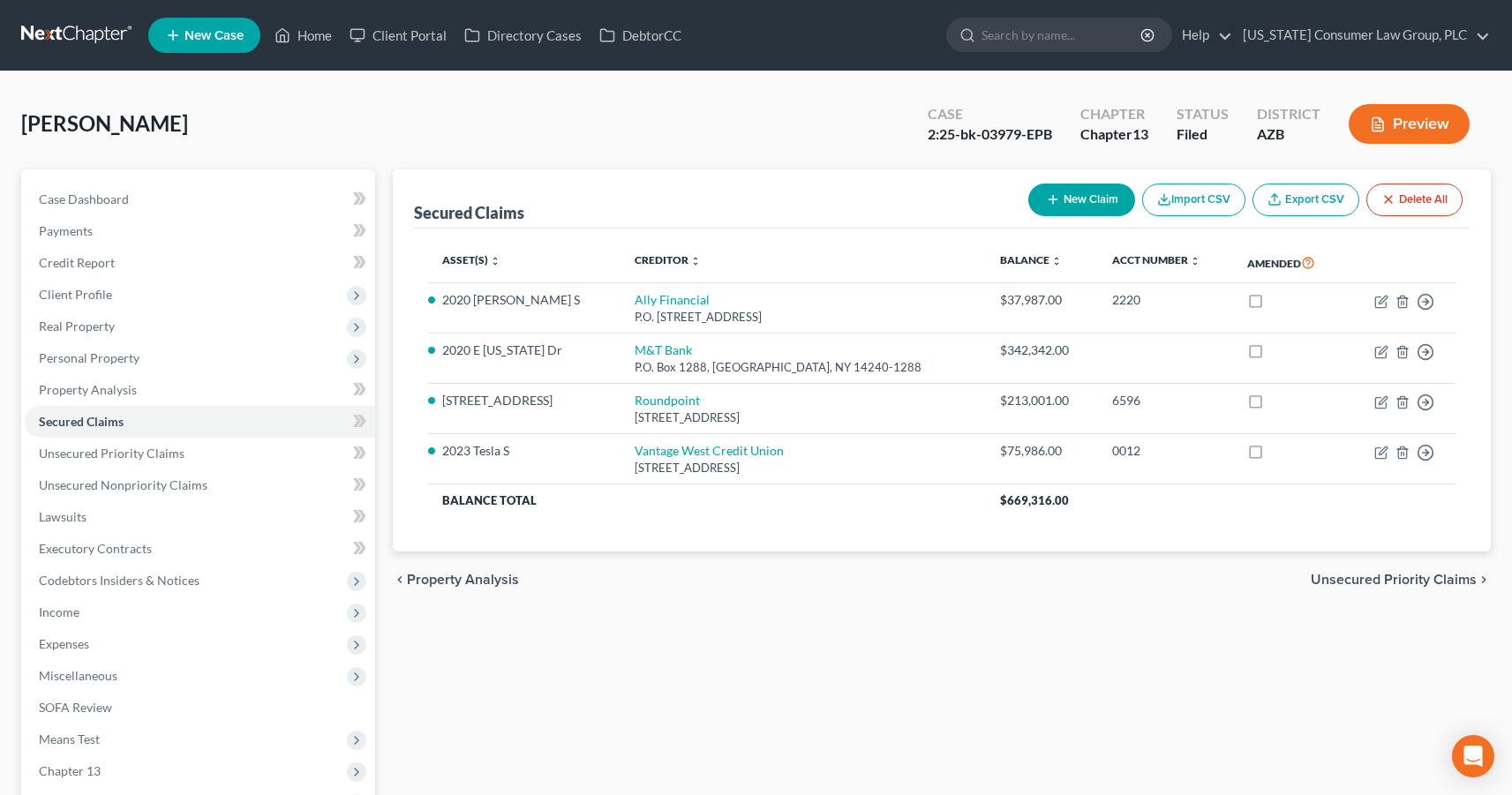
click at [64, 17] on nav "Home New Case Client Portal Directory Cases DebtorCC Arizona Consumer Law Group…" at bounding box center [756, 35] width 1512 height 70
click at [83, 45] on link at bounding box center [77, 36] width 113 height 32
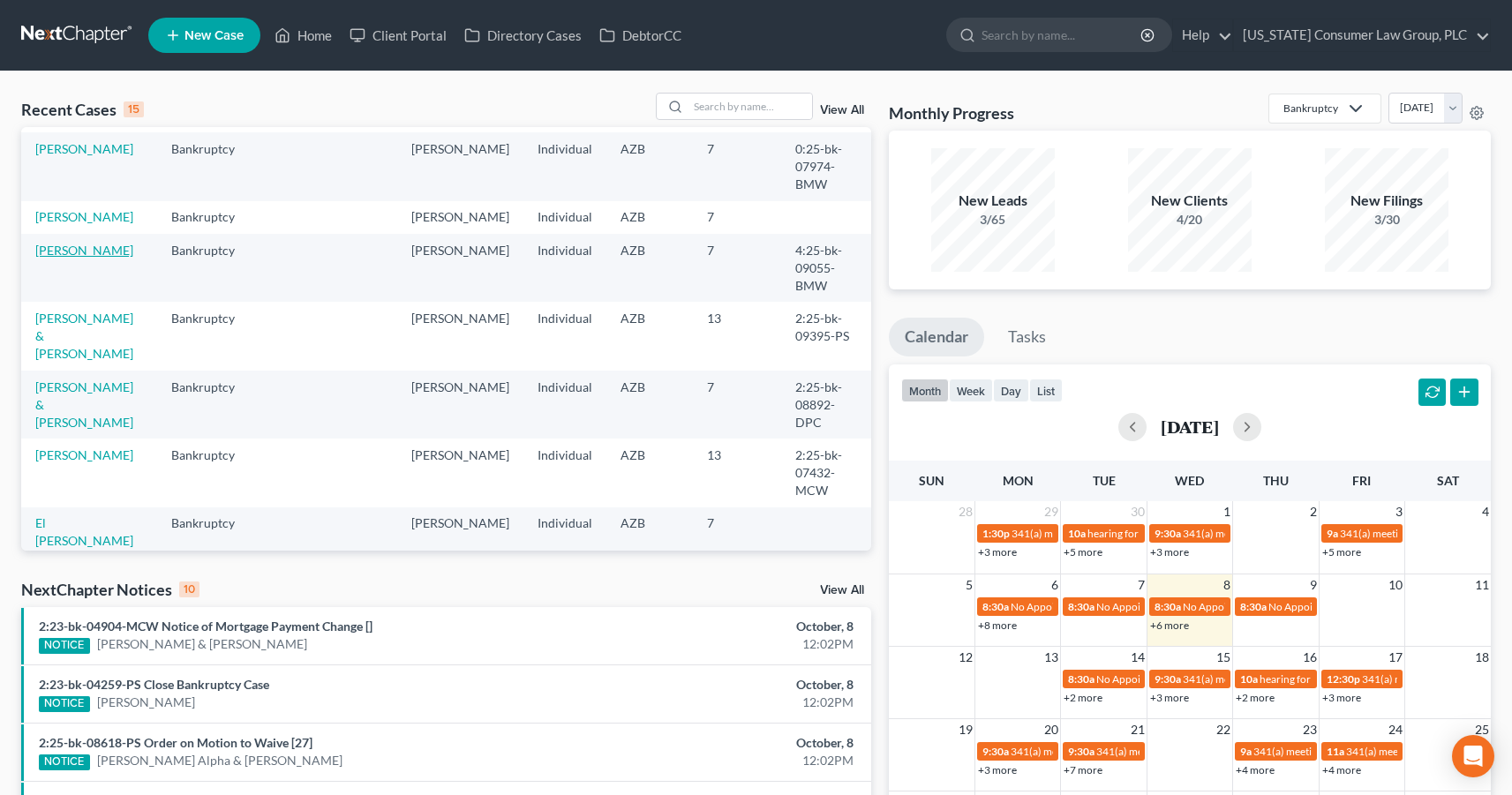
scroll to position [152, 0]
click at [61, 632] on link "[PERSON_NAME]" at bounding box center [85, 639] width 98 height 15
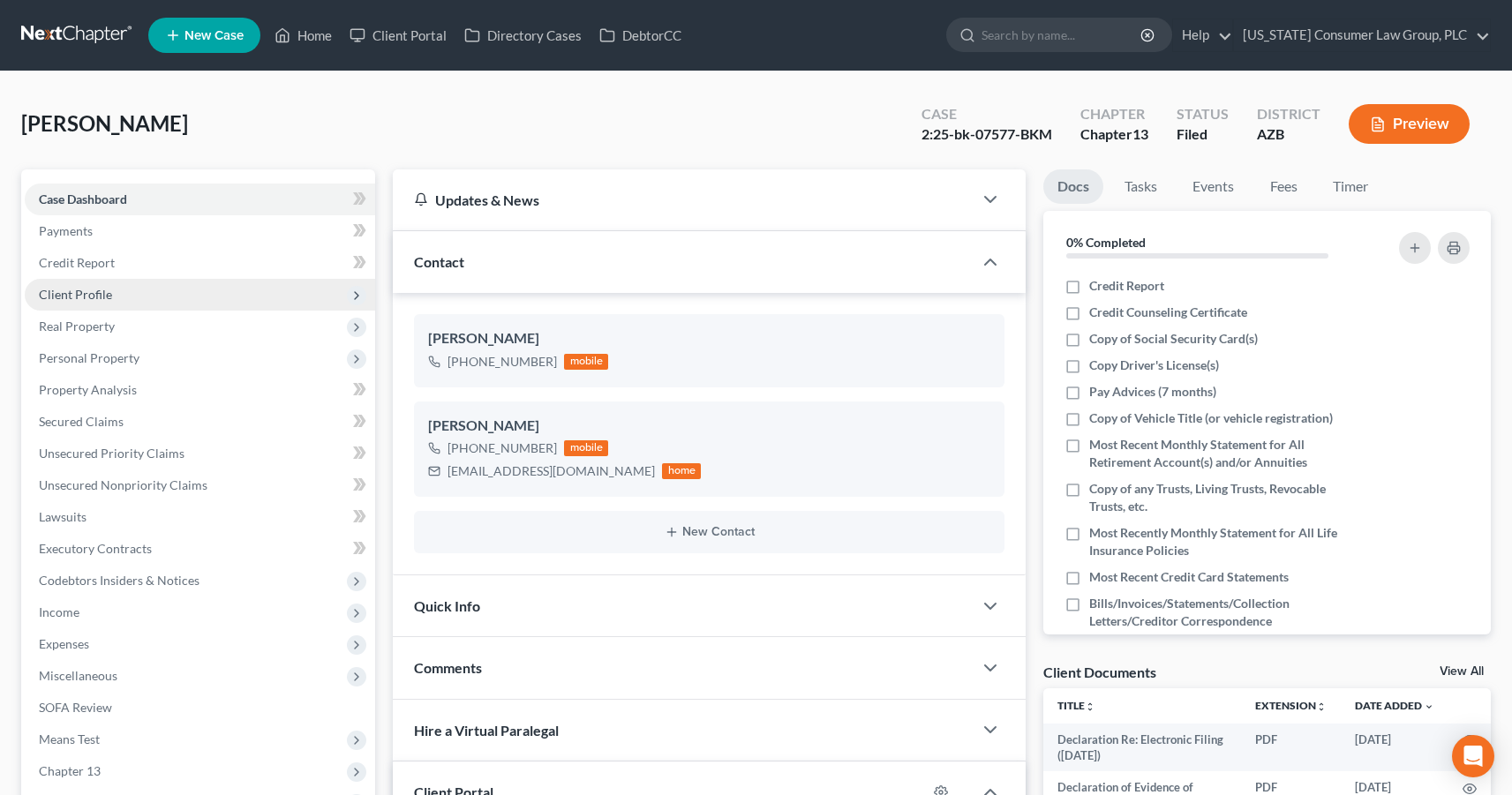
click at [95, 294] on span "Client Profile" at bounding box center [76, 294] width 73 height 15
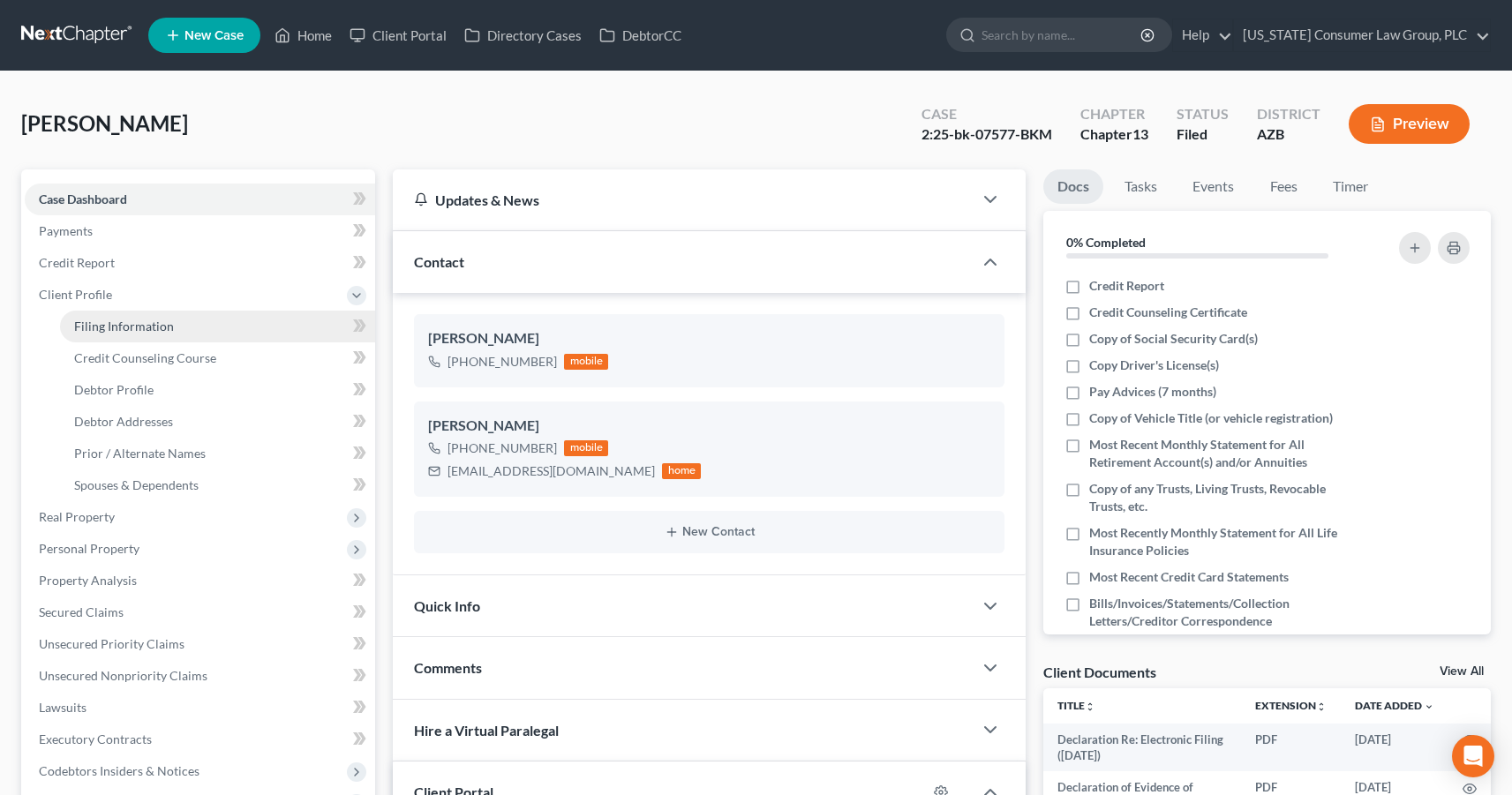
click at [145, 319] on span "Filing Information" at bounding box center [124, 326] width 100 height 15
select select "1"
select select "0"
select select "3"
select select "9"
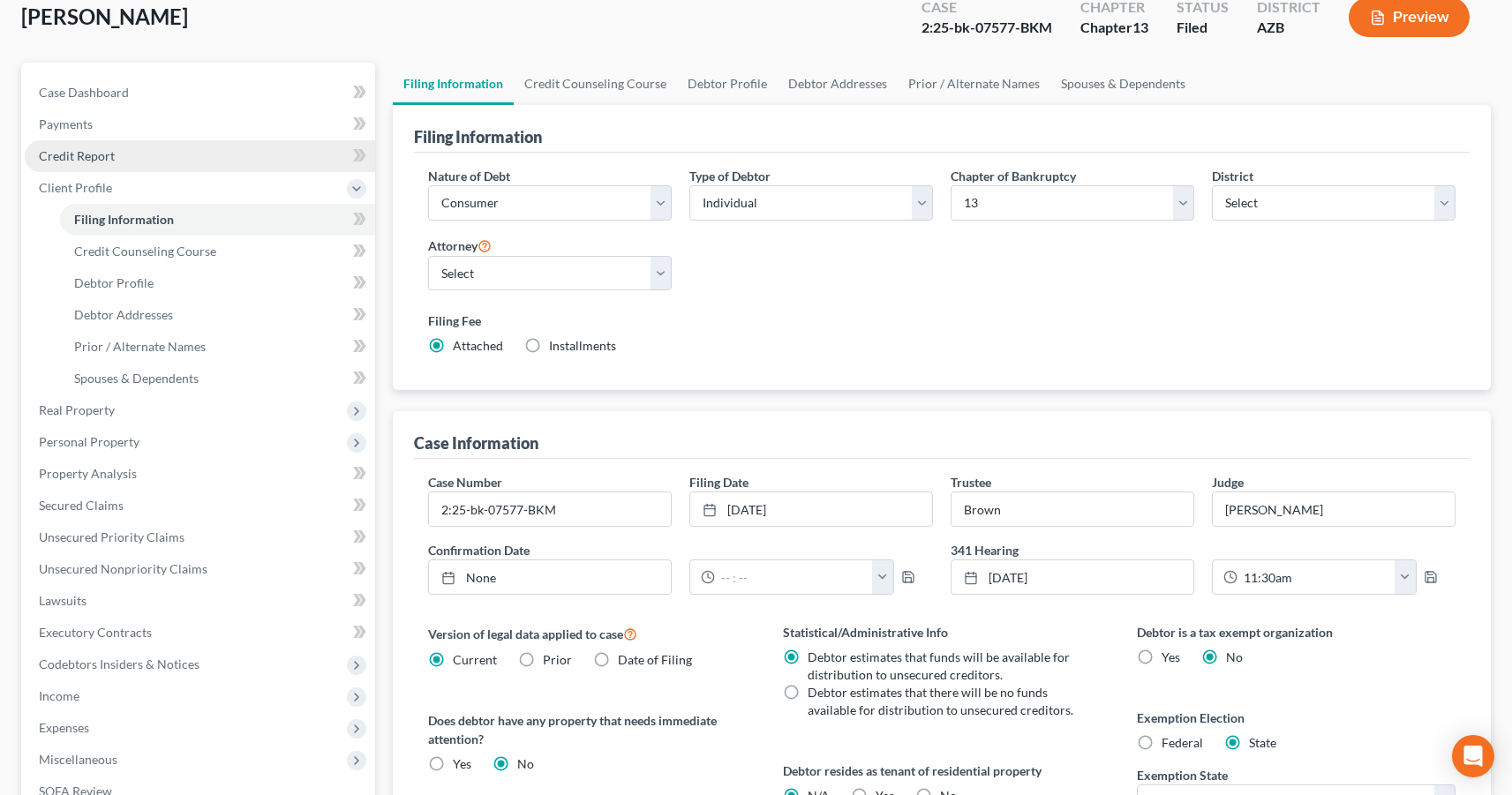
scroll to position [113, 0]
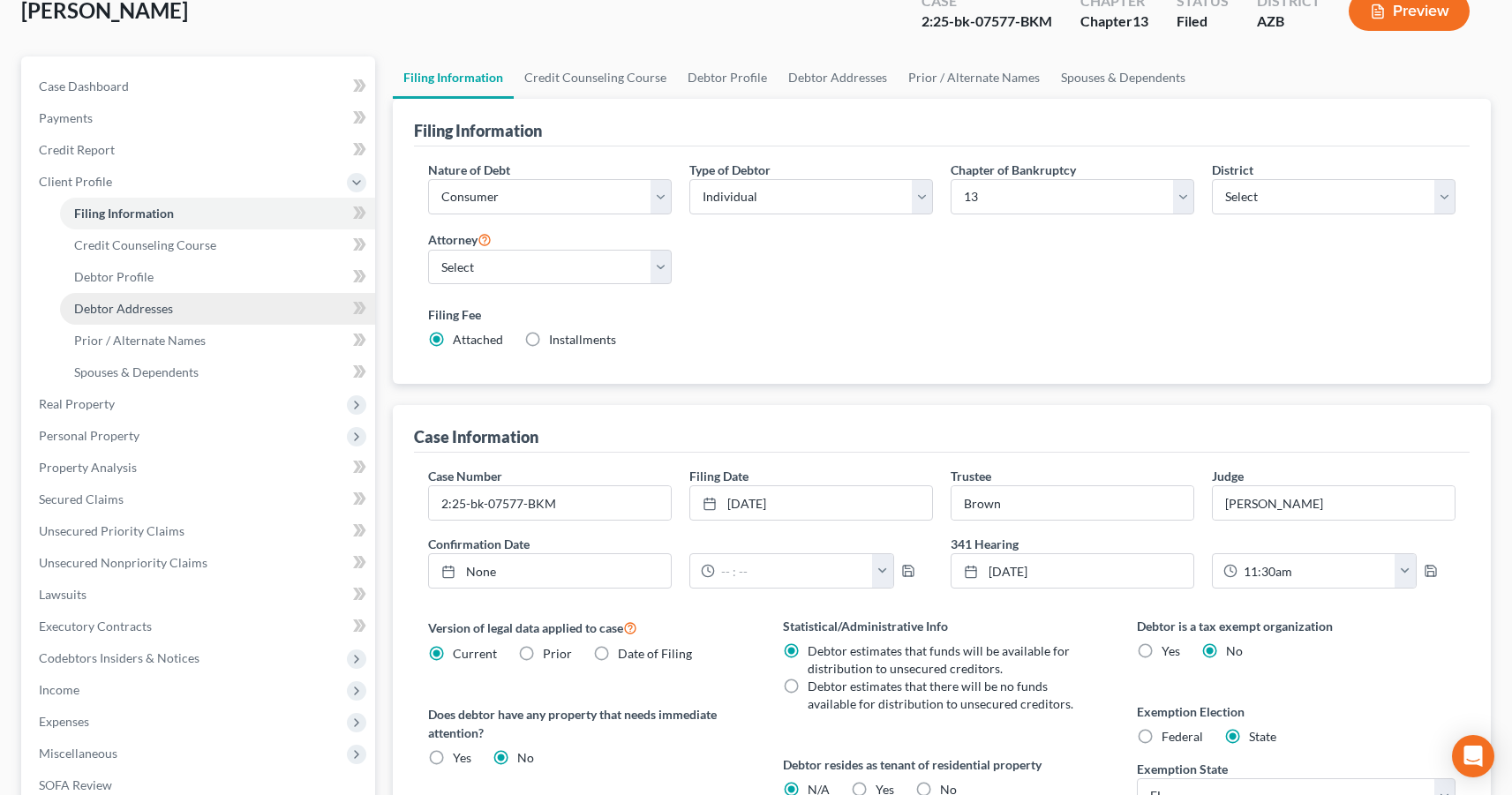
click at [151, 303] on span "Debtor Addresses" at bounding box center [123, 308] width 99 height 15
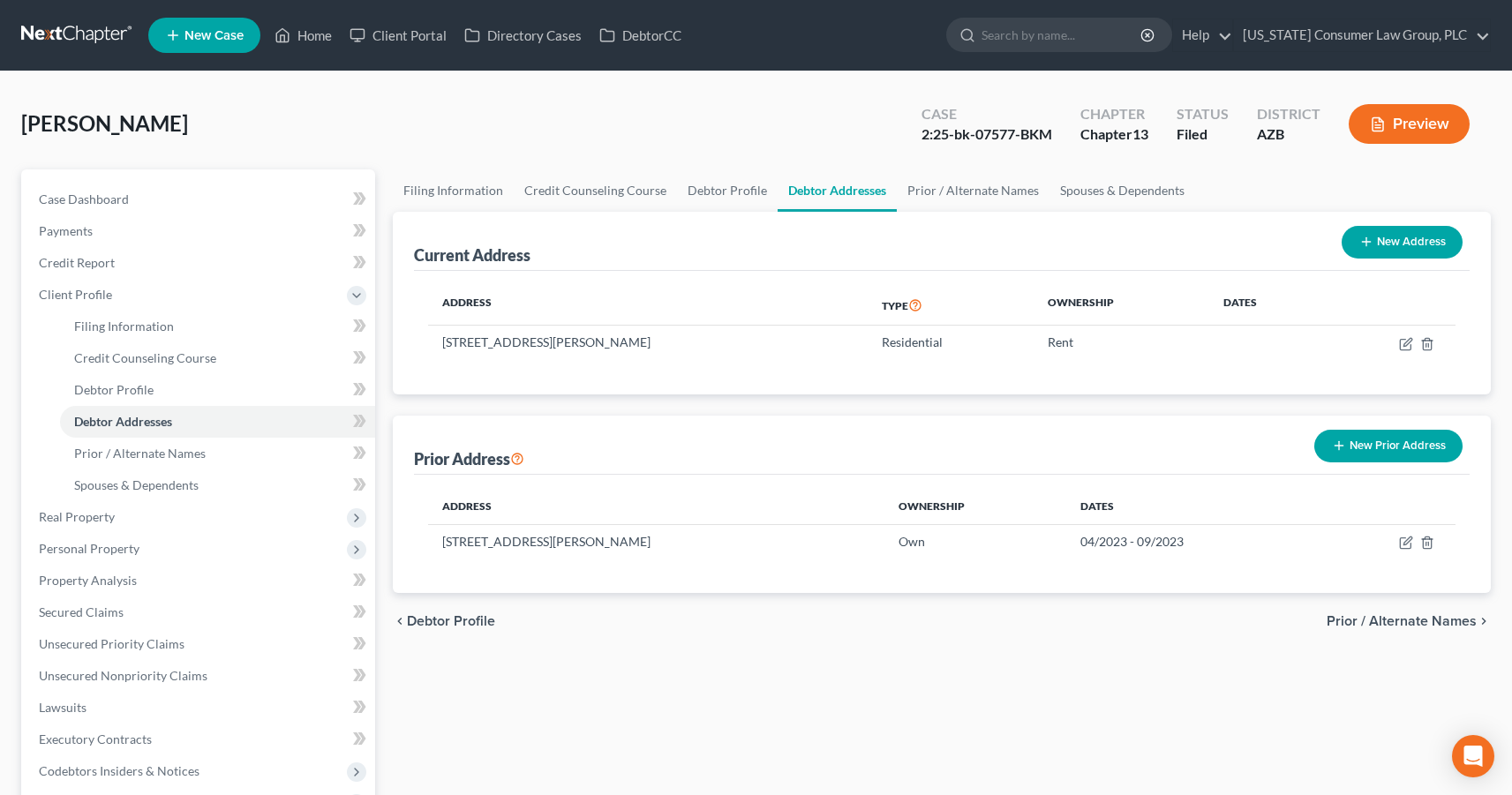
click at [69, 31] on link at bounding box center [77, 36] width 113 height 32
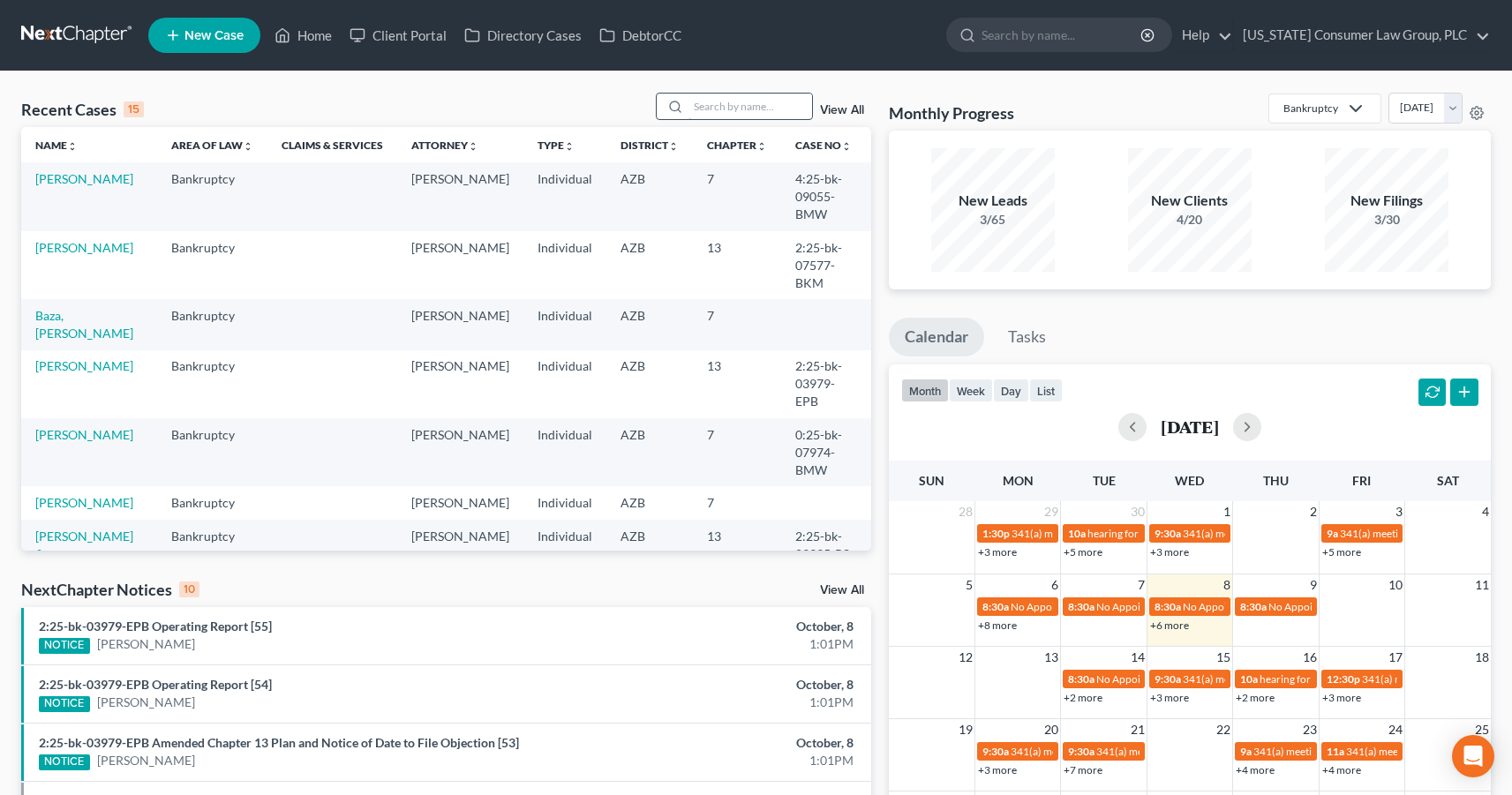
click at [742, 107] on input "search" at bounding box center [750, 106] width 124 height 26
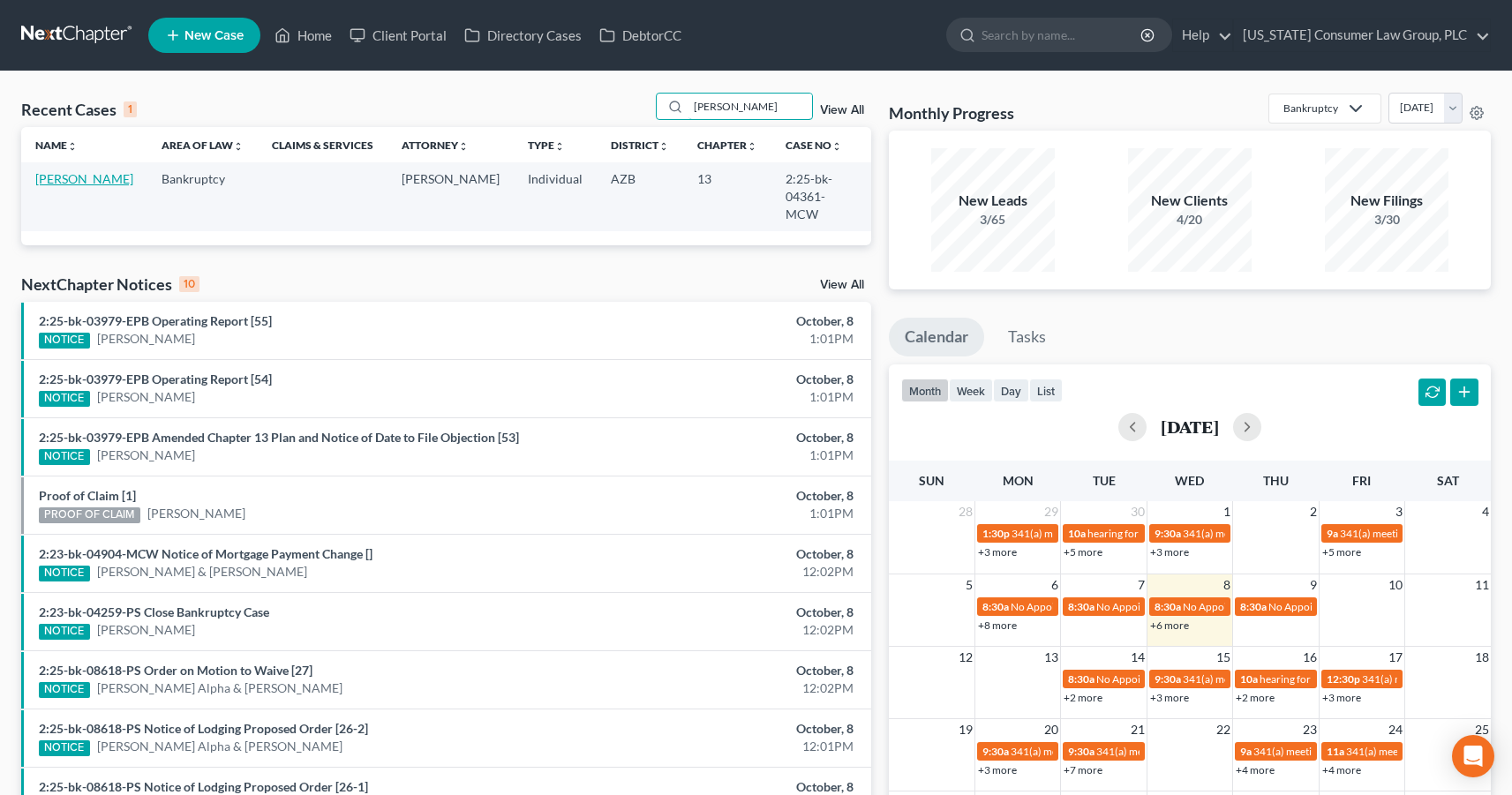
type input "[PERSON_NAME]"
click at [46, 180] on link "[PERSON_NAME]" at bounding box center [85, 178] width 98 height 15
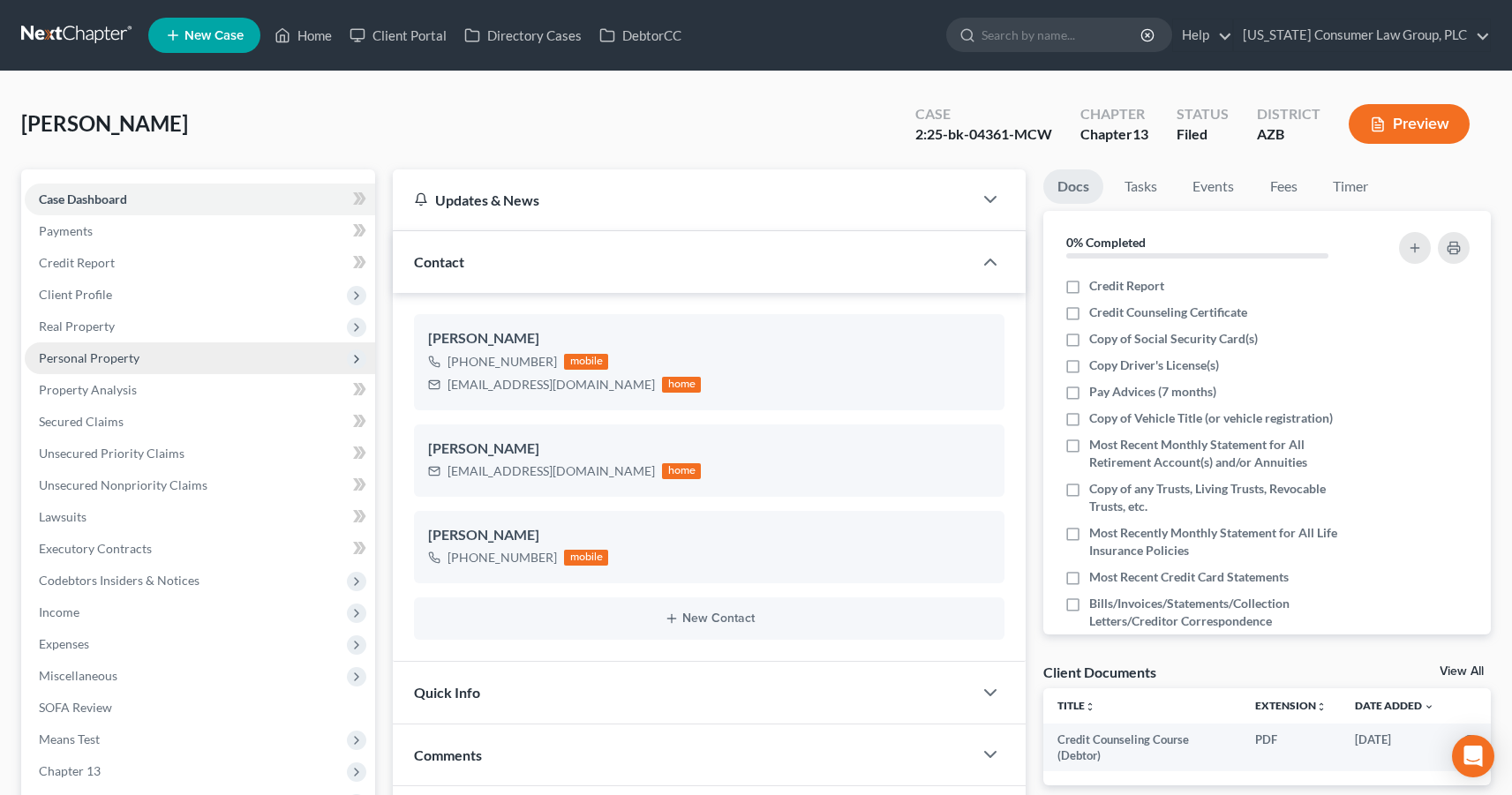
scroll to position [376, 0]
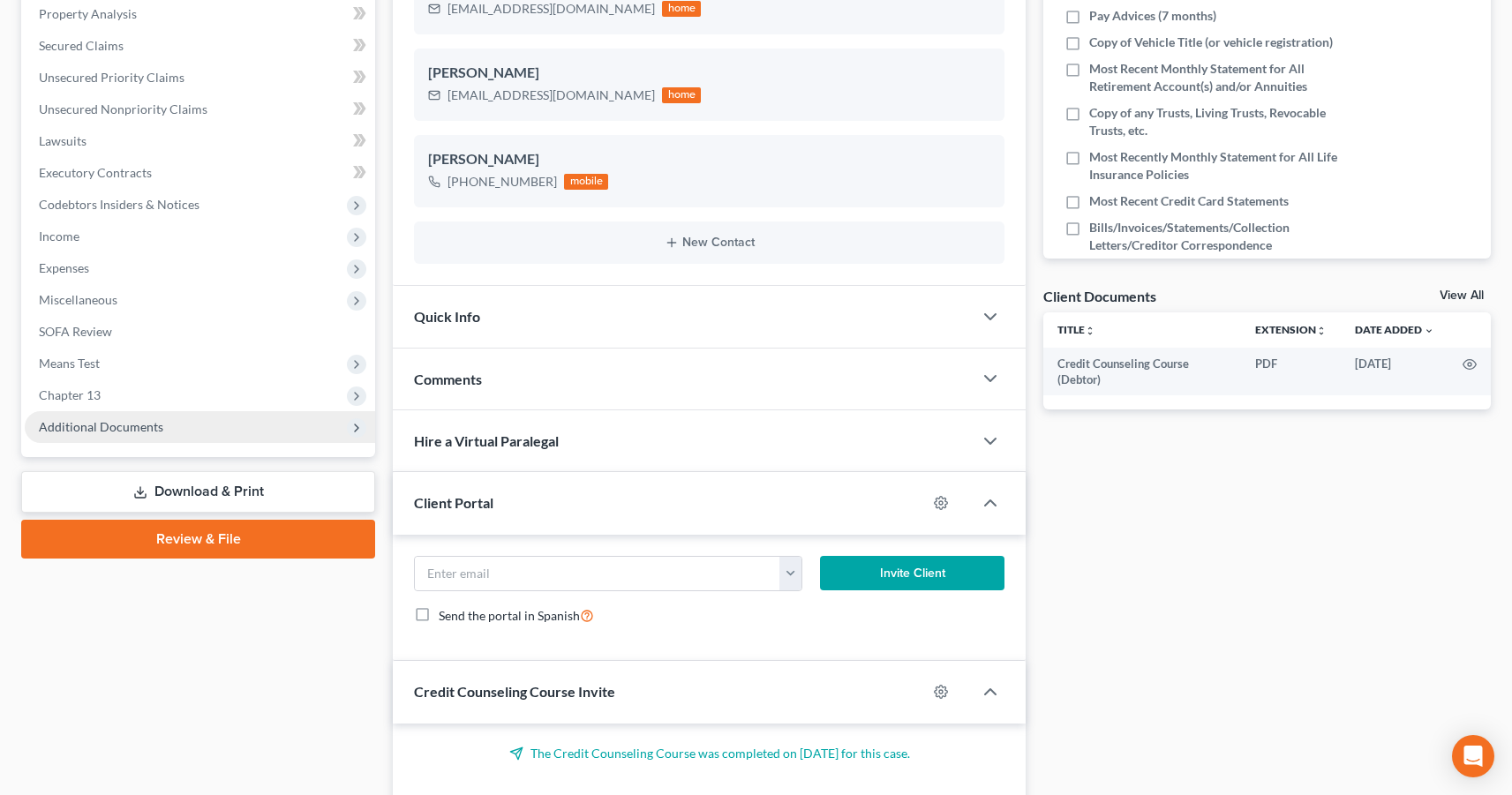
click at [81, 426] on span "Additional Documents" at bounding box center [102, 426] width 125 height 15
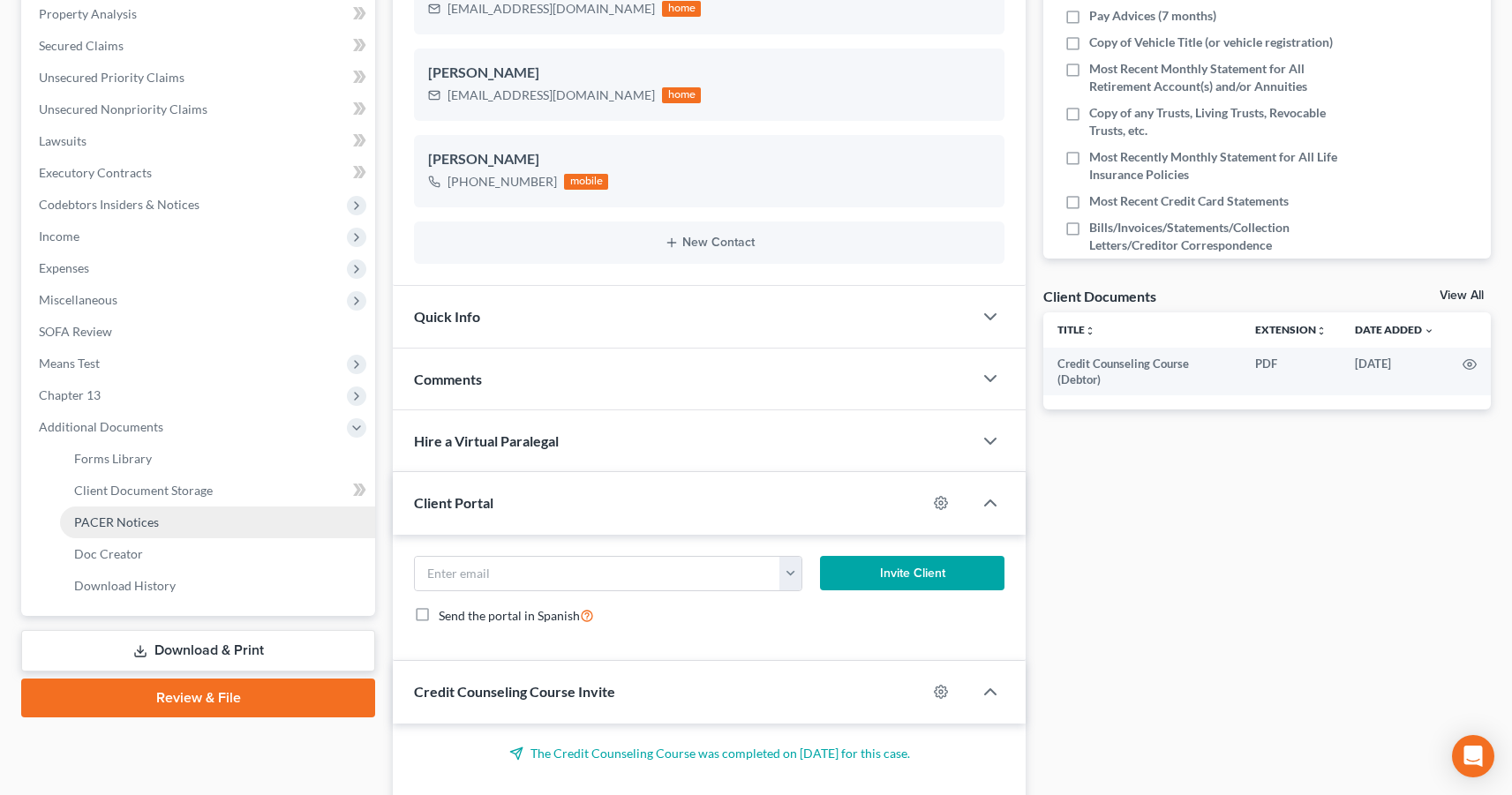
drag, startPoint x: 121, startPoint y: 517, endPoint x: 142, endPoint y: 520, distance: 21.2
click at [121, 517] on span "PACER Notices" at bounding box center [116, 522] width 85 height 15
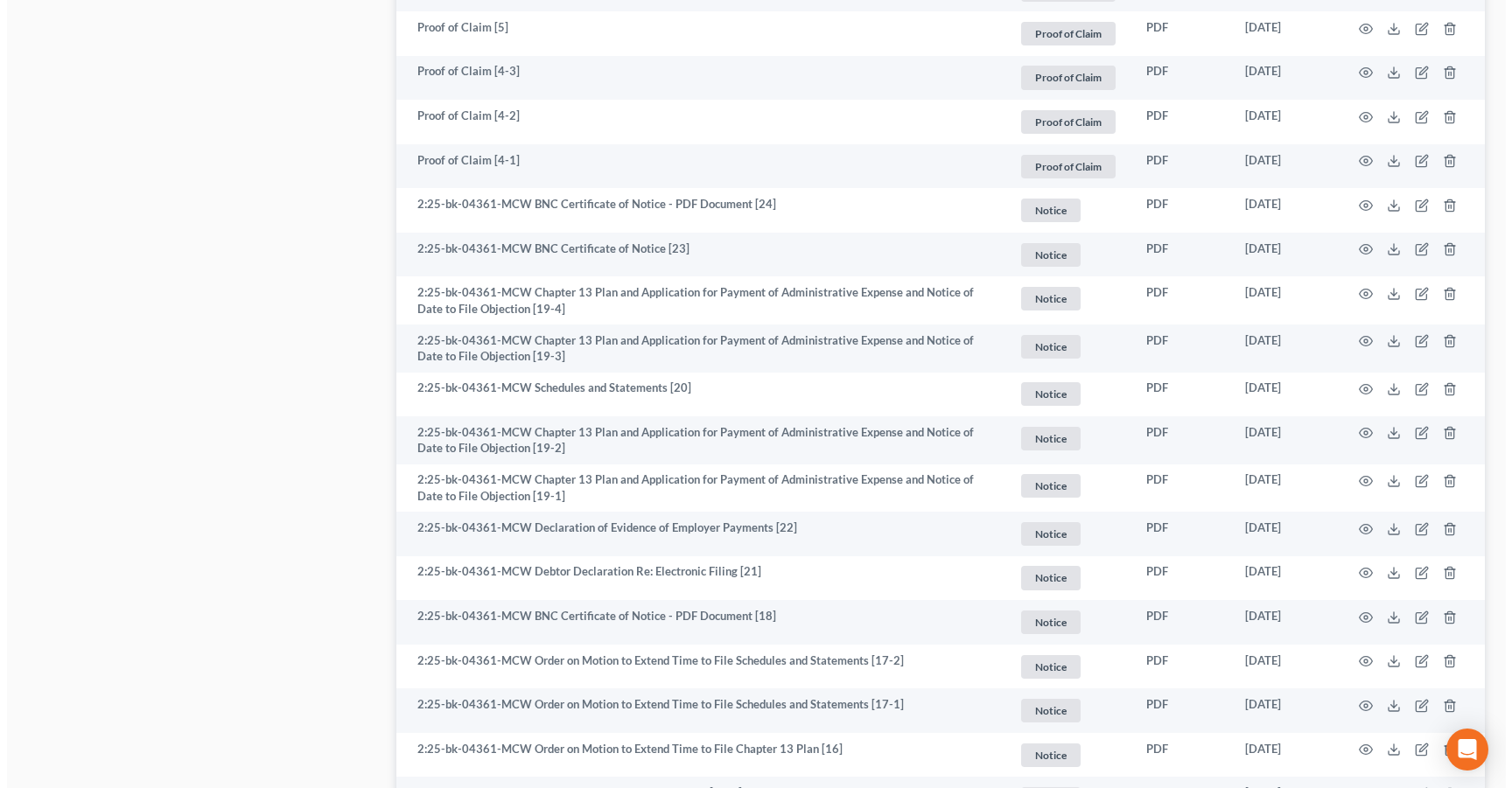
scroll to position [1714, 0]
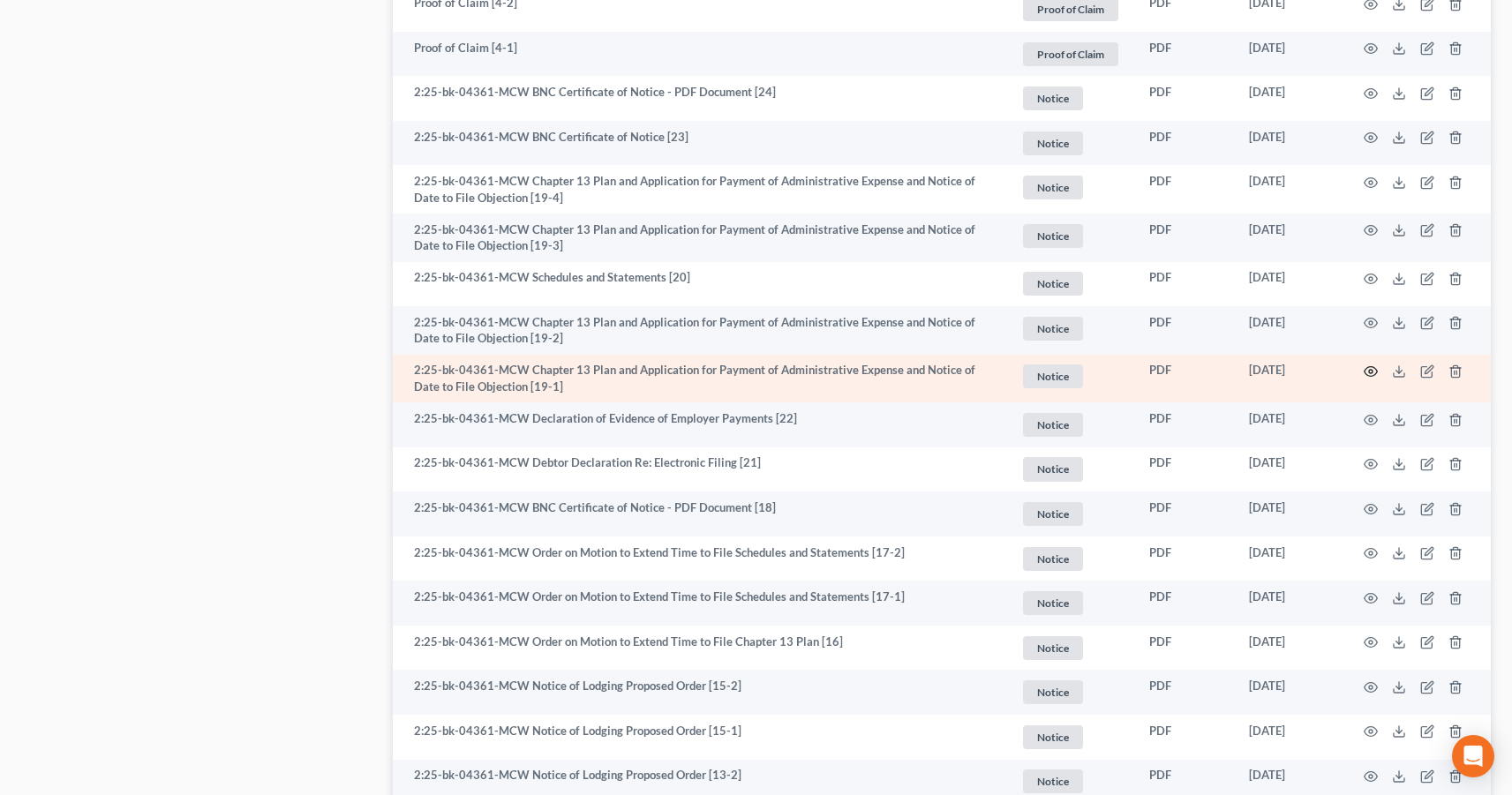
click at [1370, 369] on icon "button" at bounding box center [1371, 371] width 14 height 14
